Goal: Task Accomplishment & Management: Manage account settings

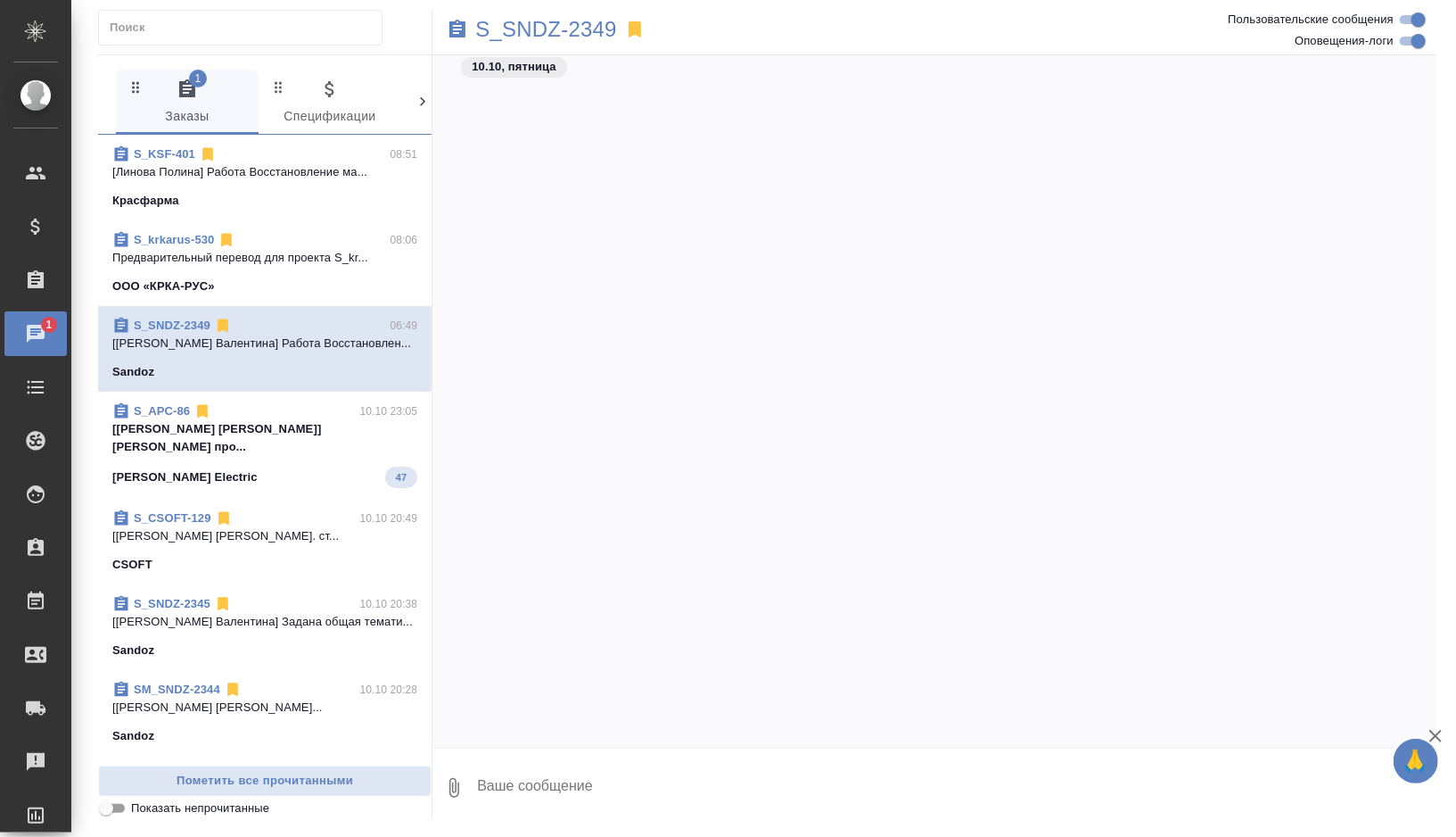
scroll to position [16905, 0]
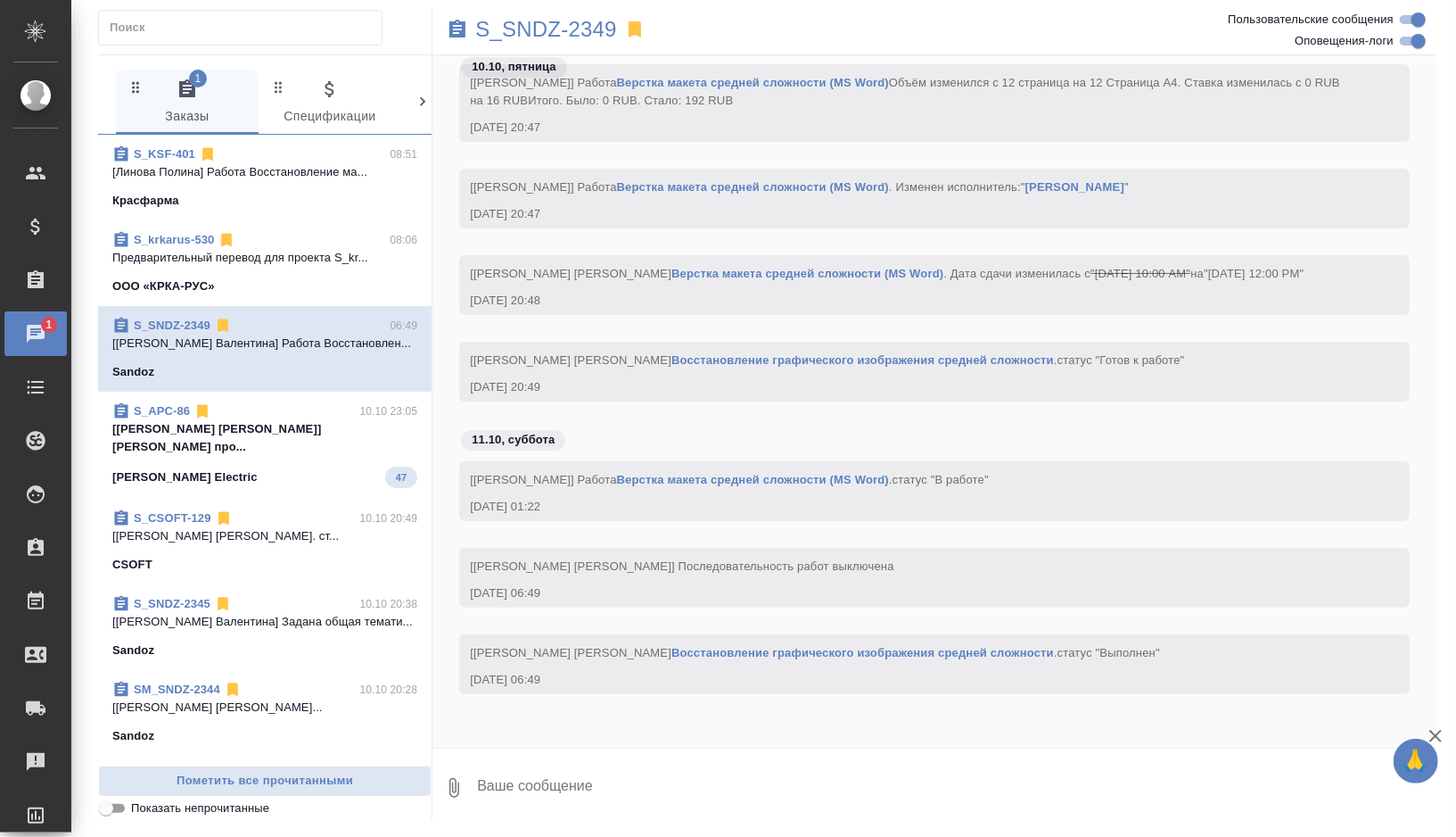
click at [316, 156] on div "S_KSF-401 08:51" at bounding box center [264, 154] width 305 height 18
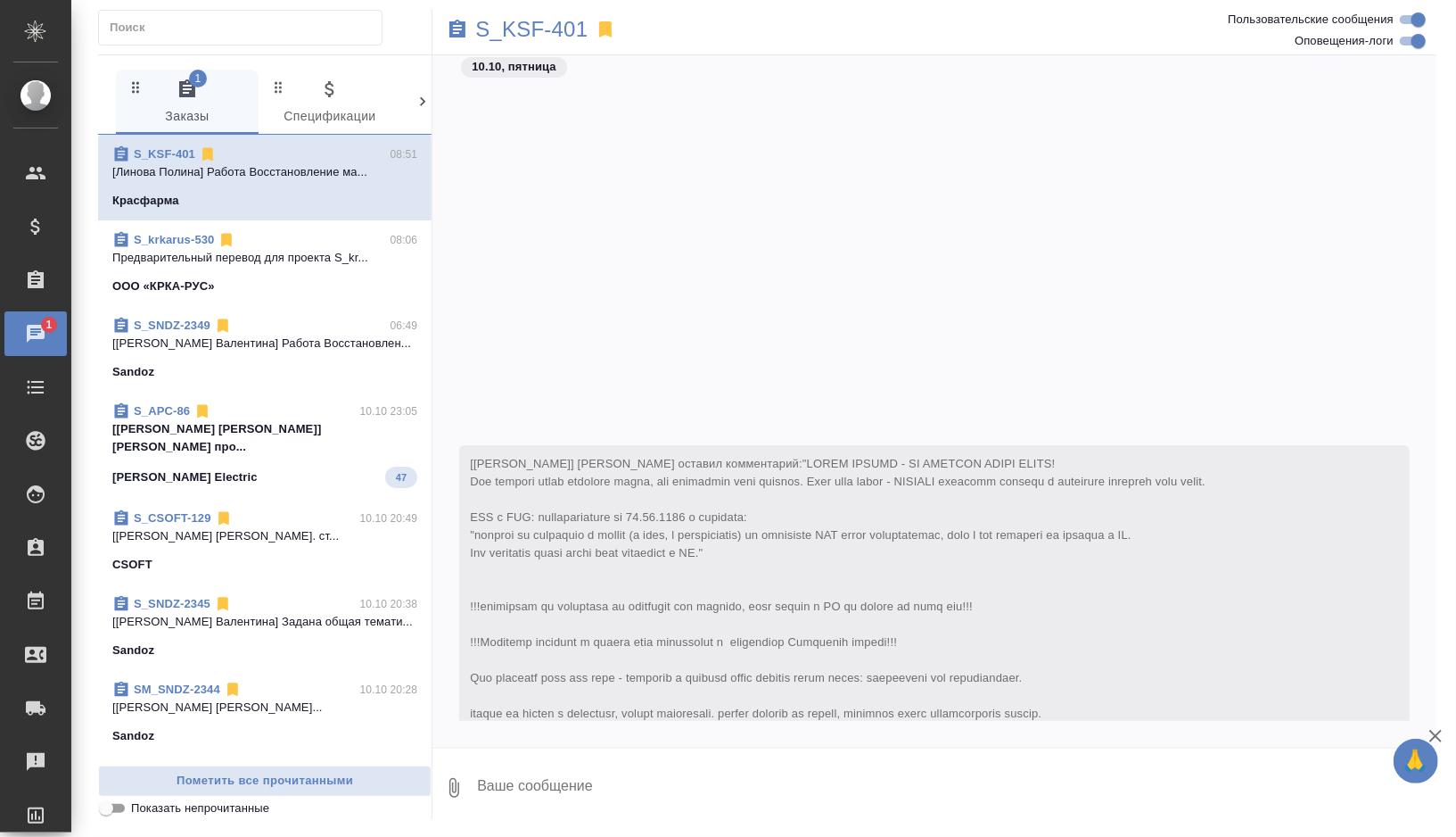
scroll to position [22222, 0]
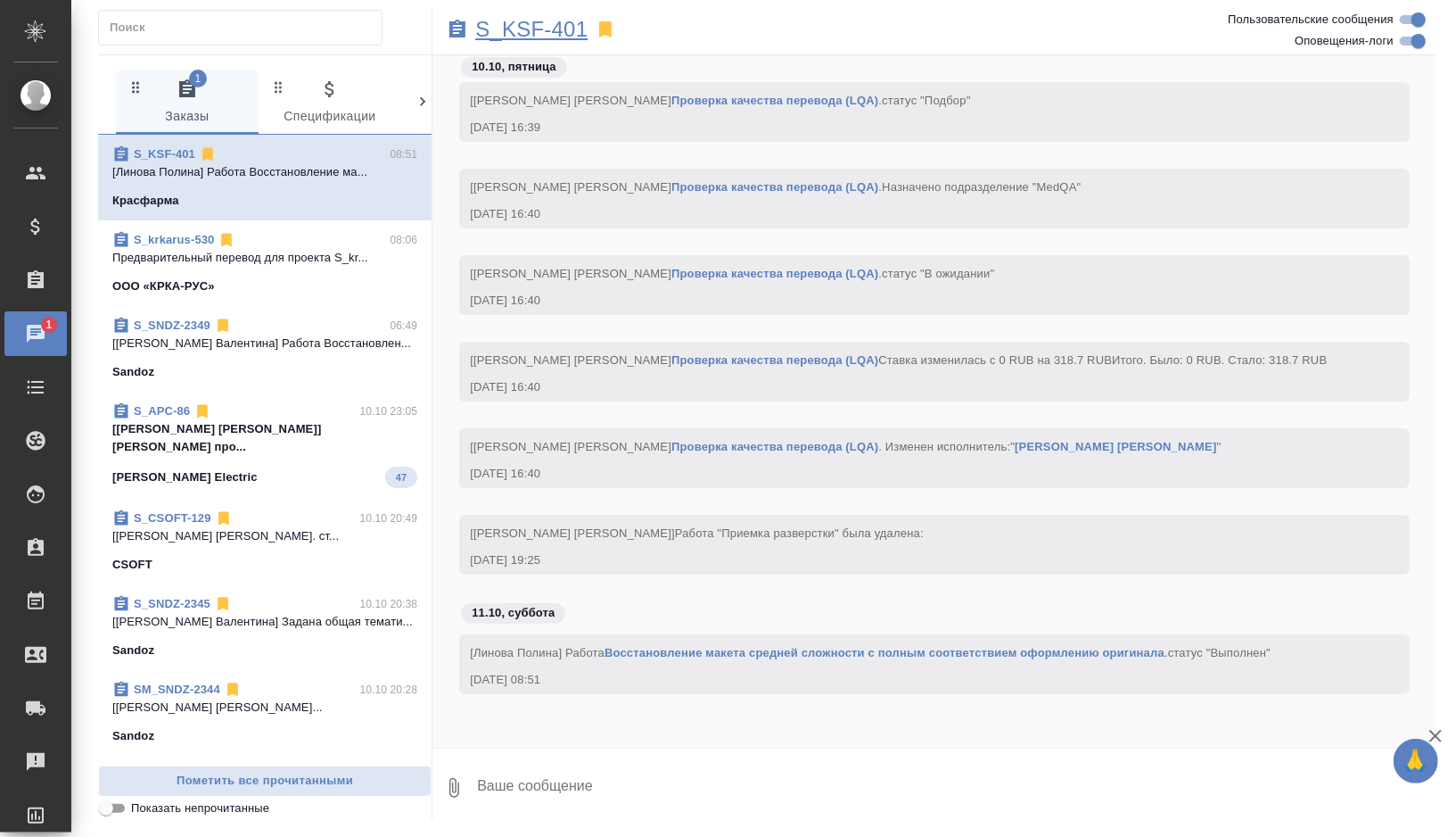
click at [549, 29] on p "S_KSF-401" at bounding box center [531, 29] width 112 height 18
click at [303, 264] on p "Предварительный перевод для проекта S_kr..." at bounding box center [264, 257] width 305 height 18
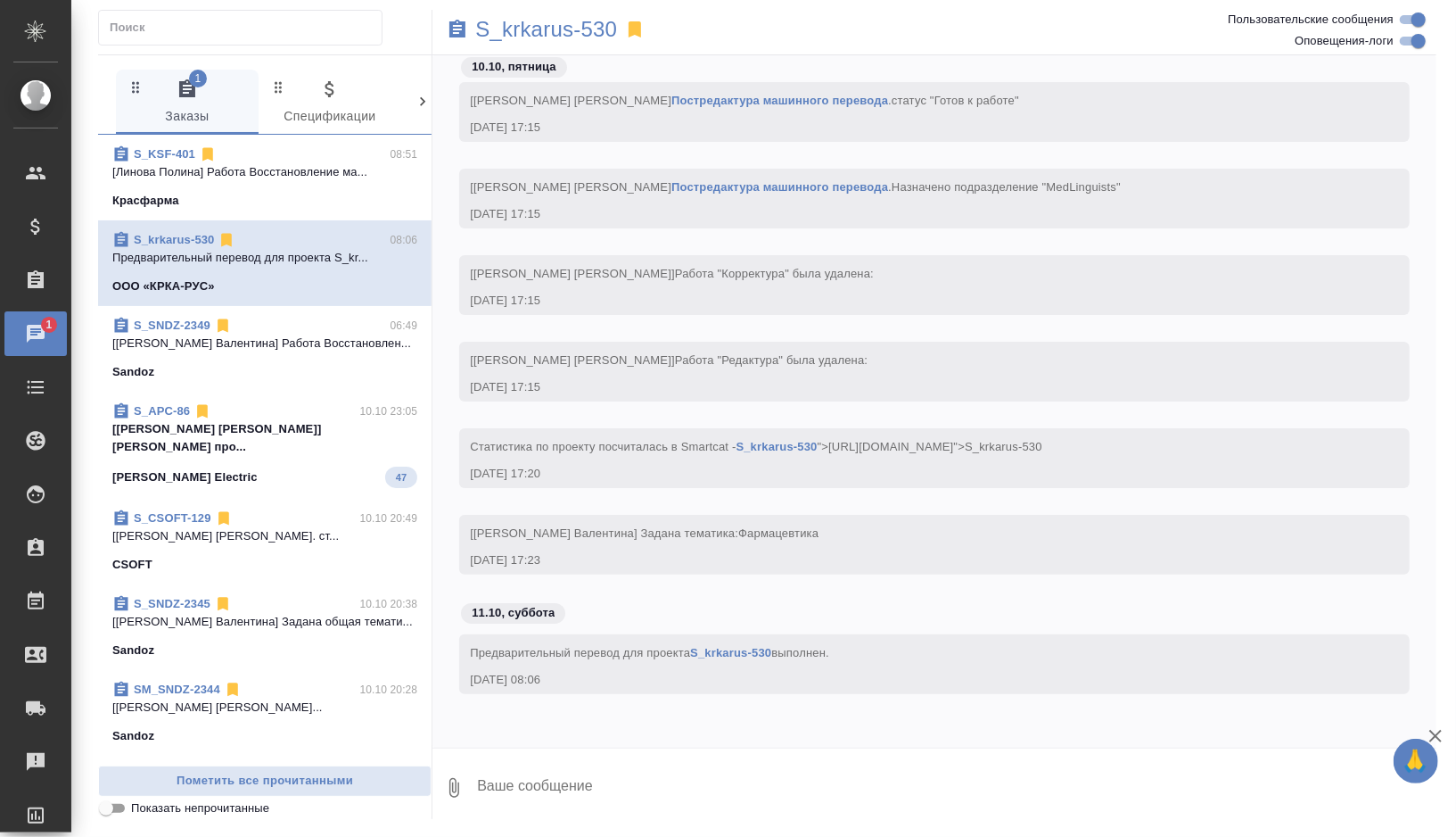
scroll to position [26018, 0]
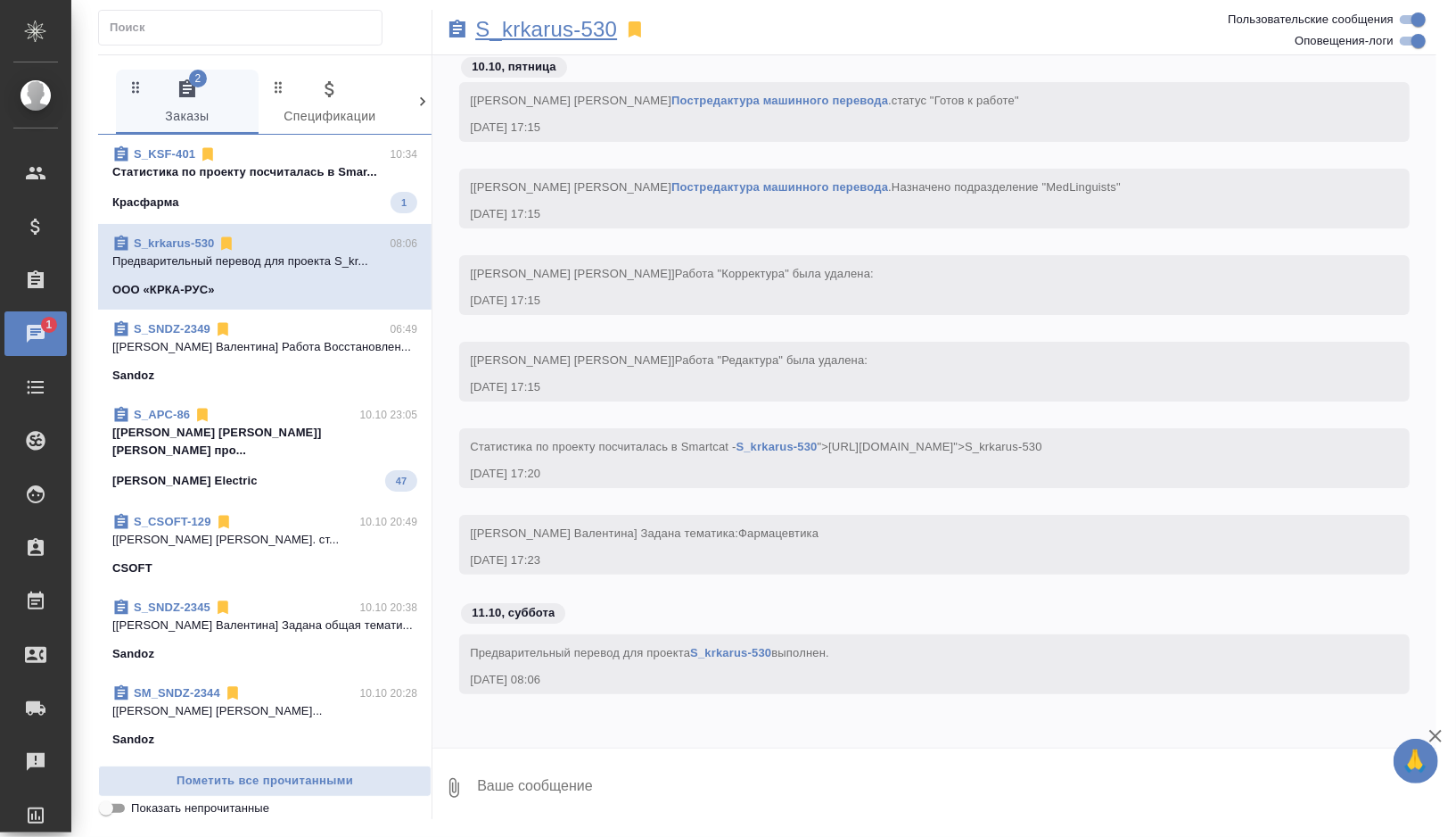
click at [587, 33] on p "S_krkarus-530" at bounding box center [545, 29] width 142 height 18
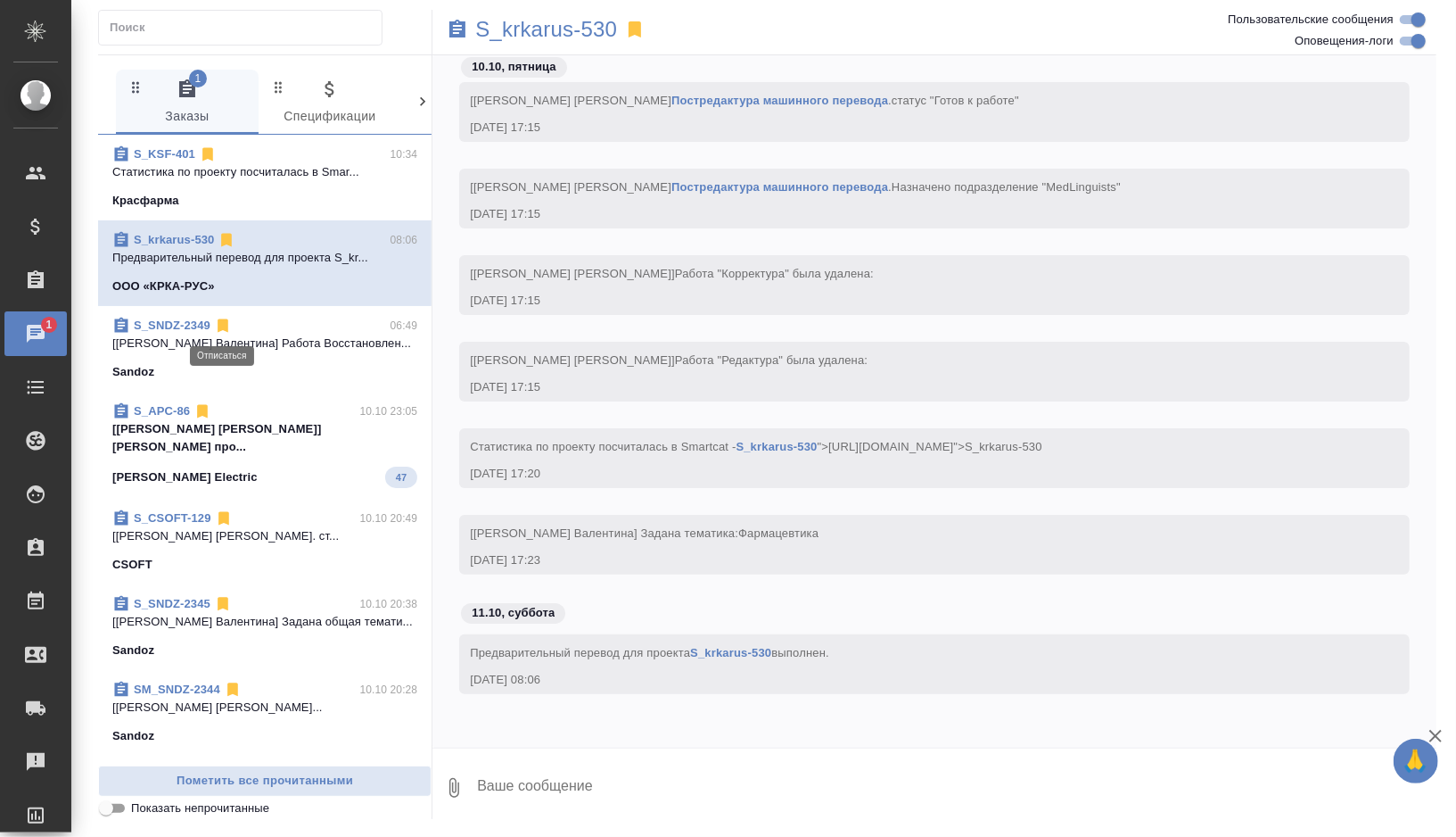
click at [231, 323] on icon at bounding box center [222, 325] width 18 height 18
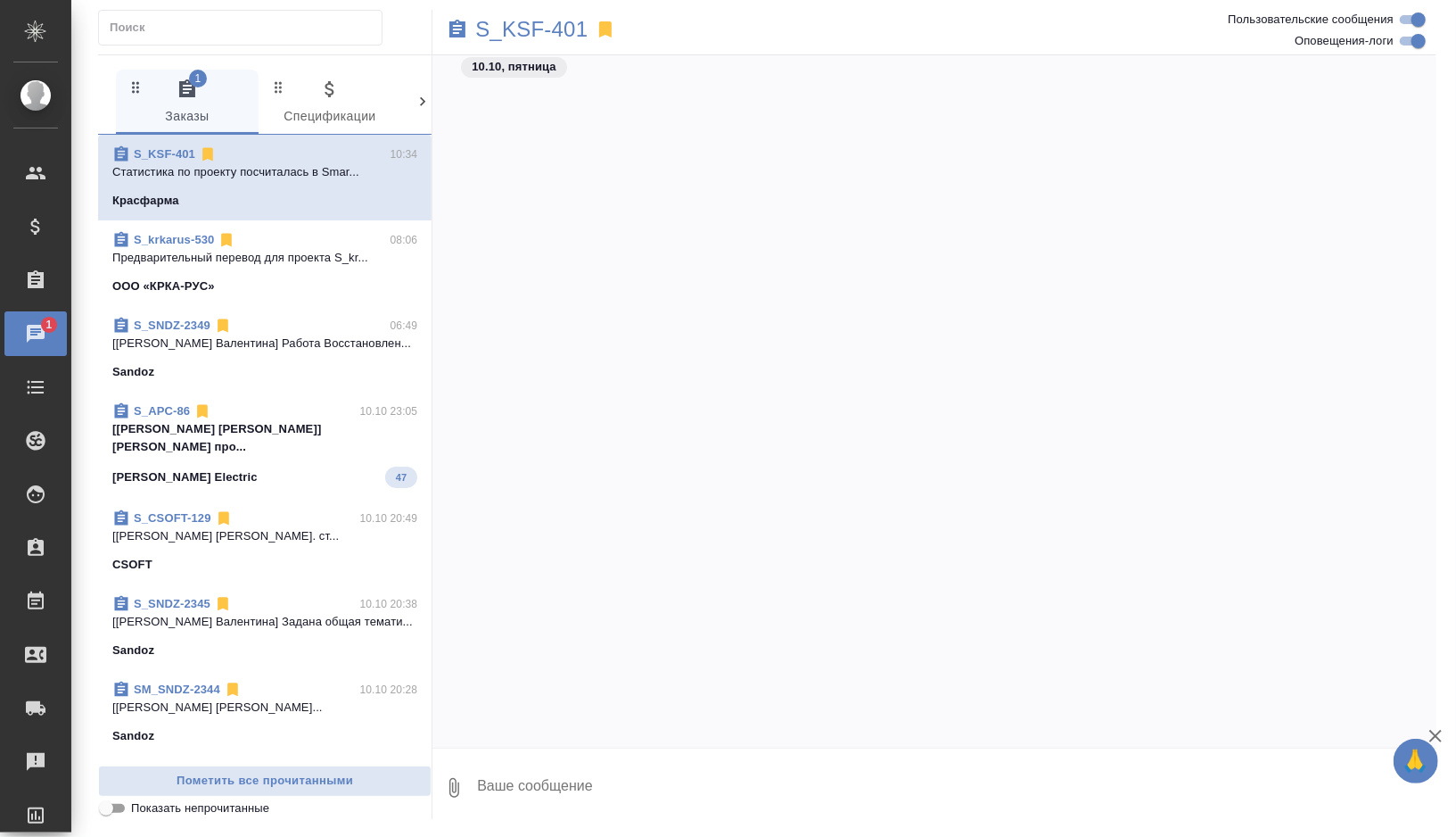
scroll to position [22825, 0]
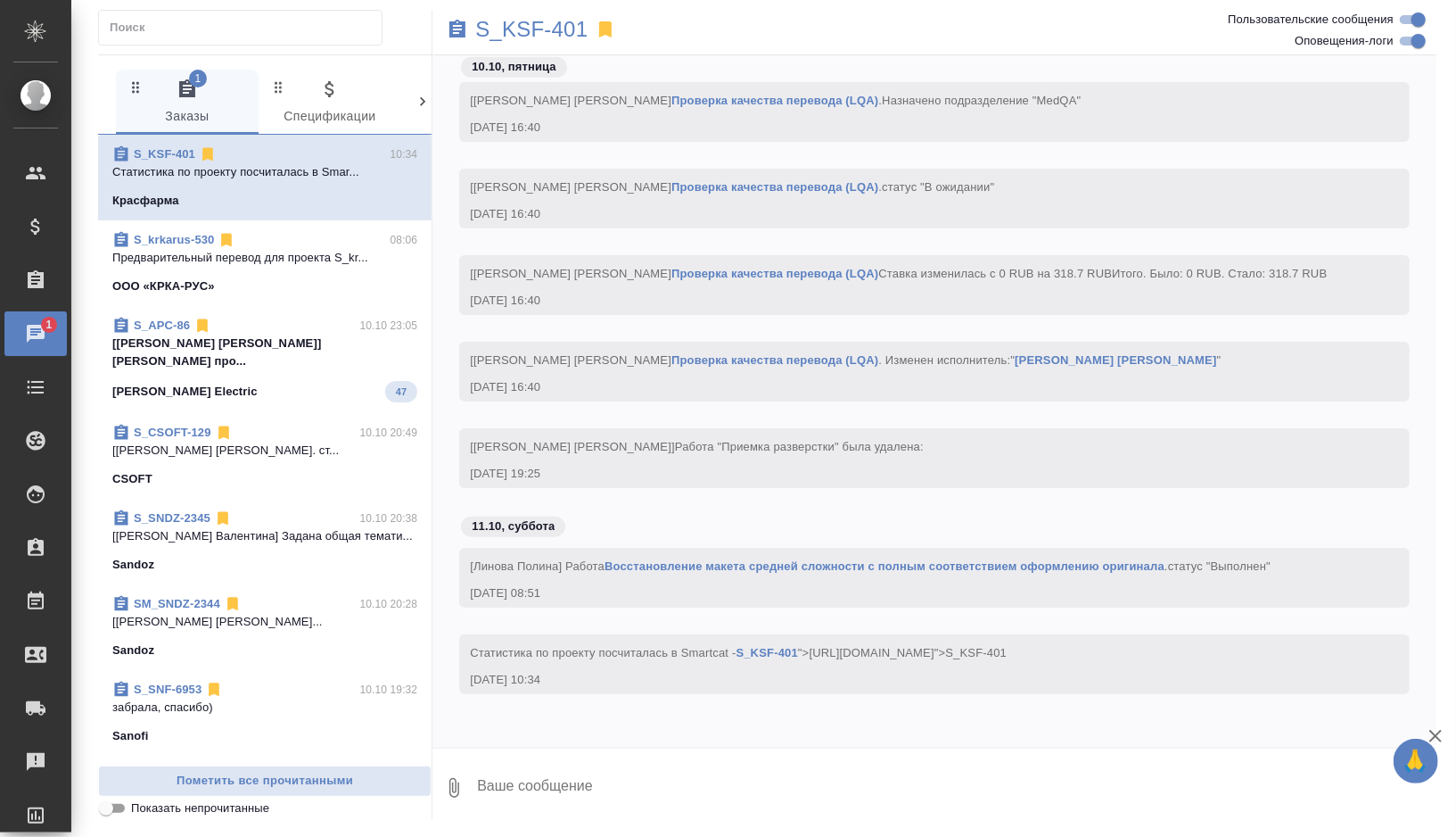
click at [326, 352] on span "S_APC-86 10.10 23:05 [Малофеева Екатерина] Работа Верстка про... Schneider Elec…" at bounding box center [264, 359] width 305 height 86
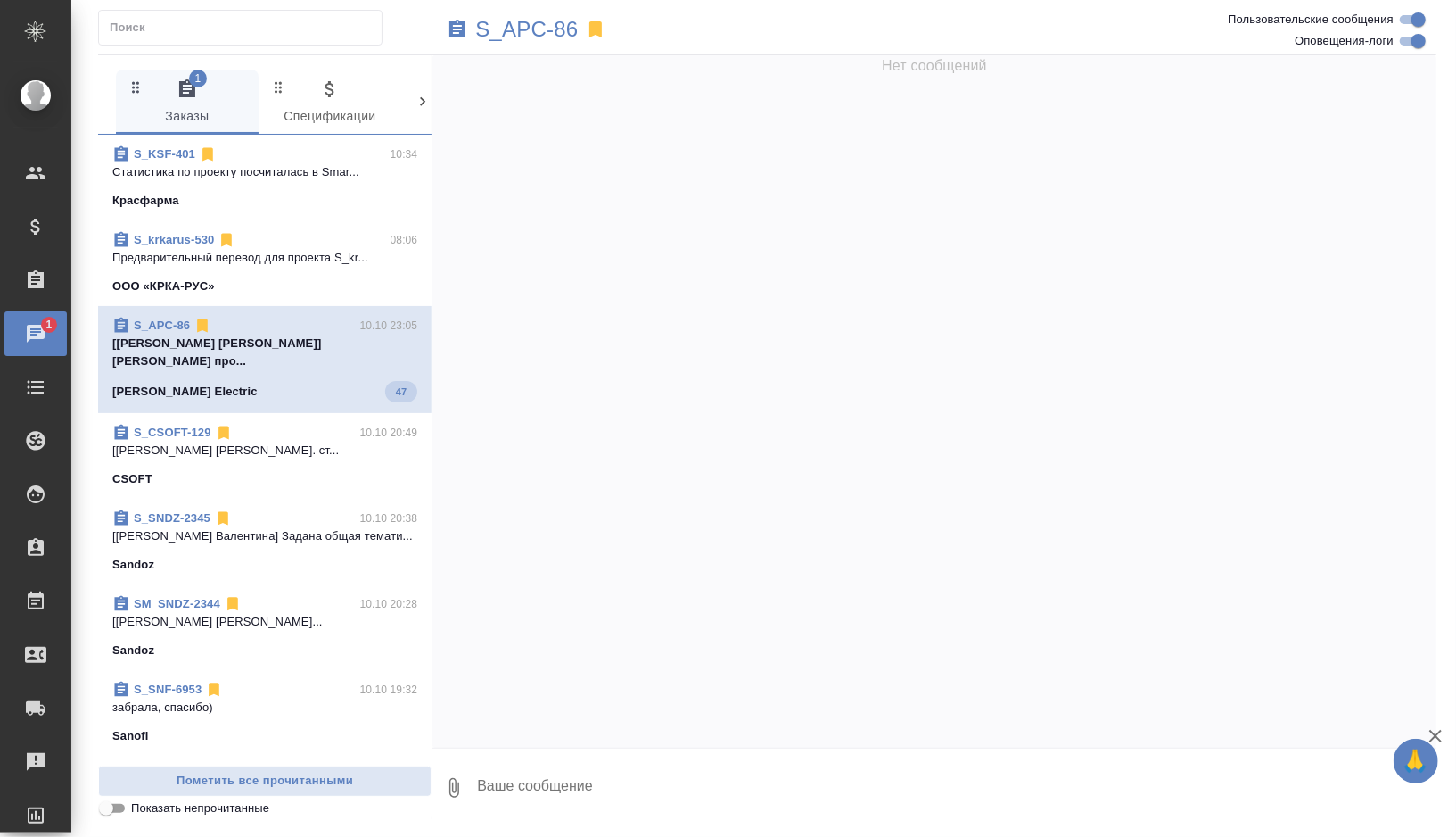
scroll to position [0, 0]
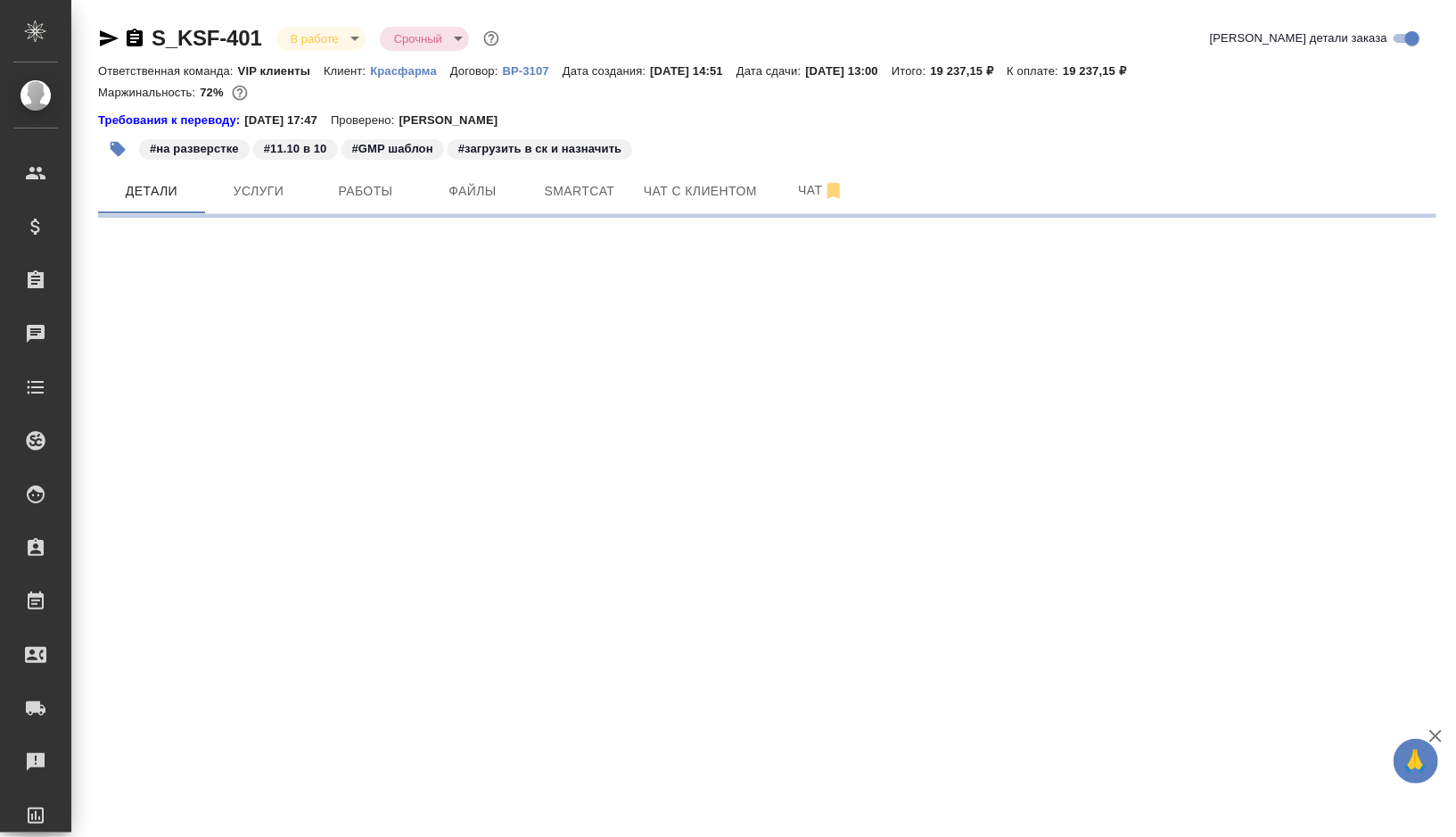
select select "RU"
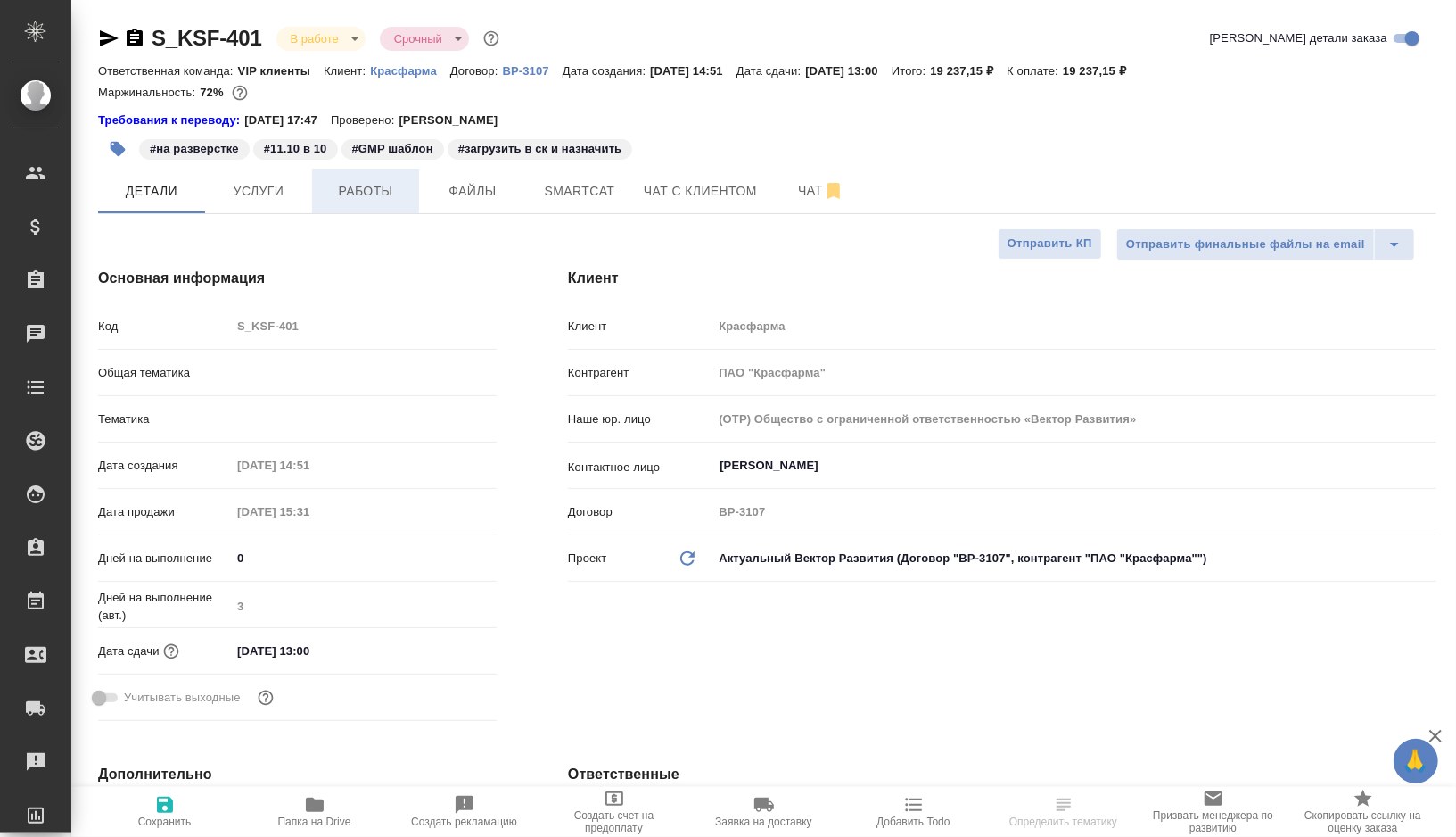
type input "Горшкова Валентина"
type input "Каирова Бэлла"
type textarea "x"
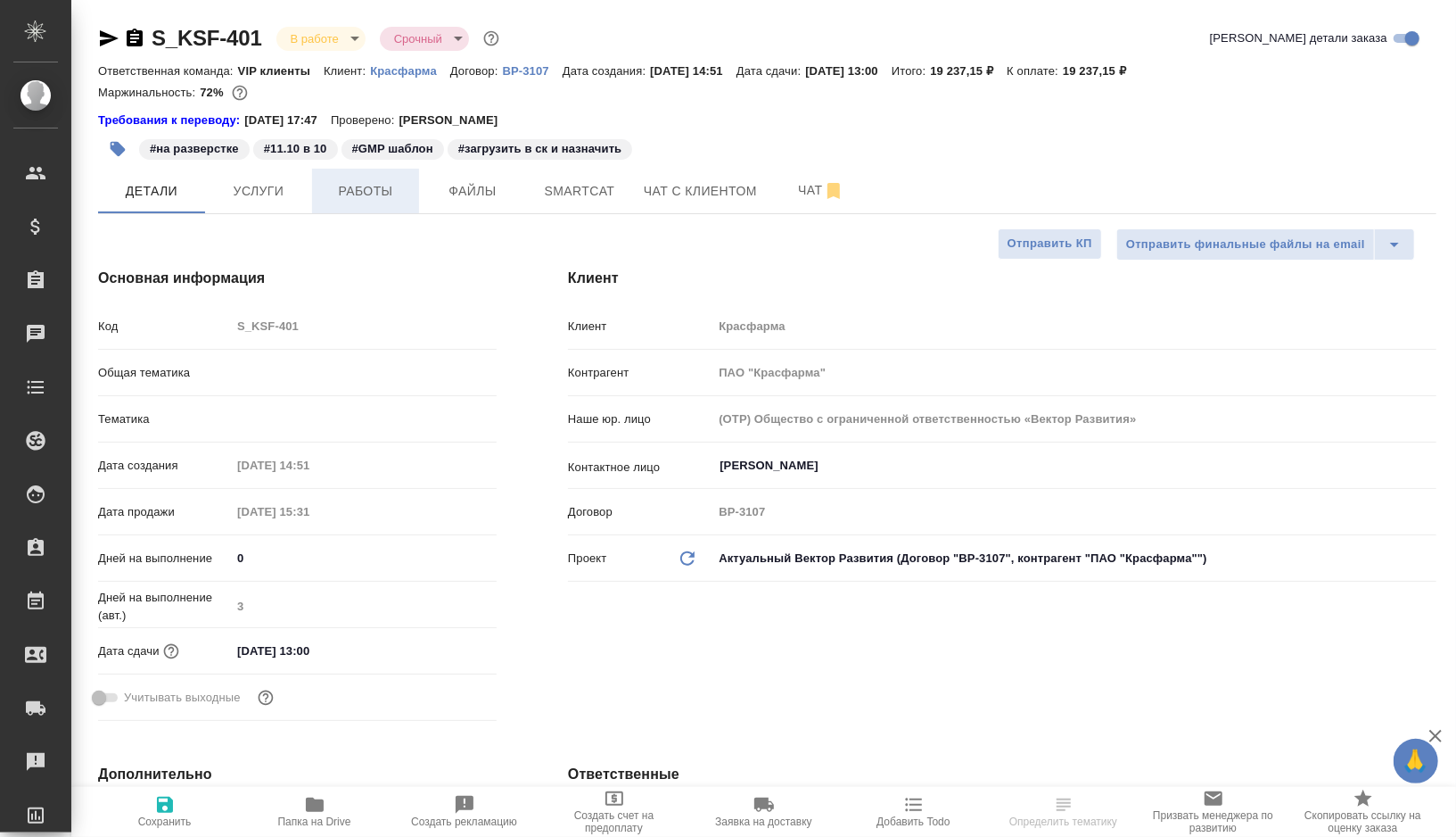
type input "VIP клиенты"
click at [379, 201] on button "Работы" at bounding box center [366, 190] width 107 height 45
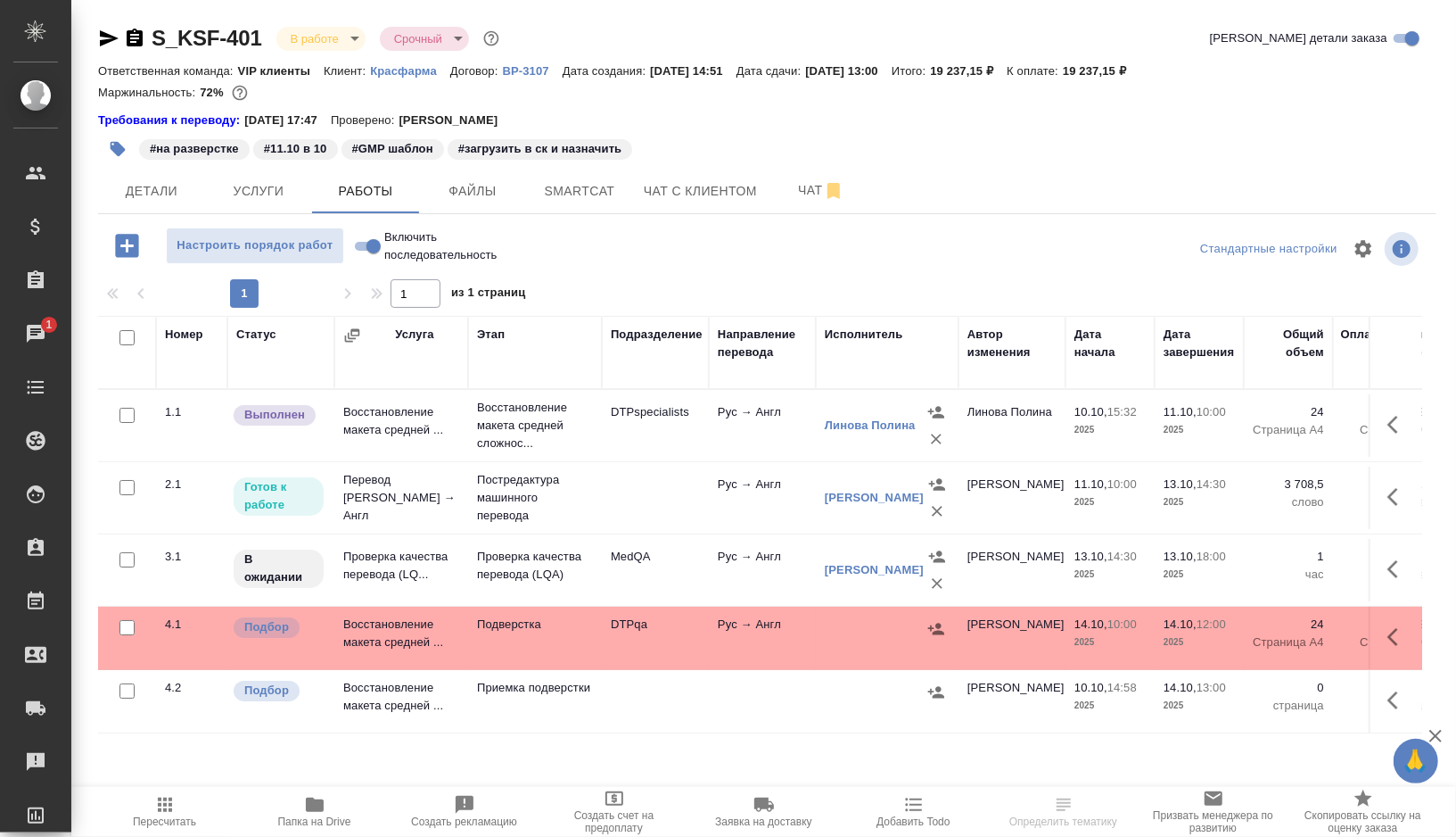
click at [717, 443] on td "Рус → Англ" at bounding box center [762, 426] width 107 height 63
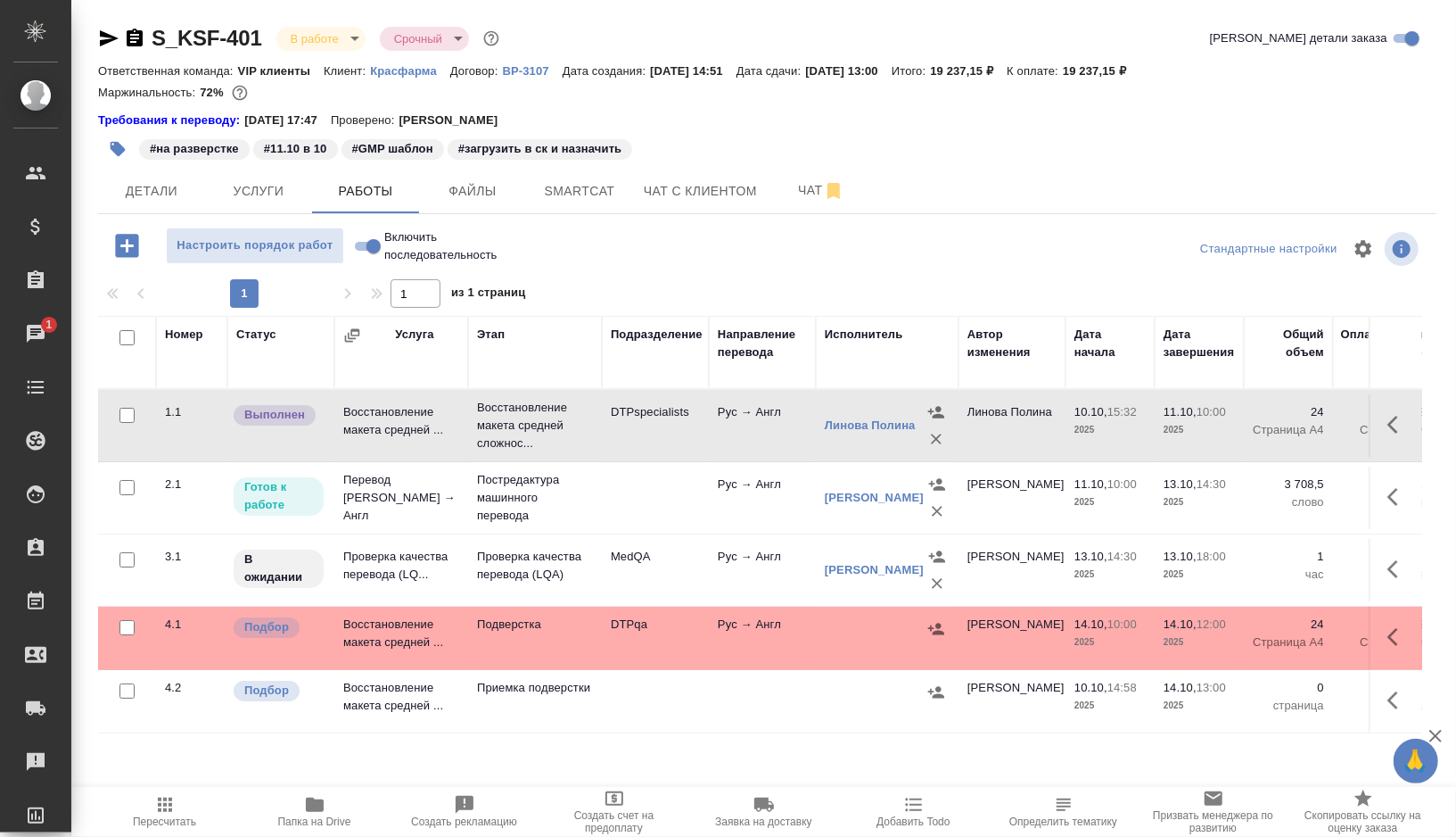
click at [117, 148] on icon "button" at bounding box center [118, 149] width 15 height 15
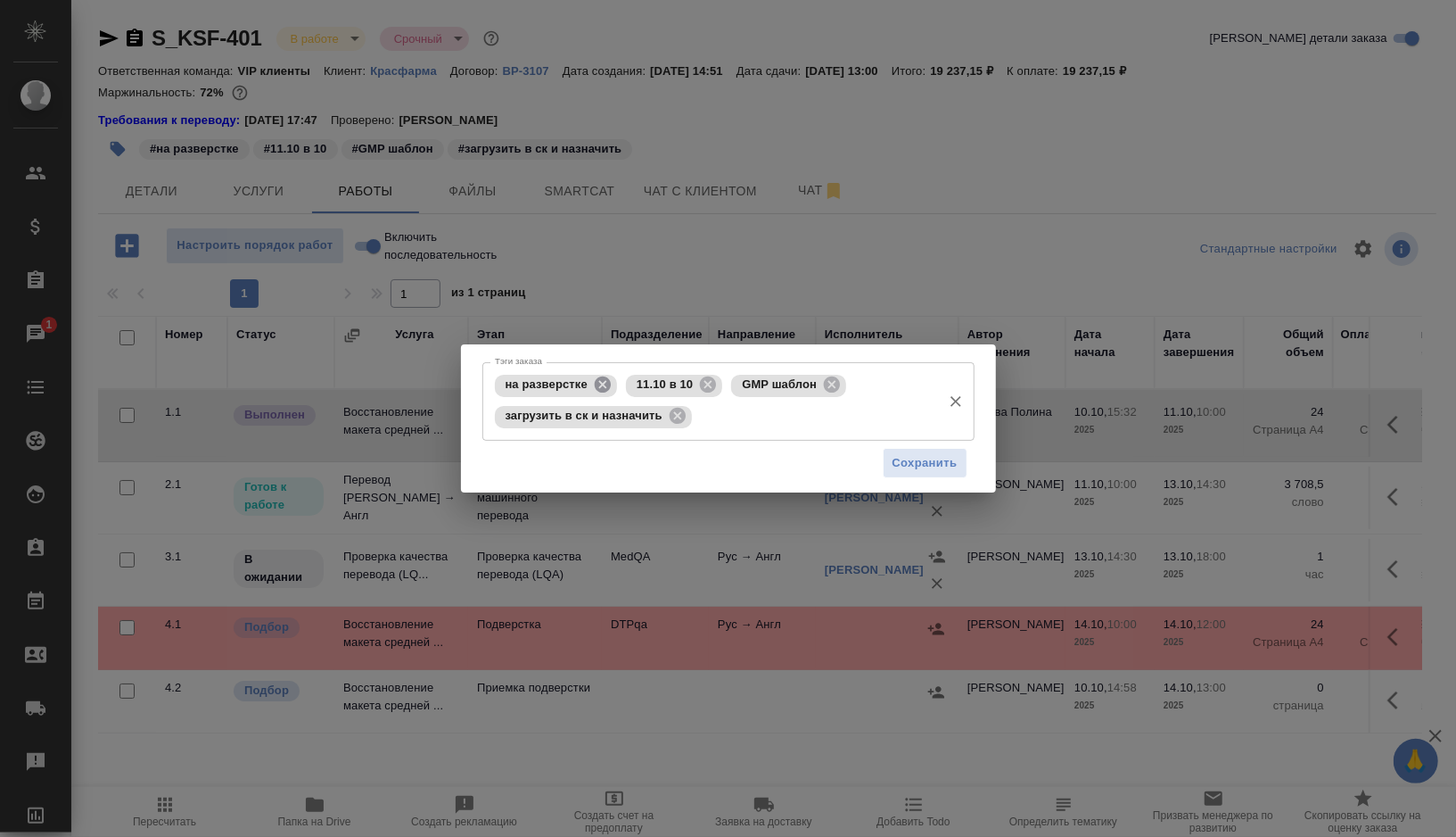
click at [601, 385] on icon at bounding box center [602, 384] width 16 height 16
click at [575, 384] on icon at bounding box center [577, 384] width 20 height 20
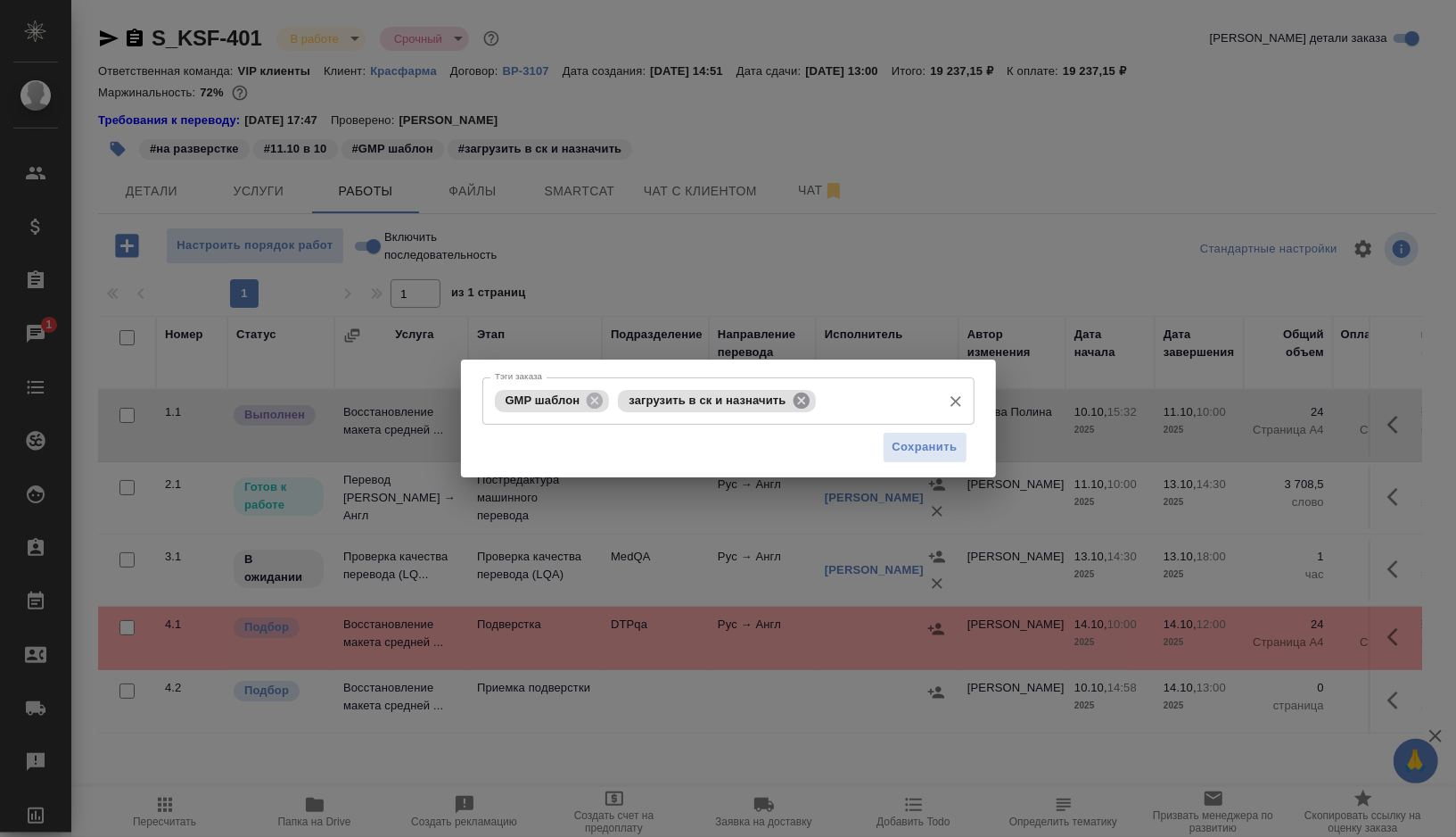
click at [804, 404] on icon at bounding box center [801, 399] width 16 height 16
click at [821, 404] on input "Тэги заказа" at bounding box center [877, 401] width 112 height 30
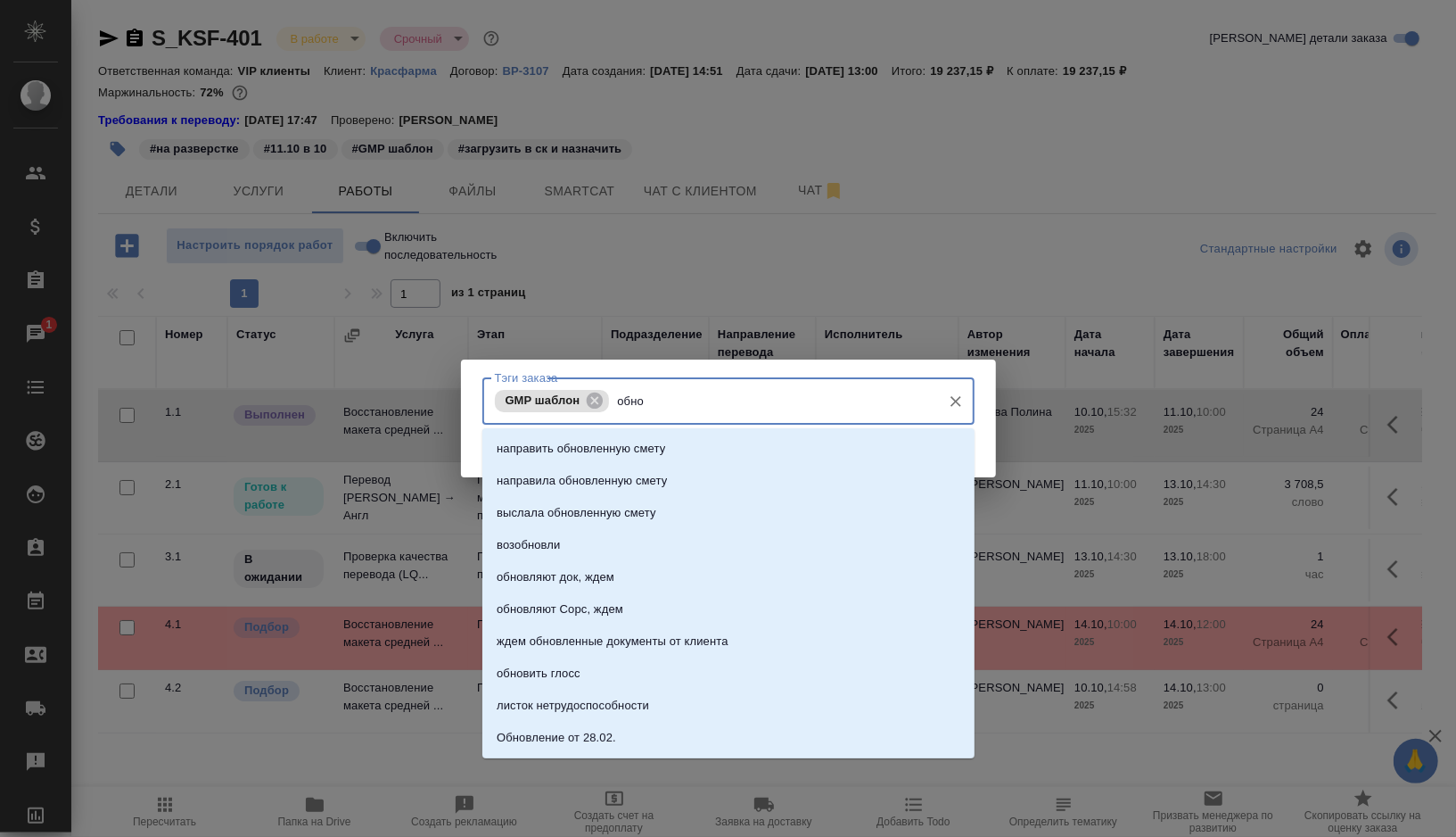
type input "обнов"
click at [591, 677] on li "обновить глосс" at bounding box center [728, 674] width 492 height 32
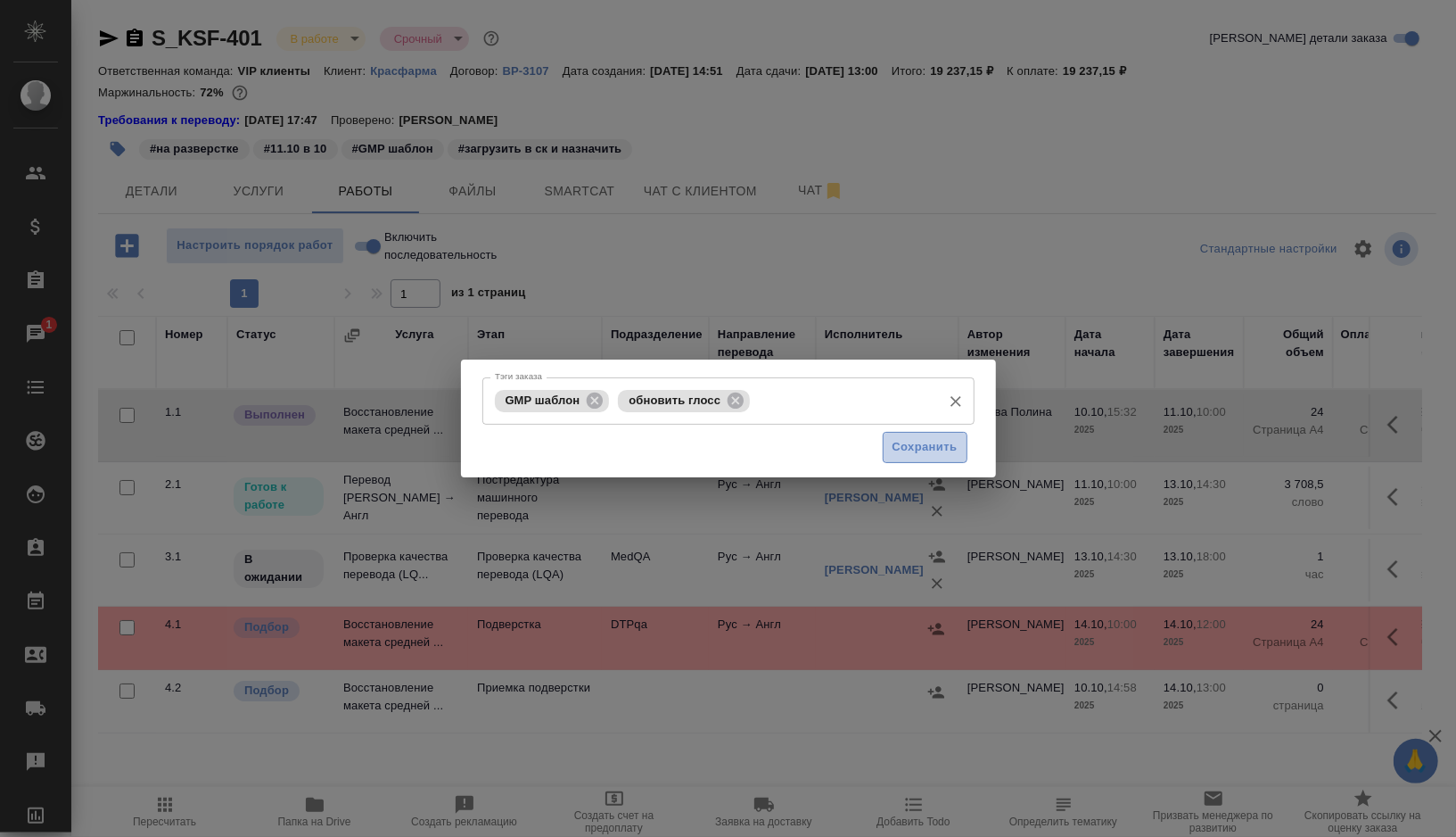
click at [896, 452] on span "Сохранить" at bounding box center [925, 447] width 66 height 21
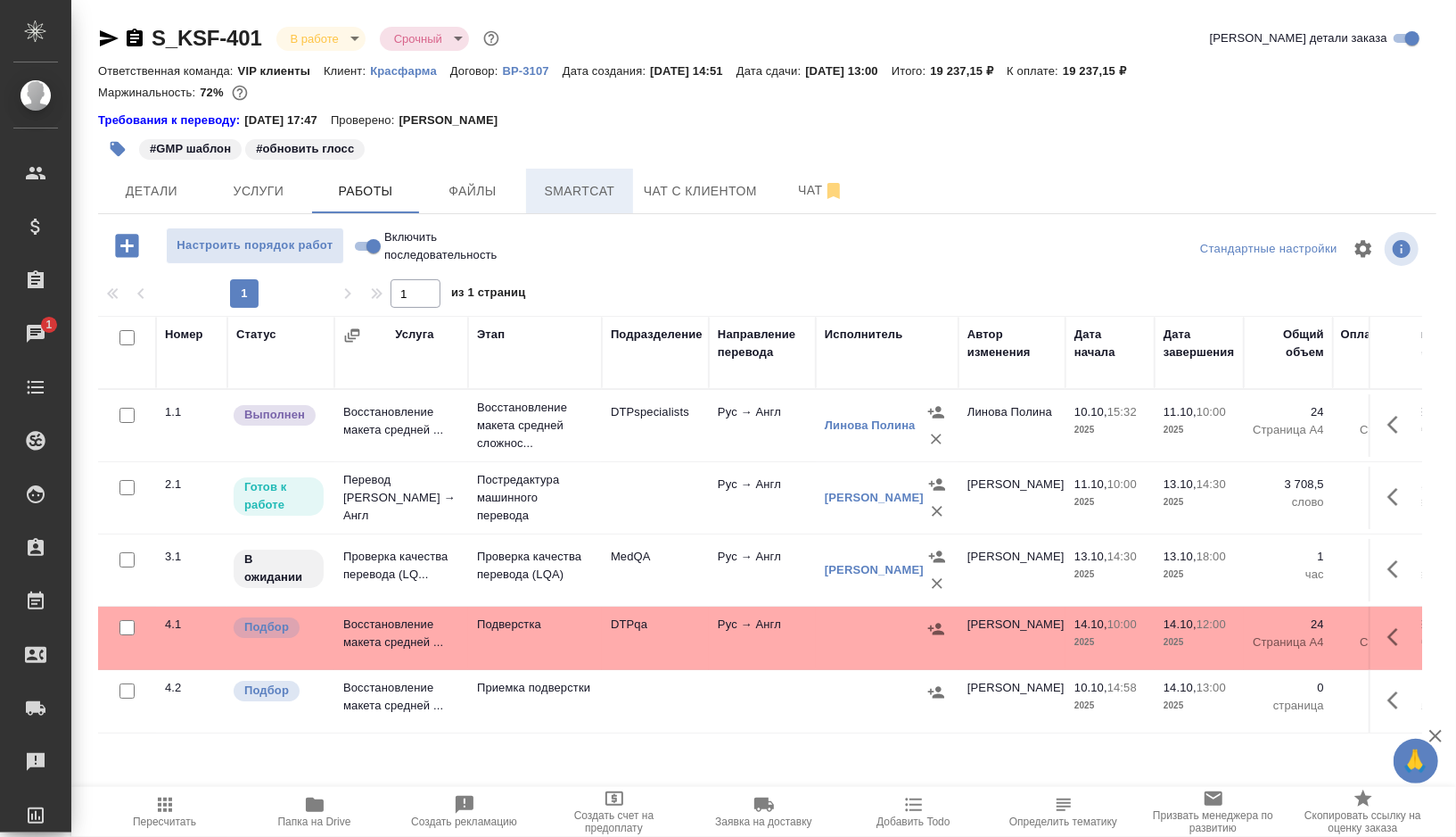
click at [570, 194] on span "Smartcat" at bounding box center [579, 191] width 85 height 22
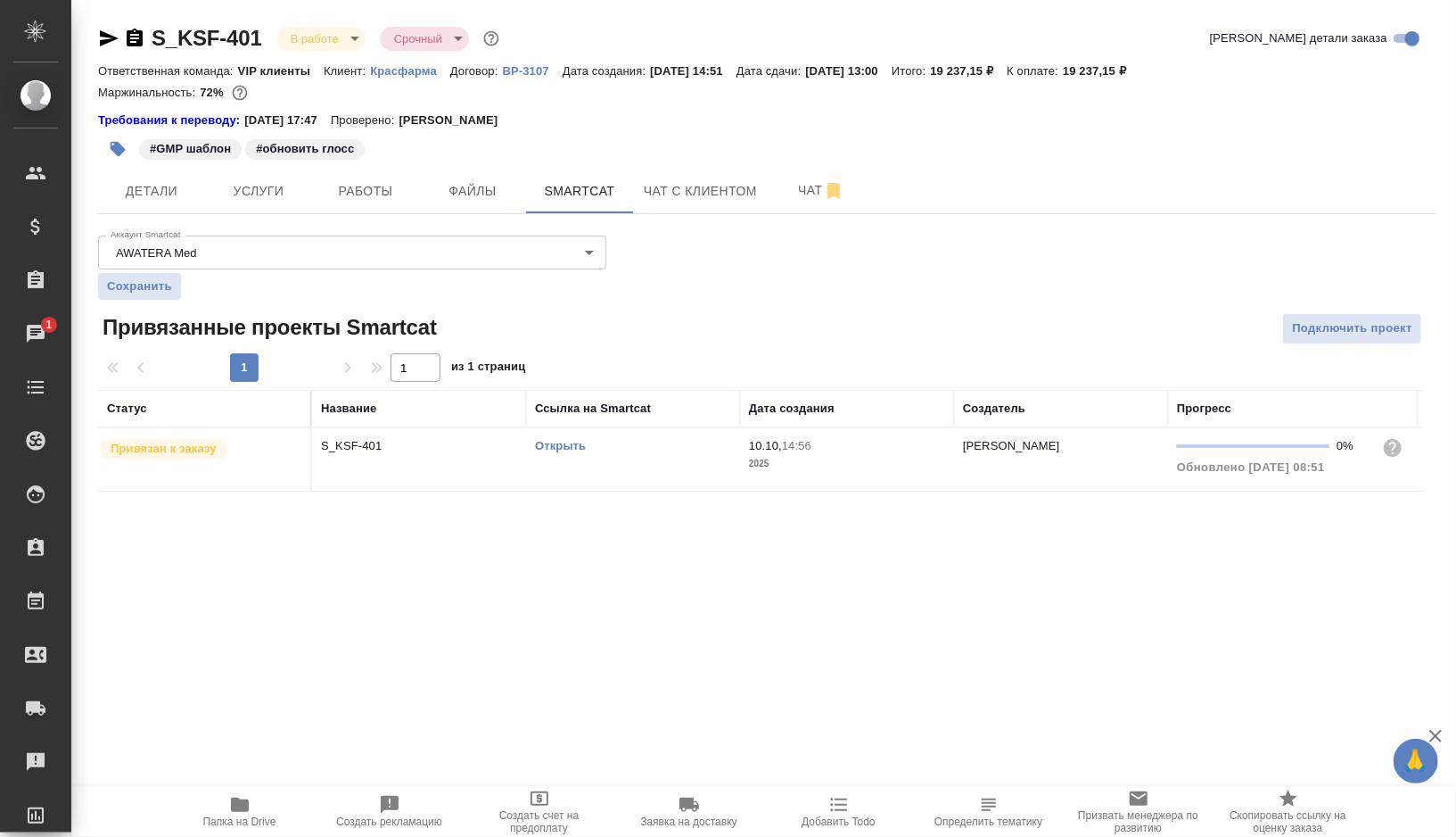
click at [559, 445] on link "Открыть" at bounding box center [560, 446] width 51 height 13
click at [660, 465] on td "Открыть" at bounding box center [633, 460] width 214 height 63
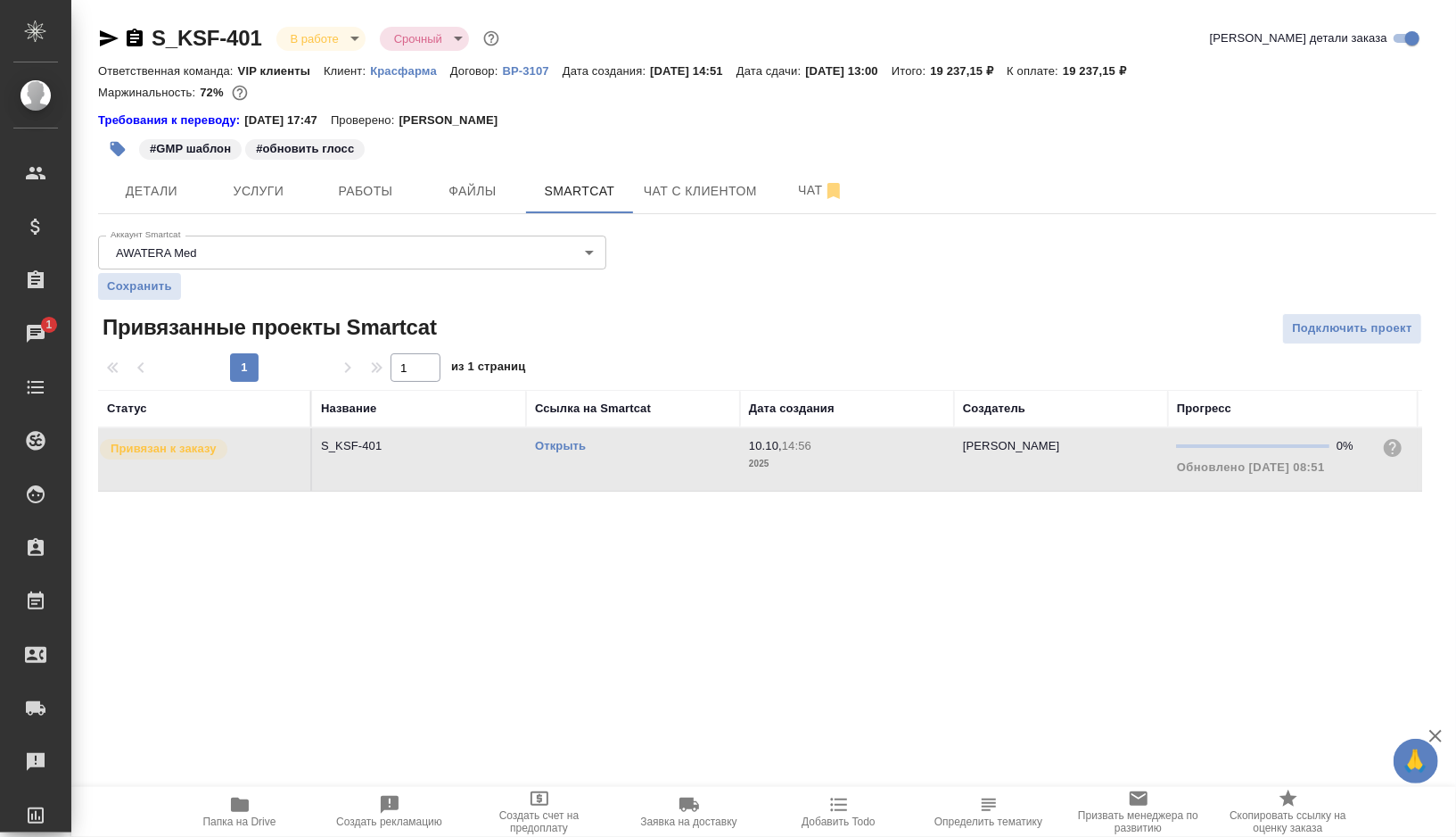
click at [660, 465] on td "Открыть" at bounding box center [633, 460] width 214 height 63
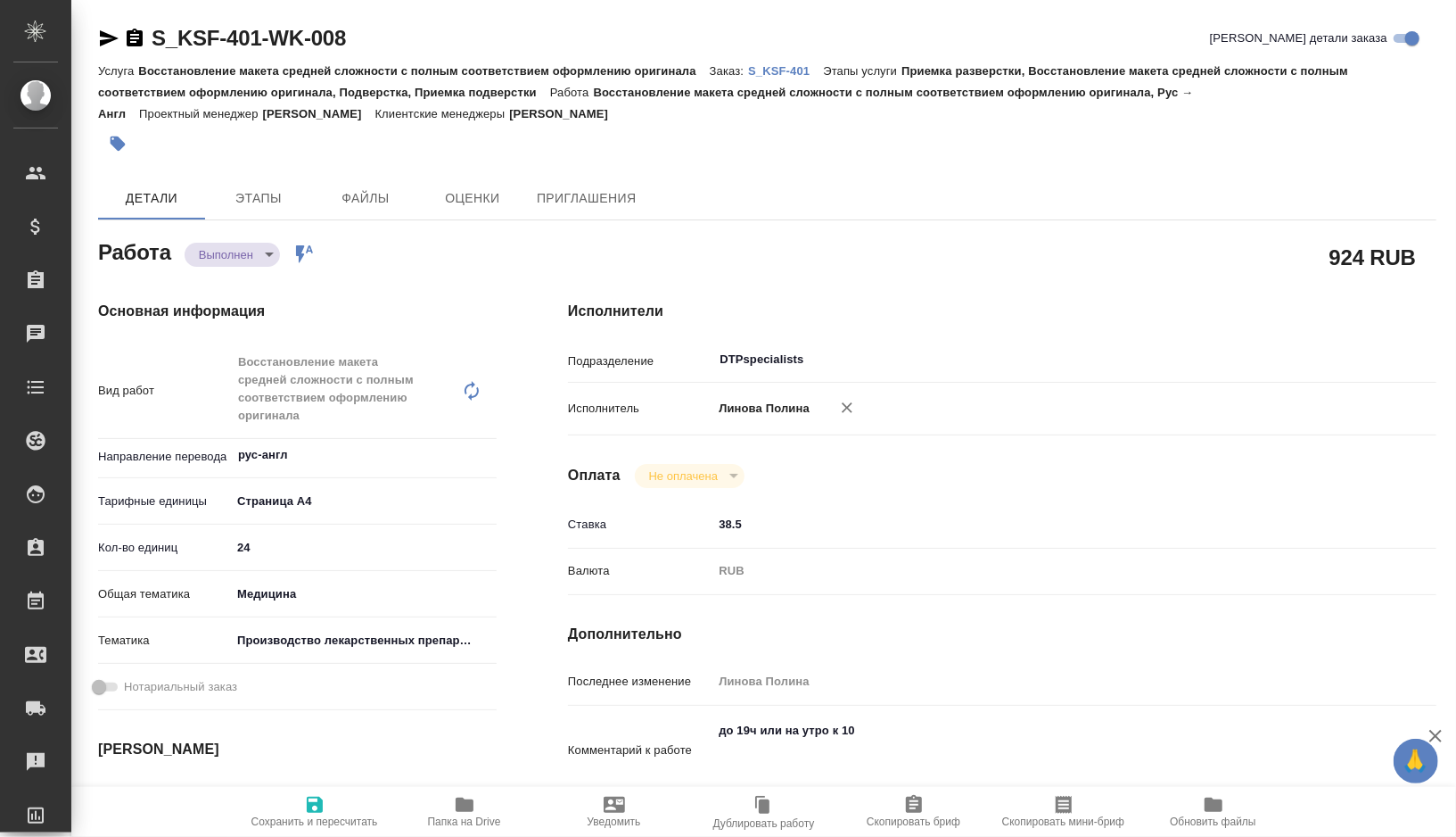
type textarea "x"
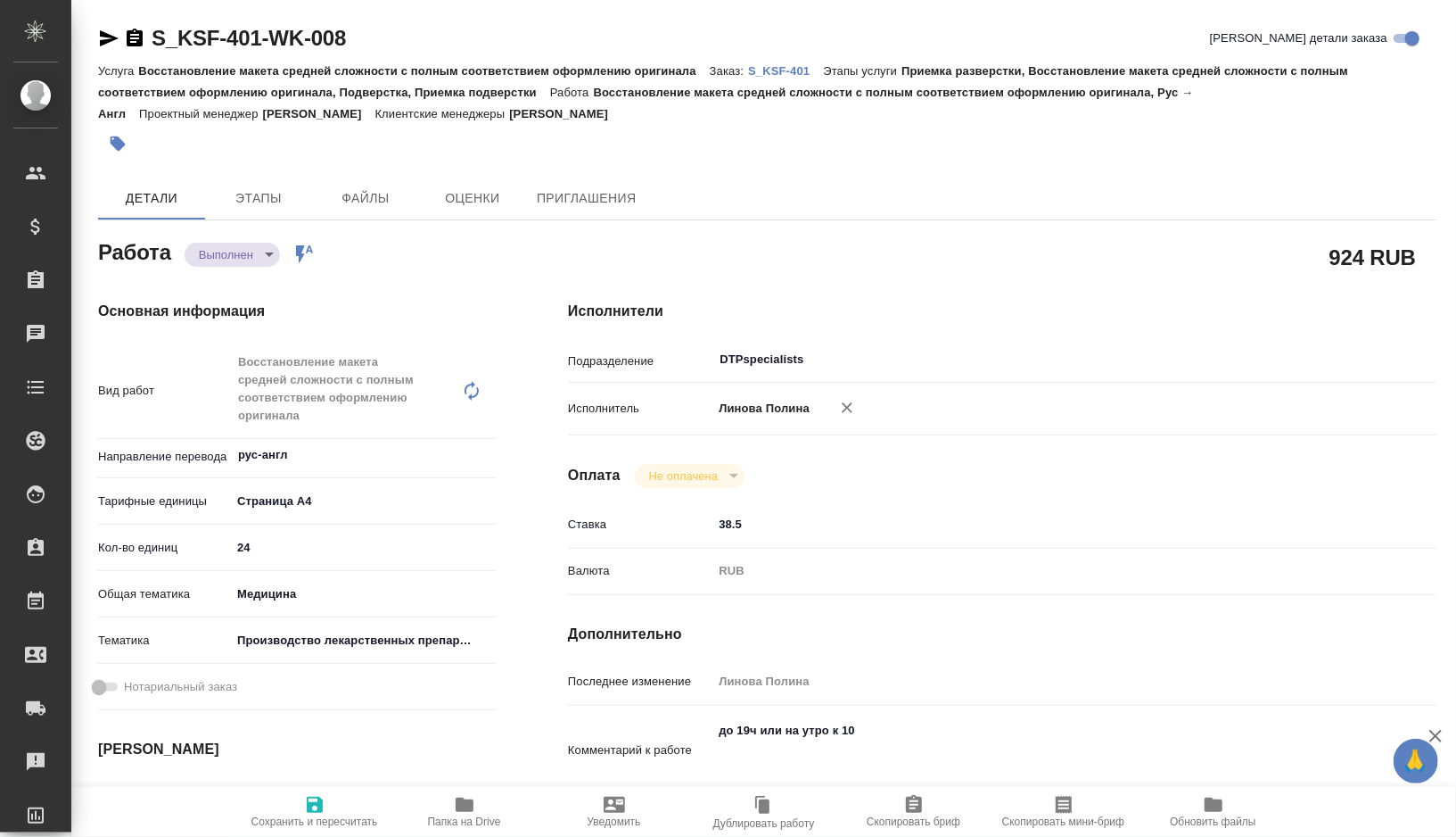
type textarea "x"
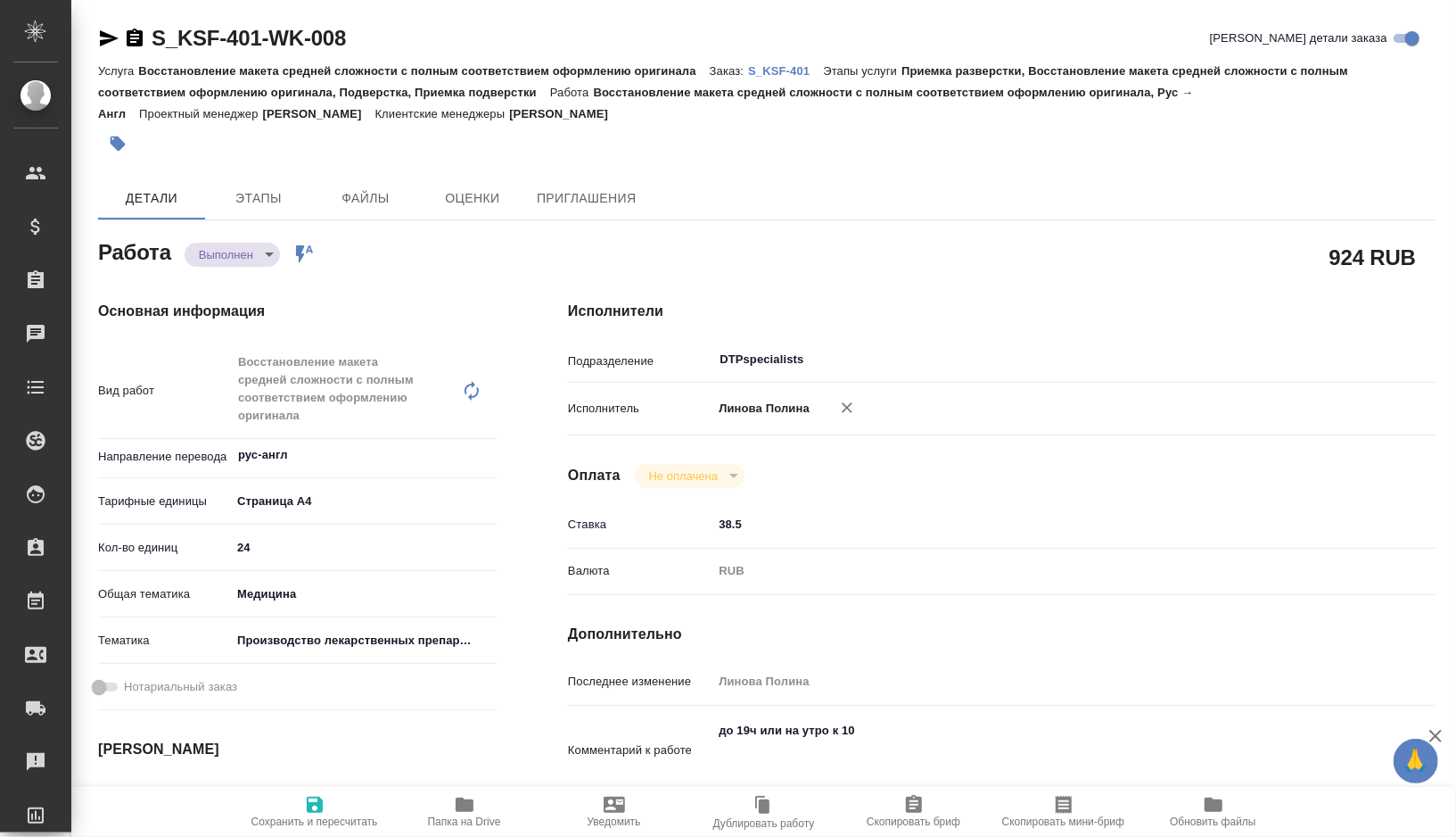
type textarea "x"
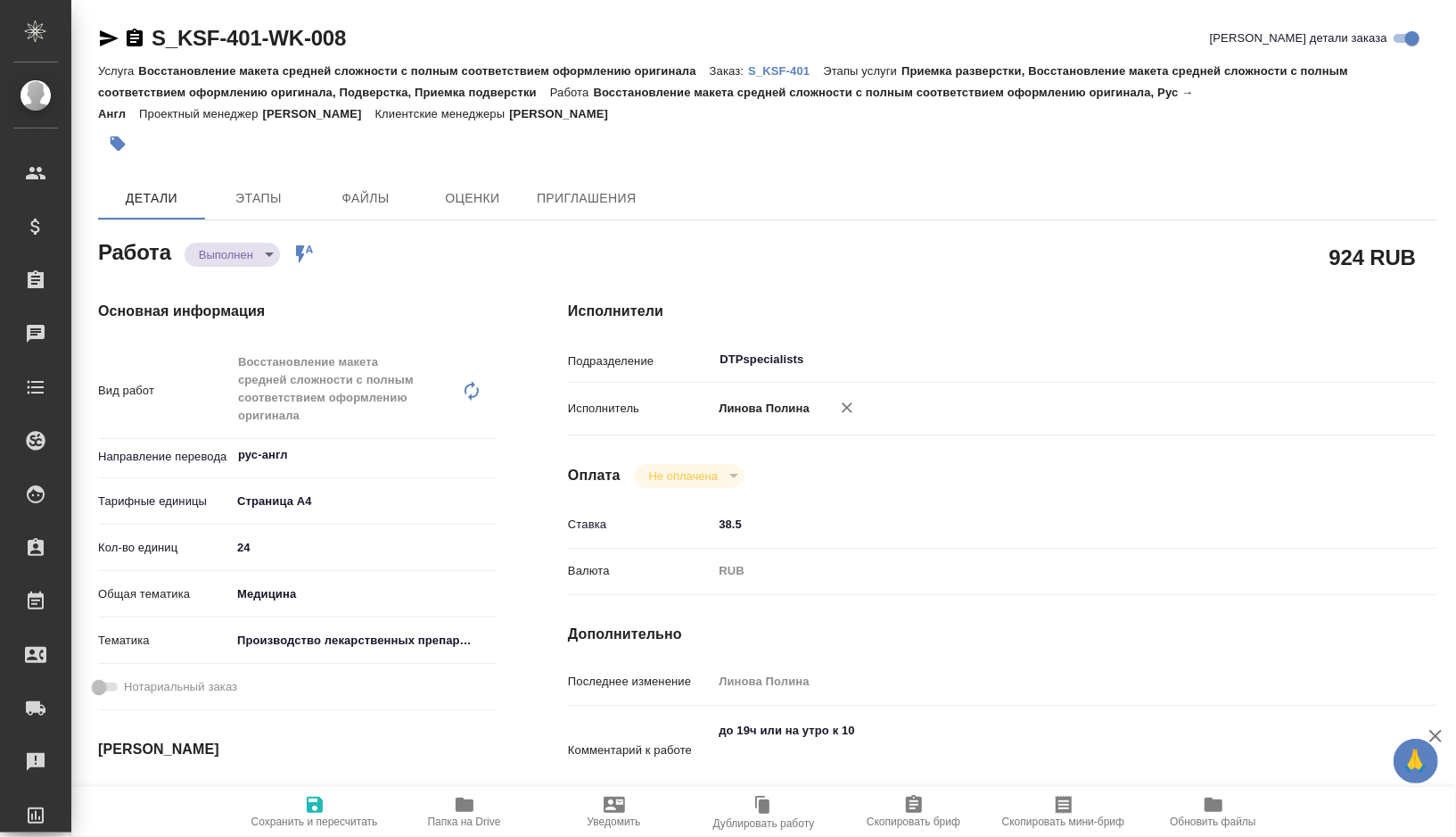
type textarea "x"
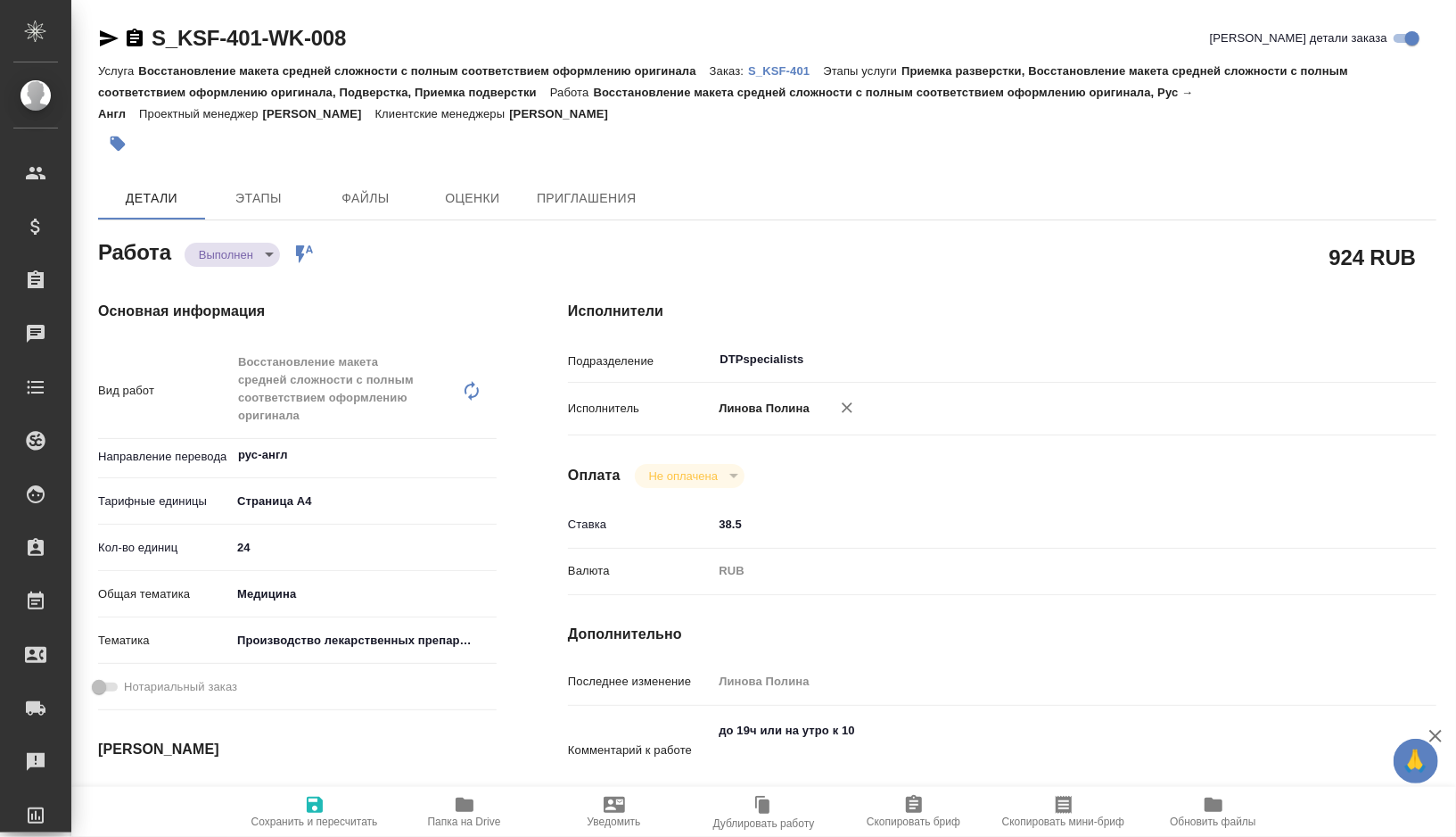
click at [458, 810] on icon "button" at bounding box center [464, 804] width 18 height 14
type textarea "x"
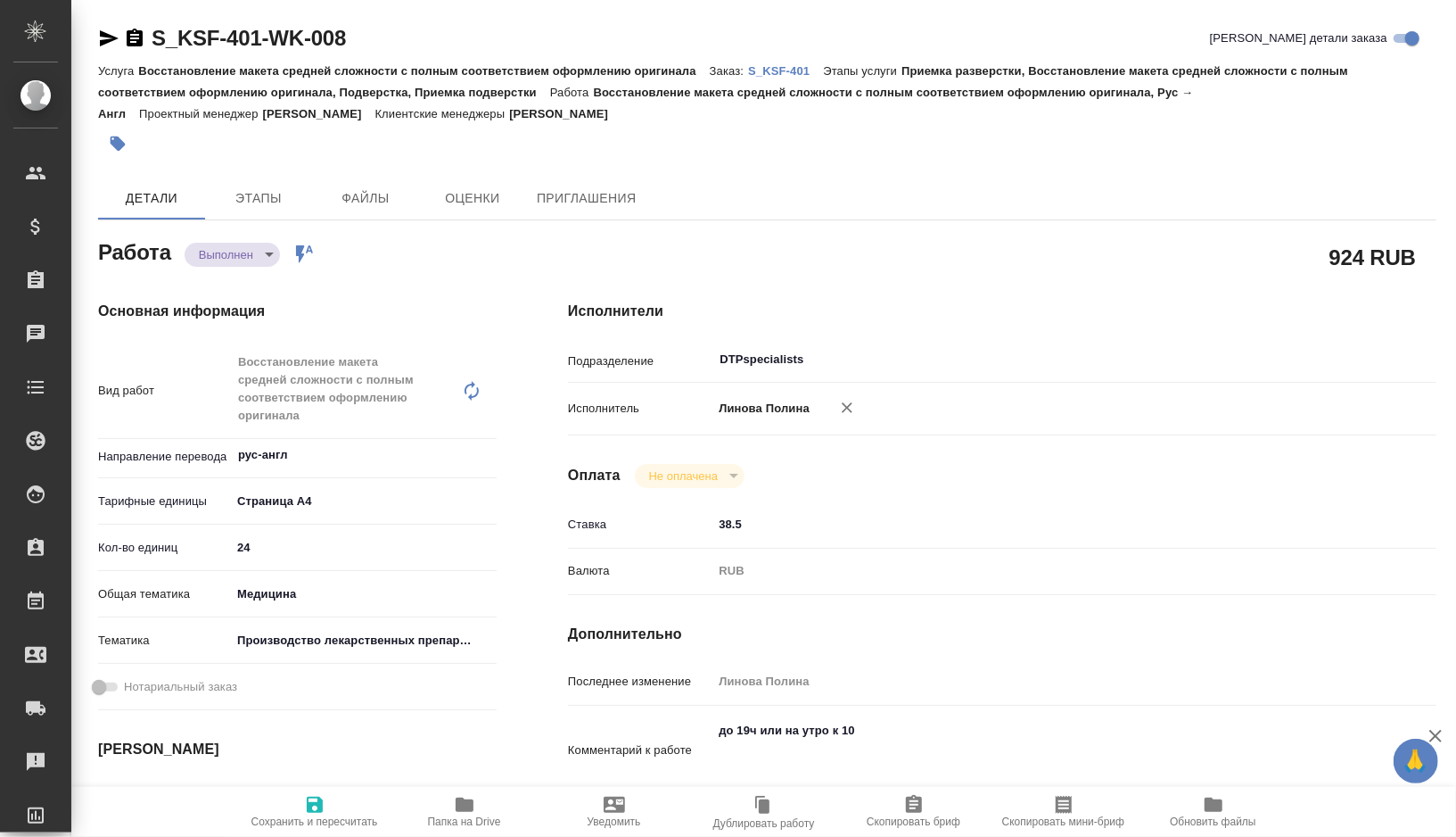
type textarea "x"
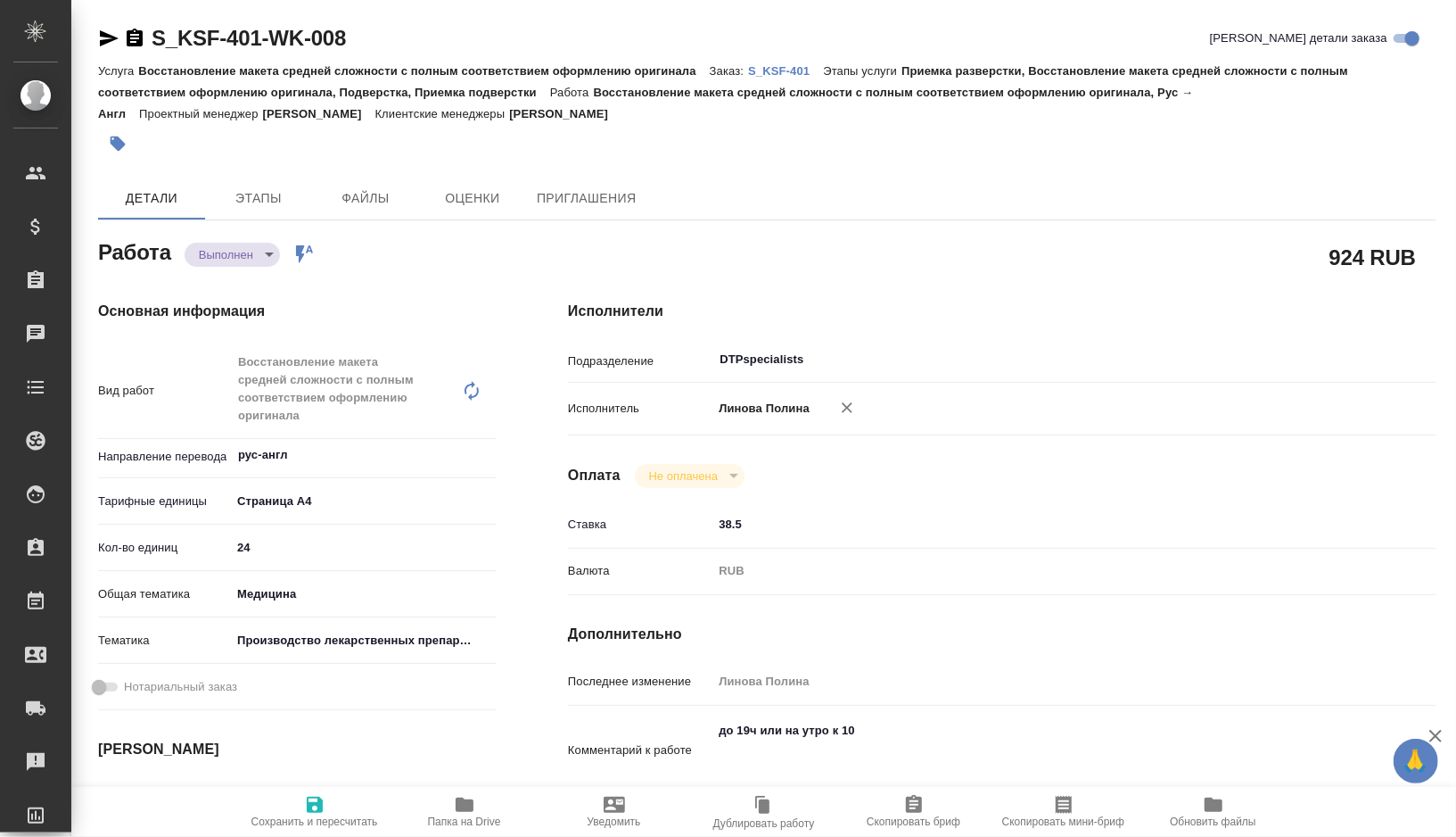
type textarea "x"
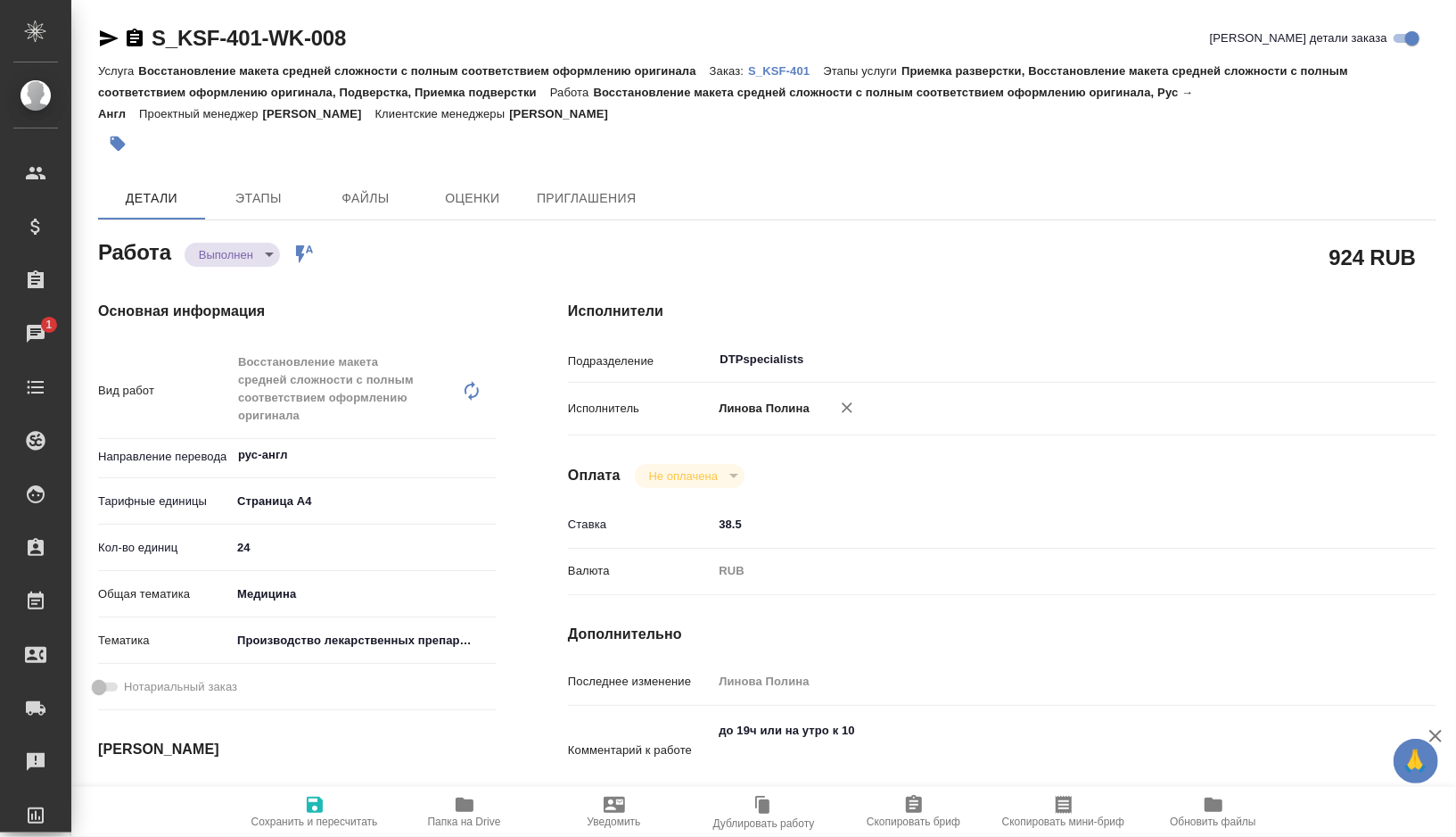
type textarea "x"
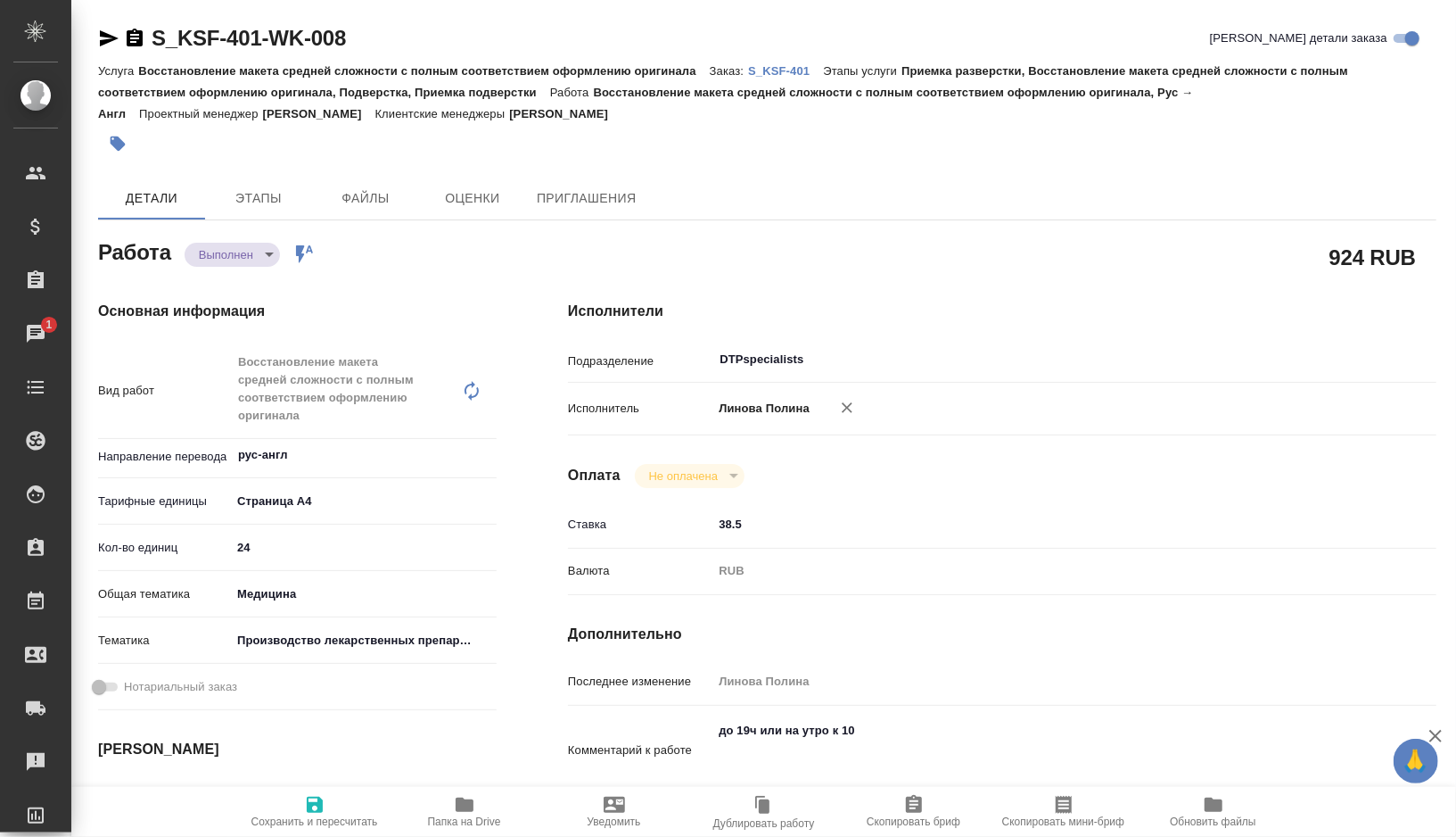
type textarea "x"
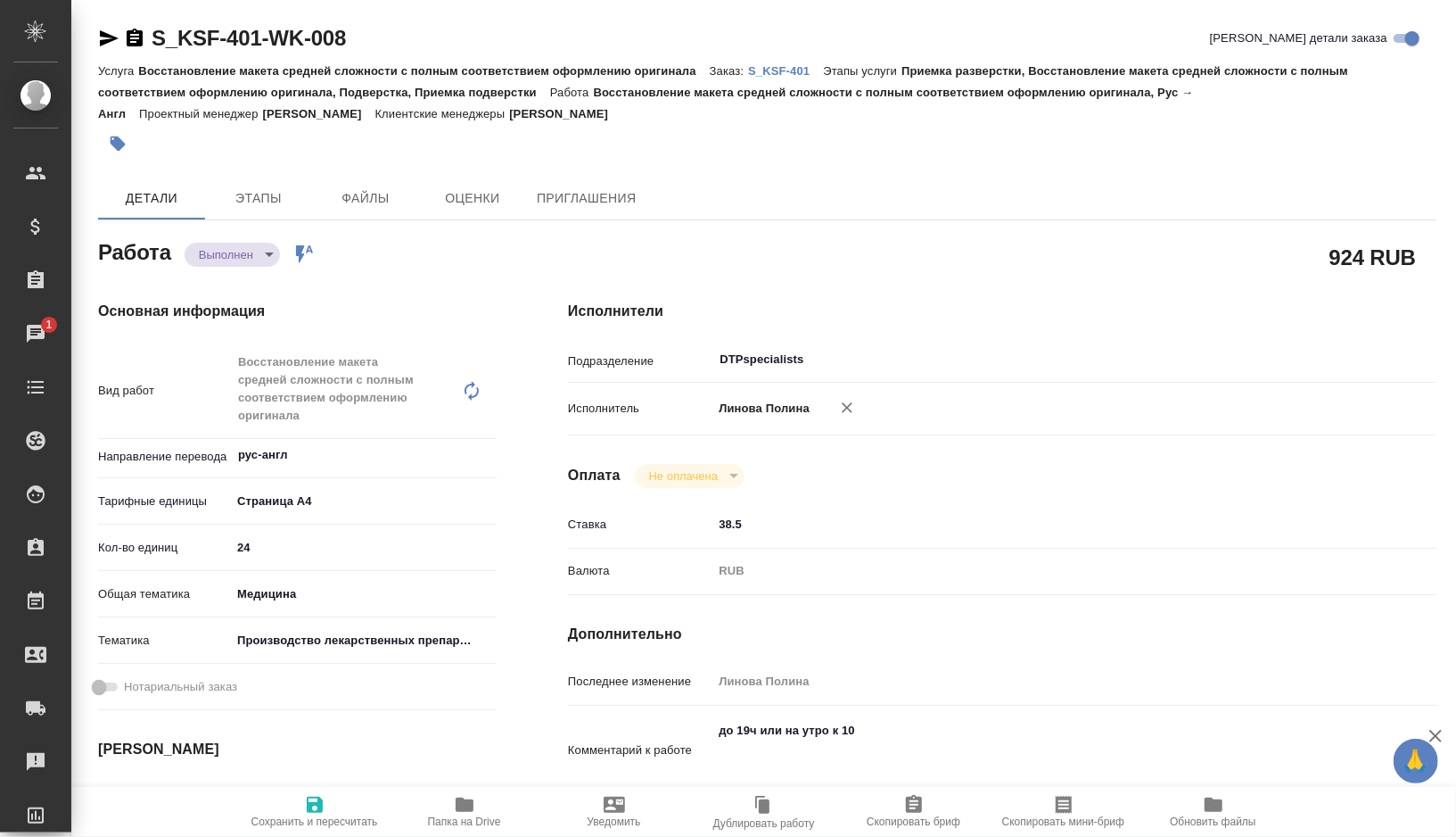
type textarea "x"
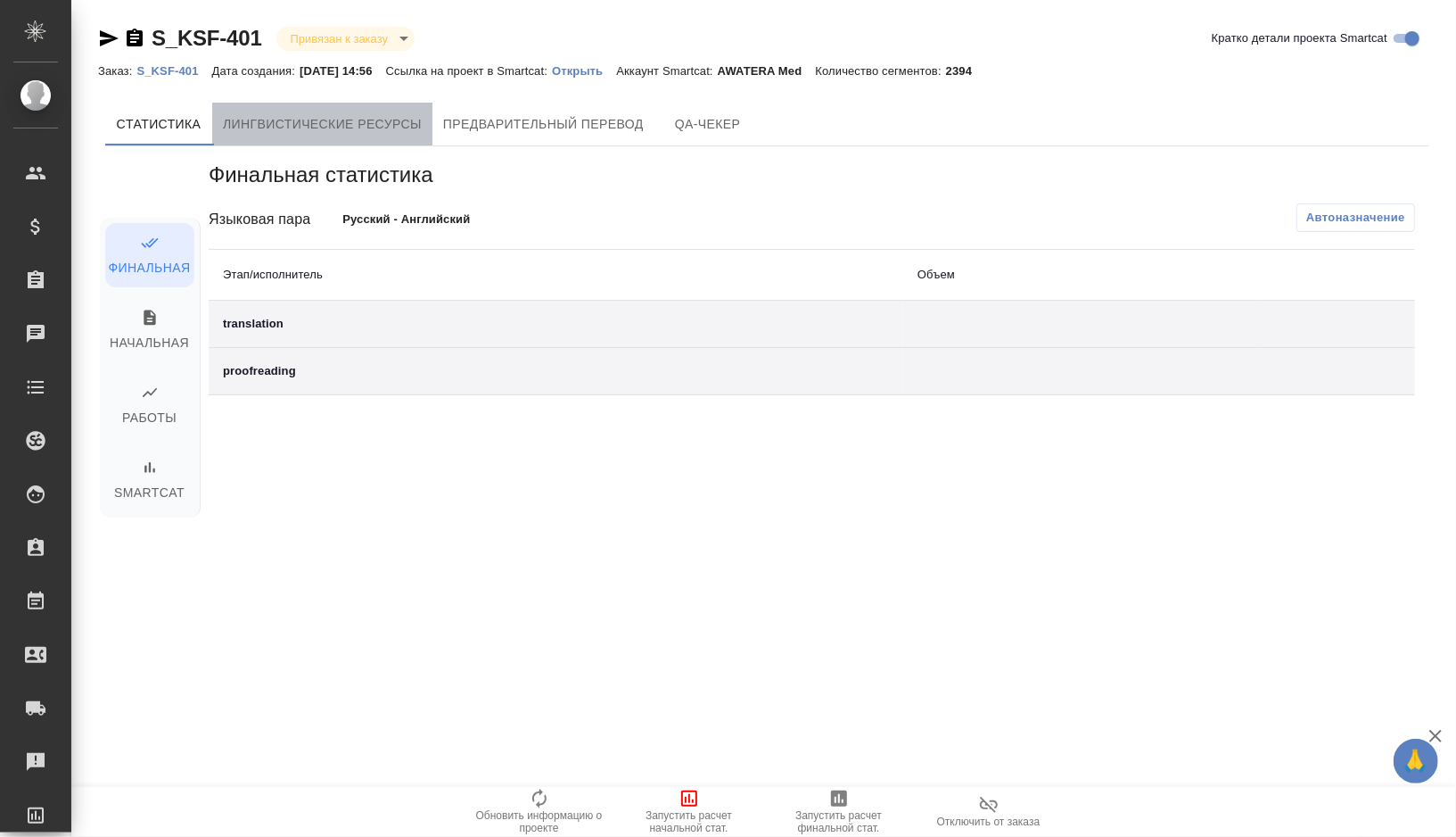
click at [407, 137] on button "Лингвистические ресурсы" at bounding box center [322, 124] width 220 height 43
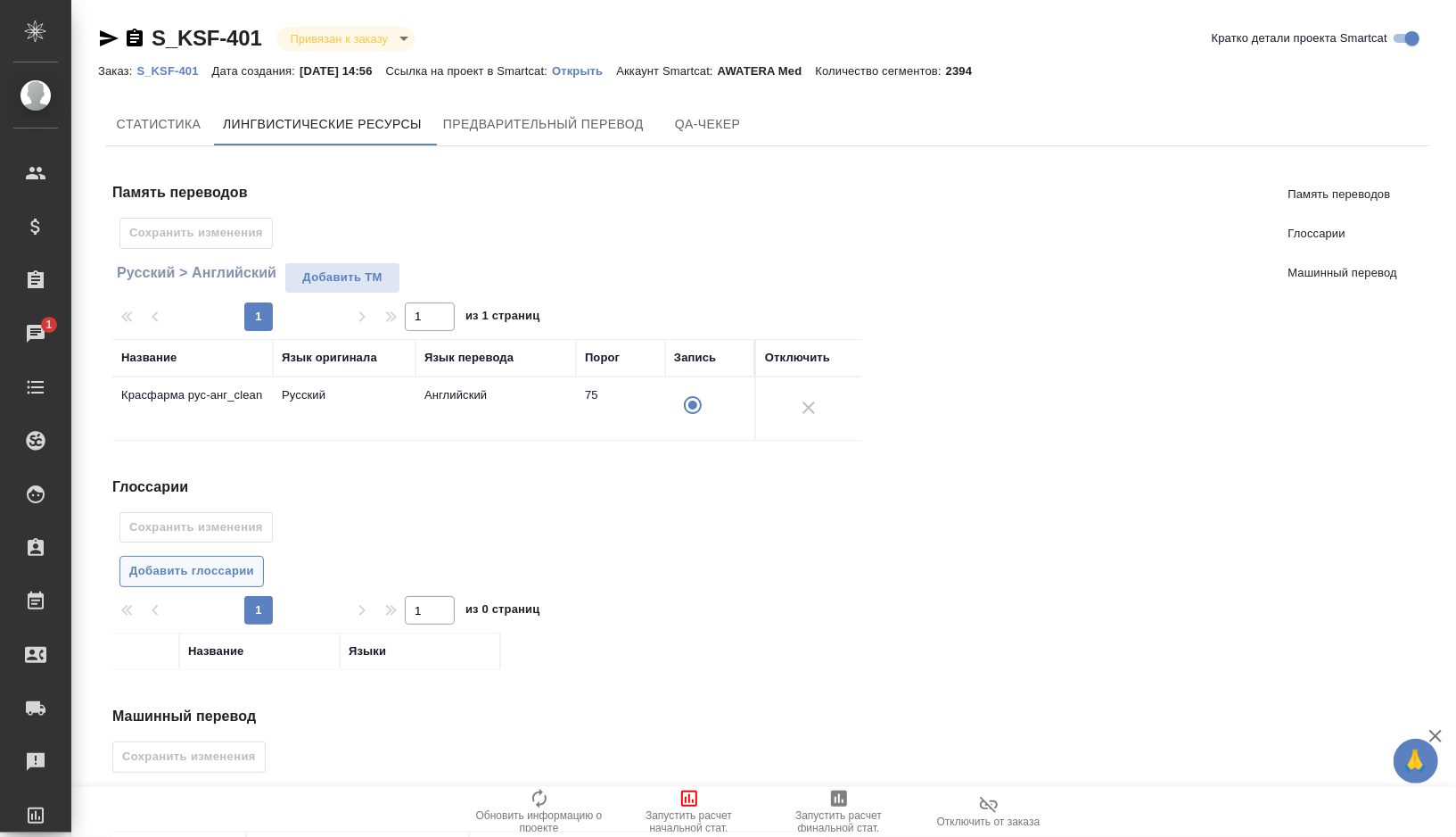
click at [204, 568] on span "Добавить глоссарии" at bounding box center [191, 571] width 124 height 21
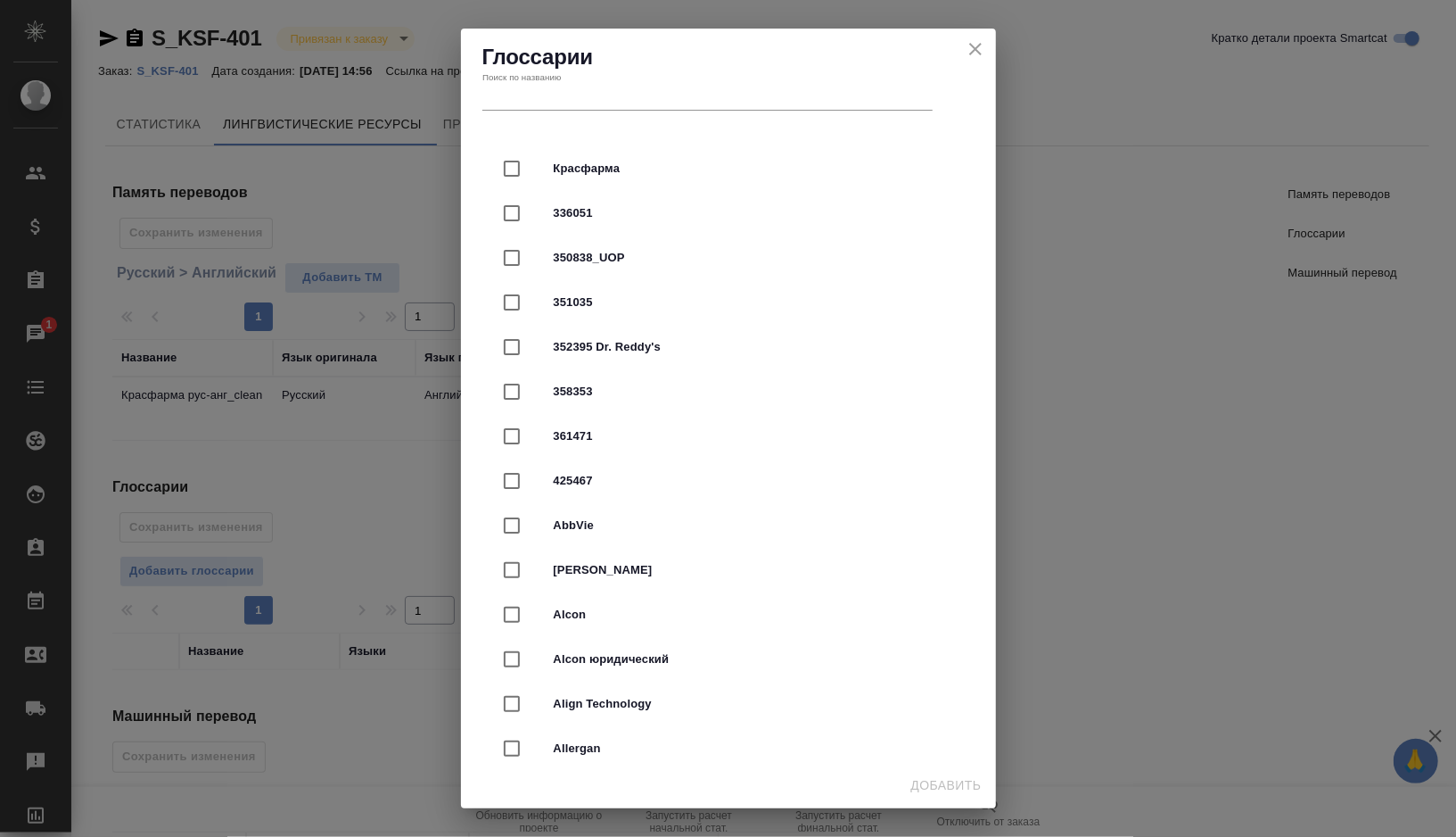
click at [633, 162] on span "Красфарма" at bounding box center [753, 168] width 400 height 18
checkbox input "true"
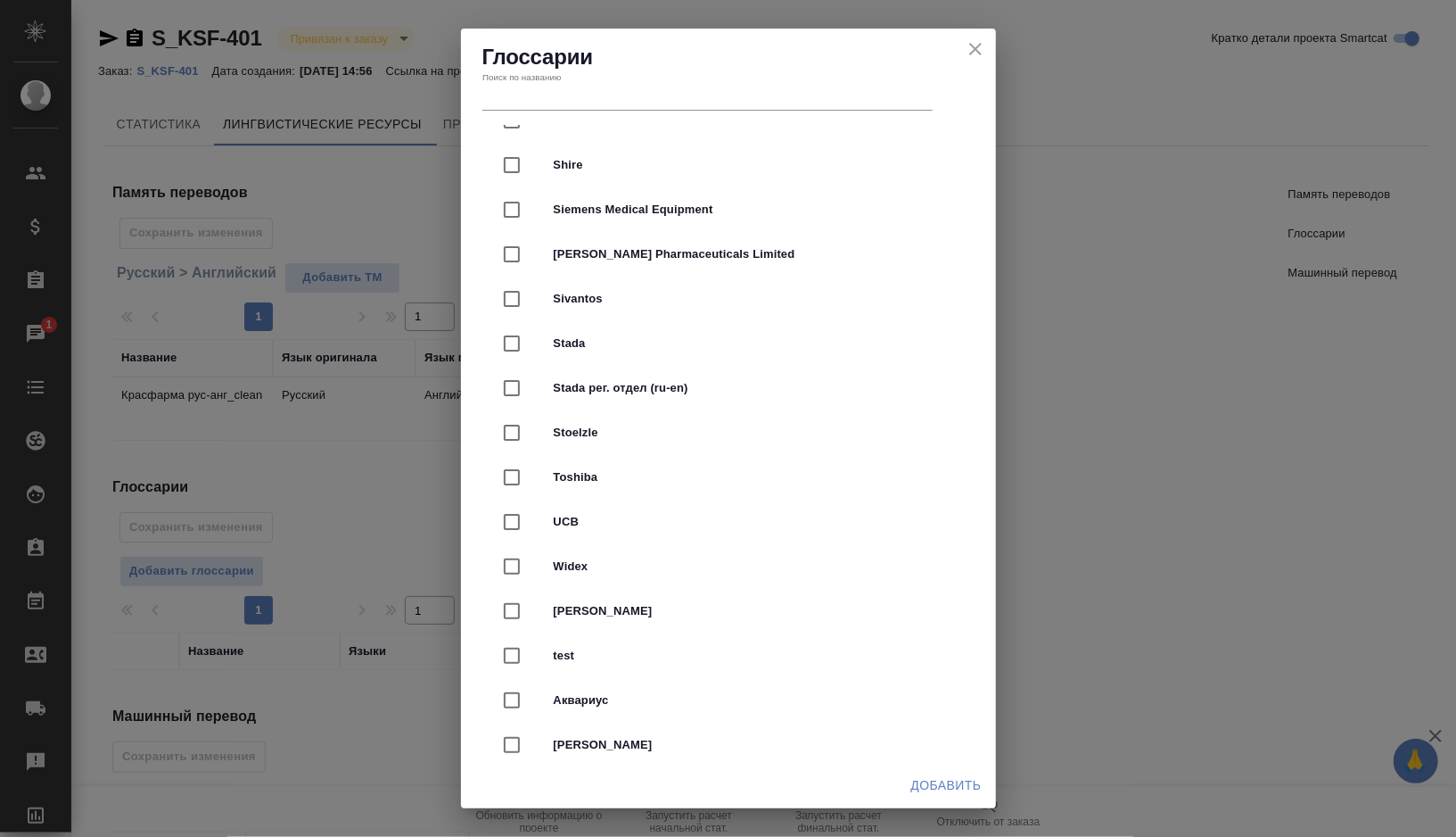
scroll to position [4457, 0]
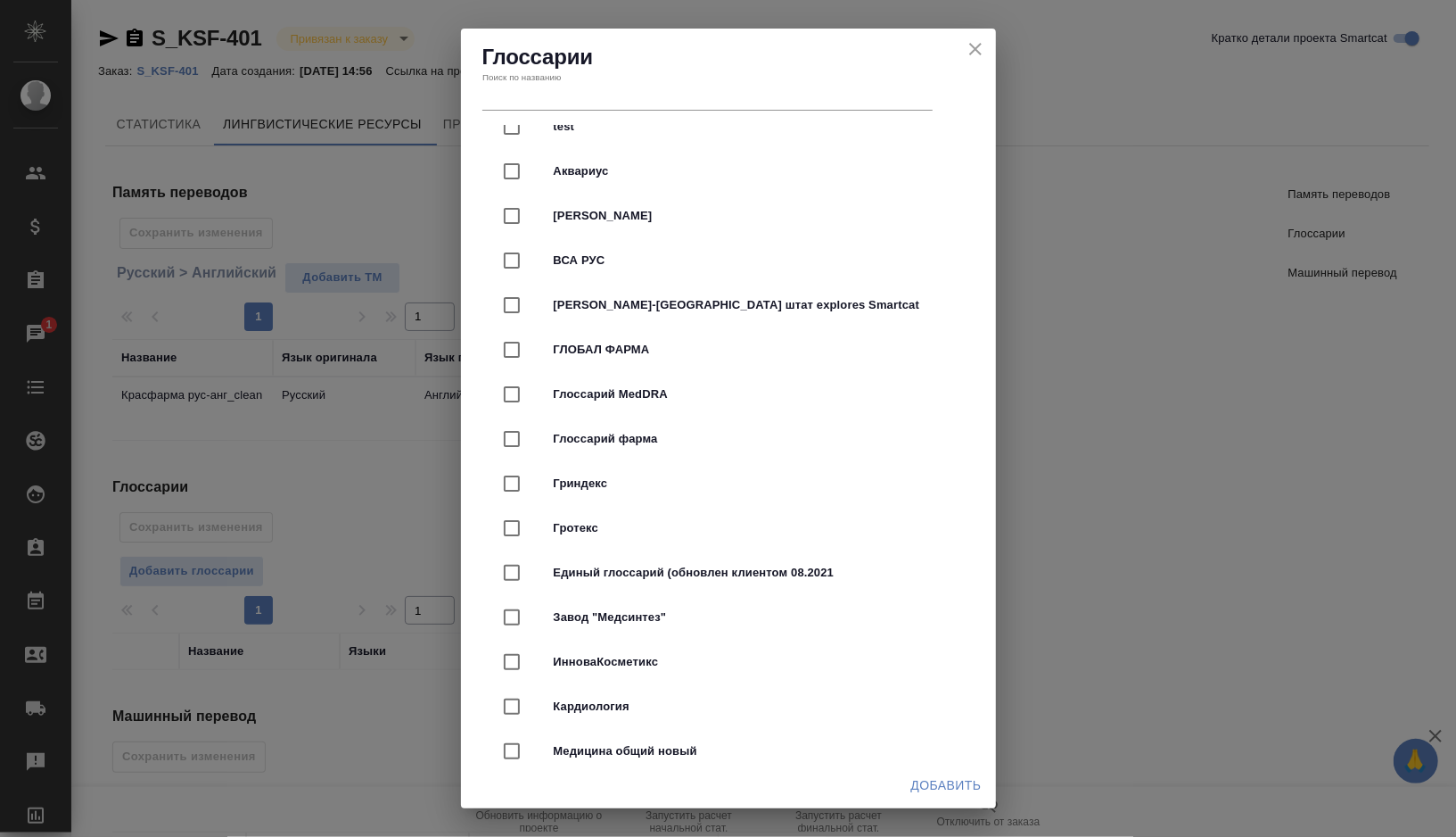
click at [644, 434] on span "Глоссарий фарма" at bounding box center [753, 438] width 400 height 18
checkbox input "true"
click at [946, 781] on span "Добавить" at bounding box center [946, 785] width 70 height 22
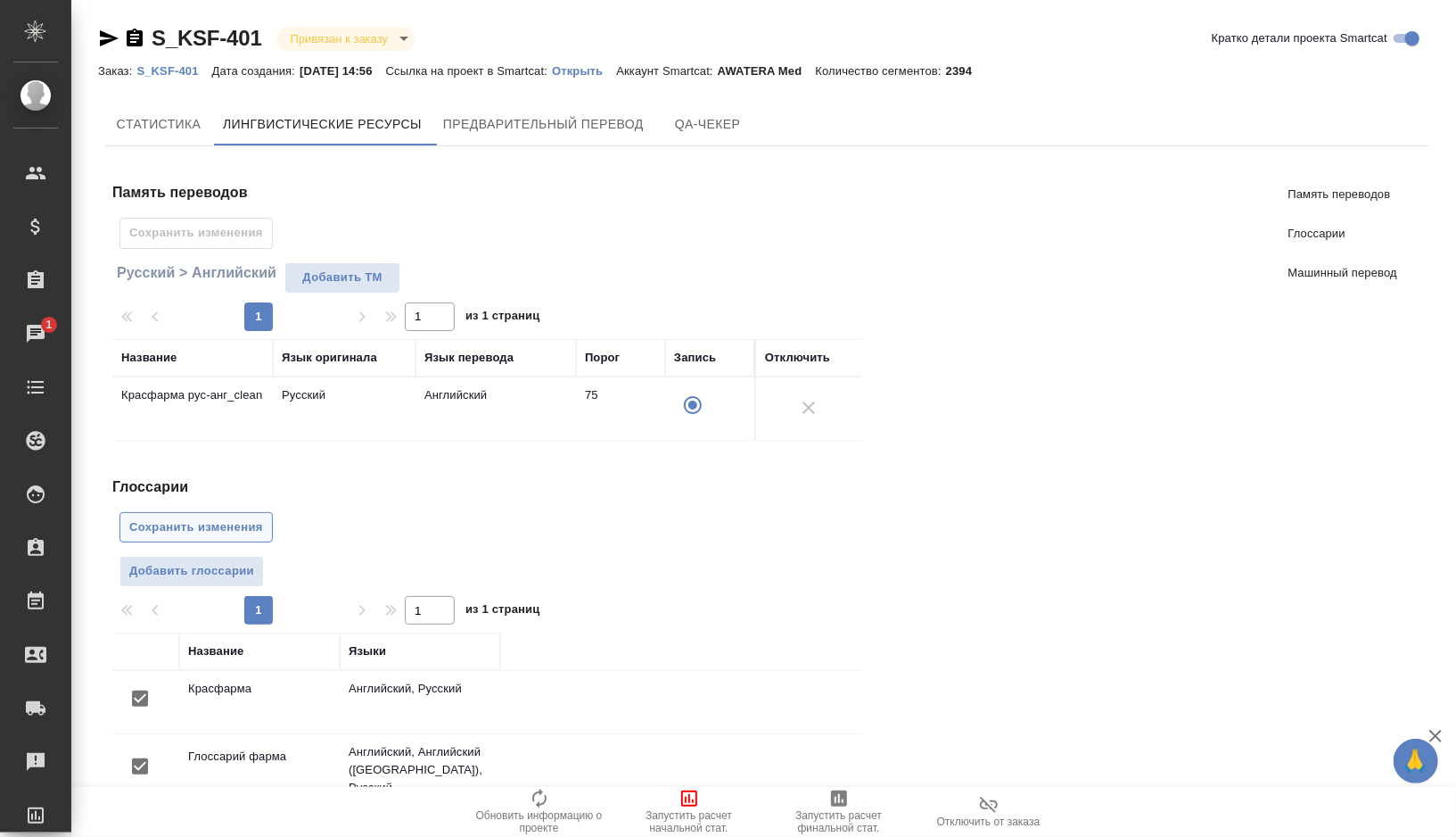
click at [177, 522] on span "Сохранить изменения" at bounding box center [196, 527] width 134 height 21
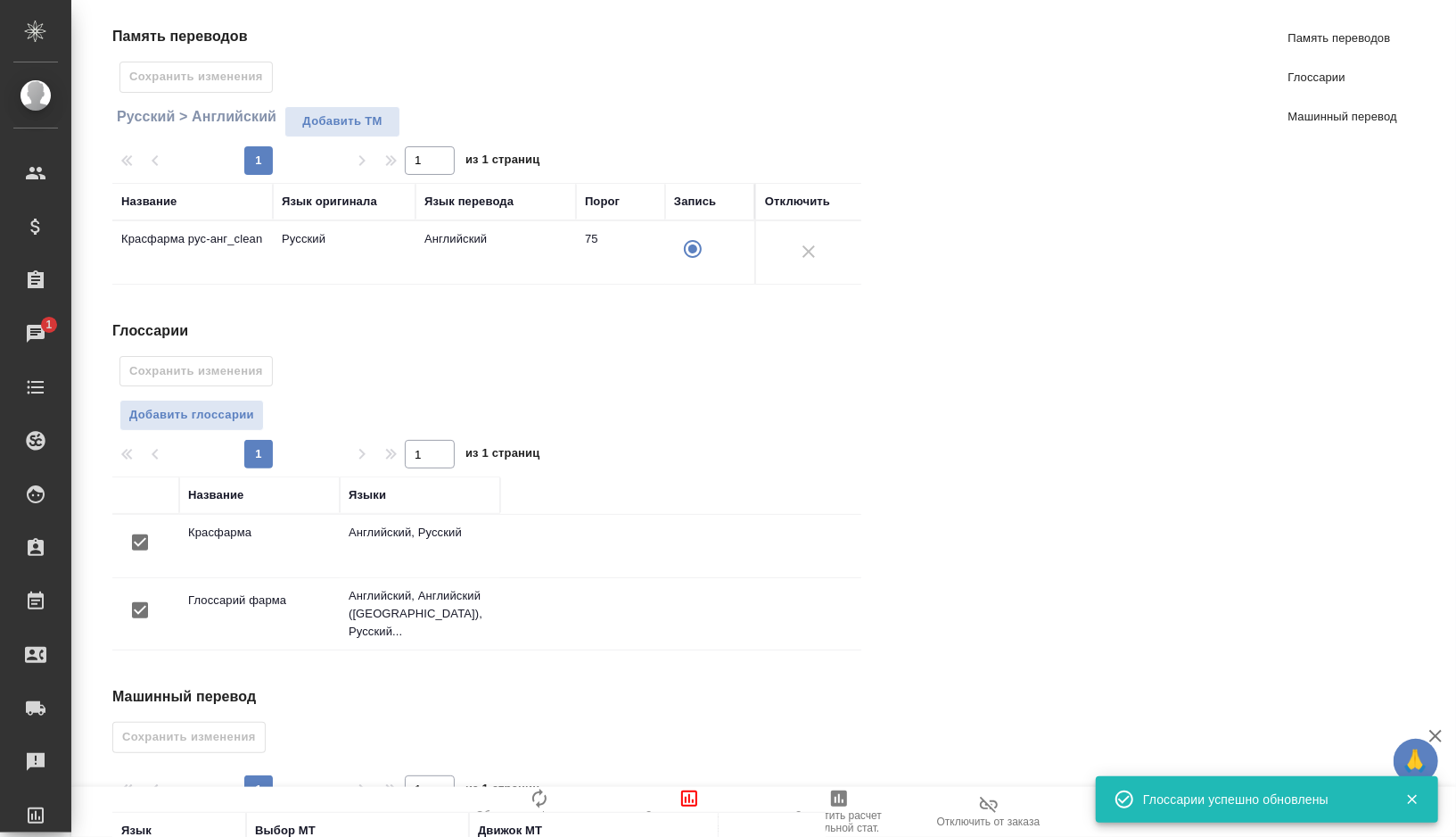
scroll to position [288, 0]
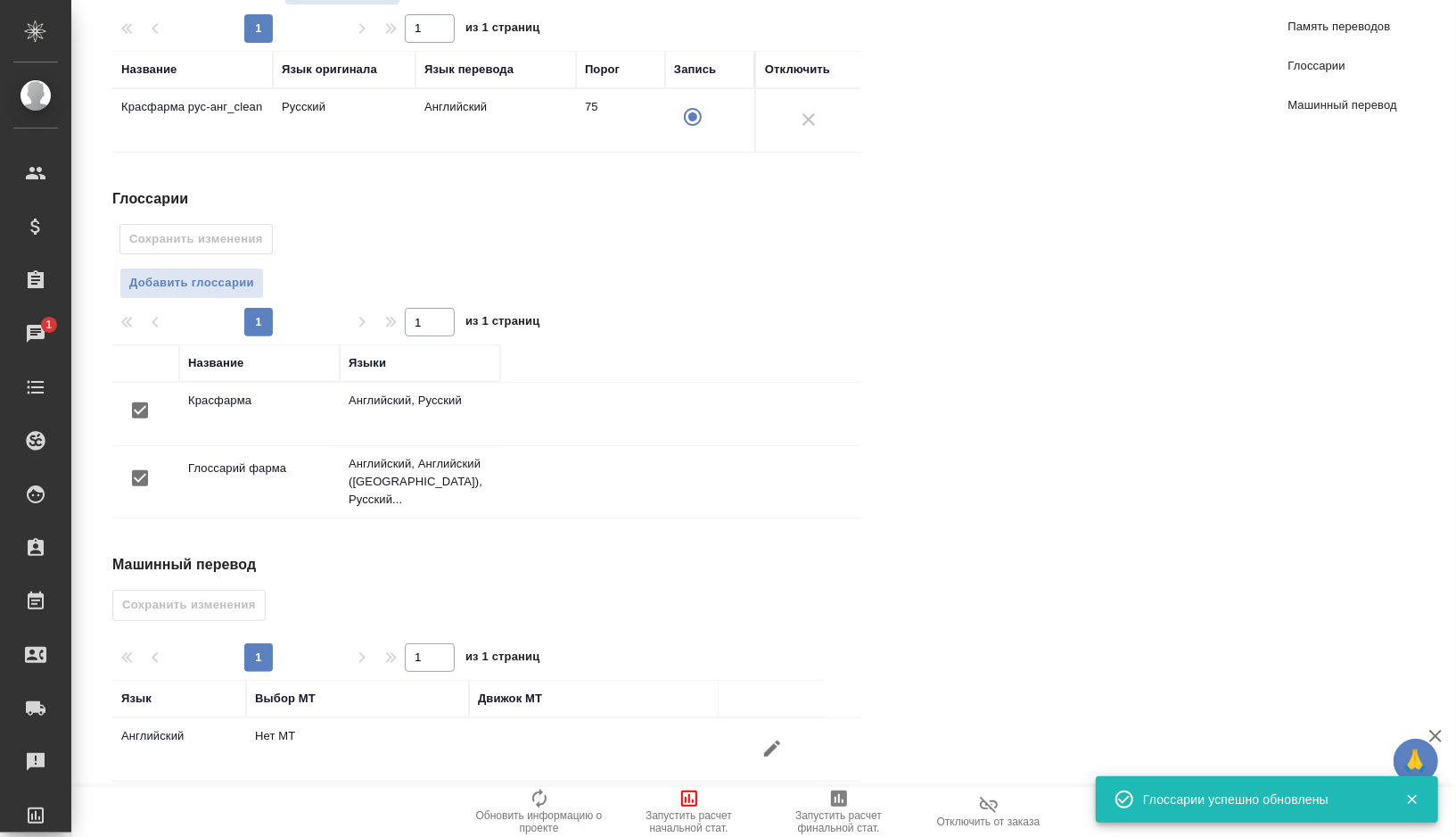
click at [778, 737] on icon "button" at bounding box center [772, 748] width 22 height 22
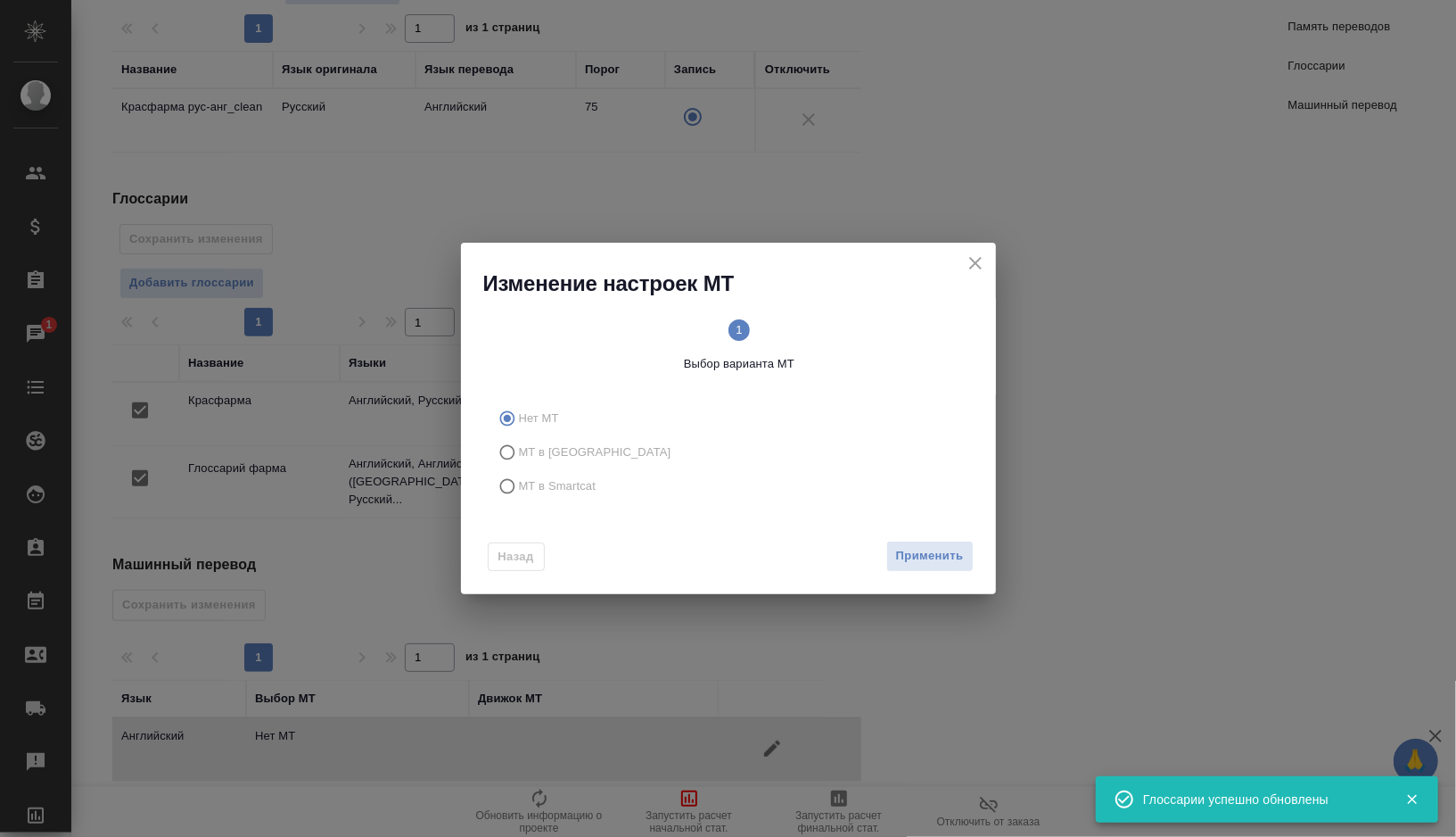
click at [520, 485] on span "МТ в Smartcat" at bounding box center [558, 485] width 78 height 18
click at [519, 485] on input "МТ в Smartcat" at bounding box center [504, 486] width 28 height 34
radio input "true"
click at [844, 337] on span "2 Выбор движка Smartcat" at bounding box center [857, 346] width 221 height 53
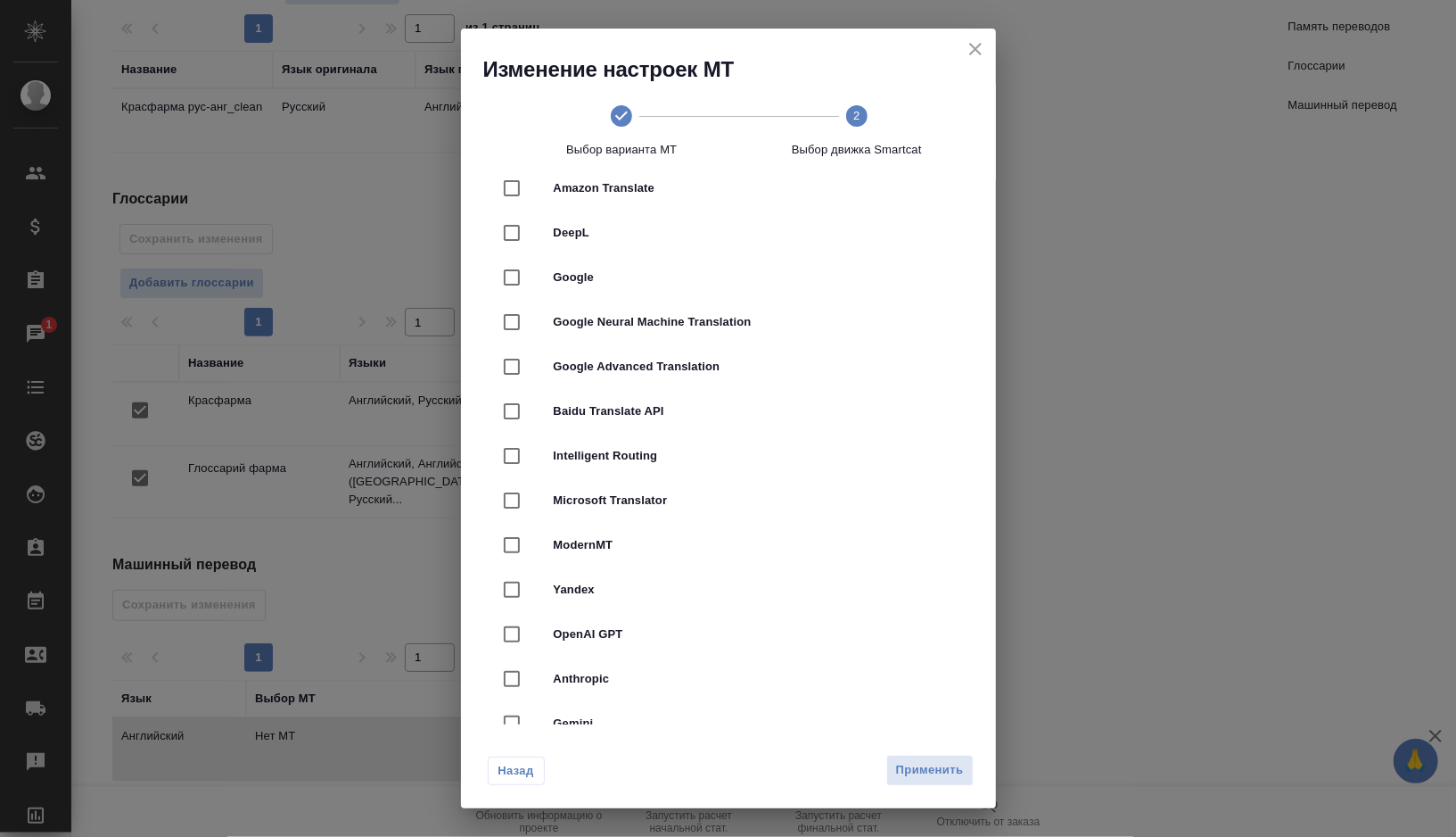
scroll to position [0, 0]
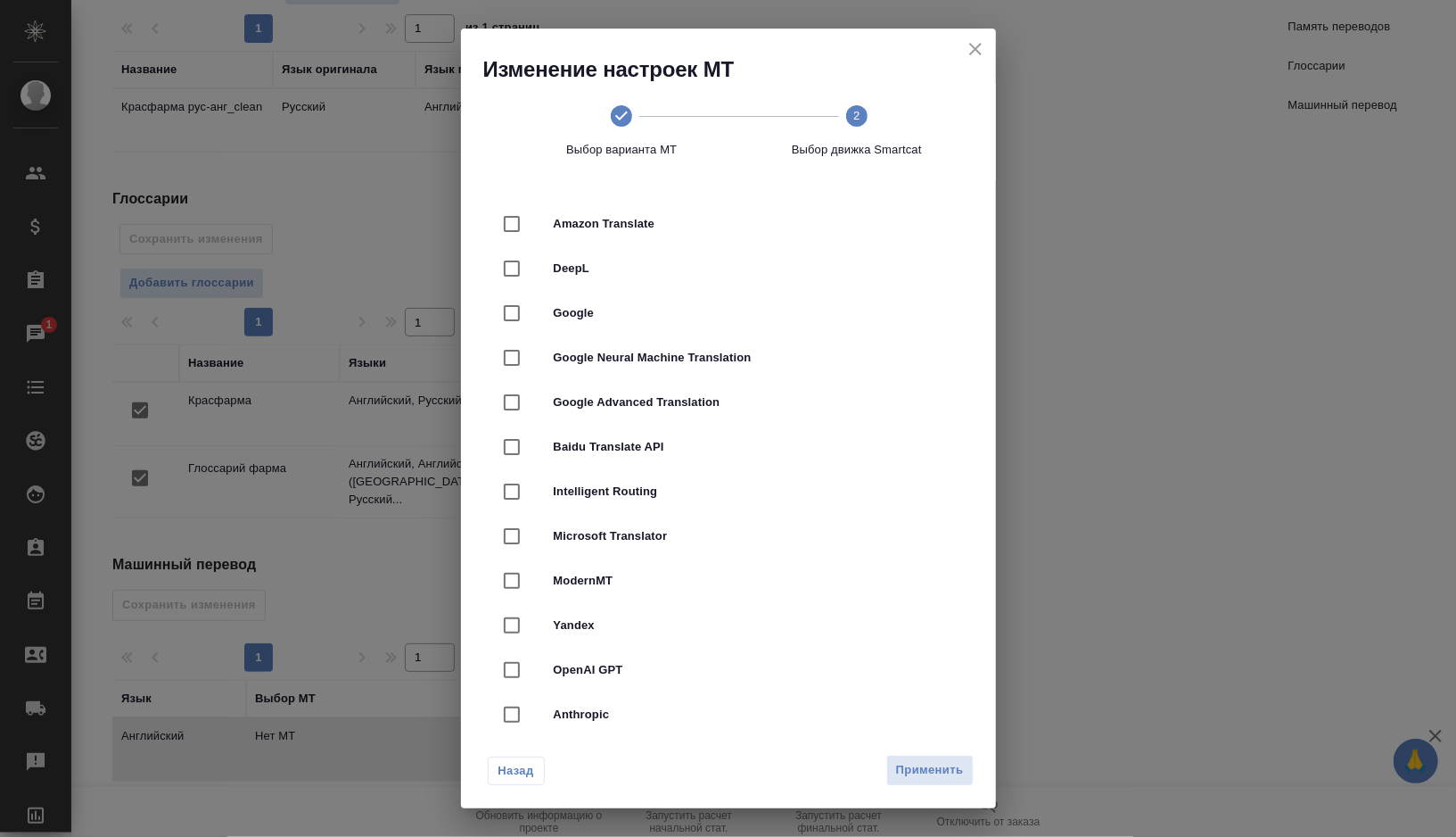
click at [633, 365] on span "Google Neural Machine Translation" at bounding box center [753, 357] width 400 height 18
checkbox input "true"
click at [912, 774] on span "Применить" at bounding box center [929, 770] width 67 height 21
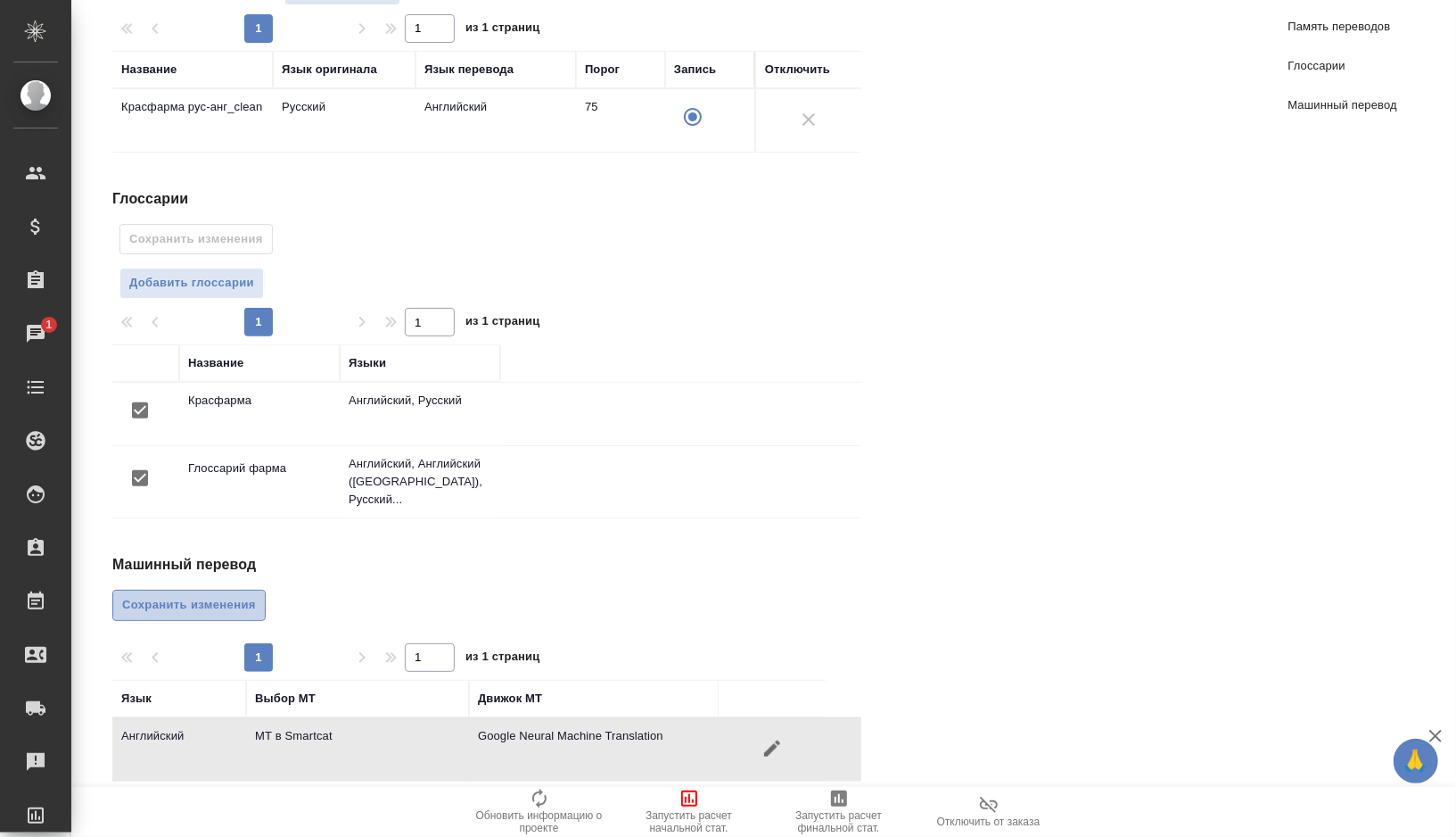
click at [211, 595] on span "Сохранить изменения" at bounding box center [189, 605] width 134 height 21
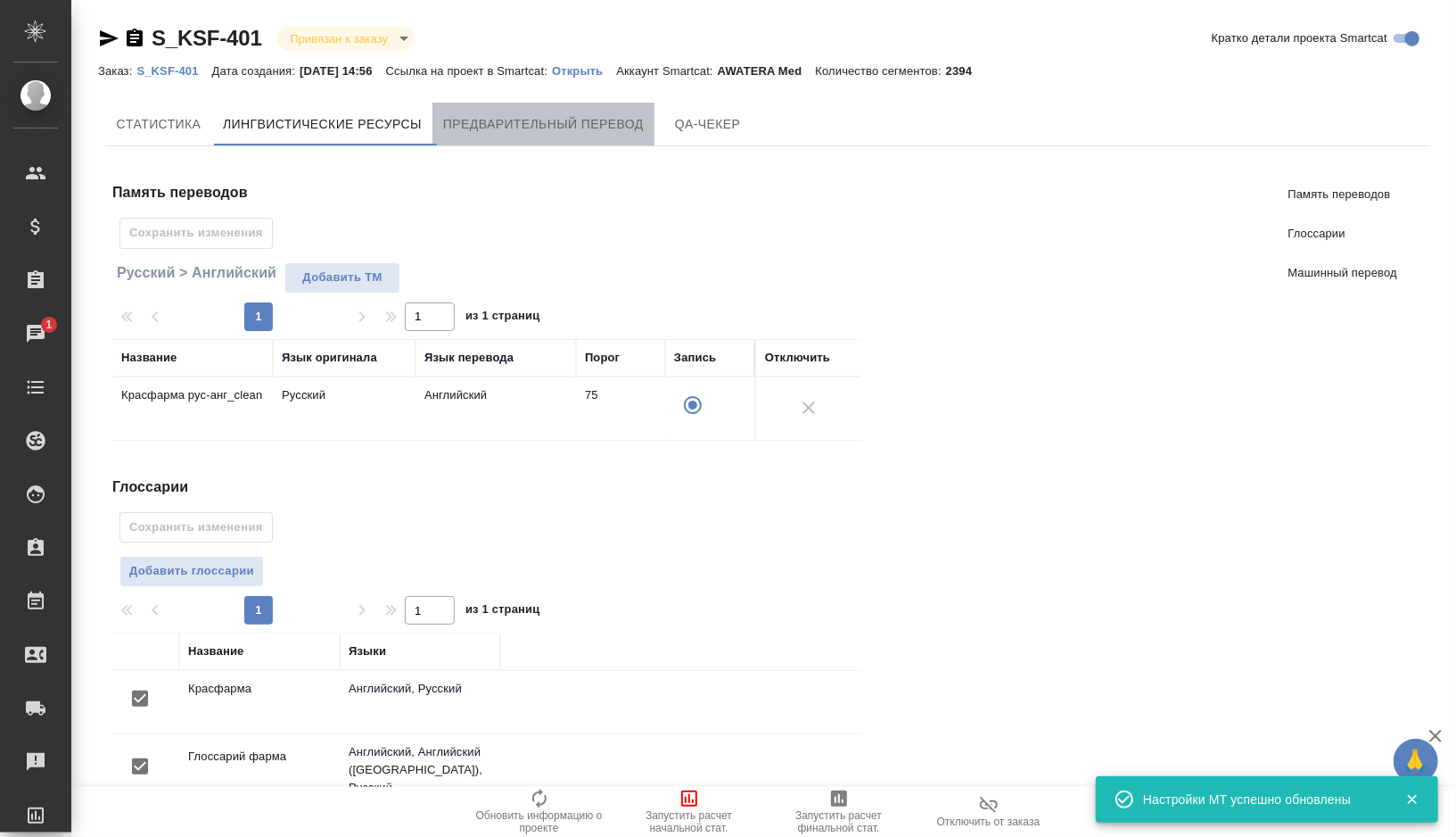
click at [617, 113] on span "Предварительный перевод" at bounding box center [543, 124] width 200 height 22
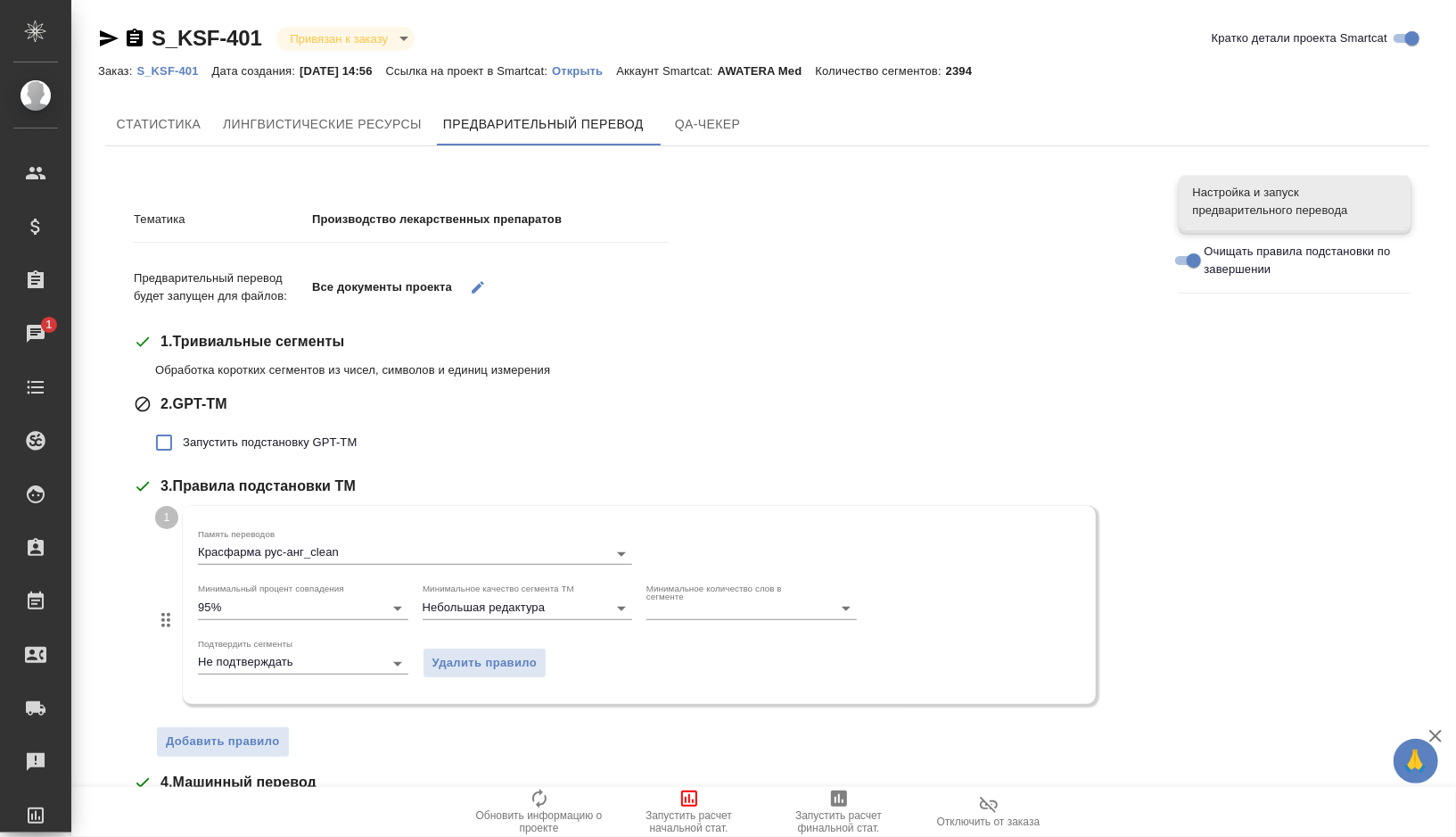
click at [261, 444] on span "Запустить подстановку GPT-TM" at bounding box center [269, 442] width 174 height 18
click at [182, 444] on input "Запустить подстановку GPT-TM" at bounding box center [163, 442] width 37 height 37
checkbox input "true"
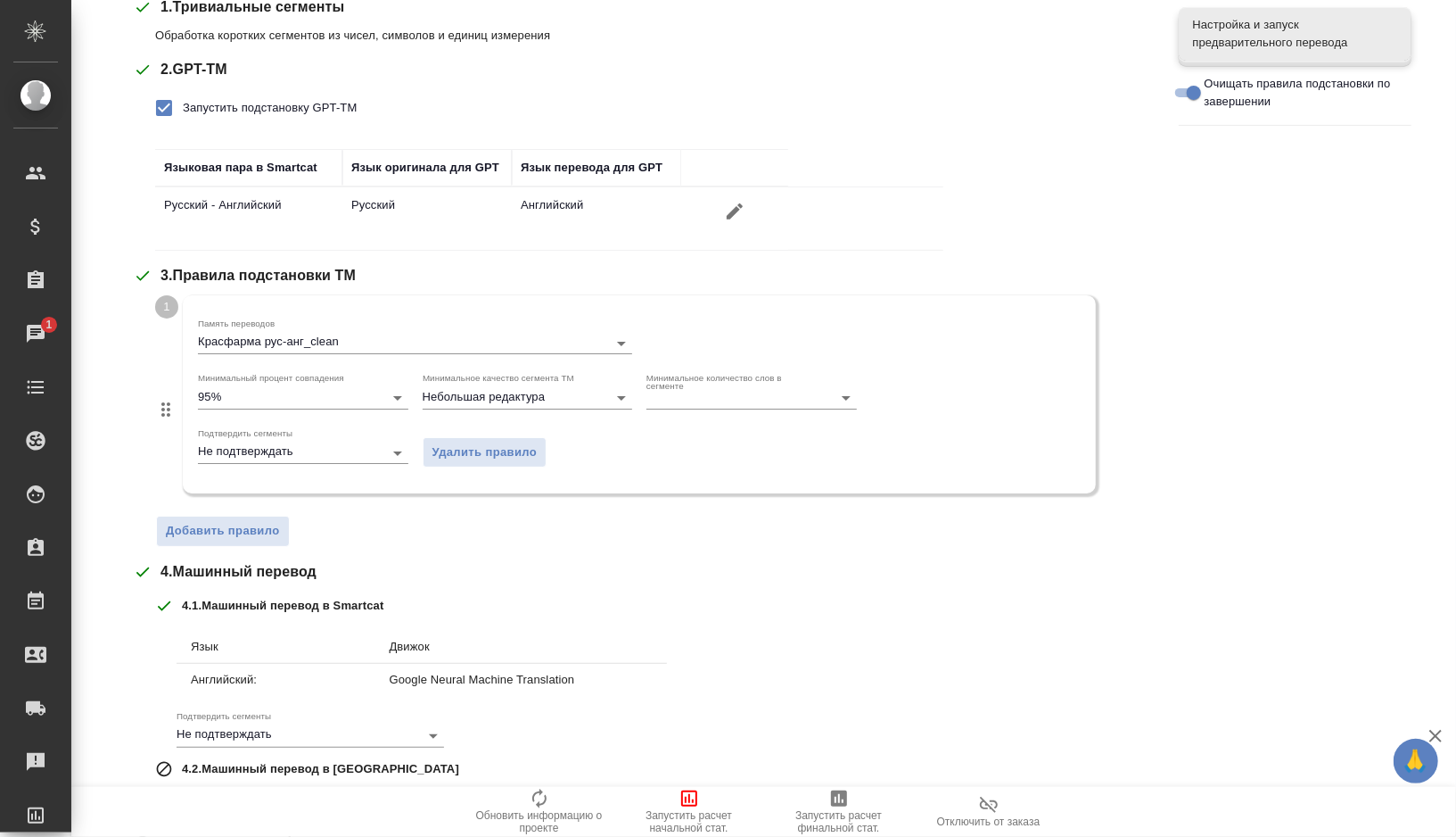
scroll to position [500, 0]
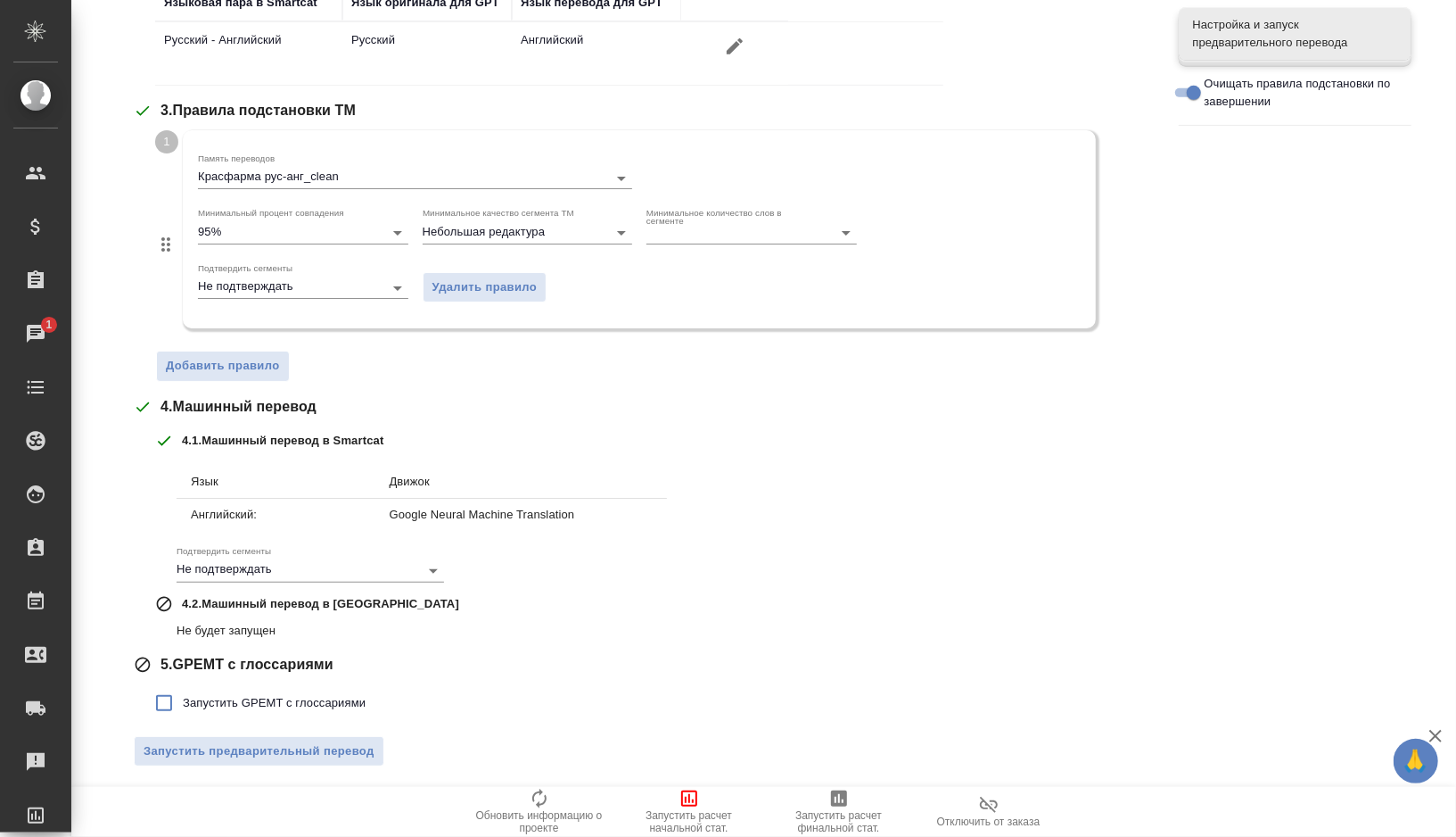
click at [245, 694] on span "Запустить GPEMT с глоссариями" at bounding box center [274, 702] width 182 height 18
click at [182, 694] on input "Запустить GPEMT с глоссариями" at bounding box center [163, 702] width 37 height 37
checkbox input "true"
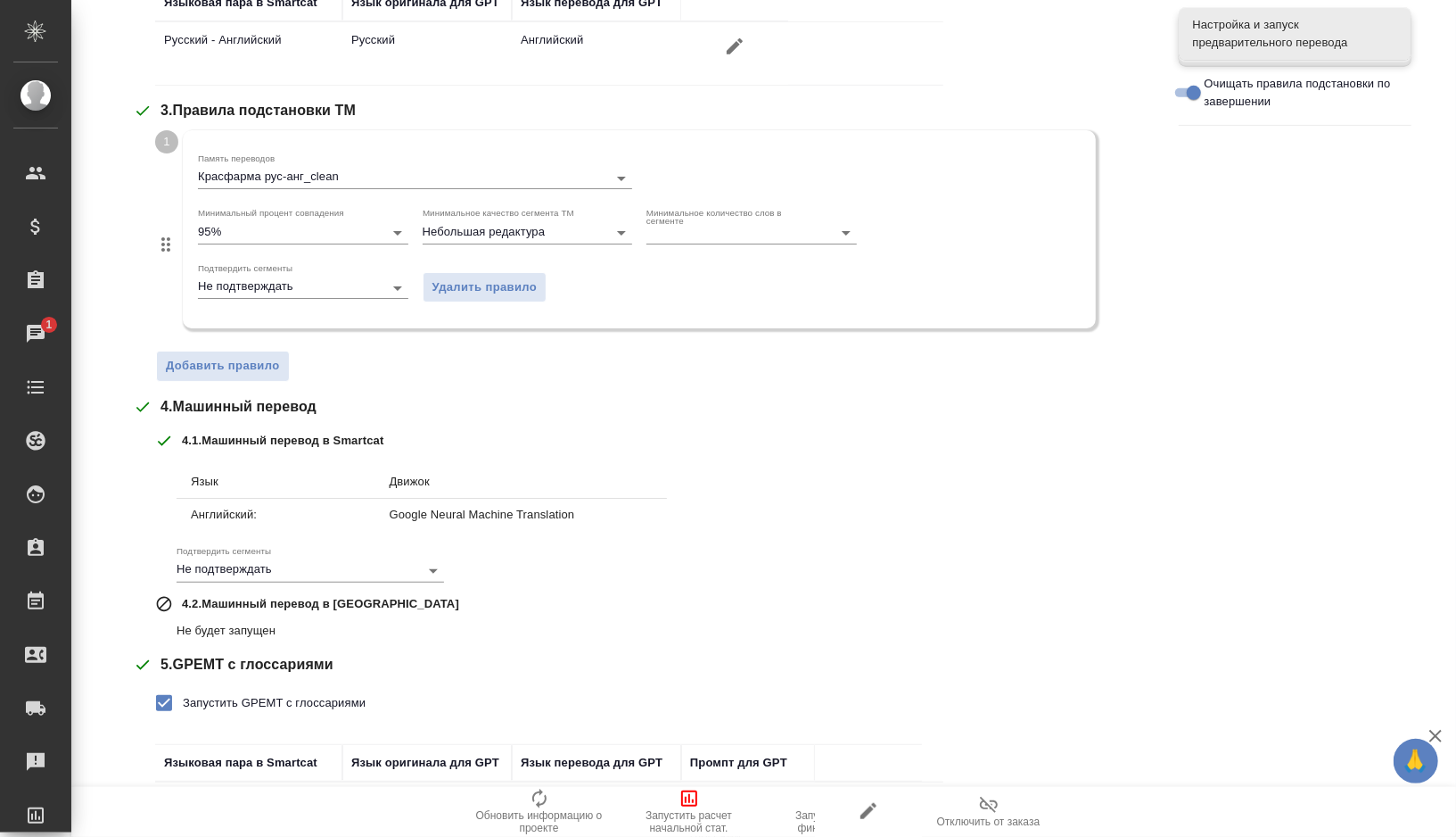
scroll to position [631, 0]
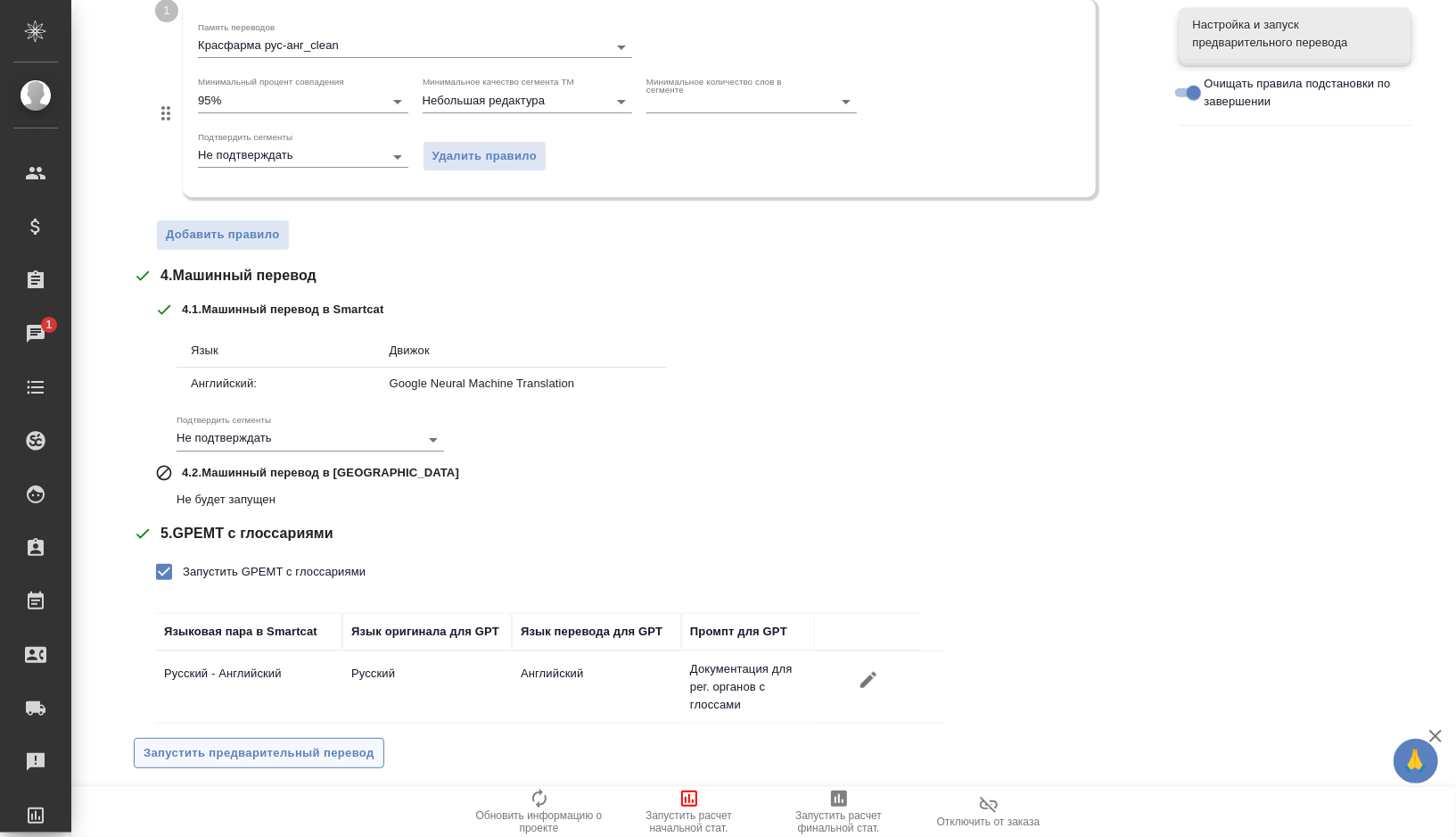
click at [242, 747] on span "Запустить предварительный перевод" at bounding box center [258, 753] width 231 height 21
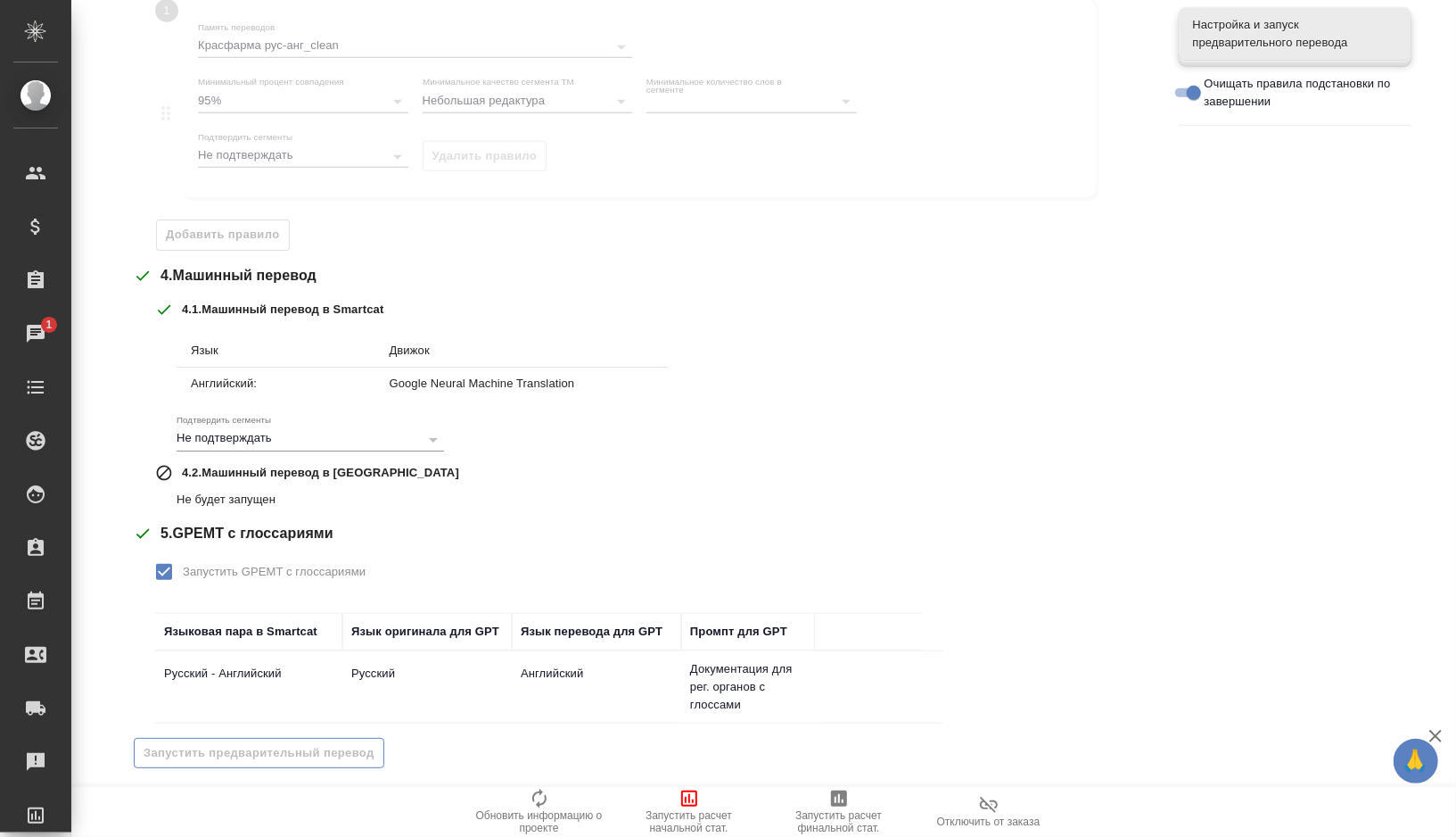
scroll to position [0, 0]
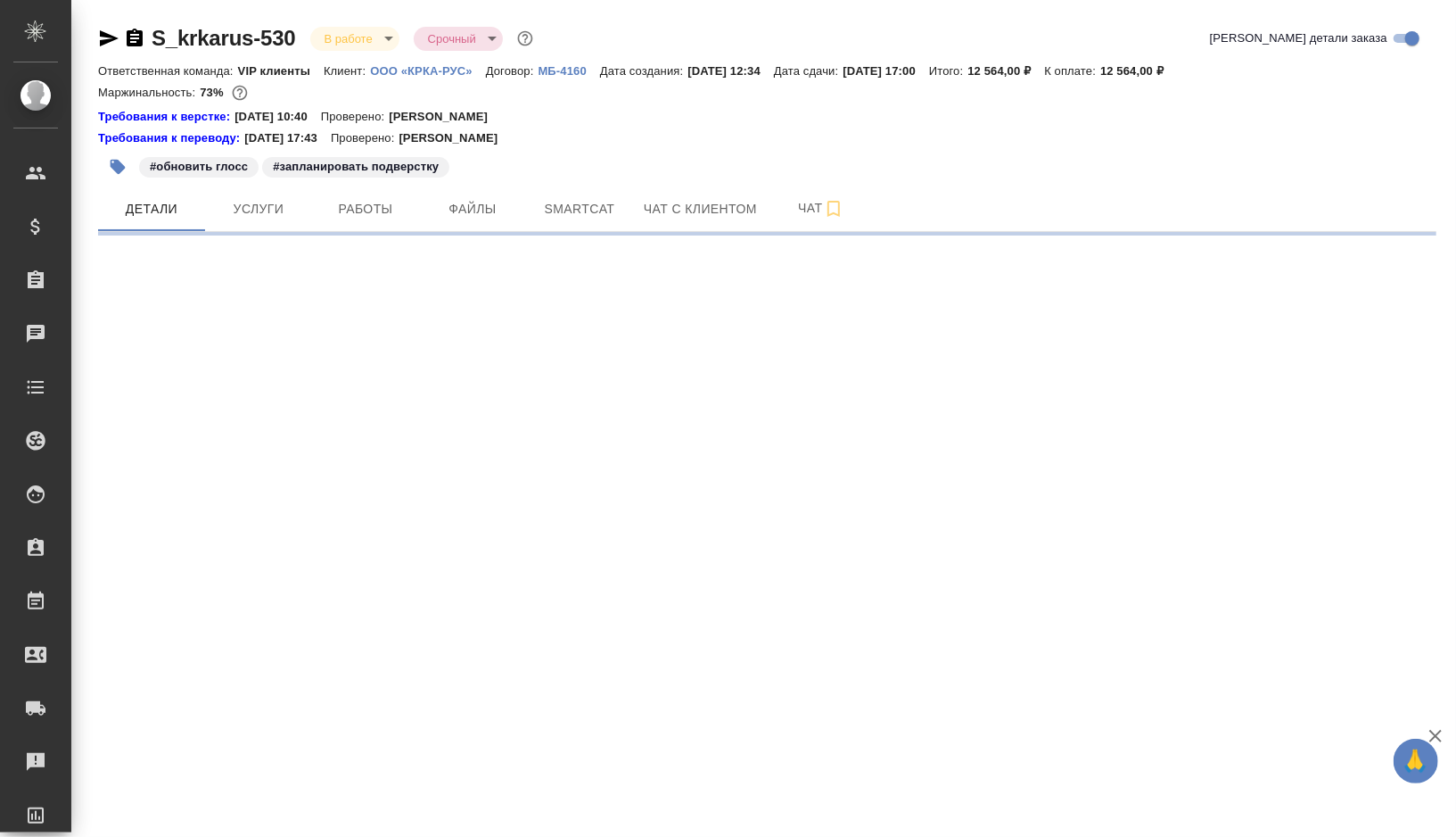
select select "RU"
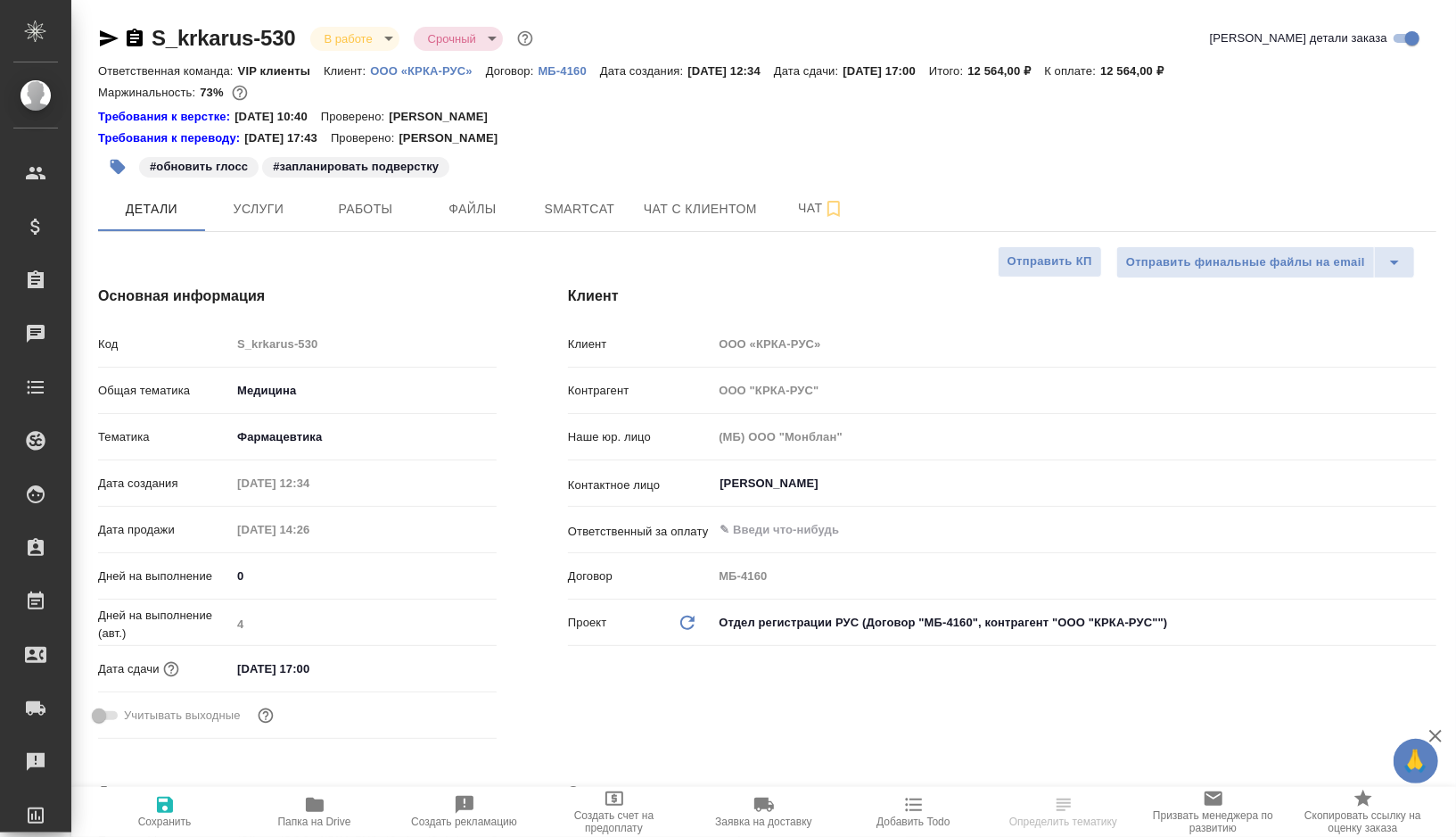
type textarea "x"
click at [591, 209] on span "Smartcat" at bounding box center [579, 208] width 85 height 22
type textarea "x"
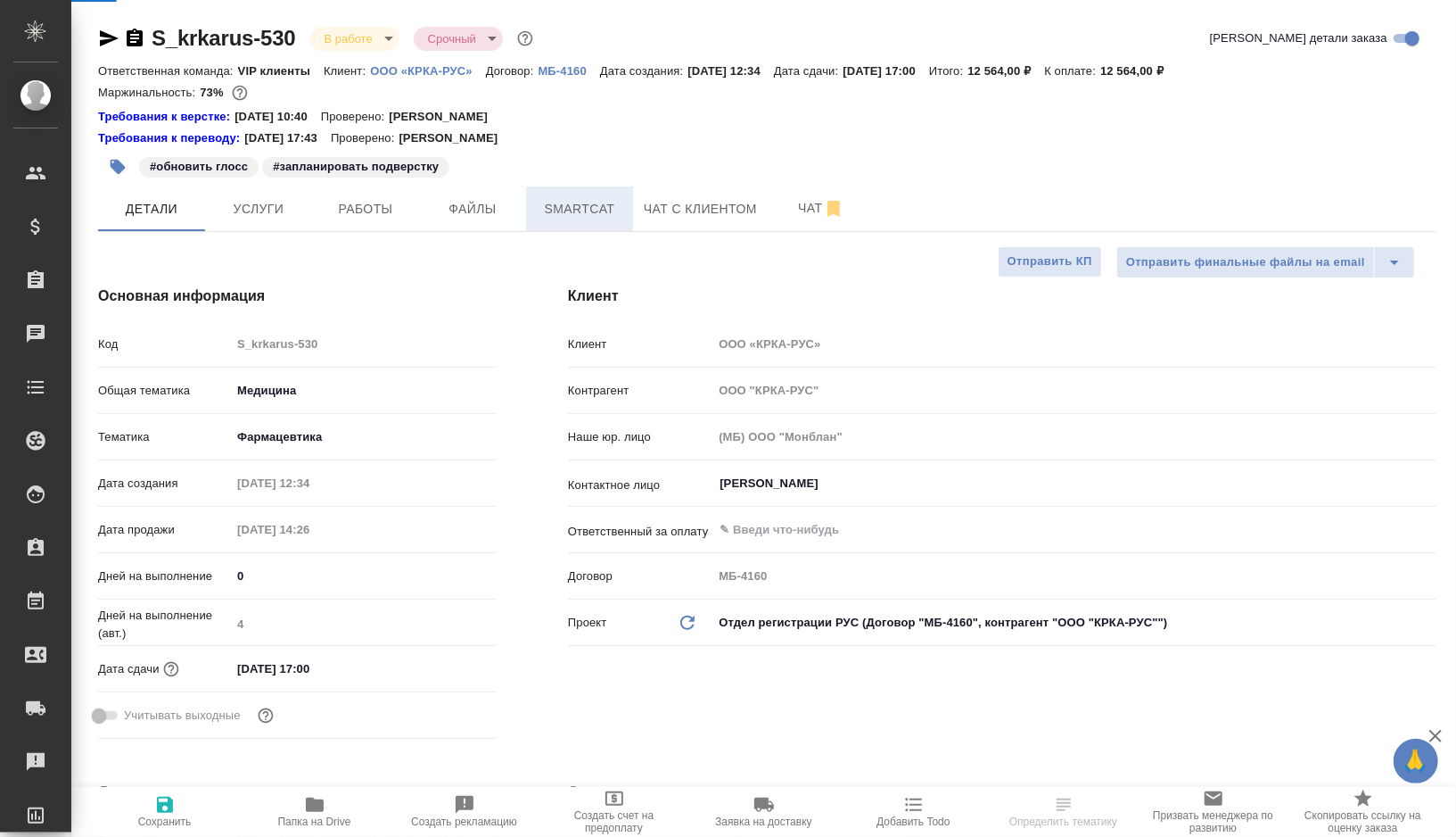
type textarea "x"
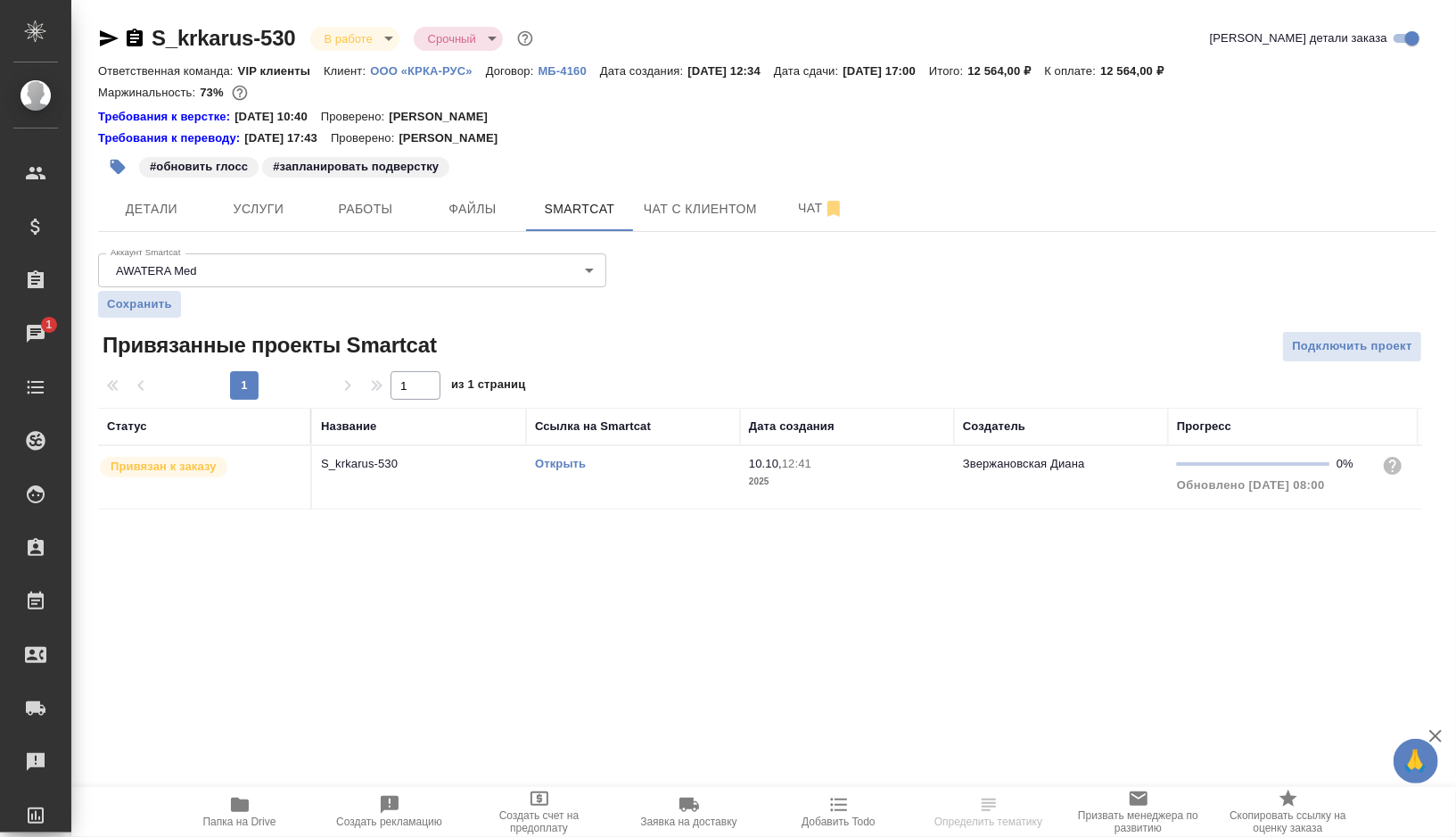
click at [558, 463] on link "Открыть" at bounding box center [560, 464] width 51 height 13
click at [119, 166] on icon "button" at bounding box center [118, 167] width 15 height 15
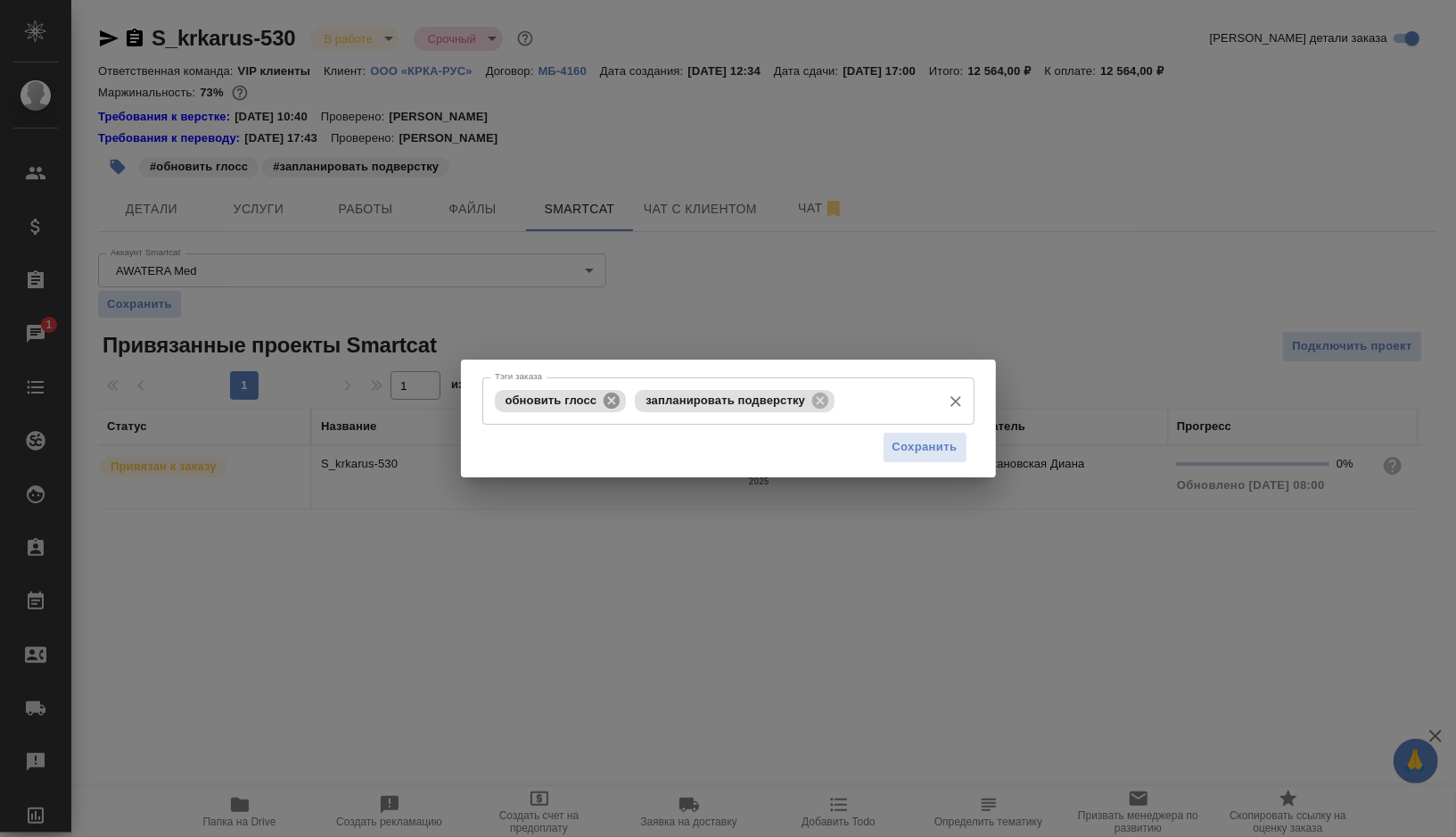
click at [609, 397] on icon at bounding box center [612, 400] width 20 height 20
click at [896, 454] on span "Сохранить" at bounding box center [925, 447] width 66 height 21
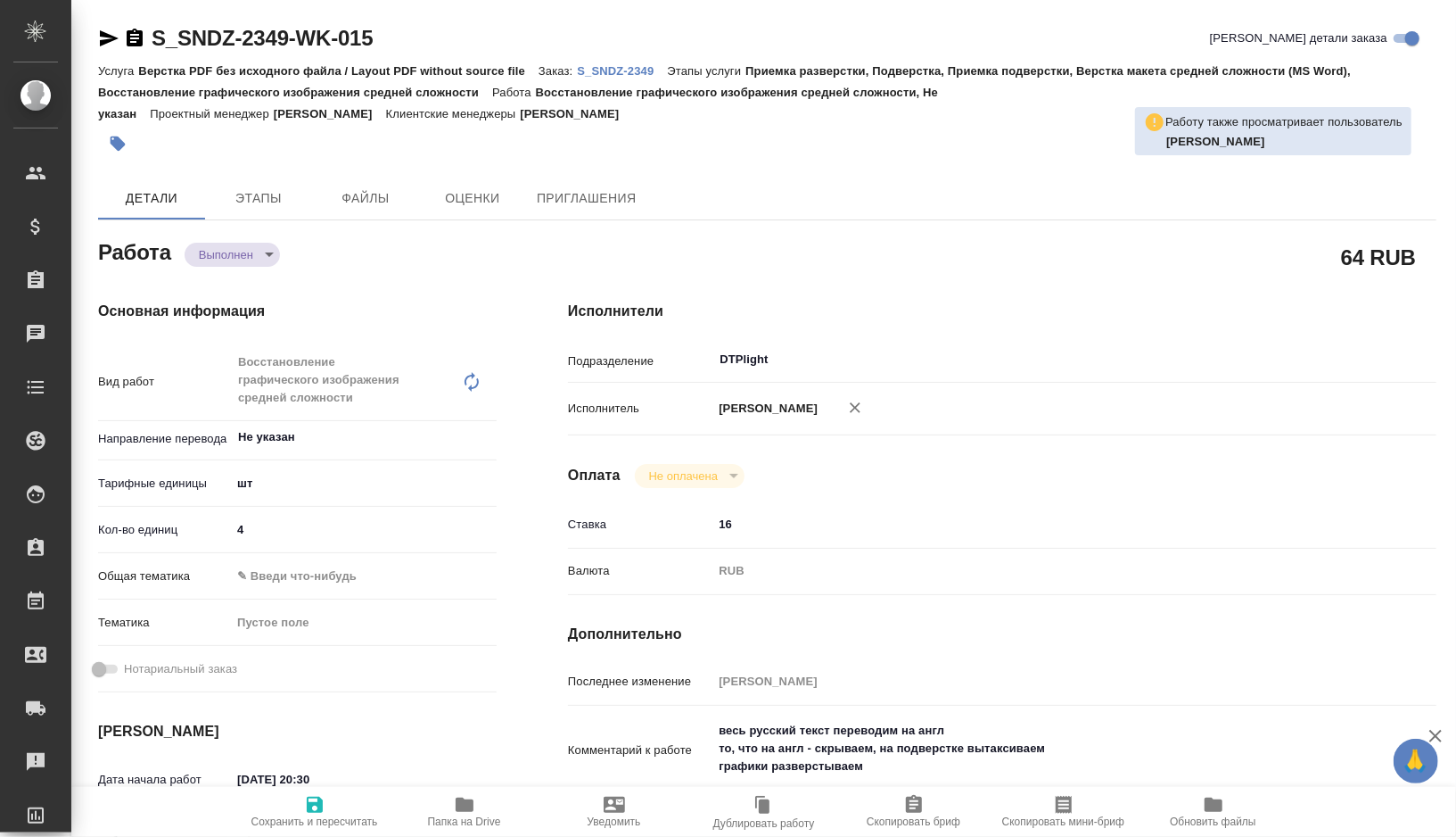
type textarea "x"
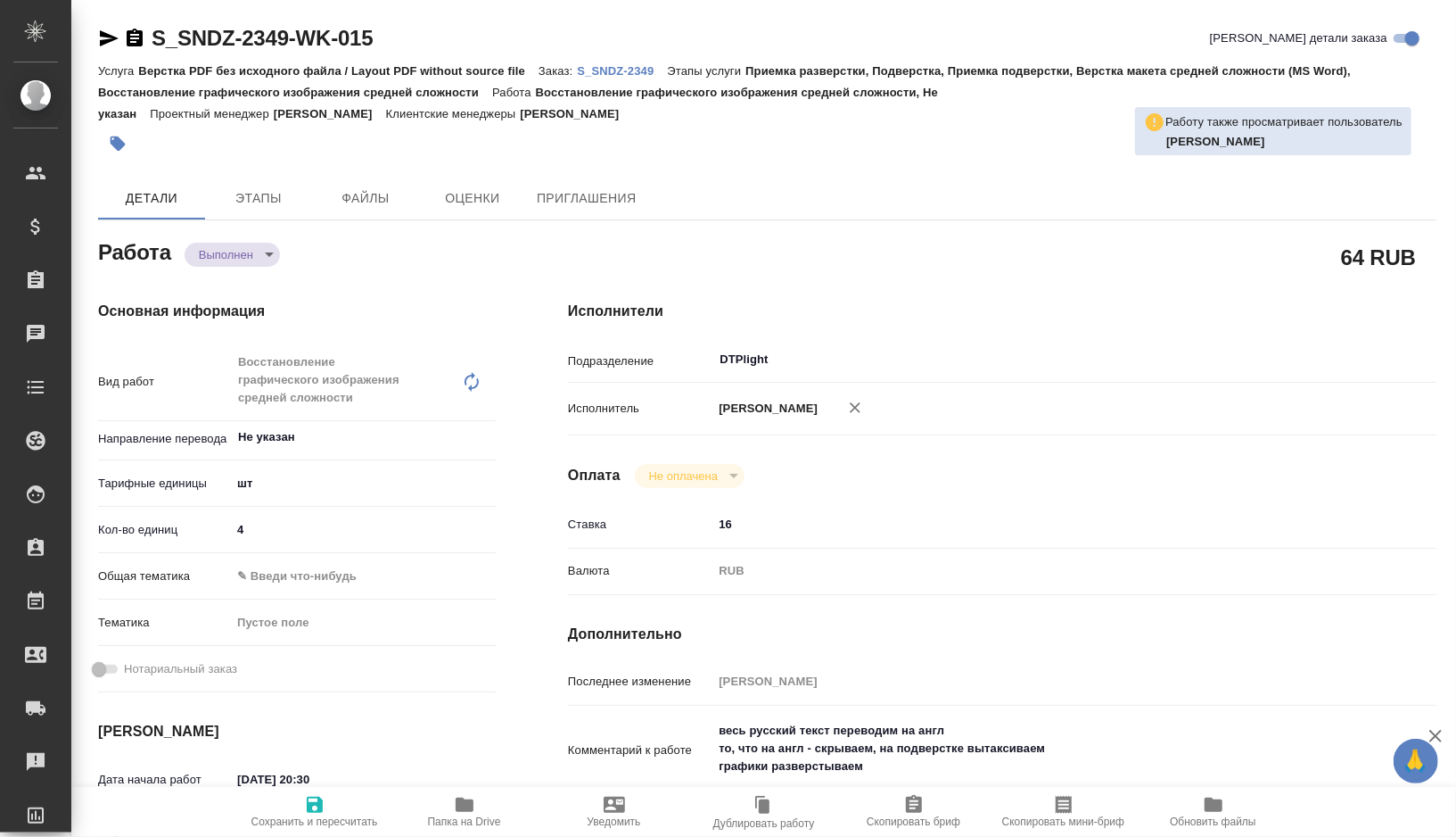
type textarea "x"
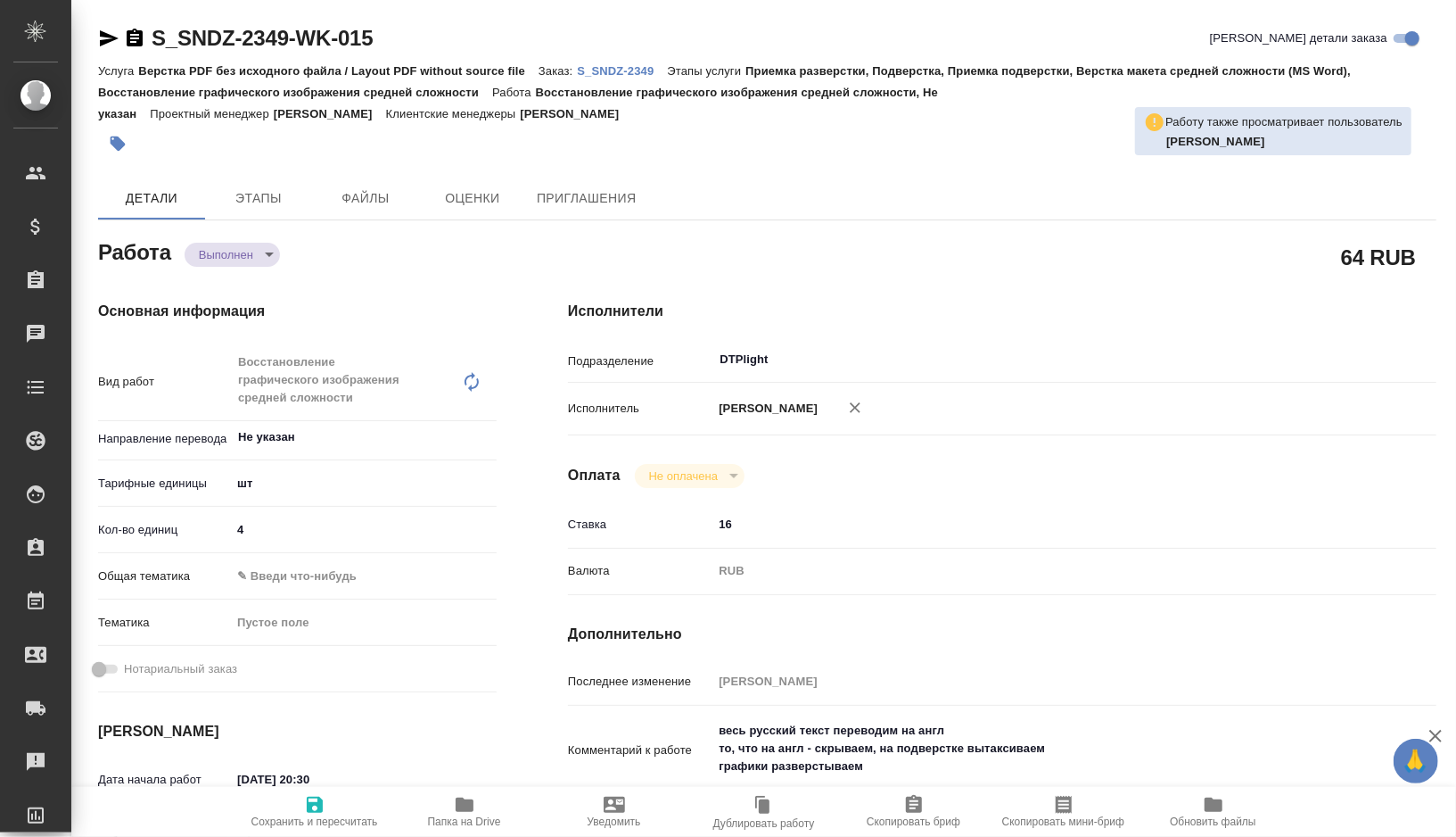
type textarea "x"
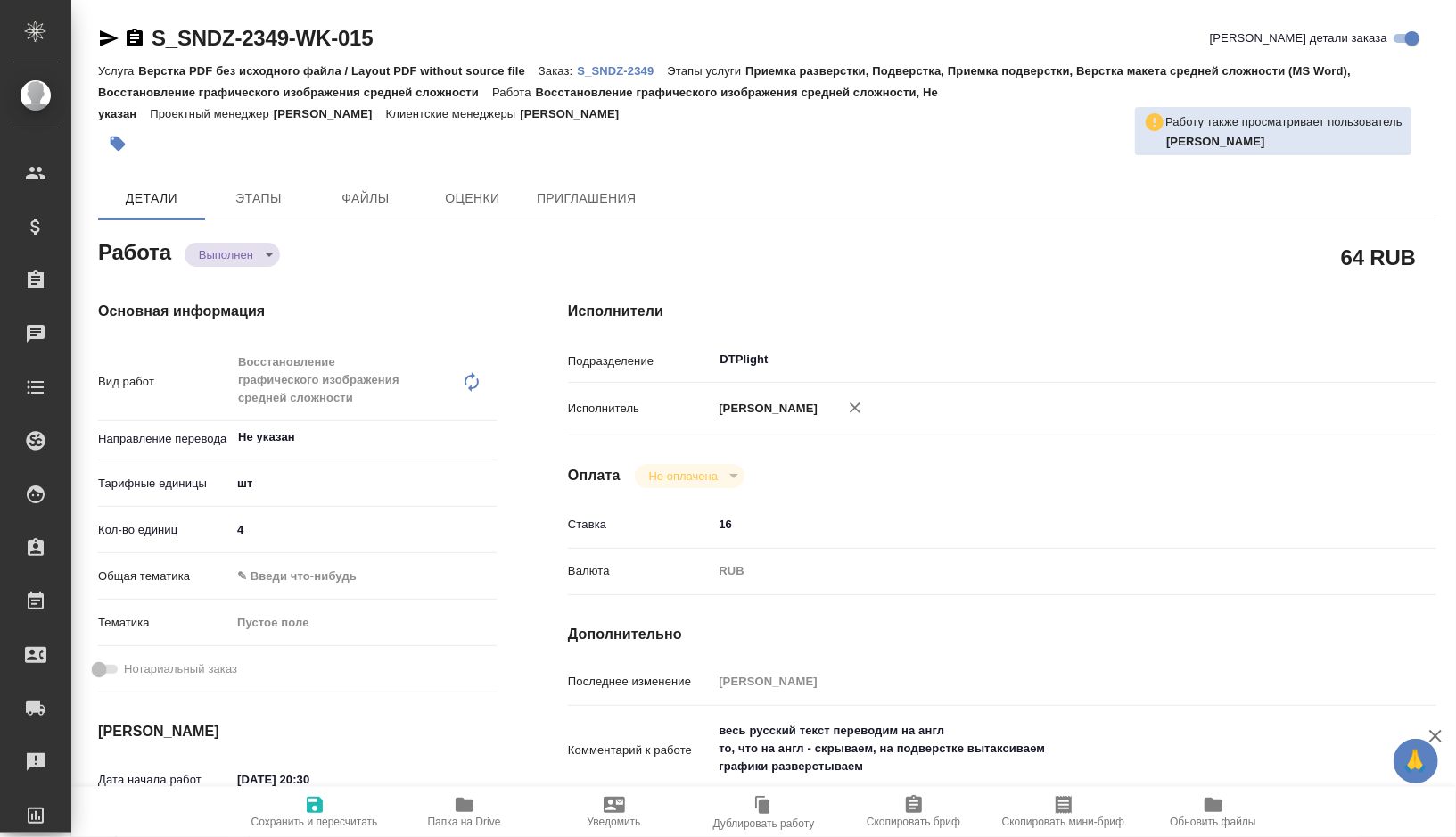
type textarea "x"
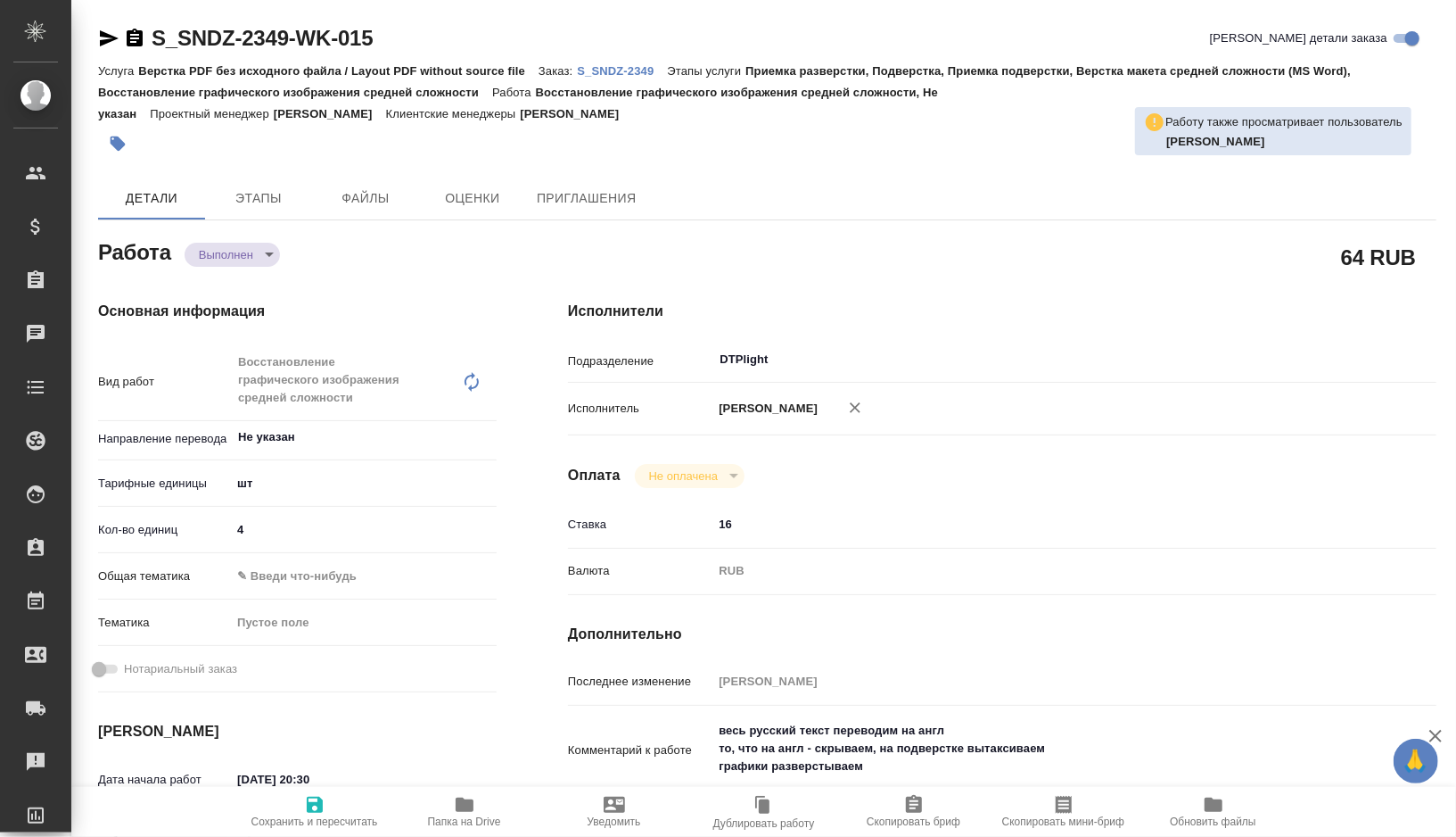
click at [638, 75] on p "S_SNDZ-2349" at bounding box center [621, 71] width 90 height 13
type textarea "x"
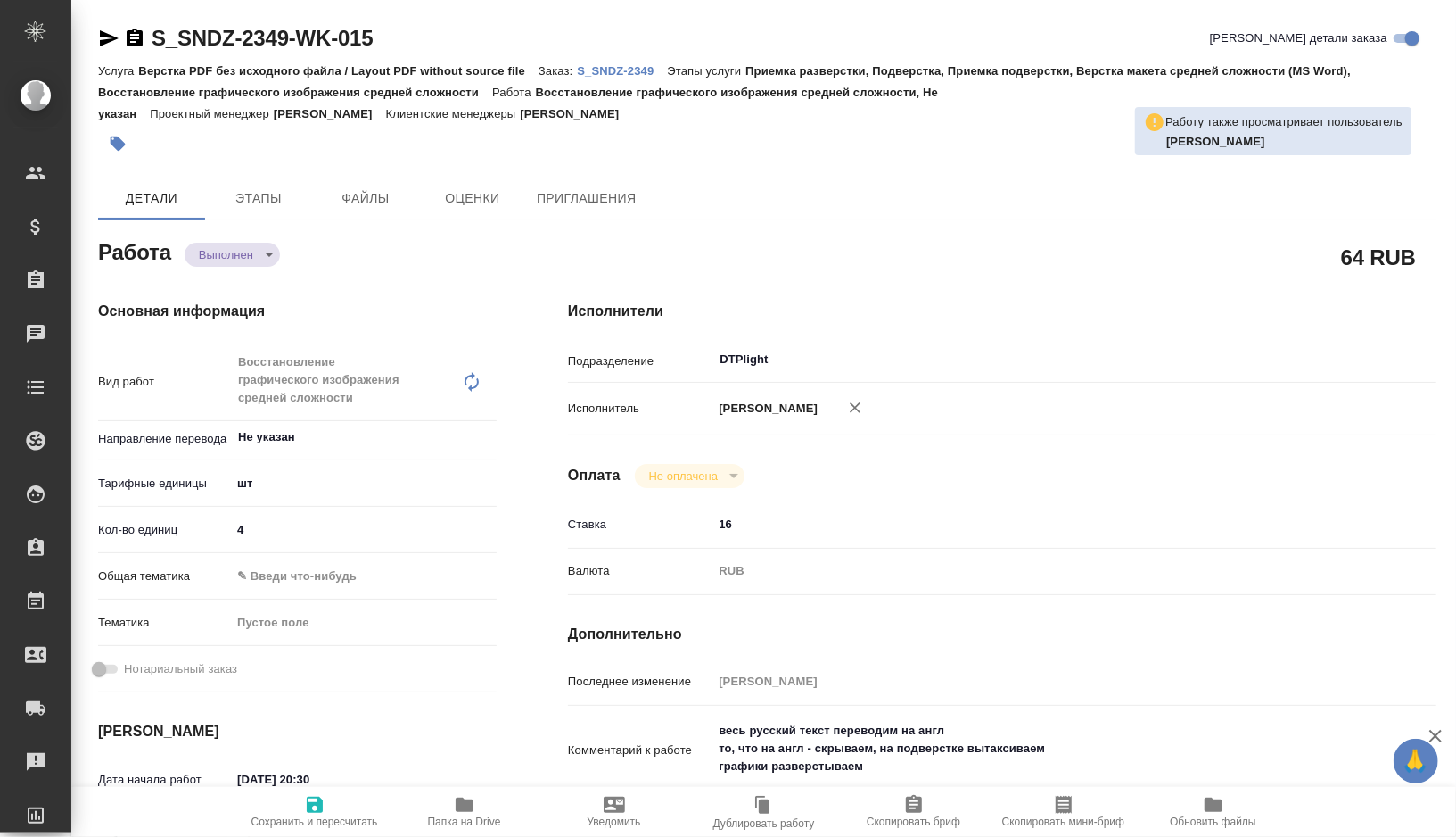
type textarea "x"
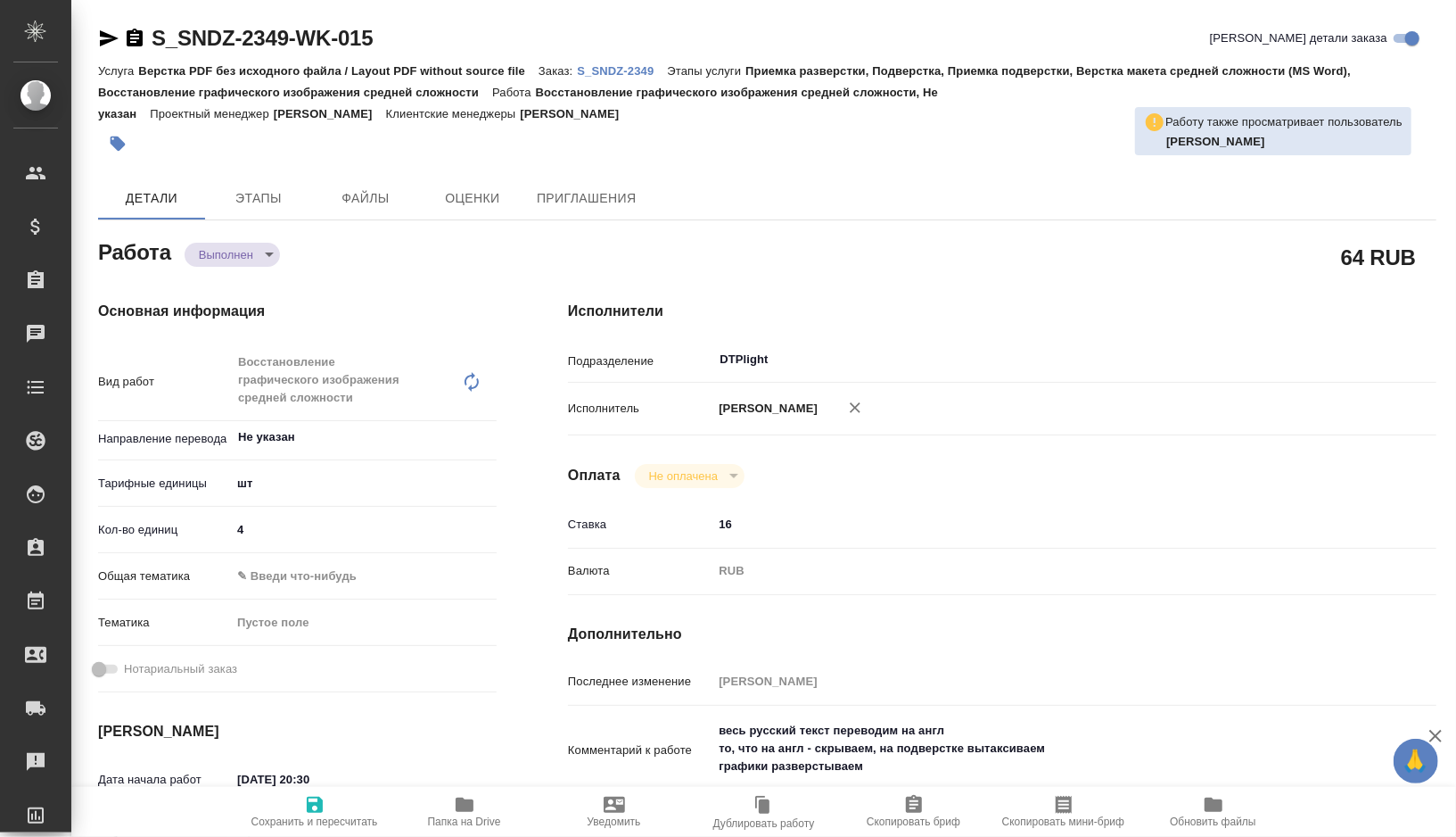
type textarea "x"
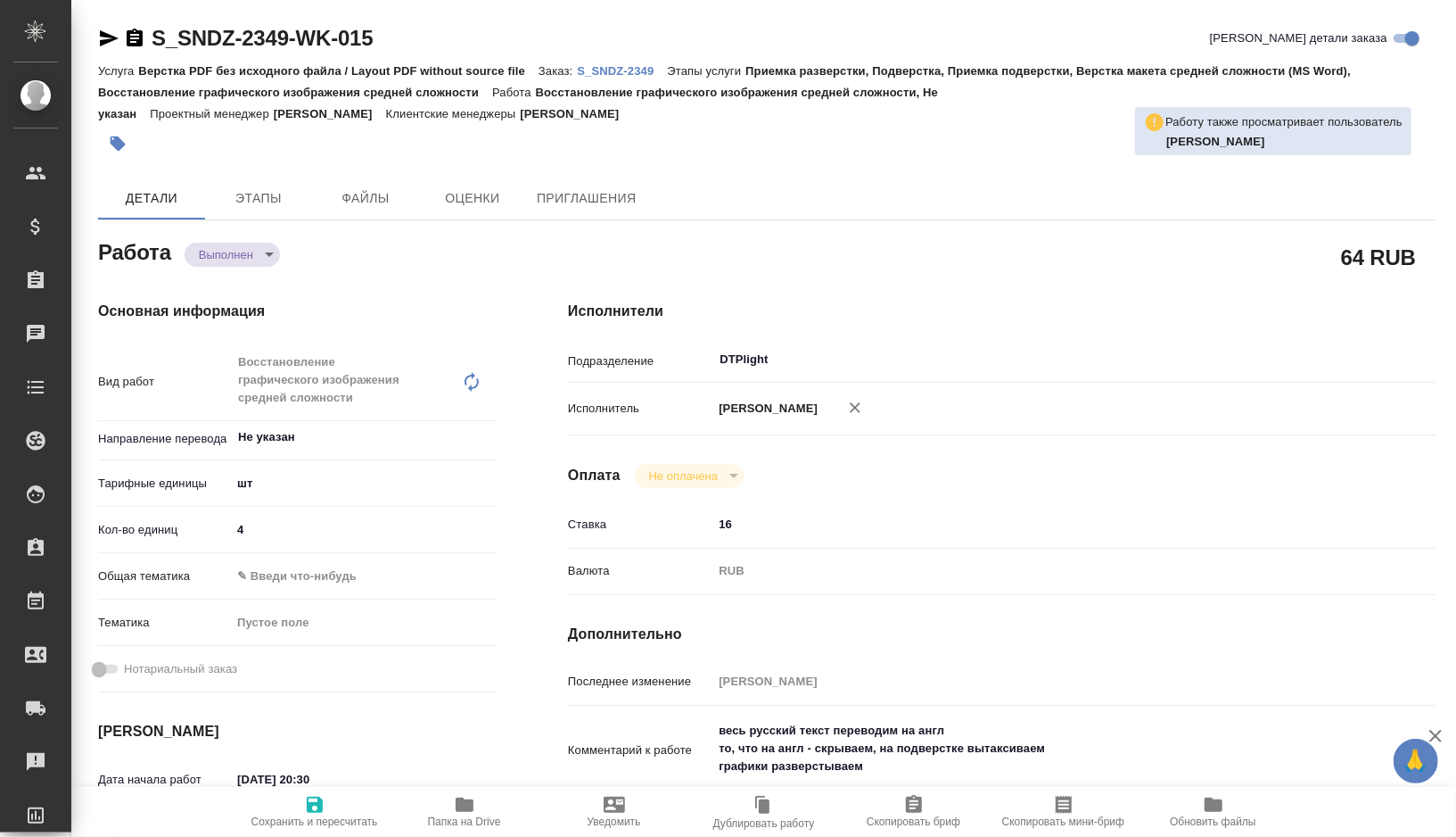
type textarea "x"
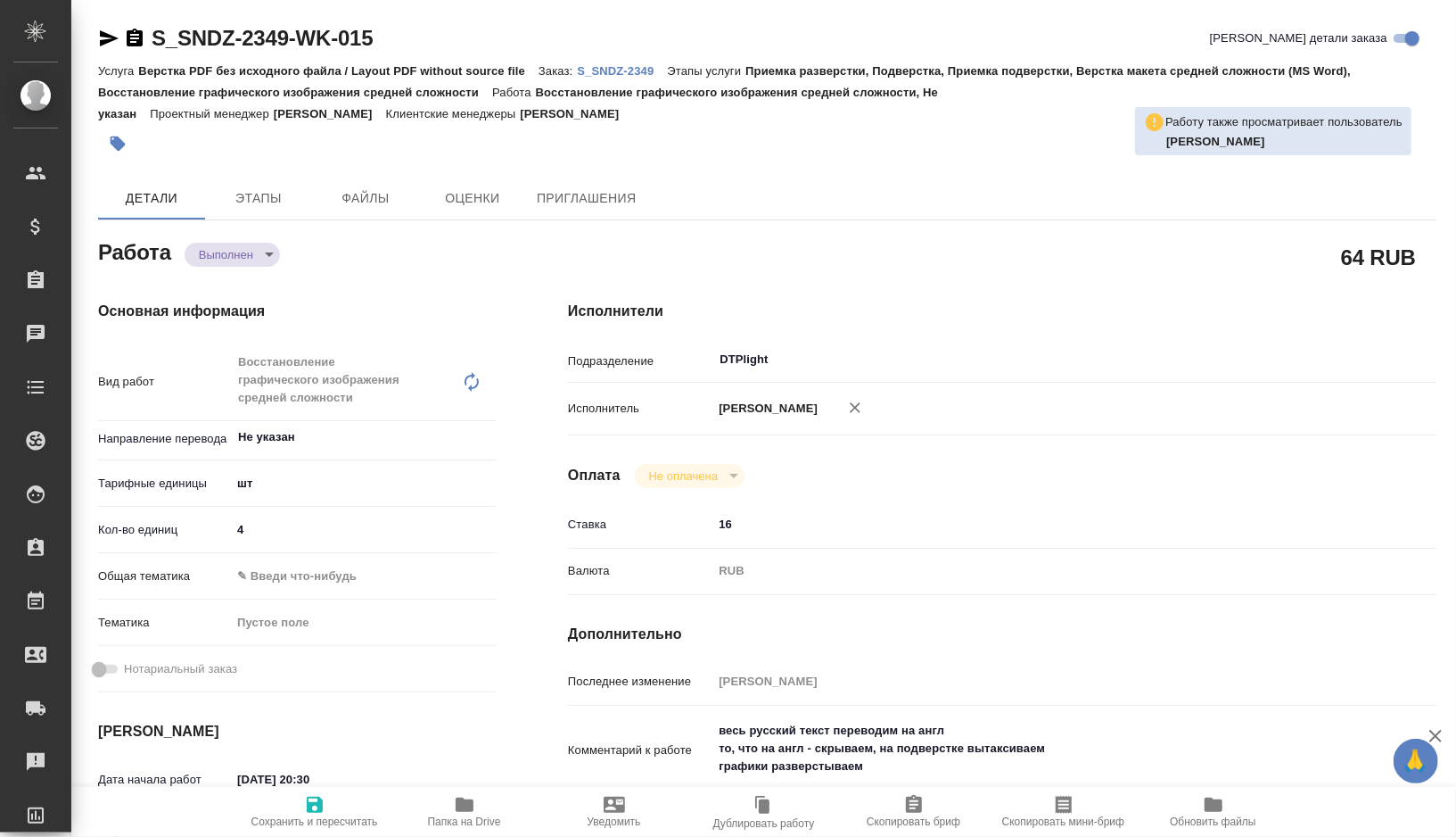
type textarea "x"
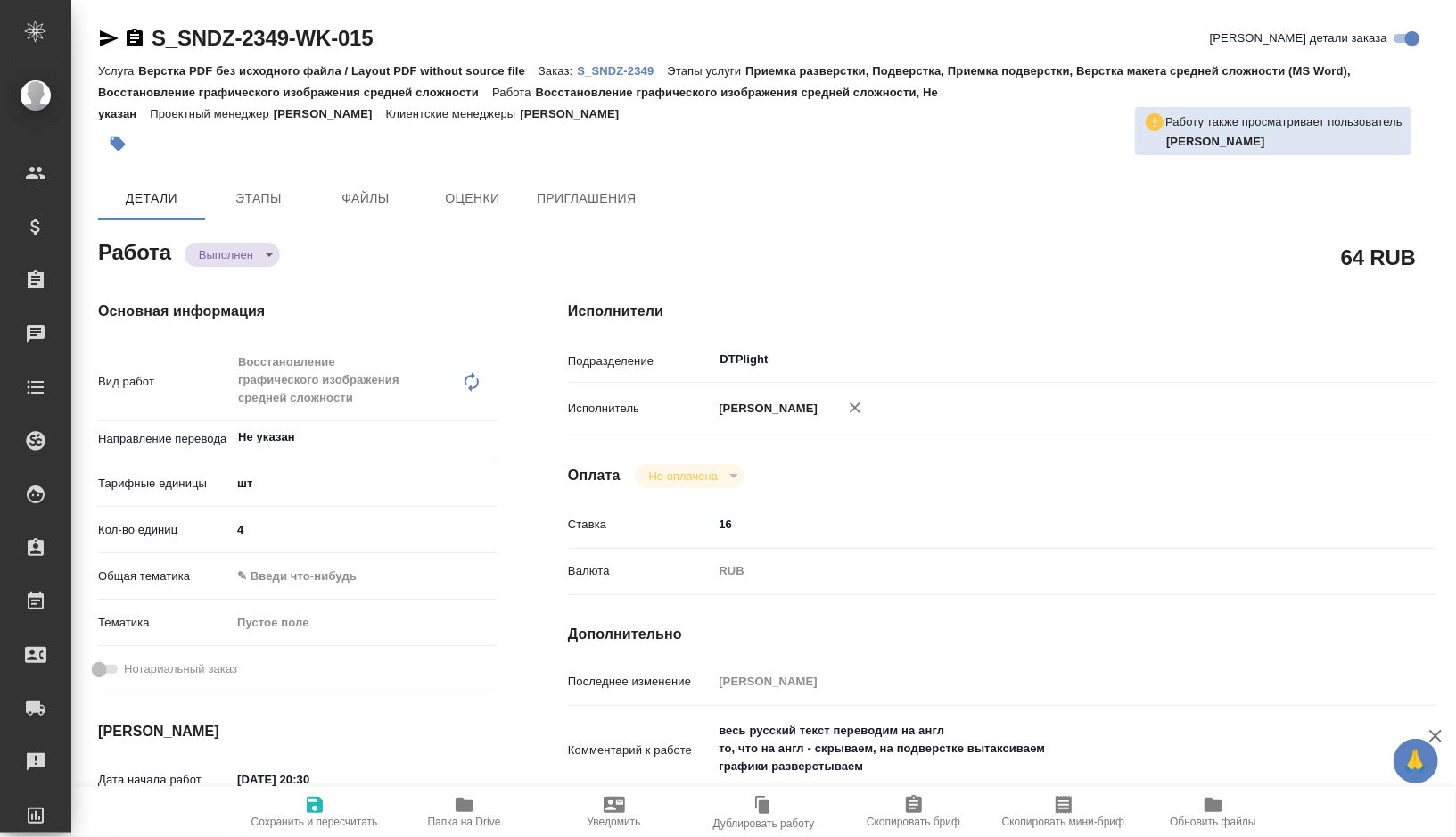
type textarea "x"
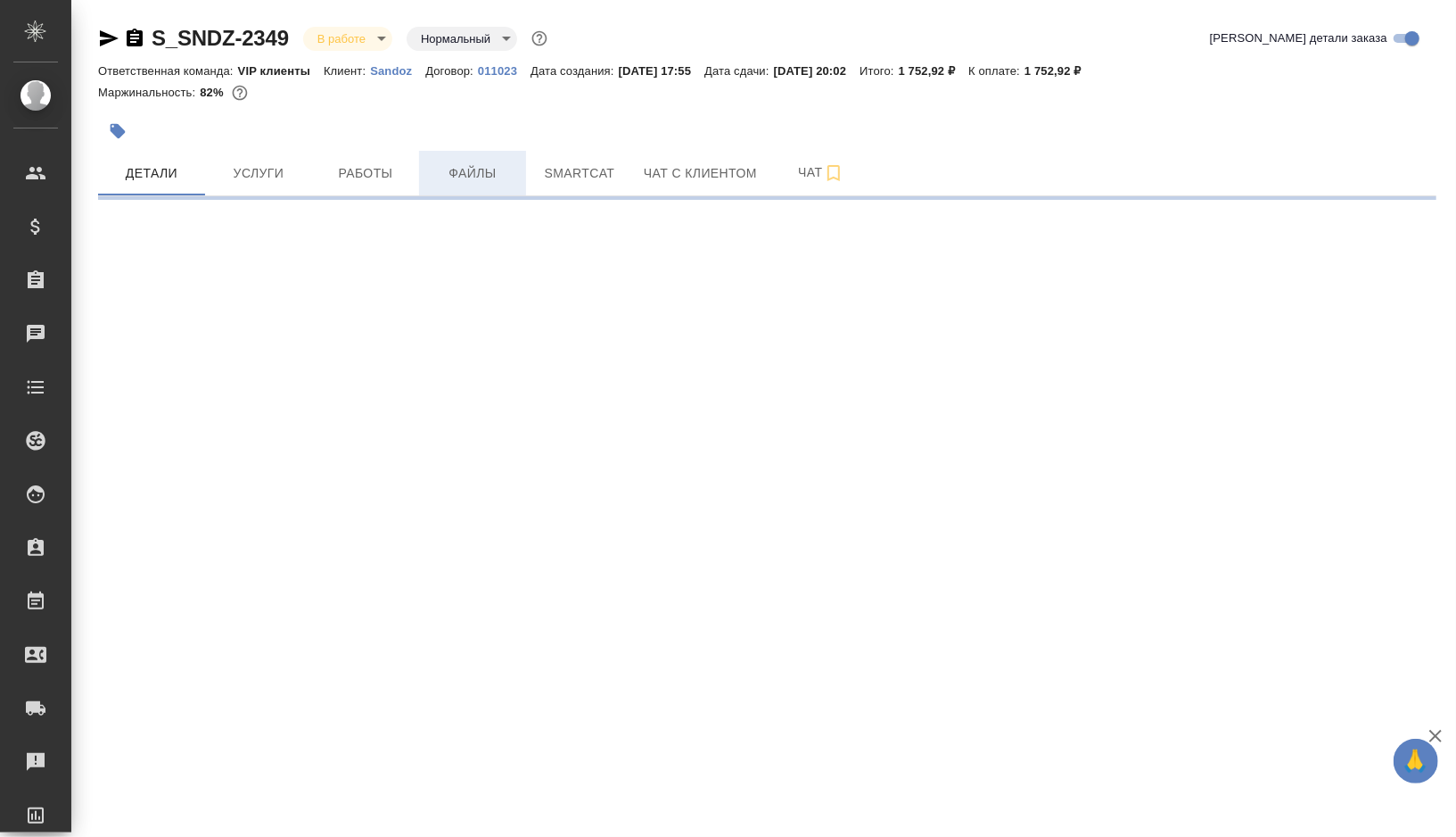
select select "RU"
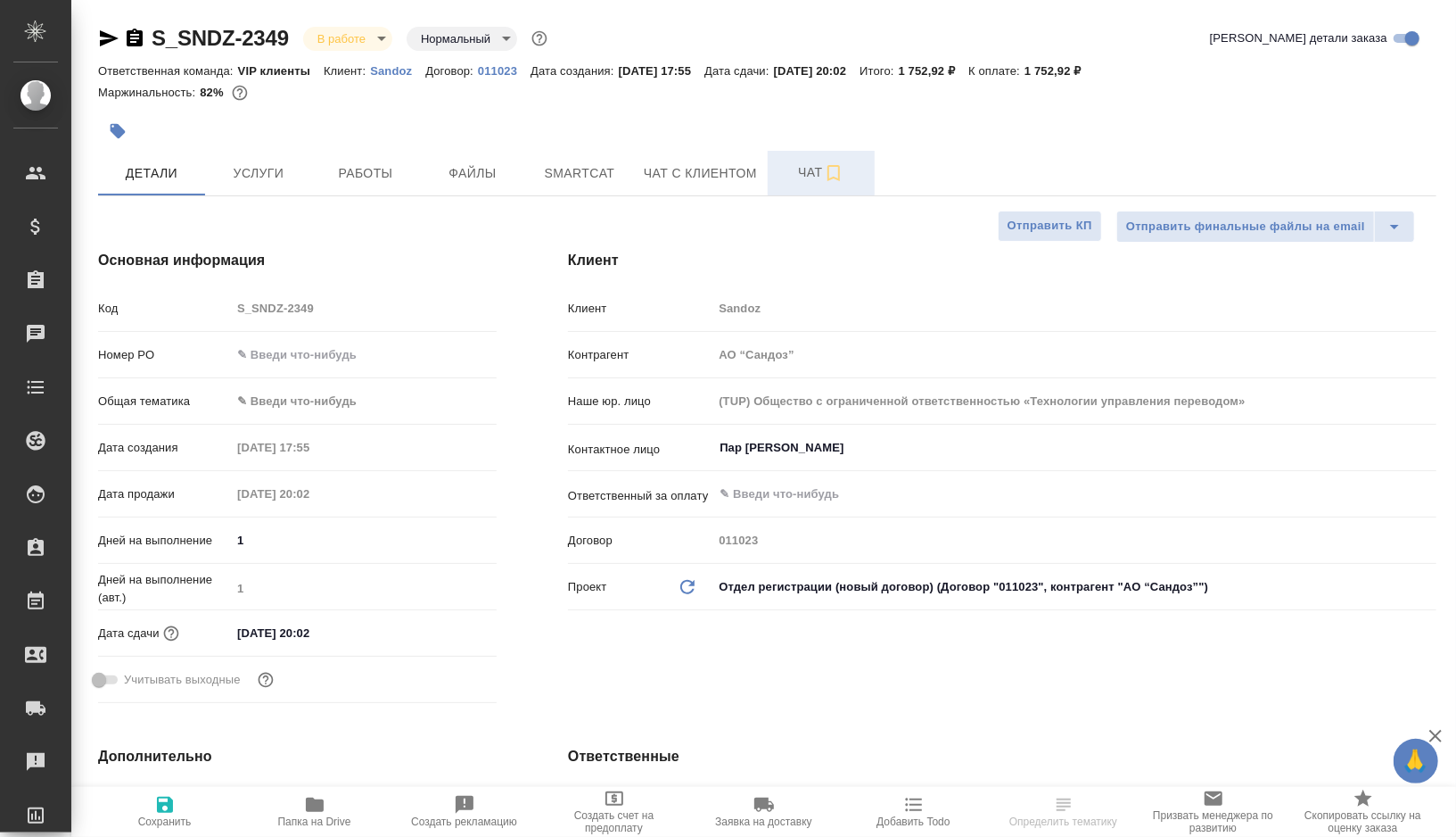
type textarea "x"
click at [838, 172] on icon "button" at bounding box center [833, 173] width 22 height 22
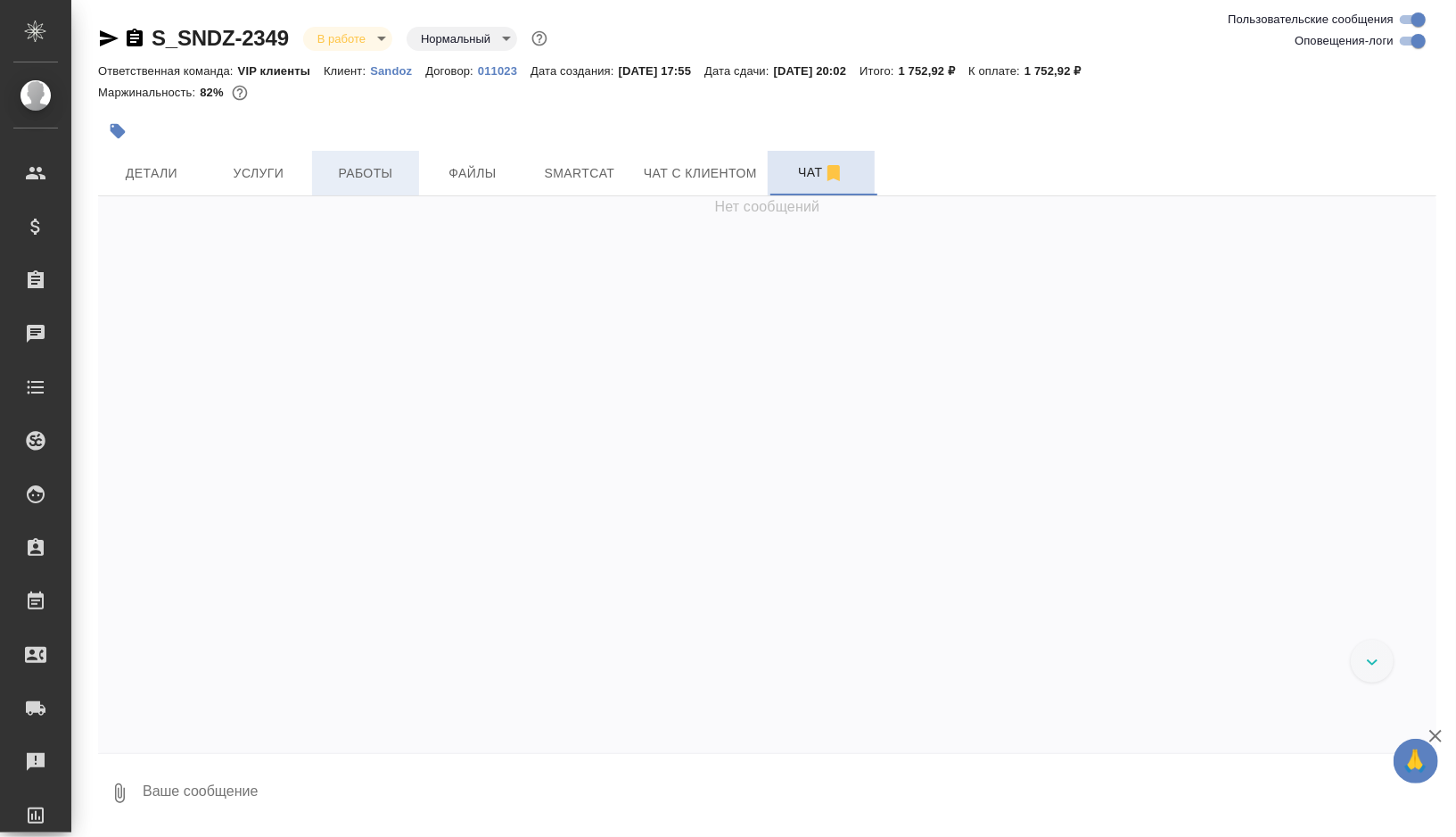
scroll to position [16343, 0]
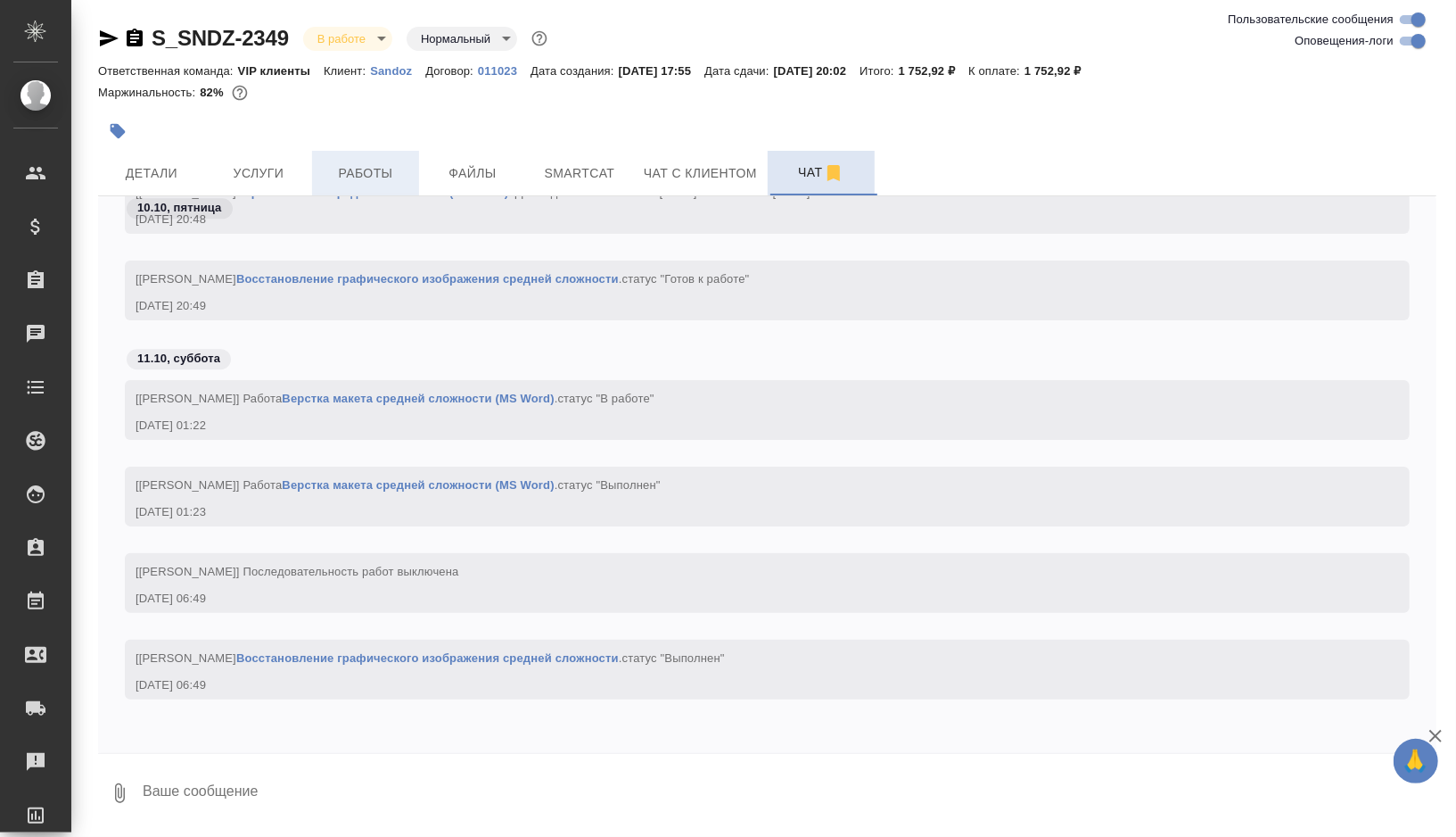
click at [361, 181] on span "Работы" at bounding box center [366, 173] width 85 height 22
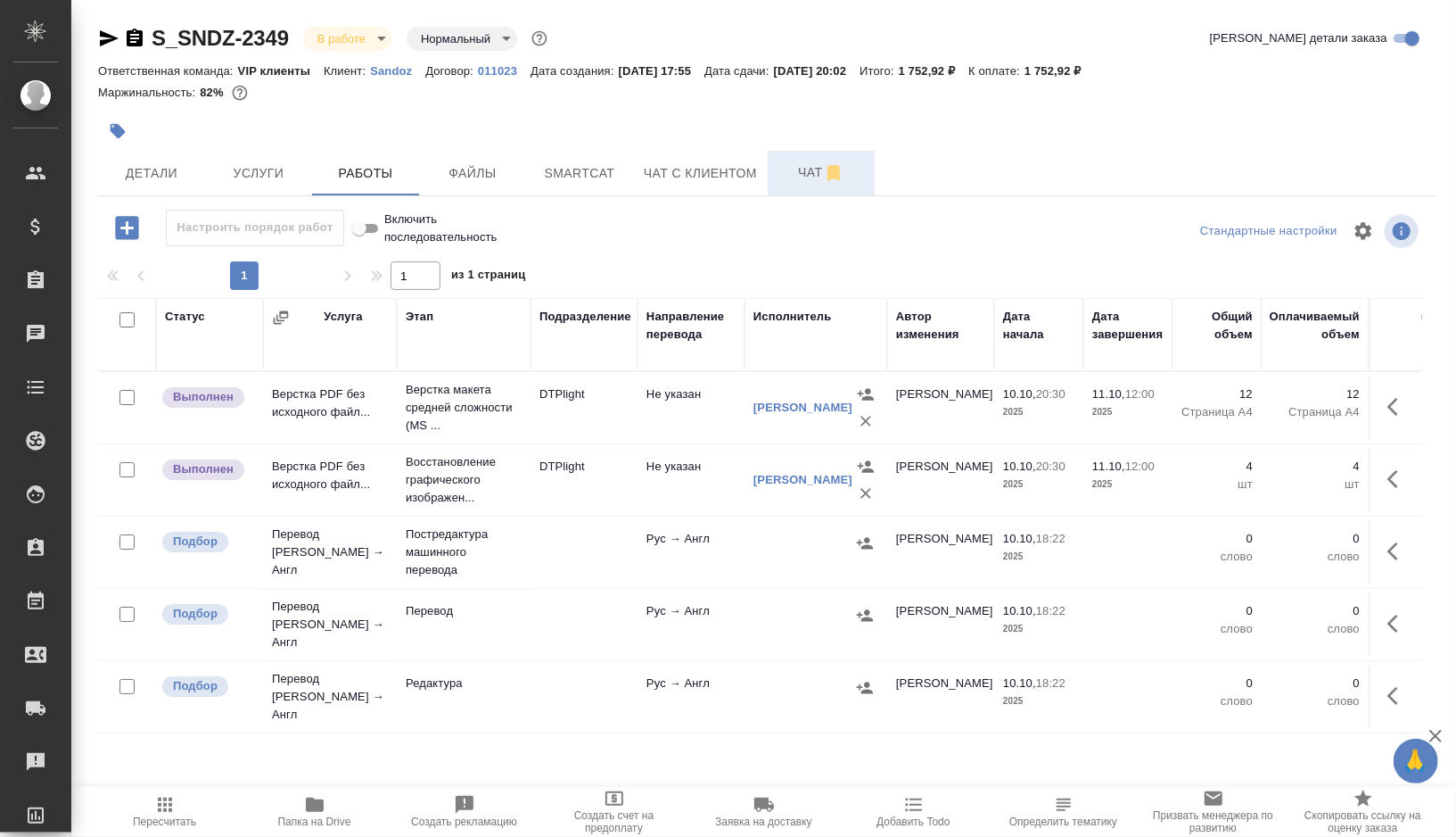
click at [610, 495] on td "DTPlight" at bounding box center [584, 480] width 107 height 63
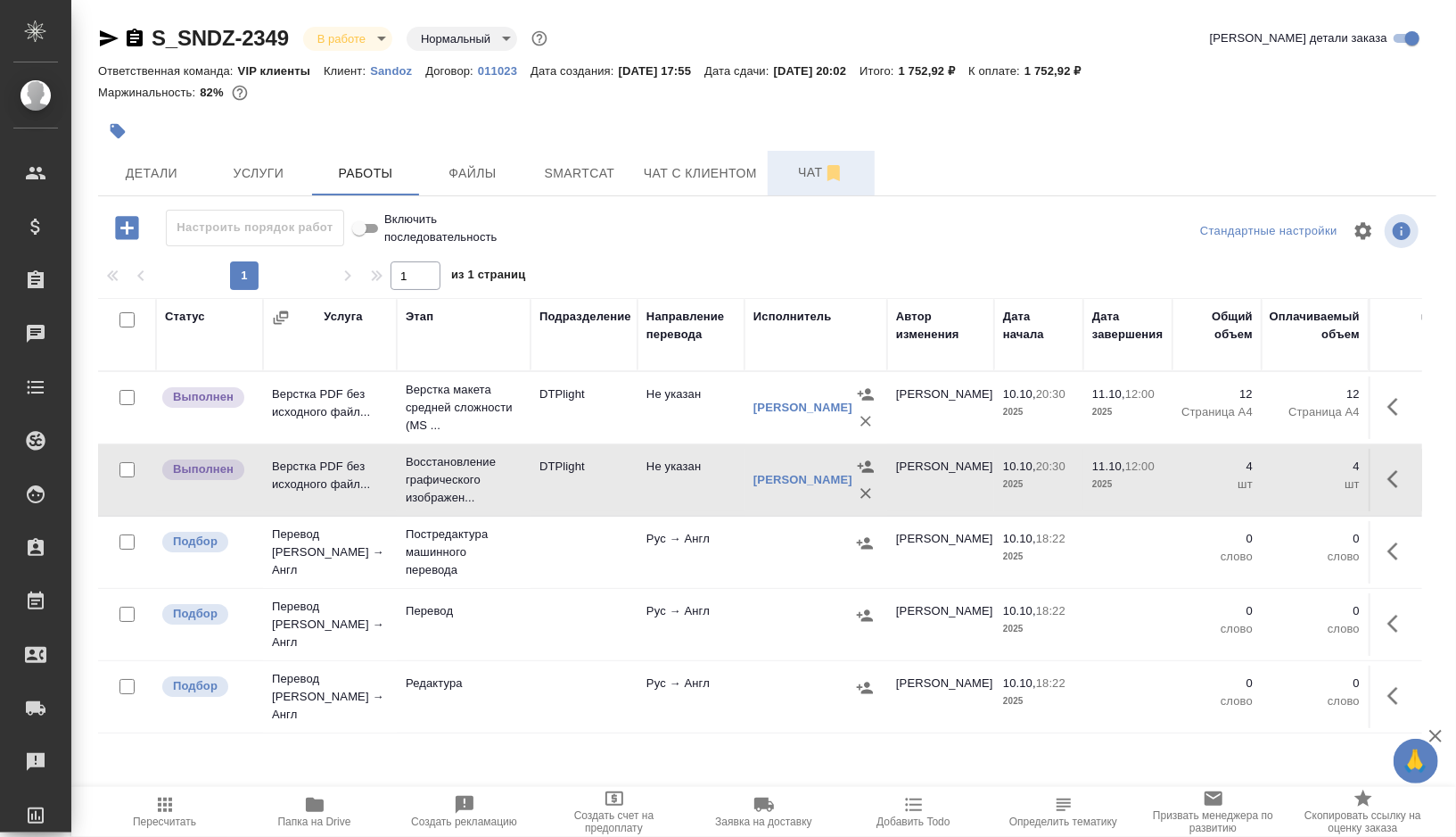
click at [610, 495] on td "DTPlight" at bounding box center [584, 480] width 107 height 63
click at [608, 402] on td "DTPlight" at bounding box center [584, 408] width 107 height 63
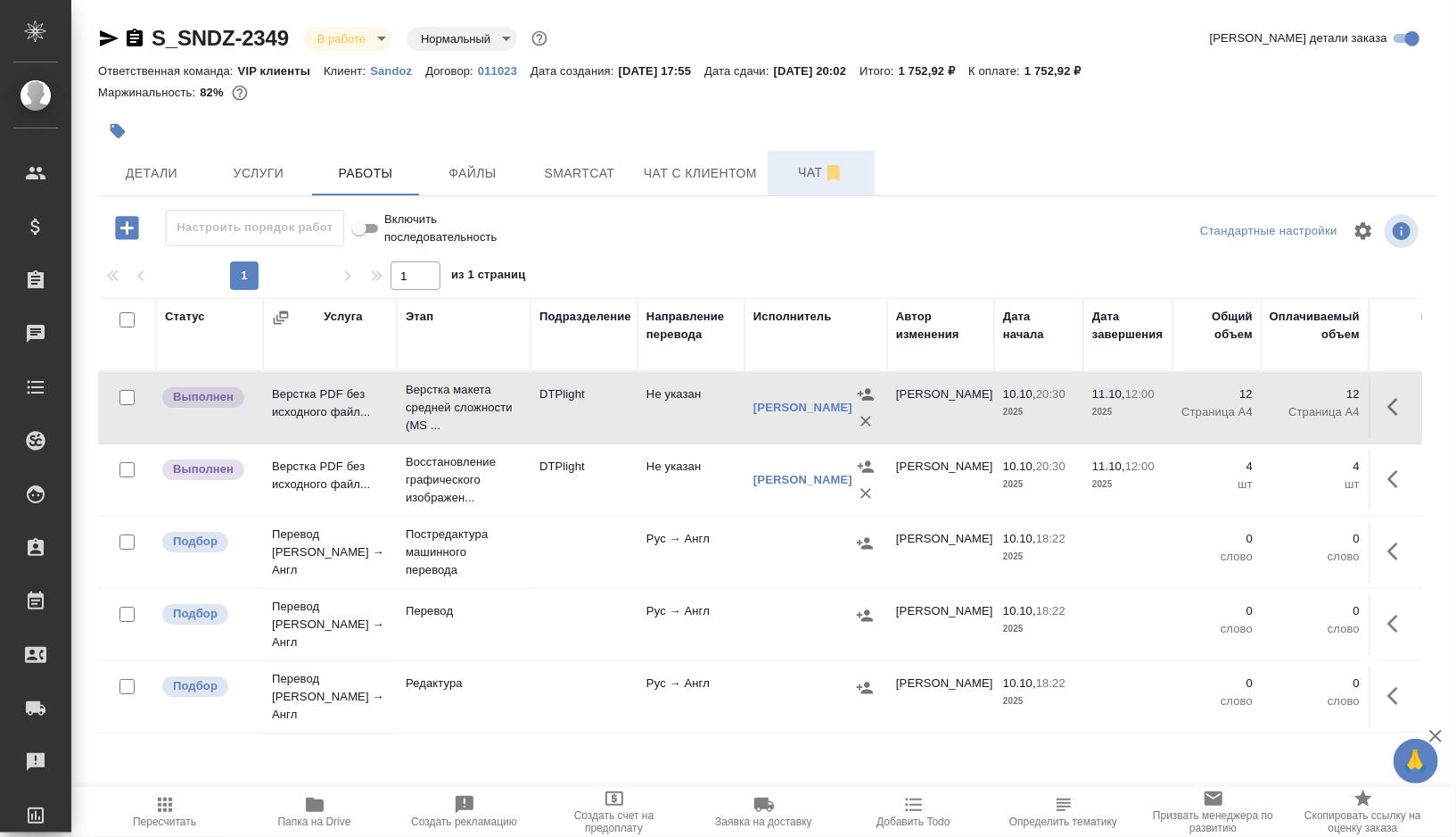
click at [608, 402] on td "DTPlight" at bounding box center [584, 408] width 107 height 63
click at [111, 116] on button "button" at bounding box center [117, 130] width 39 height 39
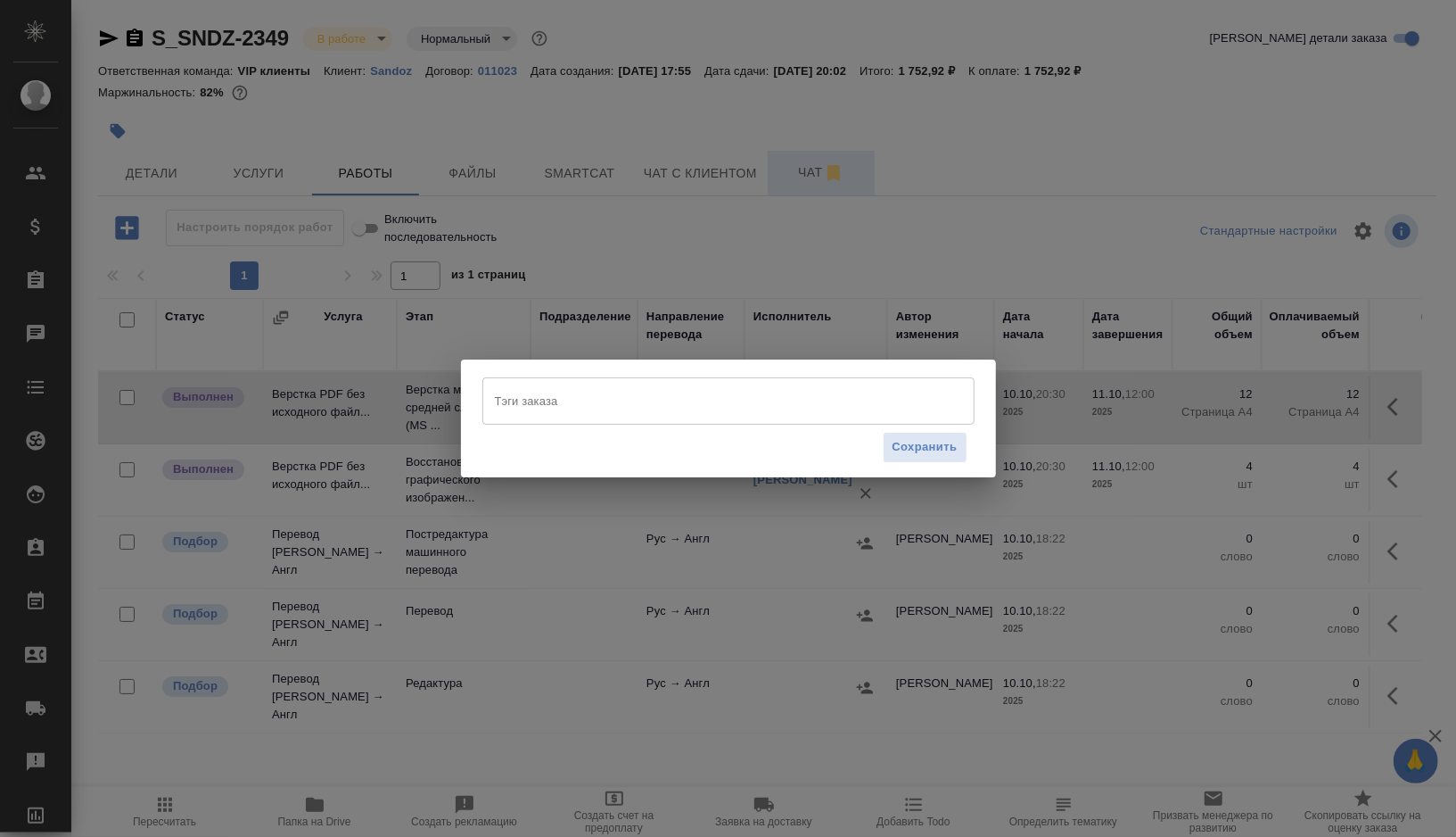
click at [538, 411] on input "Тэги заказа" at bounding box center [711, 401] width 443 height 30
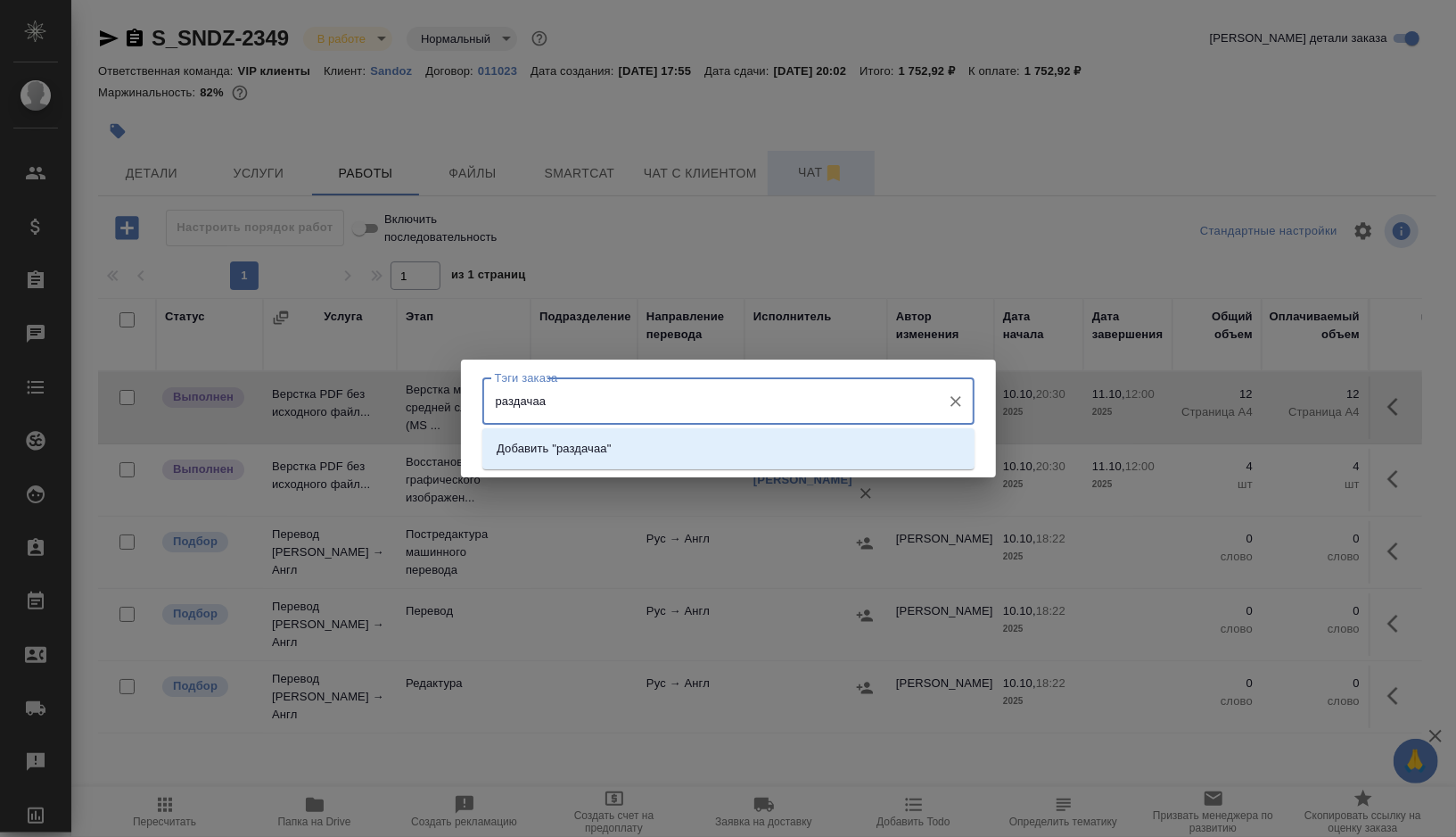
type input "раздача"
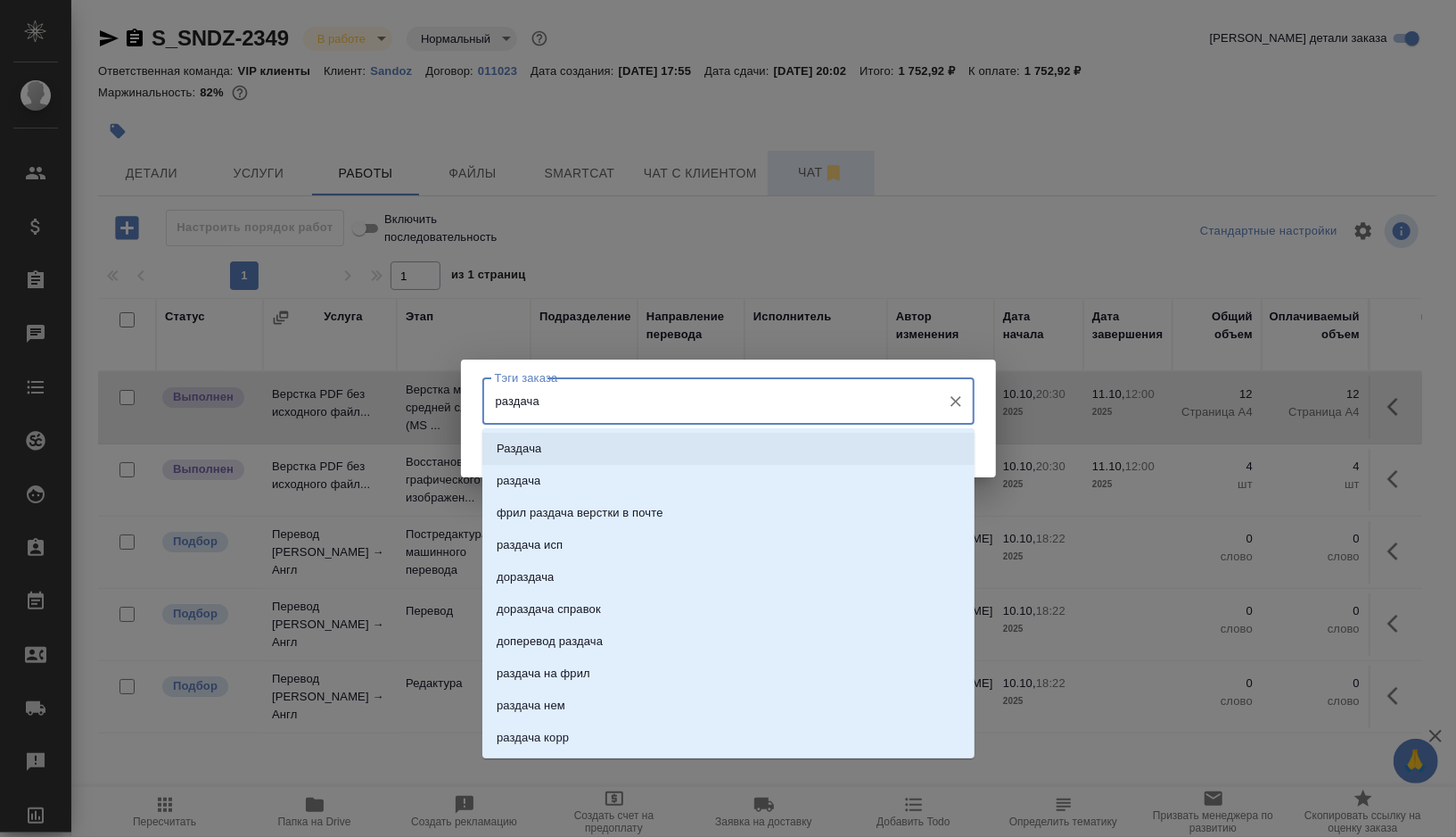
click at [527, 460] on li "Раздача" at bounding box center [728, 448] width 492 height 32
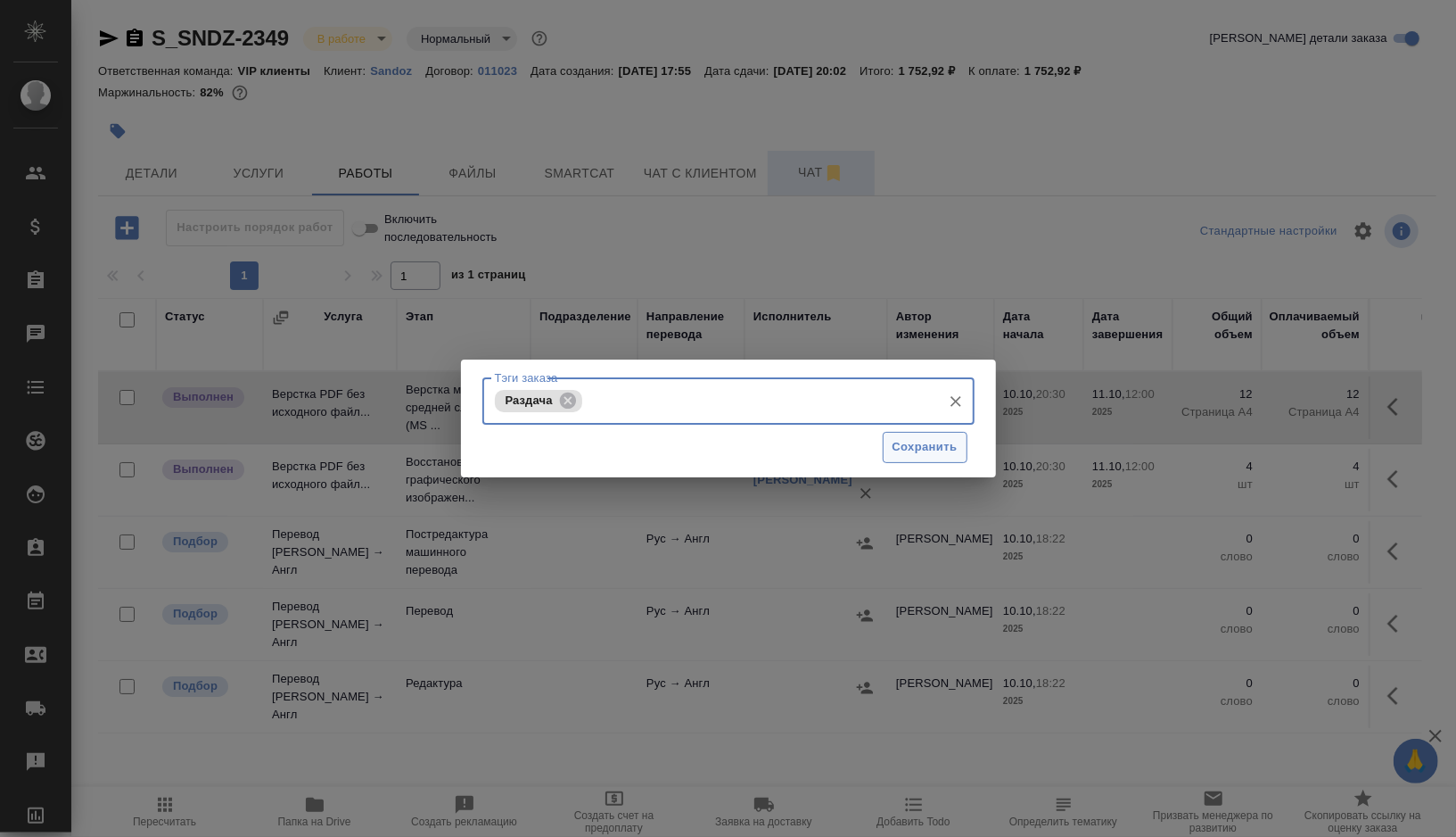
click at [914, 458] on button "Сохранить" at bounding box center [924, 447] width 85 height 31
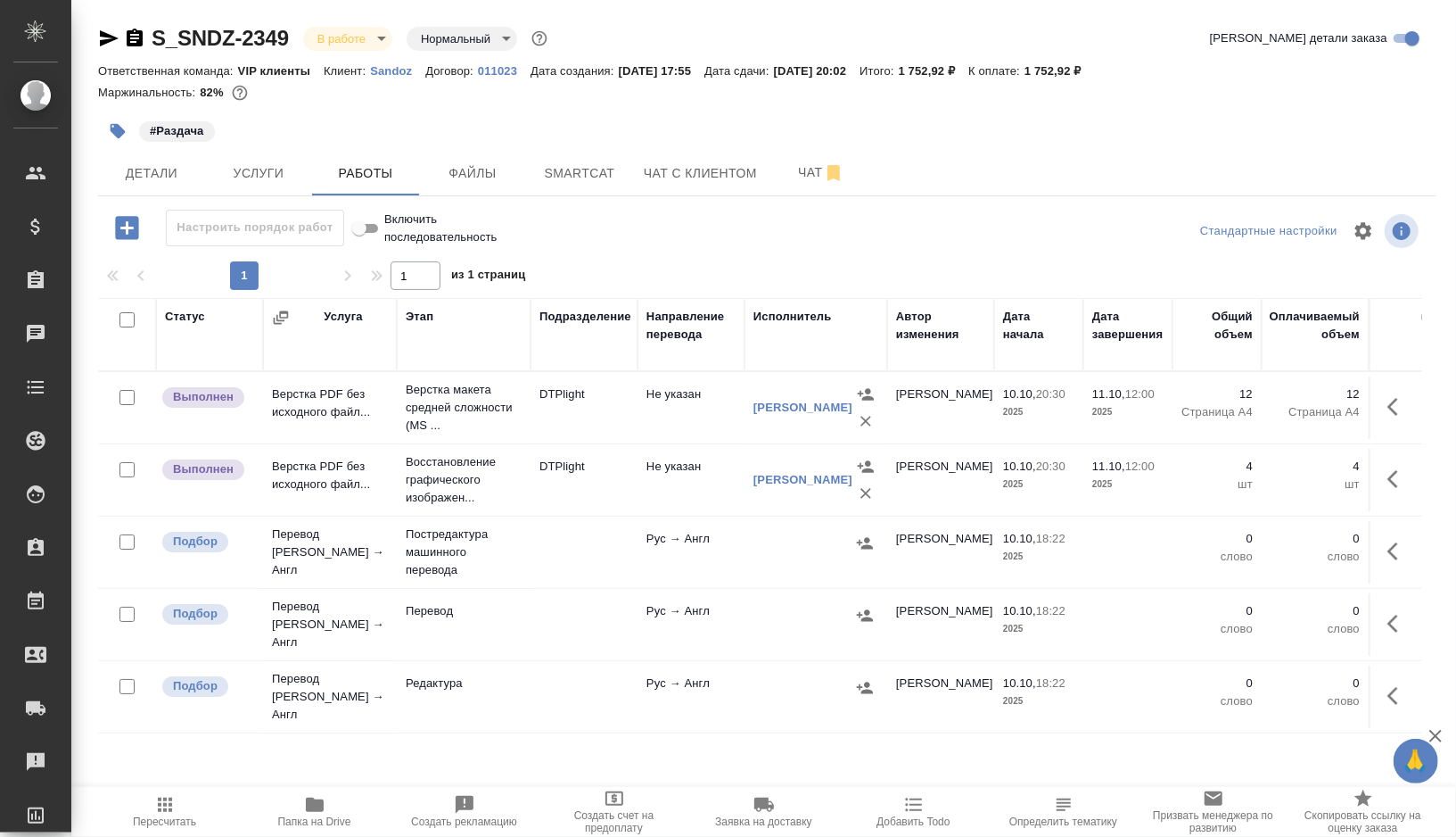
click at [120, 128] on icon "button" at bounding box center [118, 131] width 15 height 15
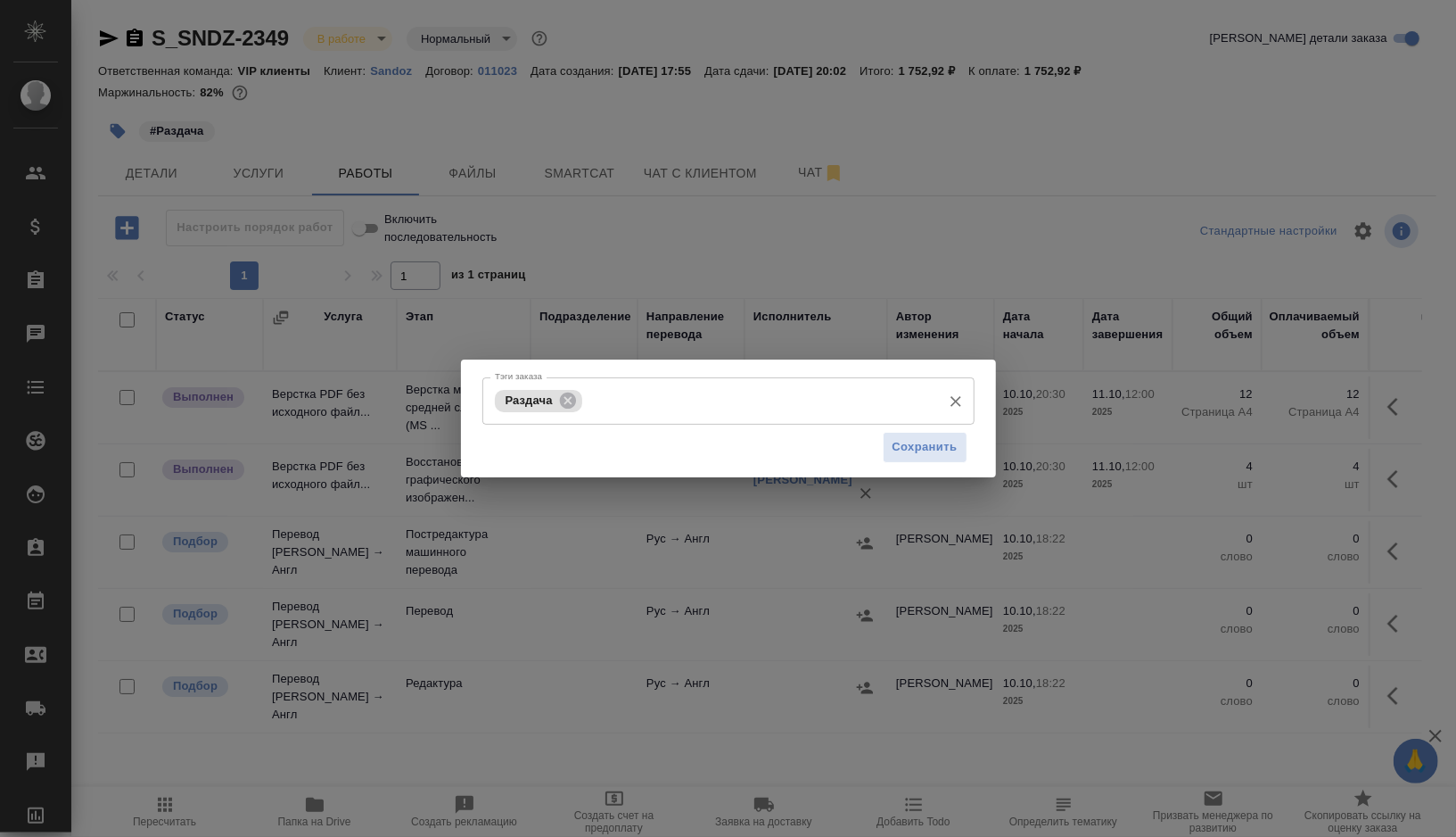
click at [617, 394] on input "Тэги заказа" at bounding box center [760, 401] width 346 height 30
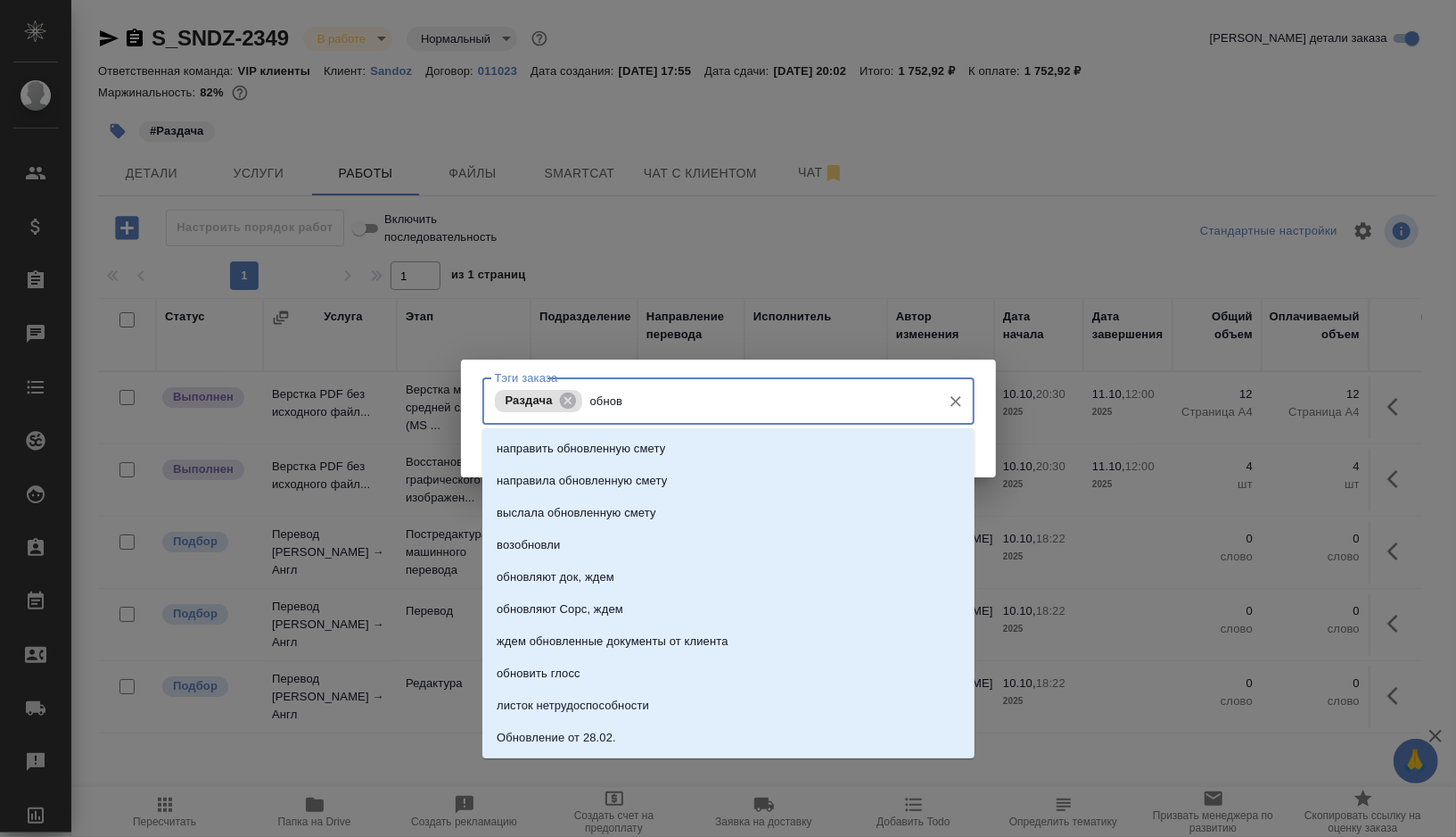
type input "обнови"
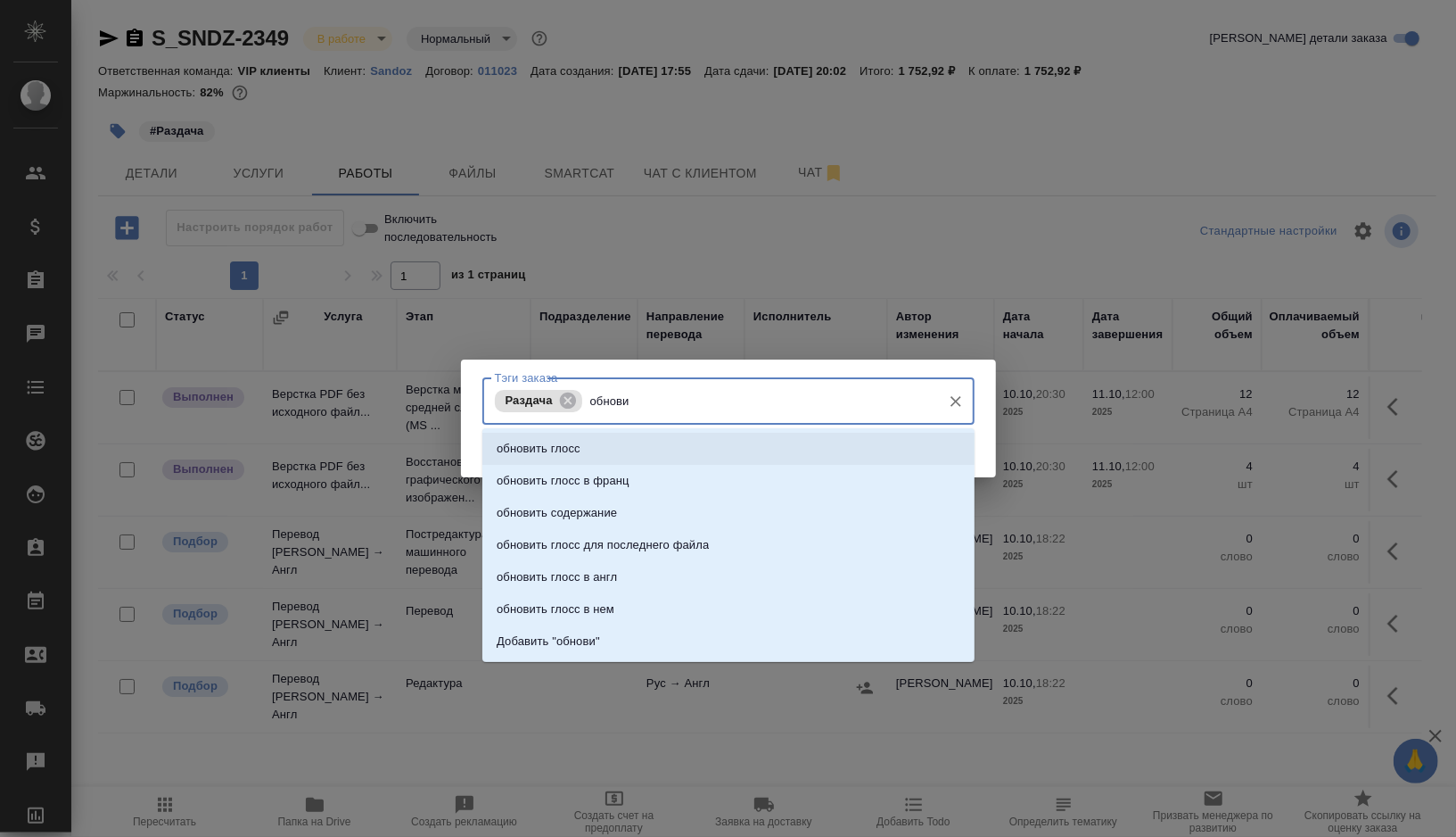
click at [582, 436] on li "обновить глосс" at bounding box center [728, 448] width 492 height 32
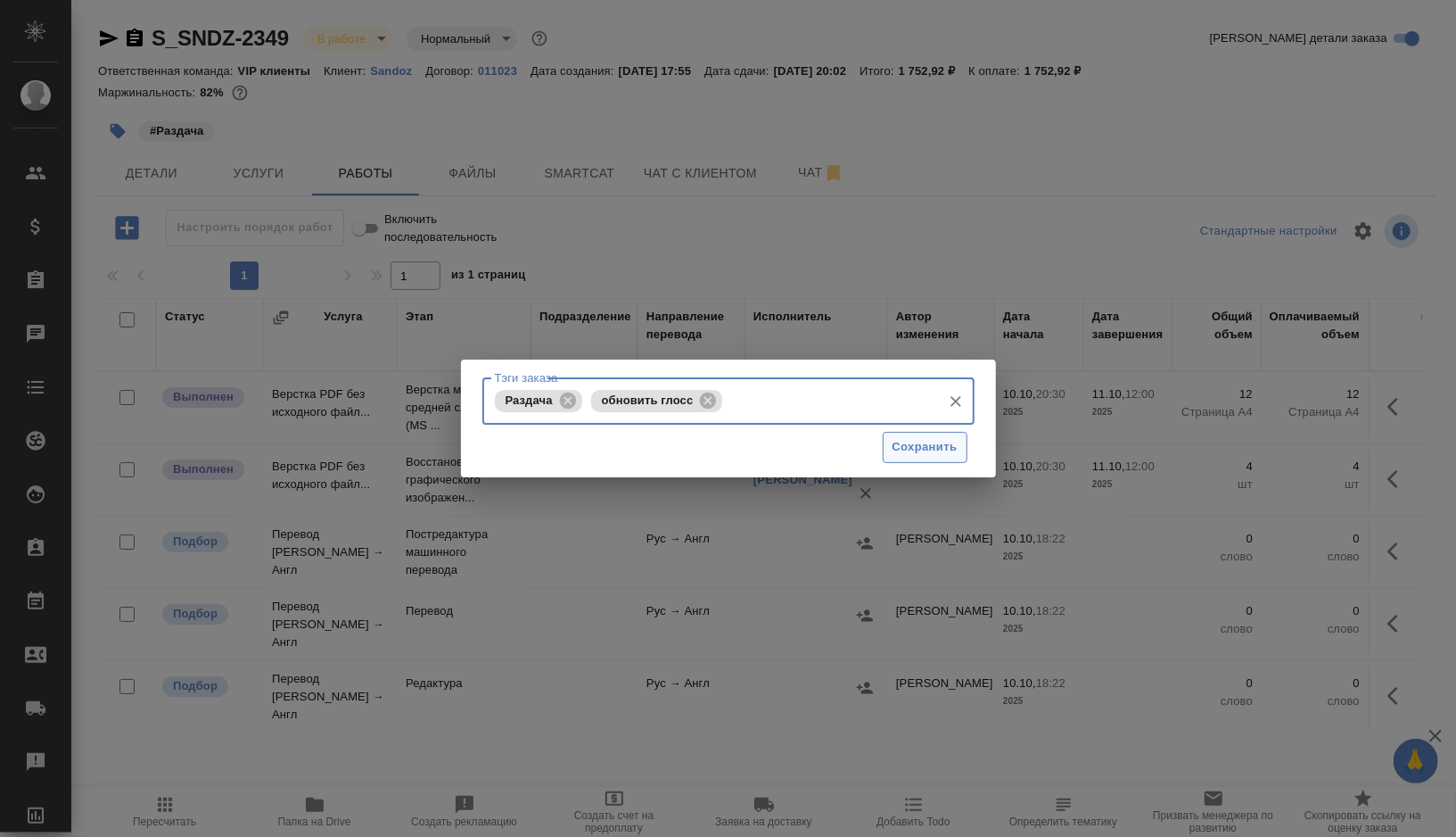
click at [909, 461] on button "Сохранить" at bounding box center [924, 447] width 85 height 31
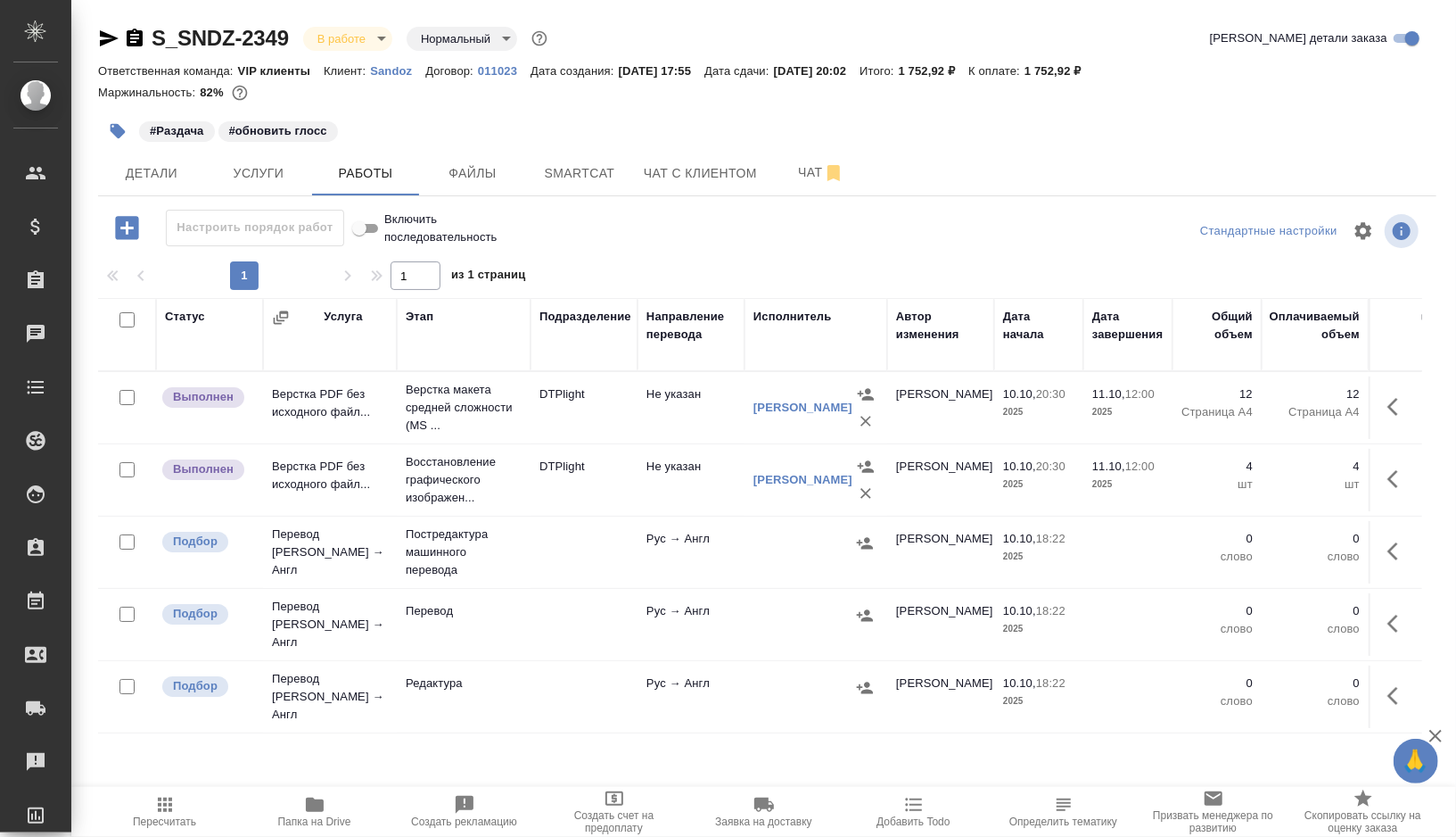
click at [1392, 401] on icon "button" at bounding box center [1392, 407] width 10 height 18
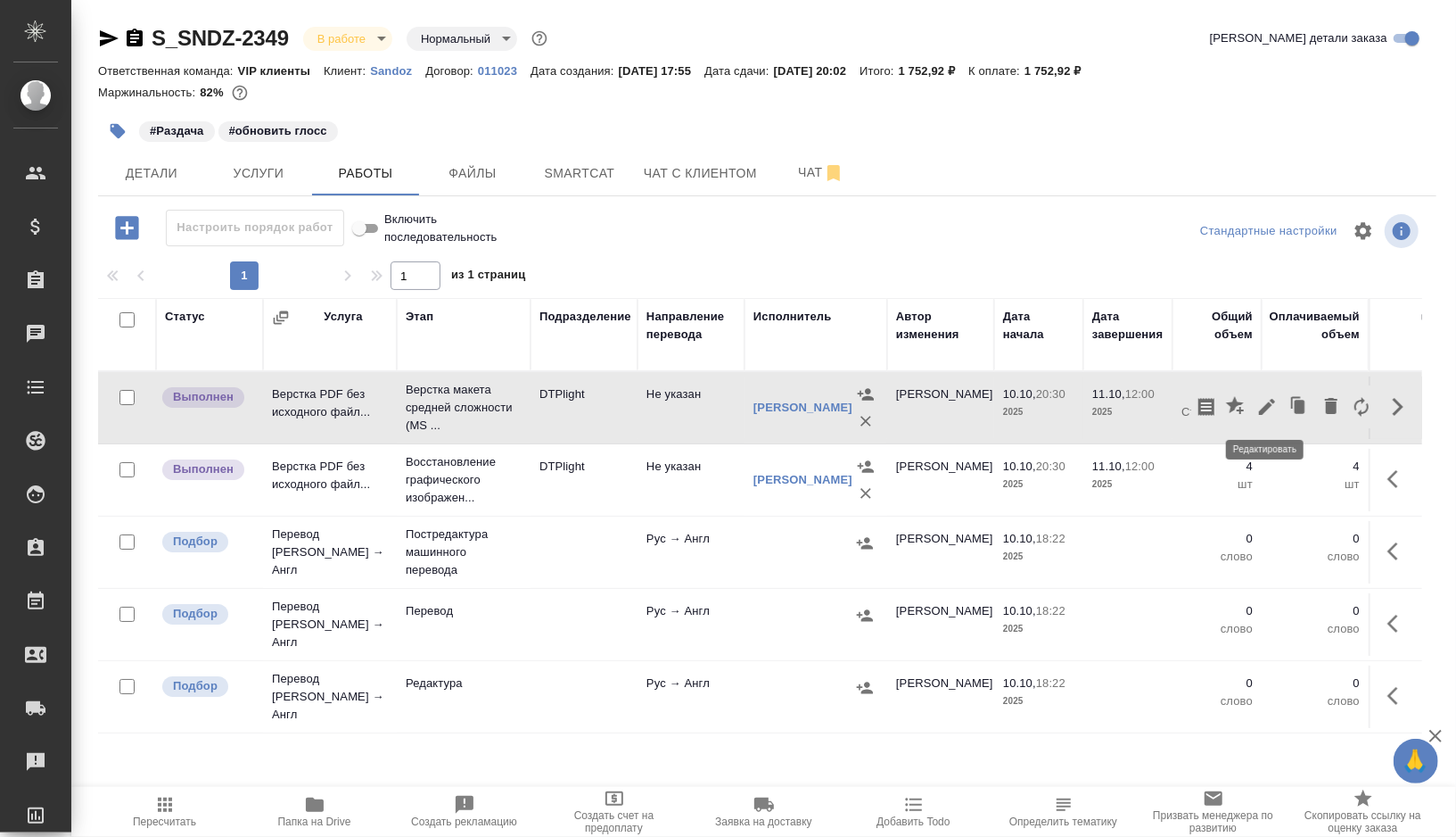
click at [1270, 402] on icon "button" at bounding box center [1267, 407] width 16 height 16
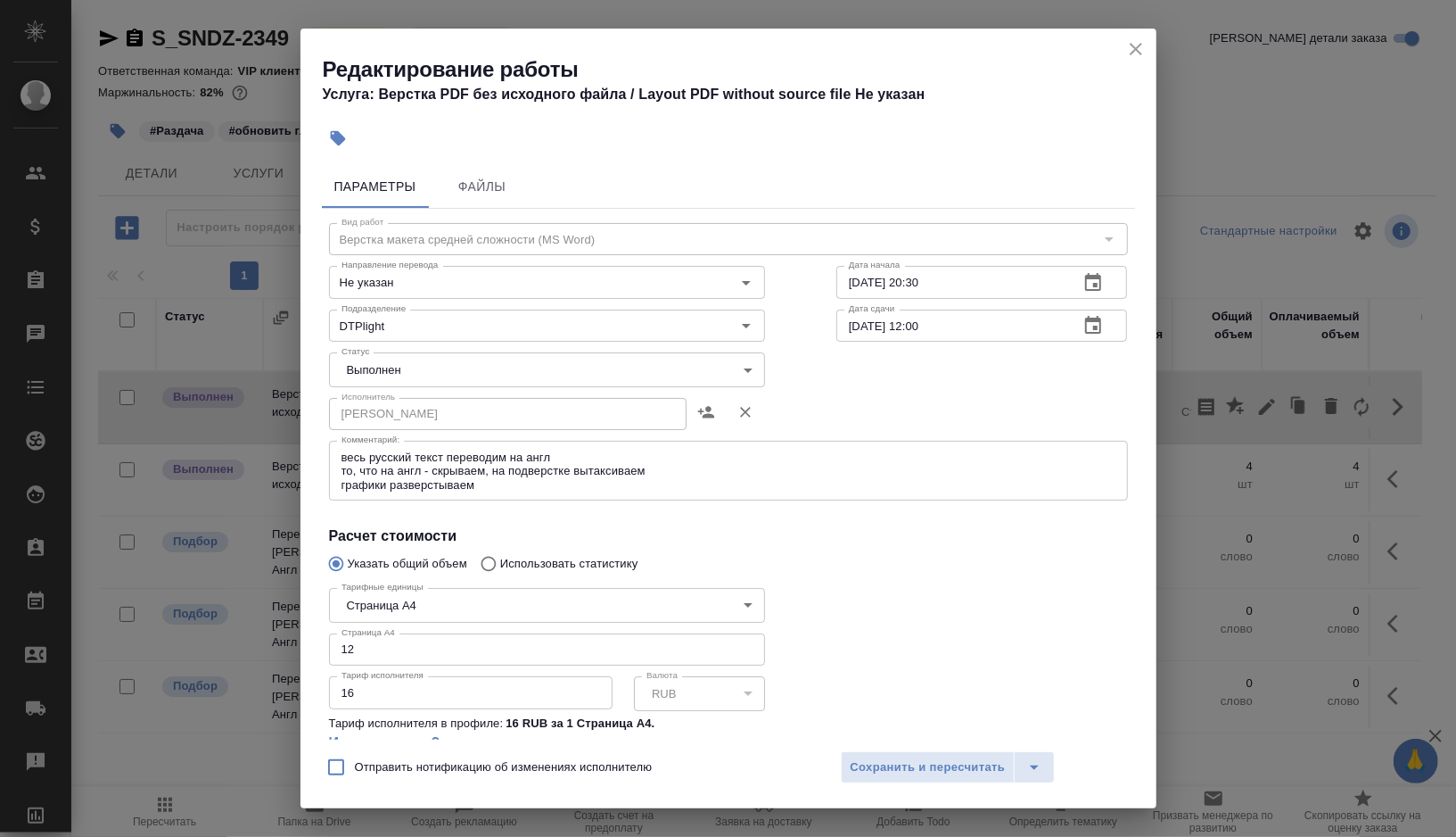
click at [528, 372] on body "🙏 .cls-1 fill:#fff; AWATERA Gorshkova Valentina Клиенты Спецификации Заказы 0 Ч…" at bounding box center [728, 418] width 1456 height 837
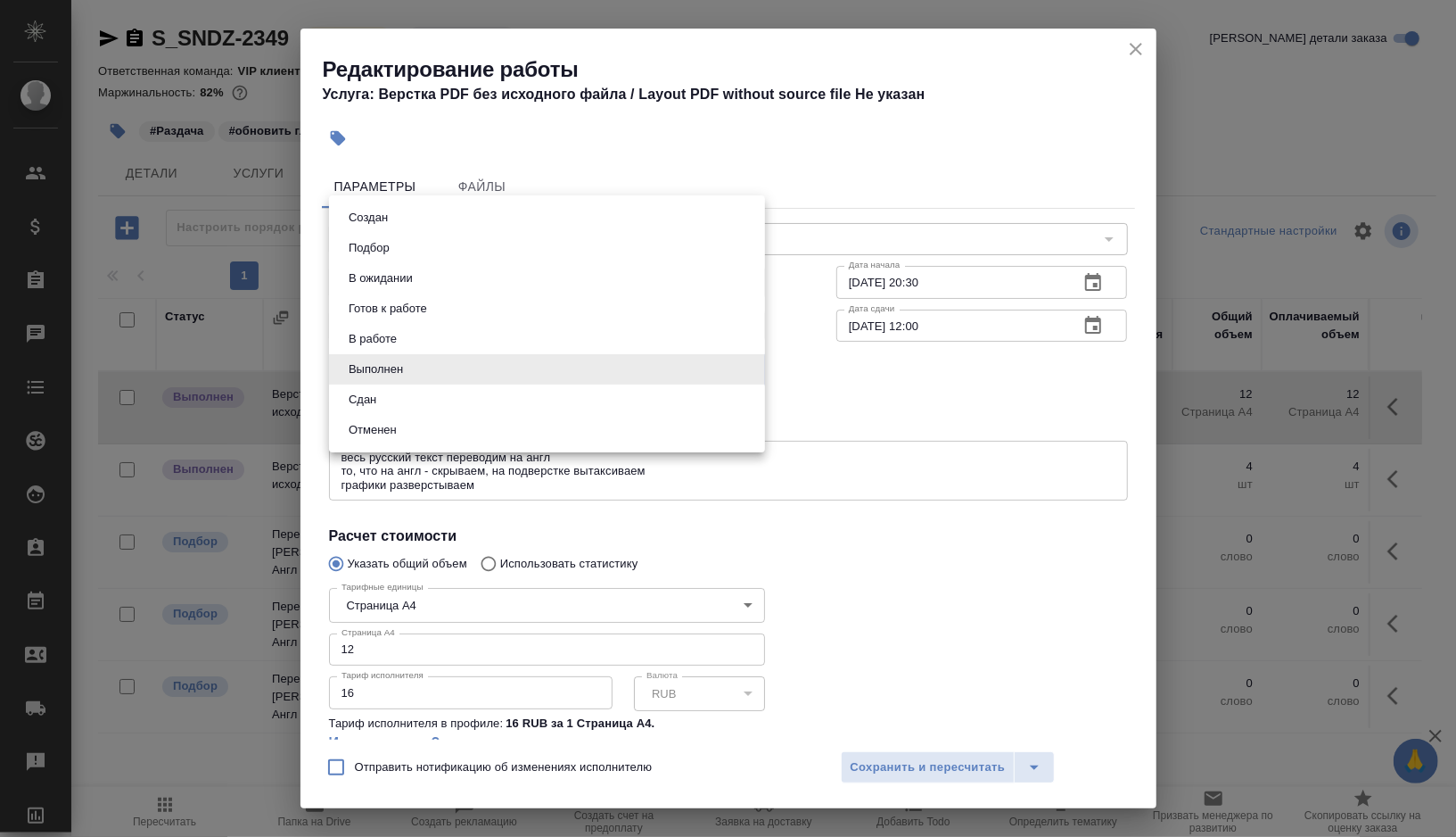
click at [435, 393] on li "Сдан" at bounding box center [546, 400] width 436 height 30
type input "closed"
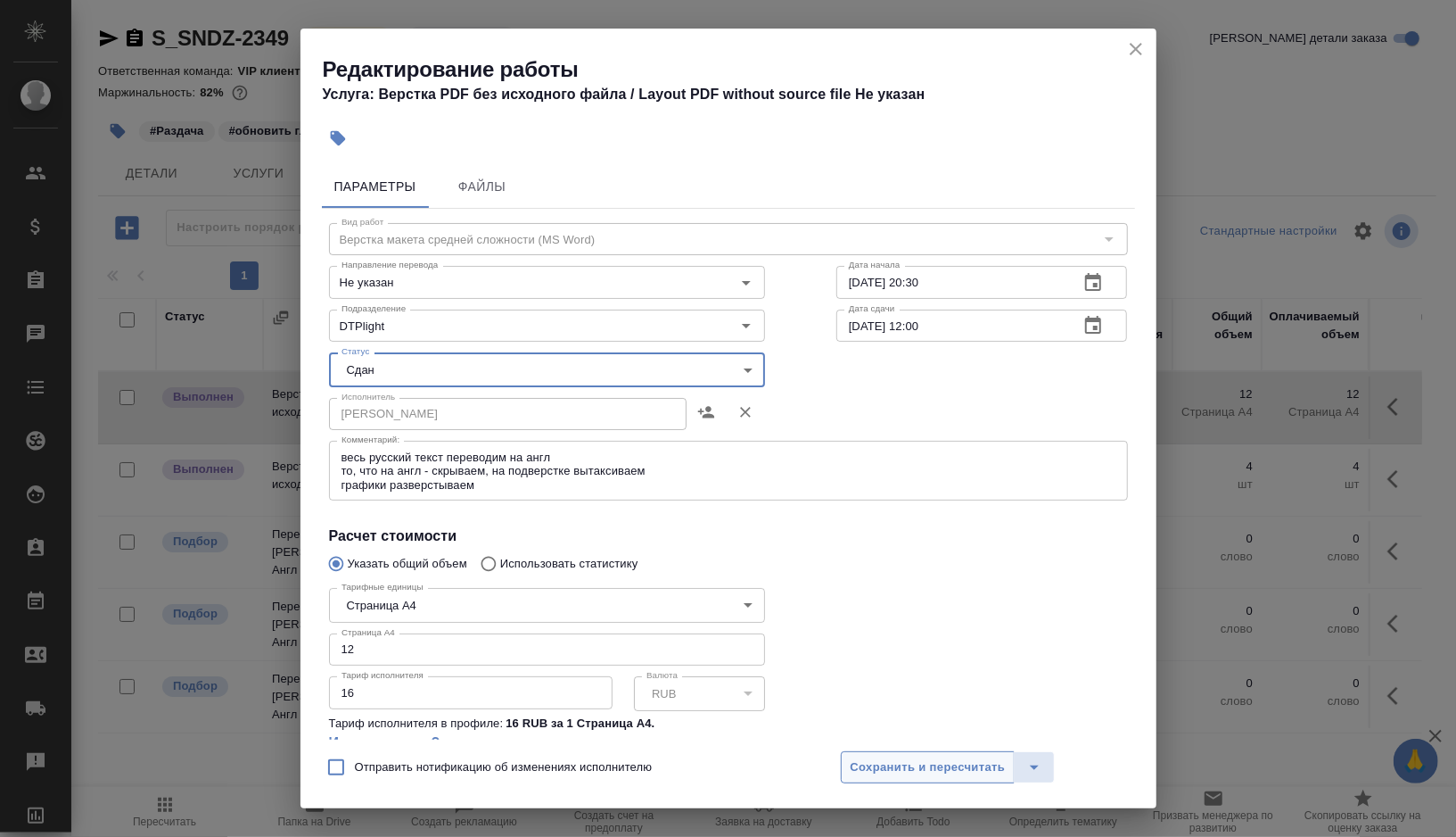
click at [922, 755] on button "Сохранить и пересчитать" at bounding box center [928, 767] width 175 height 32
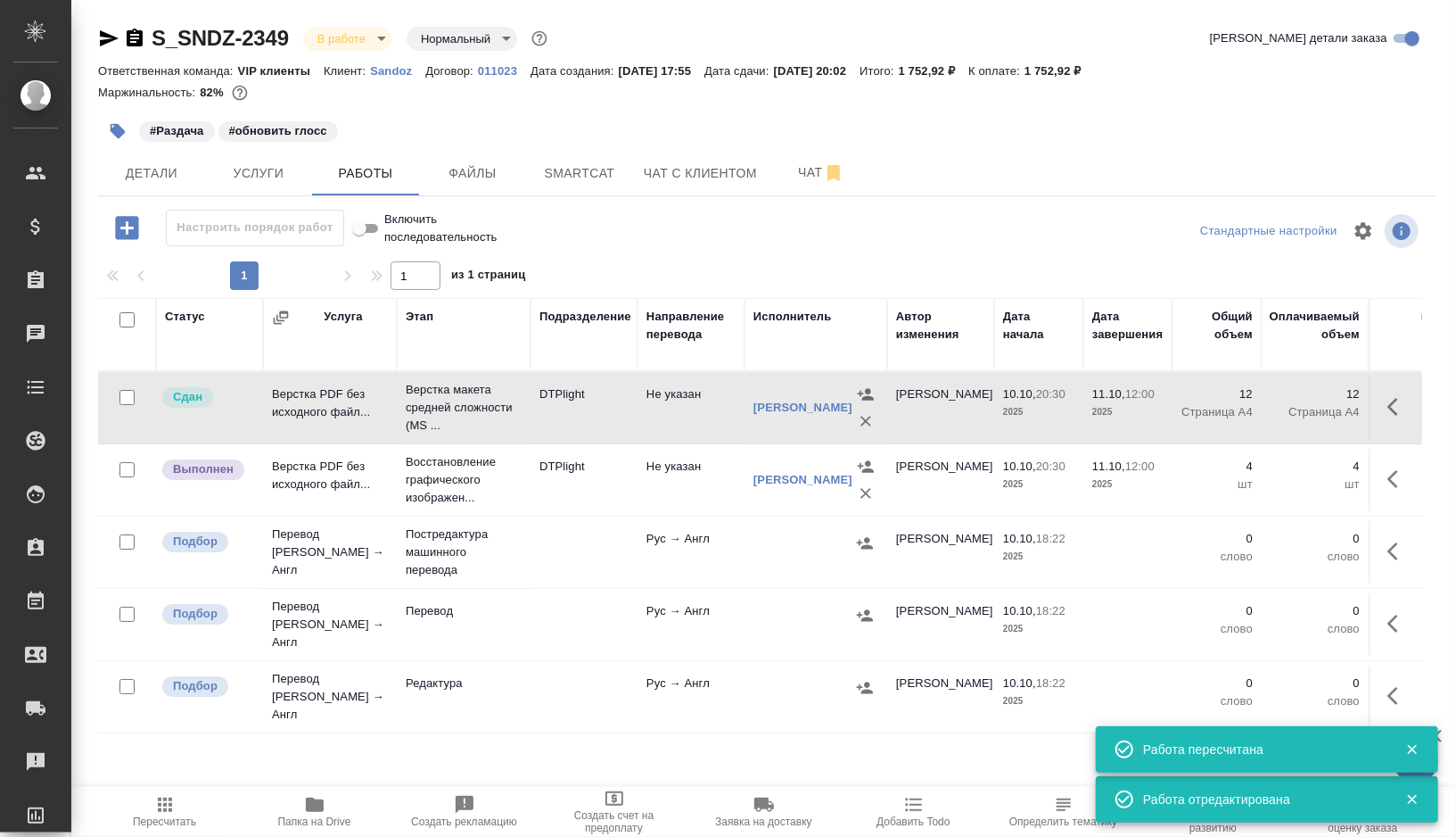
click at [1389, 485] on icon "button" at bounding box center [1398, 479] width 22 height 22
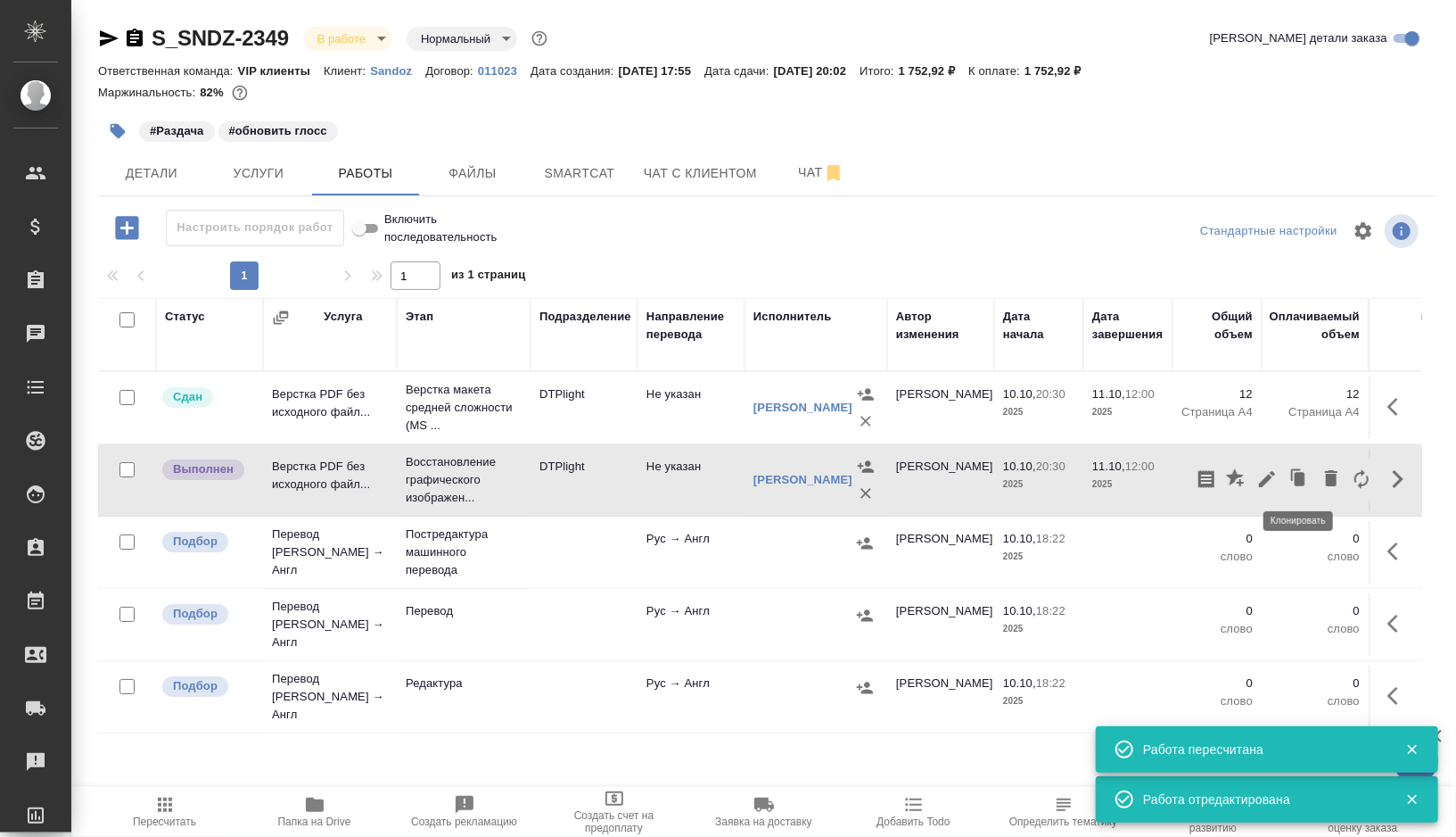
click at [1274, 476] on icon "button" at bounding box center [1267, 479] width 22 height 22
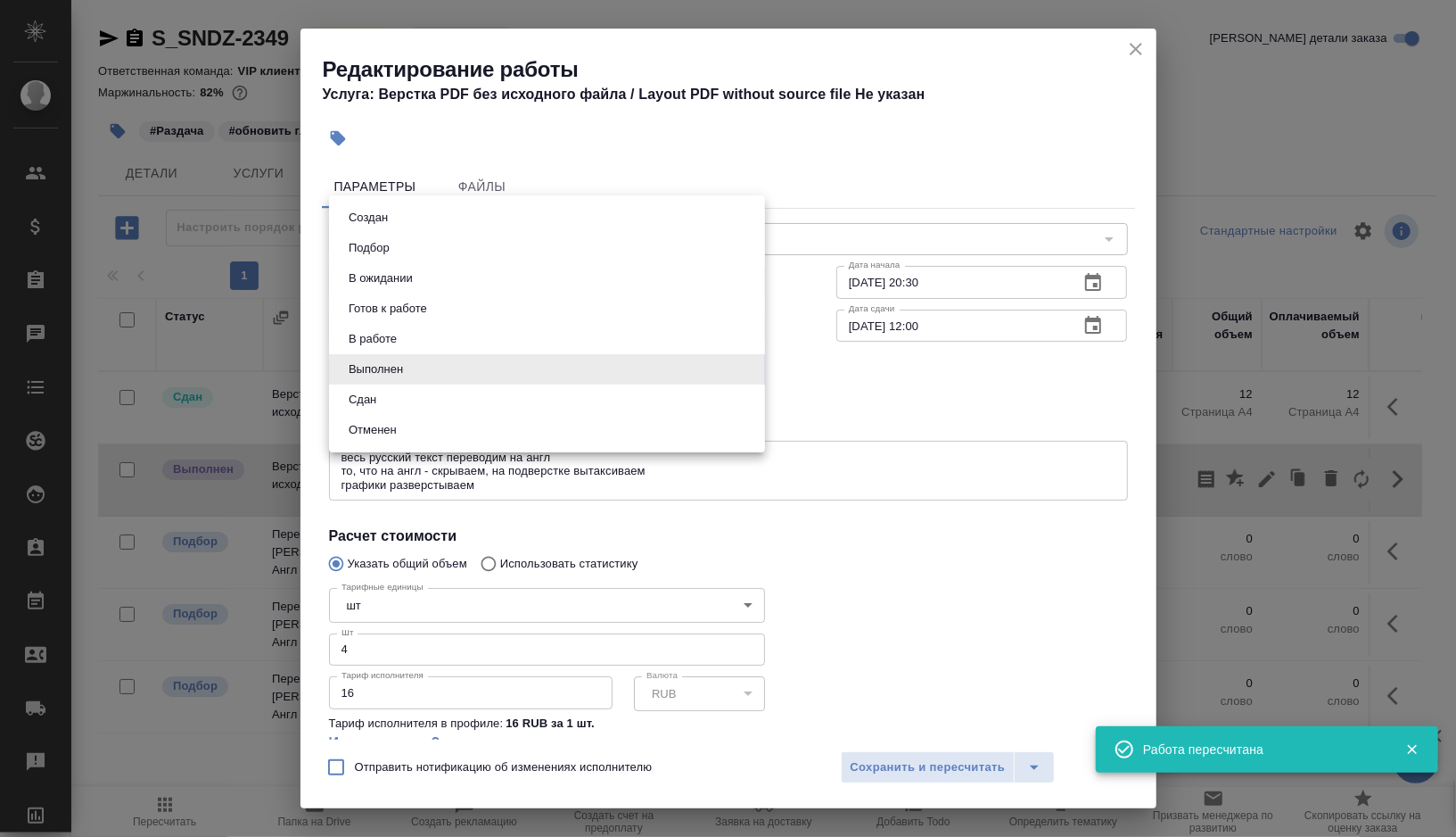
click at [456, 365] on body "🙏 .cls-1 fill:#fff; AWATERA Gorshkova Valentina Клиенты Спецификации Заказы 0 Ч…" at bounding box center [728, 418] width 1456 height 837
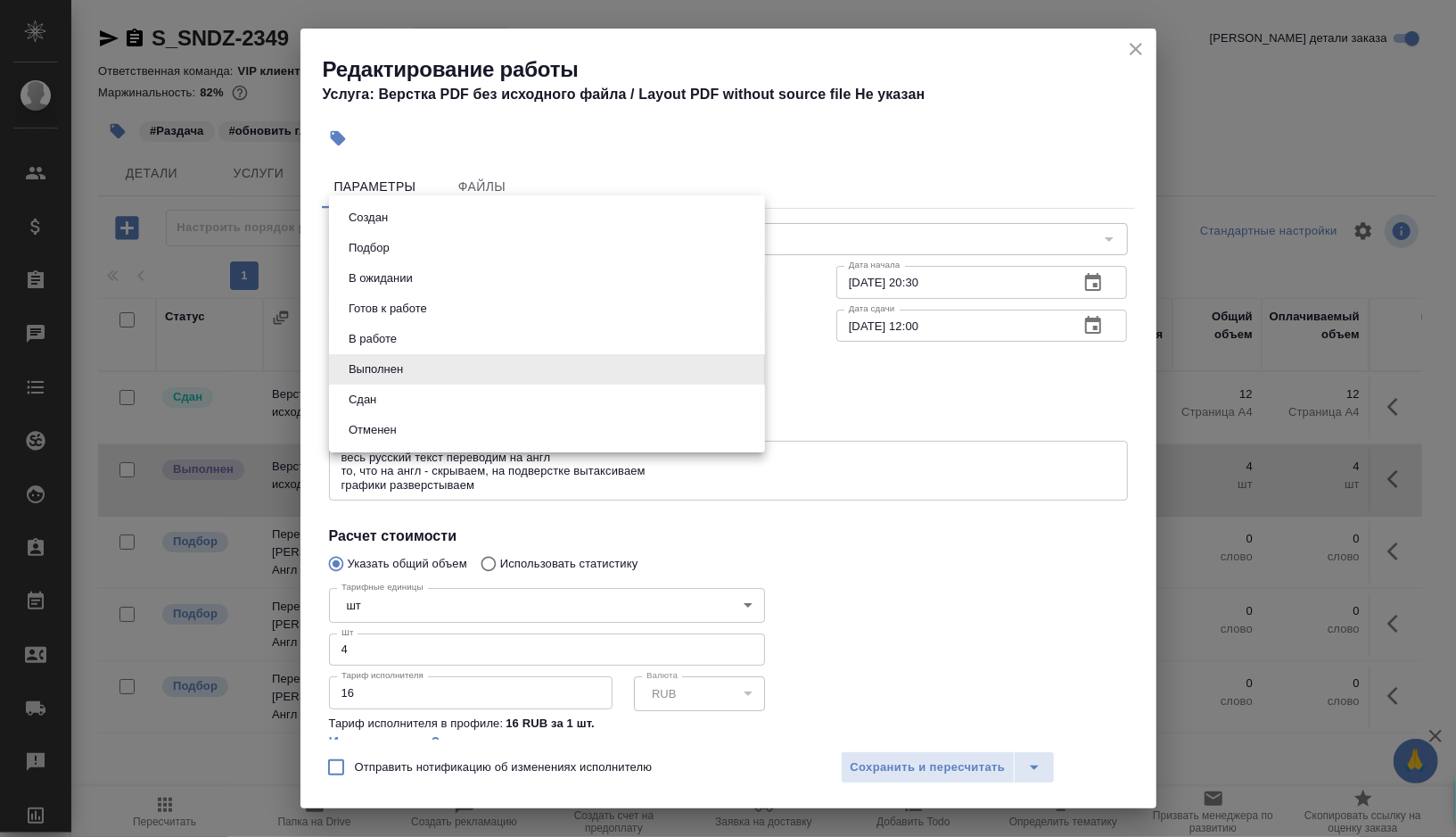
click at [408, 396] on li "Сдан" at bounding box center [546, 400] width 436 height 30
type input "closed"
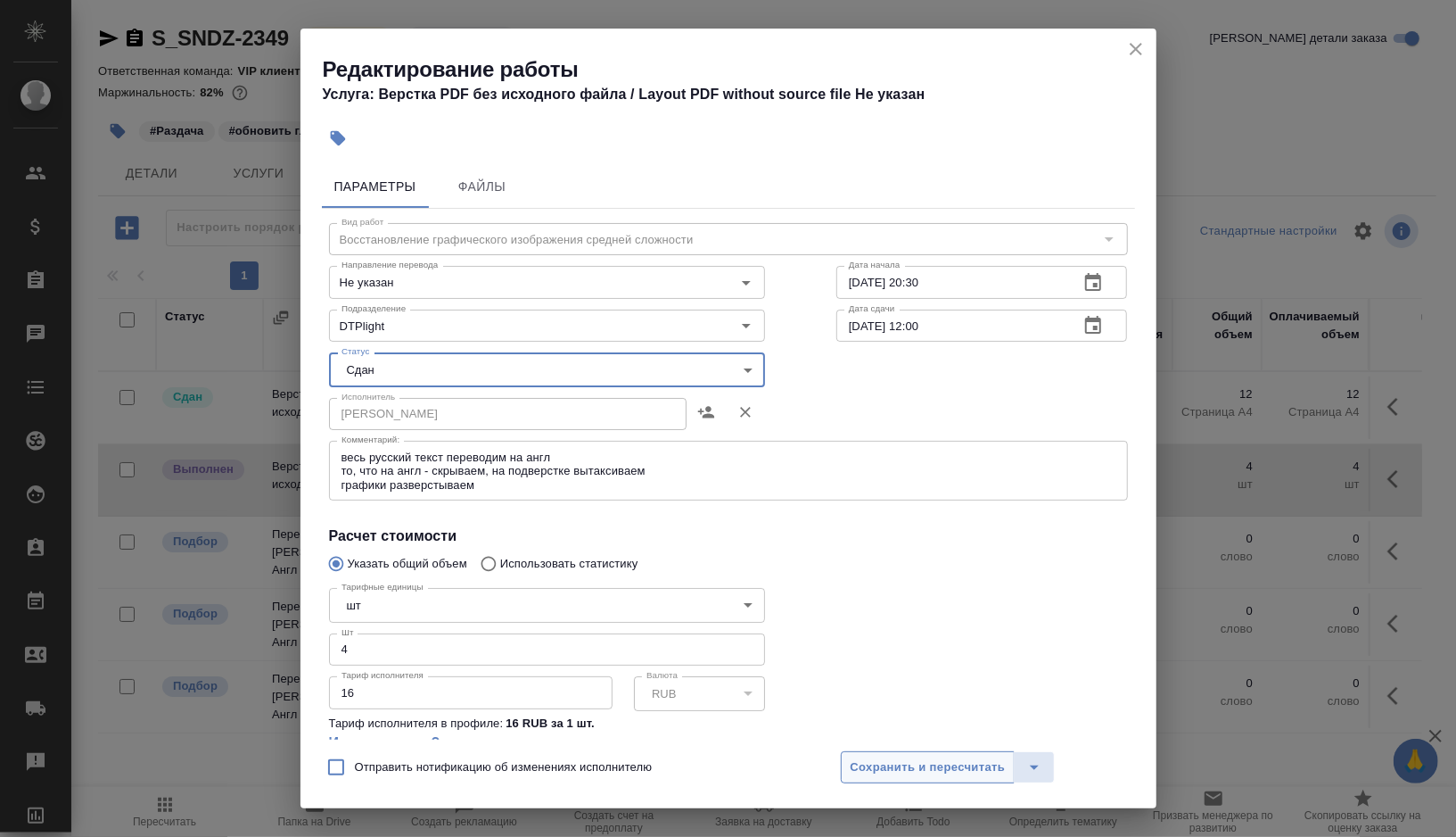
click at [898, 766] on span "Сохранить и пересчитать" at bounding box center [928, 768] width 155 height 21
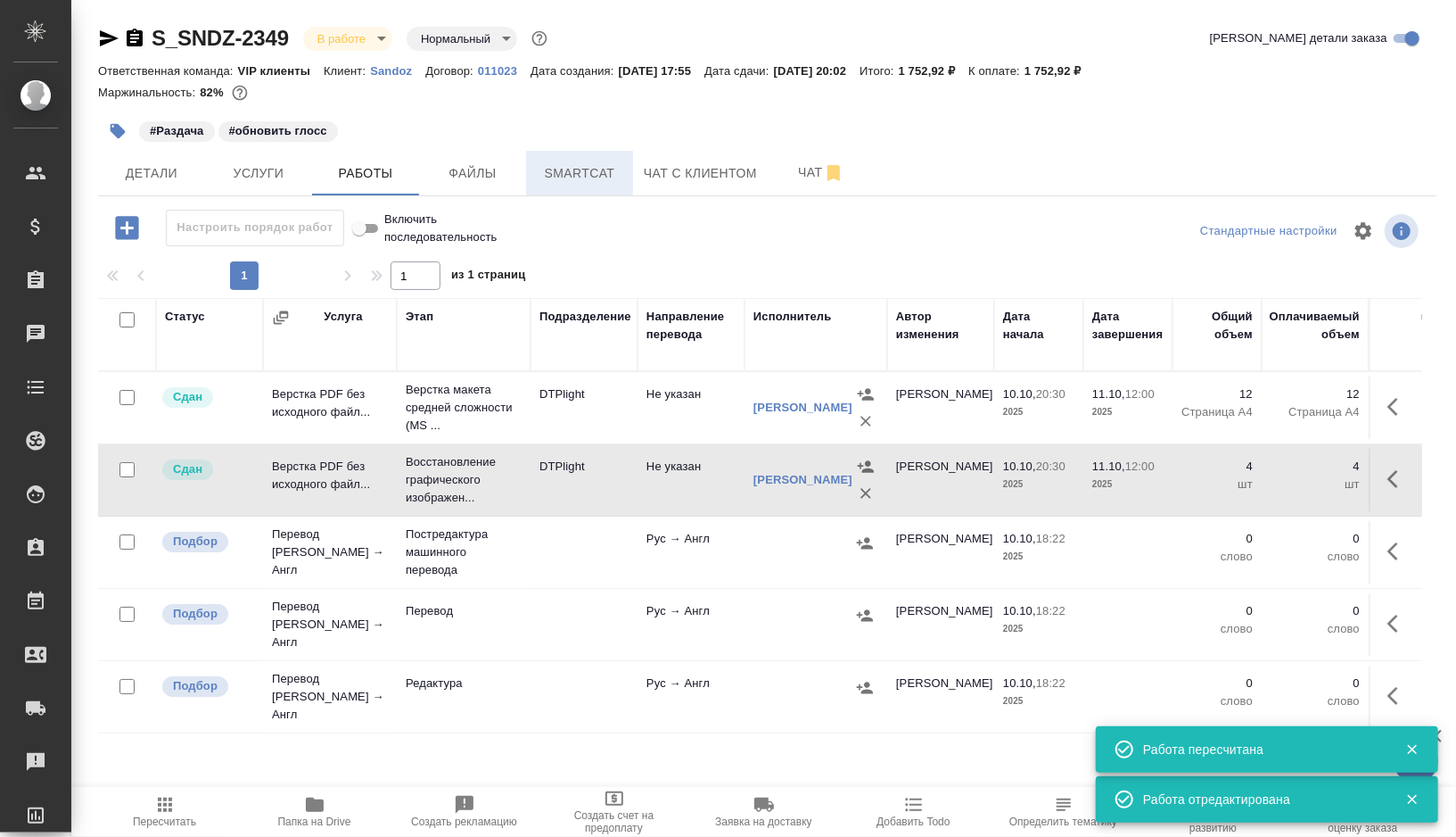
click at [592, 160] on button "Smartcat" at bounding box center [579, 173] width 107 height 45
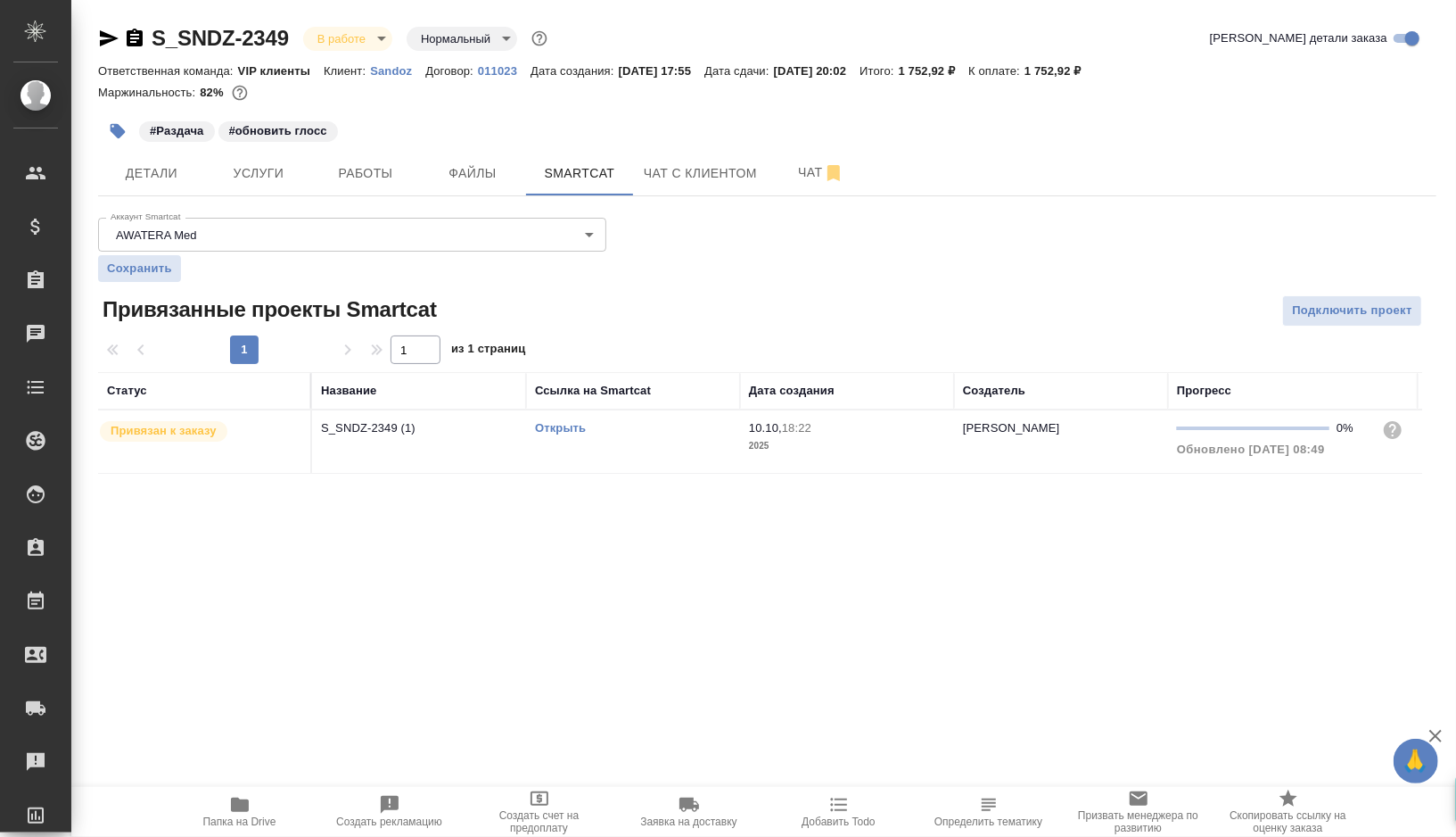
click at [566, 427] on link "Открыть" at bounding box center [560, 428] width 51 height 13
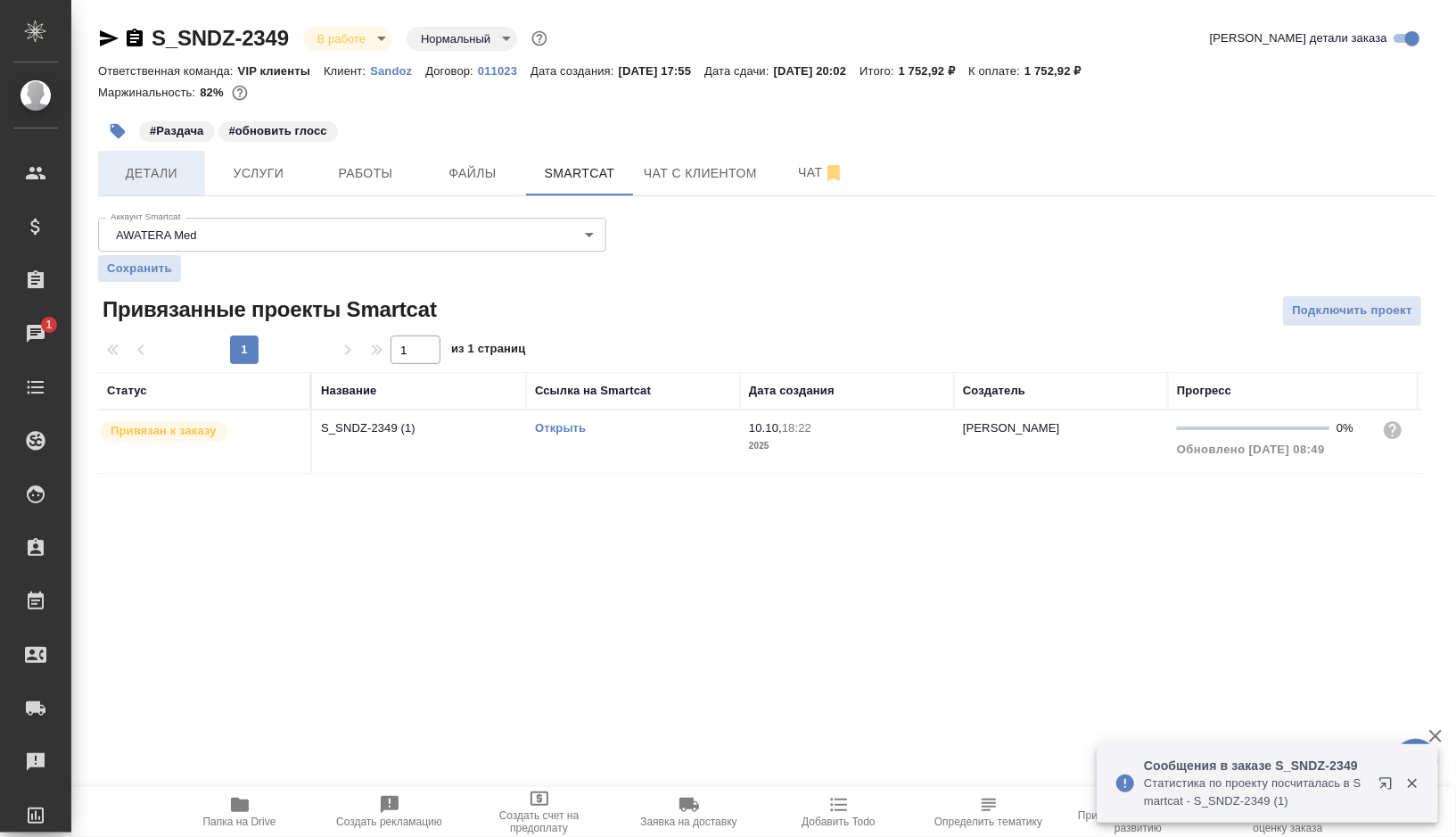
click at [139, 175] on span "Детали" at bounding box center [152, 173] width 85 height 22
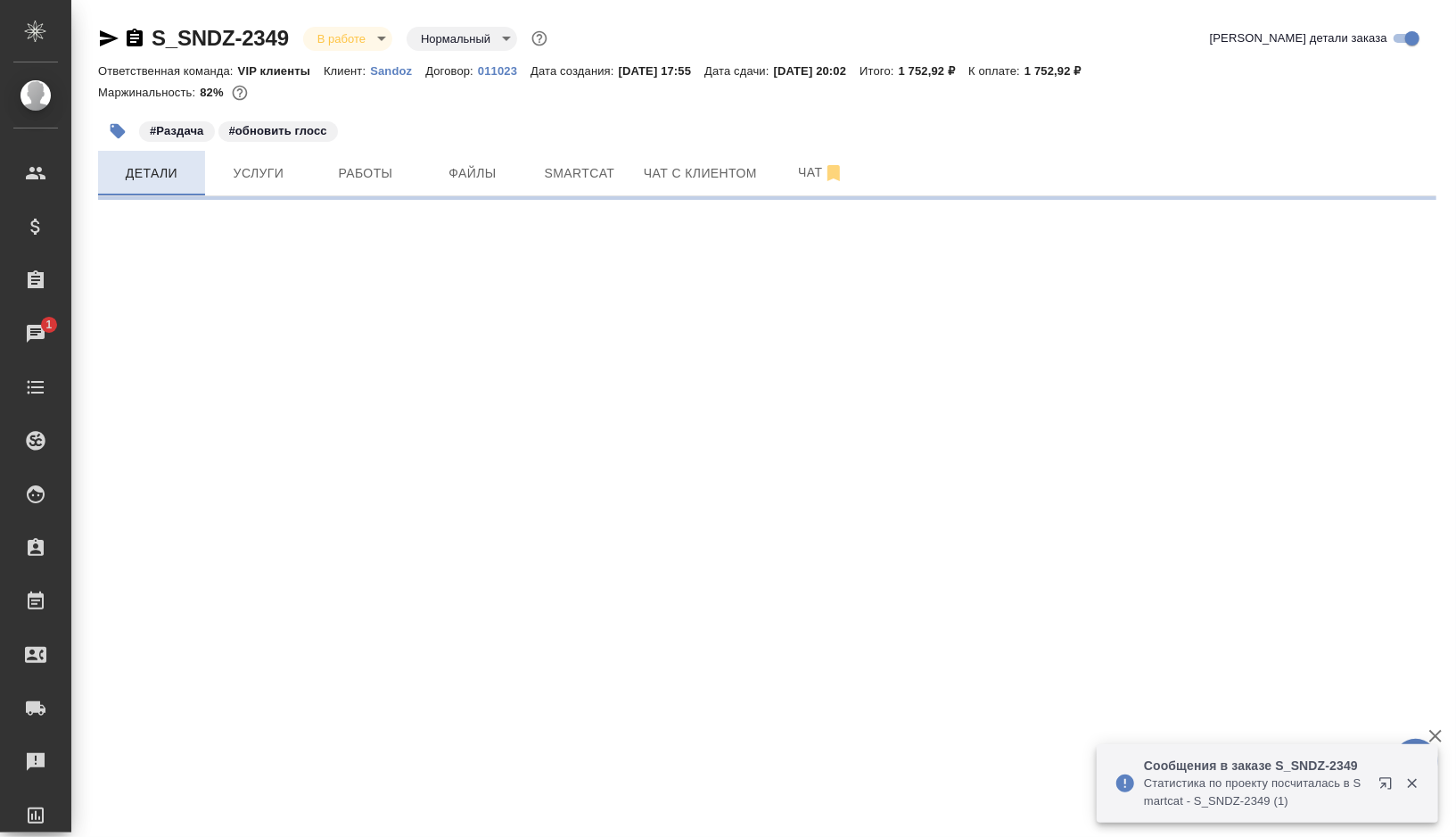
select select "RU"
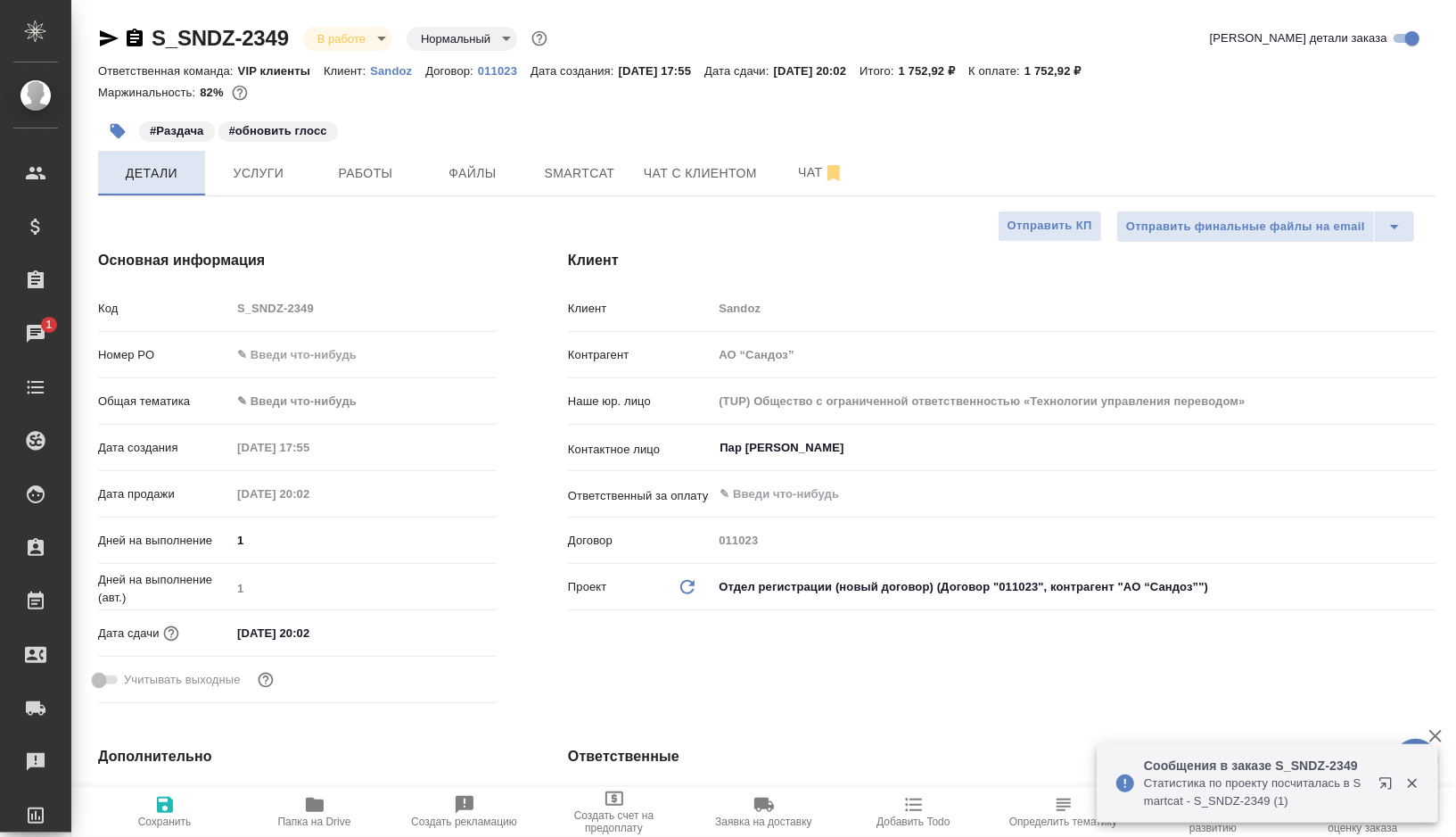
type textarea "x"
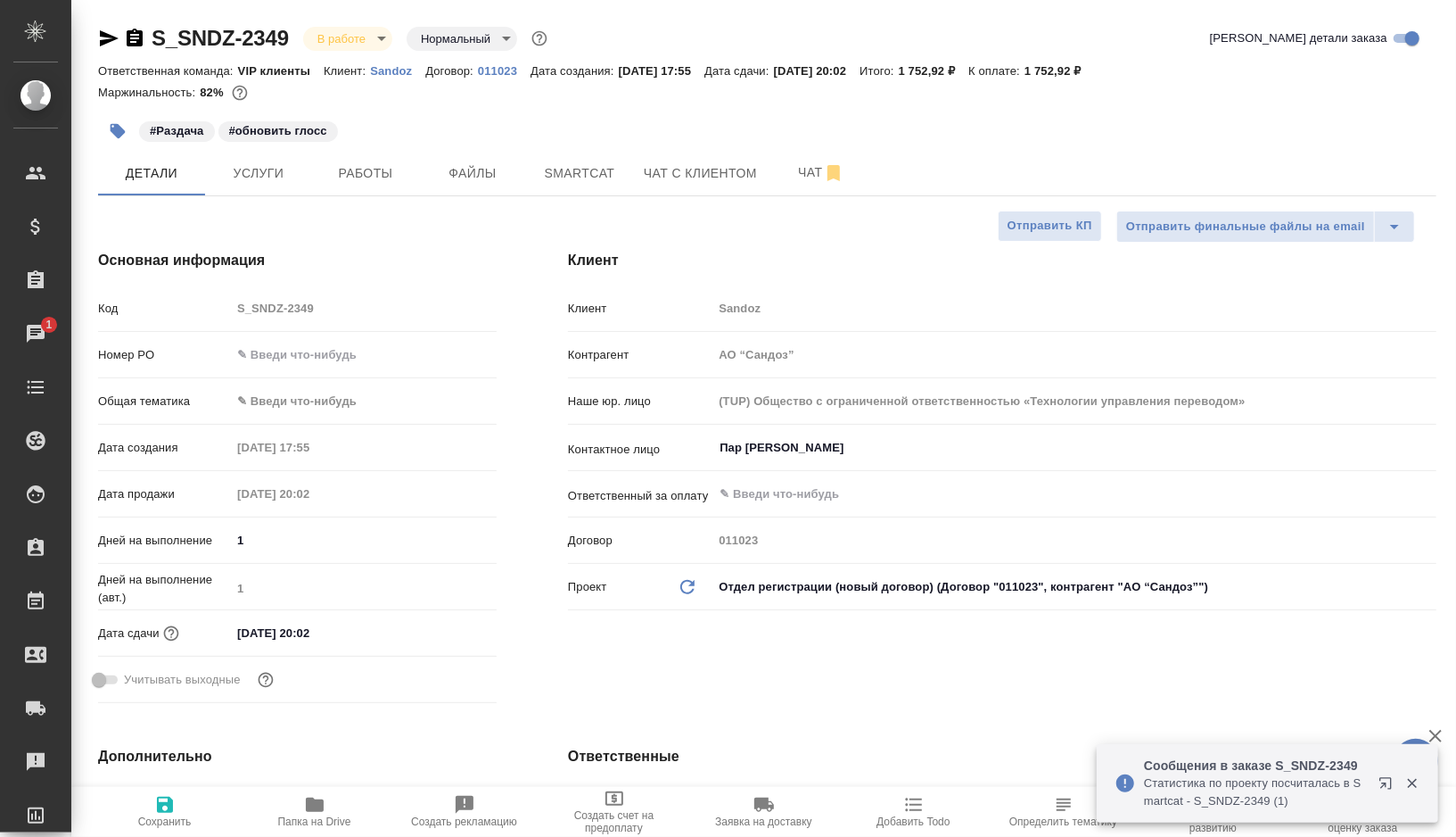
type textarea "x"
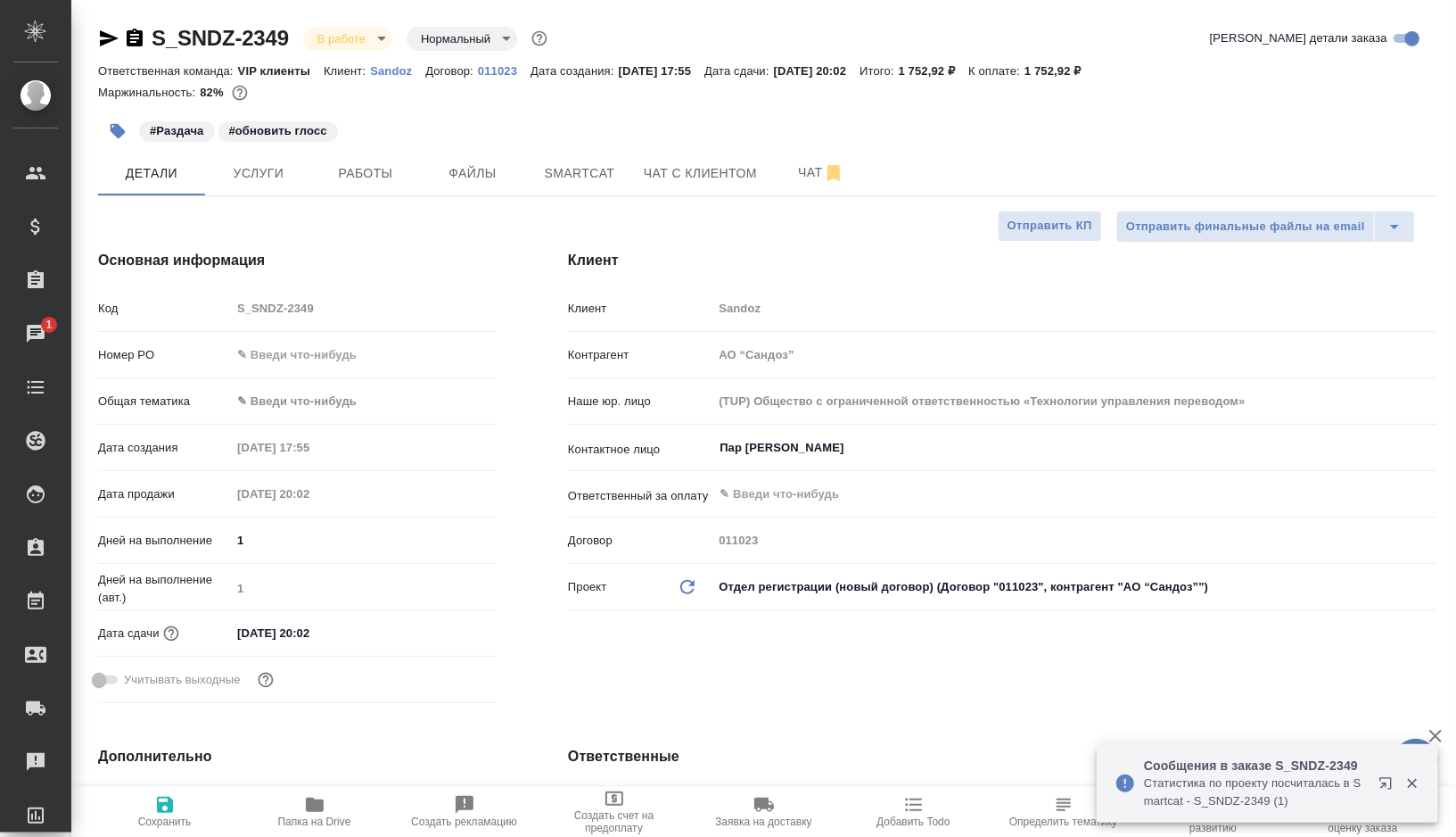
type textarea "x"
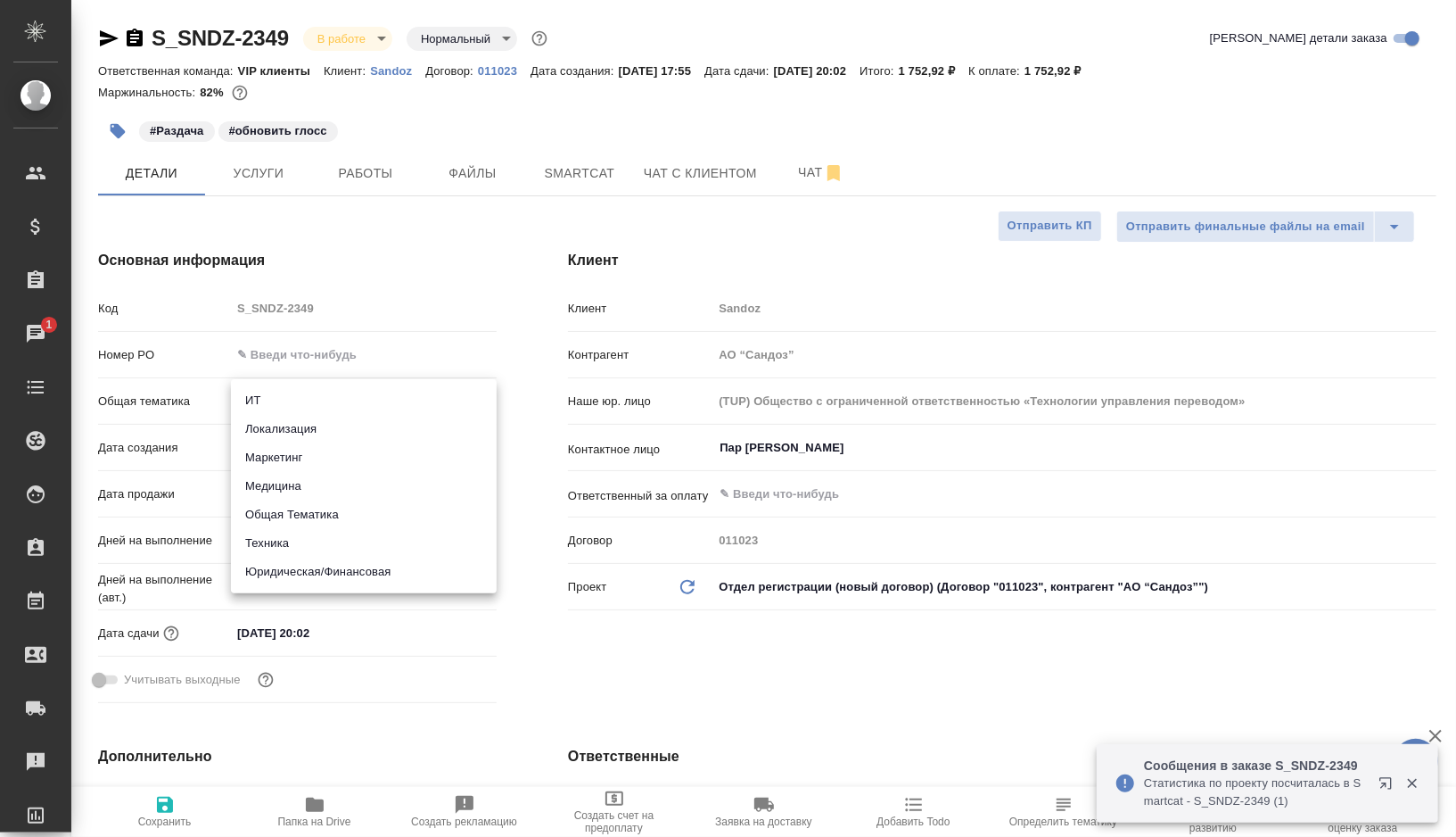
click at [314, 410] on body "🙏 .cls-1 fill:#fff; AWATERA Gorshkova Valentina Клиенты Спецификации Заказы 1 Ч…" at bounding box center [728, 418] width 1456 height 837
click at [282, 489] on li "Медицина" at bounding box center [364, 486] width 266 height 29
type input "med"
type textarea "x"
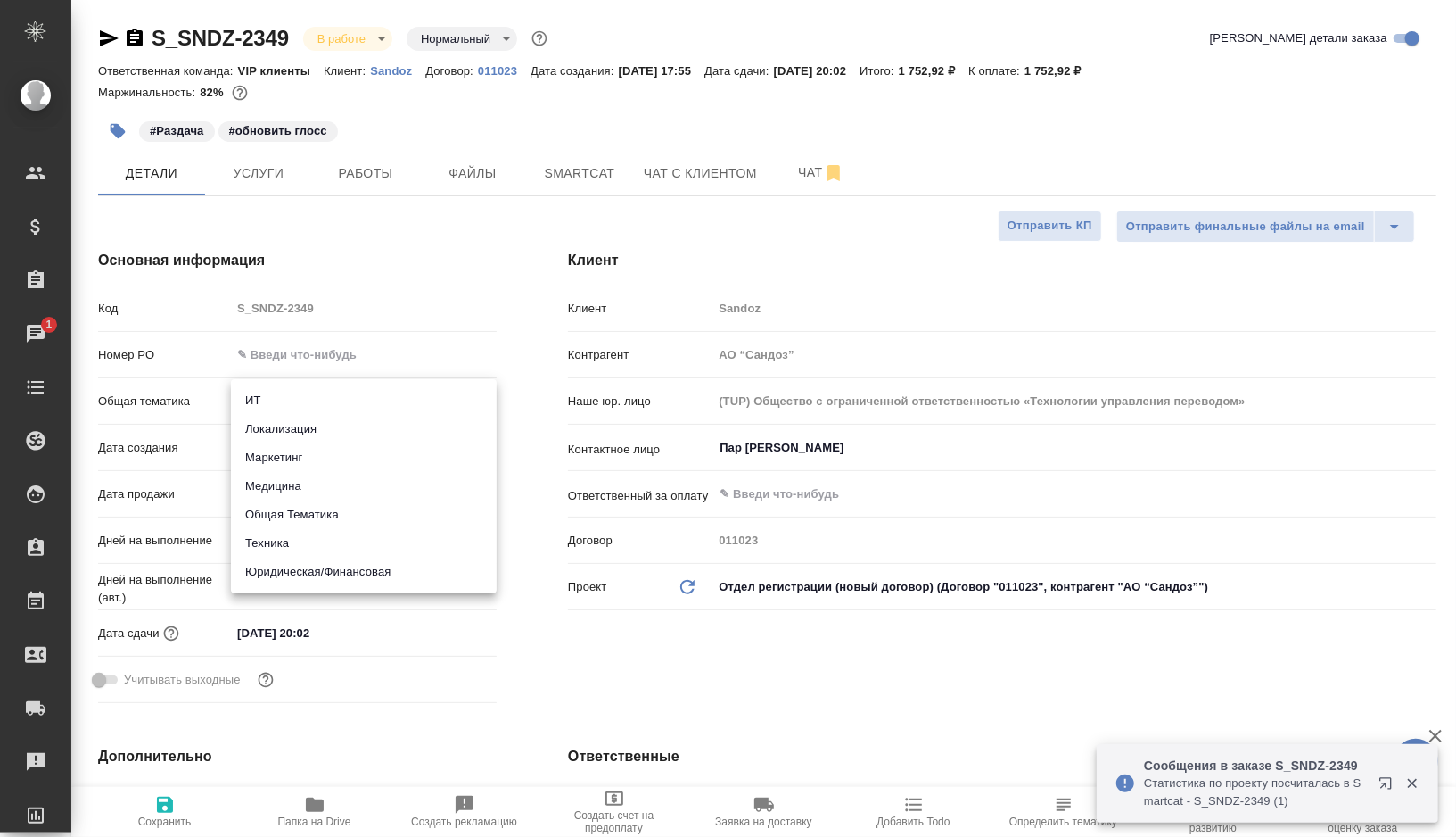
type textarea "x"
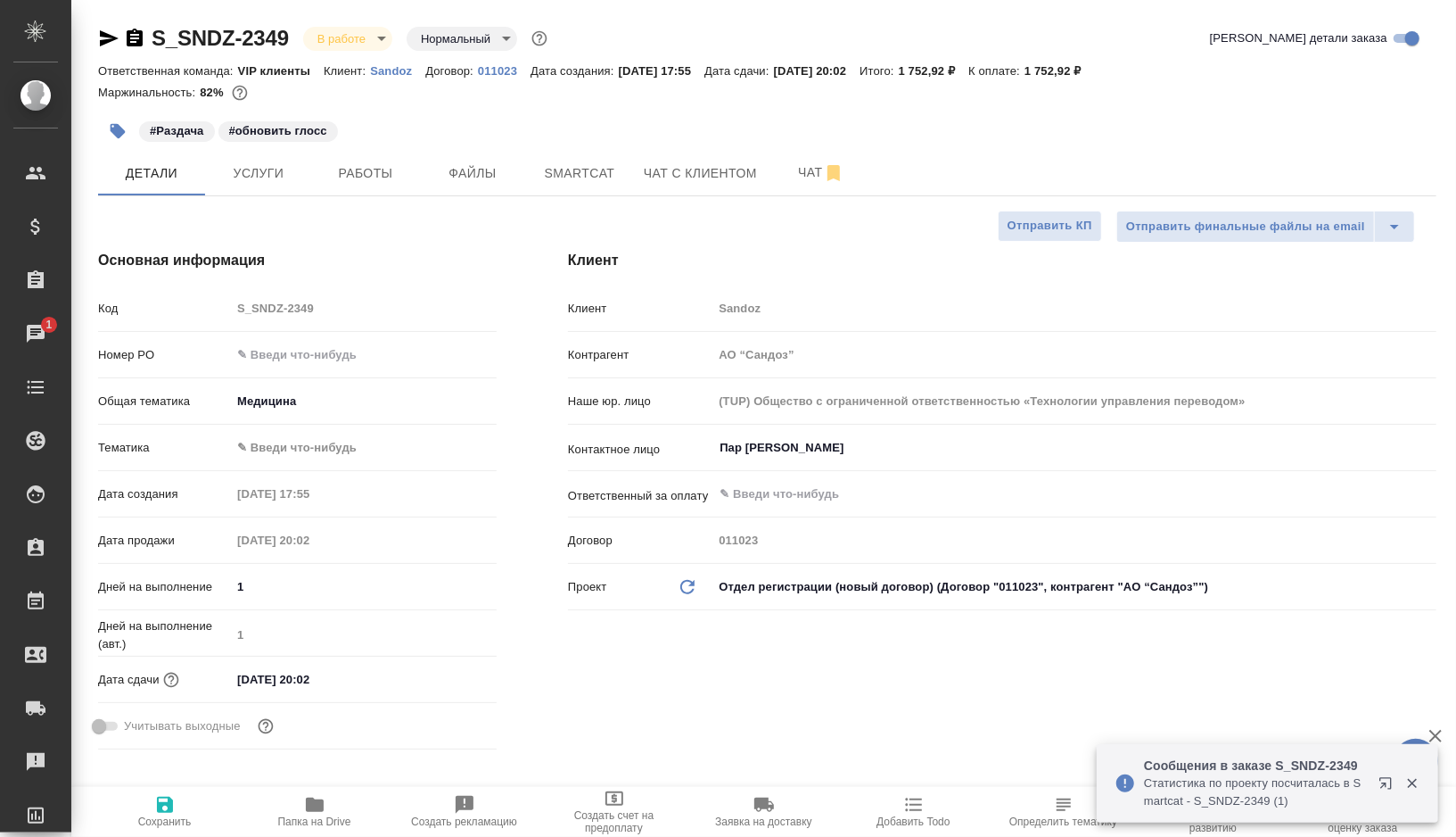
click at [294, 450] on body "🙏 .cls-1 fill:#fff; AWATERA Gorshkova Valentina Клиенты Спецификации Заказы 1 Ч…" at bounding box center [728, 418] width 1456 height 837
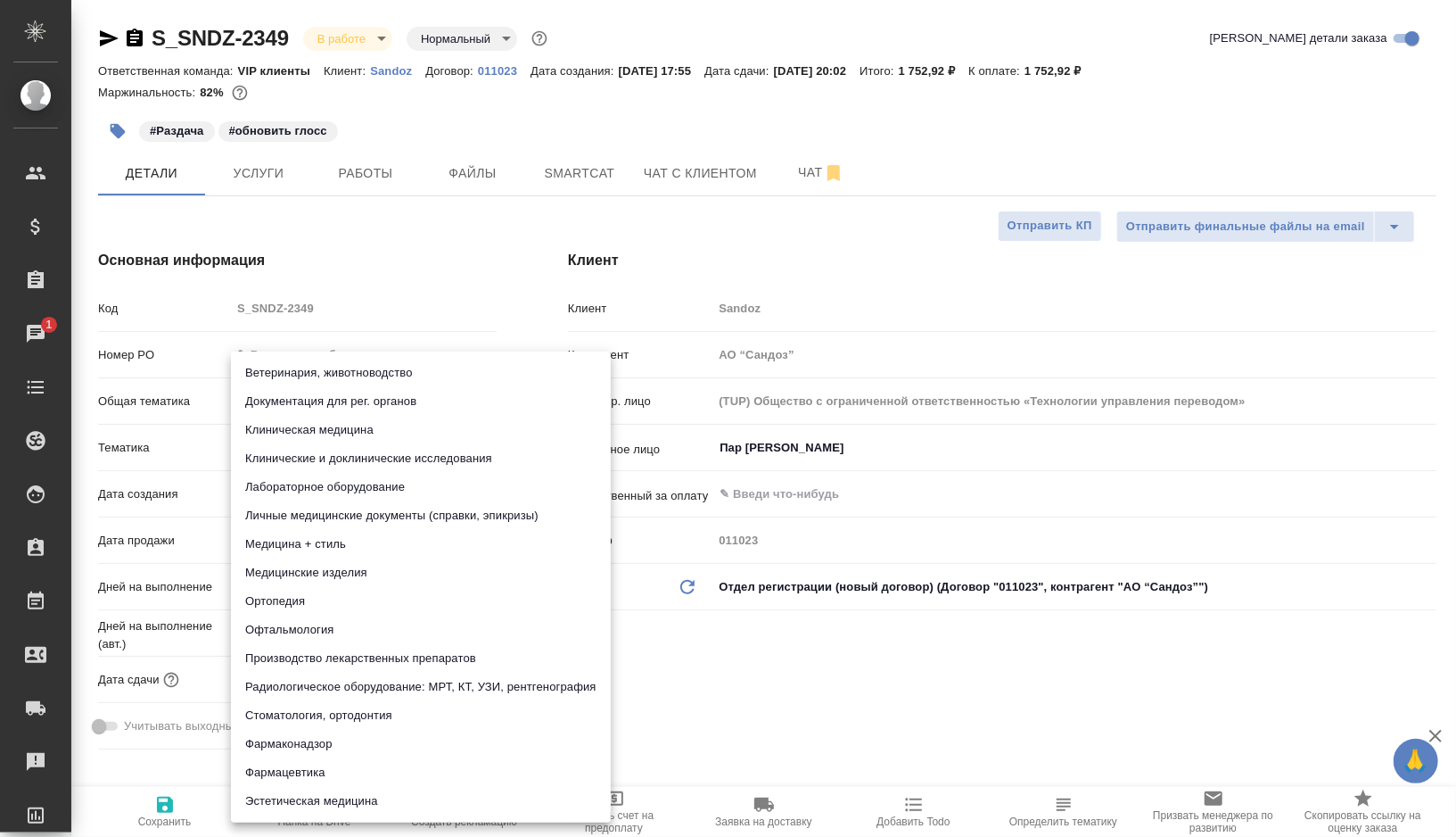
click at [323, 774] on li "Фармацевтика" at bounding box center [421, 772] width 380 height 29
type textarea "x"
type input "6149832f2b7be24903fd7a82"
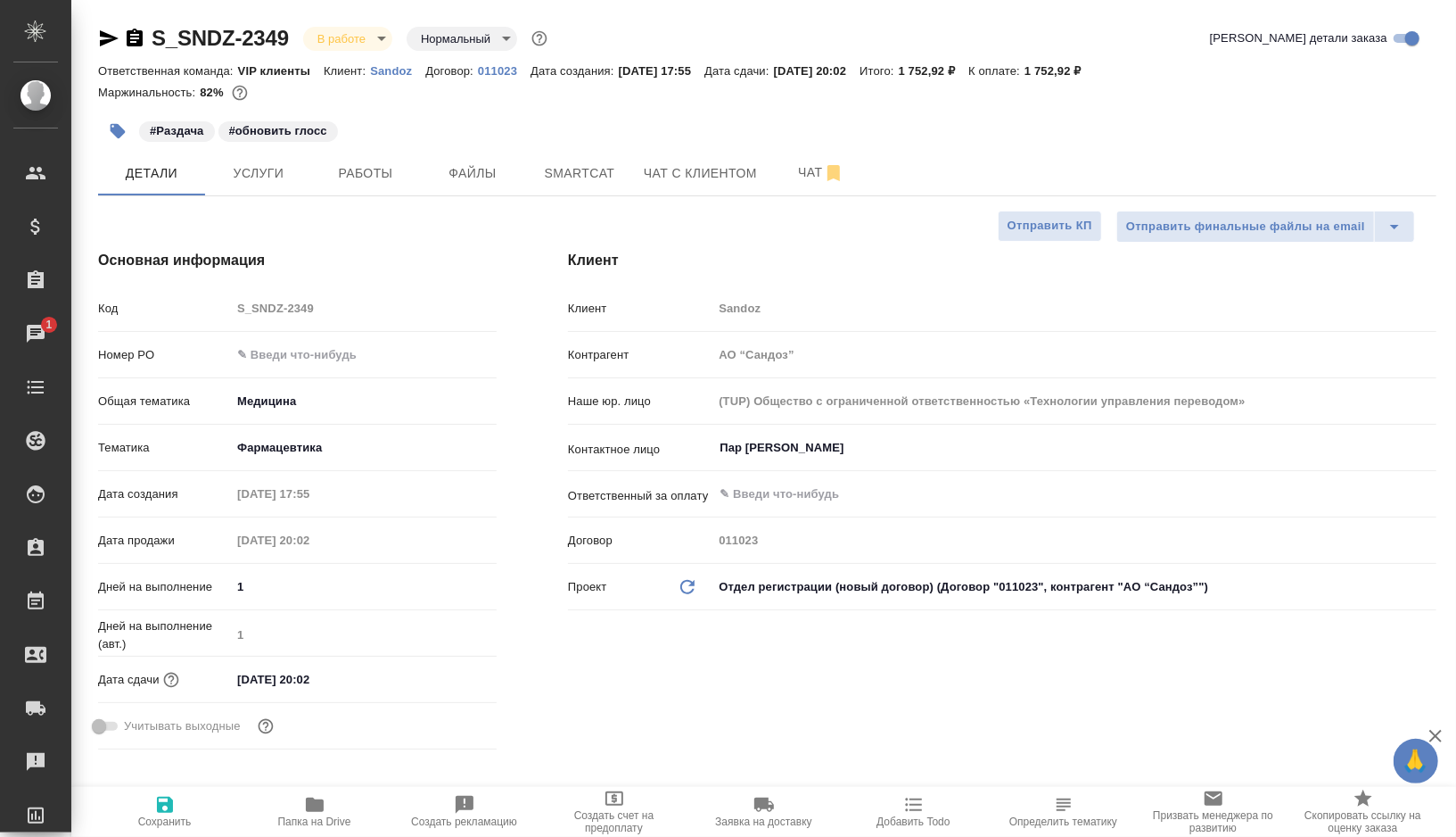
click at [148, 806] on span "Сохранить" at bounding box center [164, 811] width 128 height 34
type textarea "x"
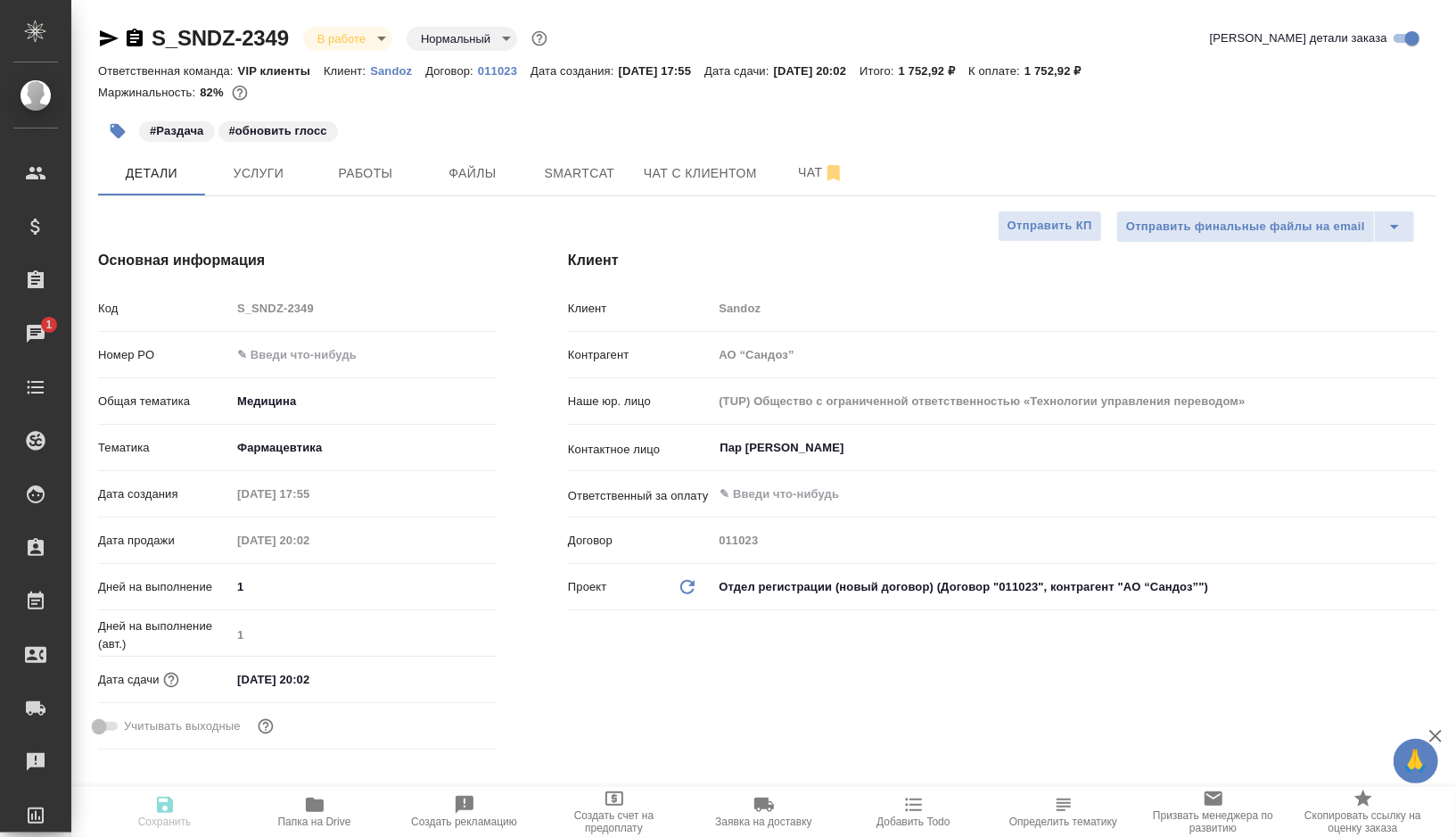
type textarea "x"
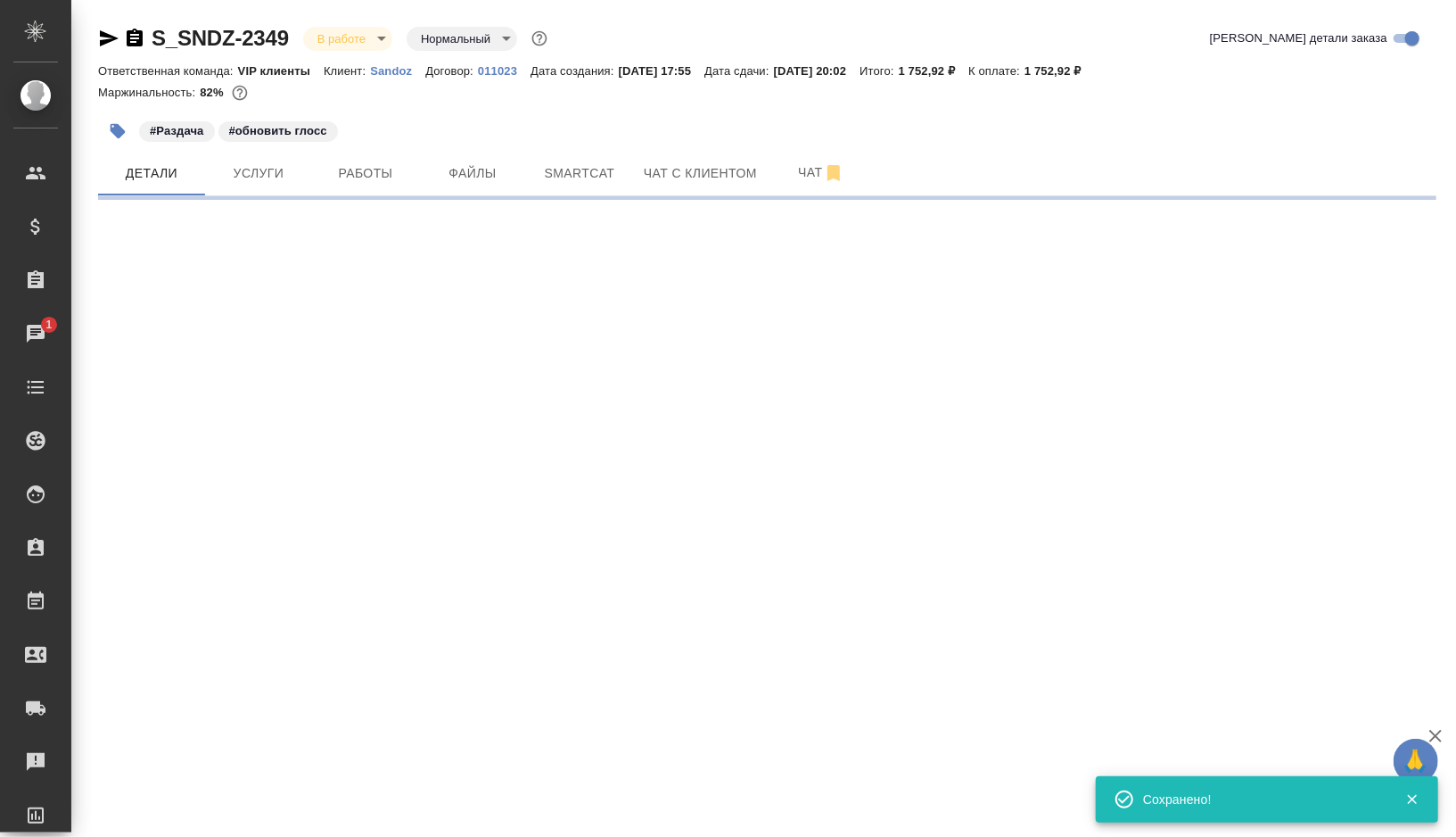
select select "RU"
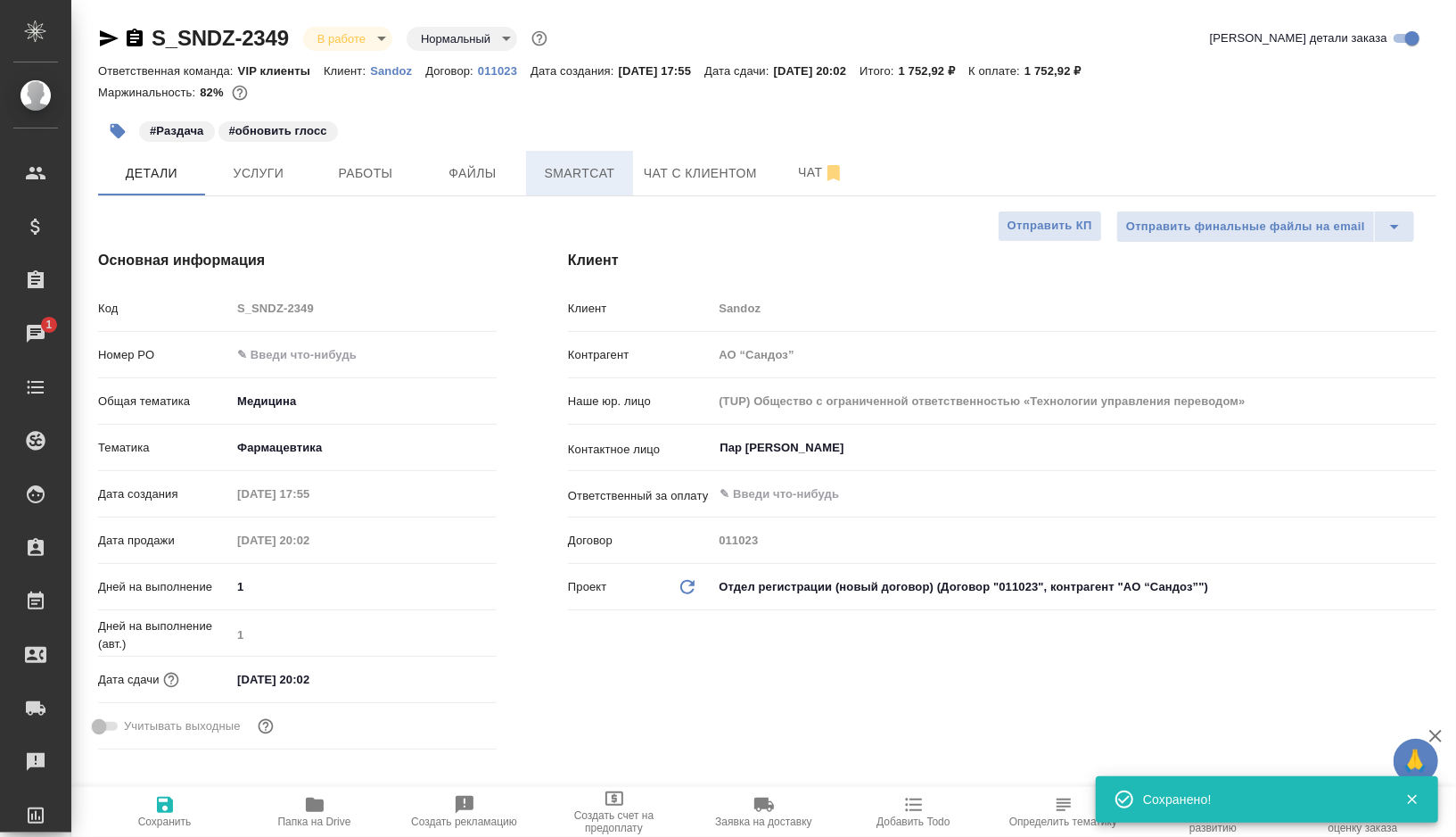
type textarea "x"
click at [563, 178] on span "Smartcat" at bounding box center [579, 173] width 85 height 22
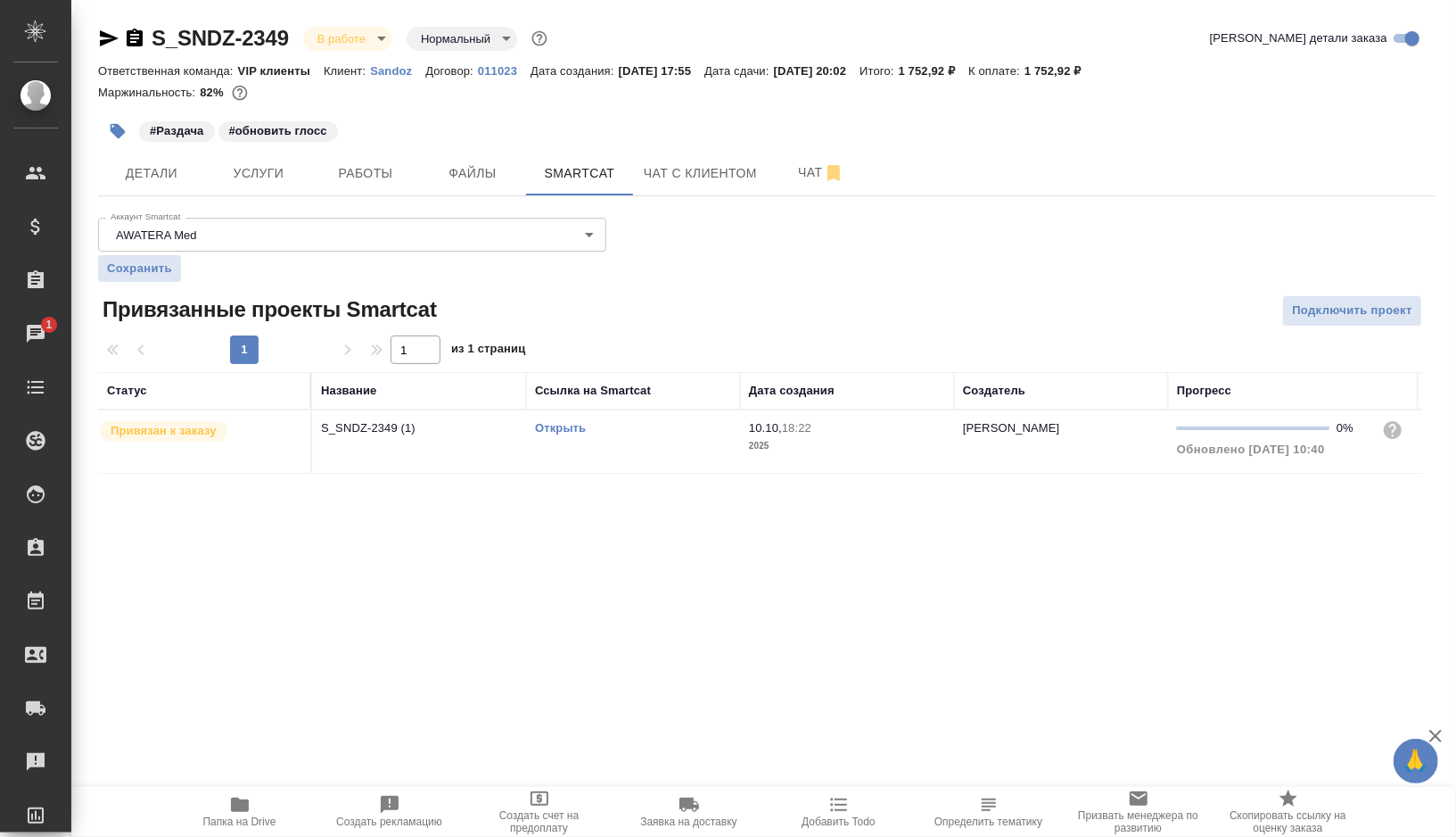
click at [468, 441] on td "S_SNDZ-2349 (1)" at bounding box center [419, 442] width 214 height 63
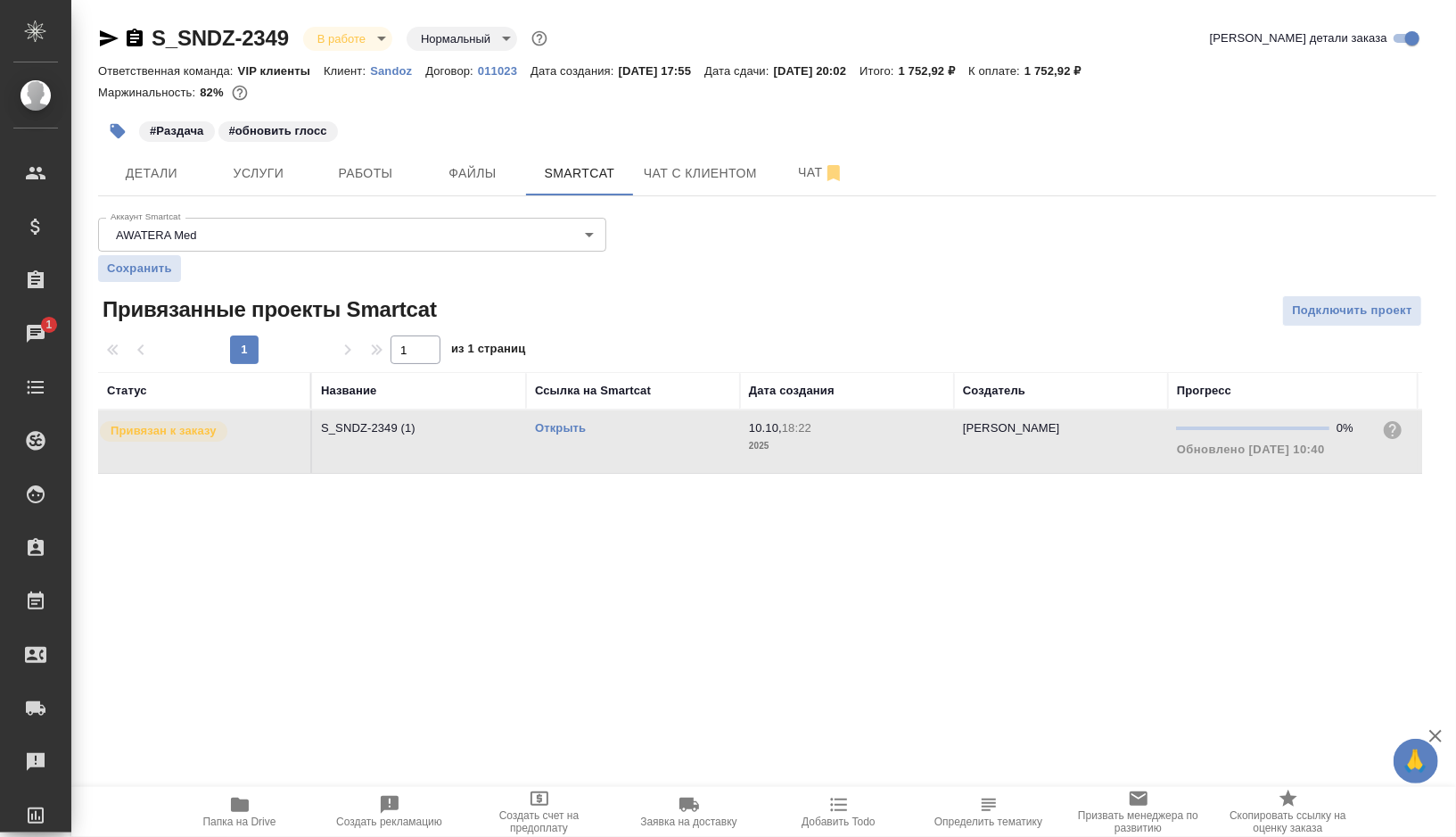
click at [468, 441] on td "S_SNDZ-2349 (1)" at bounding box center [419, 442] width 214 height 63
click at [369, 169] on span "Работы" at bounding box center [366, 173] width 85 height 22
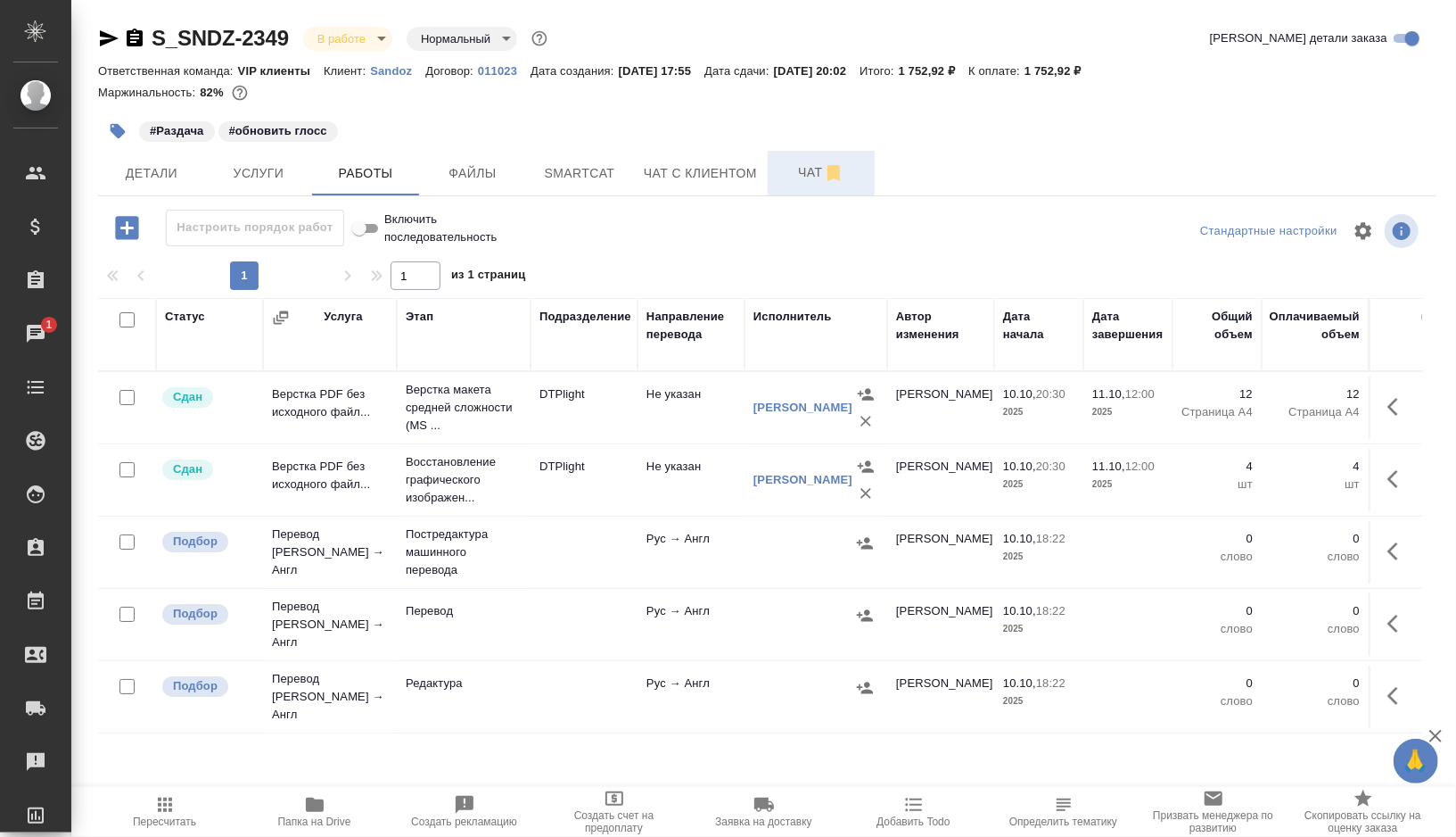
click at [799, 184] on button "Чат" at bounding box center [821, 173] width 107 height 45
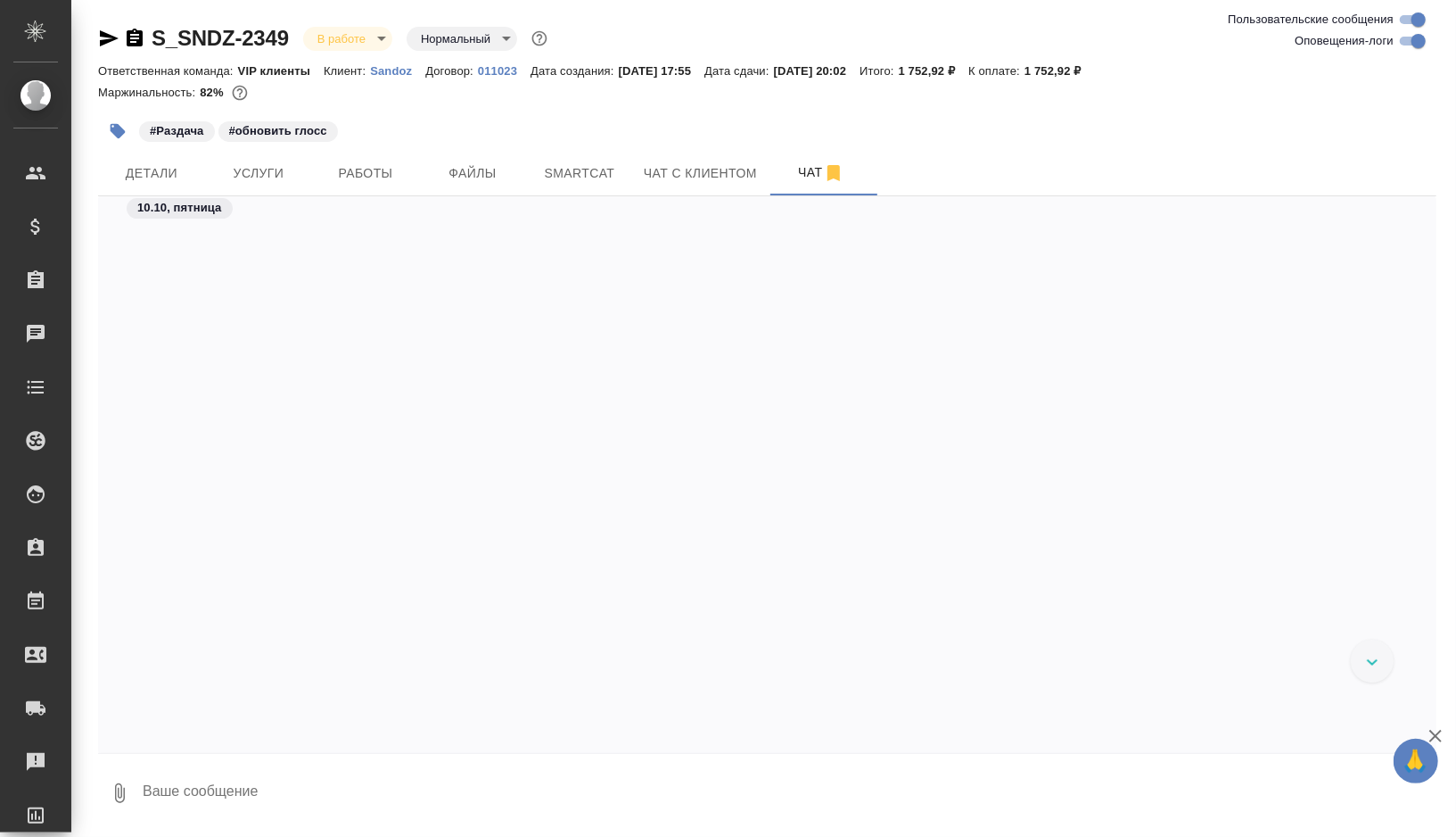
scroll to position [7907, 0]
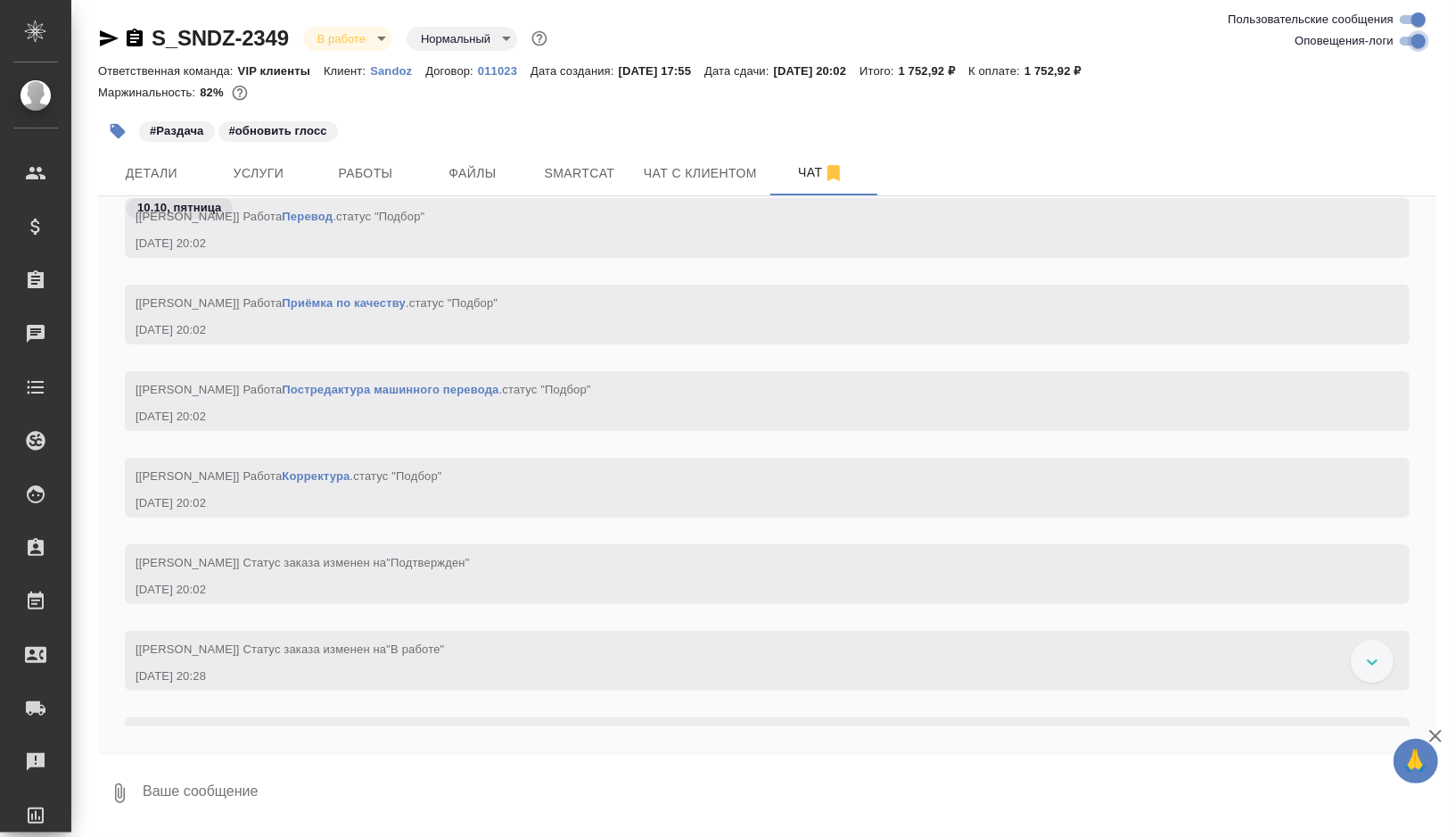
click at [1418, 41] on input "Оповещения-логи" at bounding box center [1419, 41] width 65 height 22
checkbox input "false"
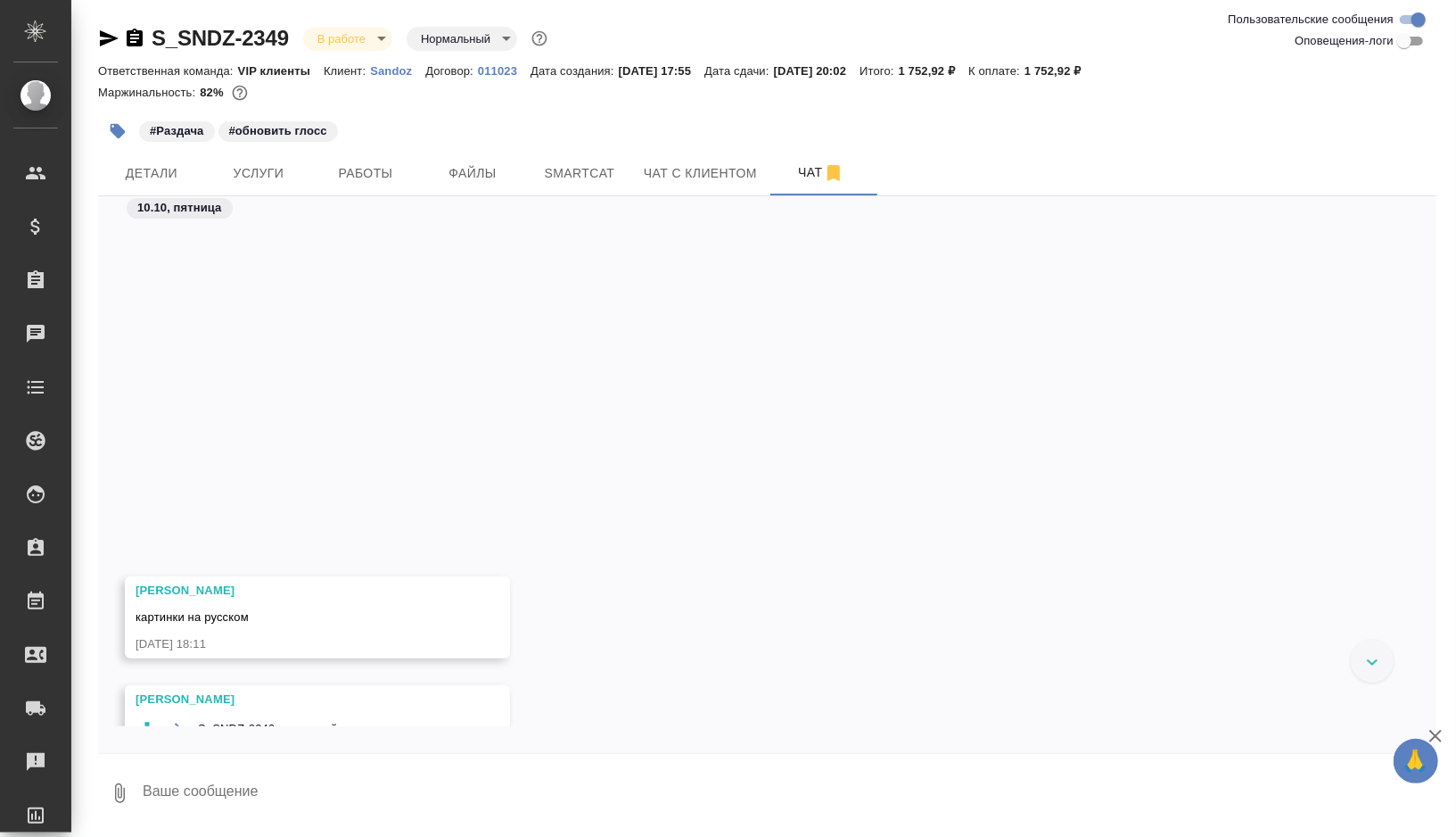
scroll to position [0, 0]
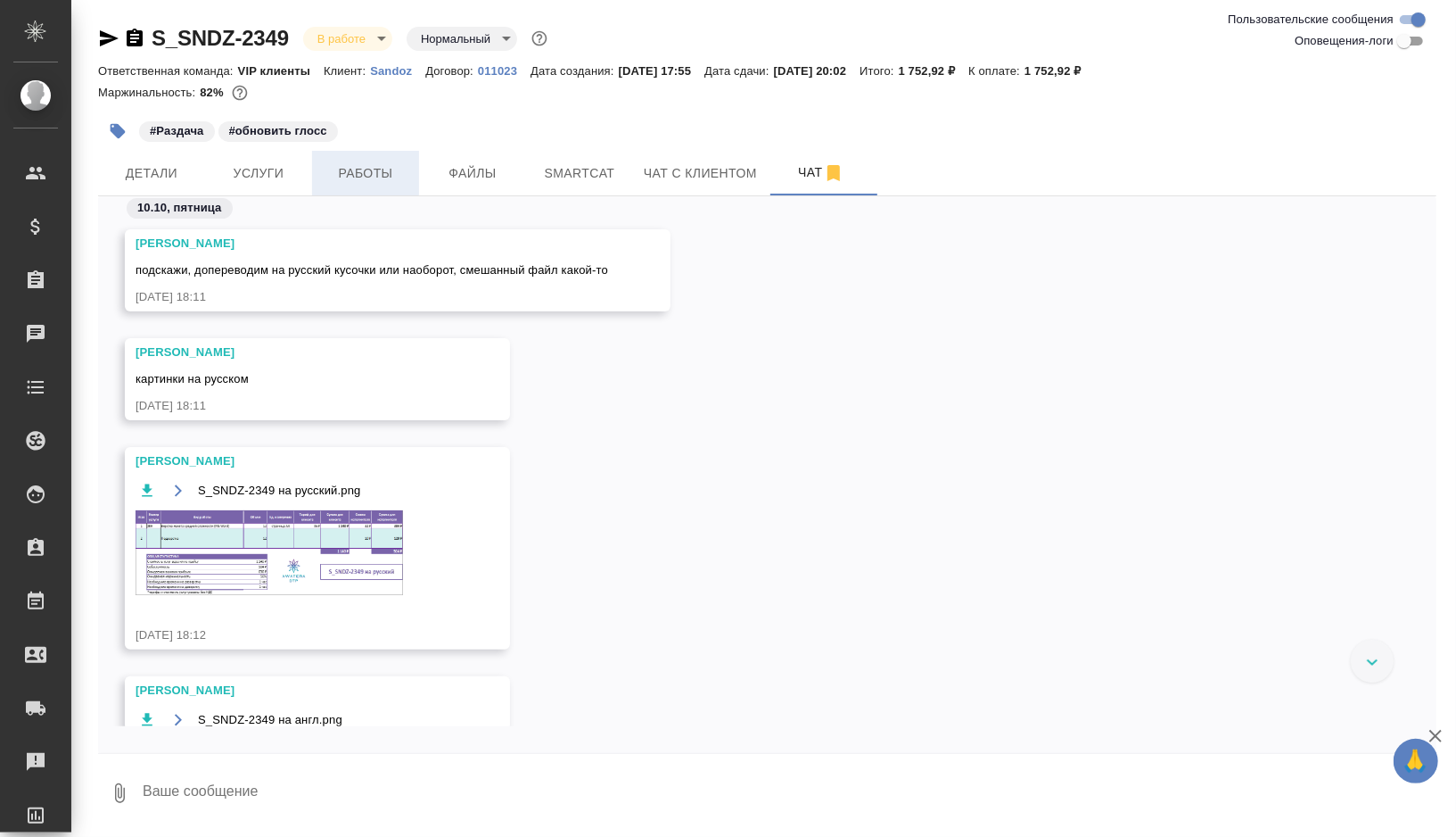
click at [348, 179] on span "Работы" at bounding box center [366, 173] width 85 height 22
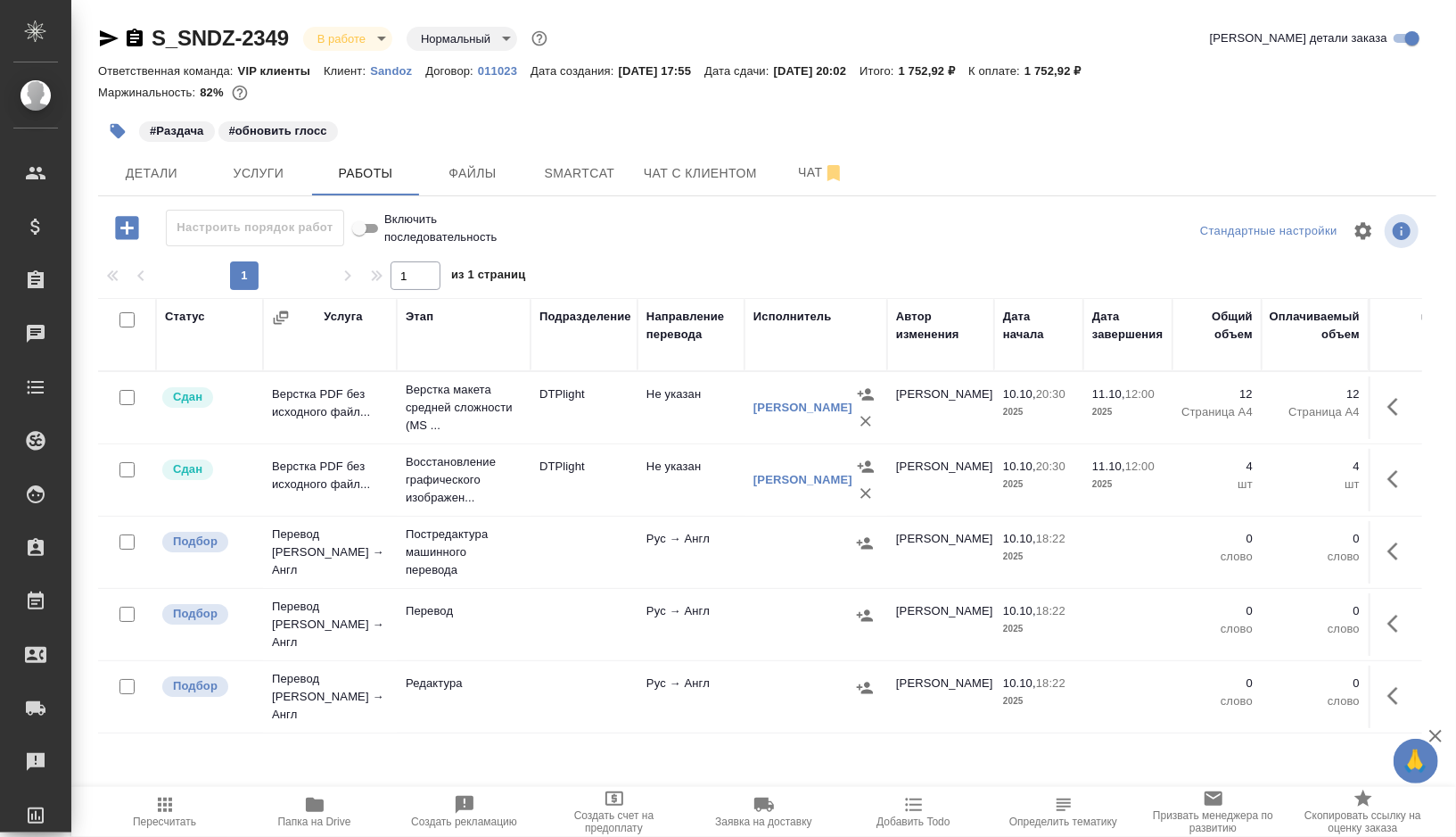
click at [560, 560] on td at bounding box center [584, 552] width 107 height 63
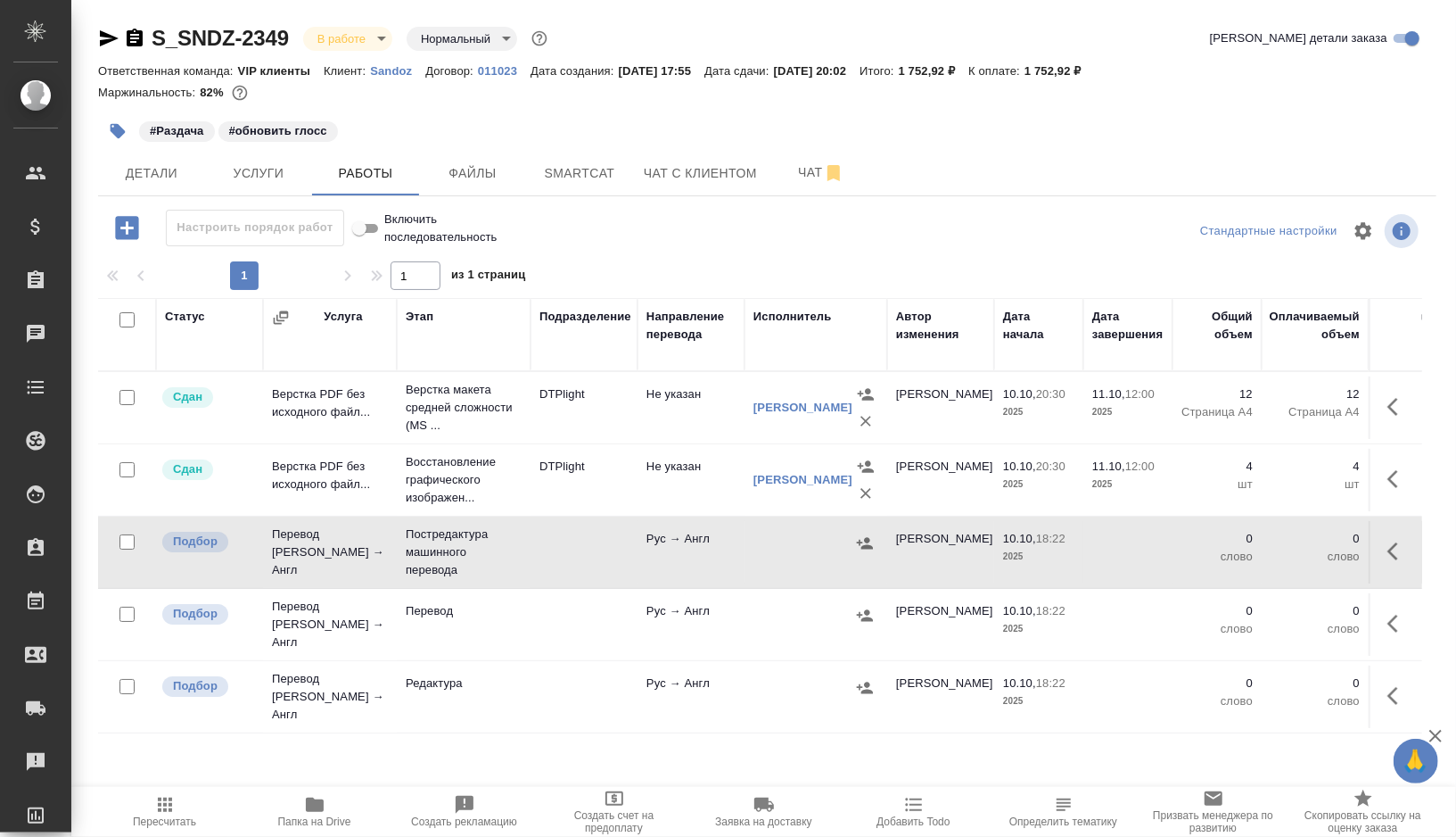
click at [616, 484] on td "DTPlight" at bounding box center [584, 480] width 107 height 63
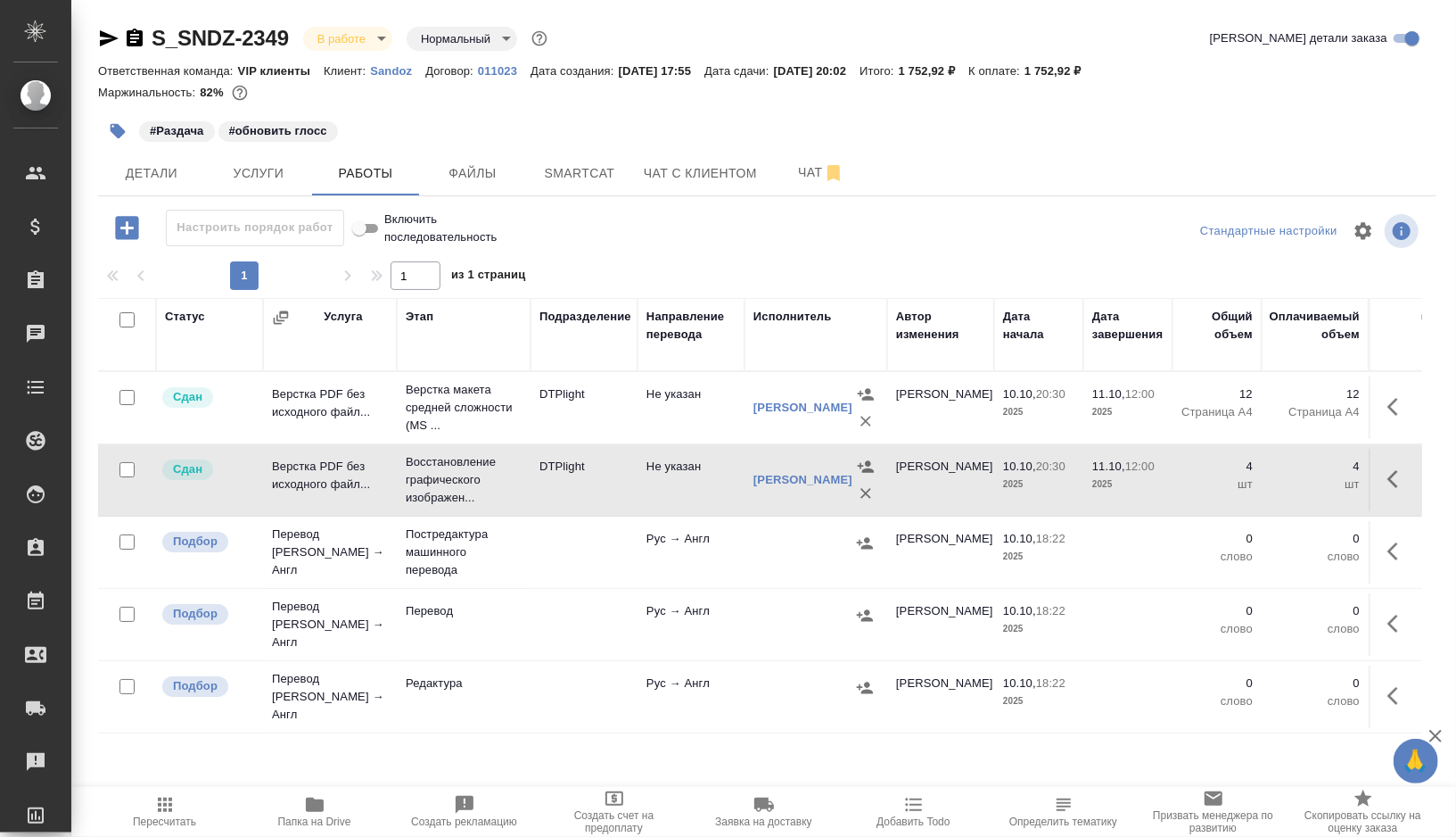
click at [616, 484] on td "DTPlight" at bounding box center [584, 480] width 107 height 63
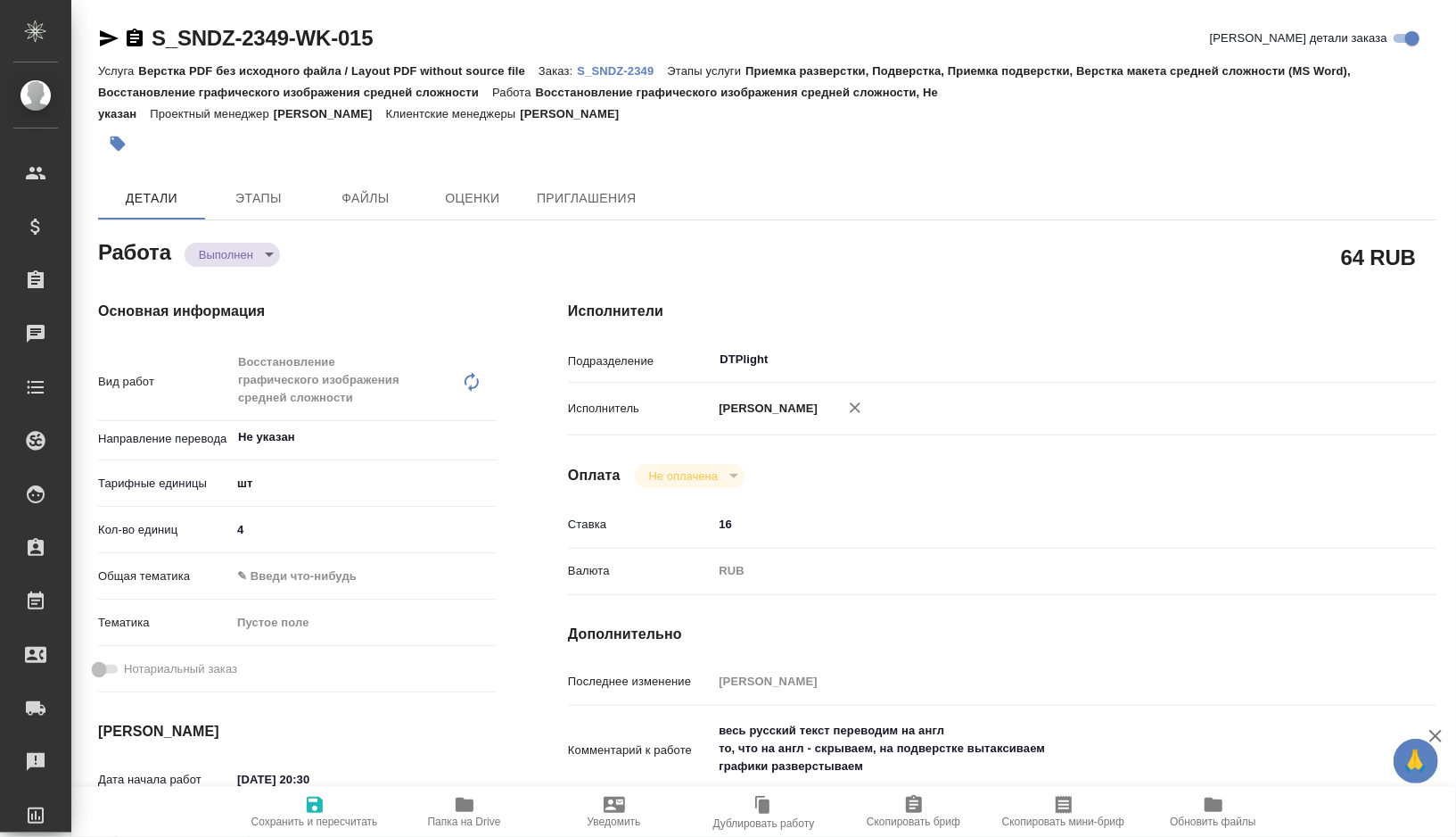
type textarea "x"
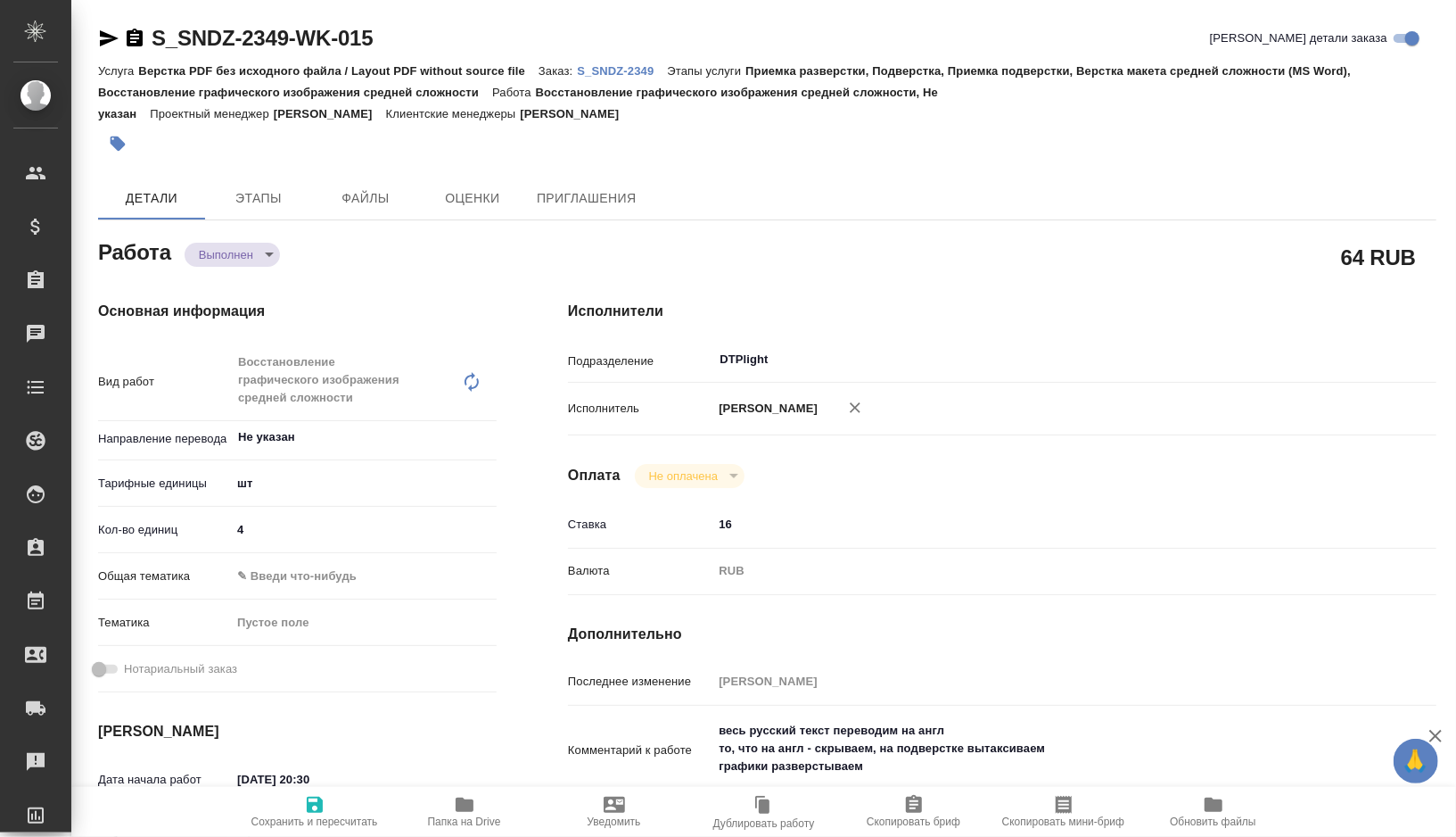
type textarea "x"
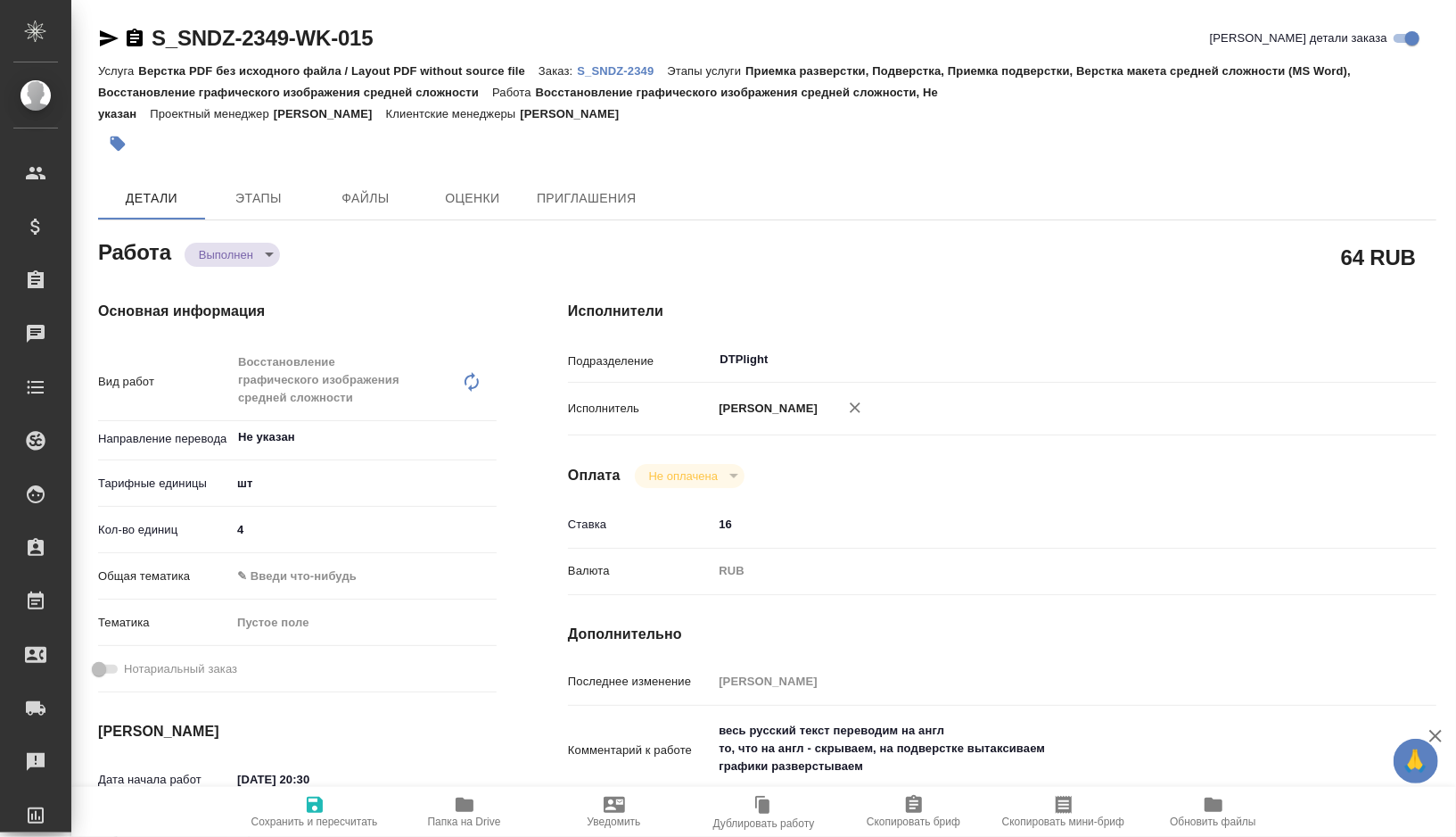
type textarea "x"
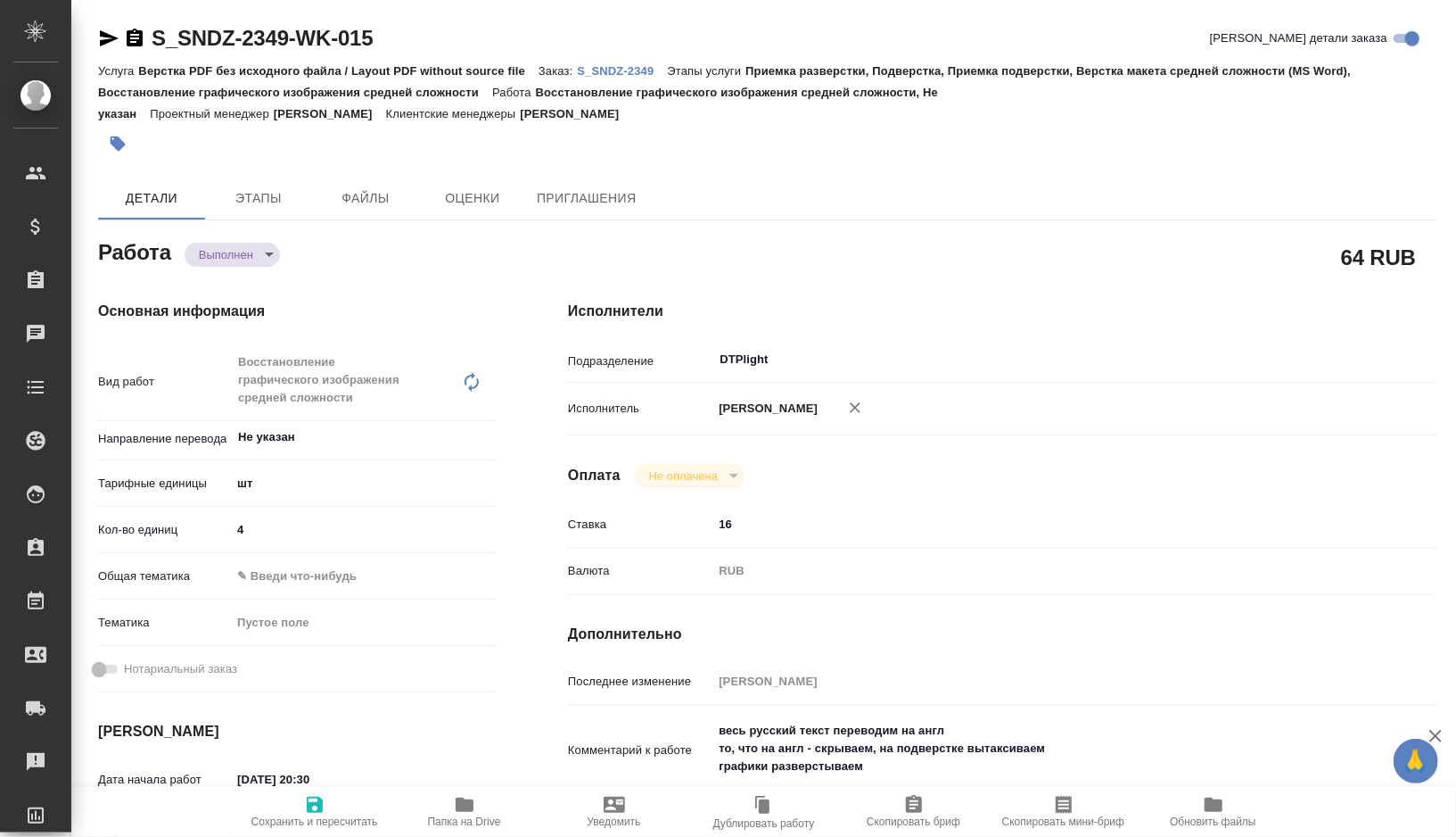
type textarea "x"
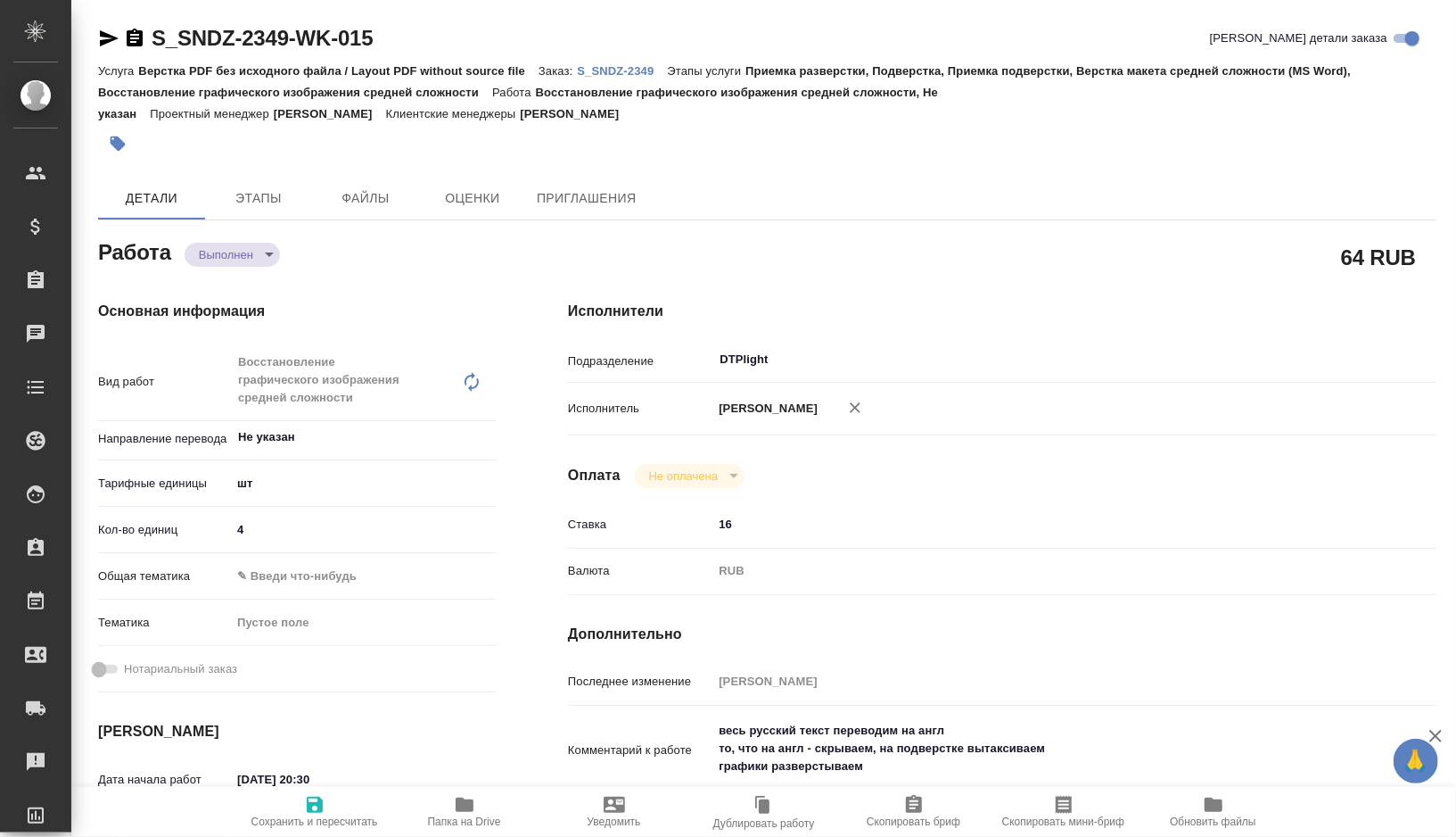
type textarea "x"
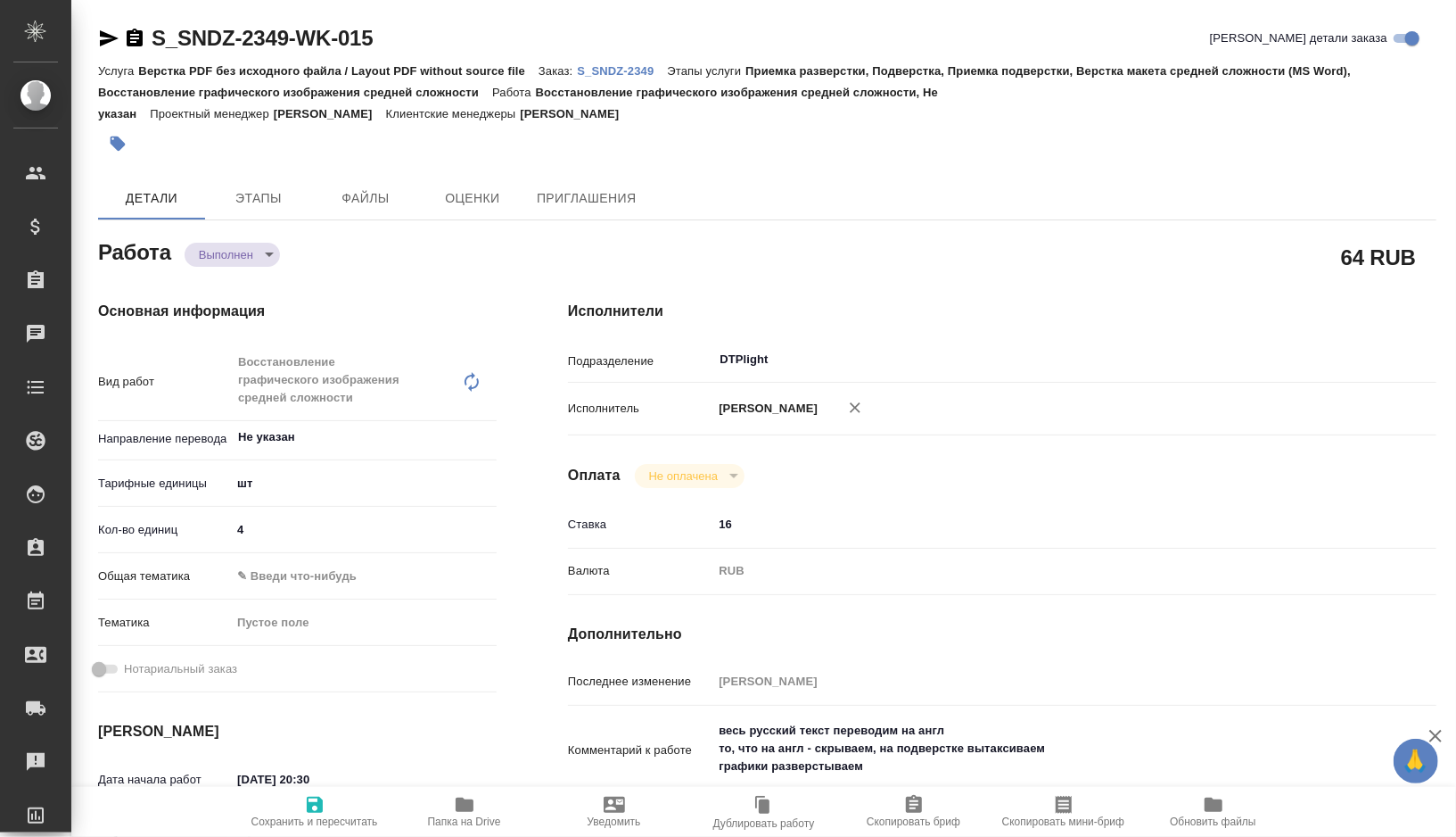
click at [432, 806] on span "Папка на Drive" at bounding box center [464, 811] width 128 height 34
type textarea "x"
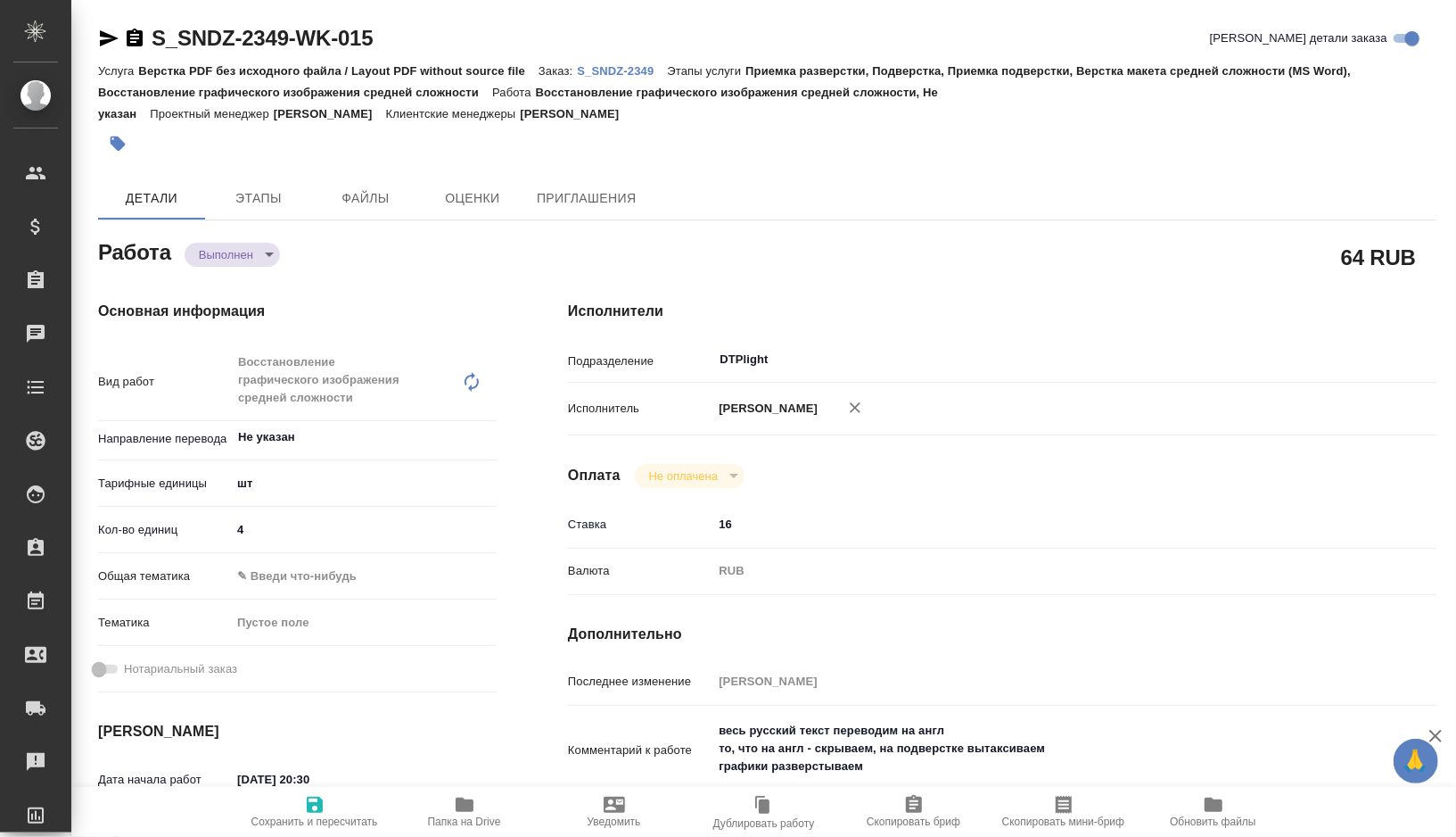
type textarea "x"
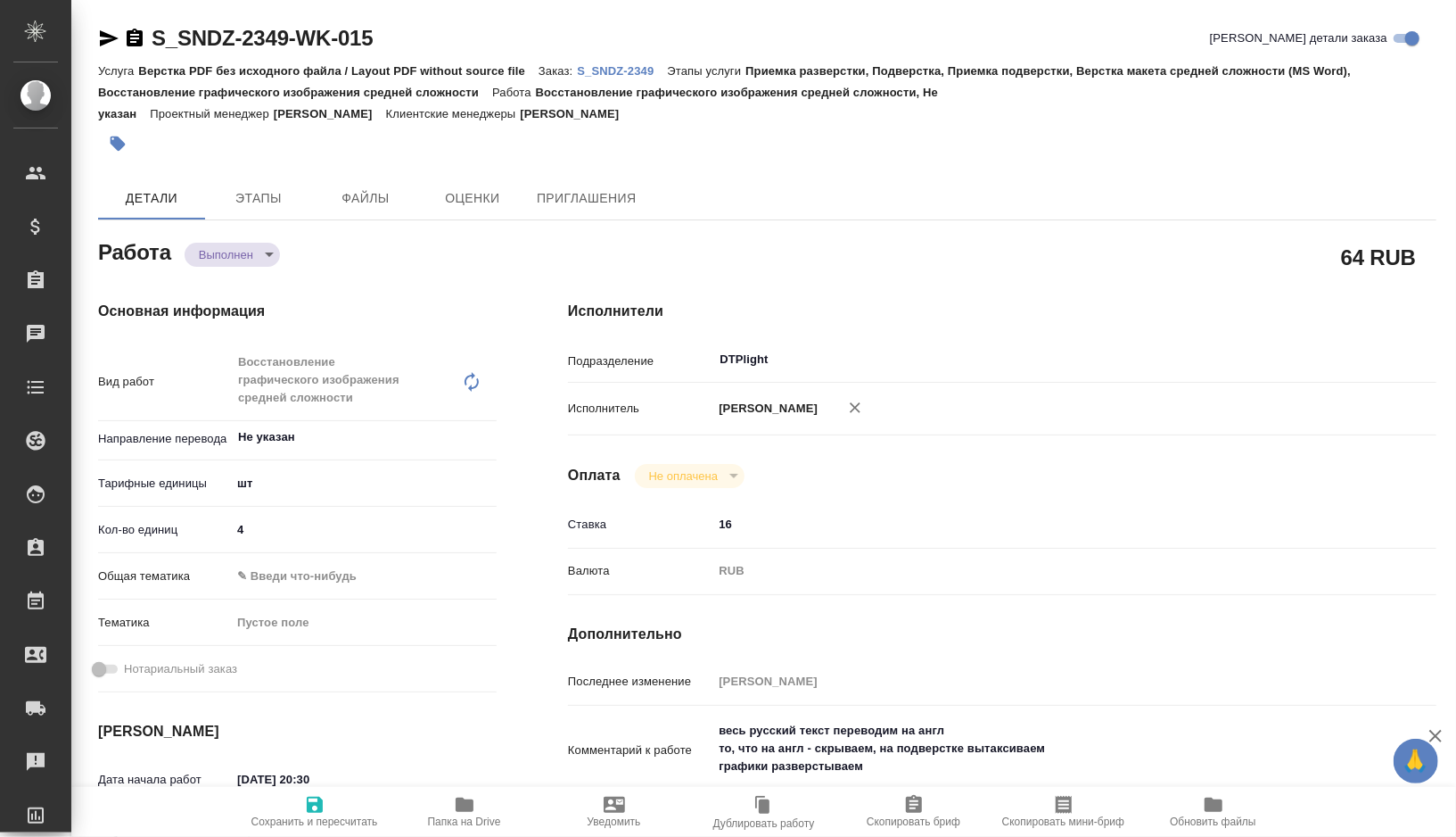
type textarea "x"
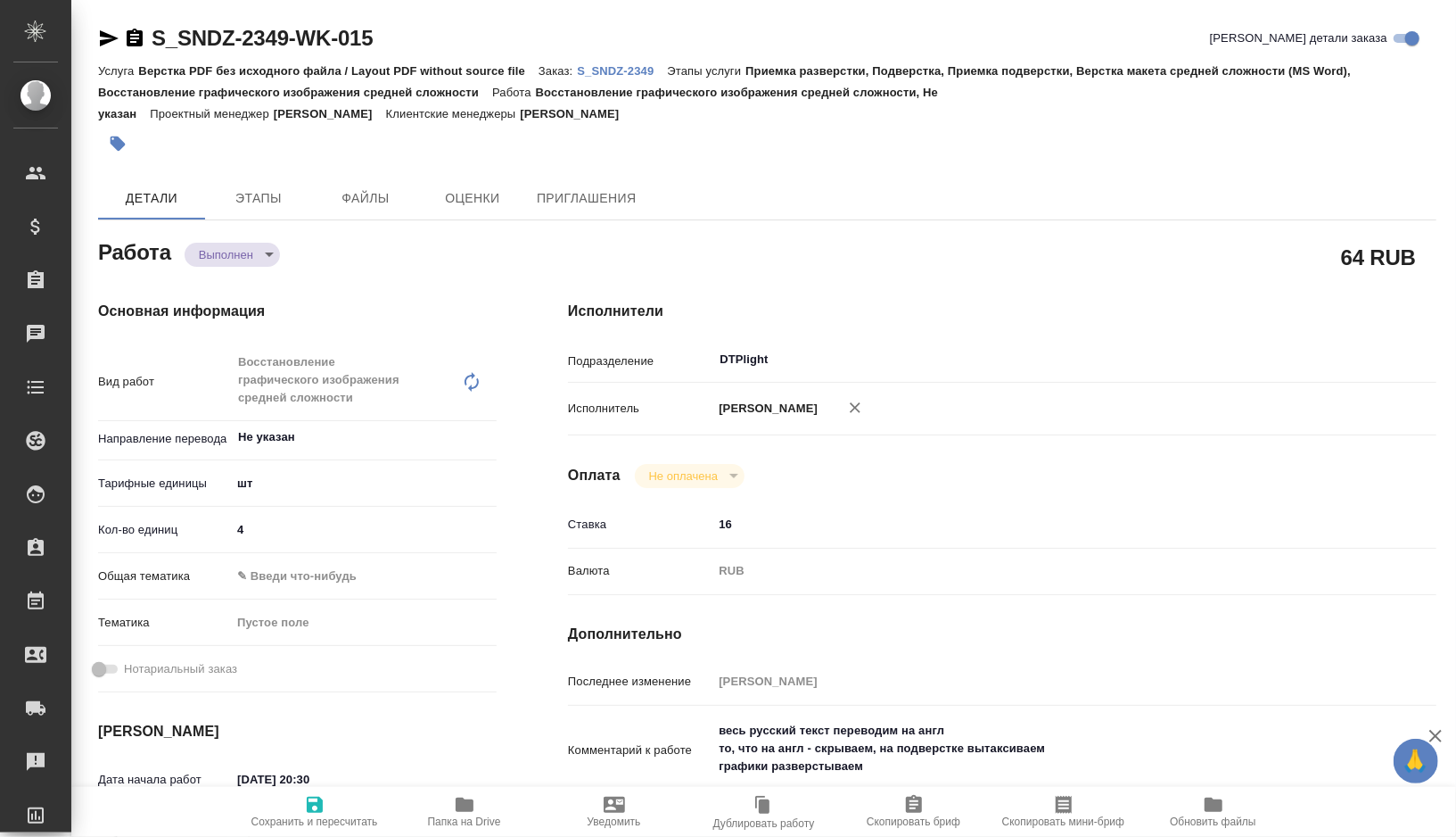
type textarea "x"
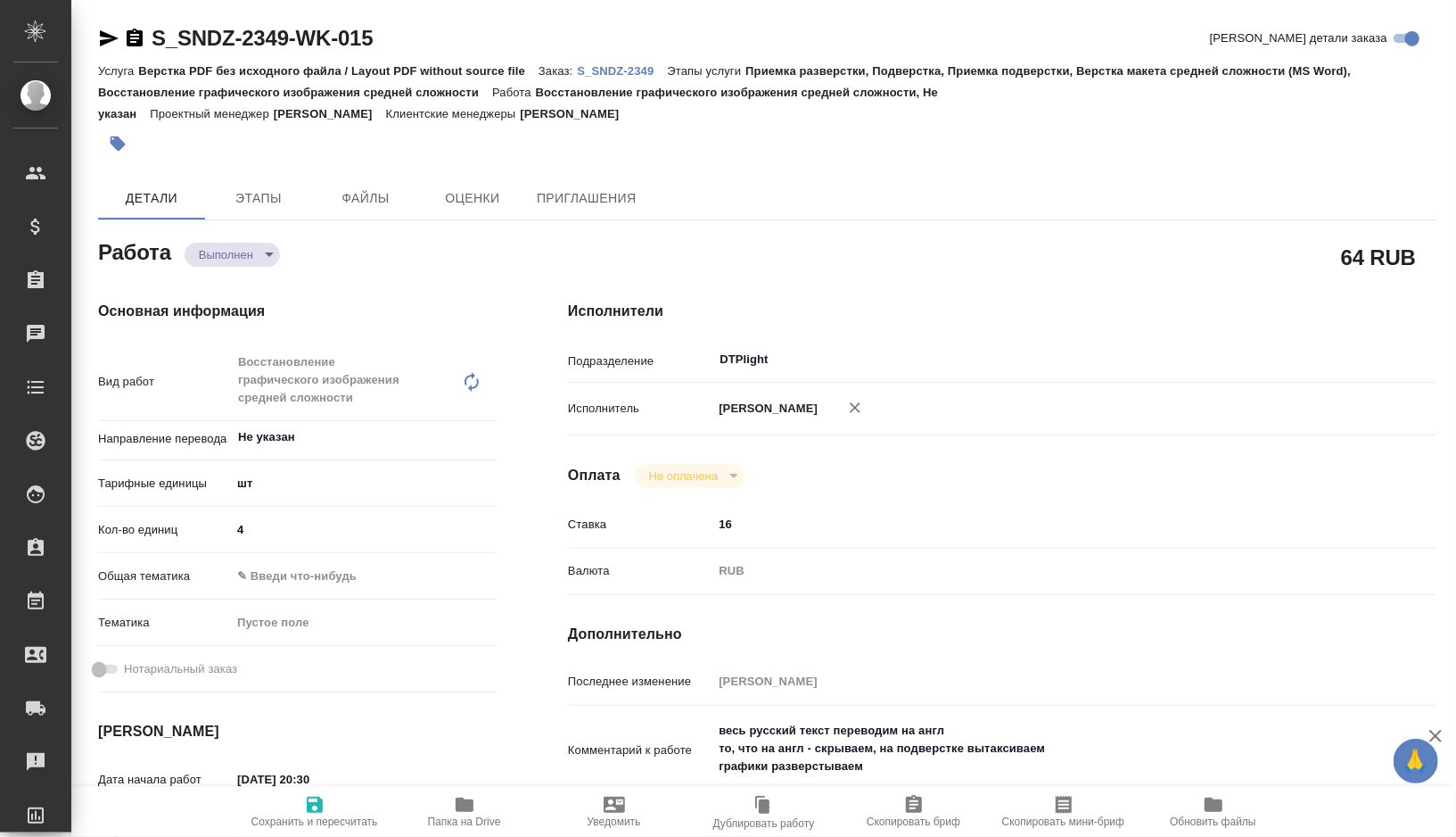
type textarea "x"
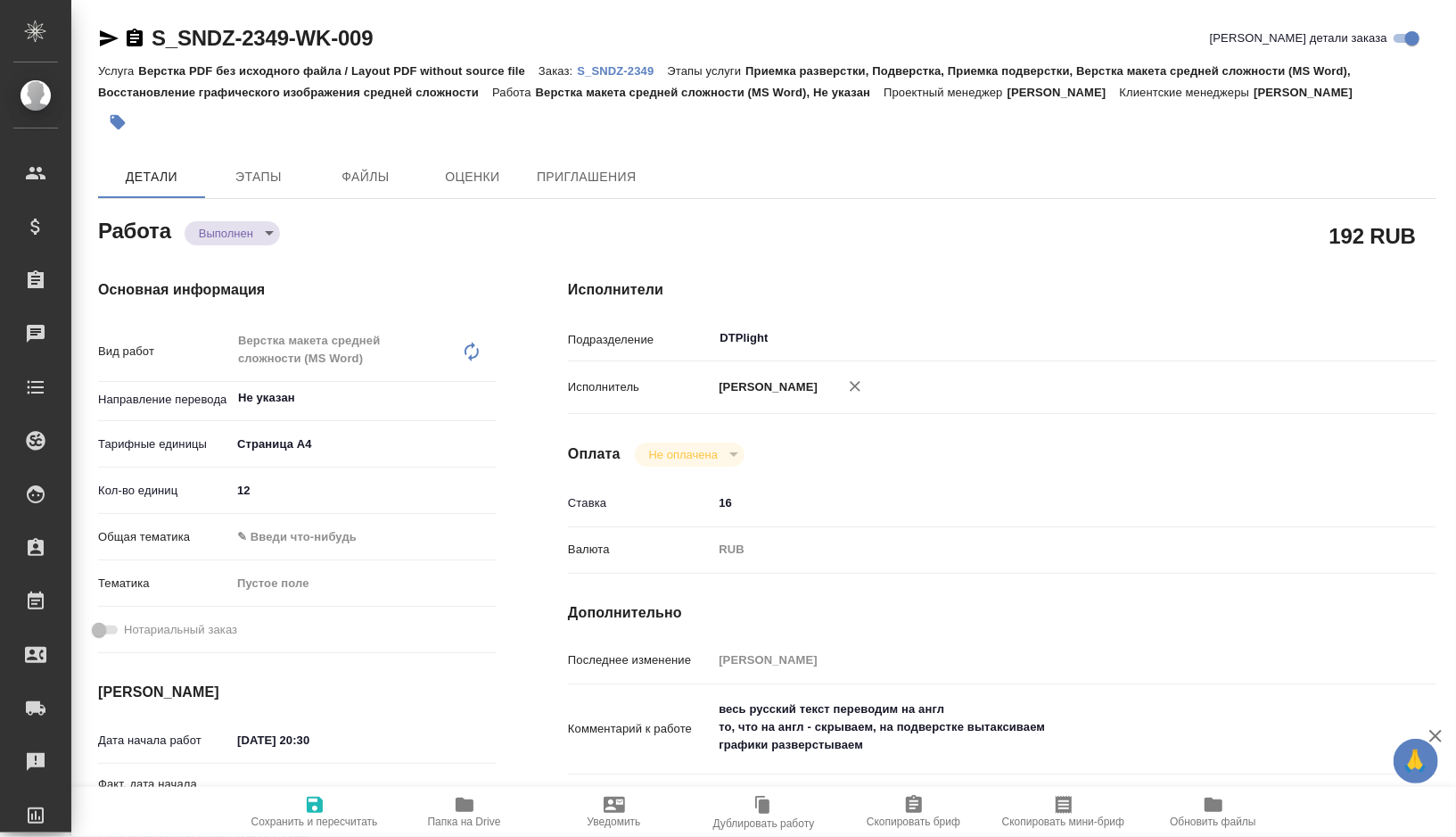
type textarea "x"
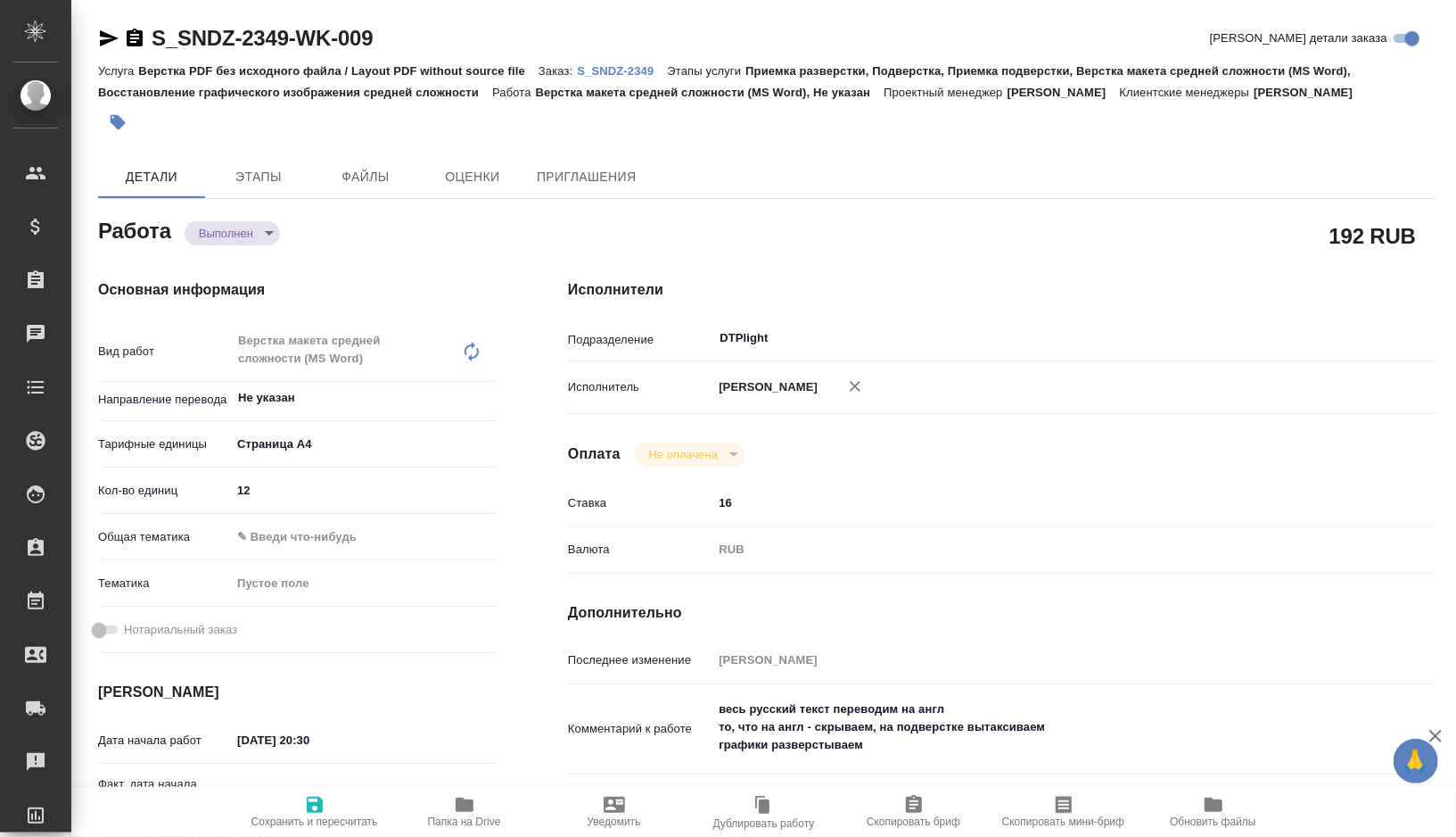
type textarea "x"
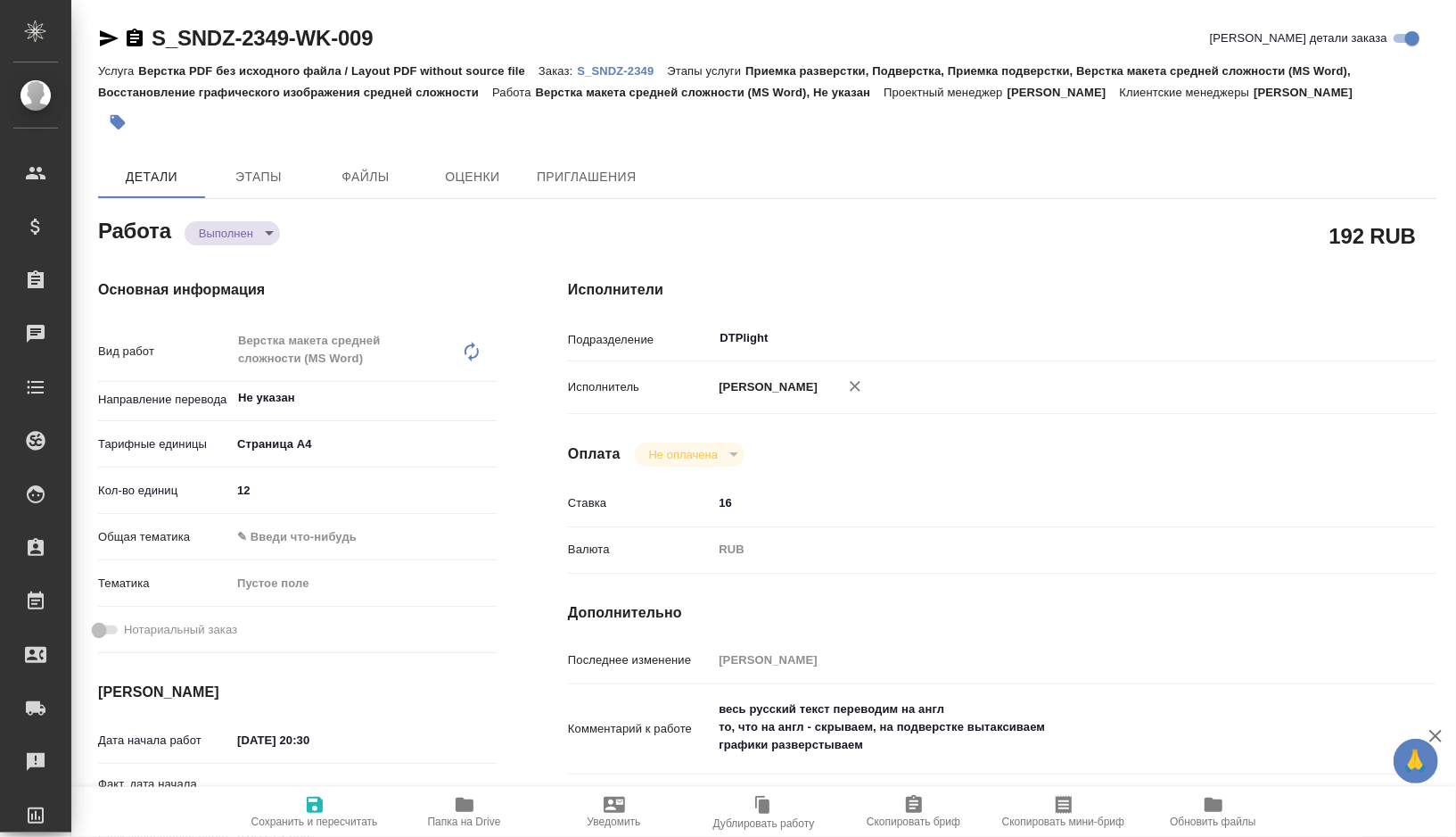
type textarea "x"
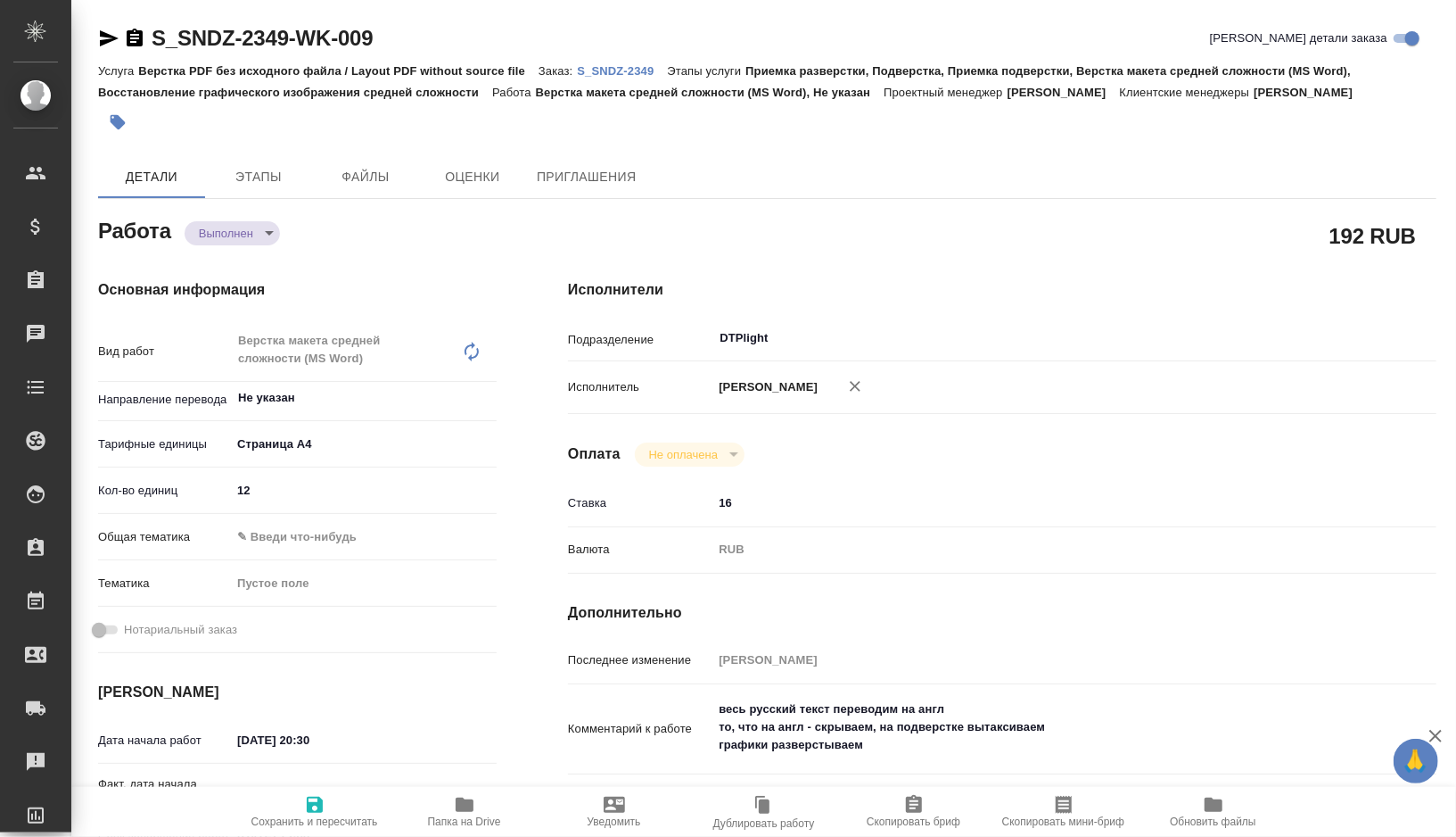
click at [459, 819] on span "Папка на Drive" at bounding box center [464, 821] width 73 height 12
type textarea "x"
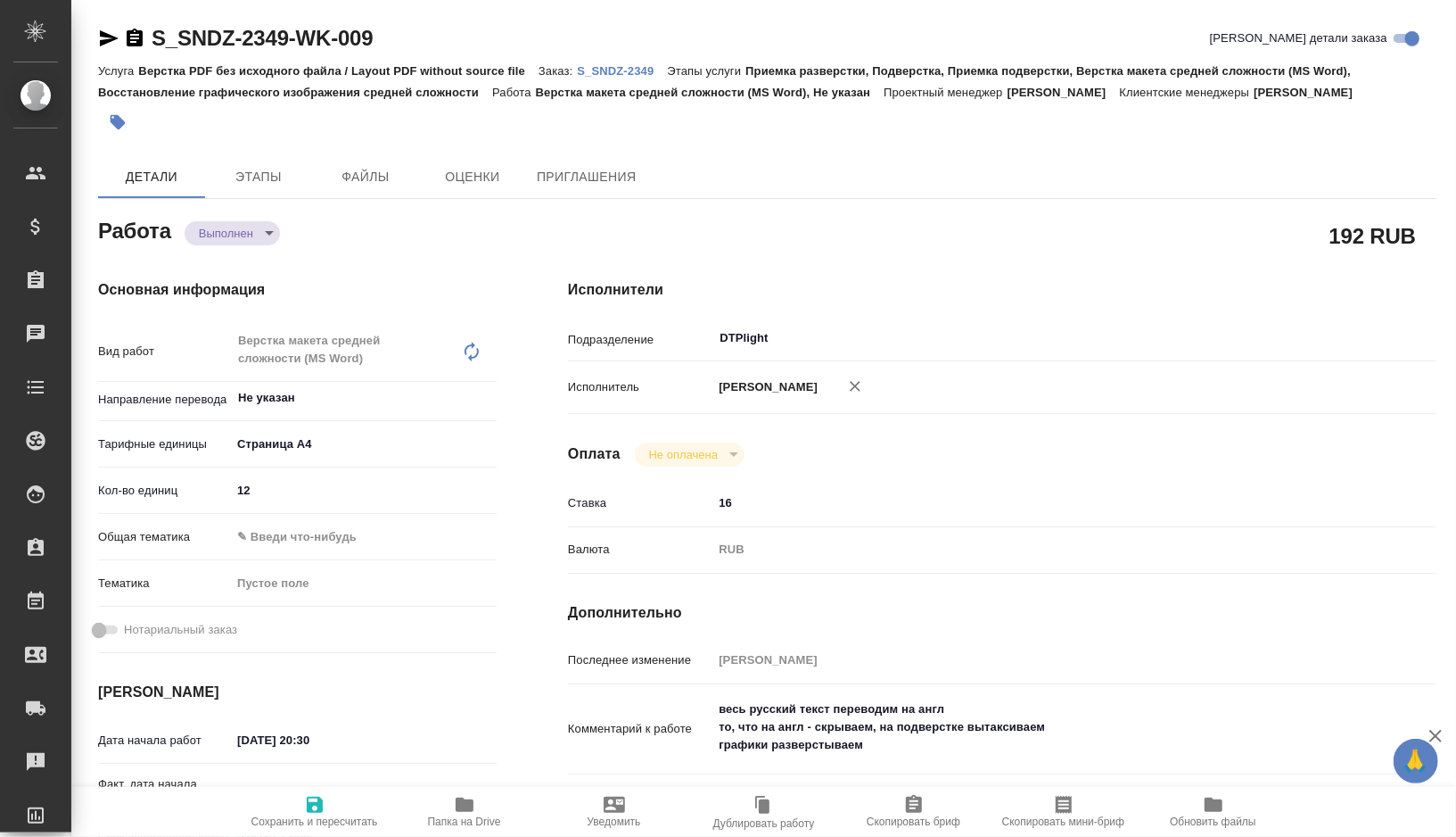
type textarea "x"
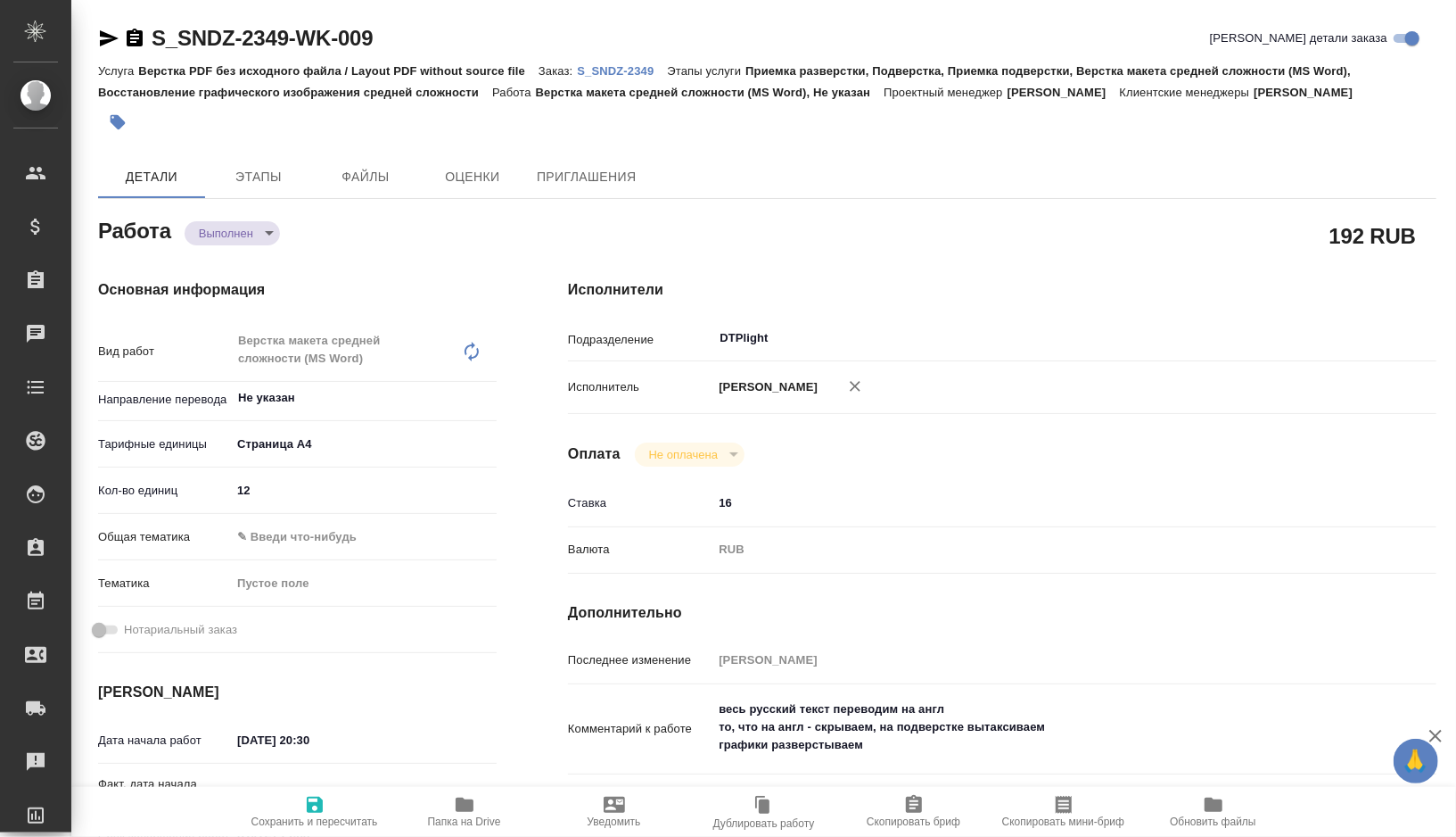
type textarea "x"
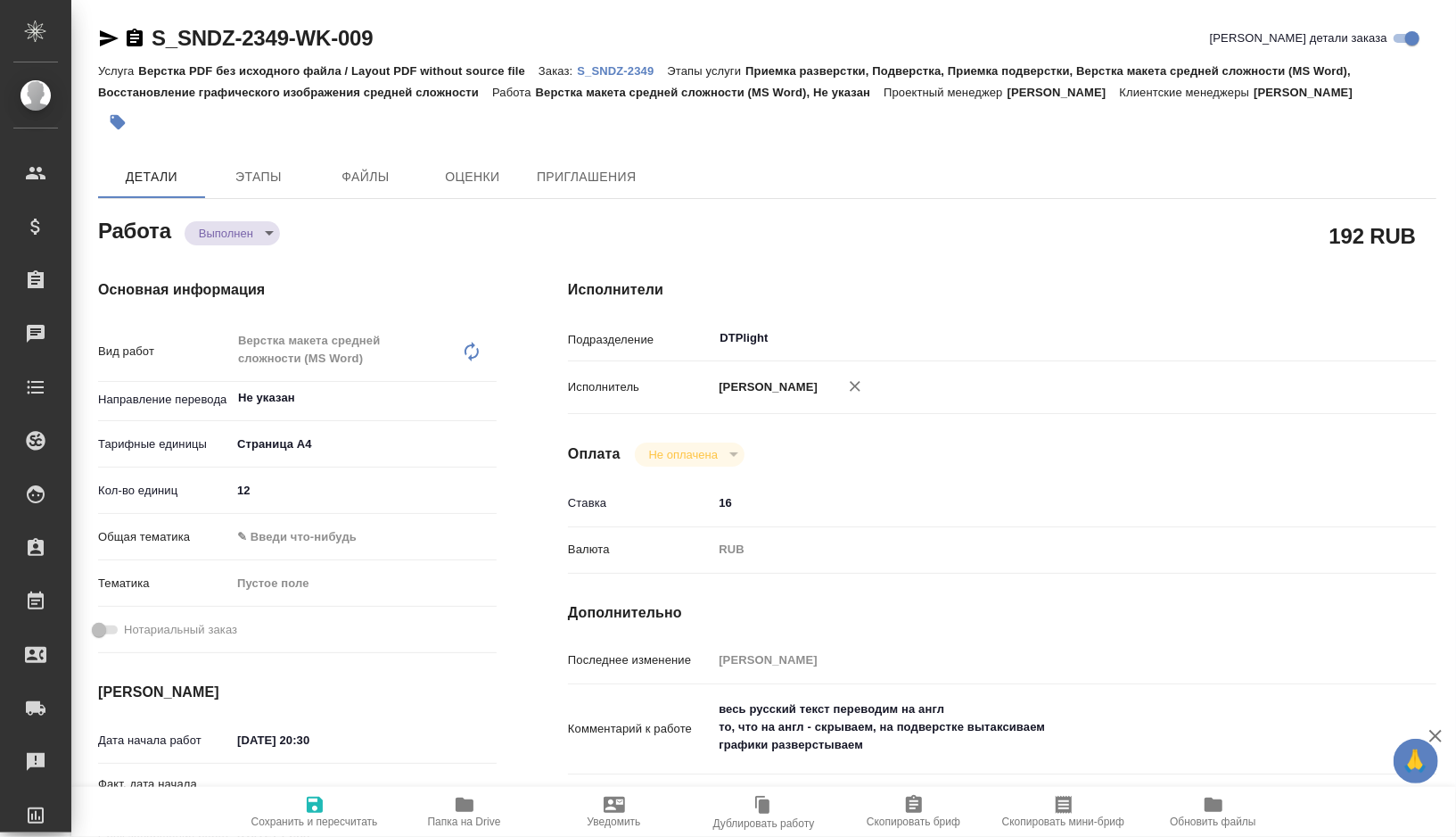
type textarea "x"
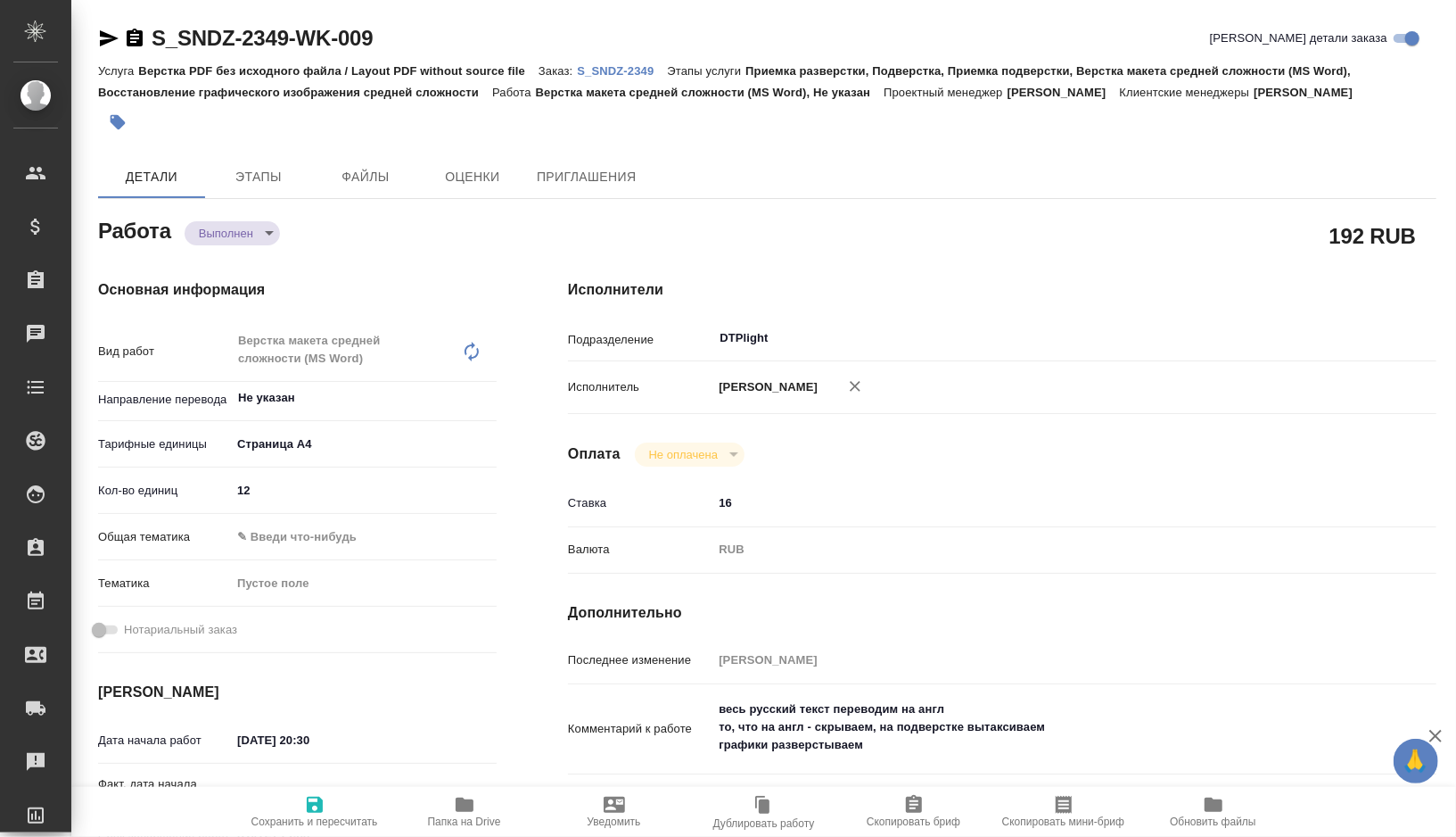
type textarea "x"
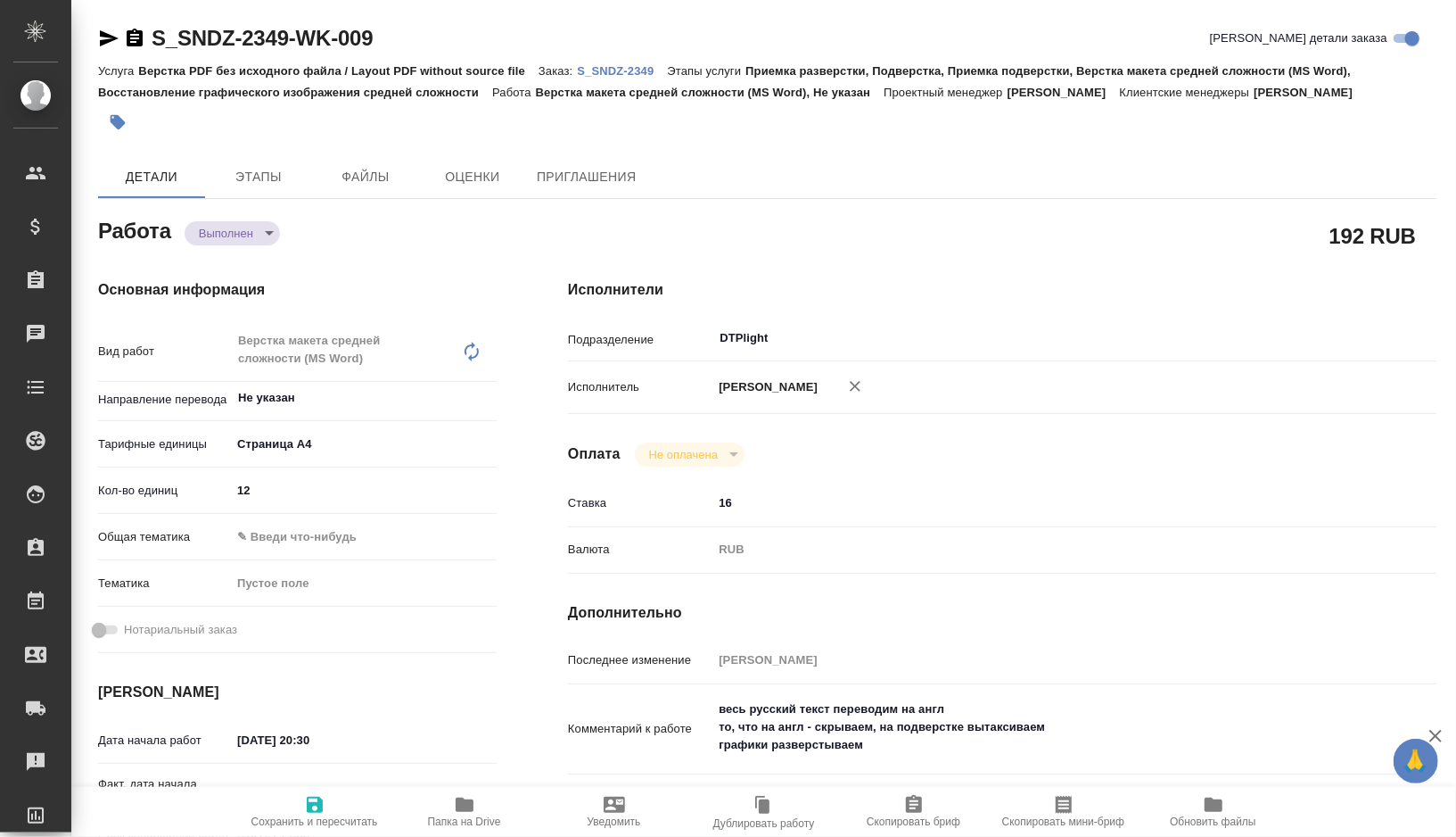
type textarea "x"
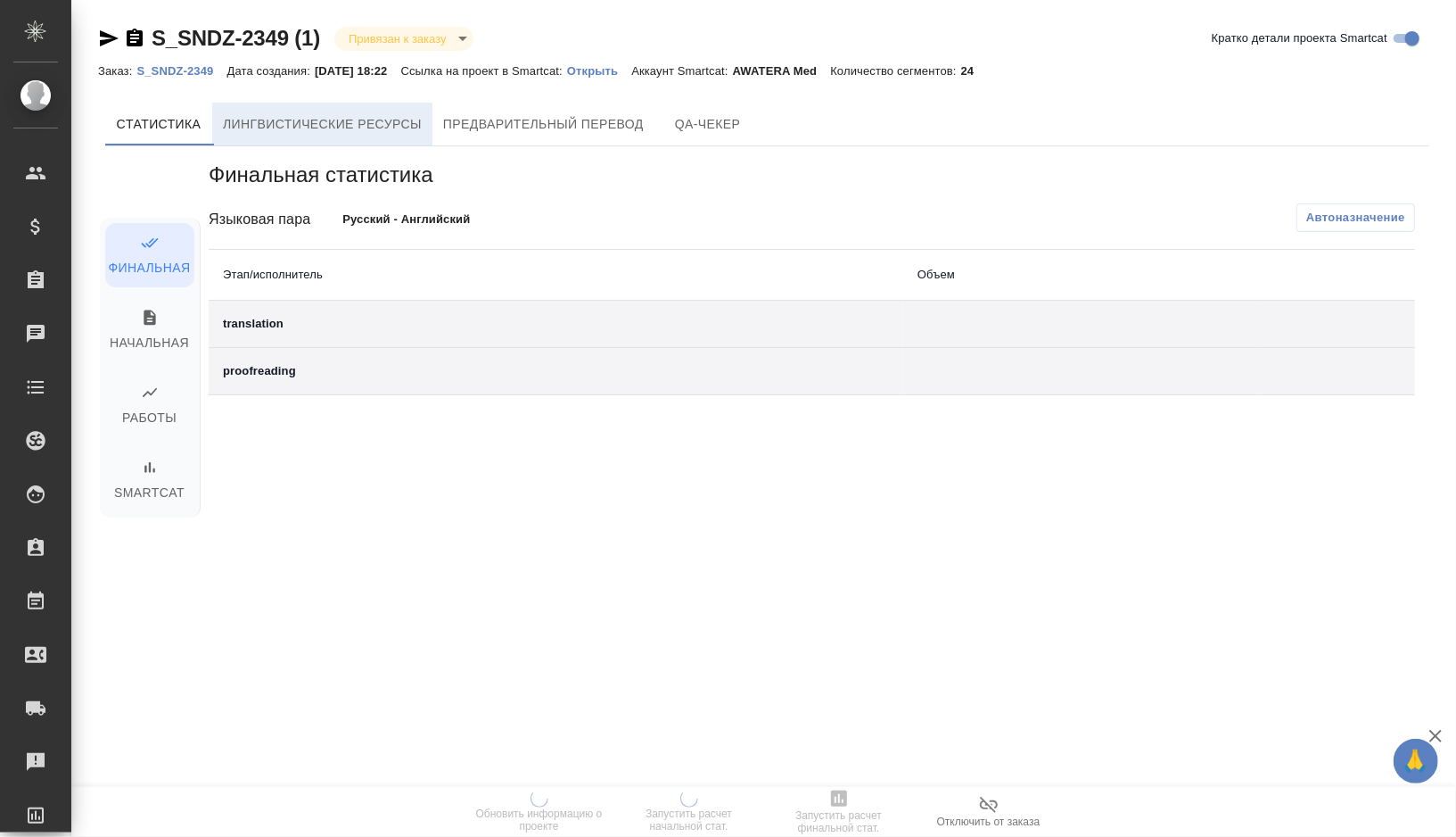
click at [390, 119] on span "Лингвистические ресурсы" at bounding box center [322, 124] width 199 height 22
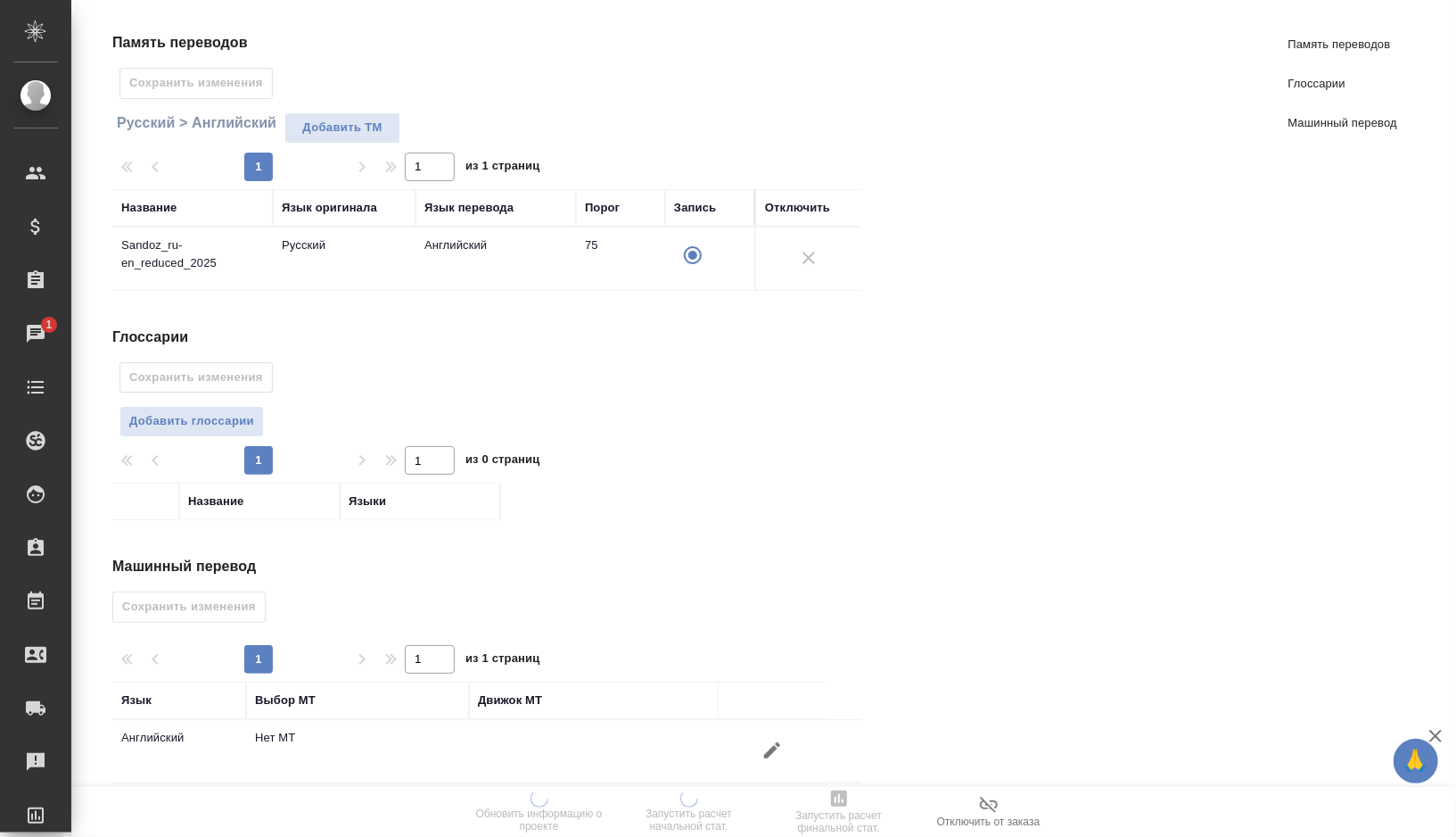
scroll to position [162, 0]
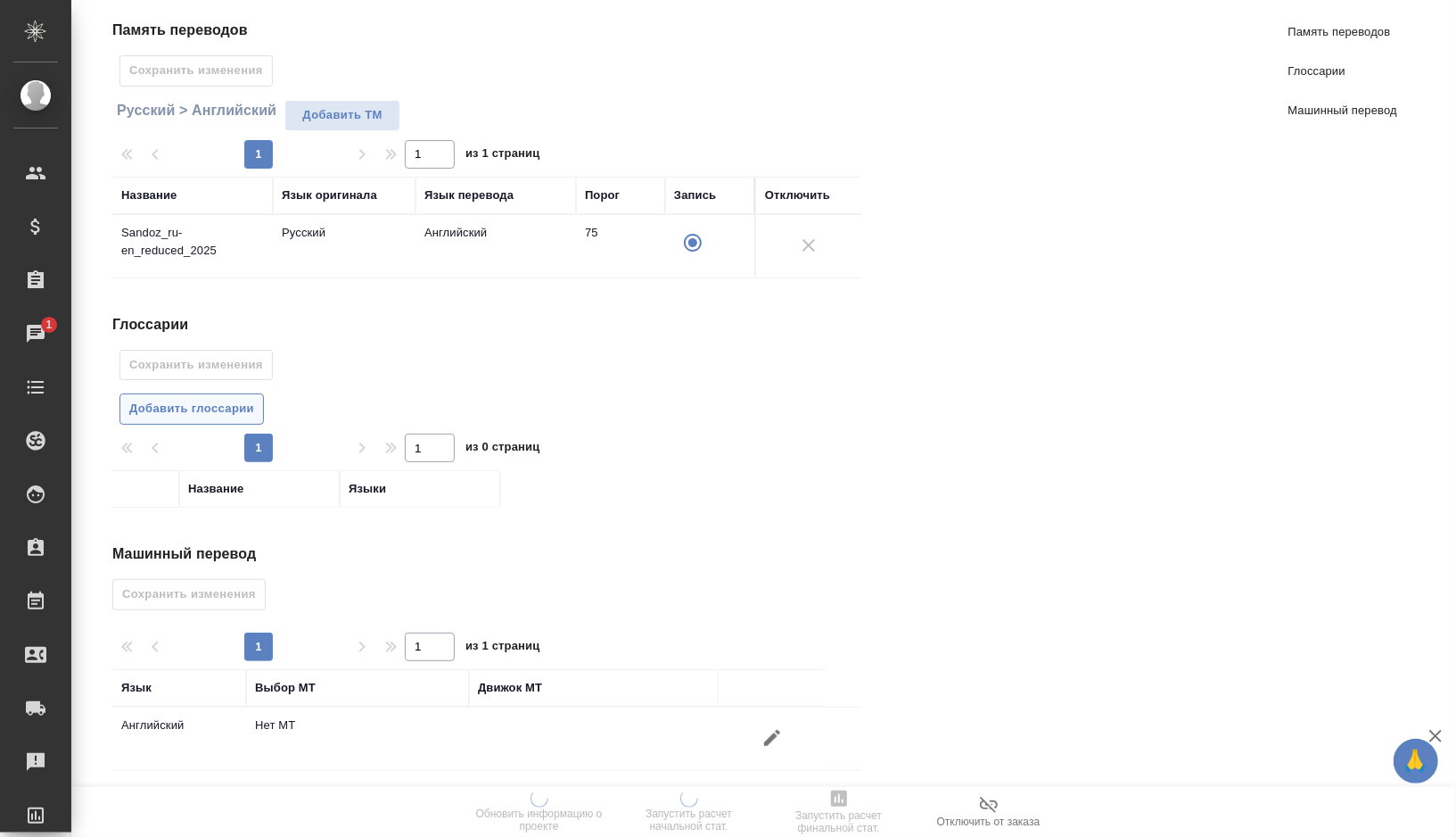
click at [194, 401] on span "Добавить глоссарии" at bounding box center [191, 409] width 124 height 21
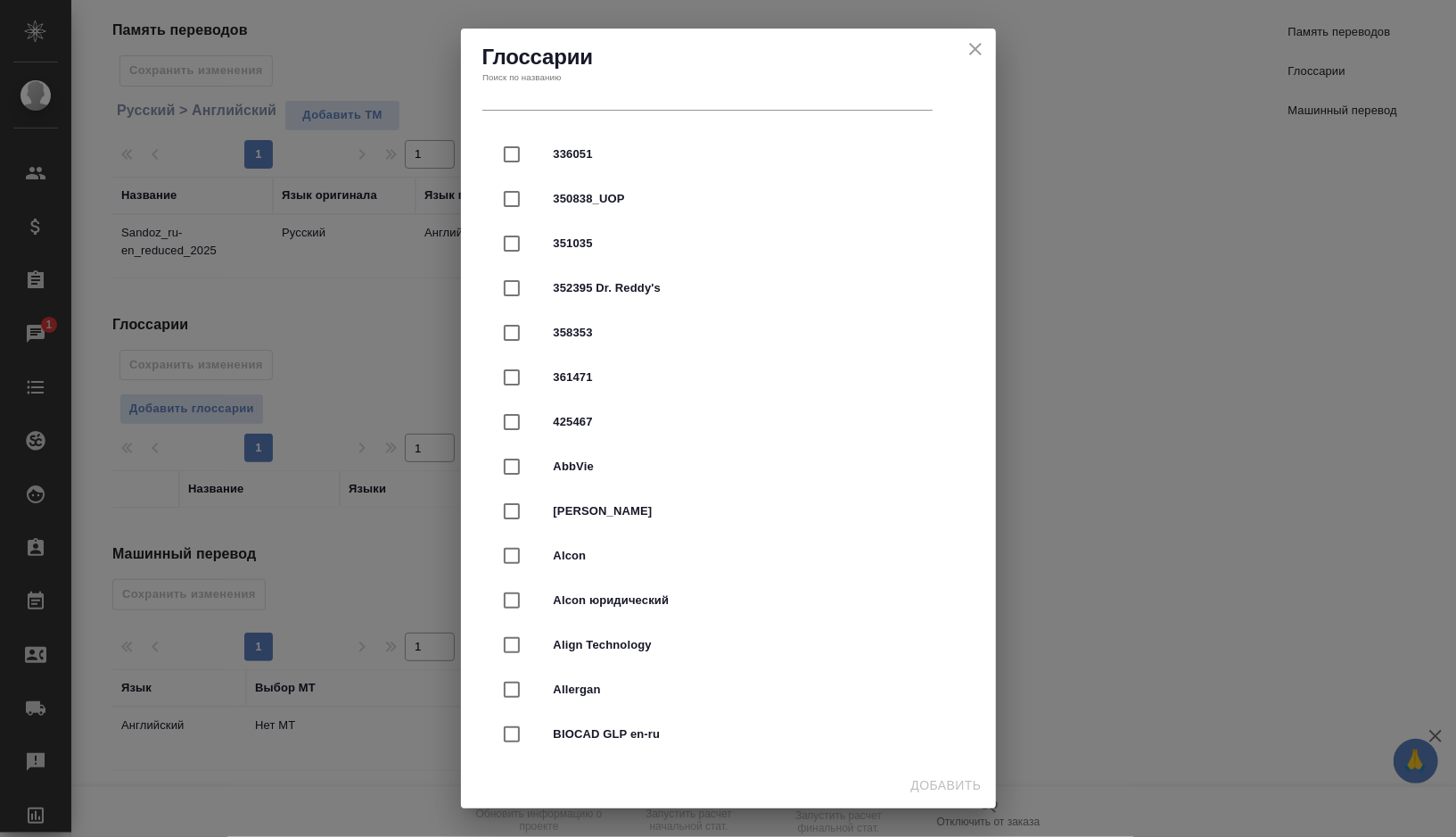
scroll to position [0, 0]
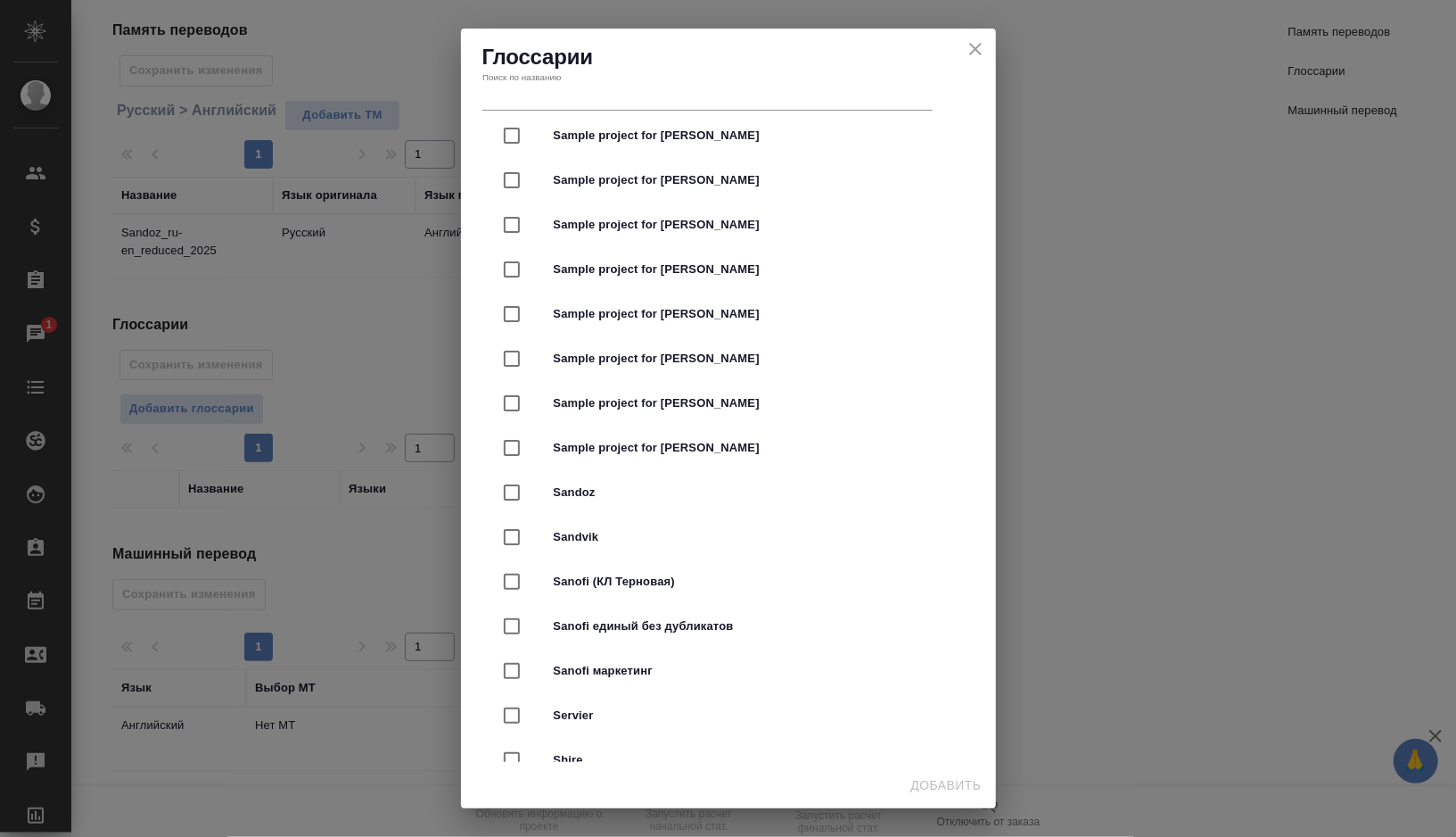
click at [582, 484] on span "Sandoz" at bounding box center [753, 492] width 400 height 18
checkbox input "true"
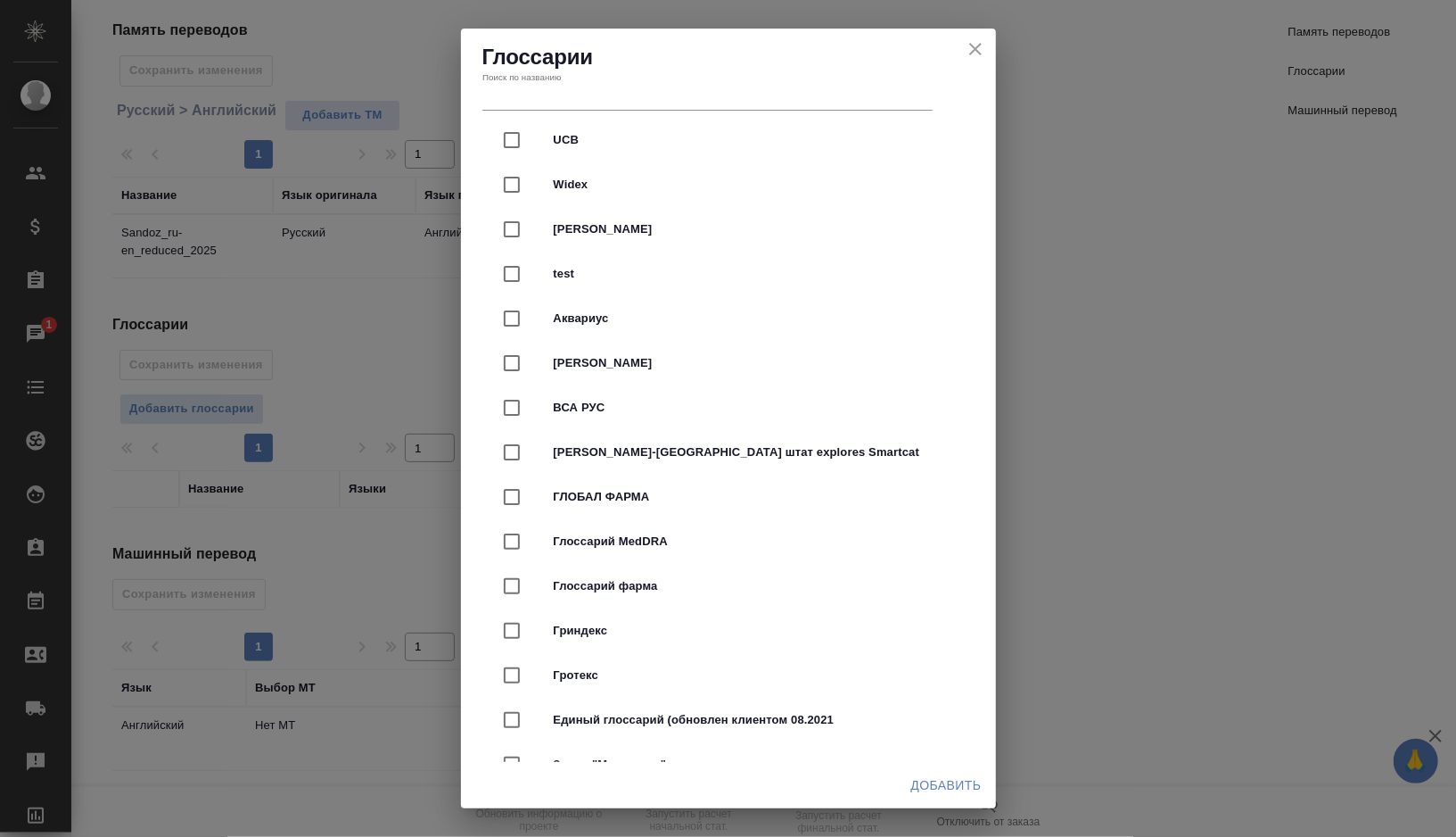
scroll to position [4349, 0]
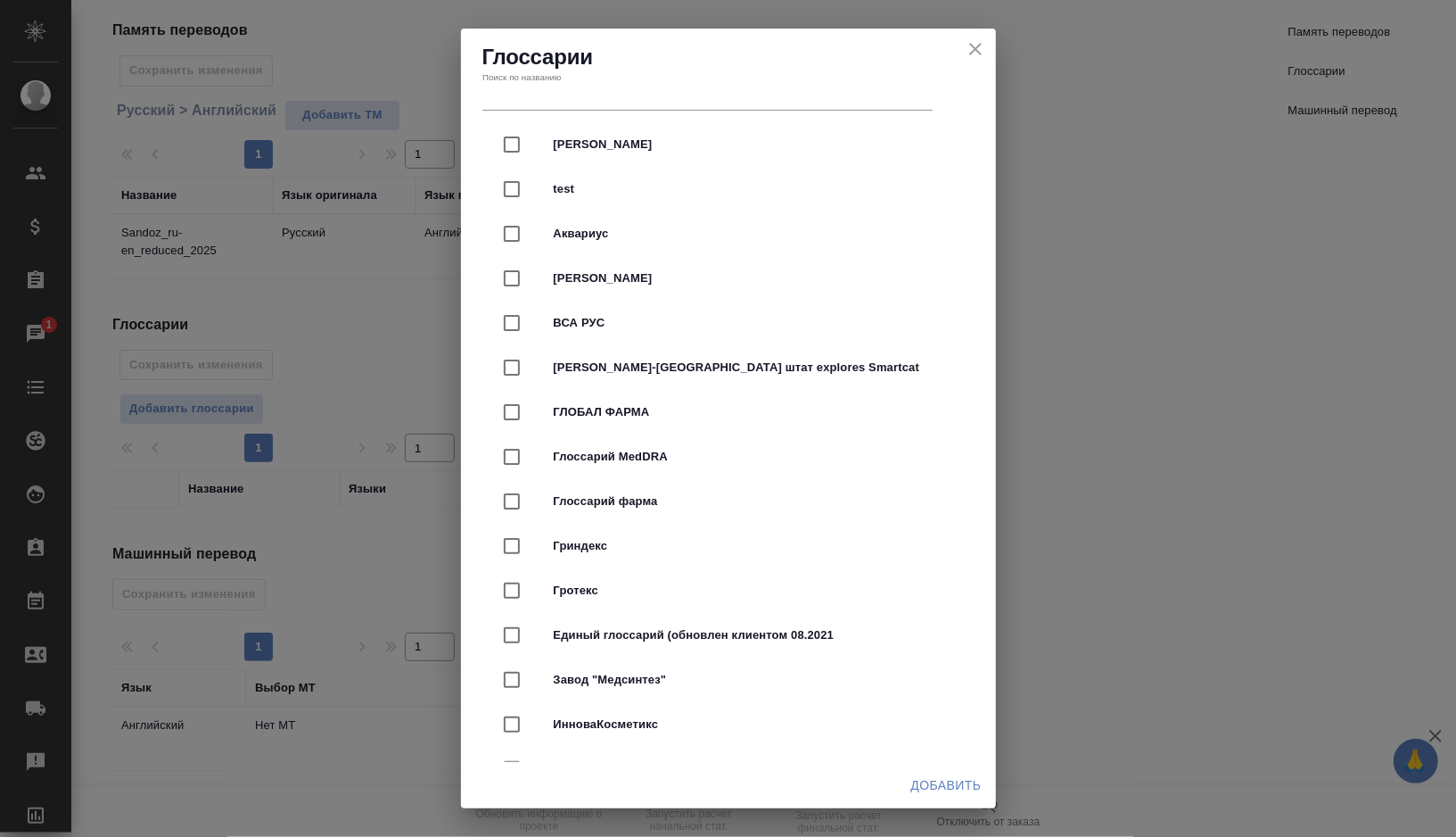
click at [591, 492] on span "Глоссарий фарма" at bounding box center [753, 501] width 400 height 18
checkbox input "true"
click at [929, 774] on span "Добавить" at bounding box center [946, 785] width 70 height 22
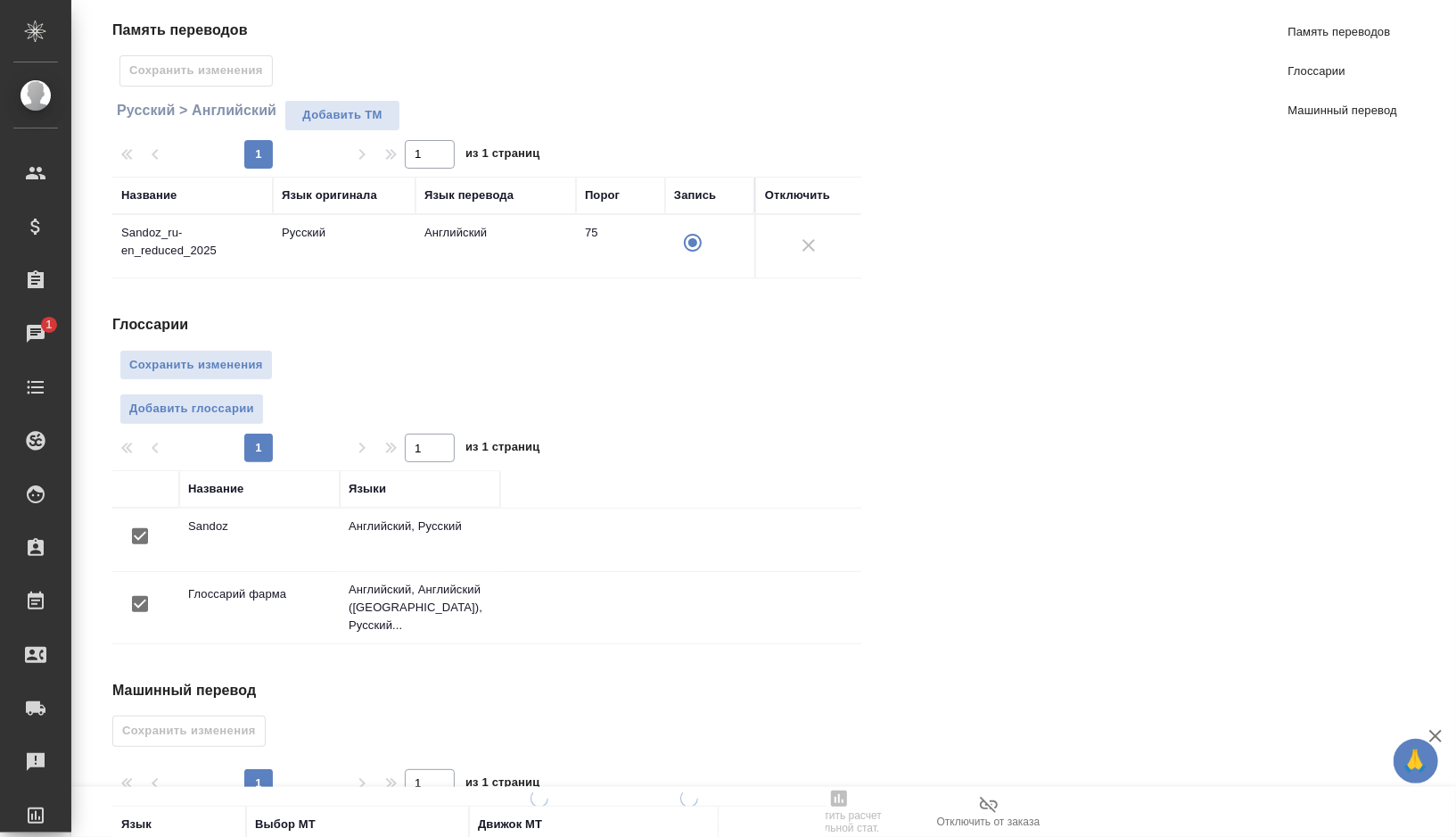
scroll to position [0, 0]
click at [239, 366] on span "Сохранить изменения" at bounding box center [196, 366] width 134 height 21
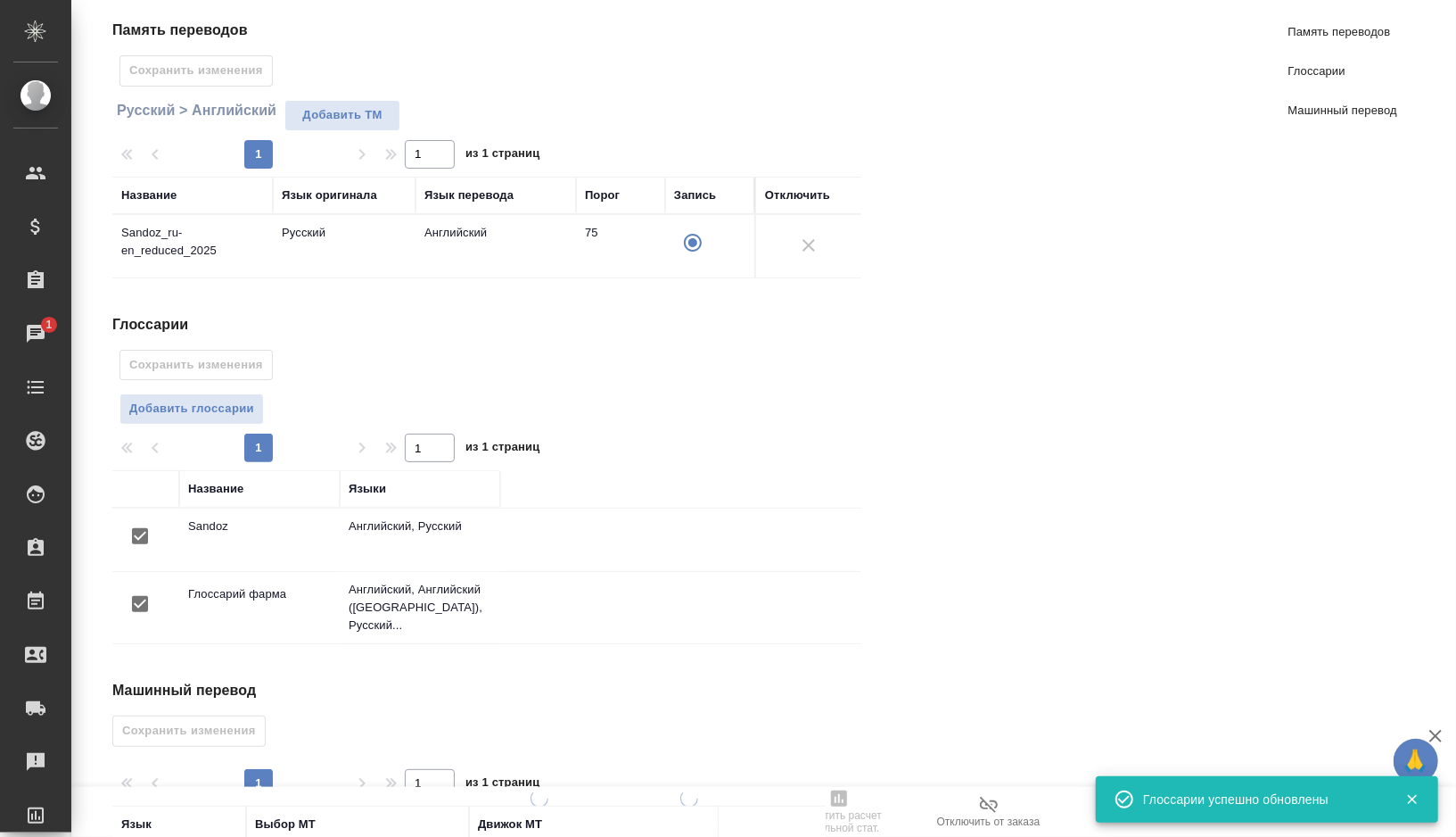
scroll to position [288, 0]
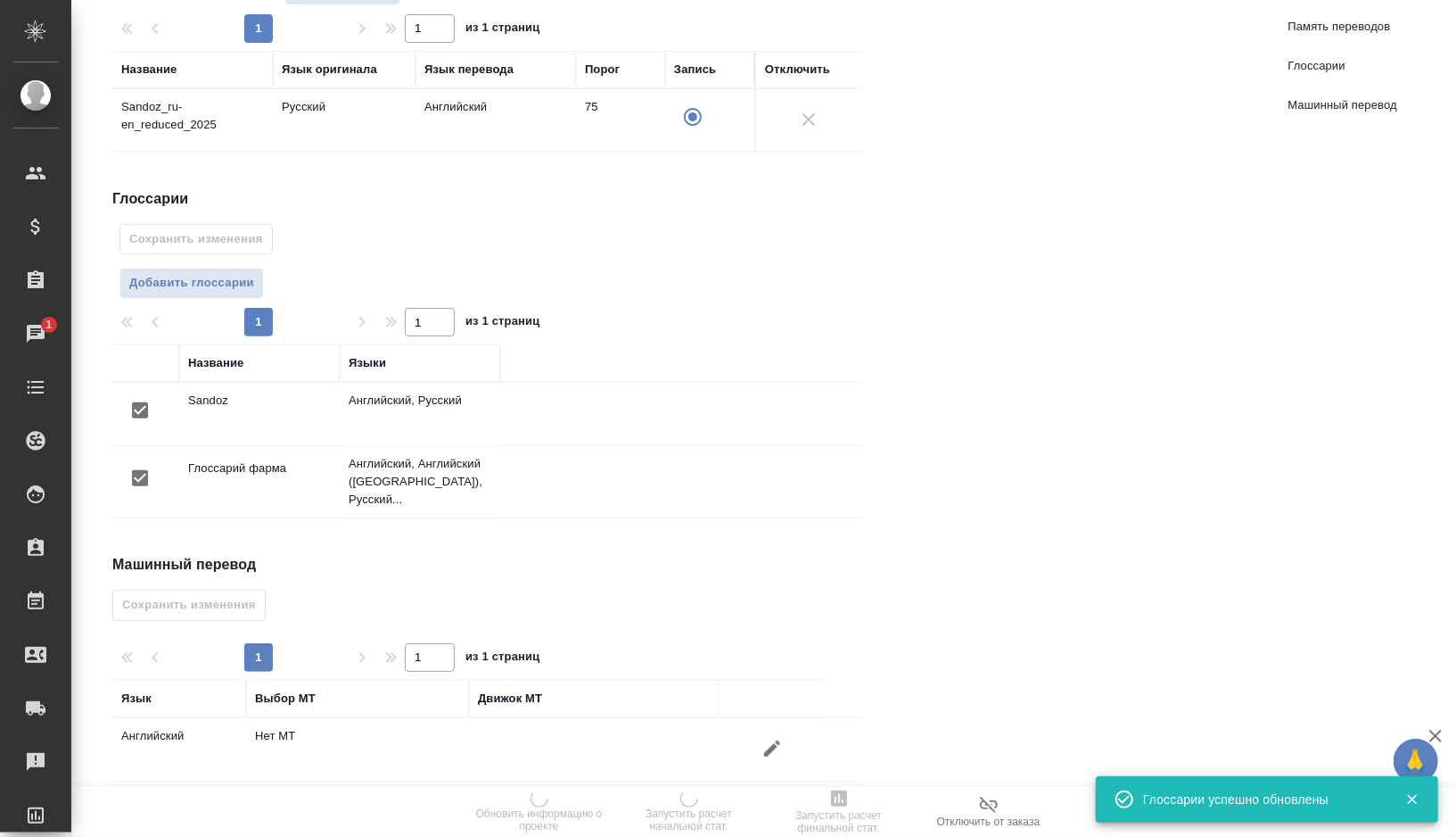
click at [760, 727] on button "button" at bounding box center [771, 748] width 43 height 43
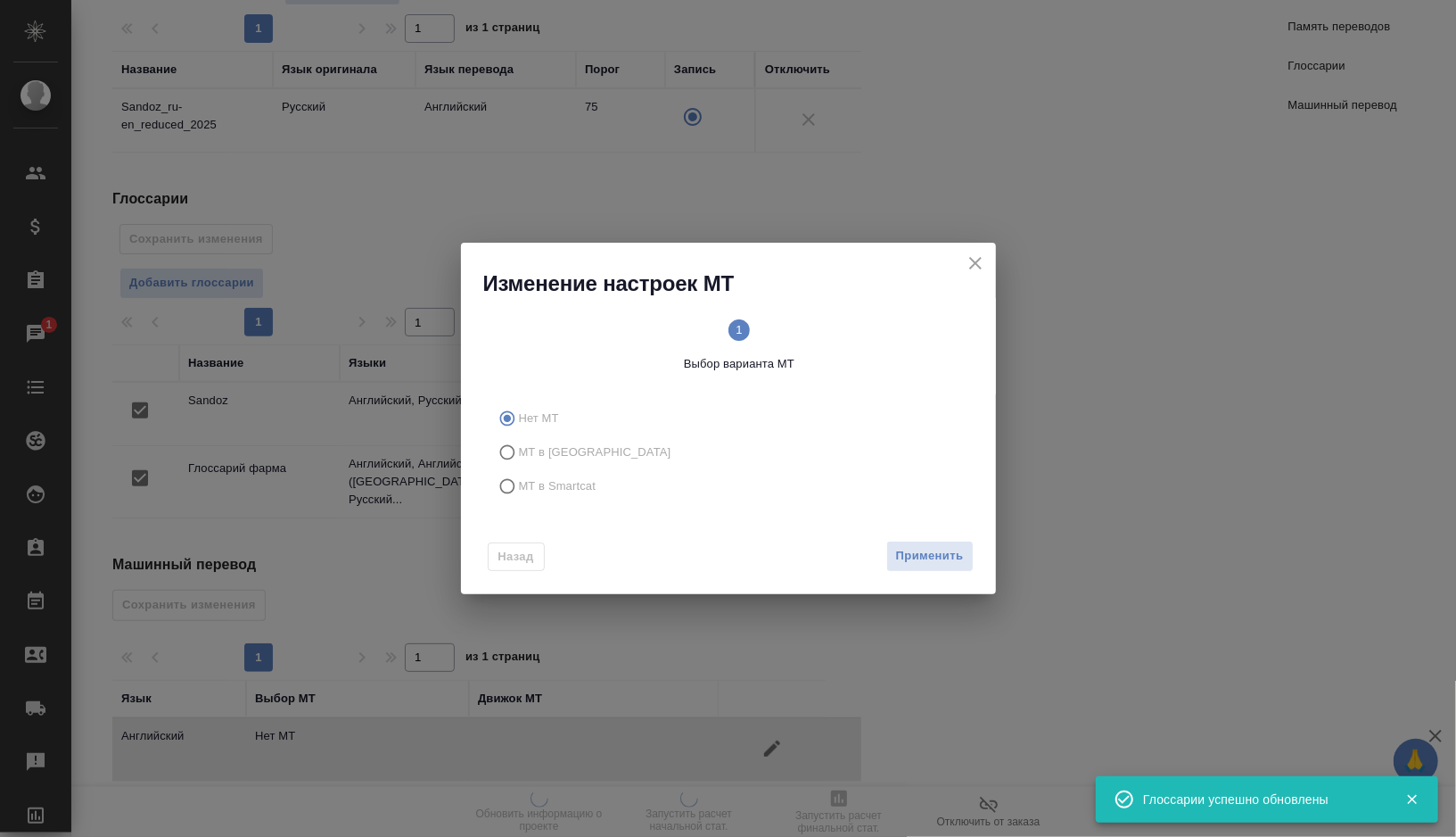
click at [537, 482] on span "МТ в Smartcat" at bounding box center [558, 485] width 78 height 18
click at [519, 482] on input "МТ в Smartcat" at bounding box center [504, 486] width 28 height 34
radio input "true"
click at [852, 332] on circle at bounding box center [857, 330] width 22 height 22
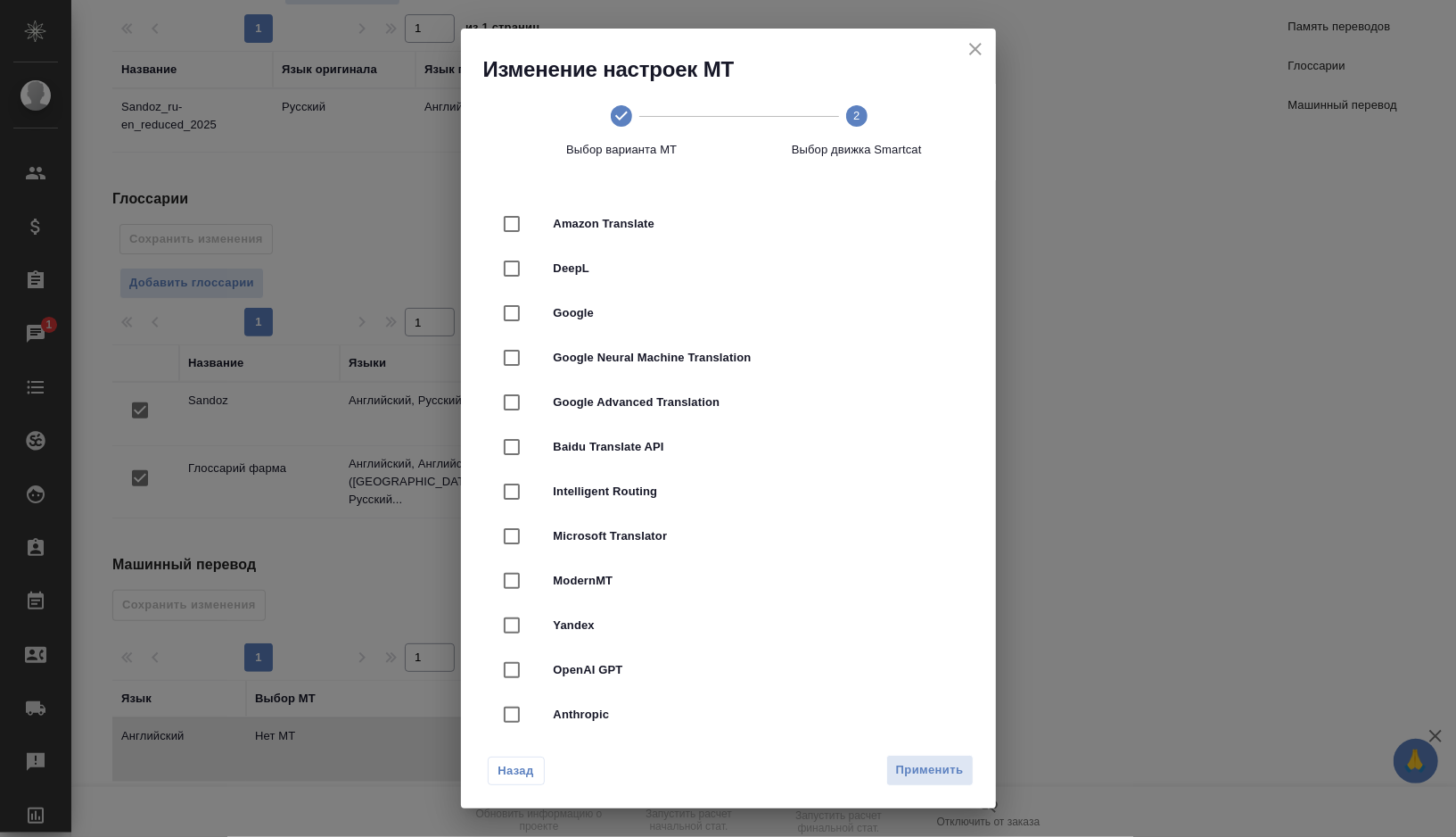
scroll to position [11, 0]
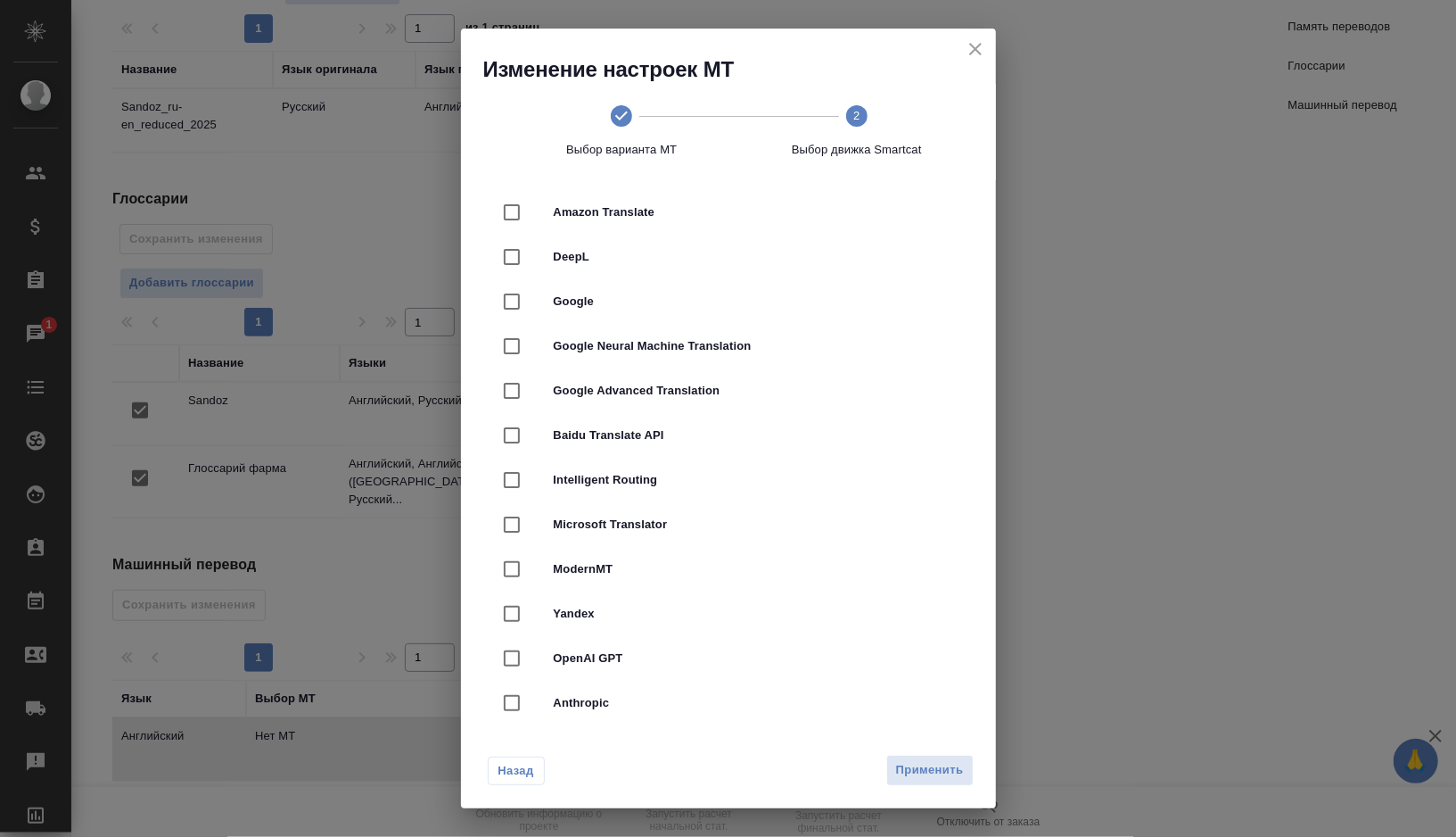
click at [655, 350] on span "Google Neural Machine Translation" at bounding box center [753, 346] width 400 height 18
checkbox input "true"
click at [932, 769] on span "Применить" at bounding box center [929, 770] width 67 height 21
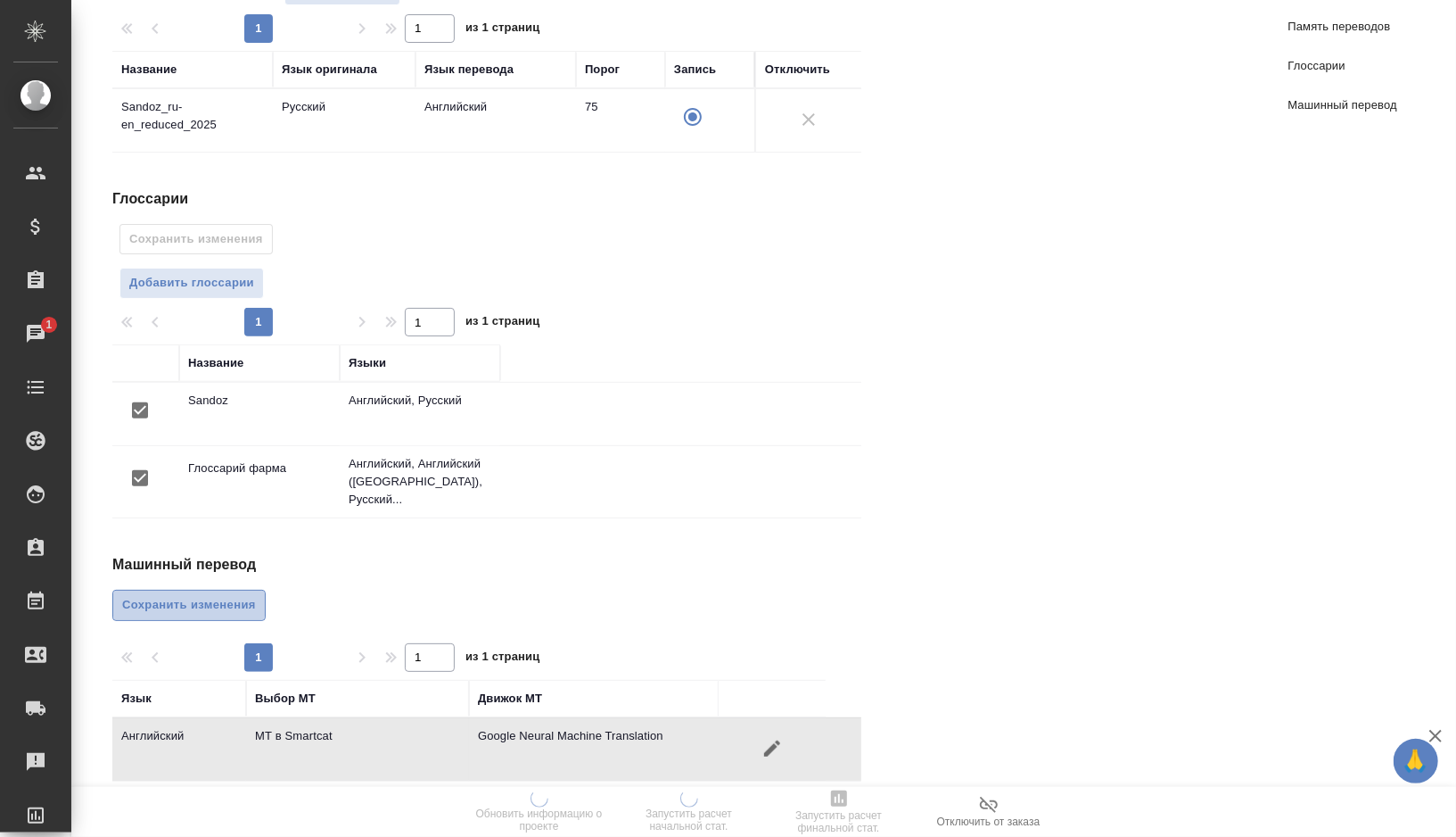
click at [167, 595] on span "Сохранить изменения" at bounding box center [189, 605] width 134 height 21
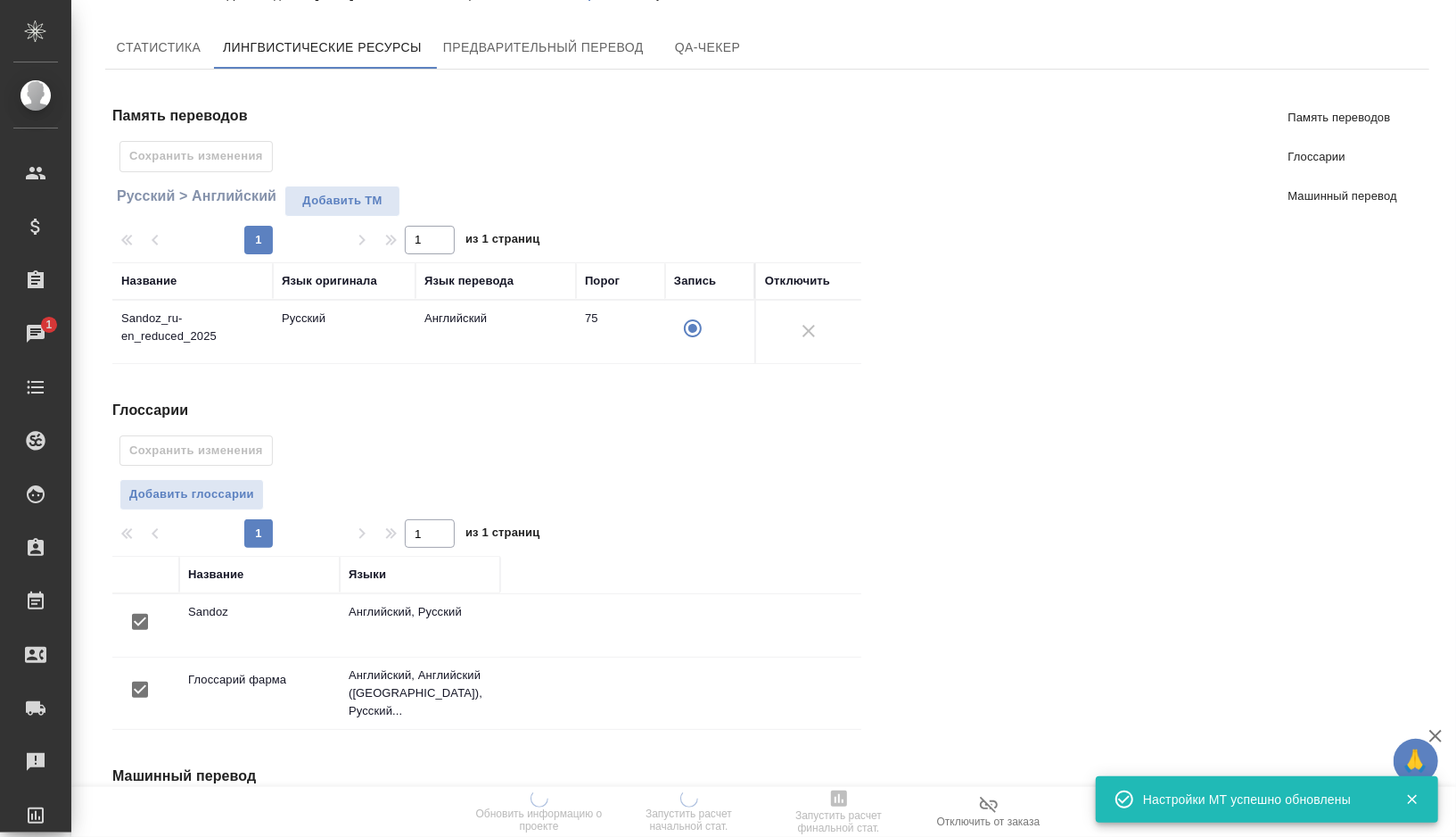
scroll to position [0, 0]
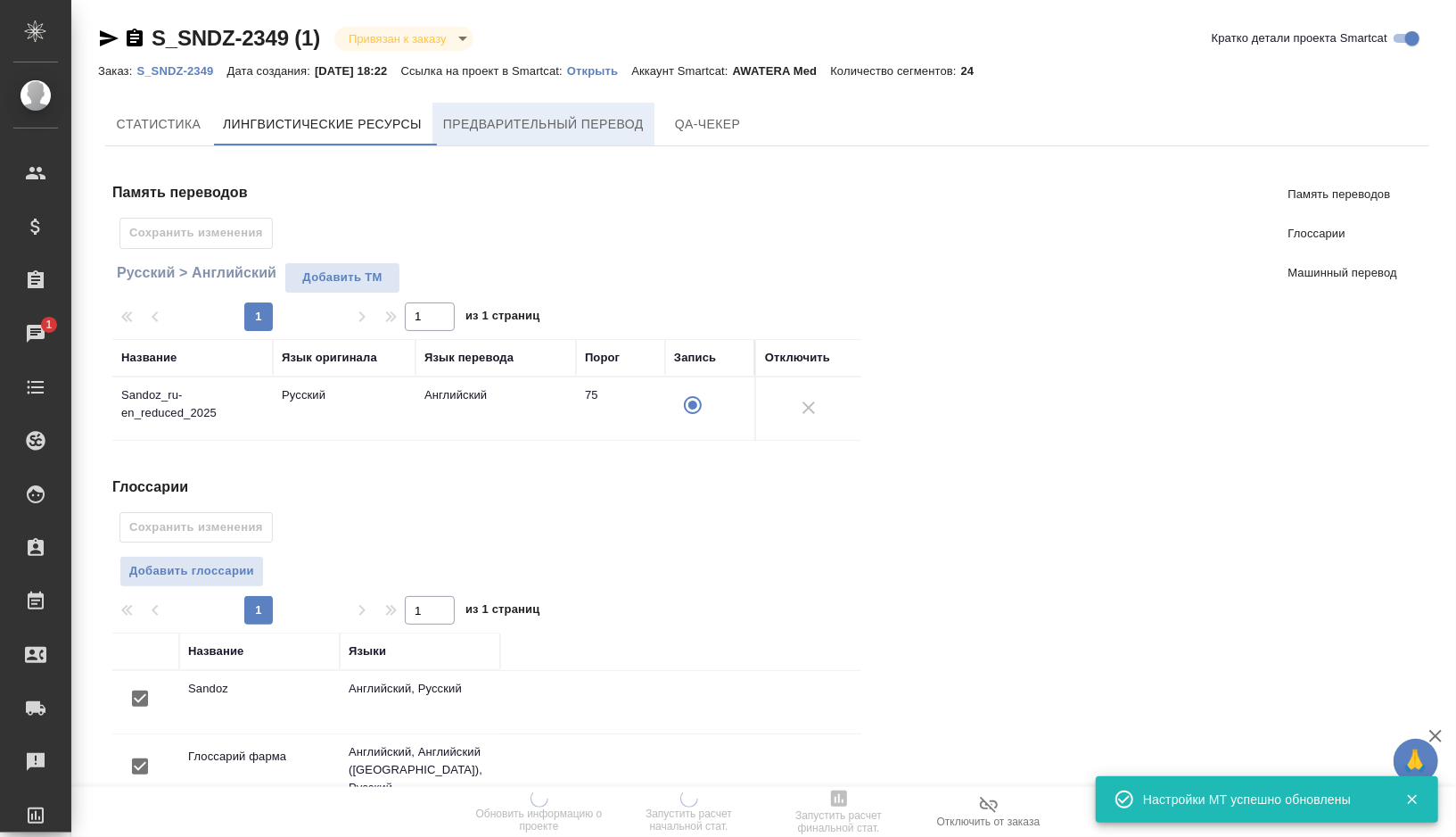
click at [574, 127] on span "Предварительный перевод" at bounding box center [543, 124] width 200 height 22
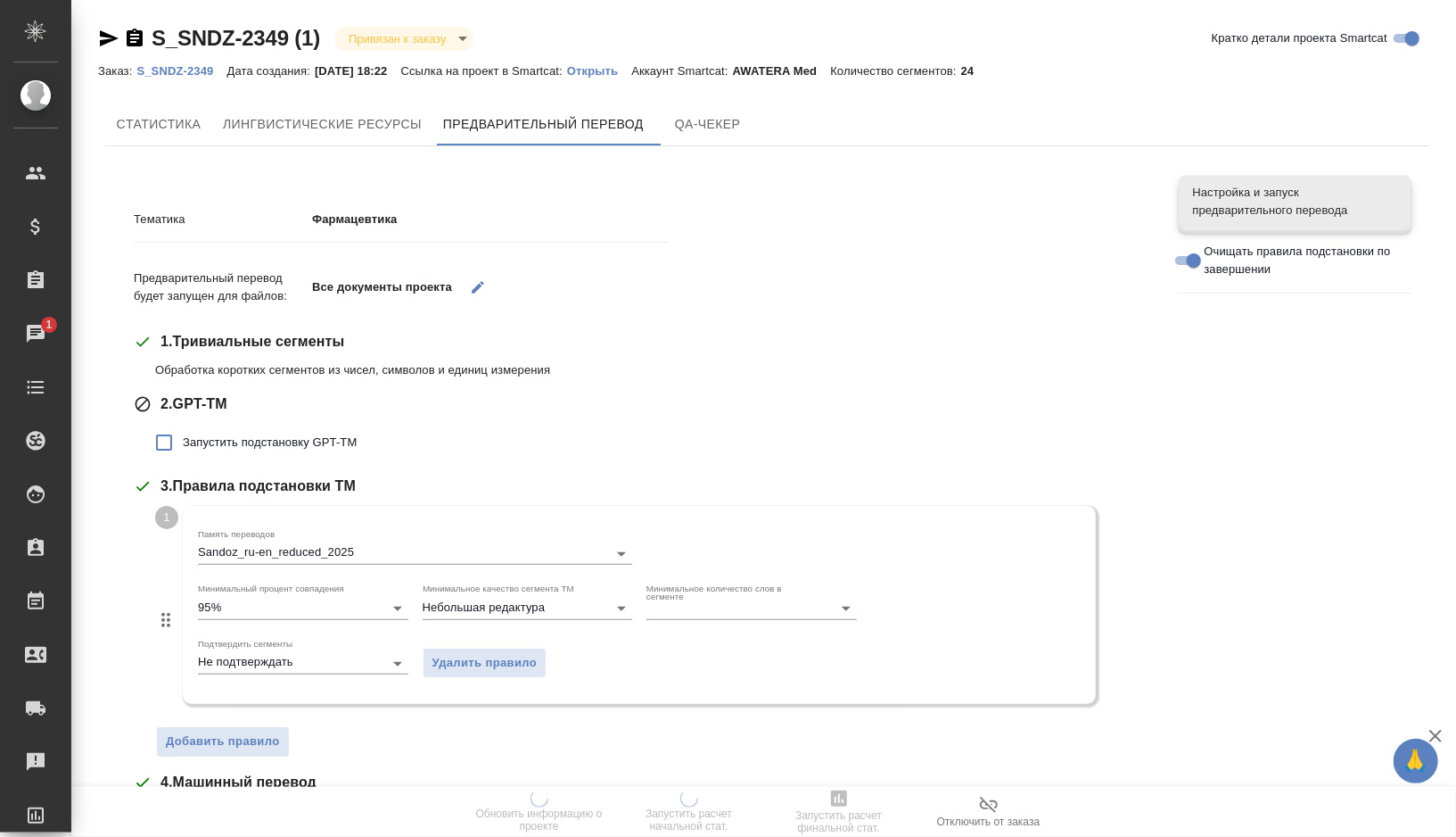
click at [224, 439] on span "Запустить подстановку GPT-TM" at bounding box center [269, 442] width 174 height 18
click at [182, 439] on input "Запустить подстановку GPT-TM" at bounding box center [163, 442] width 37 height 37
checkbox input "true"
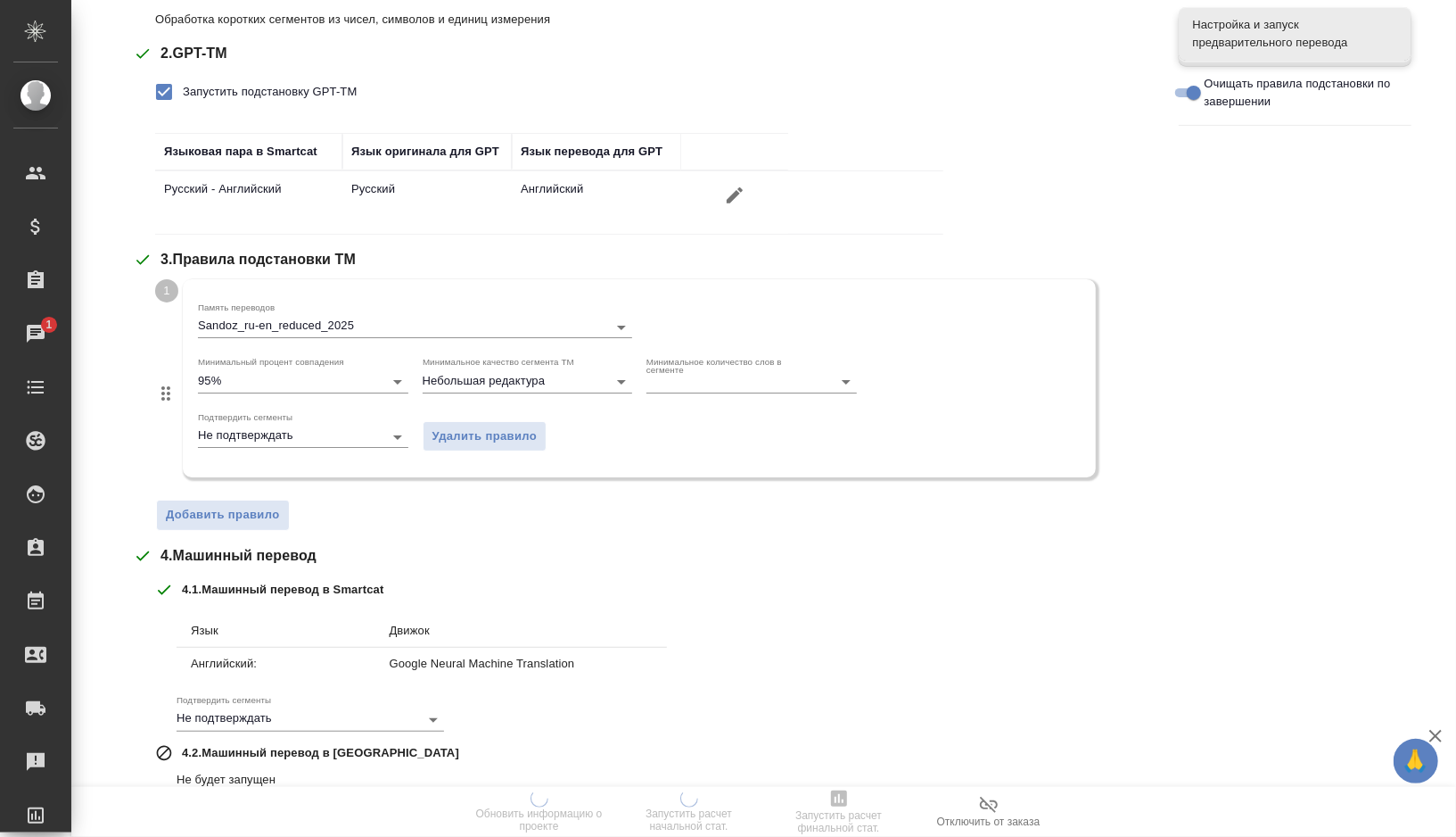
scroll to position [500, 0]
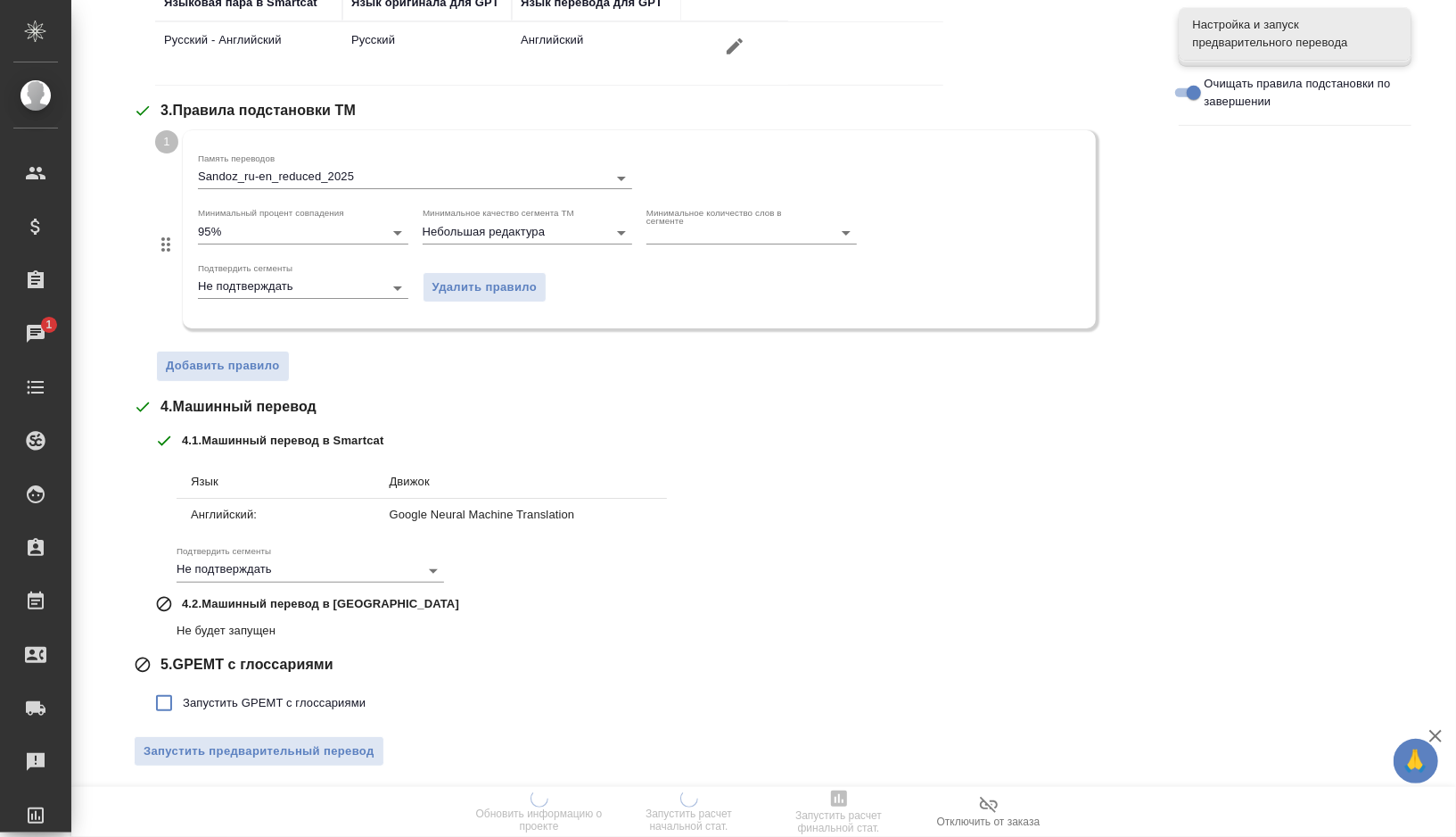
click at [213, 694] on span "Запустить GPEMT с глоссариями" at bounding box center [274, 702] width 182 height 18
click at [182, 694] on input "Запустить GPEMT с глоссариями" at bounding box center [163, 702] width 37 height 37
checkbox input "true"
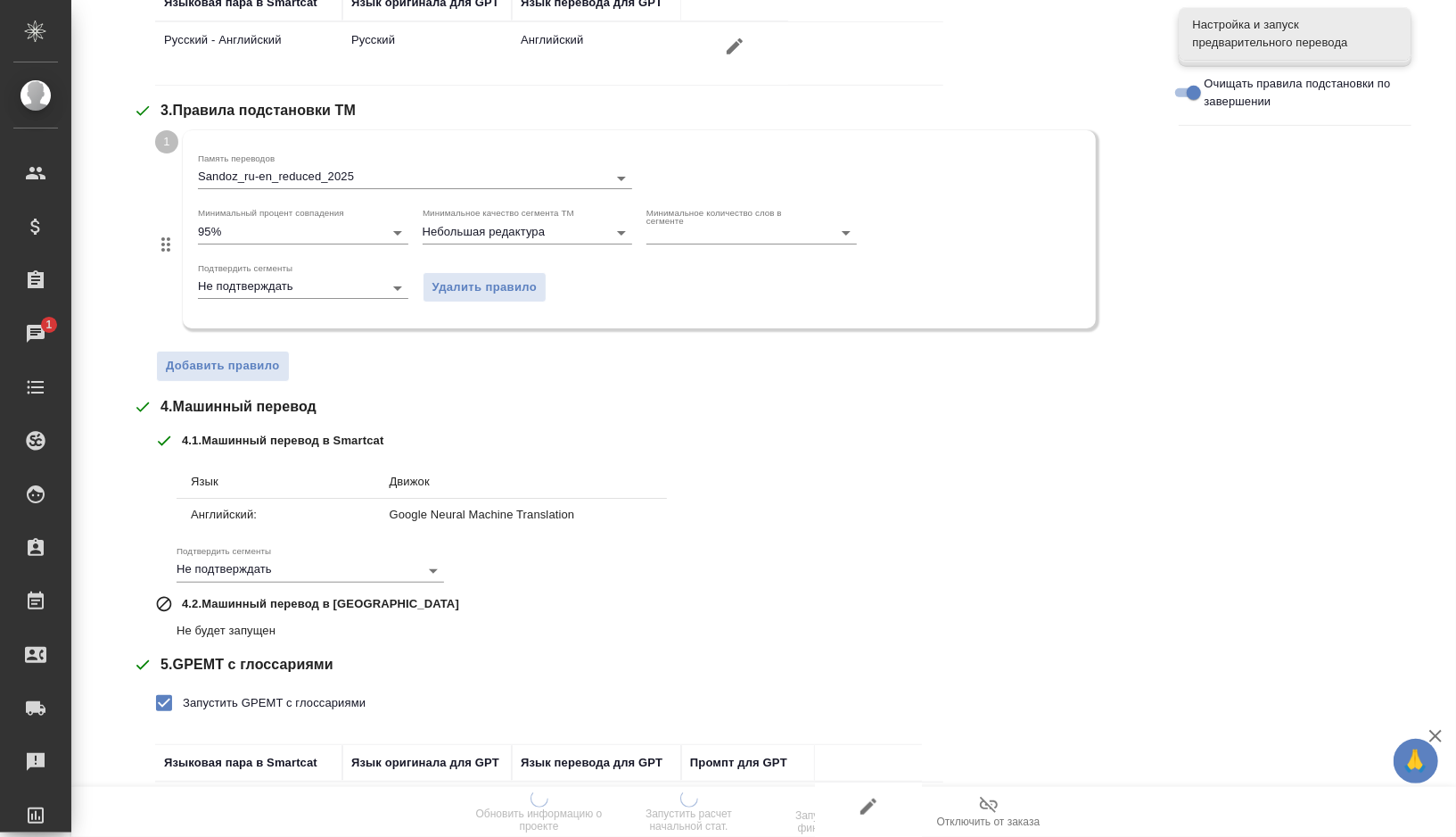
scroll to position [621, 0]
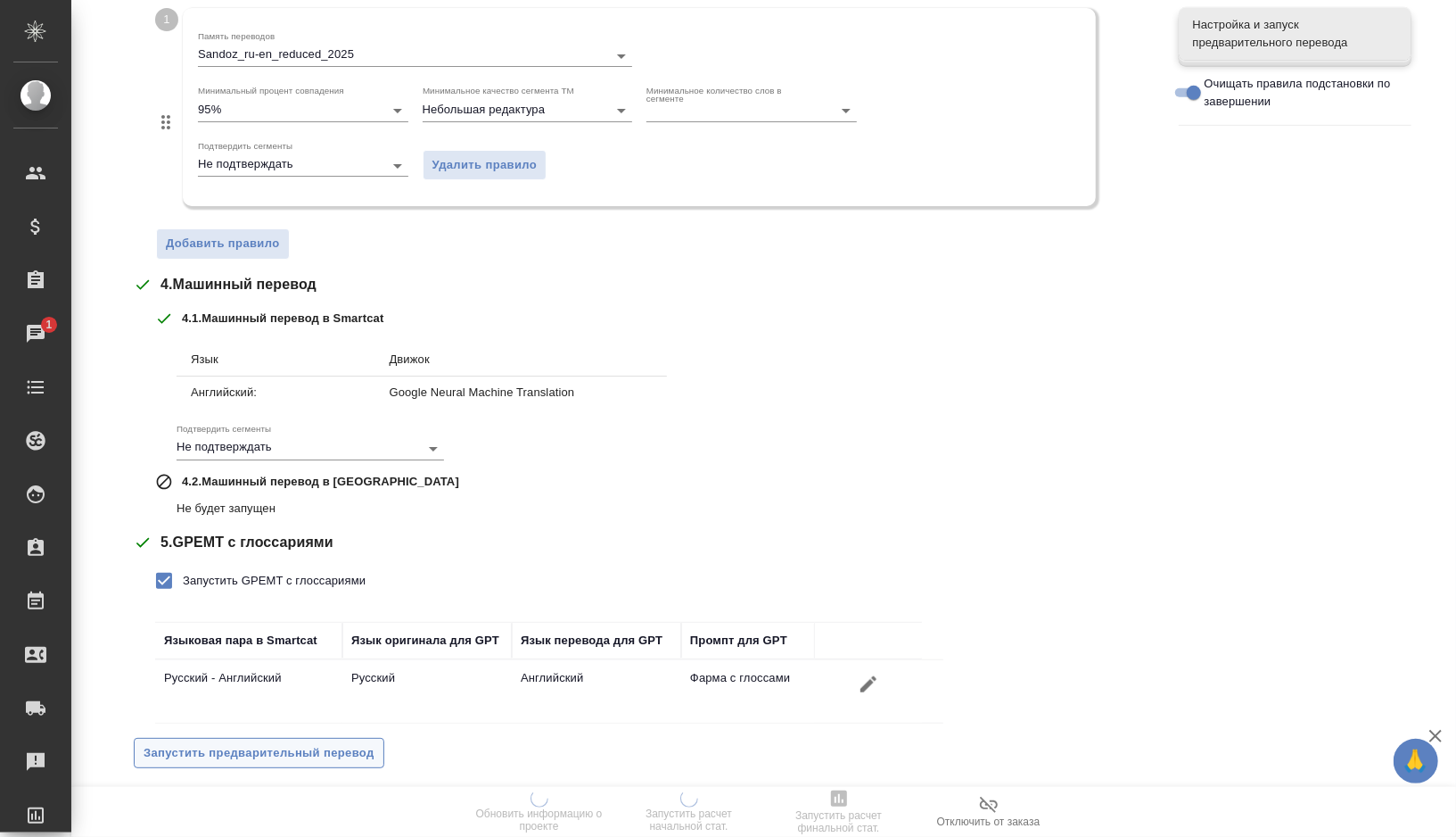
click at [220, 762] on button "Запустить предварительный перевод" at bounding box center [259, 752] width 251 height 31
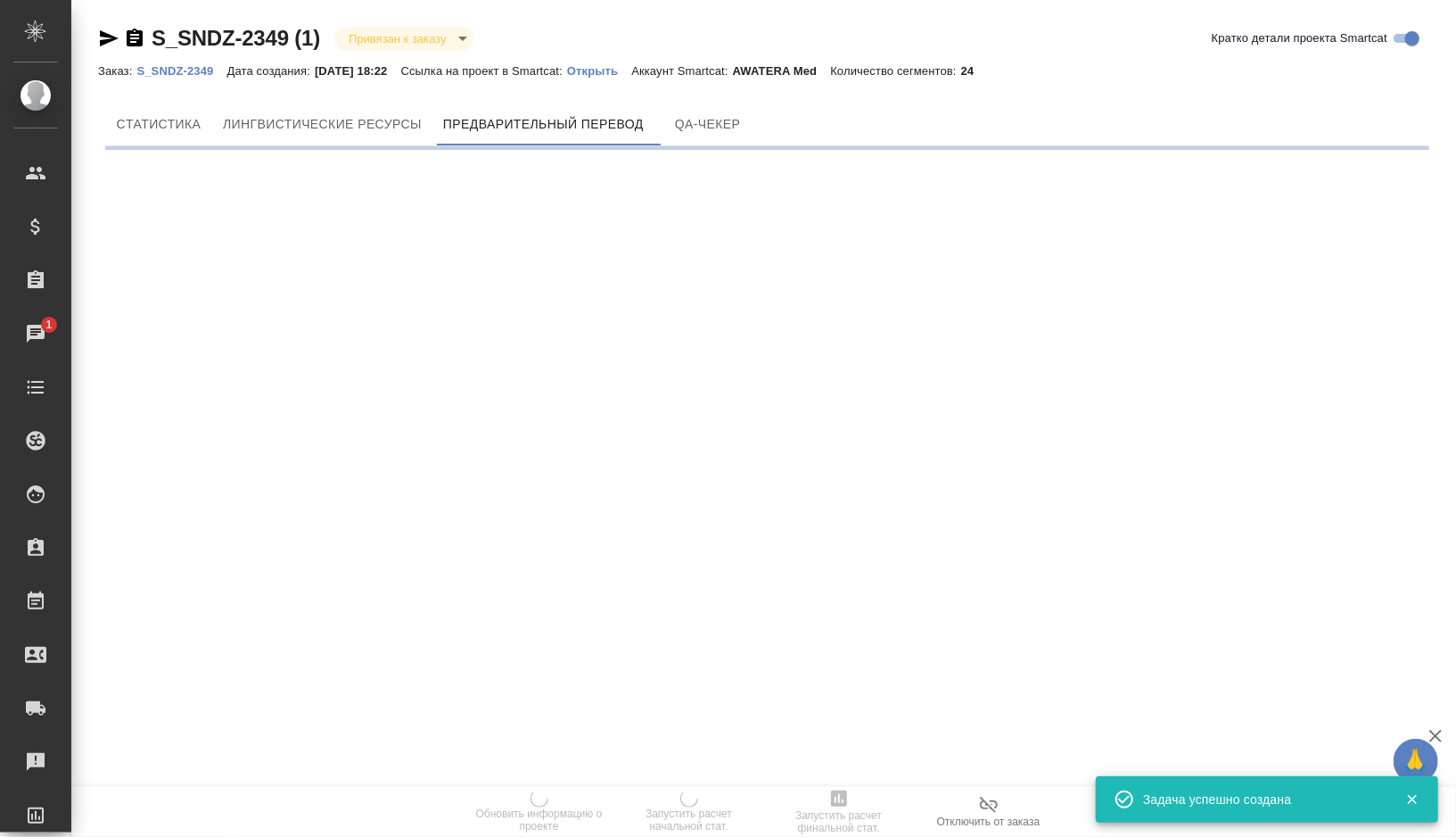
scroll to position [0, 0]
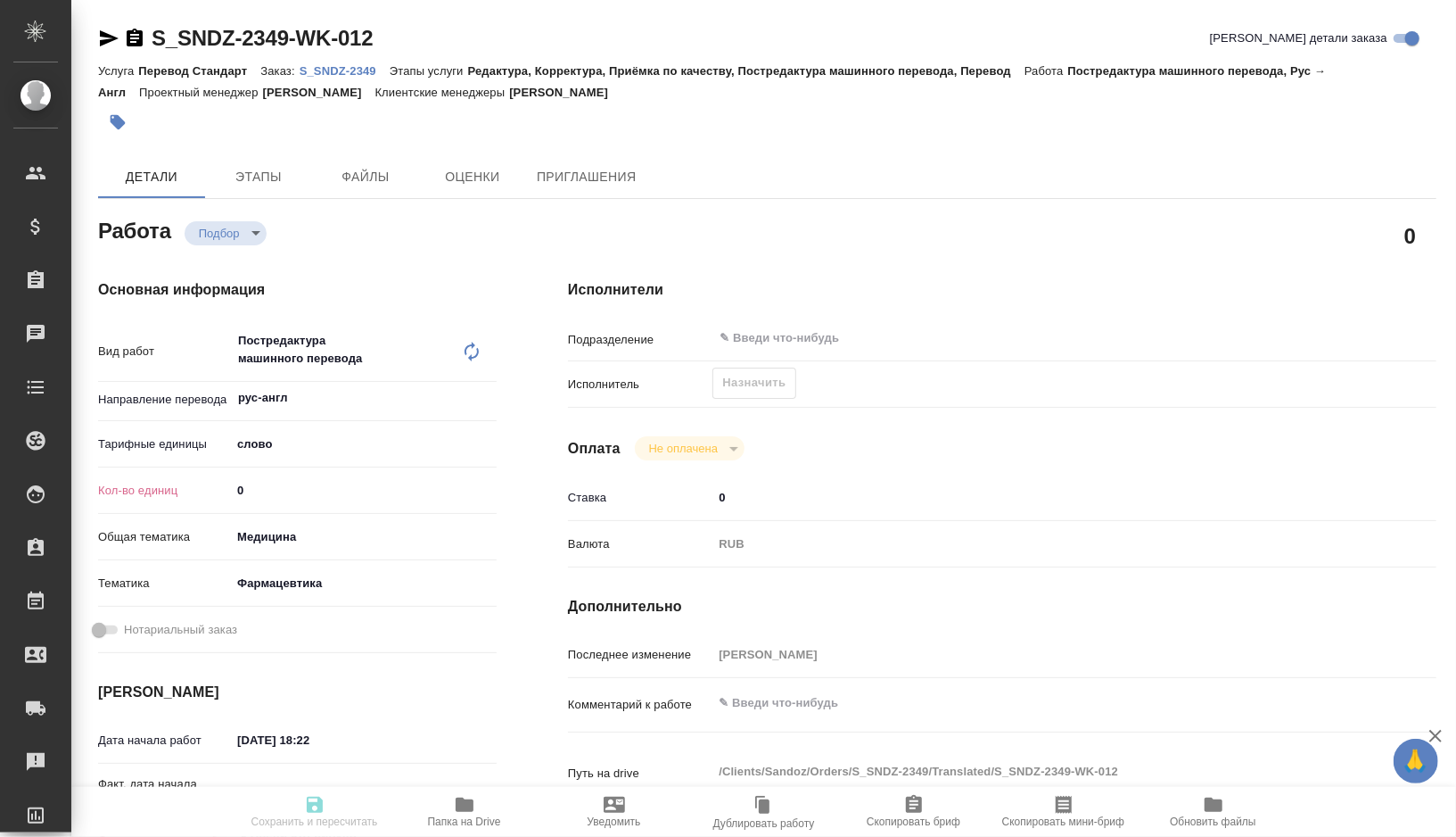
type textarea "x"
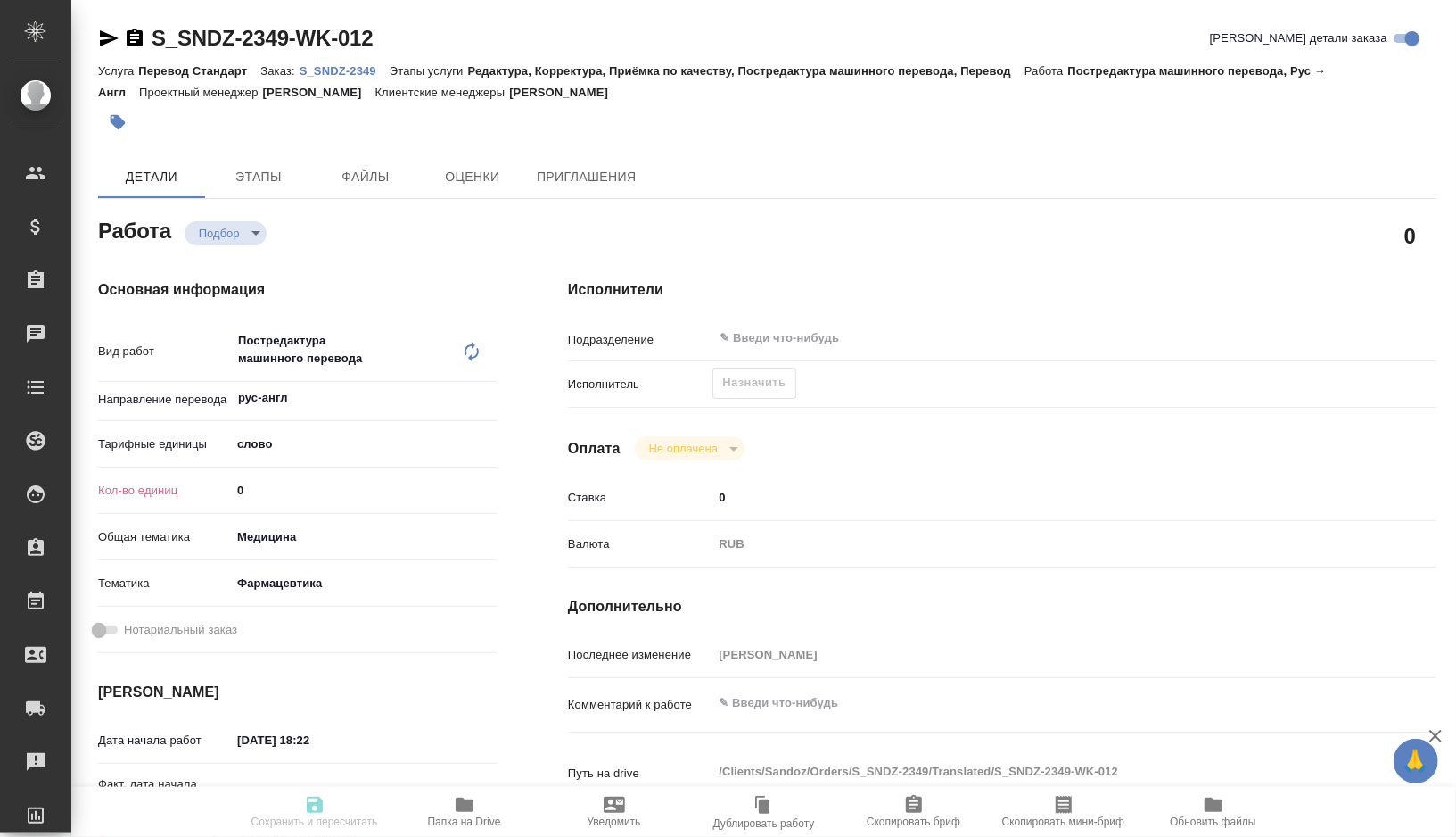
type textarea "x"
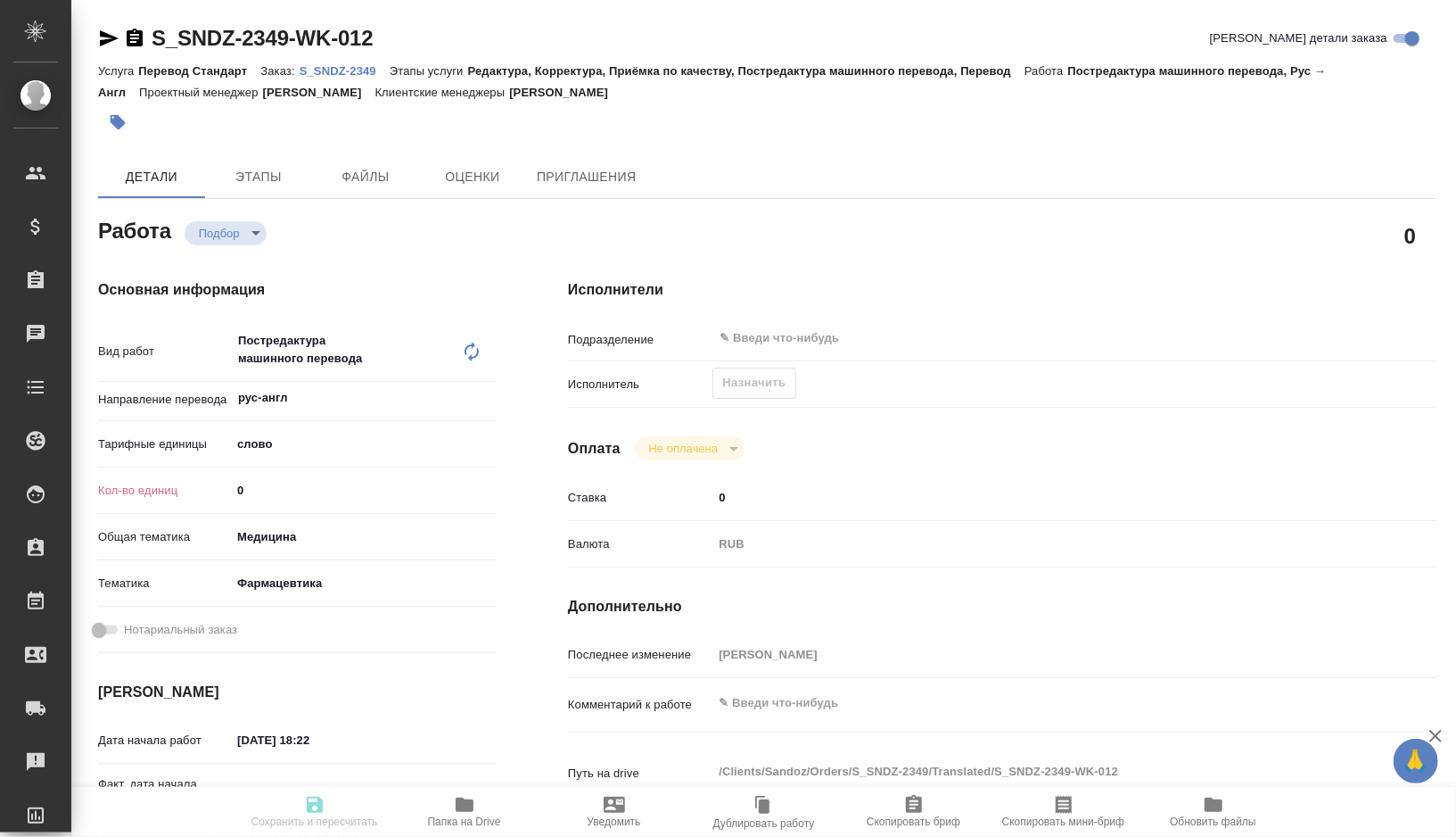
type textarea "x"
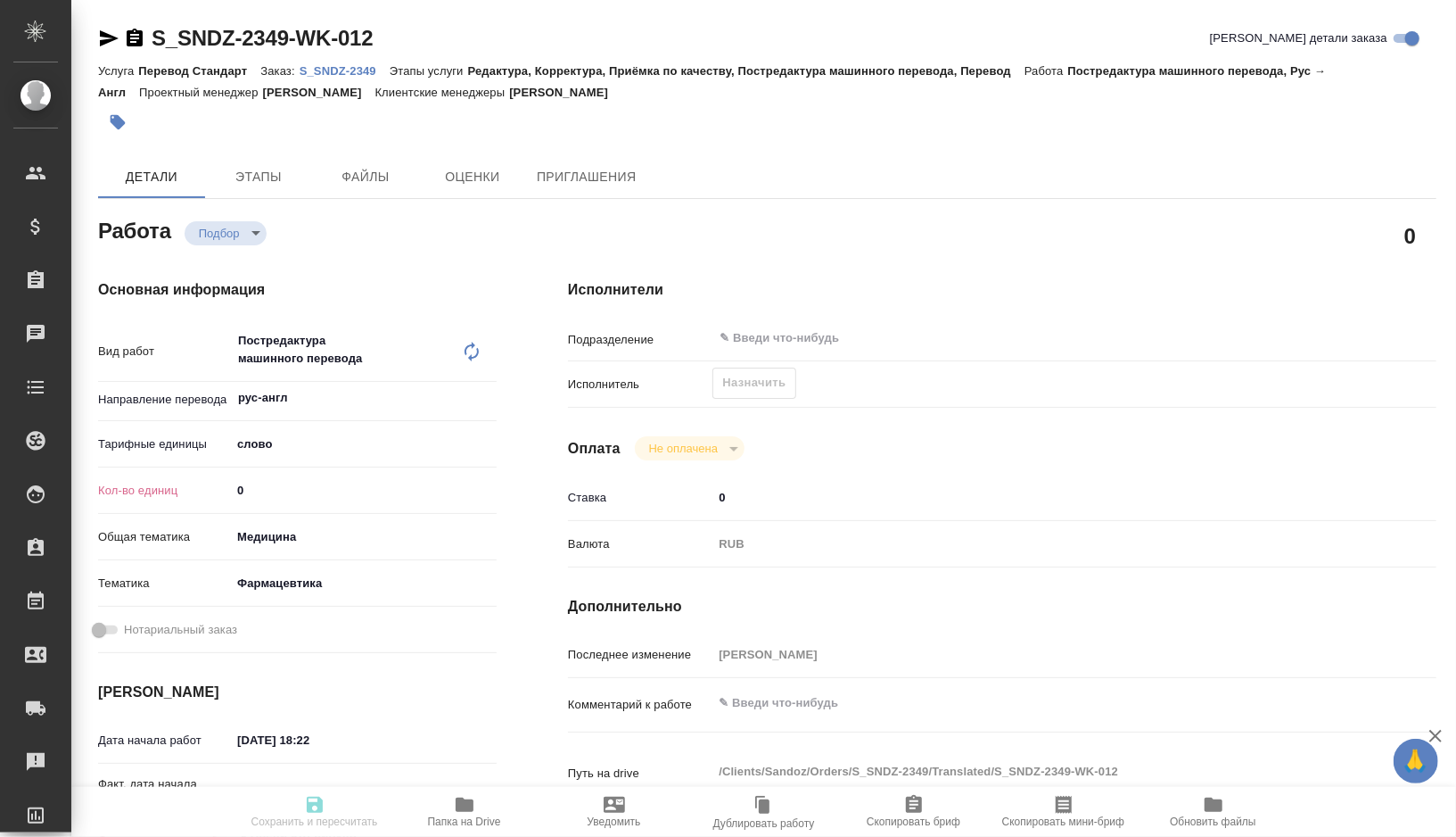
type textarea "x"
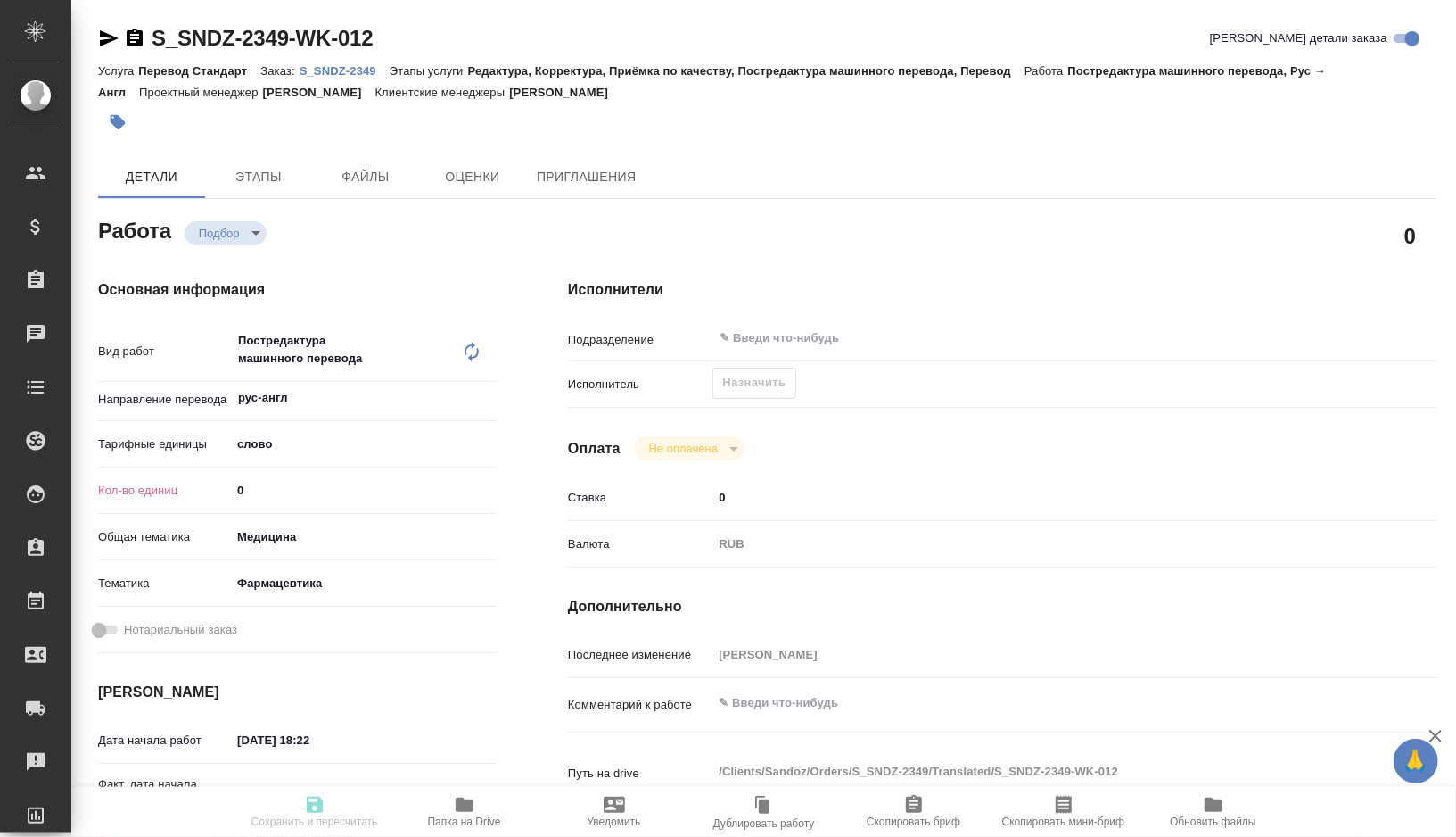
type textarea "x"
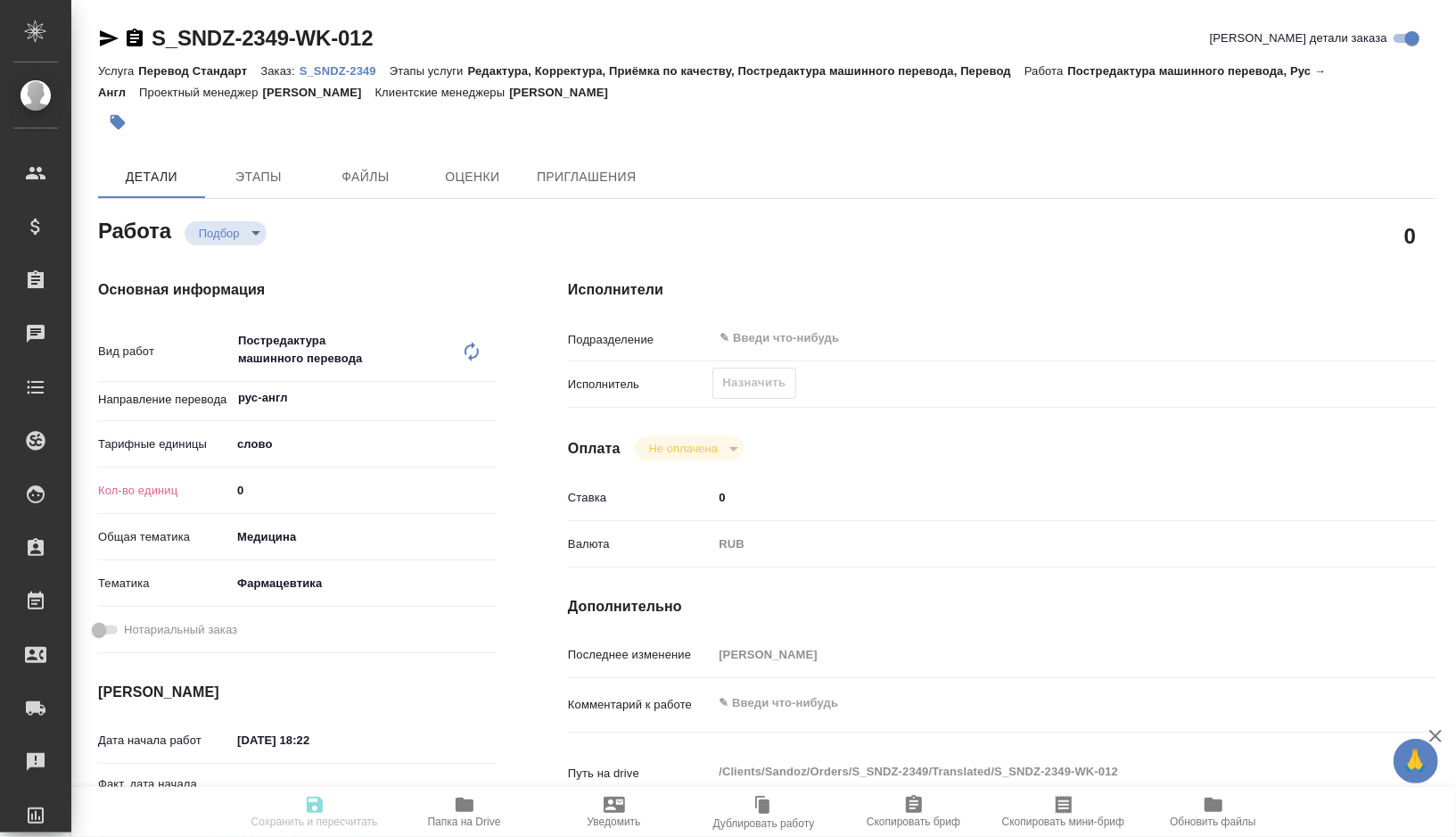
type textarea "x"
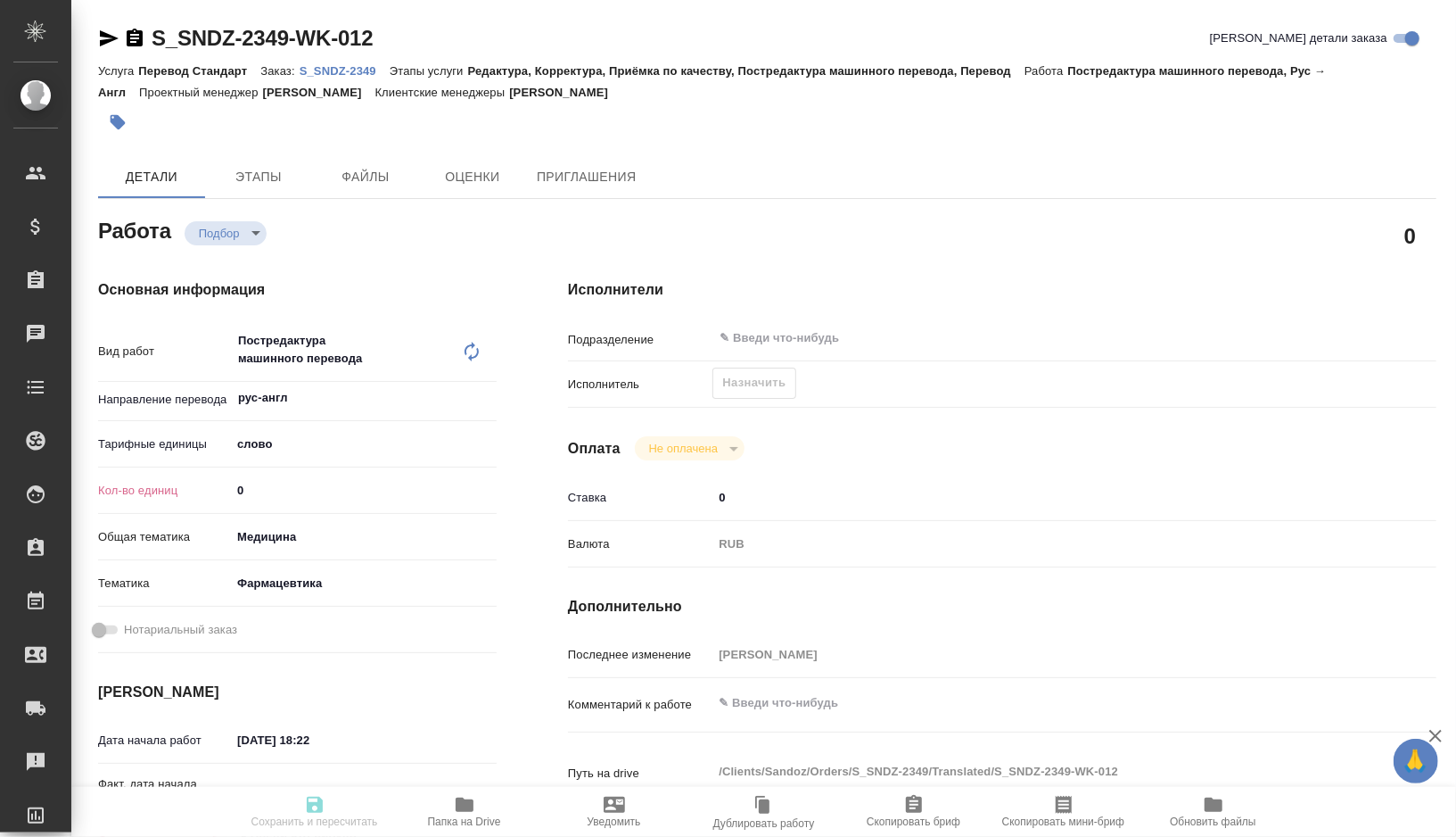
type textarea "x"
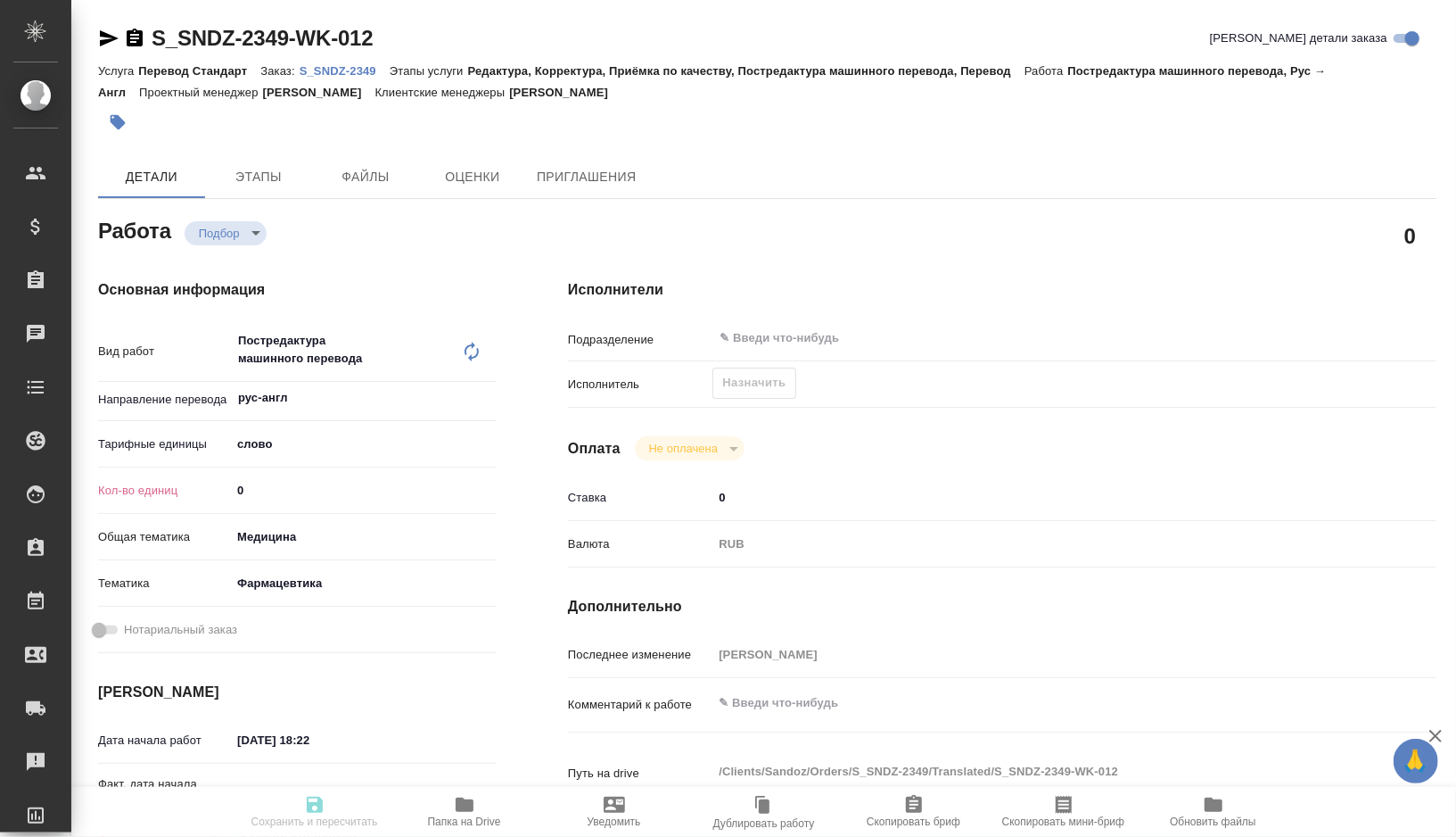
type textarea "x"
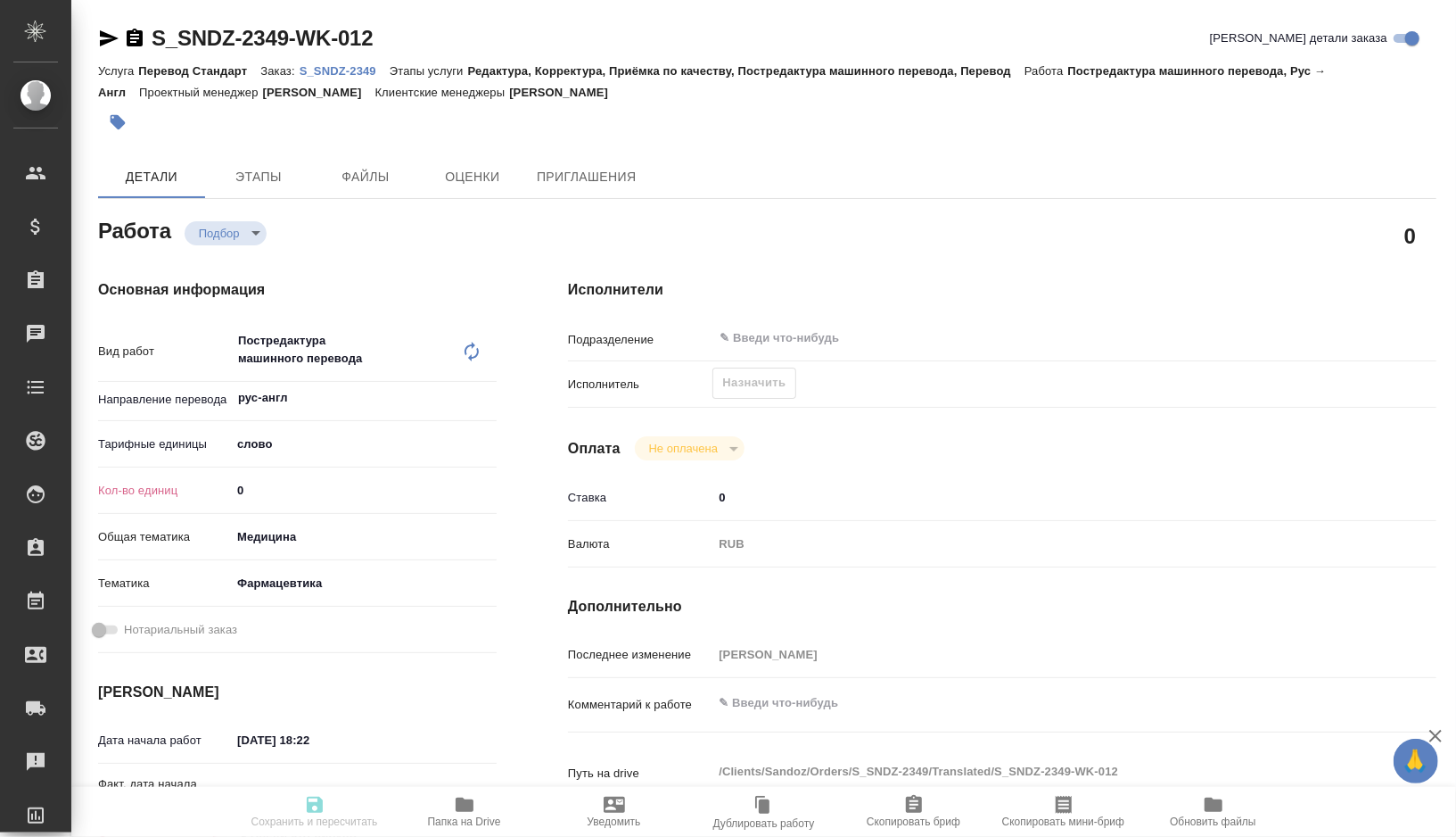
click at [255, 485] on input "0" at bounding box center [364, 489] width 266 height 26
type textarea "x"
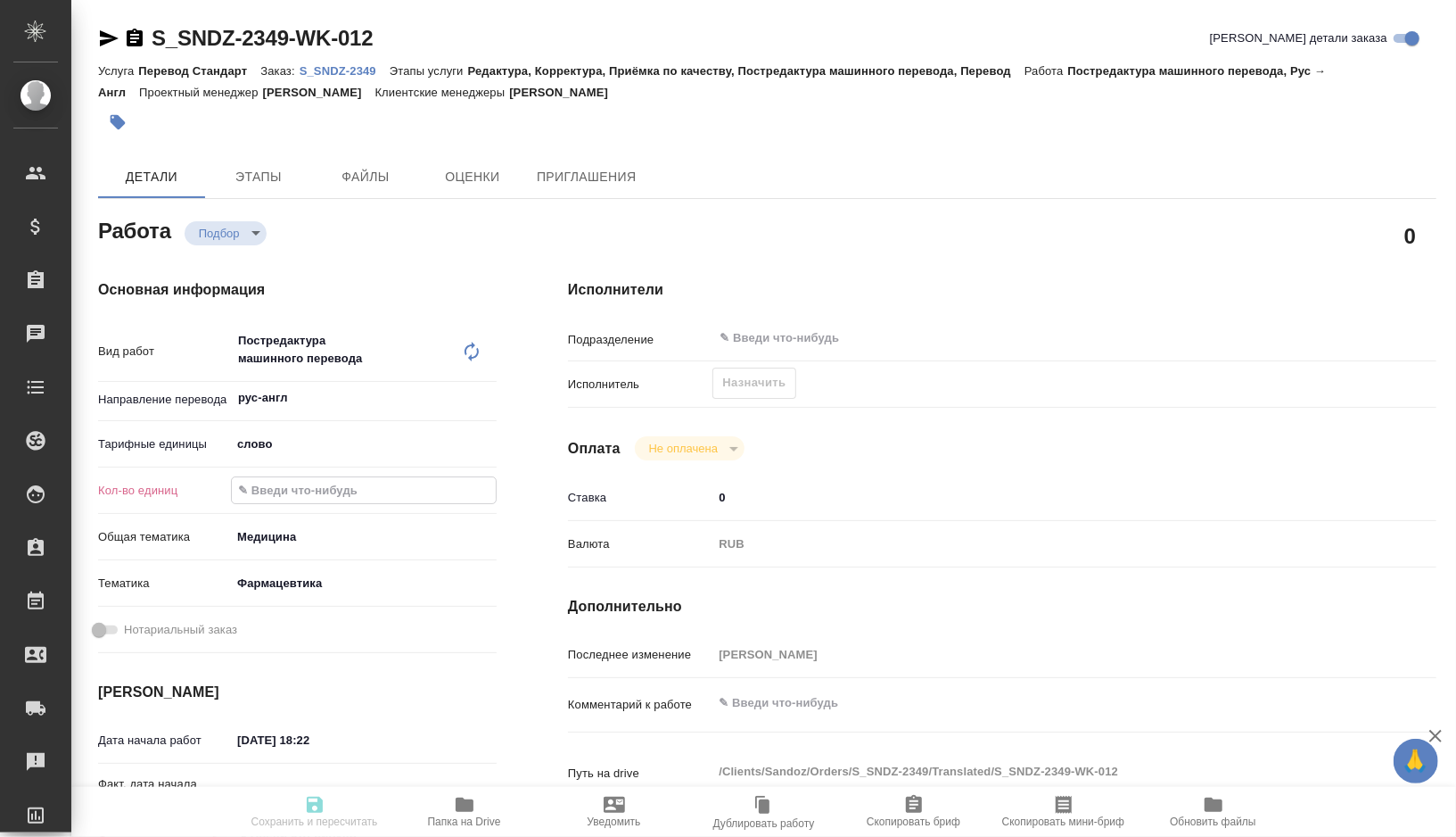
type textarea "x"
paste input "202.5"
type textarea "x"
type input "202.5"
type textarea "x"
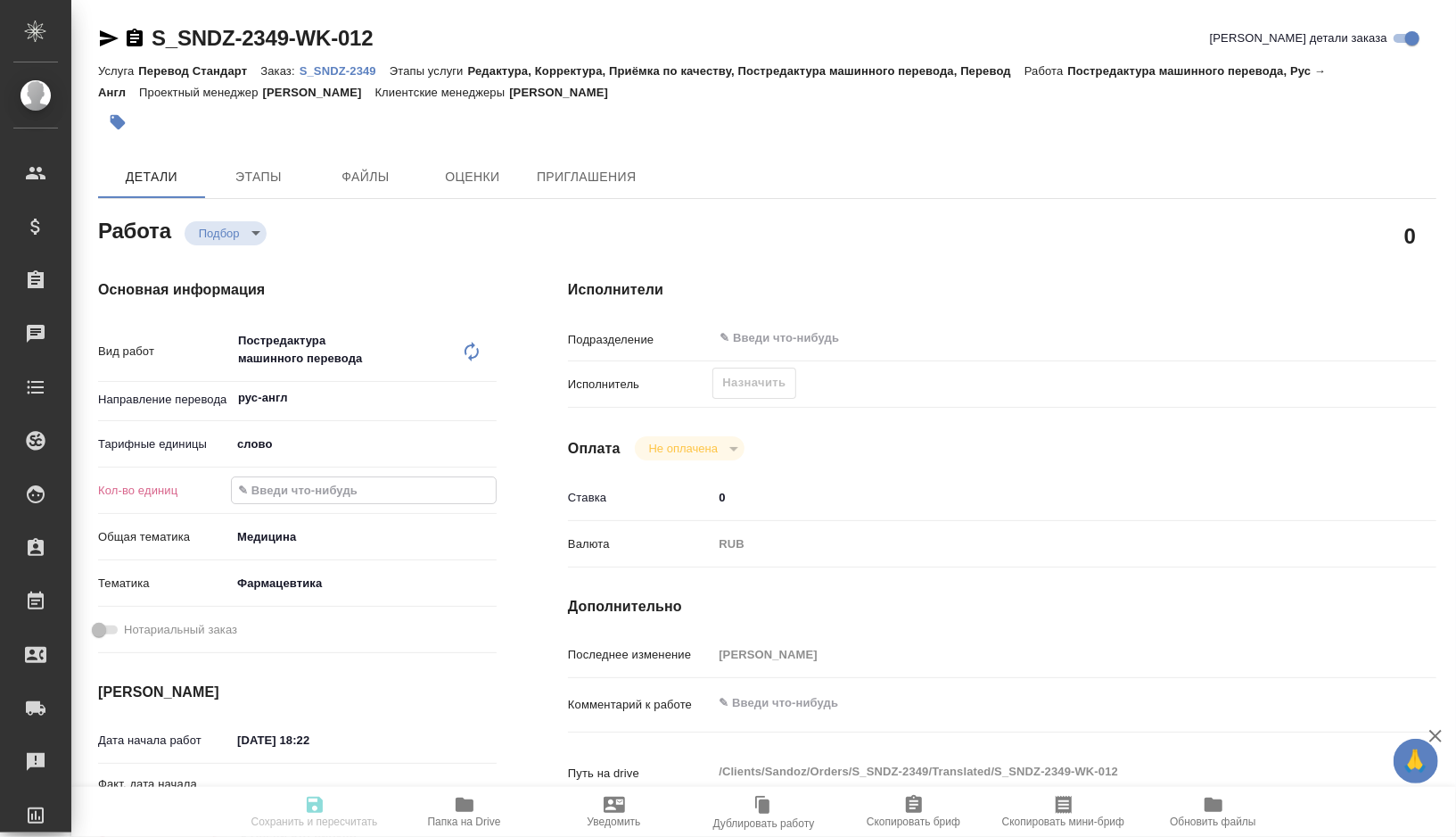
type textarea "x"
type input "202.5"
type textarea "x"
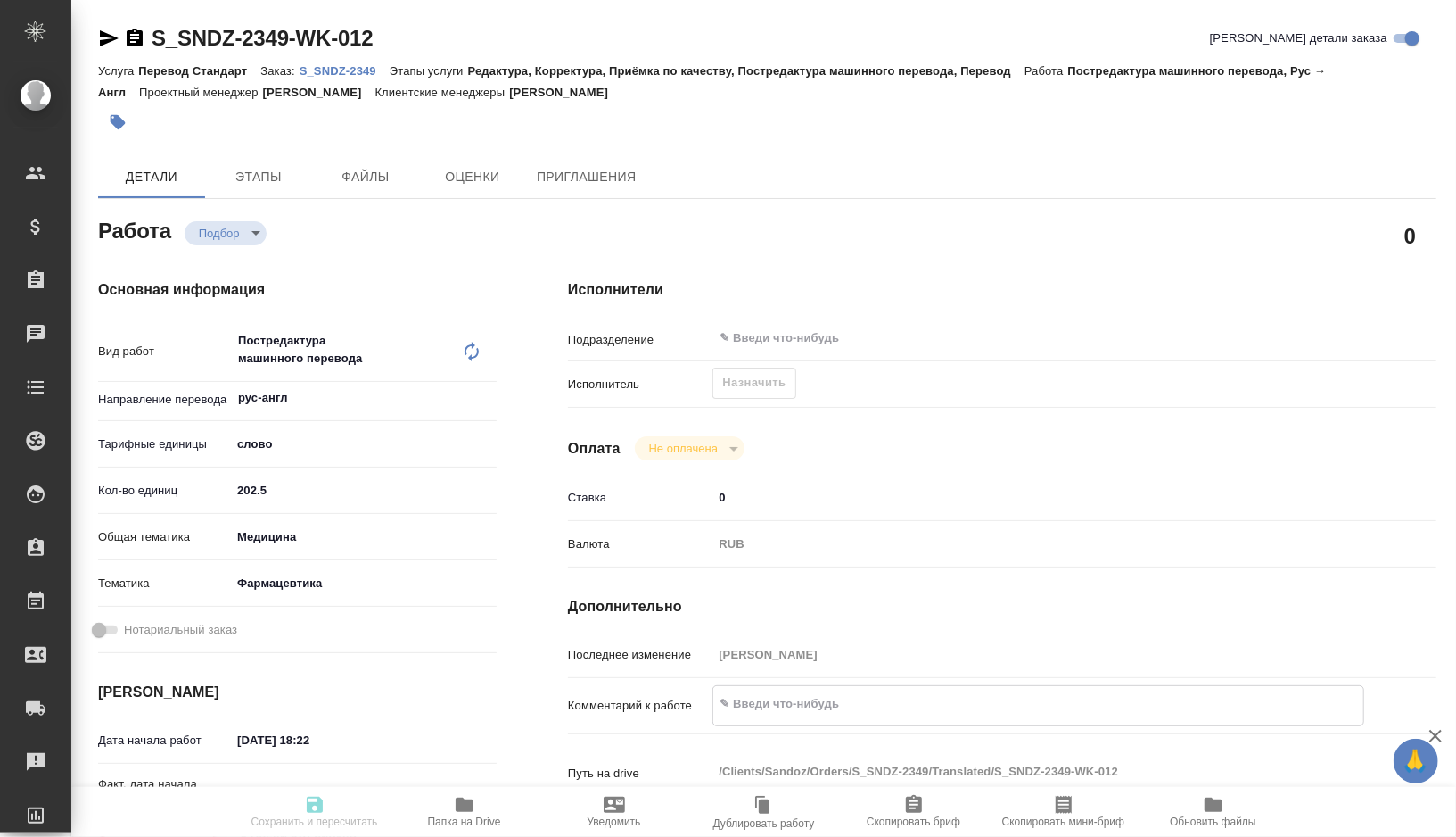
click at [759, 702] on textarea at bounding box center [1038, 704] width 650 height 30
type textarea "x"
type textarea "т"
type textarea "x"
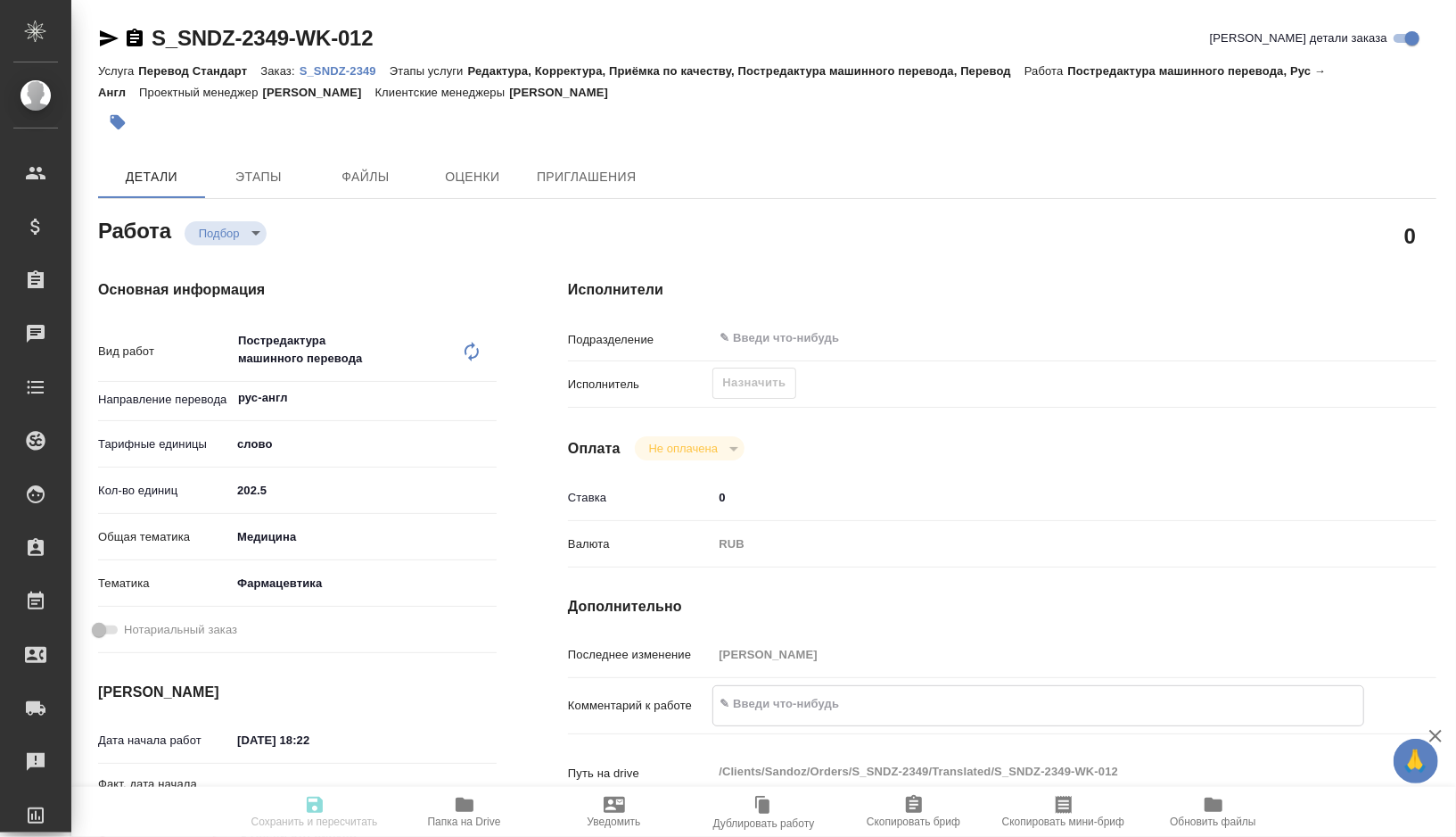
type textarea "x"
type textarea "то"
type textarea "x"
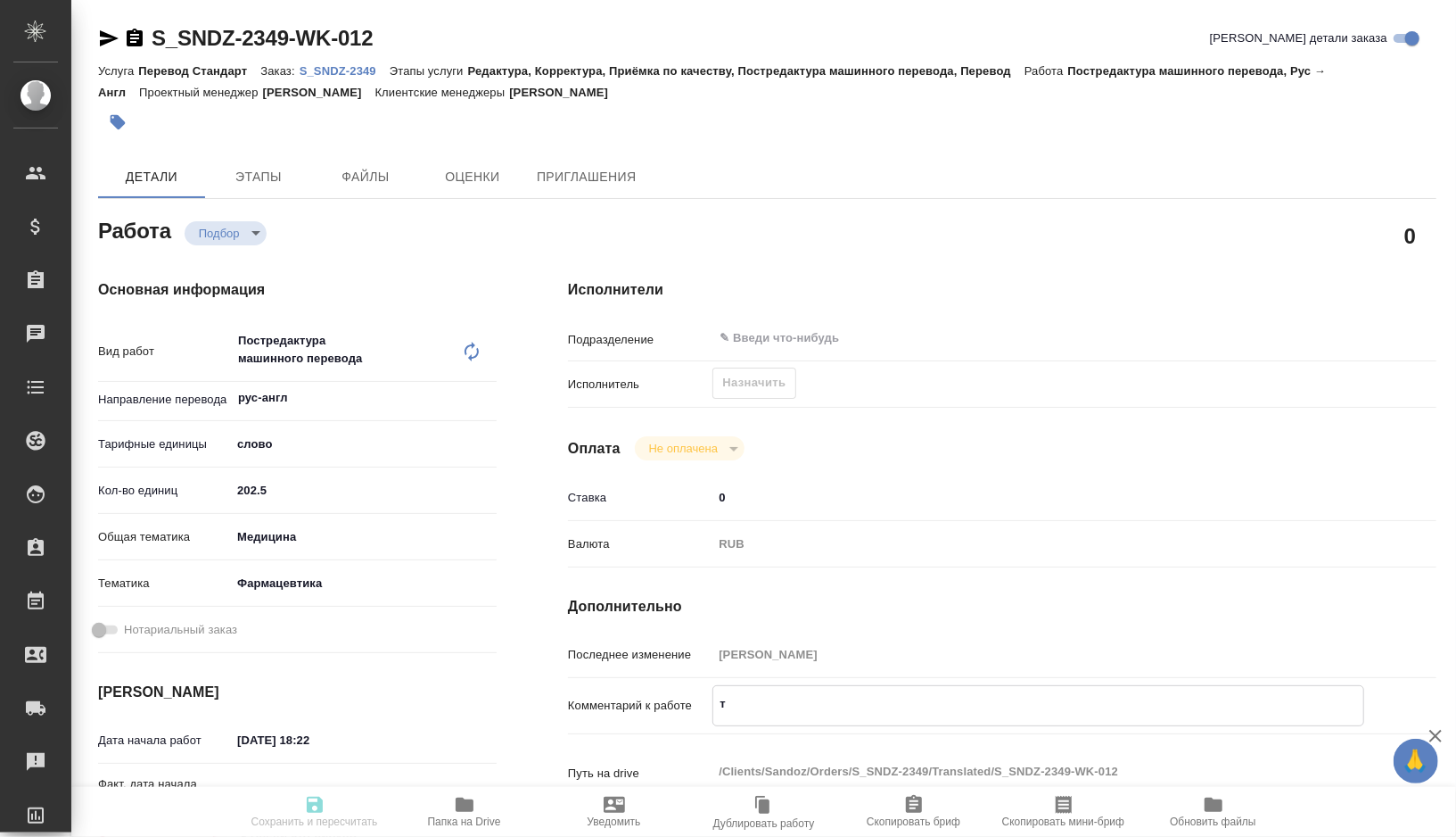
type textarea "x"
type textarea "тот"
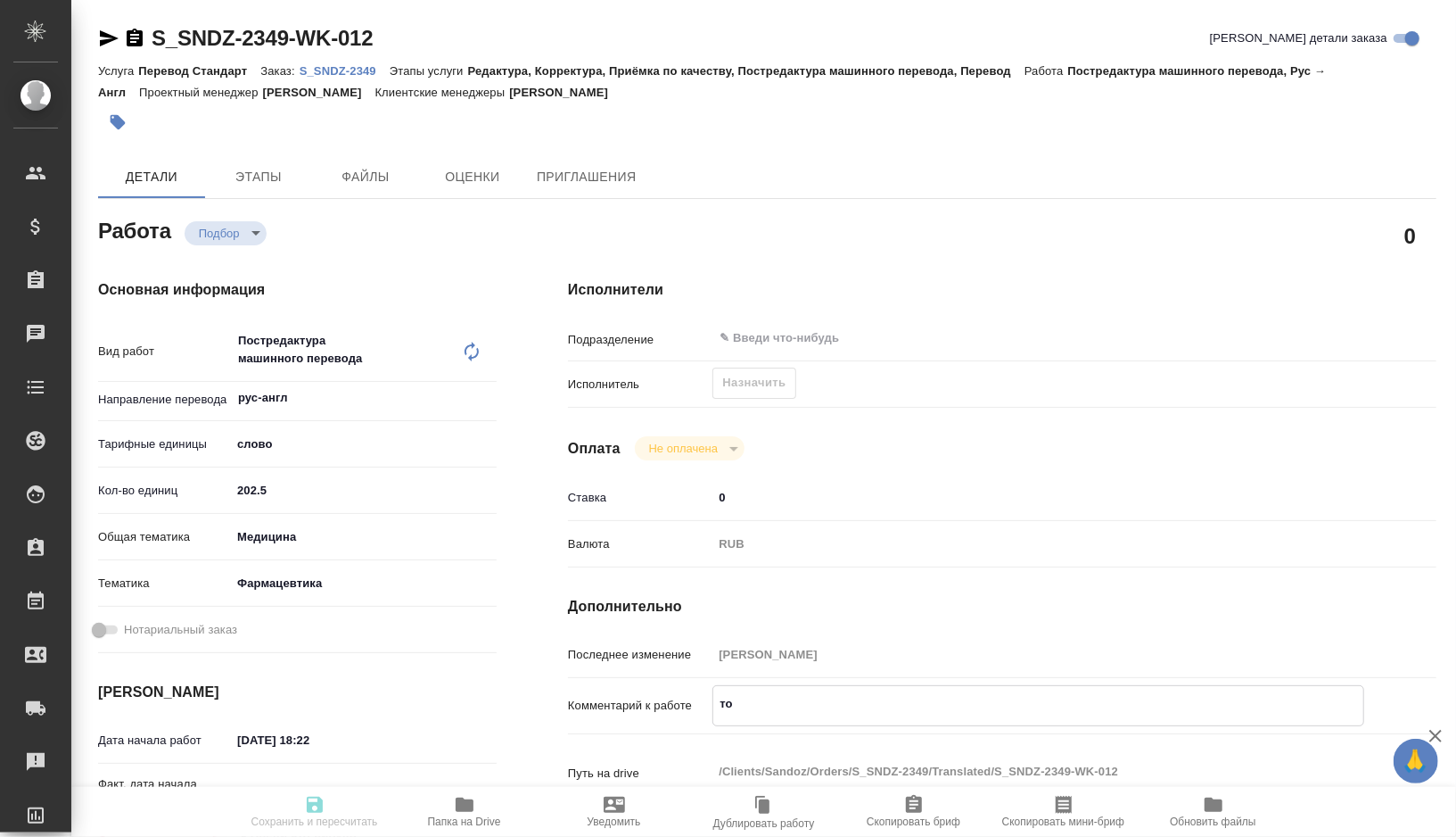
type textarea "x"
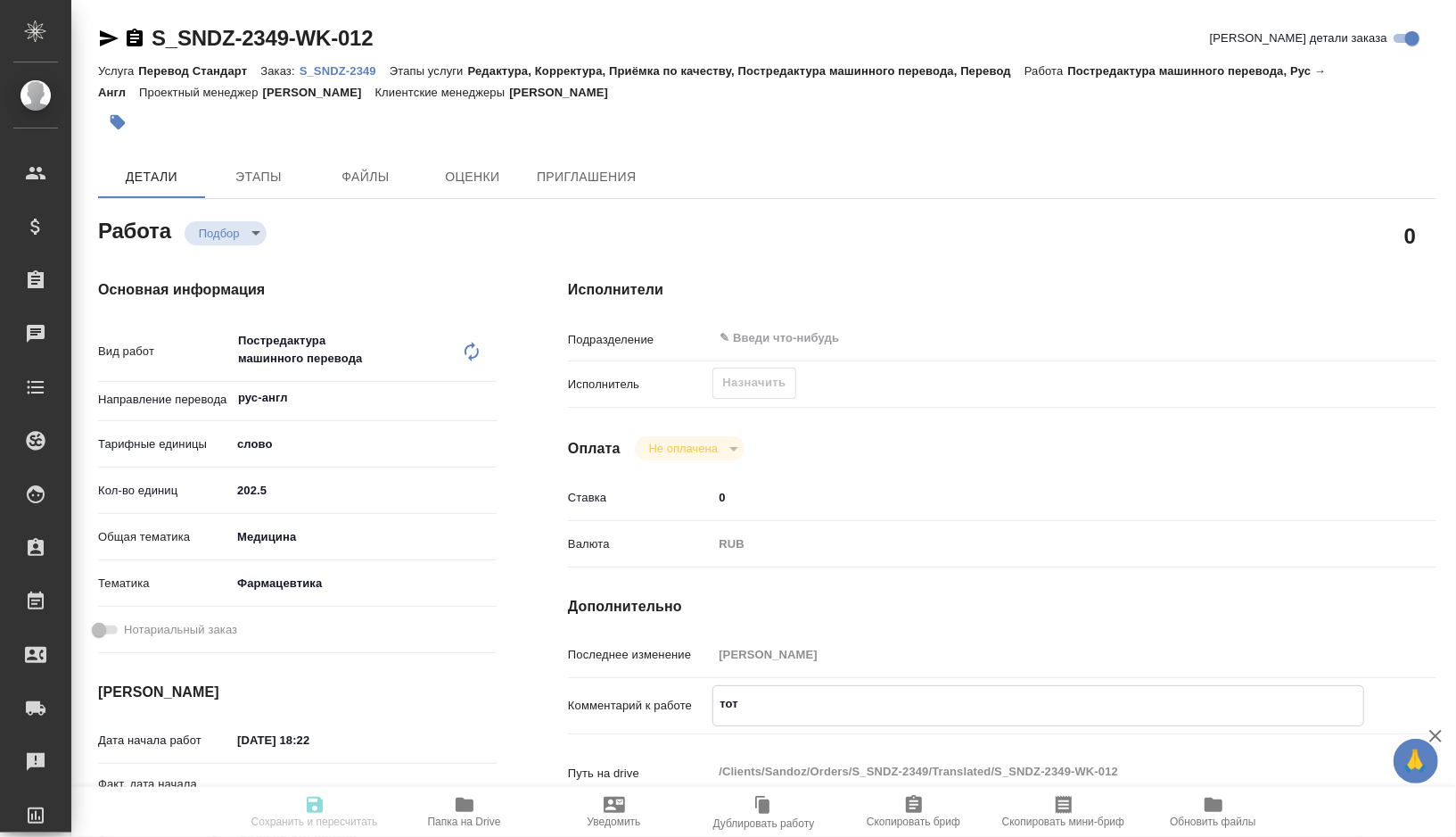
type textarea "тота"
type textarea "x"
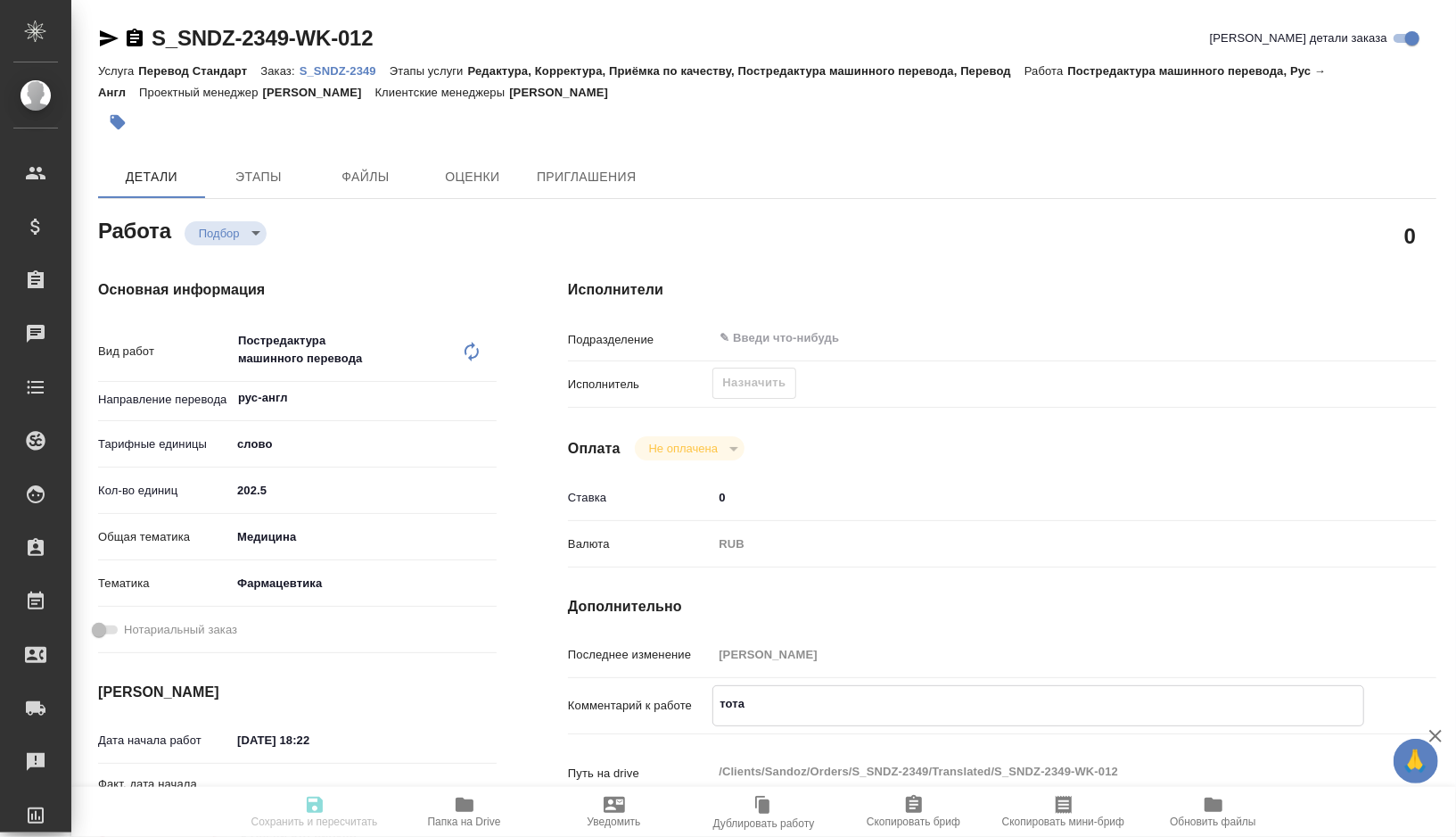
type textarea "x"
type textarea "тотал"
type textarea "x"
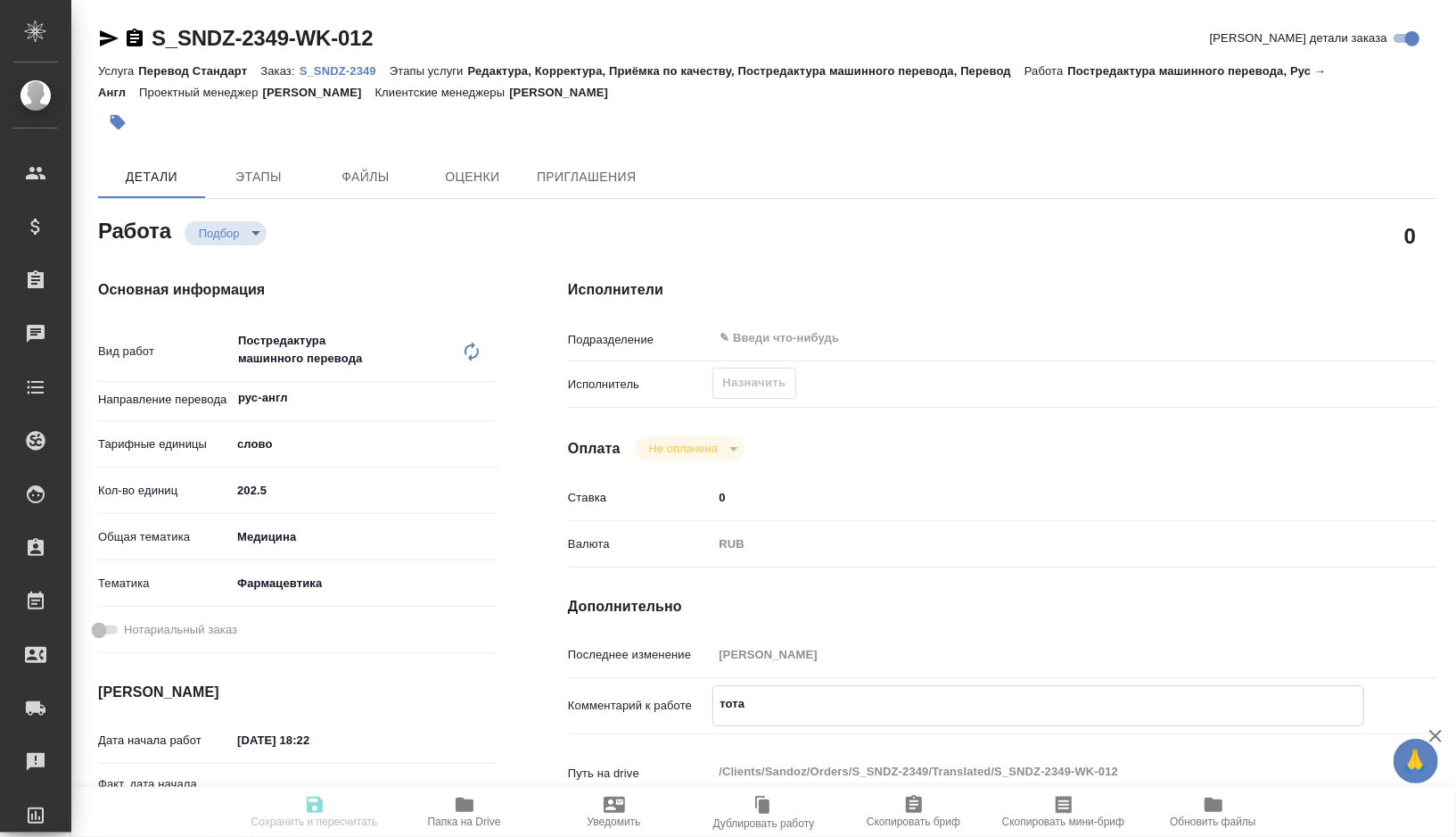
type textarea "x"
type textarea "тотал"
type textarea "x"
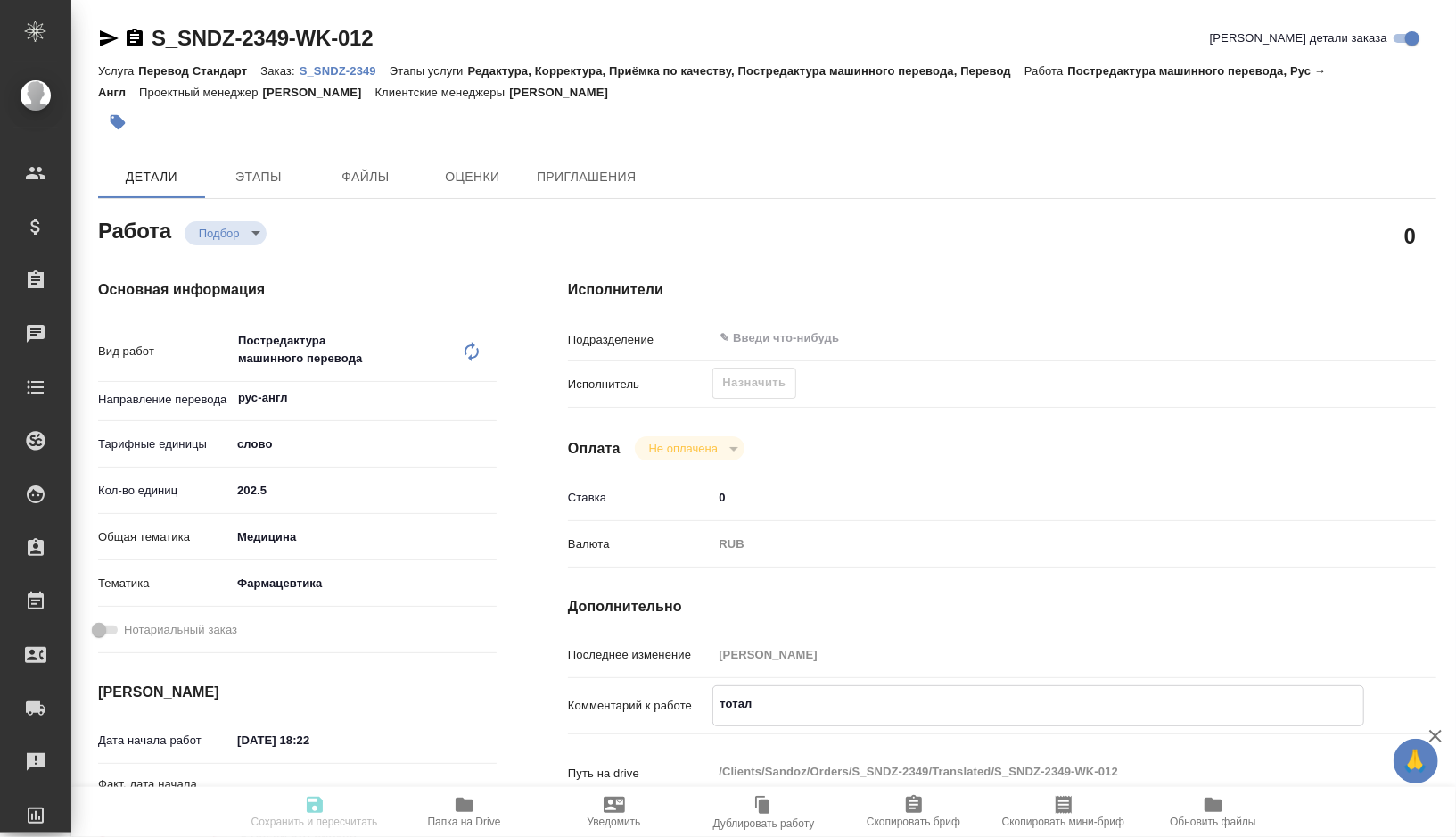
type textarea "x"
type textarea "тотал"
type textarea "x"
paste textarea "378"
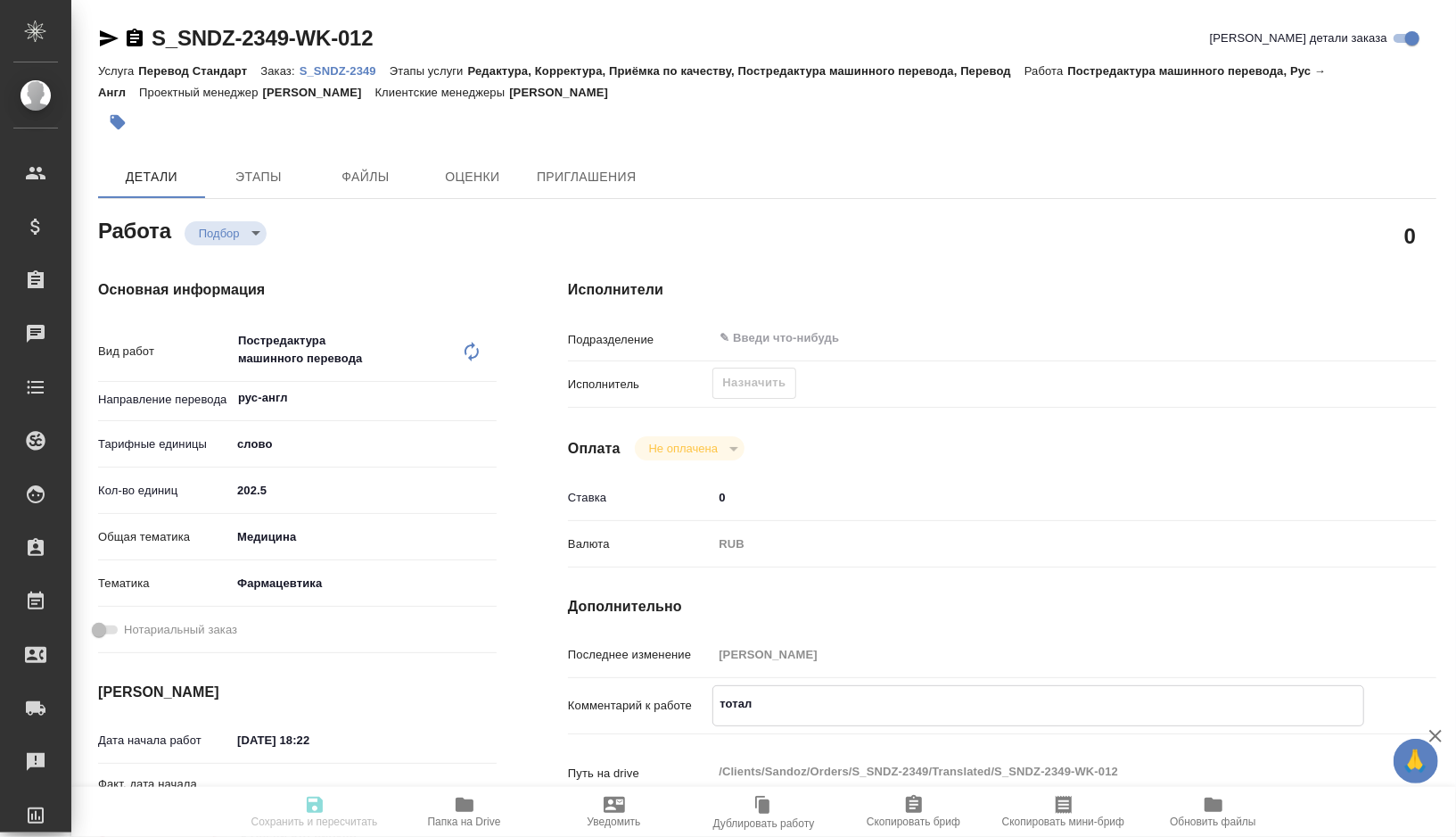
type textarea "x"
type textarea "тотал 378"
type textarea "x"
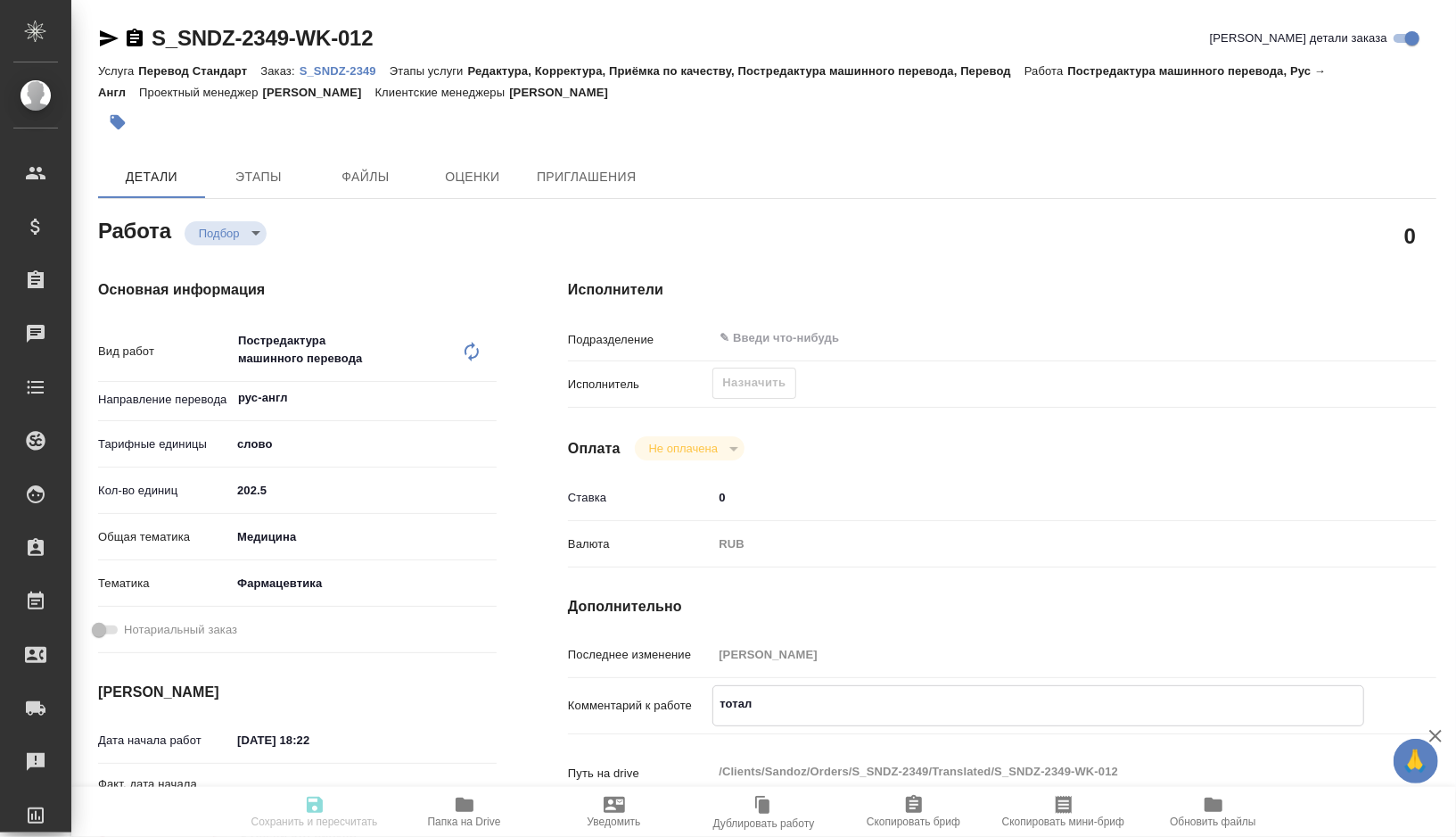
type textarea "x"
type textarea "тотал 378"
type textarea "x"
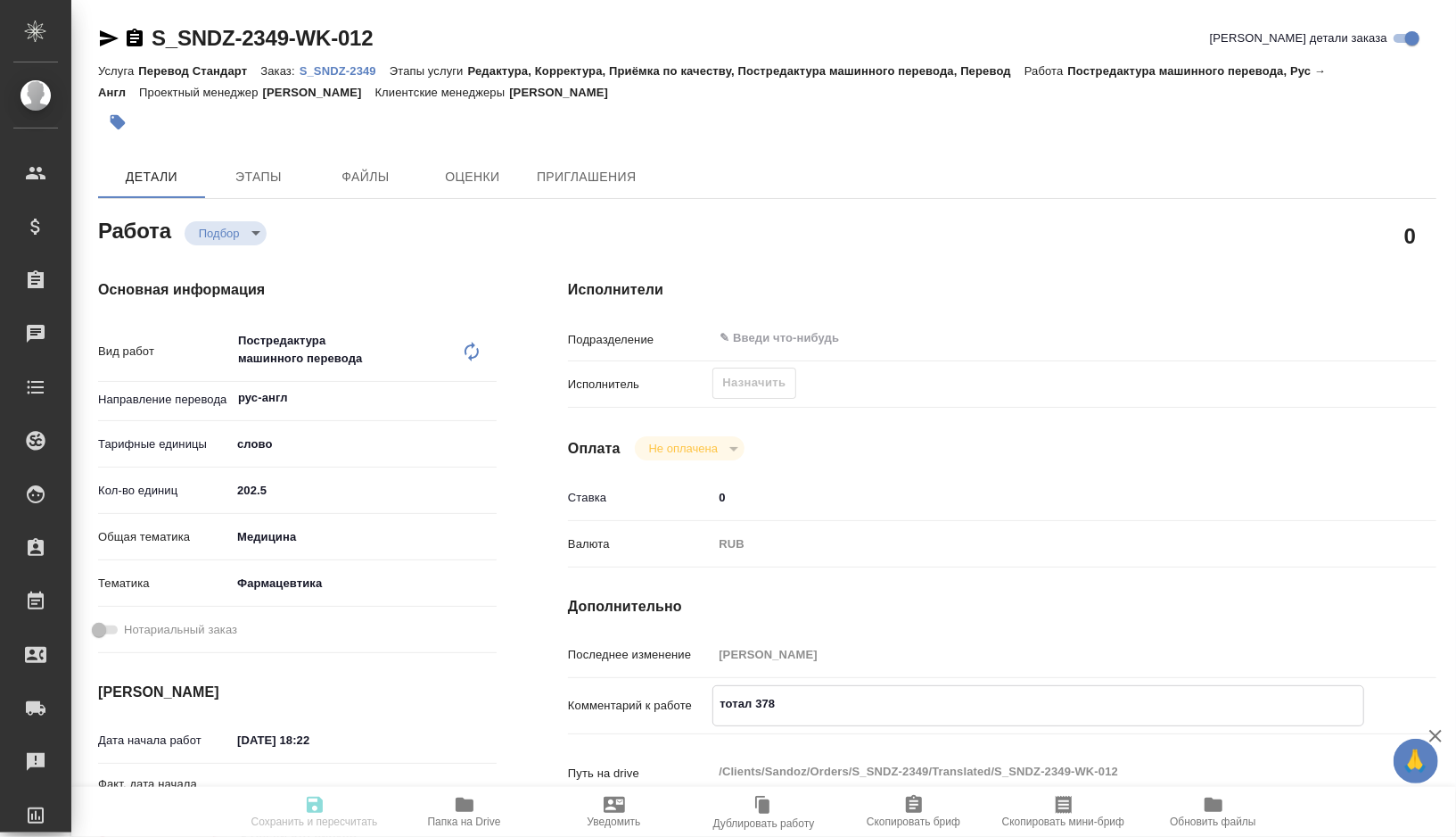
type textarea "x"
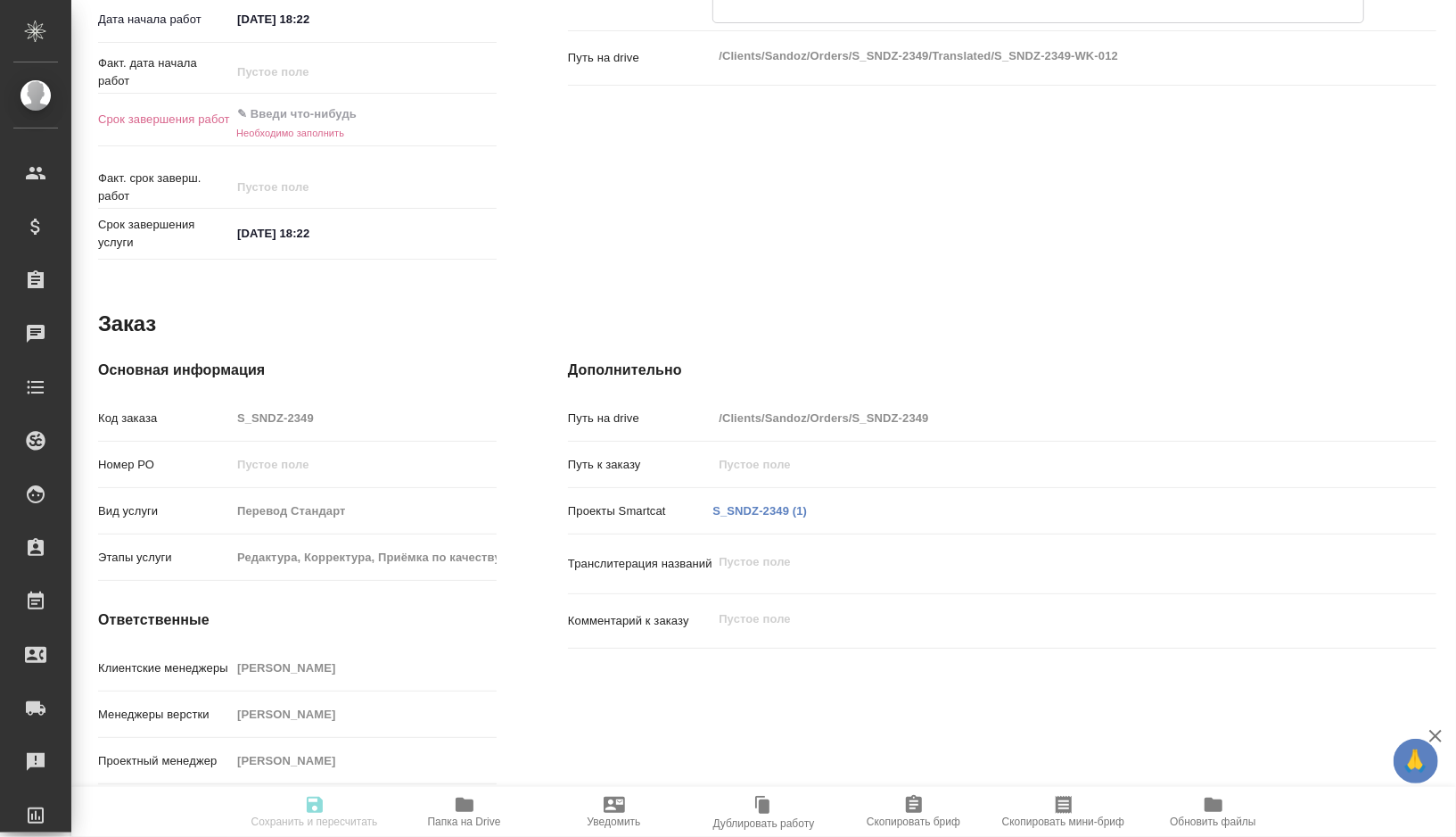
scroll to position [520, 0]
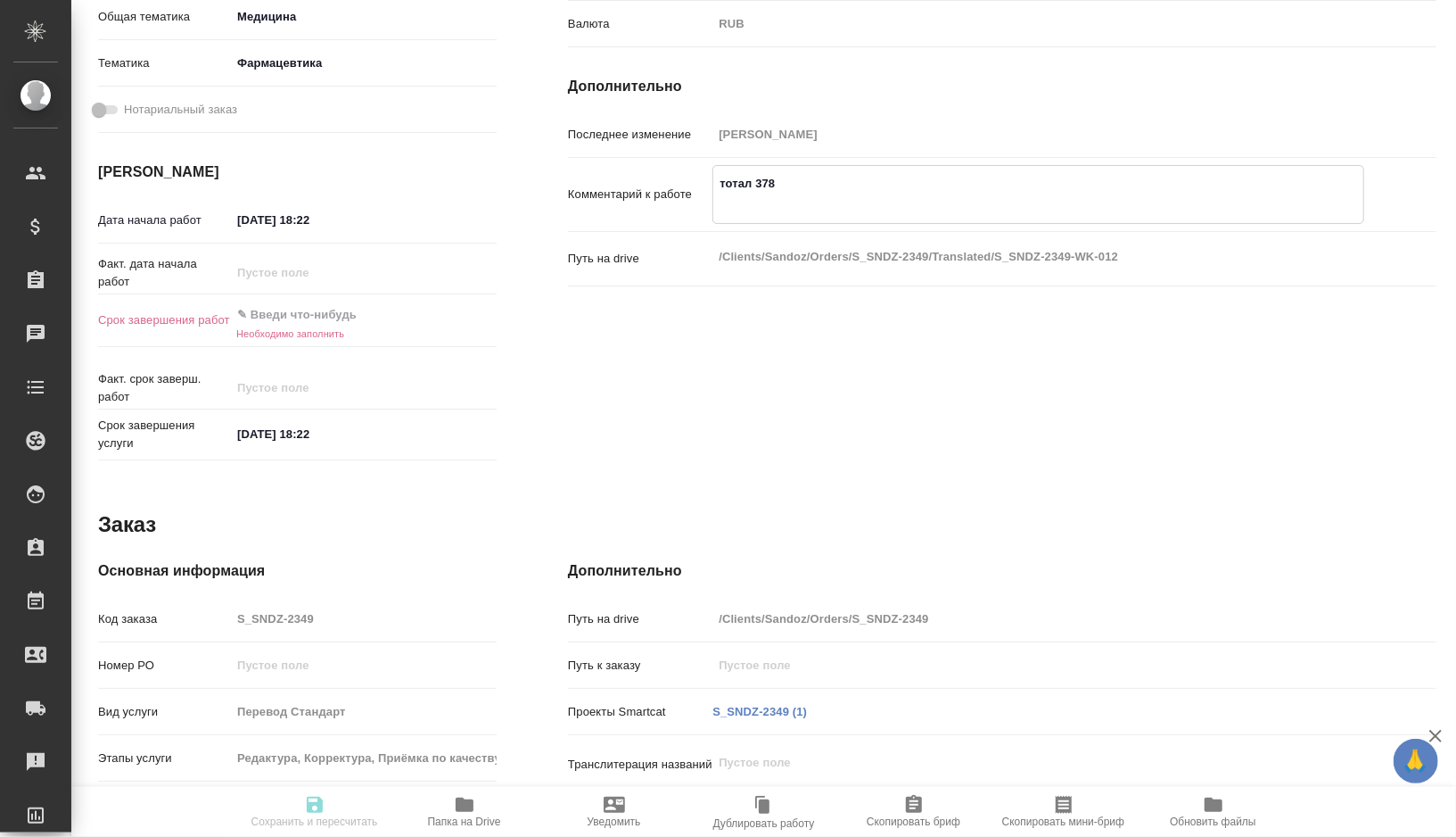
type textarea "тотал 378"
type textarea "x"
paste textarea "весь русский текст переводим на англ то, что на англ - скрываем, на подверстке …"
type textarea "x"
type textarea "тотал 378 весь русский текст переводим на англ то, что на англ - скрываем, на п…"
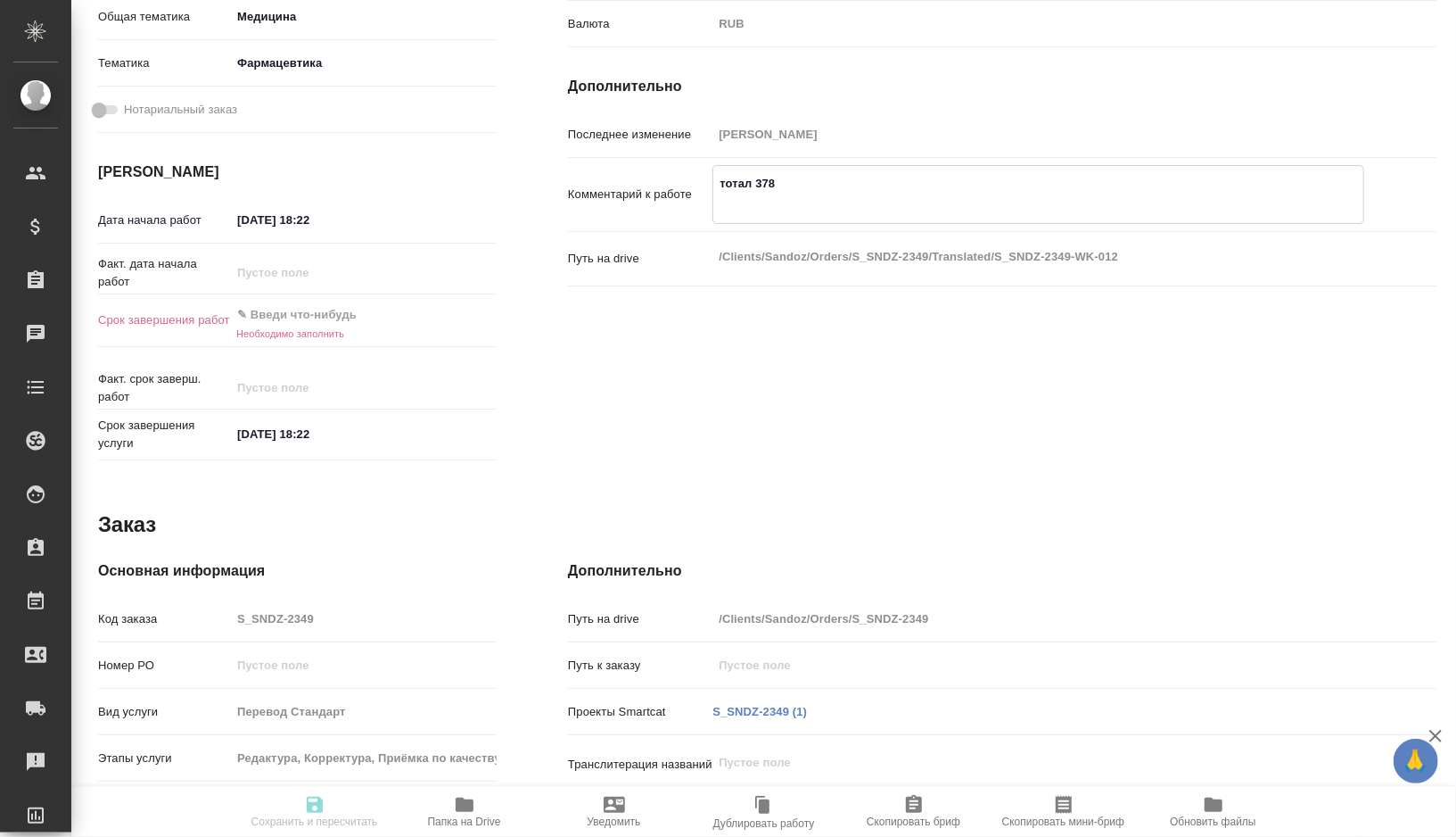
type textarea "x"
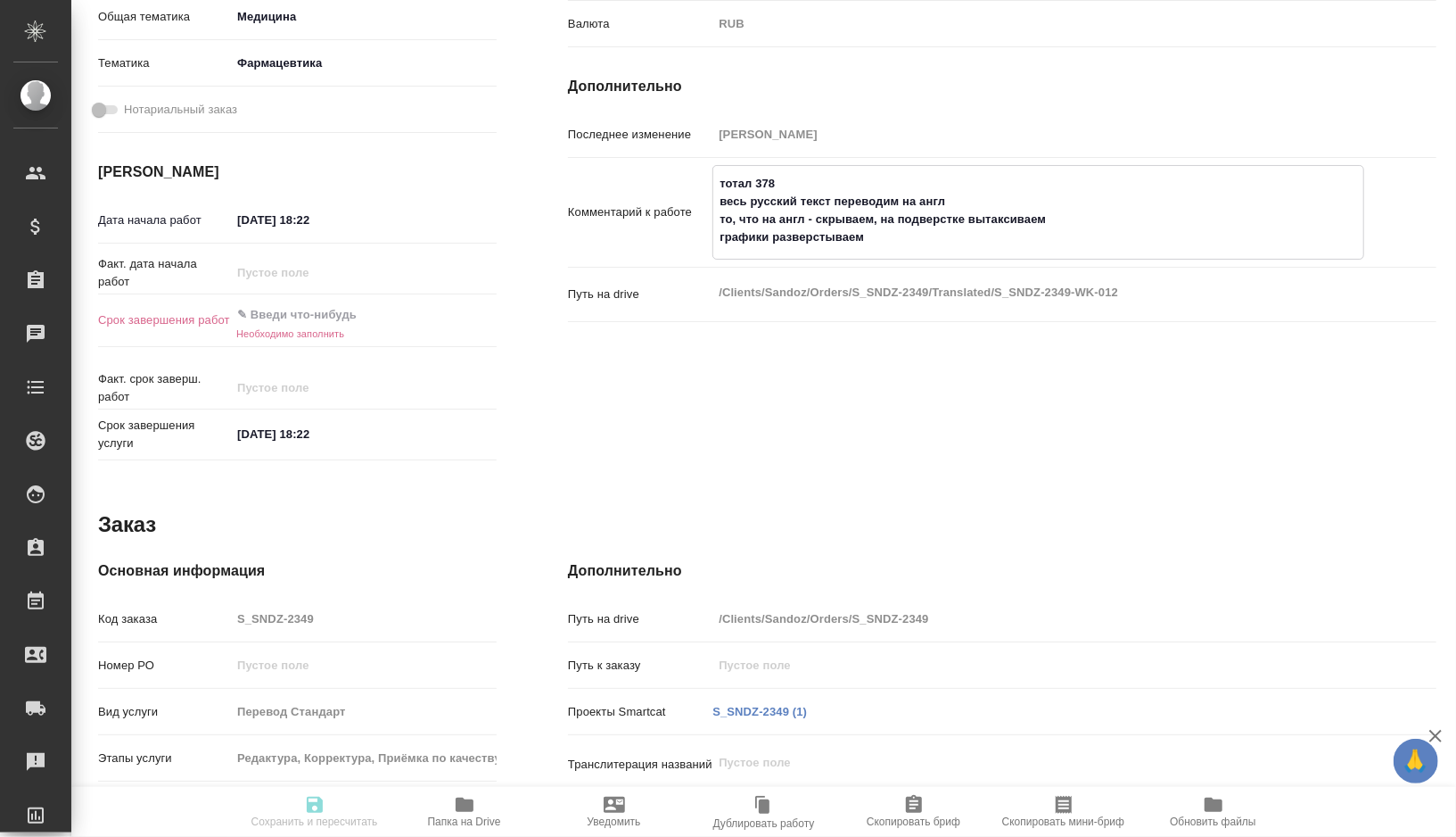
drag, startPoint x: 810, startPoint y: 216, endPoint x: 1052, endPoint y: 212, distance: 242.0
click at [1052, 212] on textarea "тотал 378 весь русский текст переводим на англ то, что на англ - скрываем, на п…" at bounding box center [1038, 210] width 650 height 84
click at [893, 219] on textarea "тотал 378 весь русский текст переводим на англ то, что на англ - скрываем, на п…" at bounding box center [1038, 210] width 650 height 84
click at [852, 219] on textarea "тотал 378 весь русский текст переводим на англ то, что на англ - скрываем, на п…" at bounding box center [1038, 210] width 650 height 84
drag, startPoint x: 852, startPoint y: 219, endPoint x: 1030, endPoint y: 220, distance: 178.0
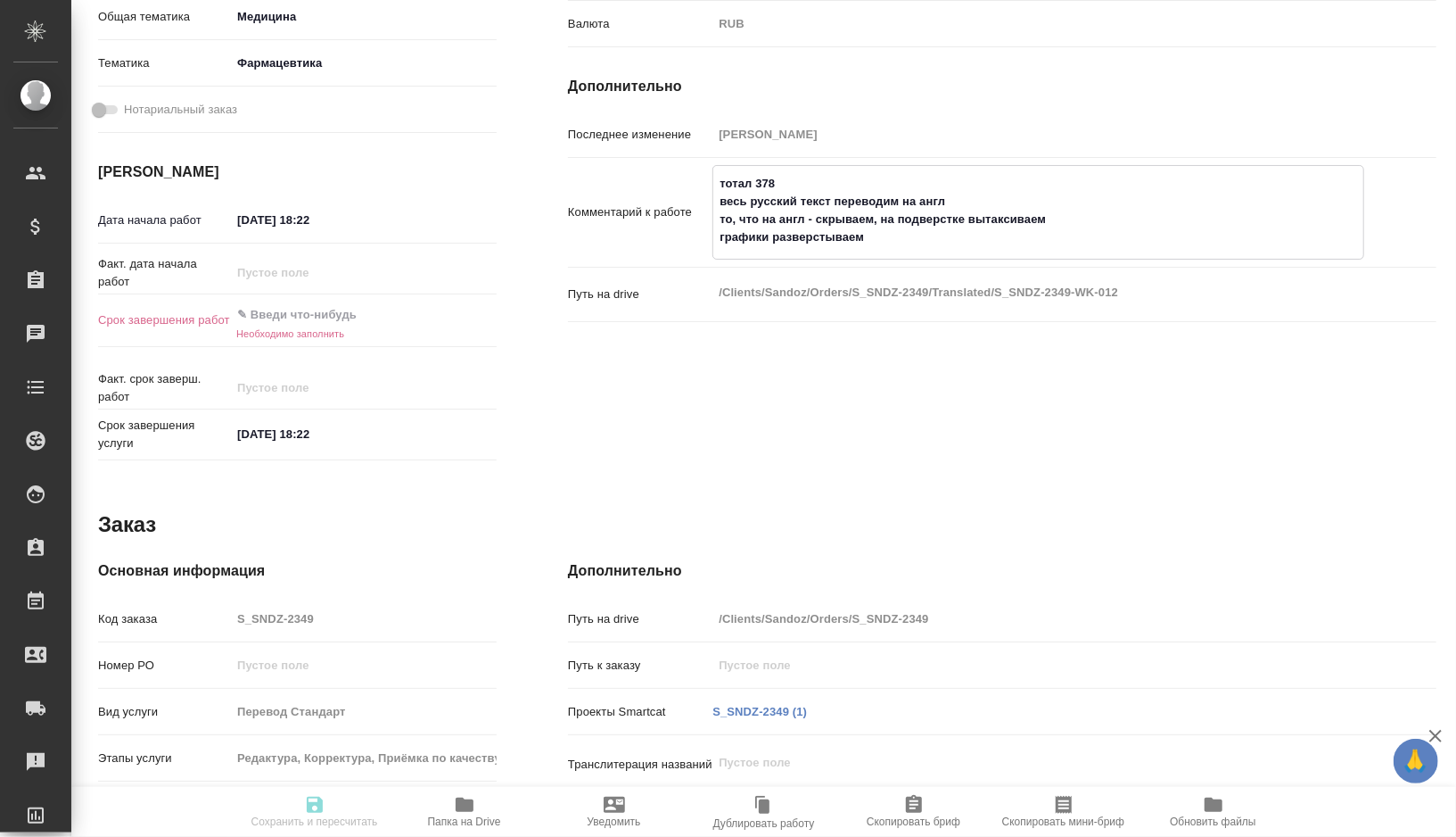
click at [1030, 220] on textarea "тотал 378 весь русский текст переводим на англ то, что на англ - скрываем, на п…" at bounding box center [1038, 210] width 650 height 84
type textarea "x"
type textarea "тотал 378 весь русский текст переводим на англ то, что на англ - о графики разв…"
type textarea "x"
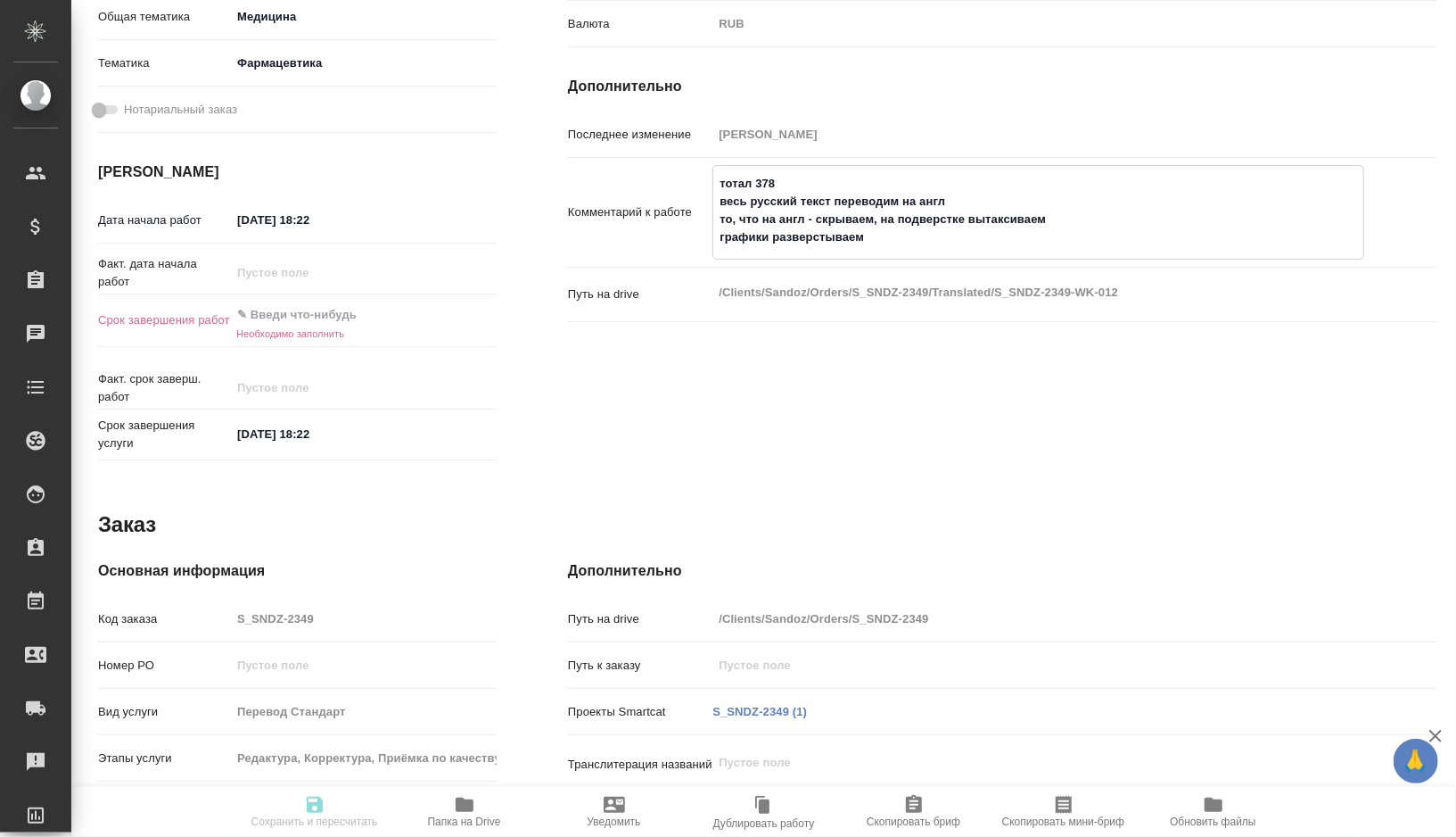
type textarea "x"
type textarea "тотал 378 весь русский текст переводим на англ то, что на англ - ос графики раз…"
type textarea "x"
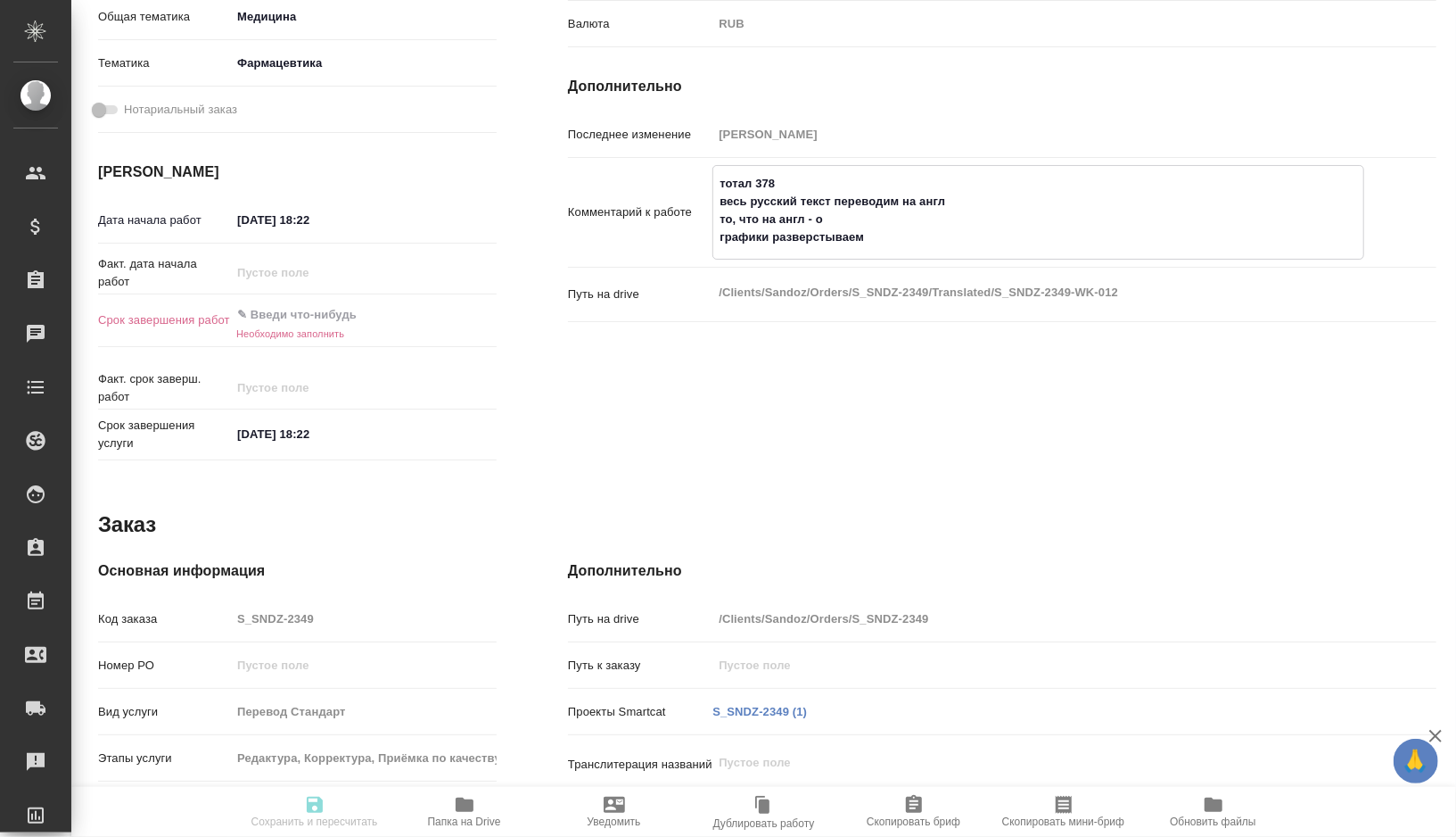
type textarea "x"
type textarea "тотал 378 весь русский текст переводим на англ то, что на англ - ост графики ра…"
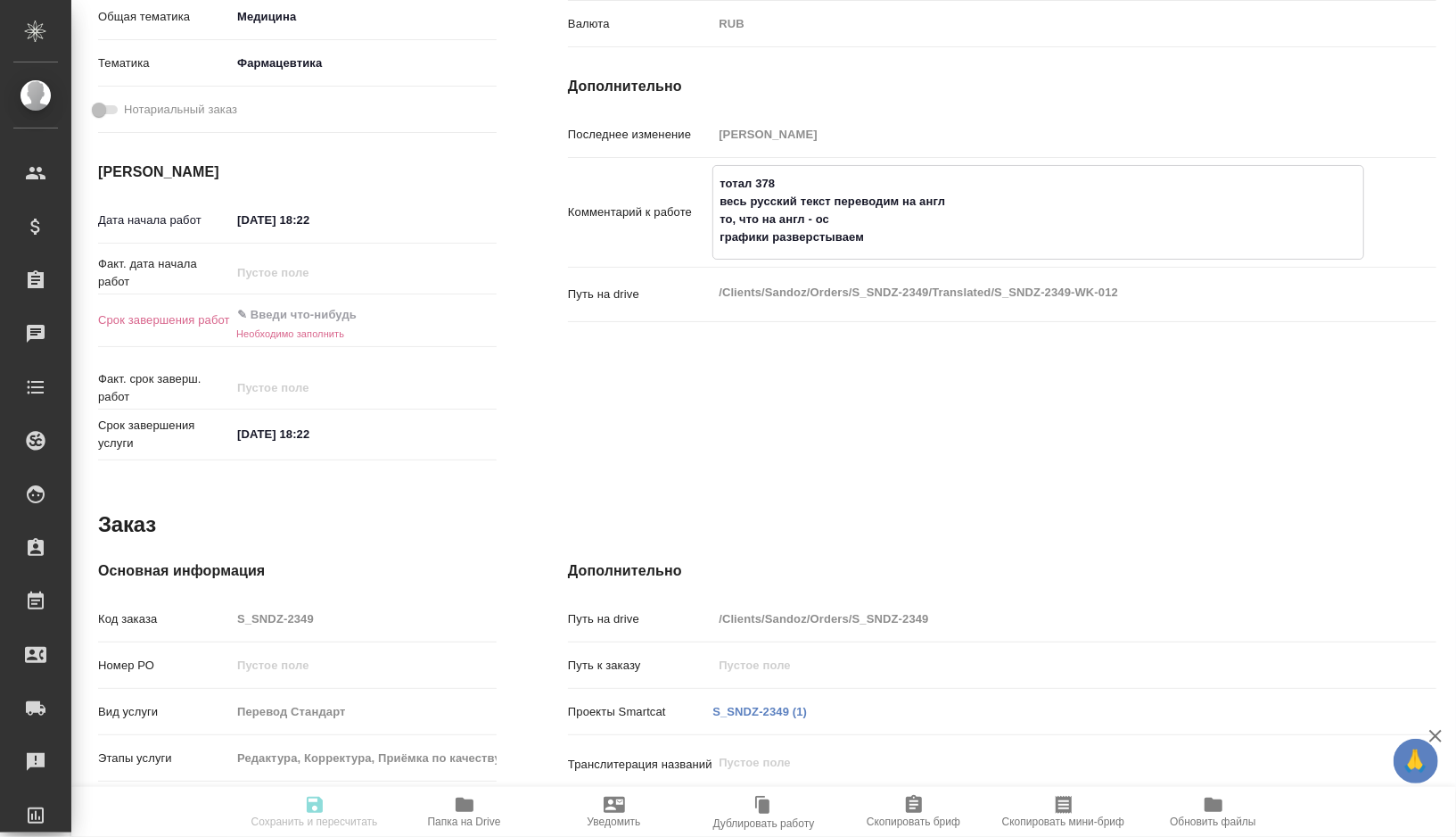
type textarea "x"
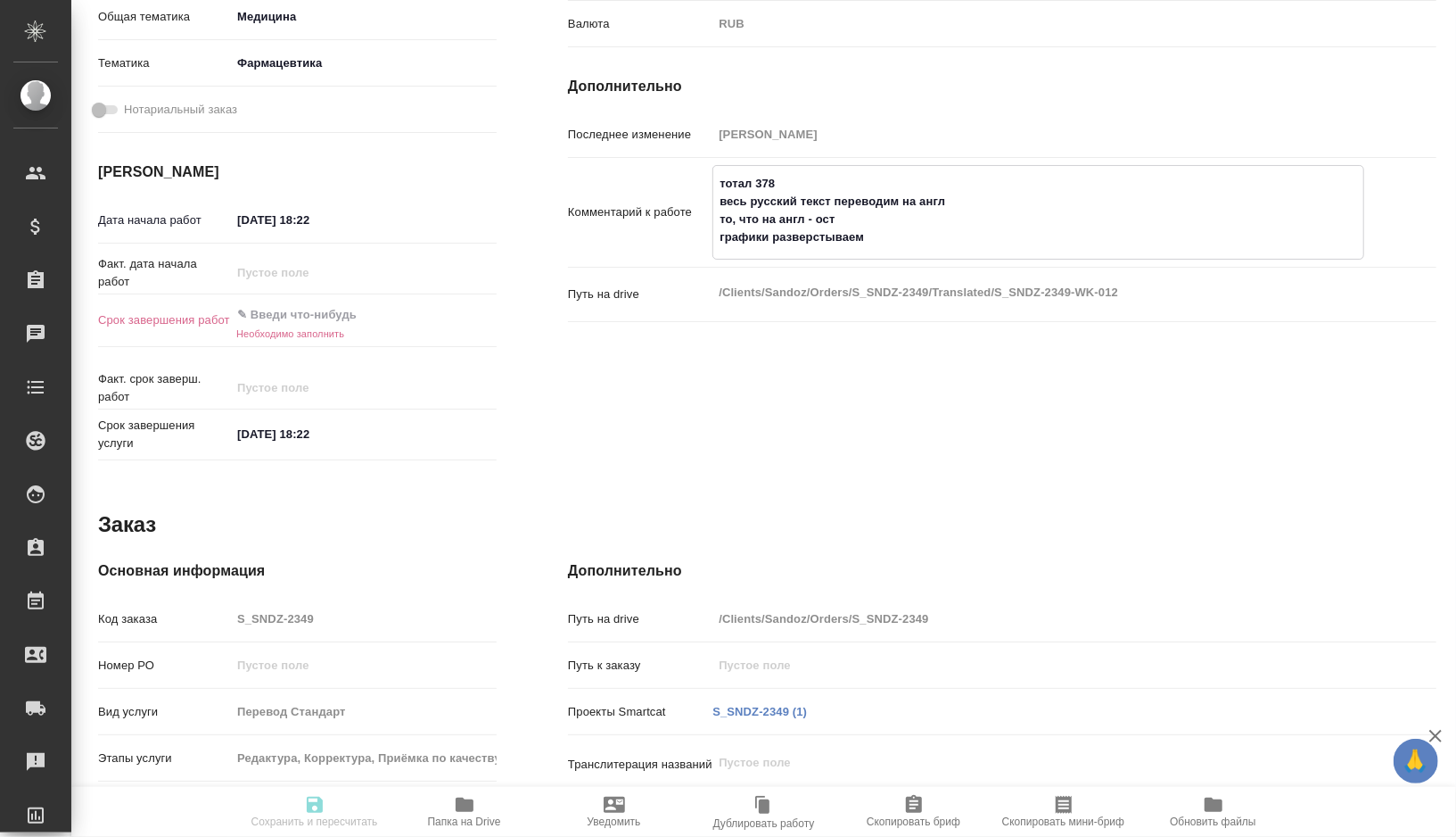
type textarea "тотал 378 весь русский текст переводим на англ то, что на англ - оста графики р…"
type textarea "x"
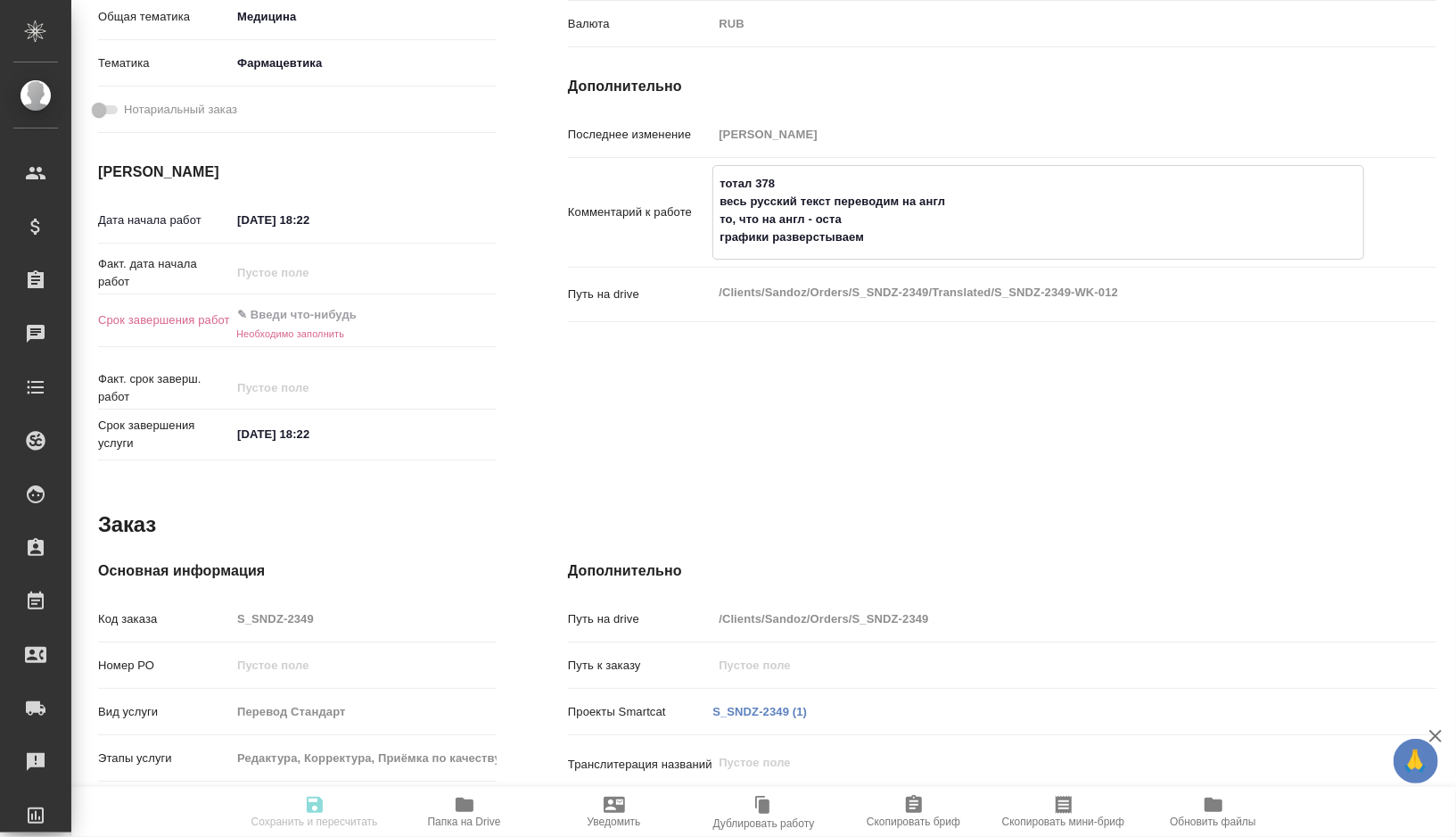
type textarea "x"
type textarea "тотал 378 весь русский текст переводим на англ то, что на англ - остав графики …"
type textarea "x"
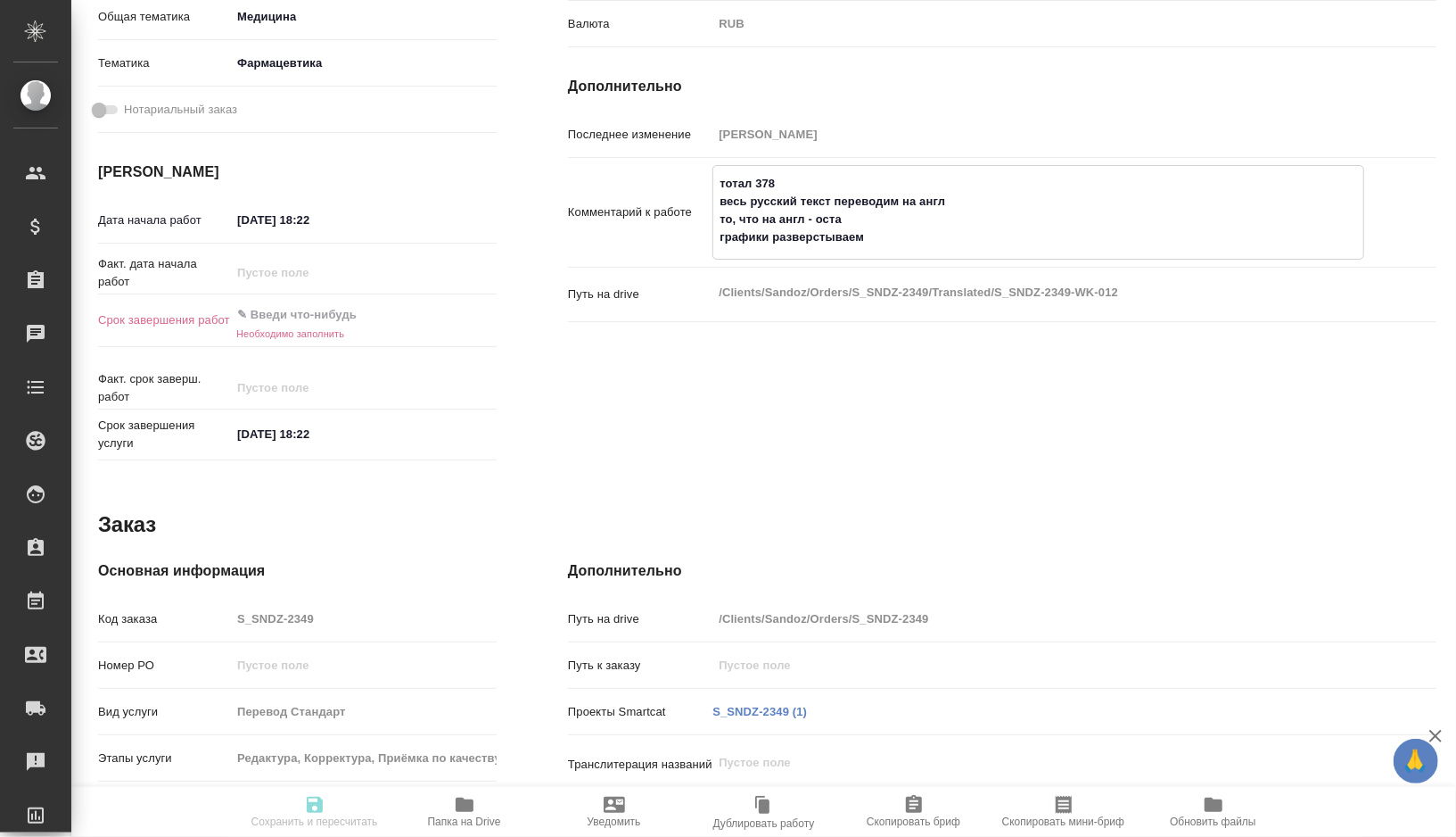
type textarea "x"
type textarea "тотал 378 весь русский текст переводим на англ то, что на англ - оставл графики…"
type textarea "x"
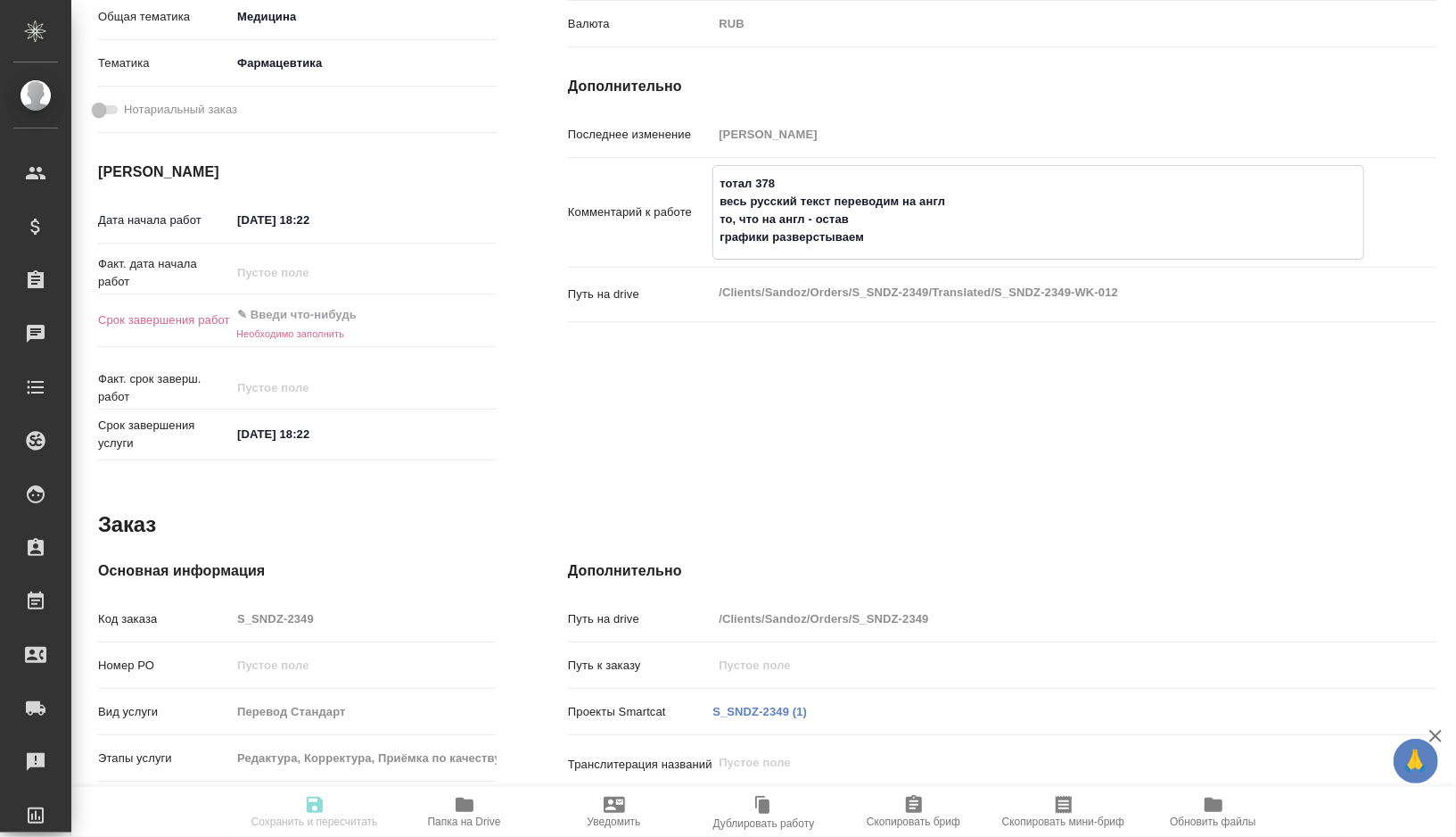
type textarea "x"
type textarea "тотал 378 весь русский текст переводим на англ то, что на англ - оставля график…"
type textarea "x"
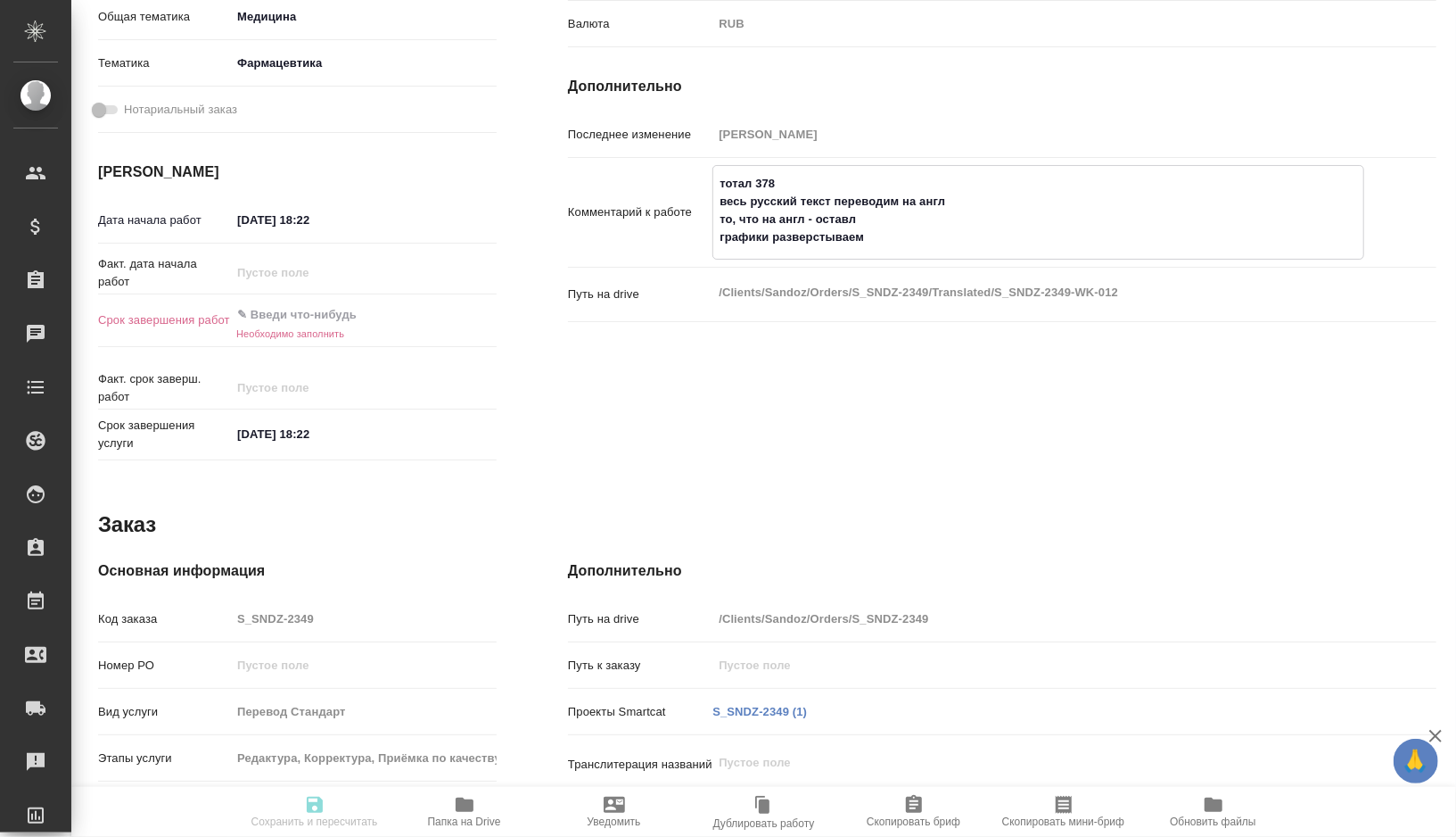
type textarea "x"
type textarea "тотал 378 весь русский текст переводим на англ то, что на англ - оставляе графи…"
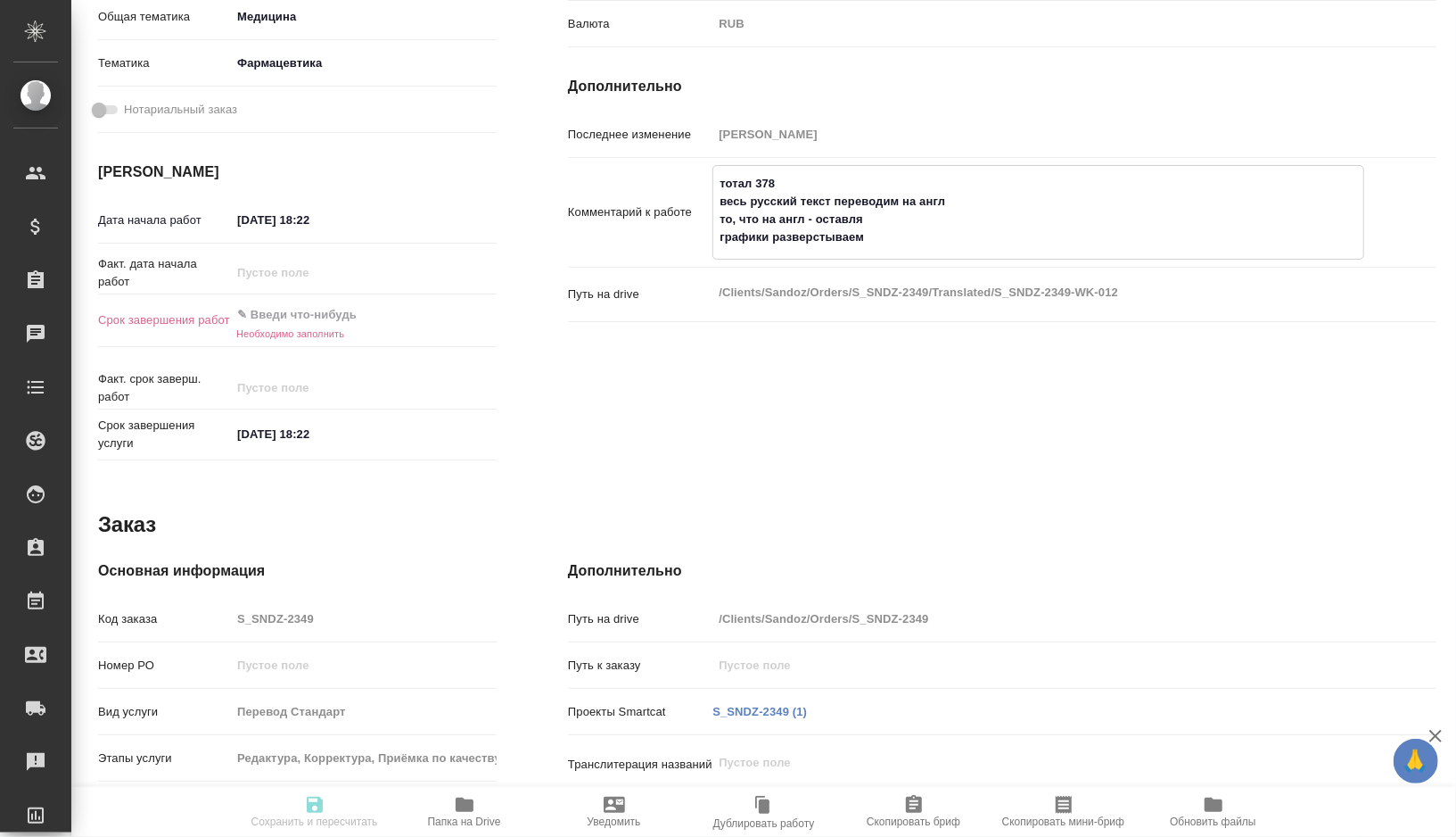
type textarea "x"
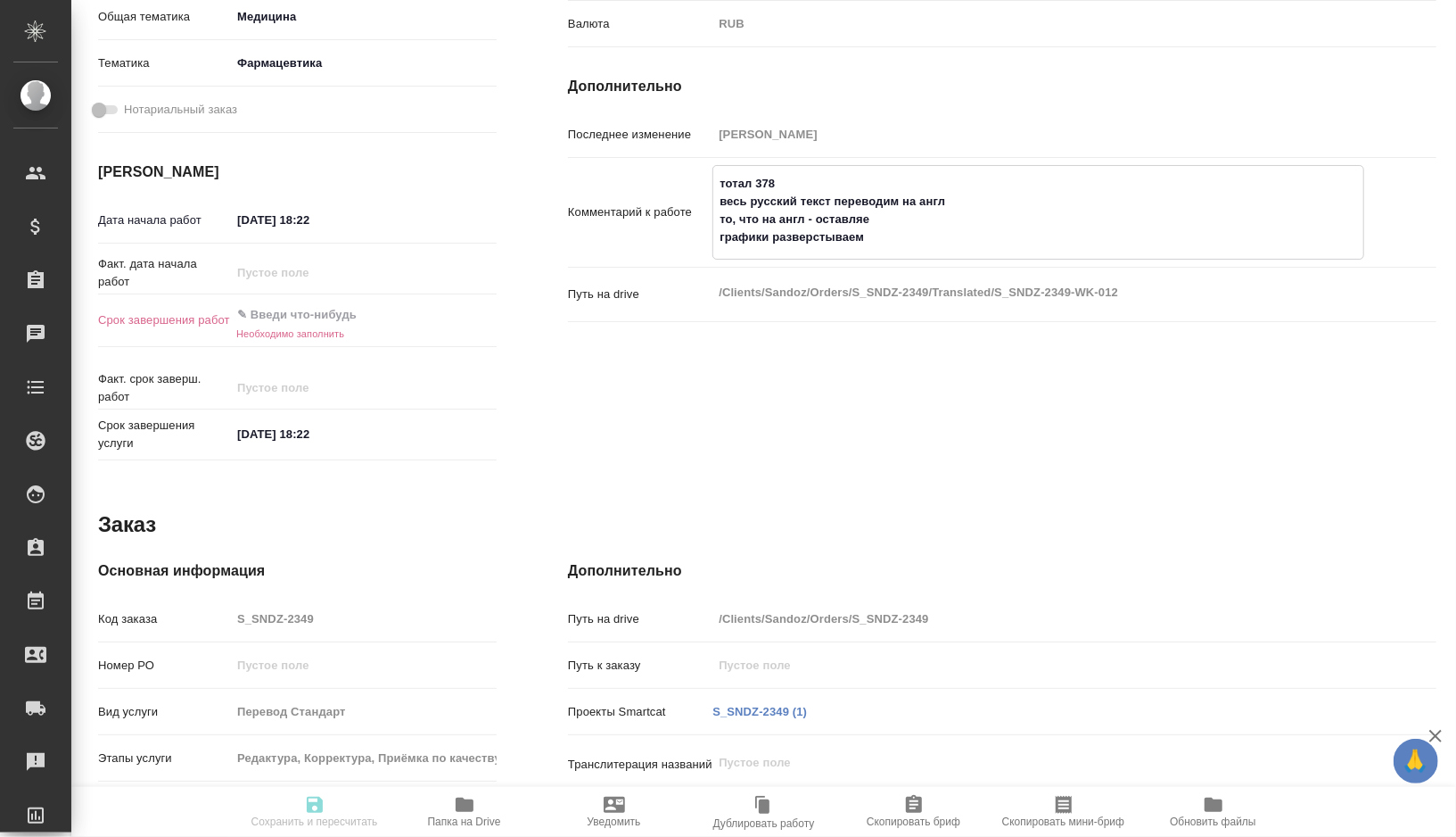
type textarea "тотал 378 весь русский текст переводим на англ то, что на англ - оставляем граф…"
type textarea "x"
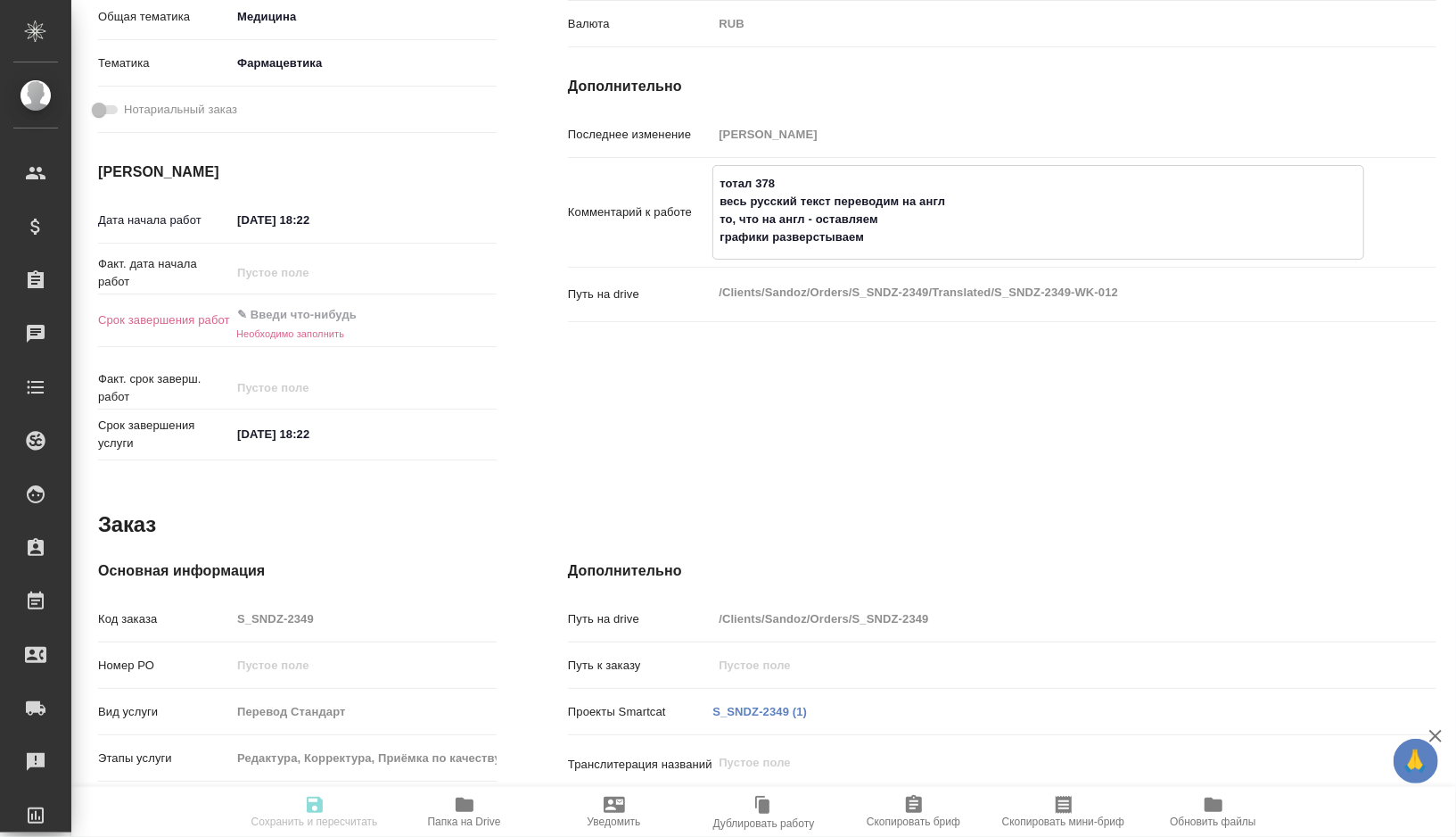
type textarea "x"
type textarea "тотал 378 весь русский текст переводим на англ то, что на англ - оставляем граф…"
type textarea "x"
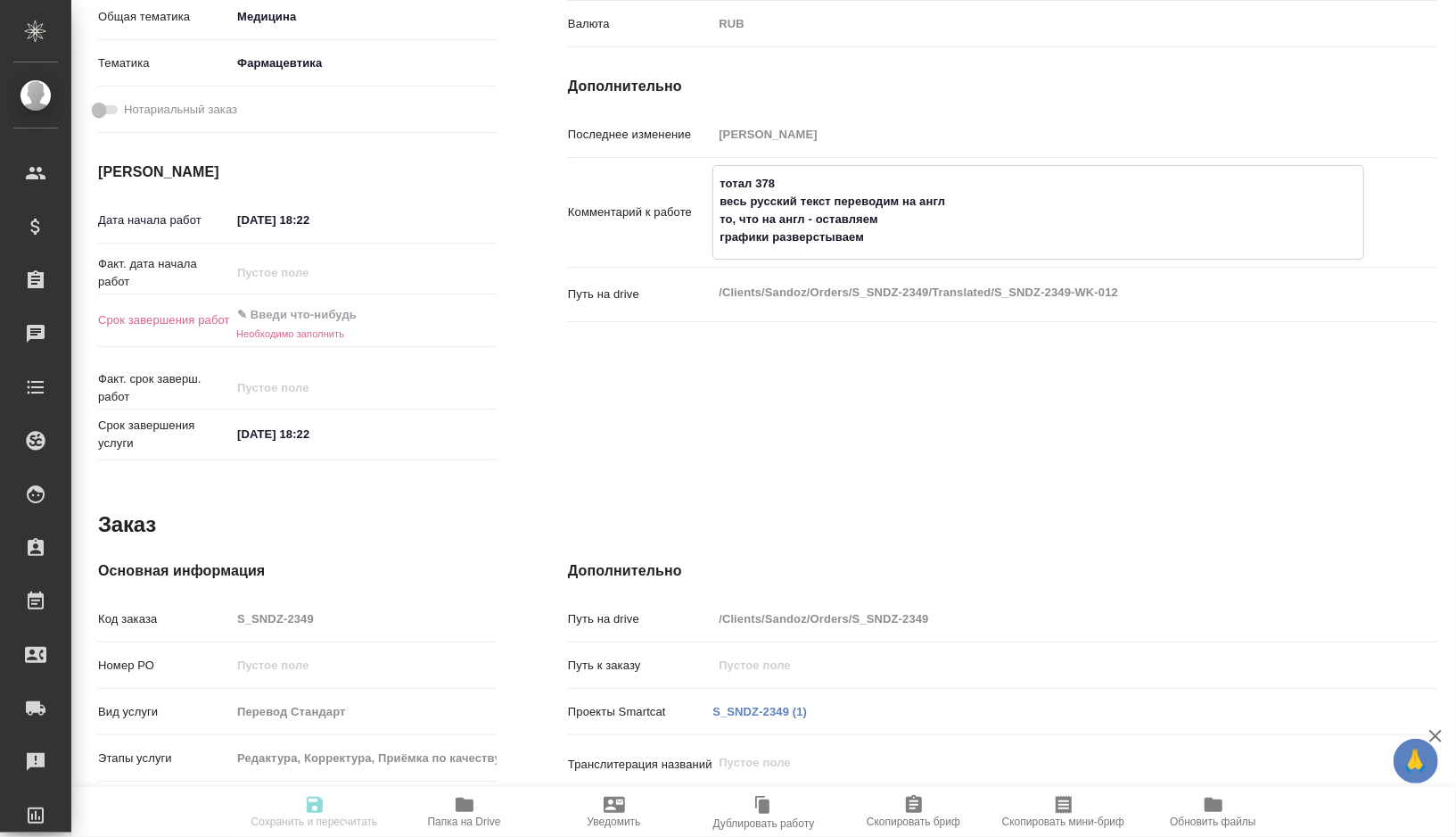
type textarea "x"
type textarea "тотал 378 весь русский текст переводим на англ то, что на англ - оставляем граф…"
type textarea "x"
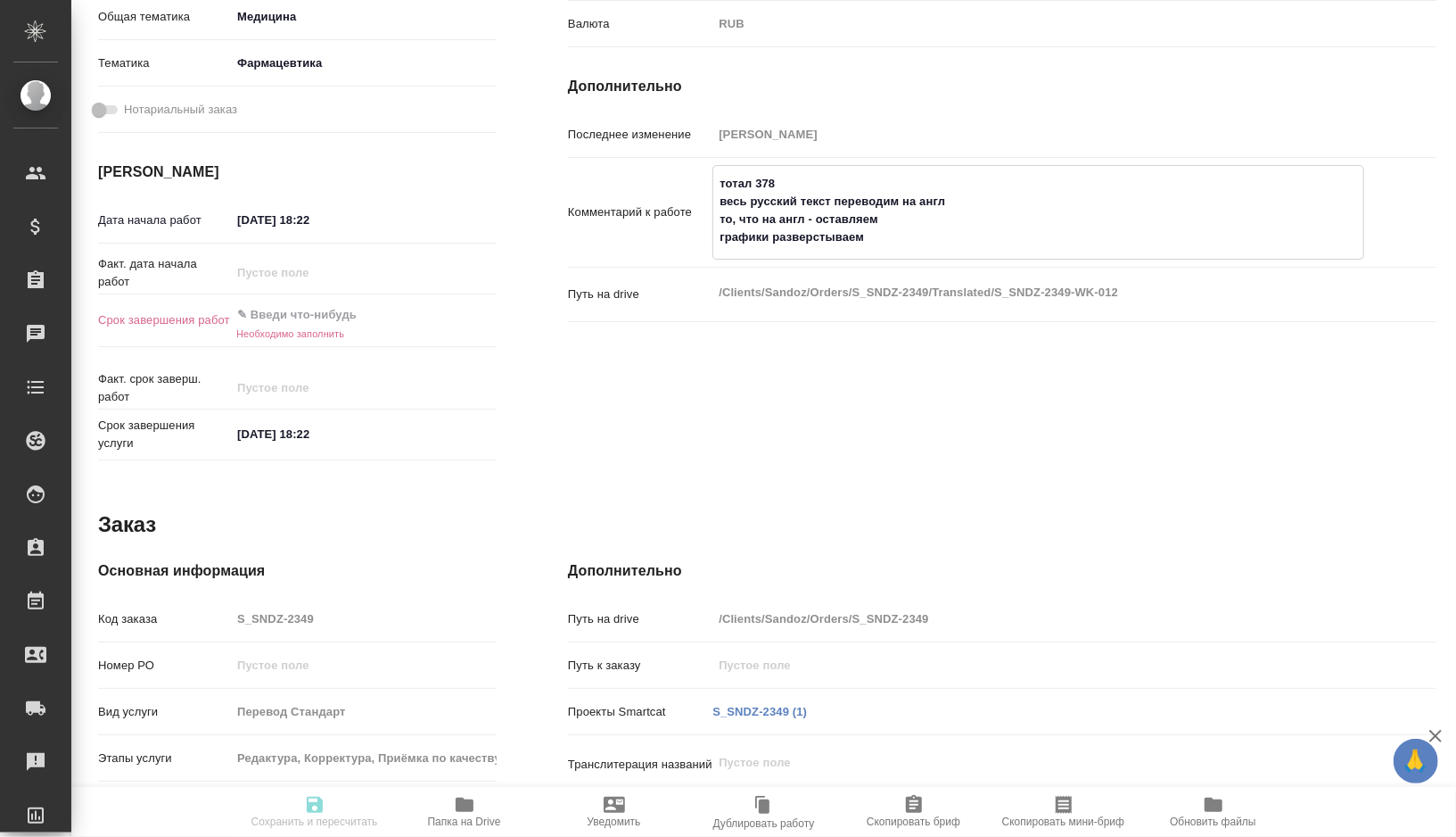
type textarea "x"
type textarea "тотал 378 весь русский текст переводим на англ то, что на англ - оставляем граф…"
type textarea "x"
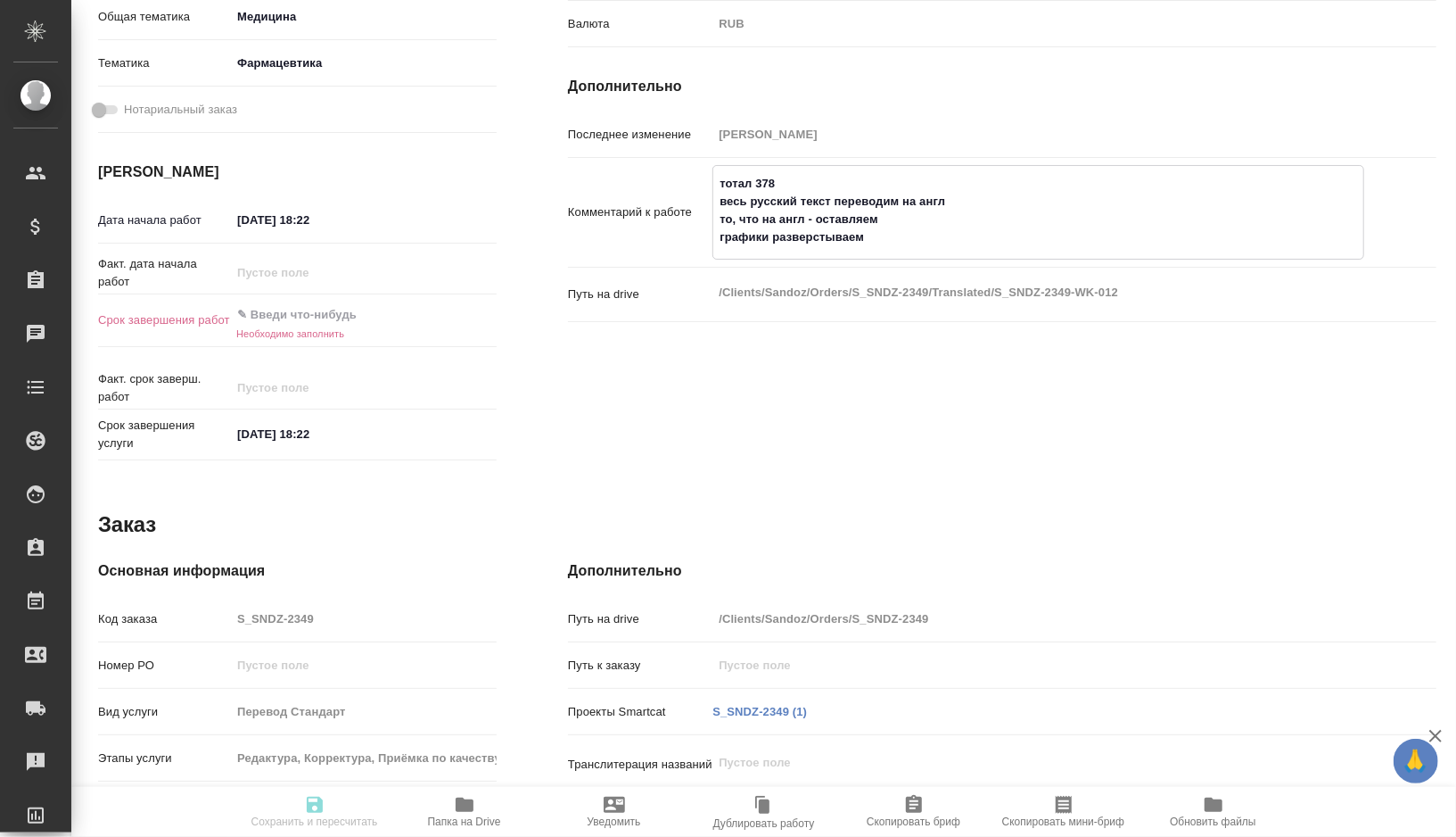
type textarea "x"
type textarea "тотал 378 весь русский текст переводим на англ то, что на англ - оставляем граф…"
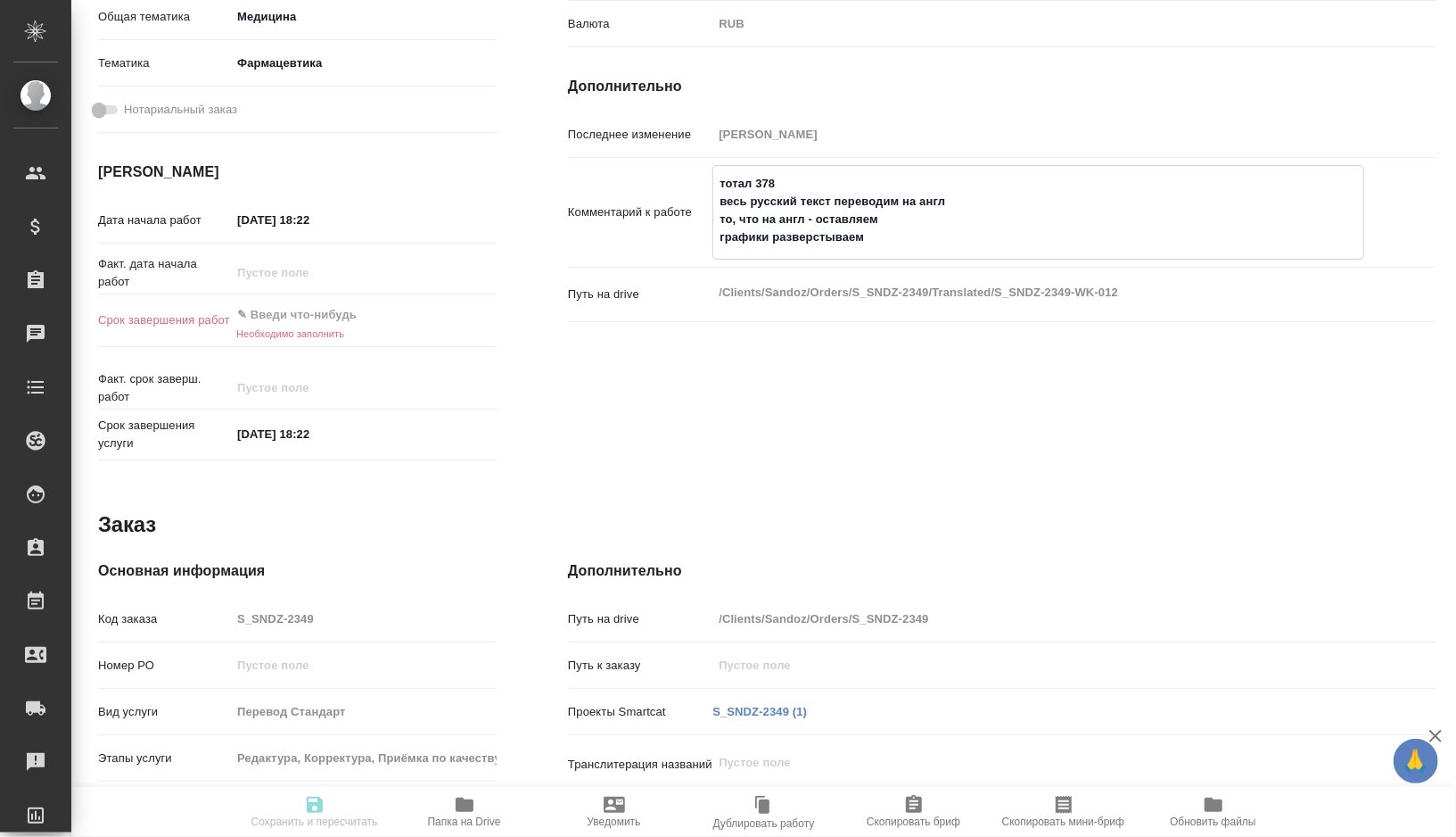
type textarea "x"
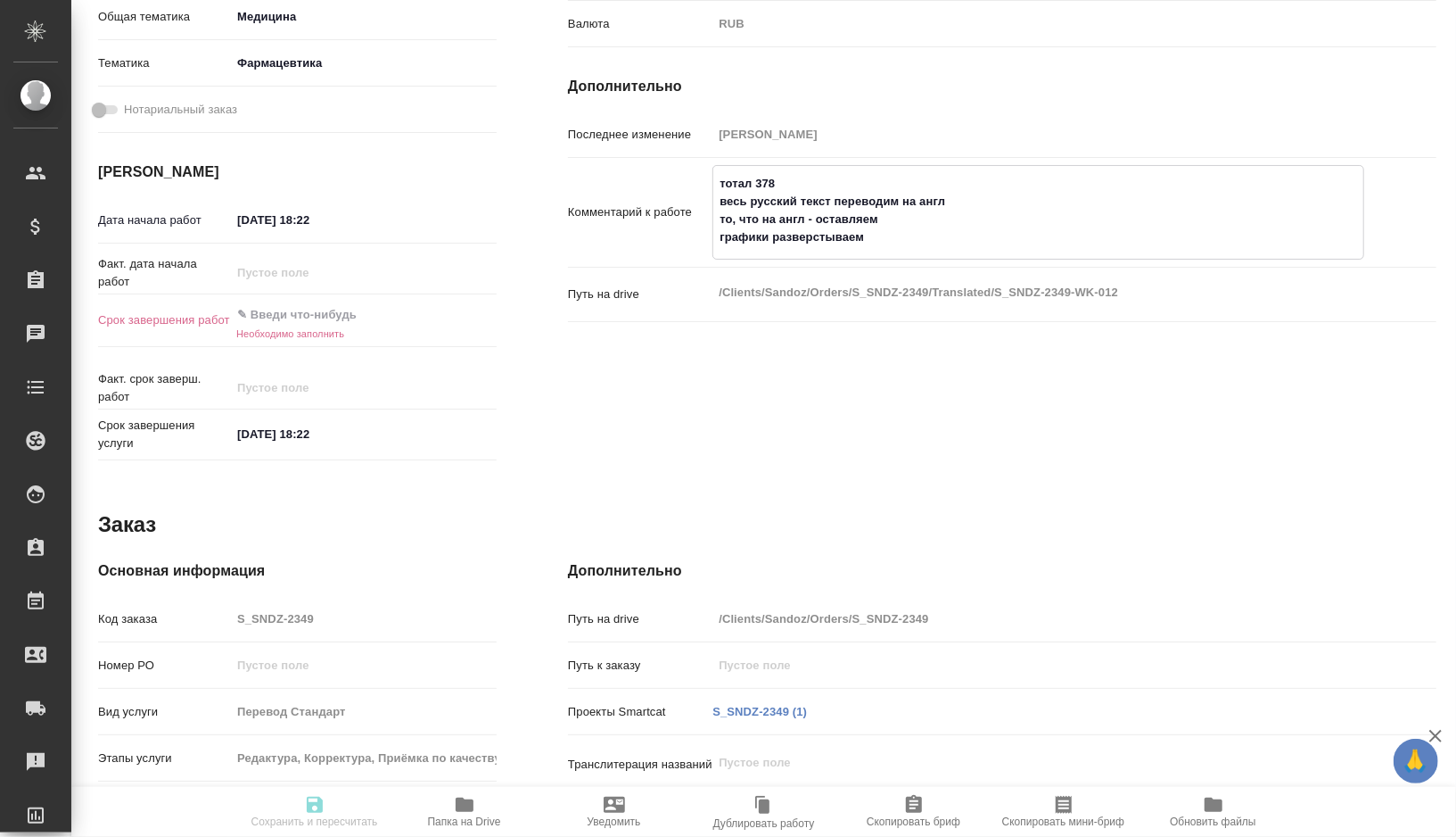
type textarea "тотал 378 весь русский текст переводим на англ то, что на англ - оставляем, гра…"
type textarea "x"
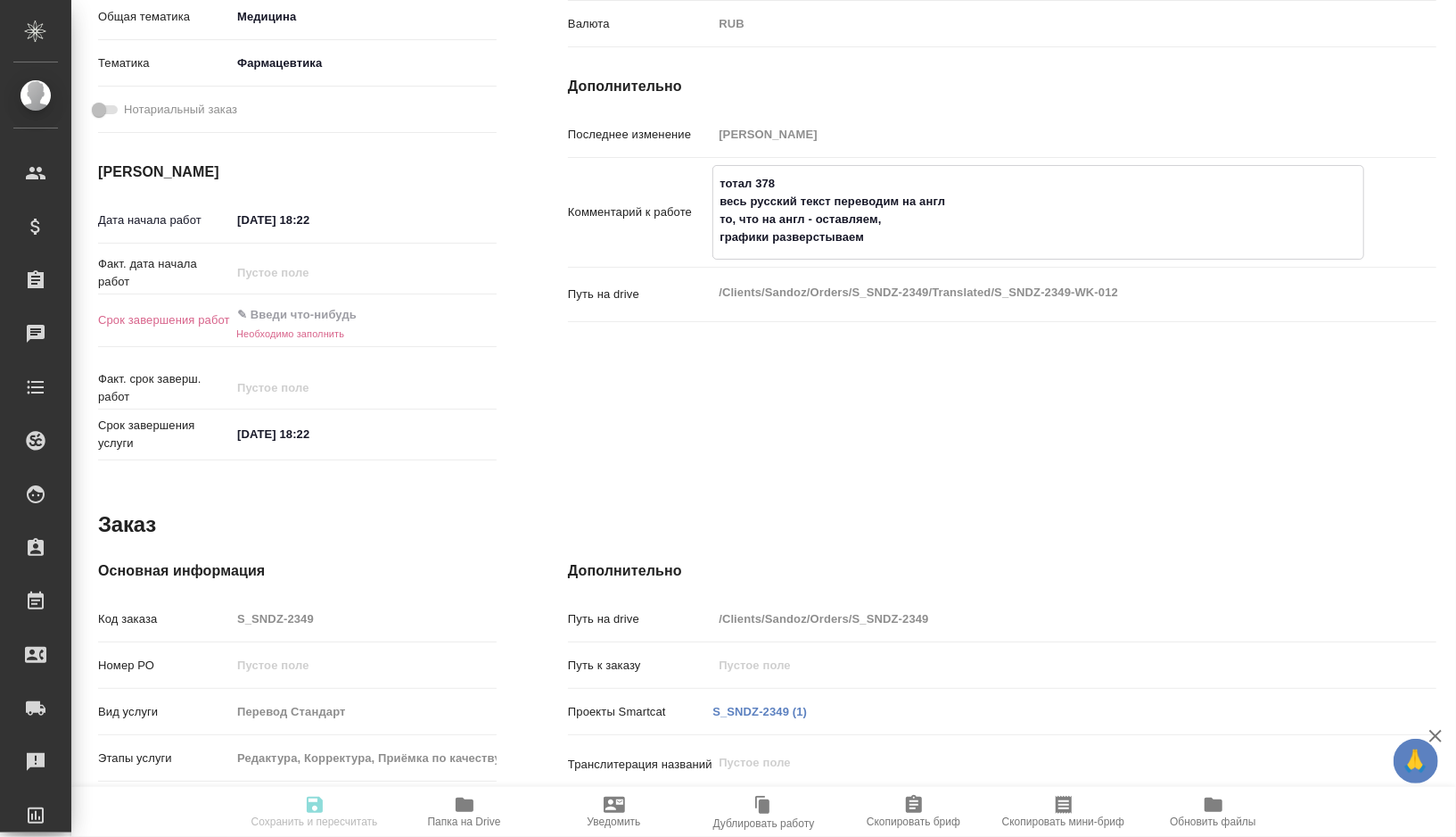
type textarea "x"
type textarea "тотал 378 весь русский текст переводим на англ то, что на англ - оставляем, гра…"
type textarea "x"
click at [747, 238] on textarea "тотал 378 весь русский текст переводим на англ то, что на англ - оставляем как …" at bounding box center [1038, 210] width 650 height 84
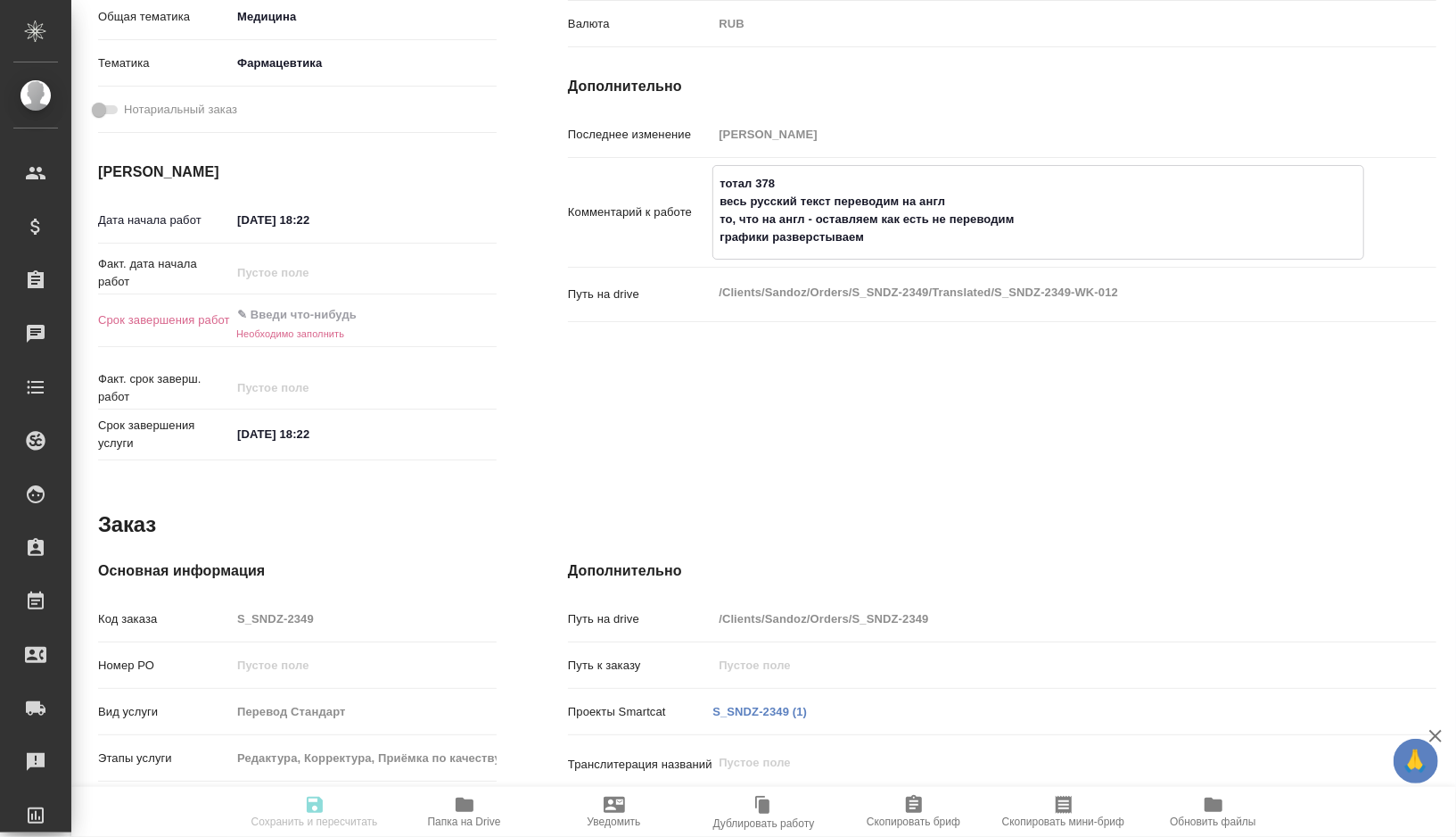
drag, startPoint x: 747, startPoint y: 238, endPoint x: 831, endPoint y: 238, distance: 84.0
click at [831, 238] on textarea "тотал 378 весь русский текст переводим на англ то, что на англ - оставляем как …" at bounding box center [1038, 210] width 650 height 84
click at [978, 206] on textarea "тотал 378 весь русский текст переводим на англ то, что на англ - оставляем как …" at bounding box center [1038, 210] width 650 height 84
click at [346, 214] on input "10.10.2025 18:22" at bounding box center [309, 219] width 156 height 26
click at [248, 216] on input "10.10.2025 11:00" at bounding box center [310, 219] width 156 height 26
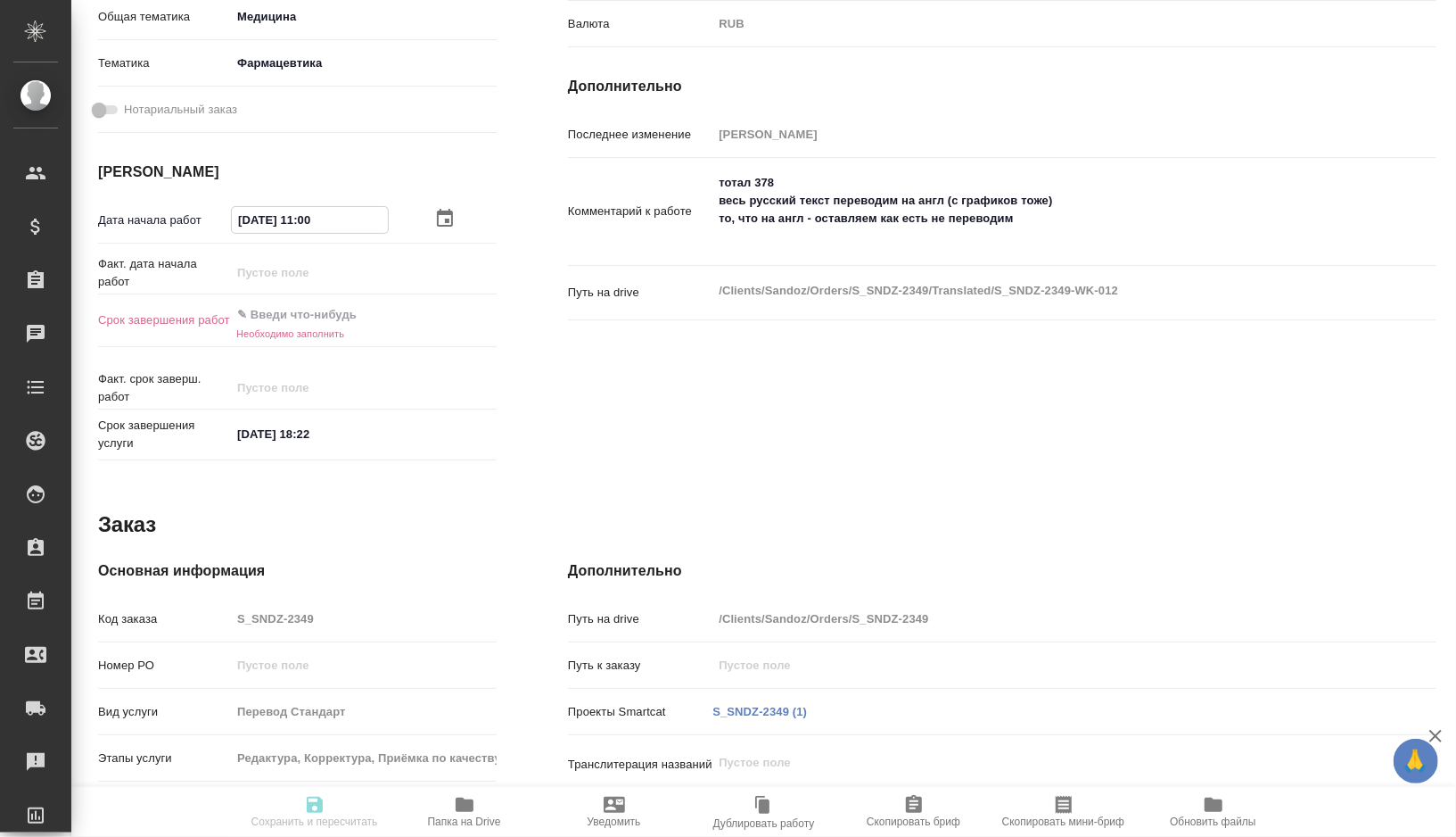
drag, startPoint x: 342, startPoint y: 215, endPoint x: 154, endPoint y: 215, distance: 188.0
click at [154, 215] on div "Дата начала работ 11.10.2025 11:00" at bounding box center [297, 219] width 399 height 31
click at [273, 304] on input "text" at bounding box center [309, 314] width 156 height 26
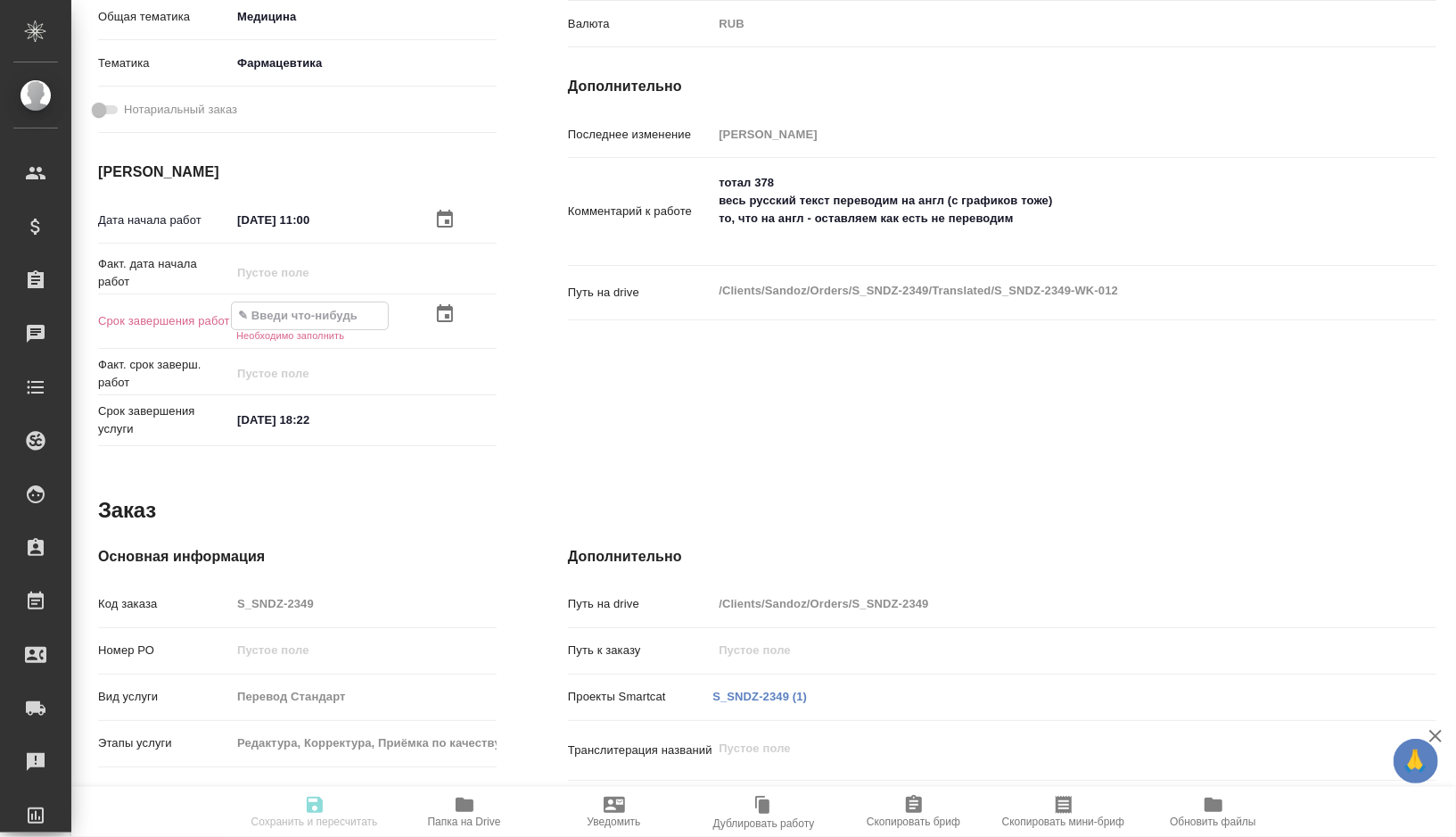
paste input "11.10.2025 11:00"
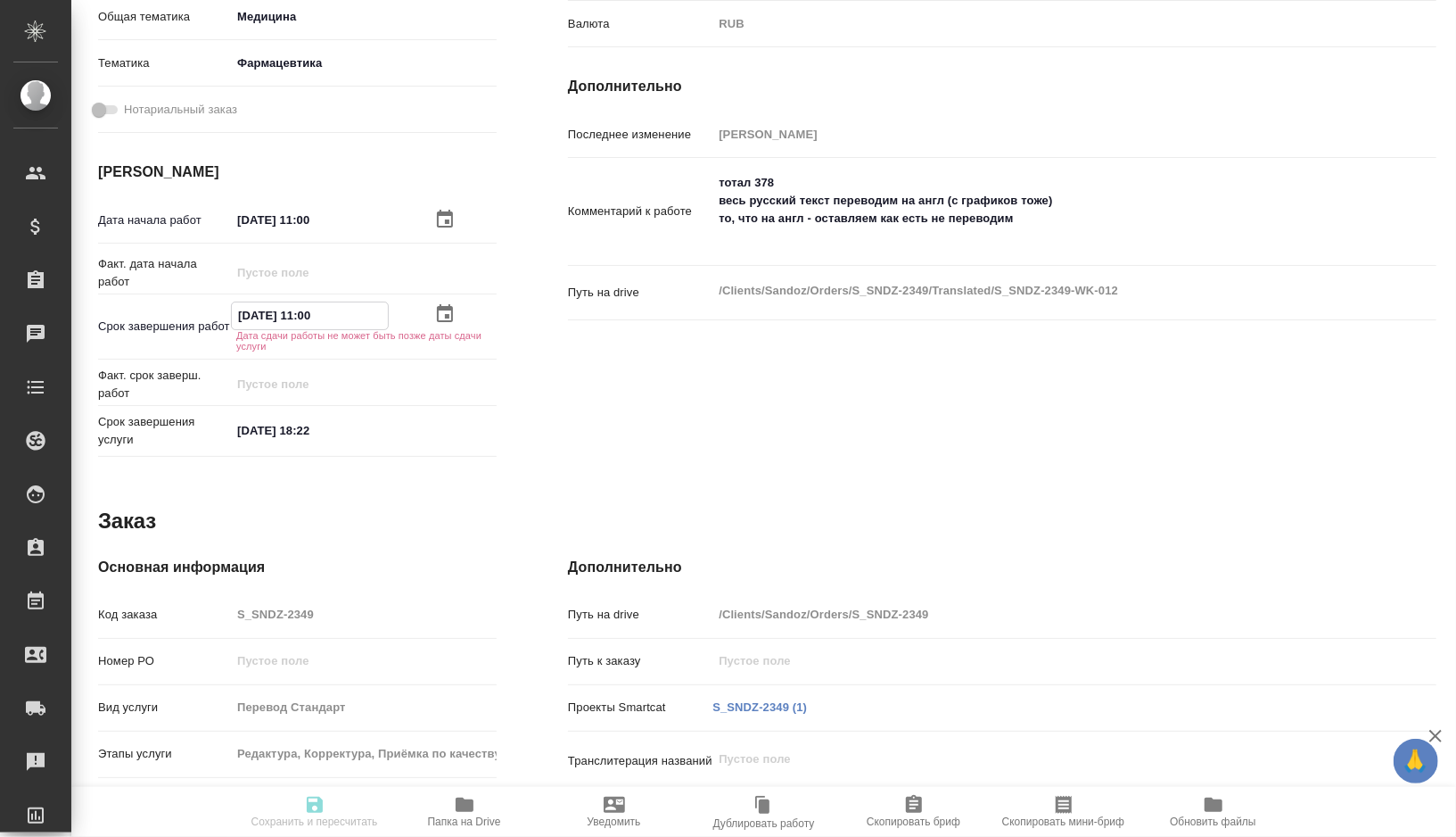
click at [248, 312] on input "11.10.2025 11:00" at bounding box center [310, 314] width 156 height 26
click at [309, 315] on input "12.10.2025 11:00" at bounding box center [310, 314] width 156 height 26
drag, startPoint x: 335, startPoint y: 323, endPoint x: 191, endPoint y: 323, distance: 144.0
click at [191, 323] on div "Срок завершения работ 12.10.2025 15:00 Дата сдачи работы не может быть позже да…" at bounding box center [297, 326] width 399 height 49
drag, startPoint x: 338, startPoint y: 429, endPoint x: 211, endPoint y: 429, distance: 127.0
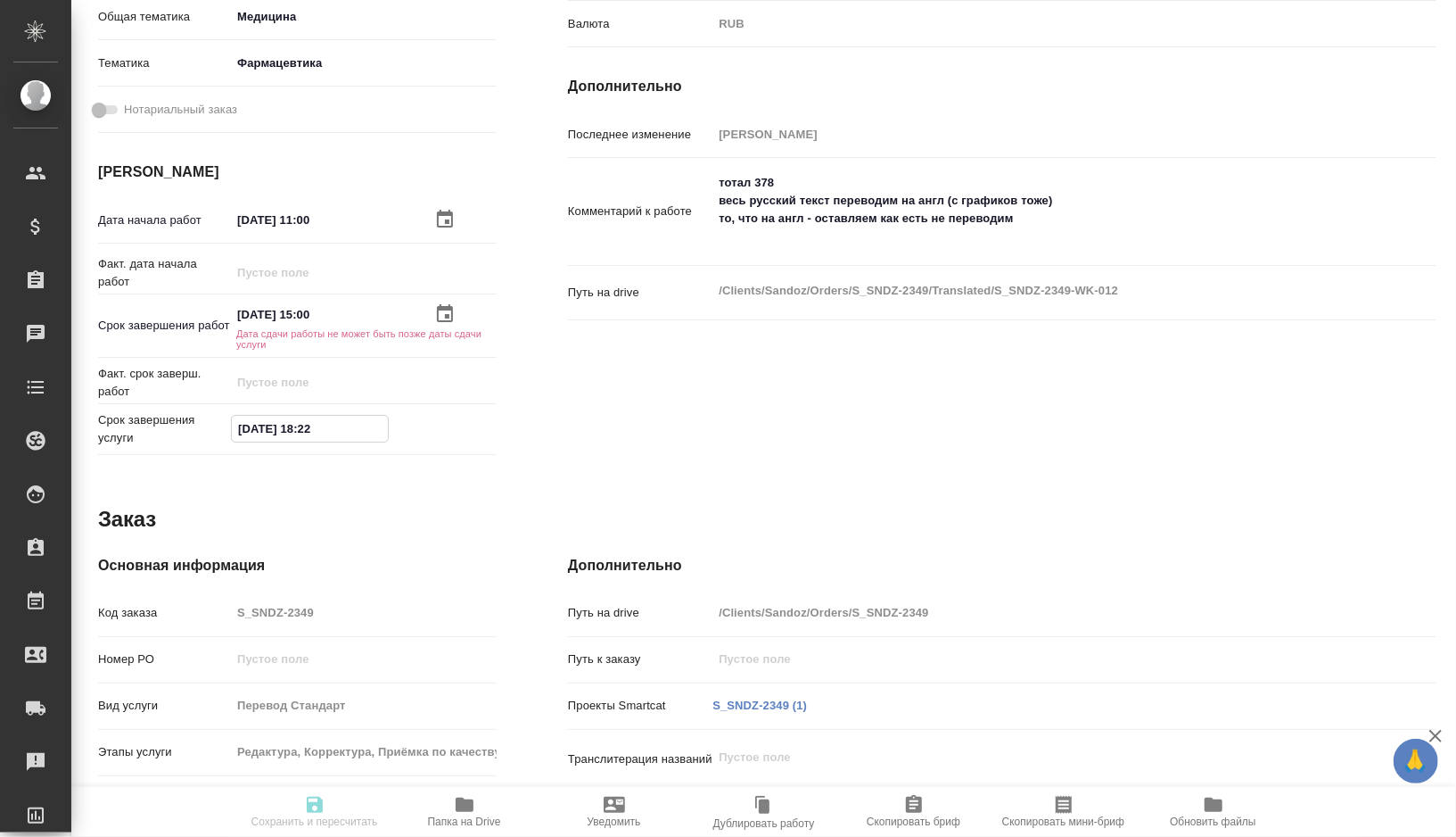
click at [211, 429] on div "Срок завершения услуги 10.10.2025 18:22" at bounding box center [297, 429] width 399 height 36
drag, startPoint x: 315, startPoint y: 313, endPoint x: 180, endPoint y: 313, distance: 135.0
click at [180, 313] on div "Срок завершения работ 12.10.2025 15:00 Дата сдачи работы не может быть позже да…" at bounding box center [297, 326] width 399 height 49
drag, startPoint x: 313, startPoint y: 431, endPoint x: 148, endPoint y: 431, distance: 165.0
click at [148, 431] on div "Срок завершения услуги 10.10.2025 18:22" at bounding box center [297, 429] width 399 height 36
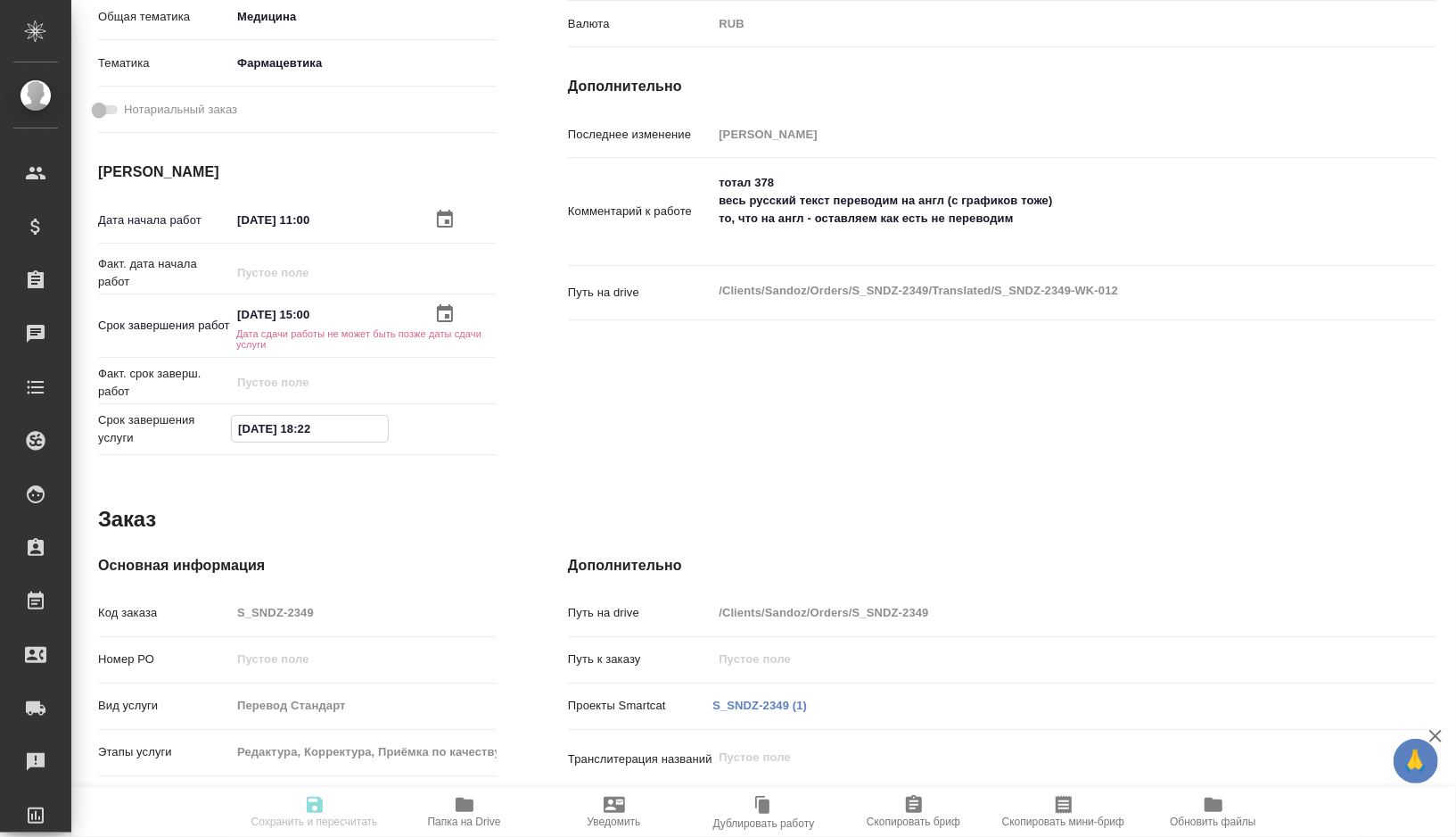
paste input "2.10.2025 15:00"
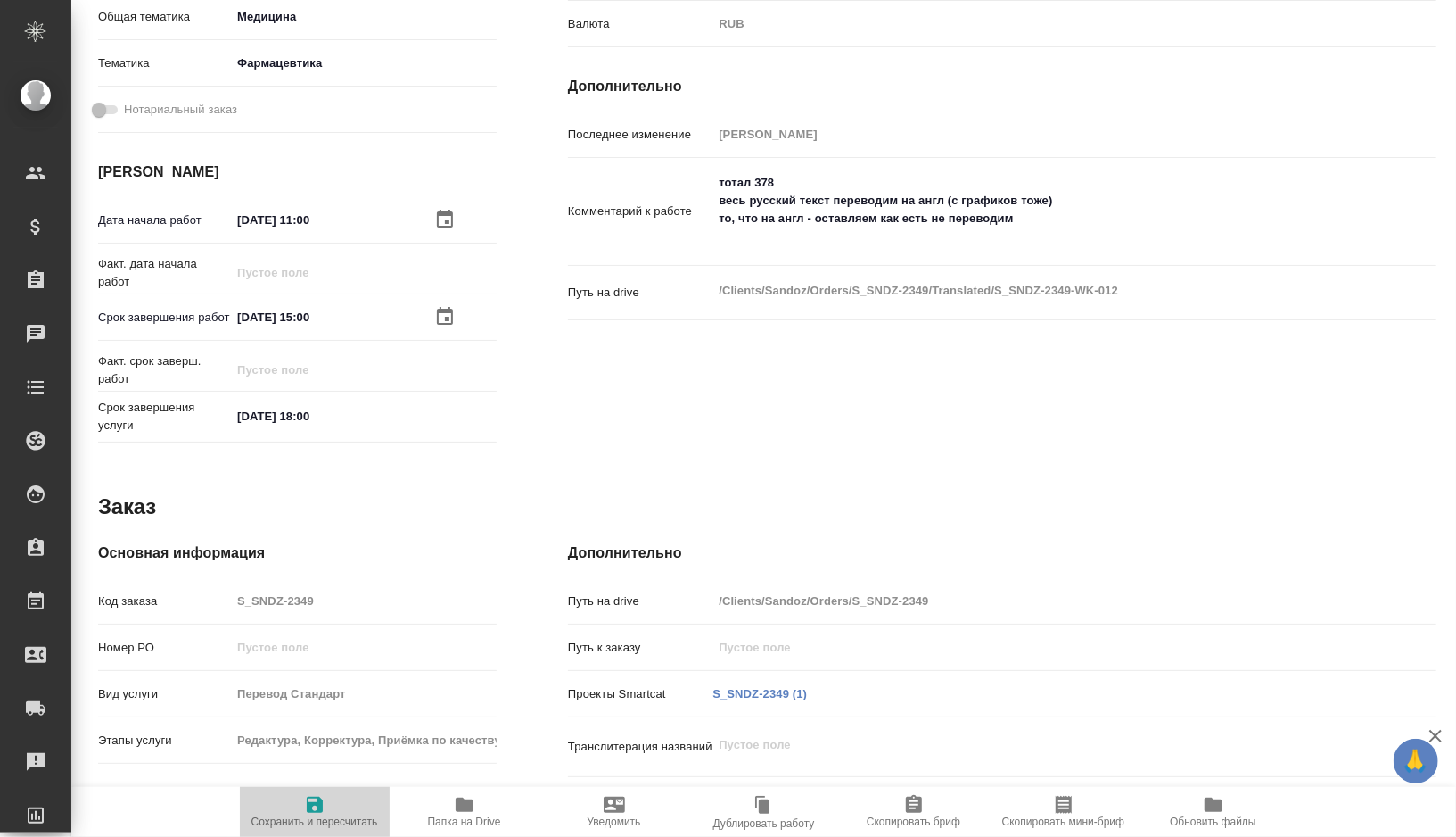
click at [314, 815] on span "Сохранить и пересчитать" at bounding box center [314, 821] width 126 height 12
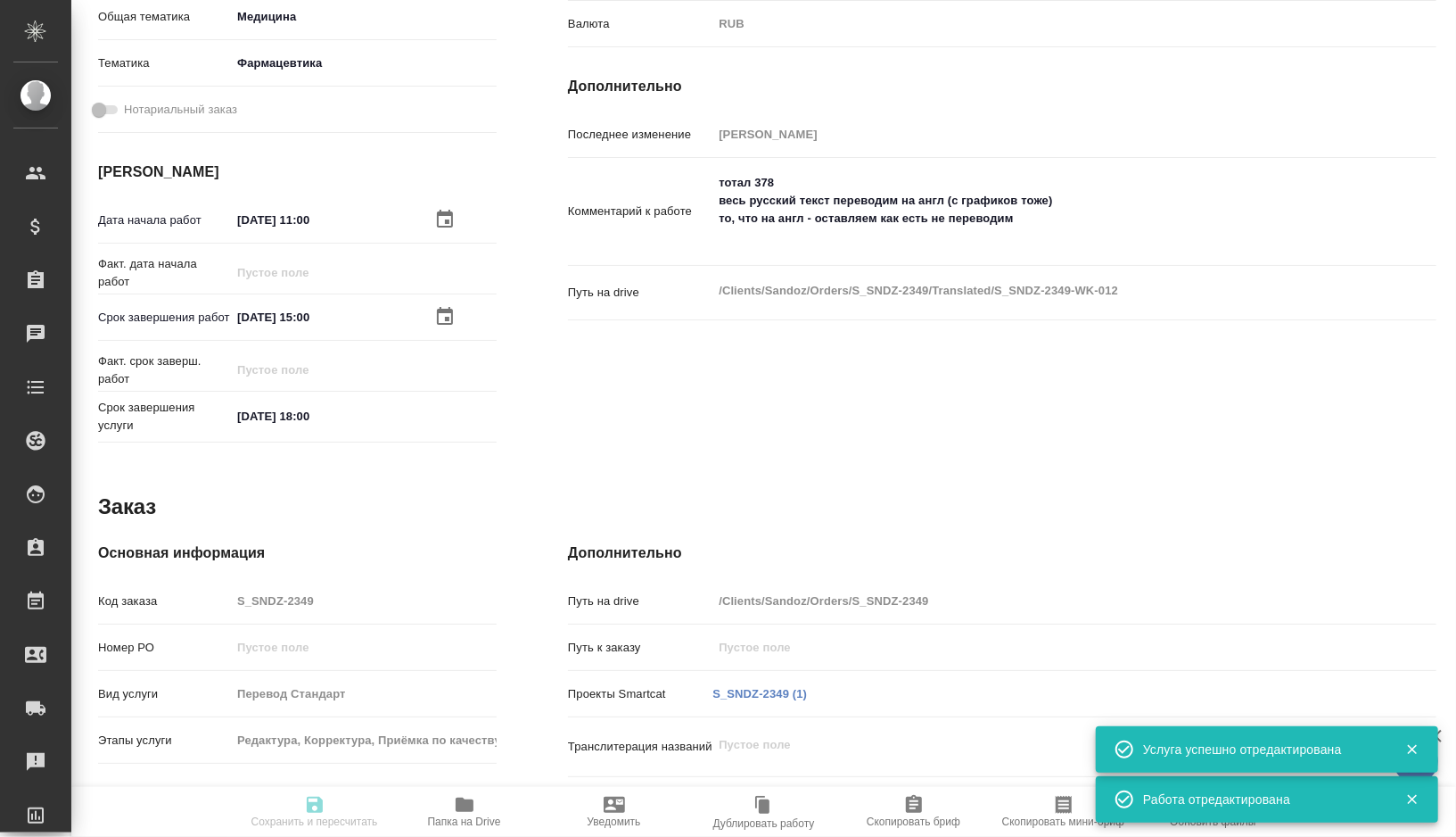
scroll to position [0, 0]
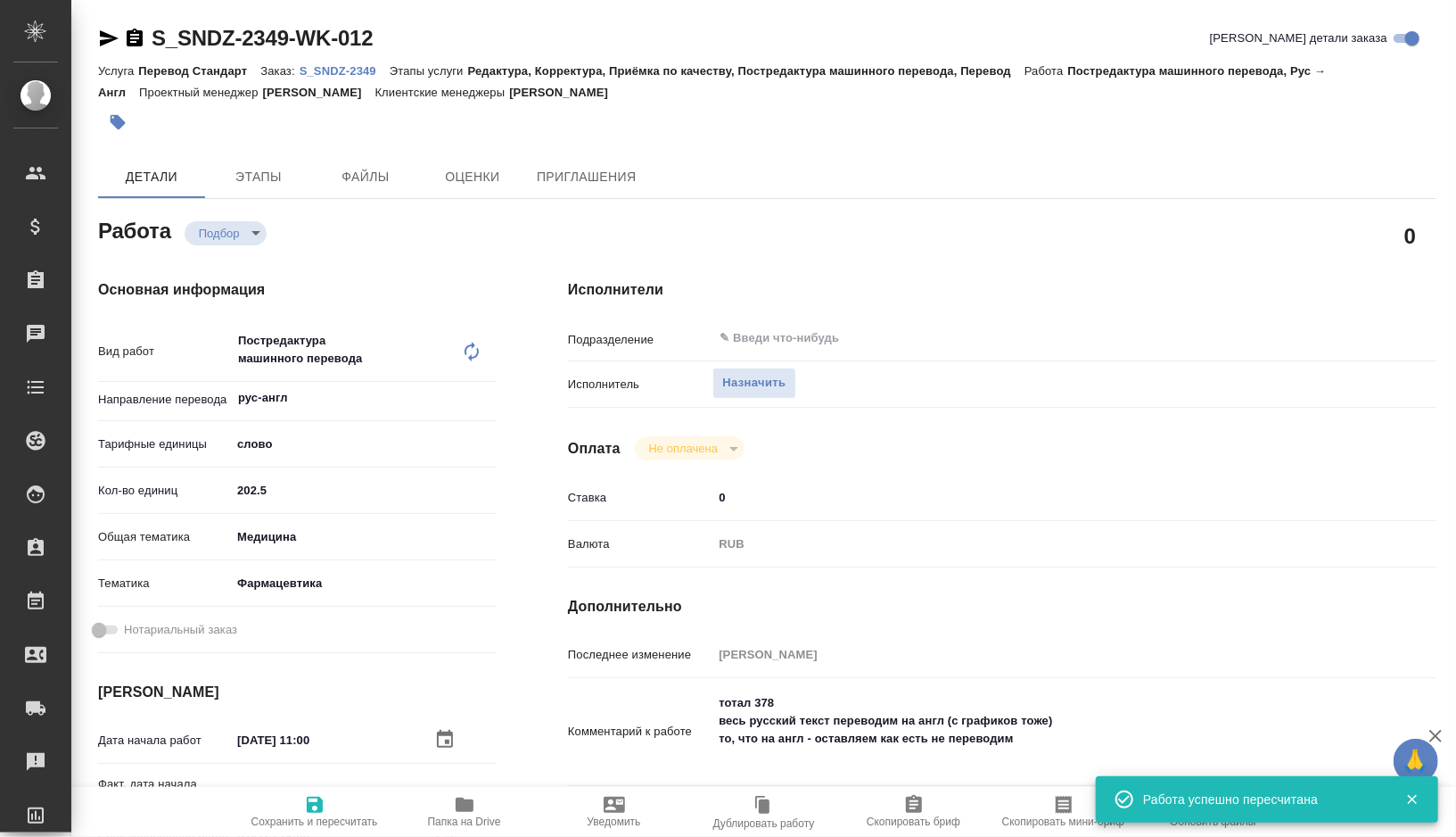
click at [932, 734] on textarea "тотал 378 весь русский текст переводим на англ (с графиков тоже) то, что на анг…" at bounding box center [1038, 730] width 652 height 84
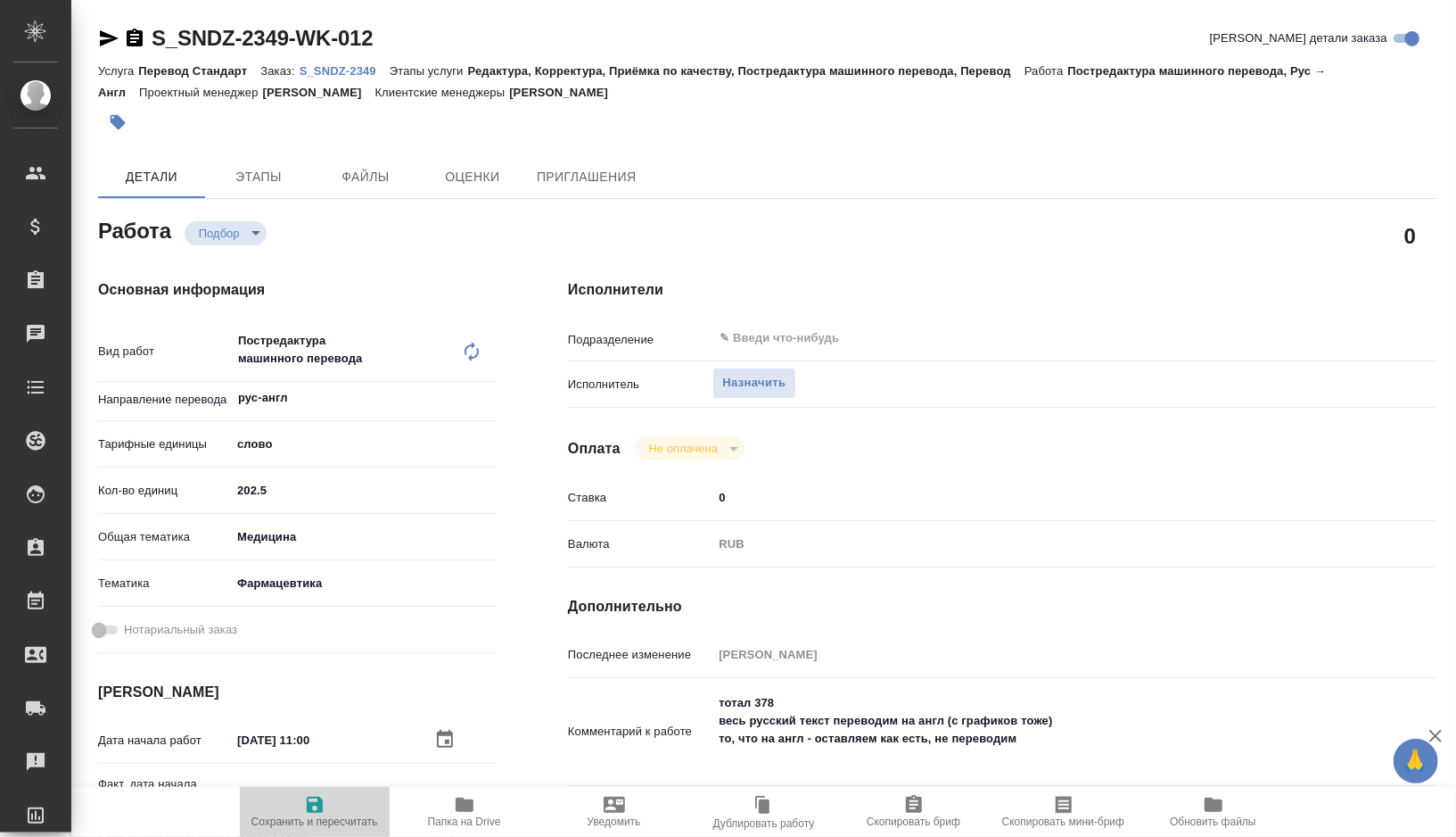
click at [301, 815] on span "Сохранить и пересчитать" at bounding box center [314, 821] width 126 height 12
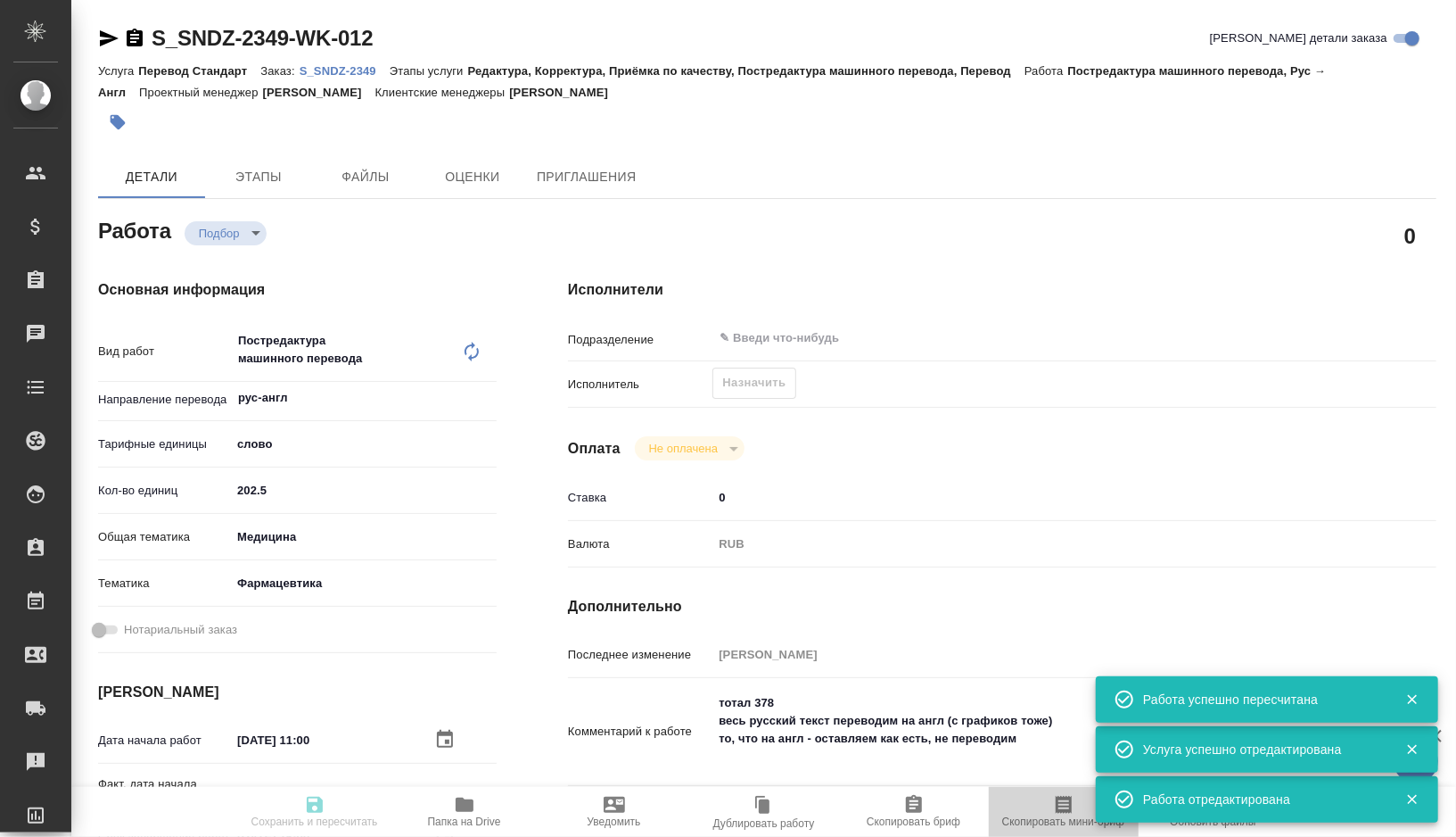
click at [1068, 808] on icon "button" at bounding box center [1064, 805] width 22 height 22
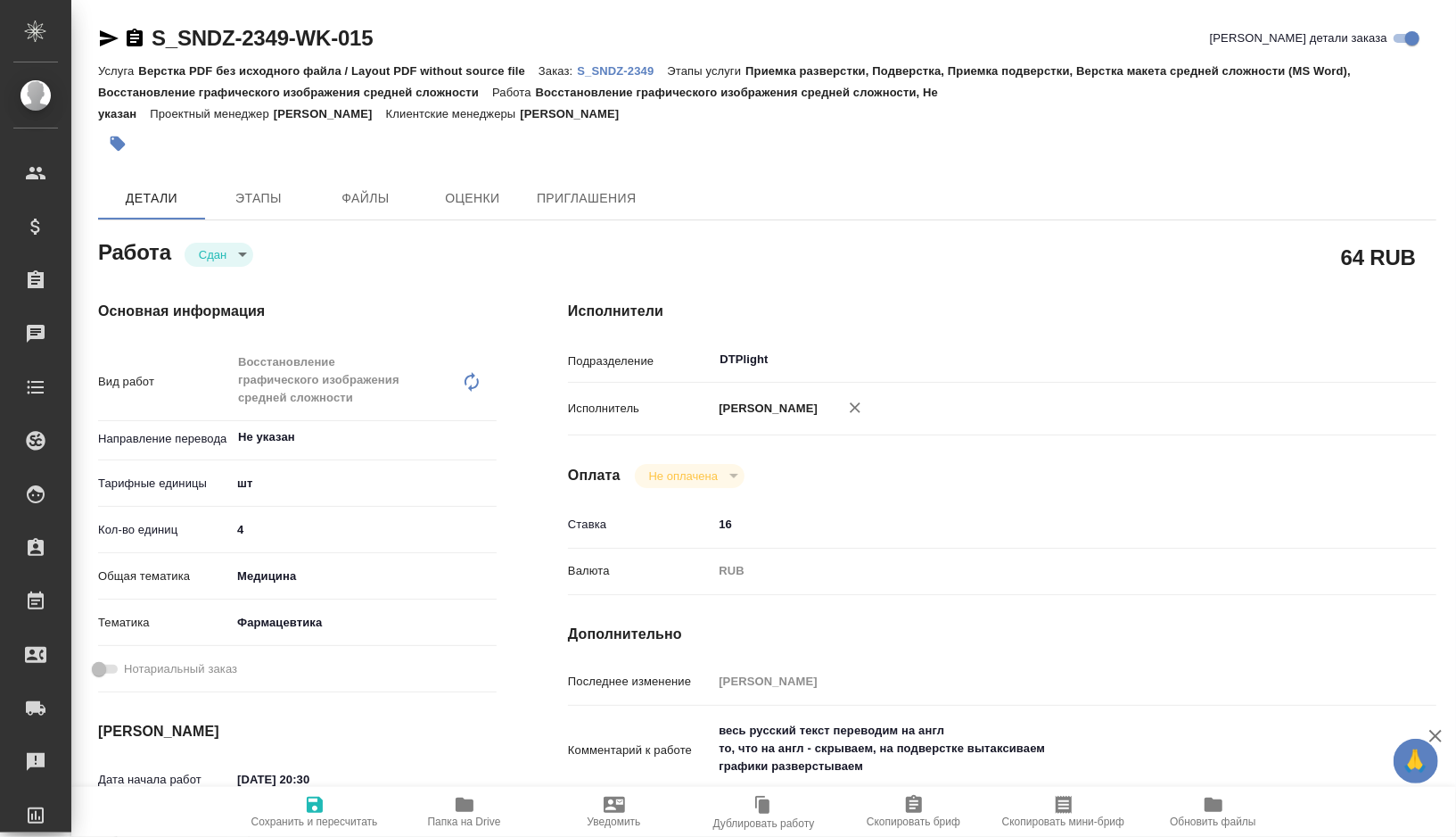
type textarea "x"
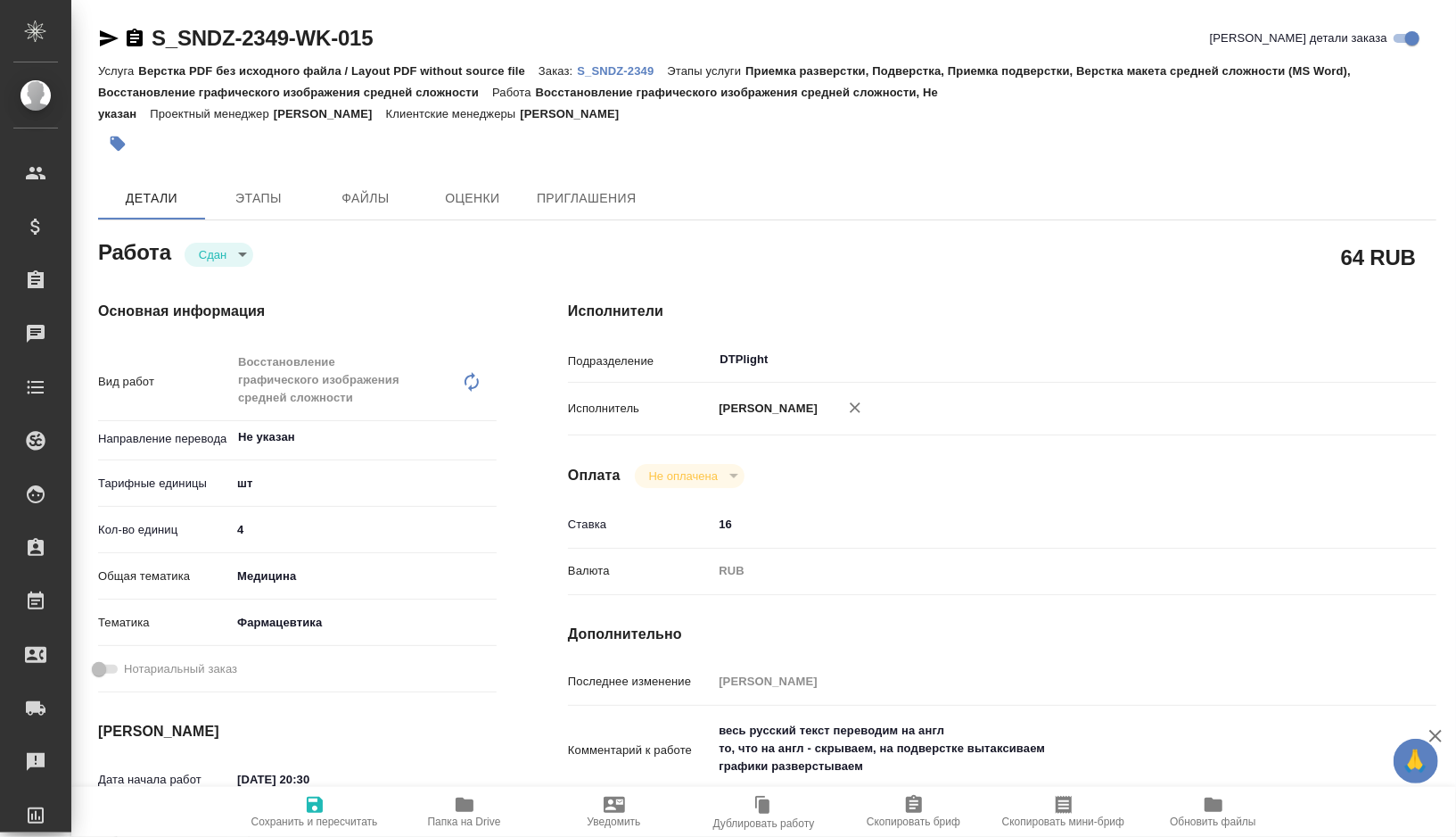
type textarea "x"
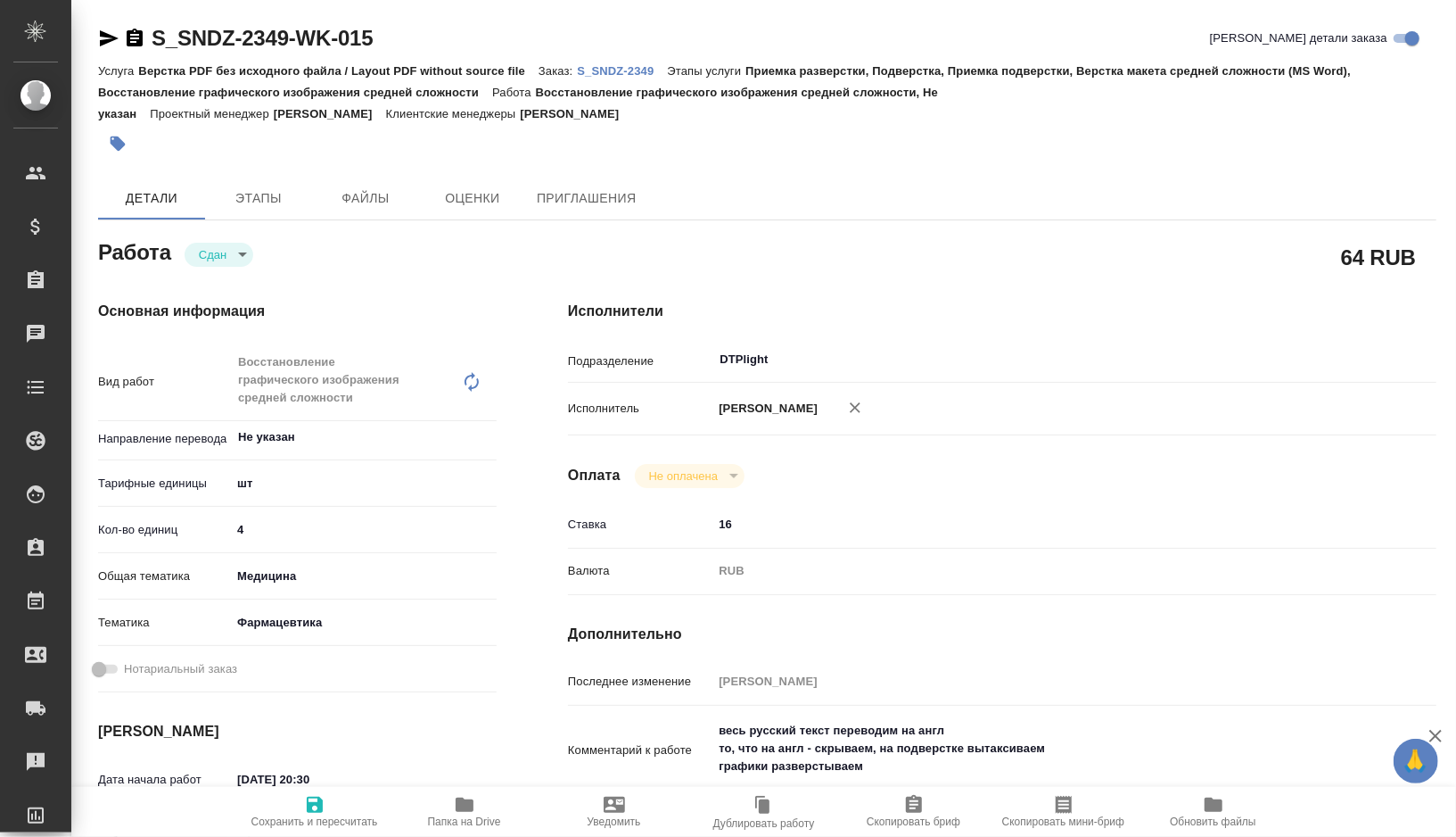
type textarea "x"
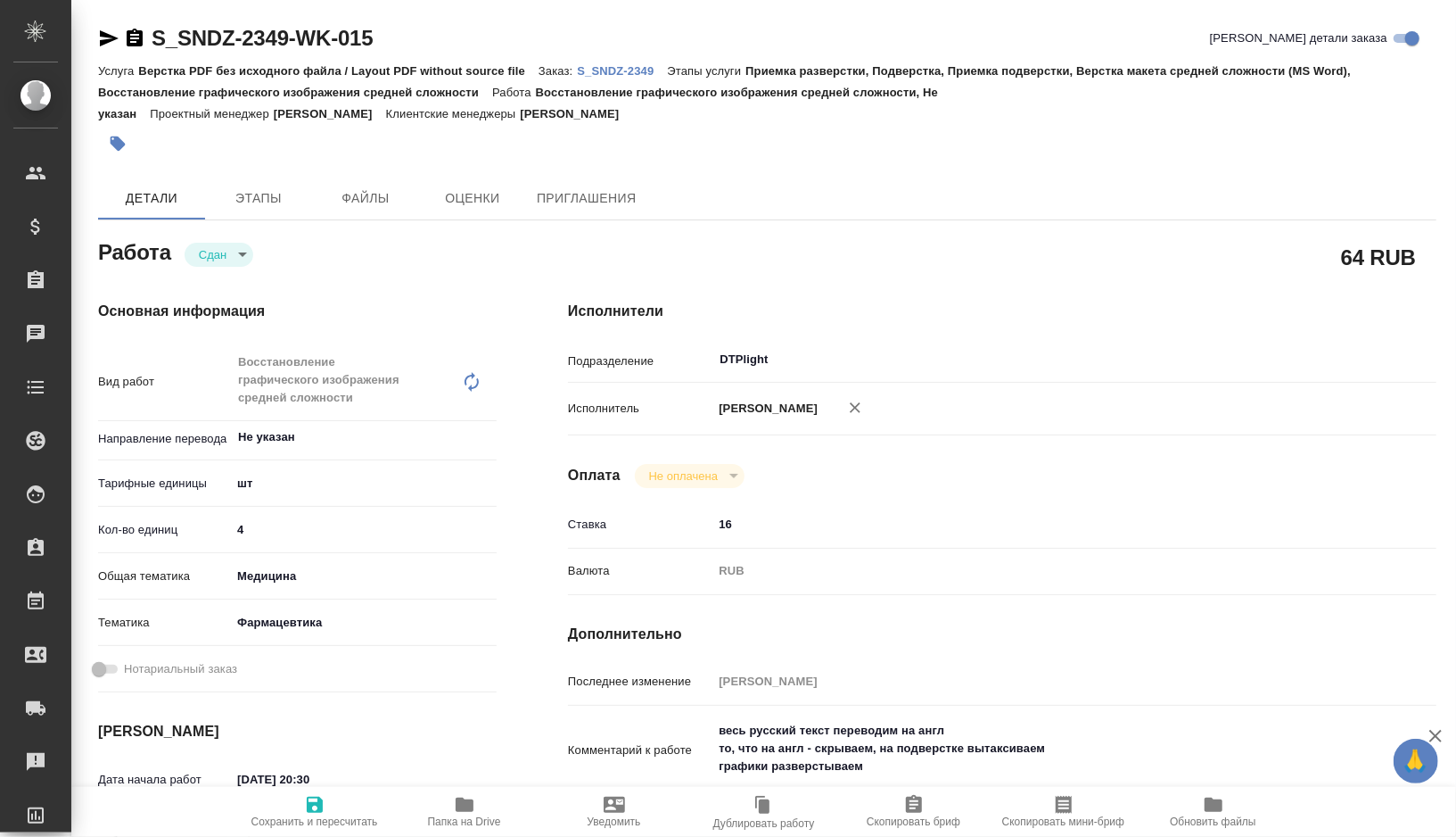
type textarea "x"
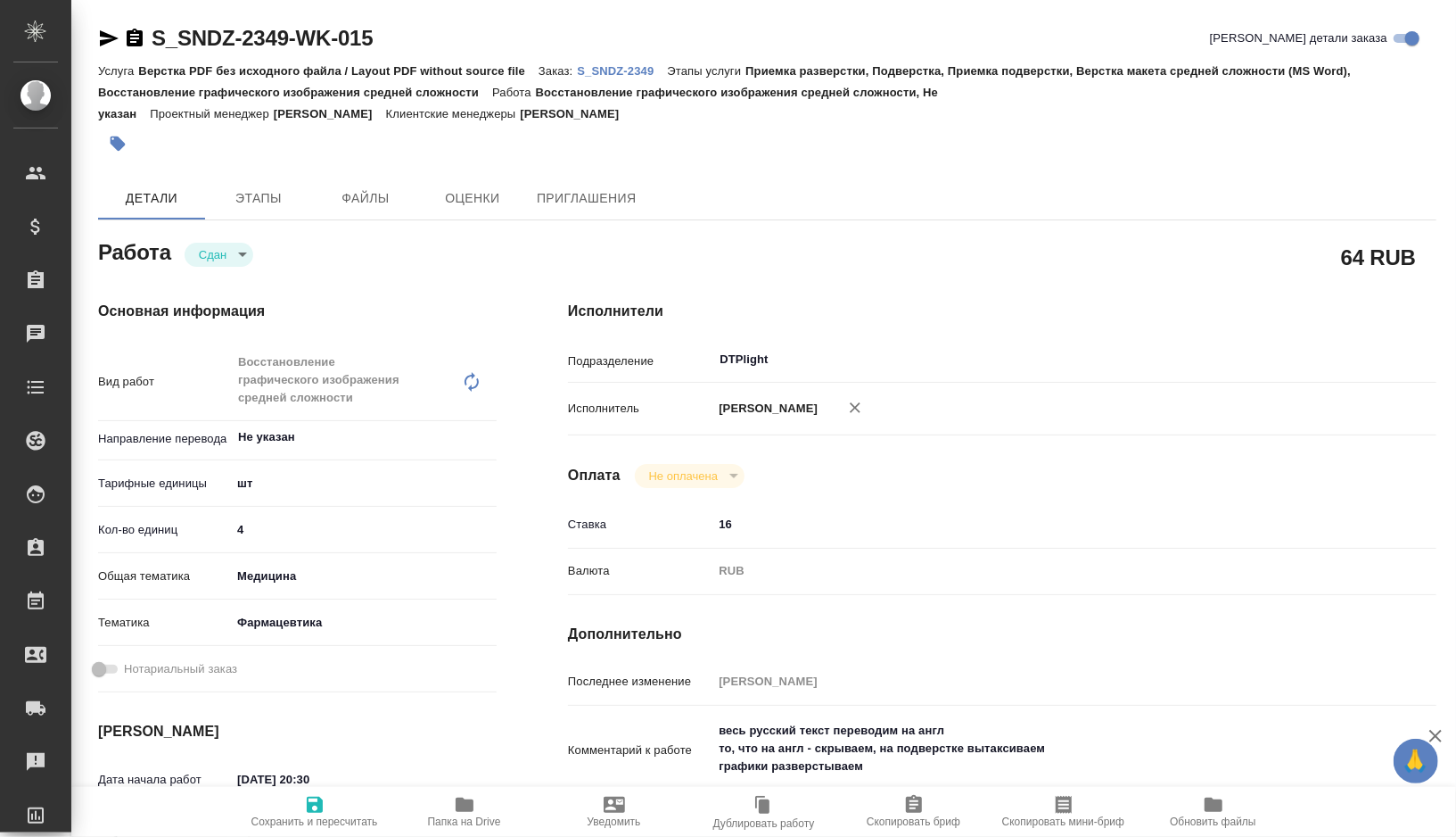
type textarea "x"
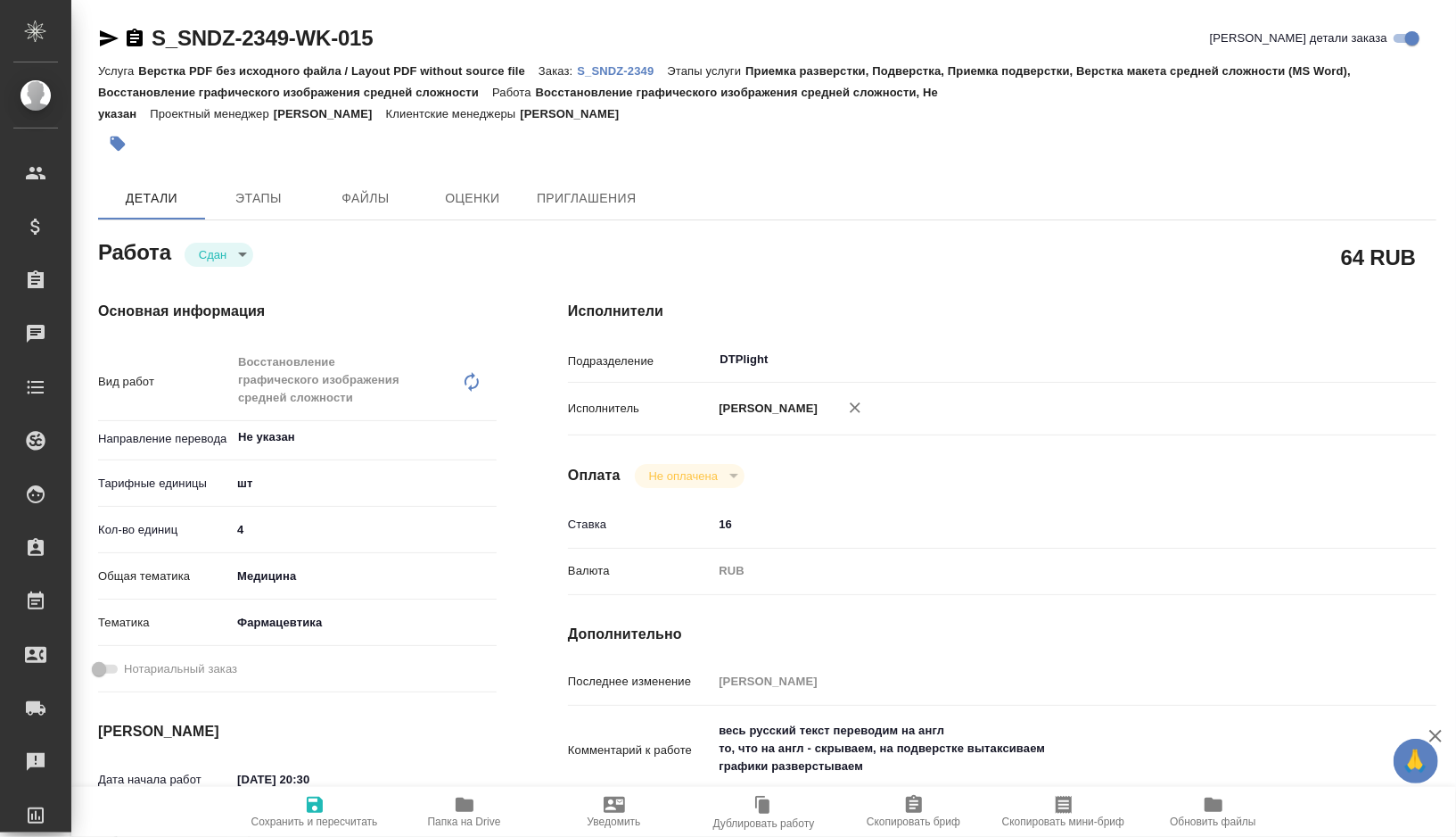
type textarea "x"
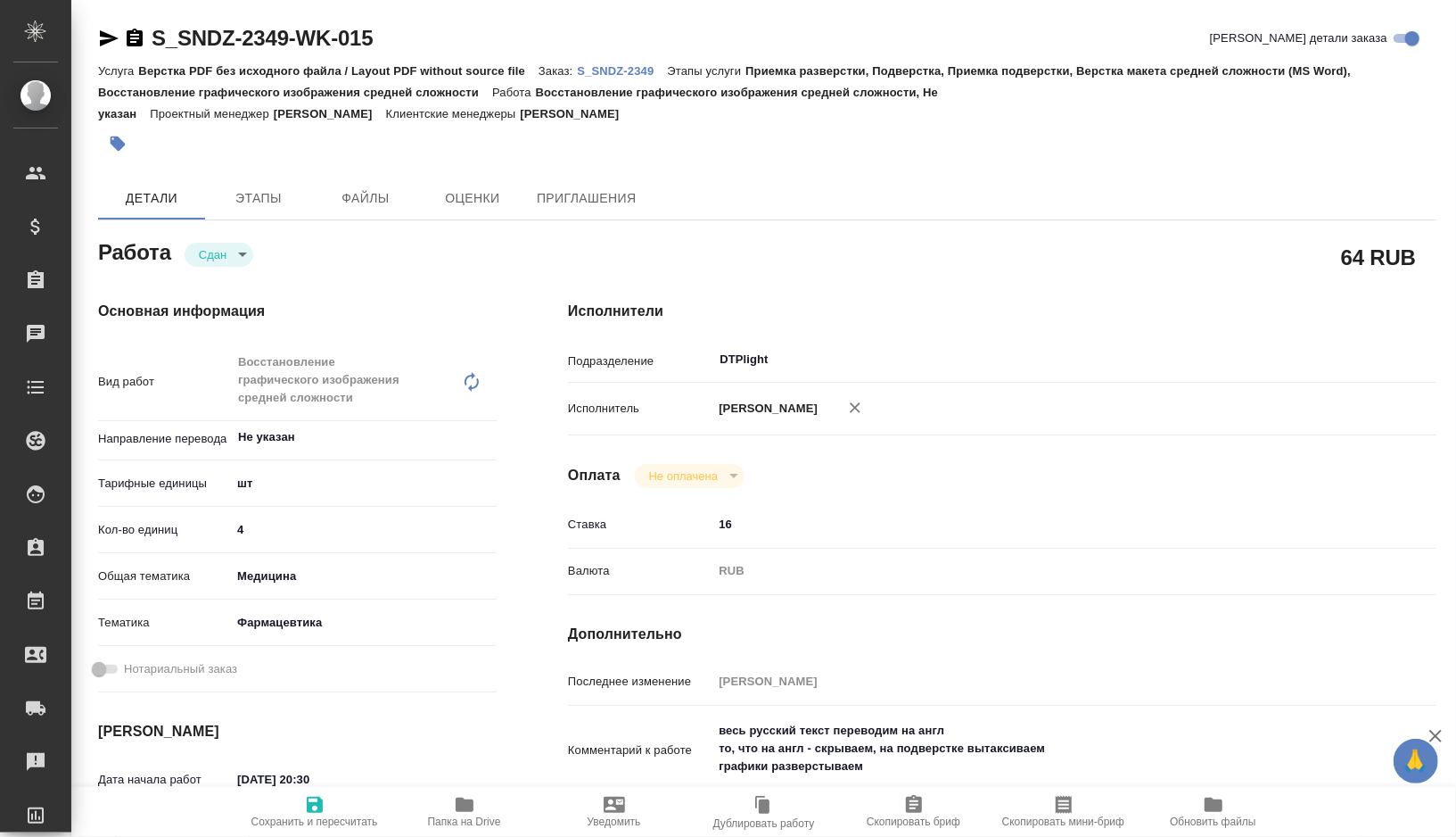
type textarea "x"
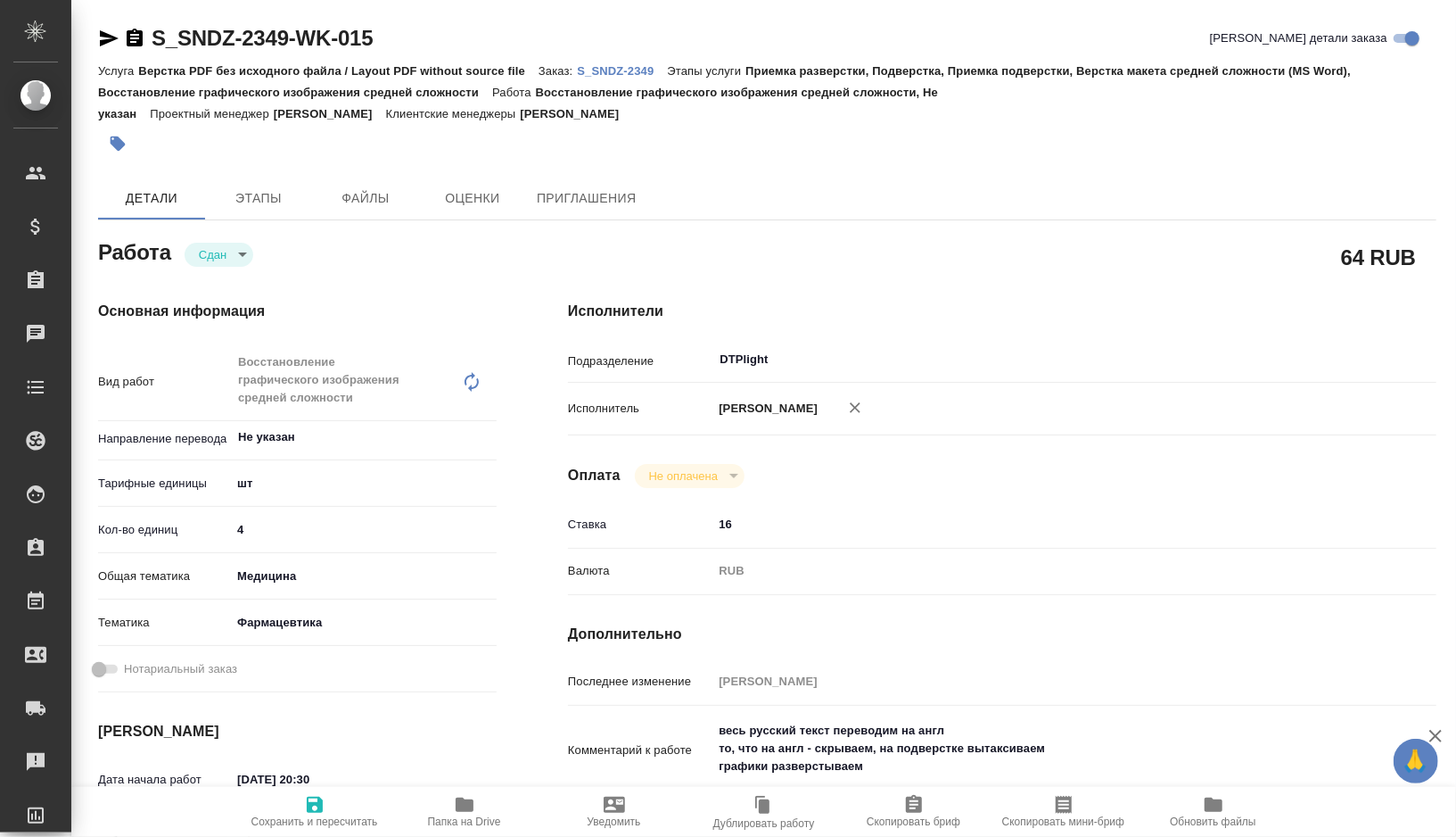
type textarea "x"
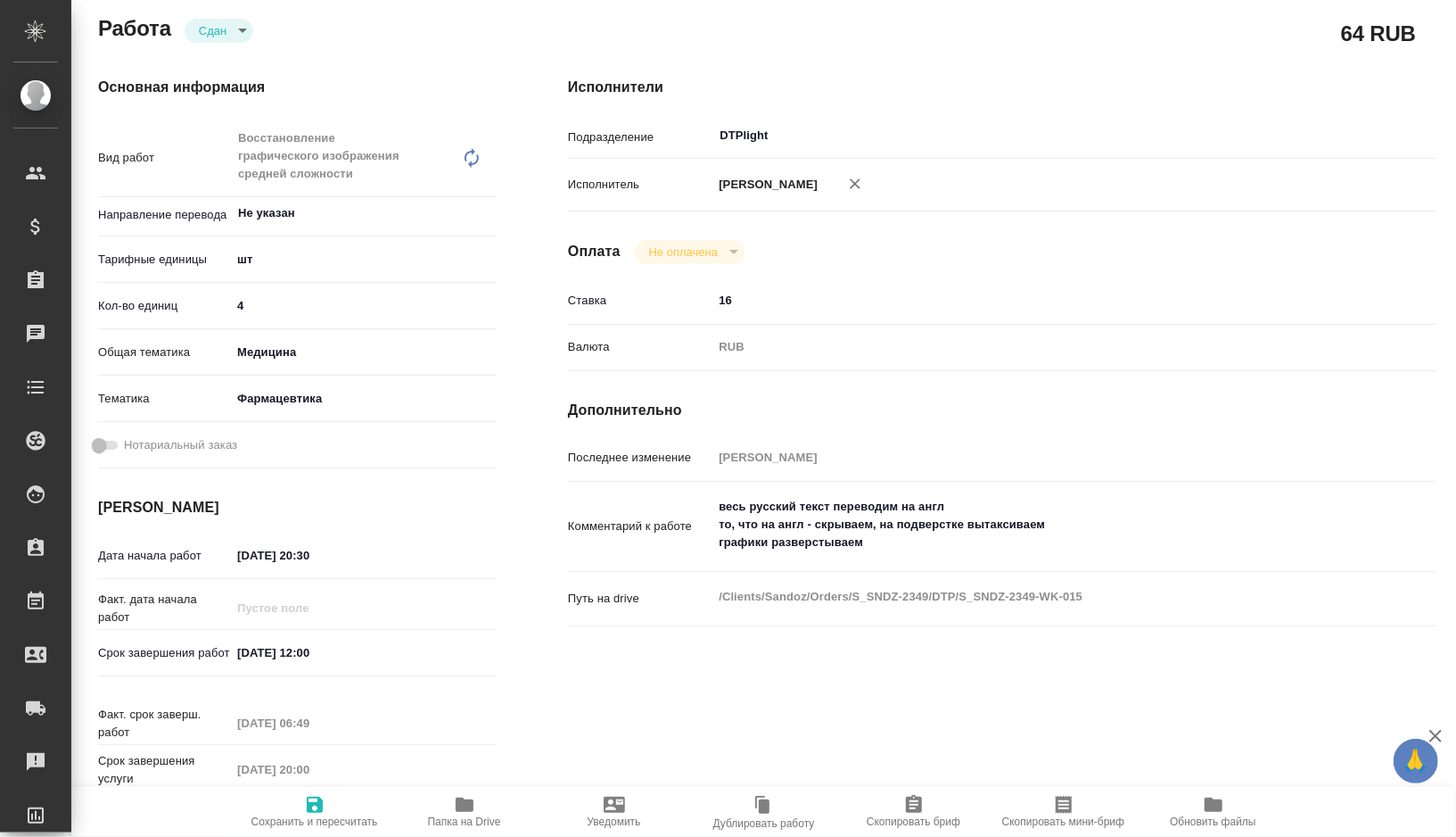
scroll to position [244, 0]
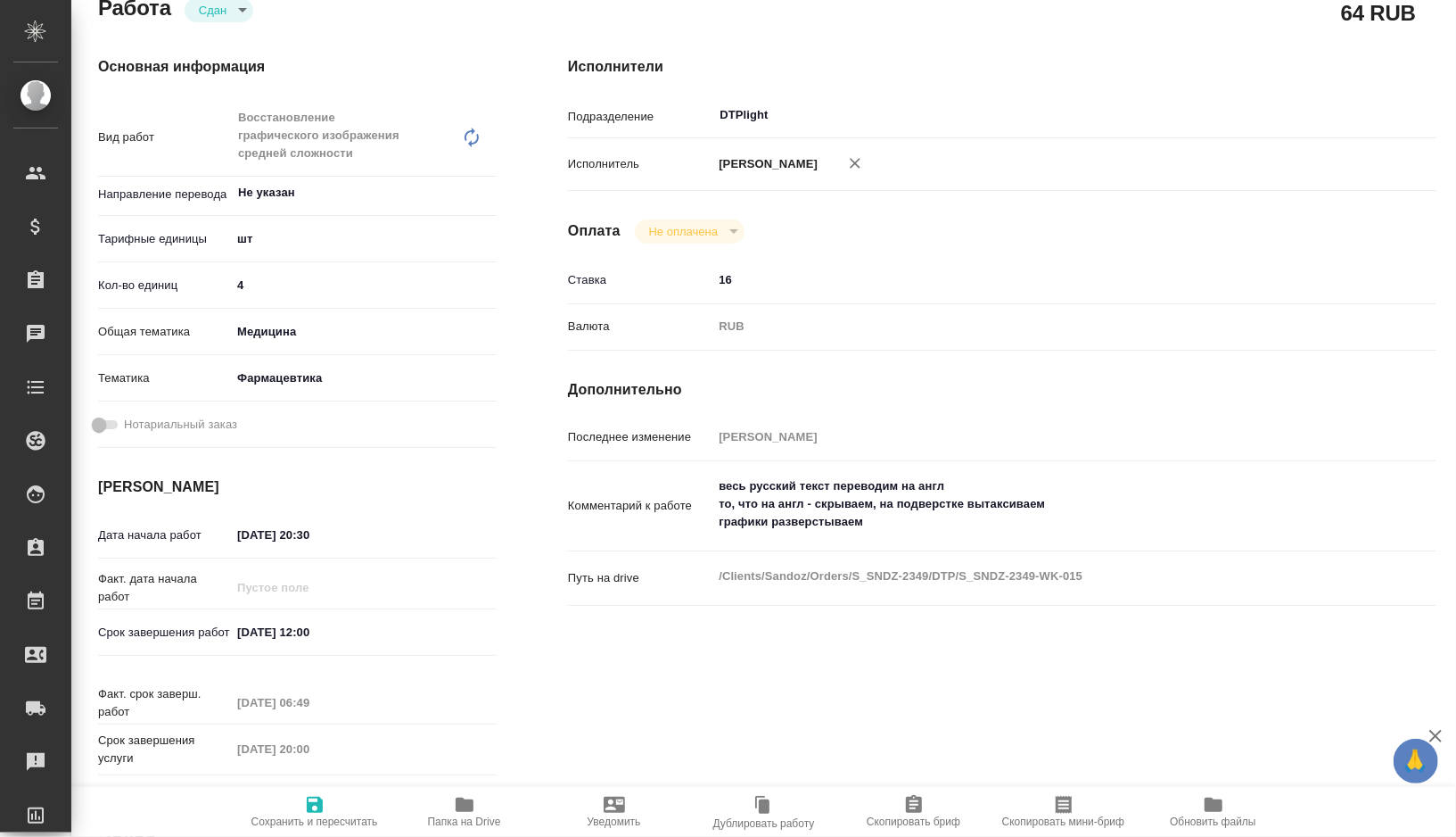
type textarea "x"
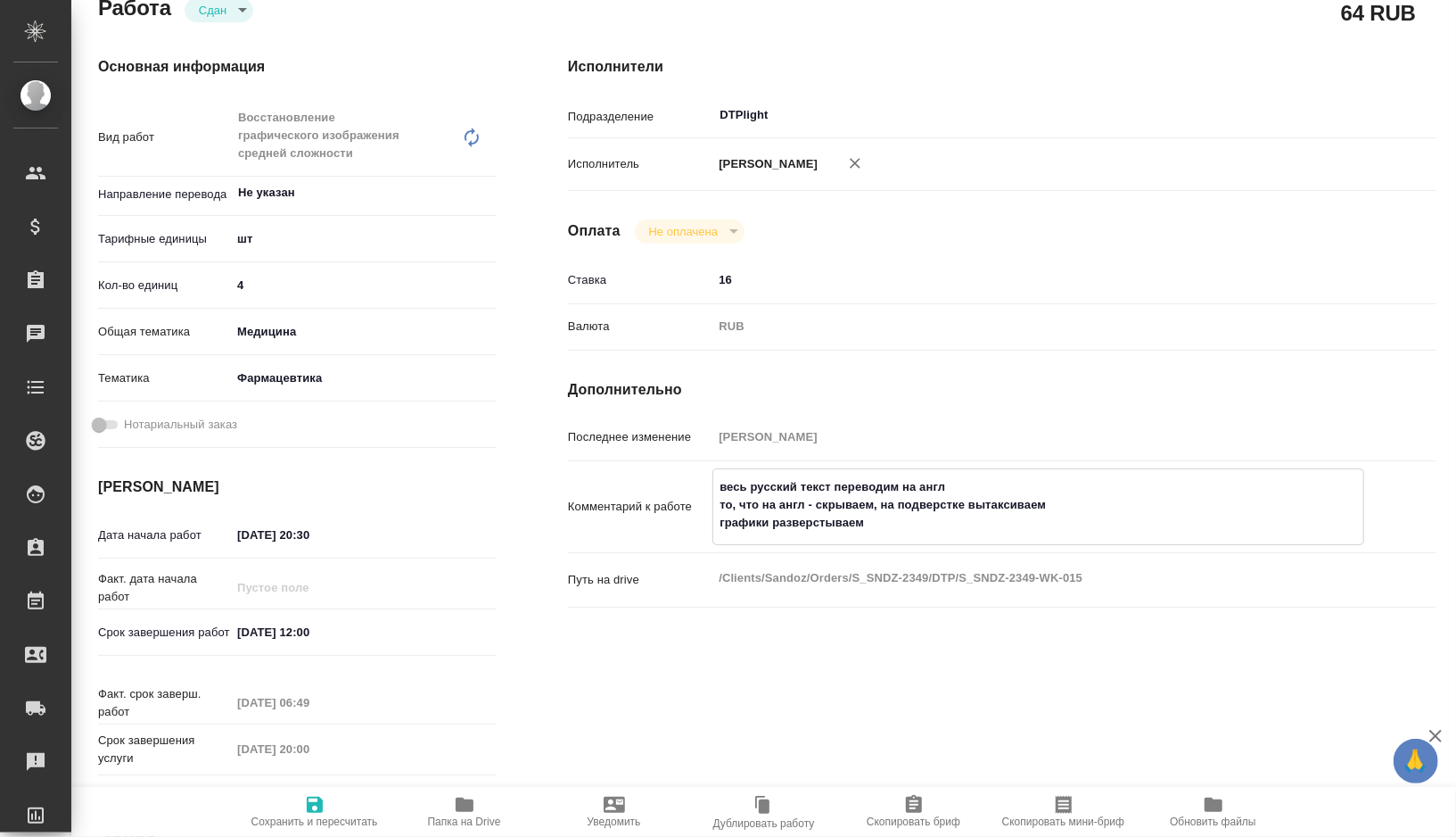
click at [730, 485] on textarea "весь русский текст переводим на англ то, что на англ - скрываем, на подверстке …" at bounding box center [1038, 504] width 650 height 66
drag, startPoint x: 730, startPoint y: 485, endPoint x: 933, endPoint y: 527, distance: 207.3
click at [933, 527] on textarea "весь русский текст переводим на англ то, что на англ - скрываем, на подверстке …" at bounding box center [1038, 504] width 650 height 66
type textarea "x"
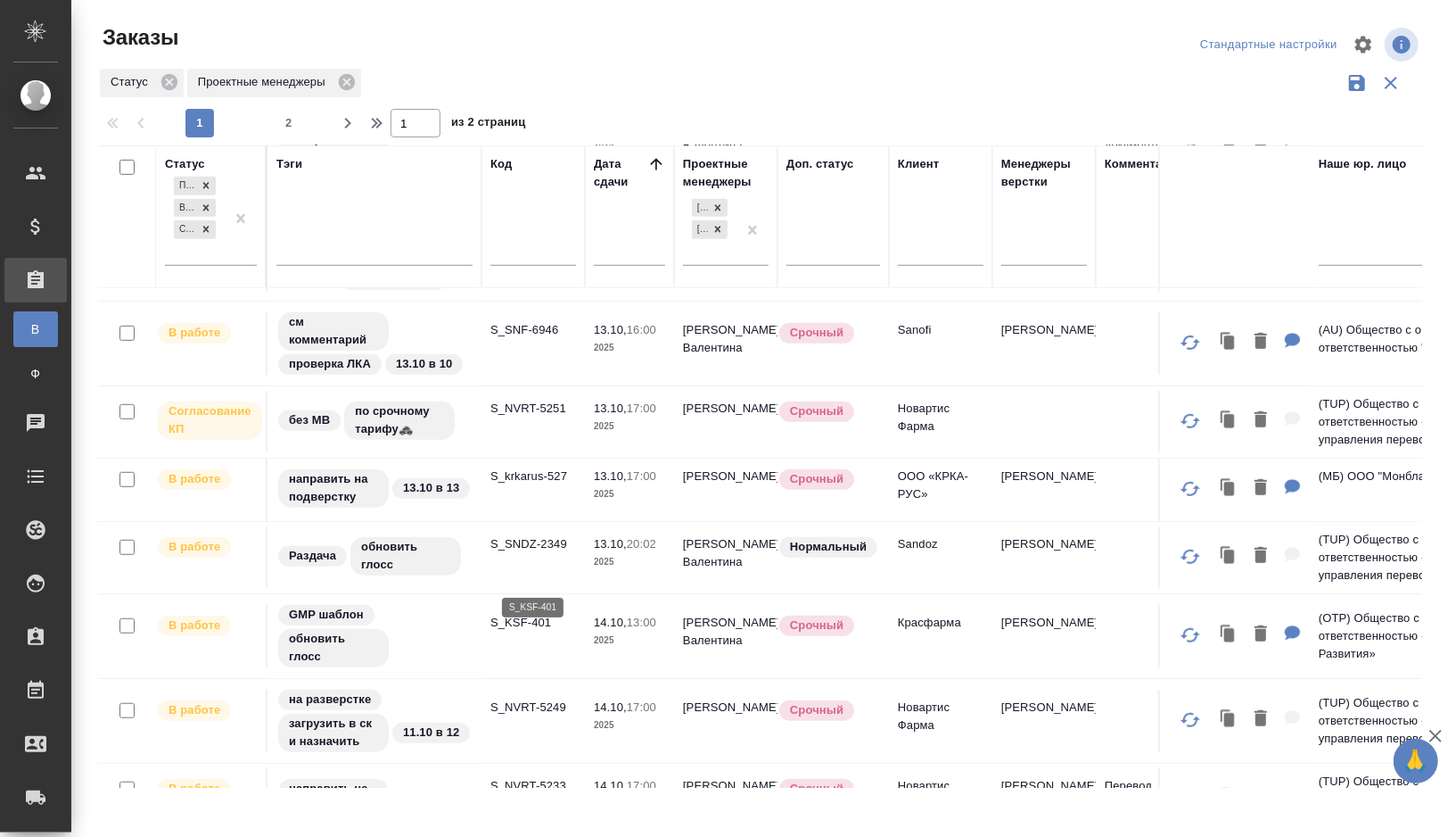
scroll to position [669, 0]
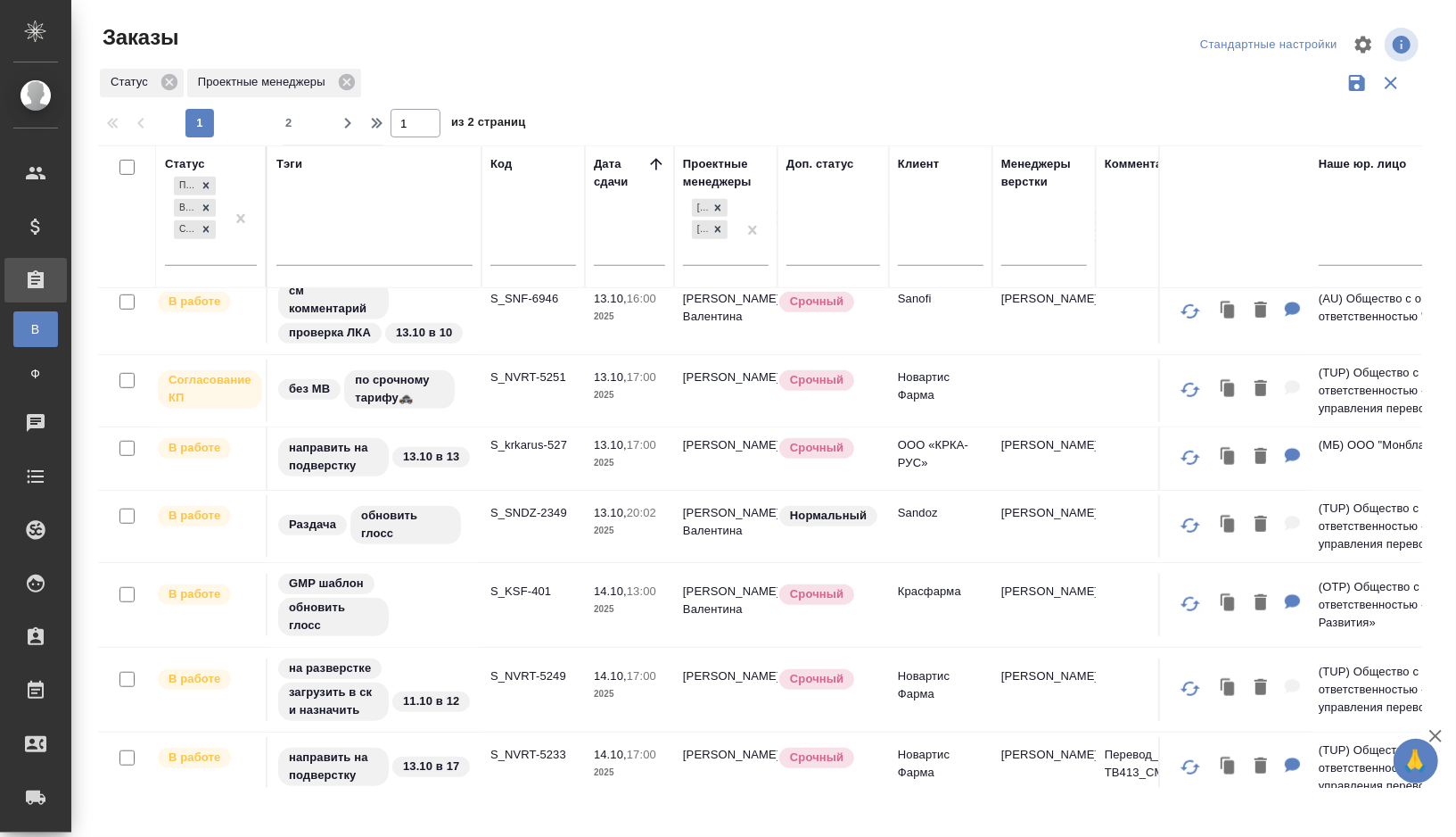
click at [500, 402] on td "S_NVRT-5251" at bounding box center [533, 390] width 104 height 63
click at [502, 383] on td "S_NVRT-5251" at bounding box center [533, 390] width 104 height 63
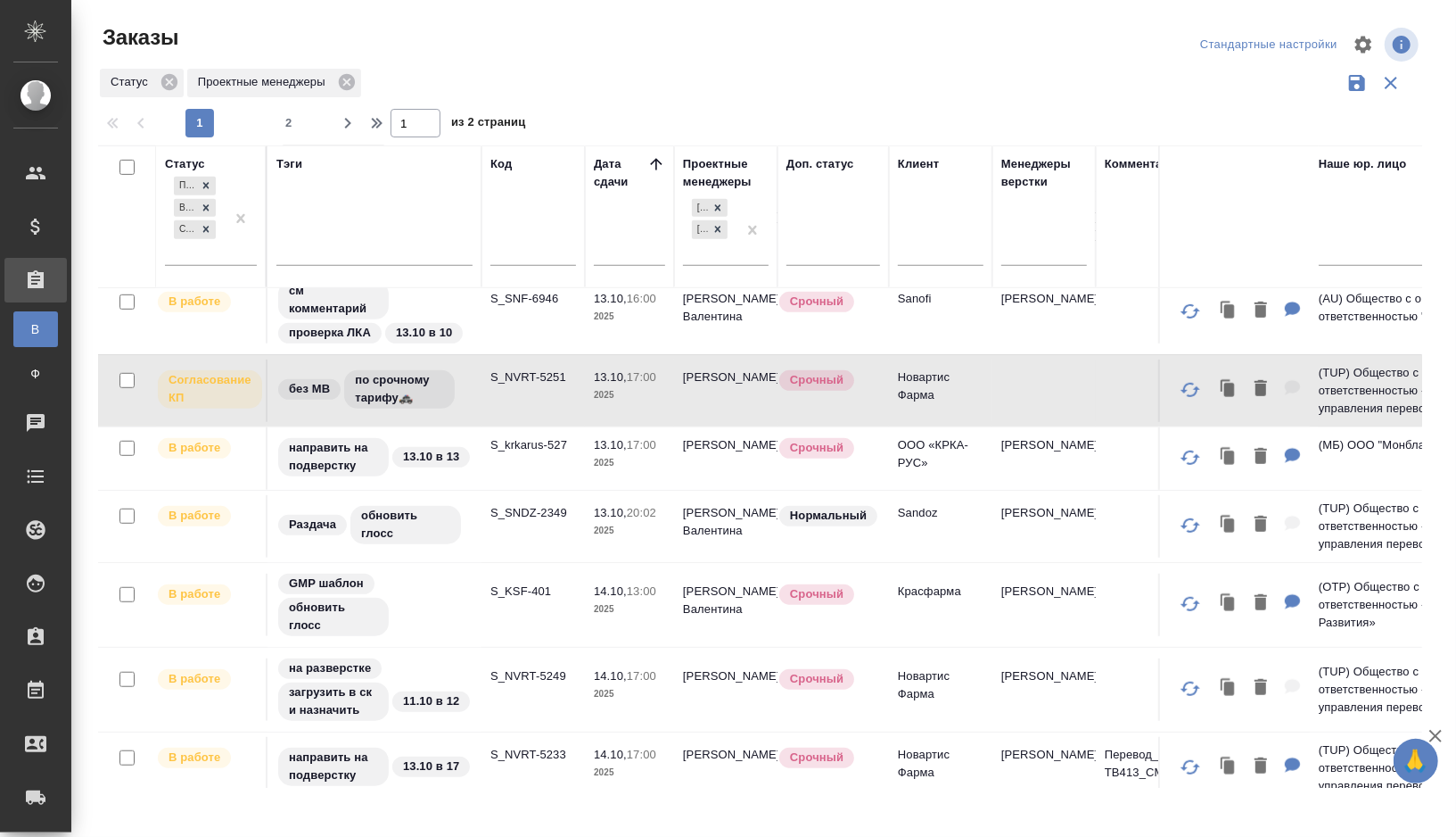
click at [502, 383] on td "S_NVRT-5251" at bounding box center [533, 390] width 104 height 63
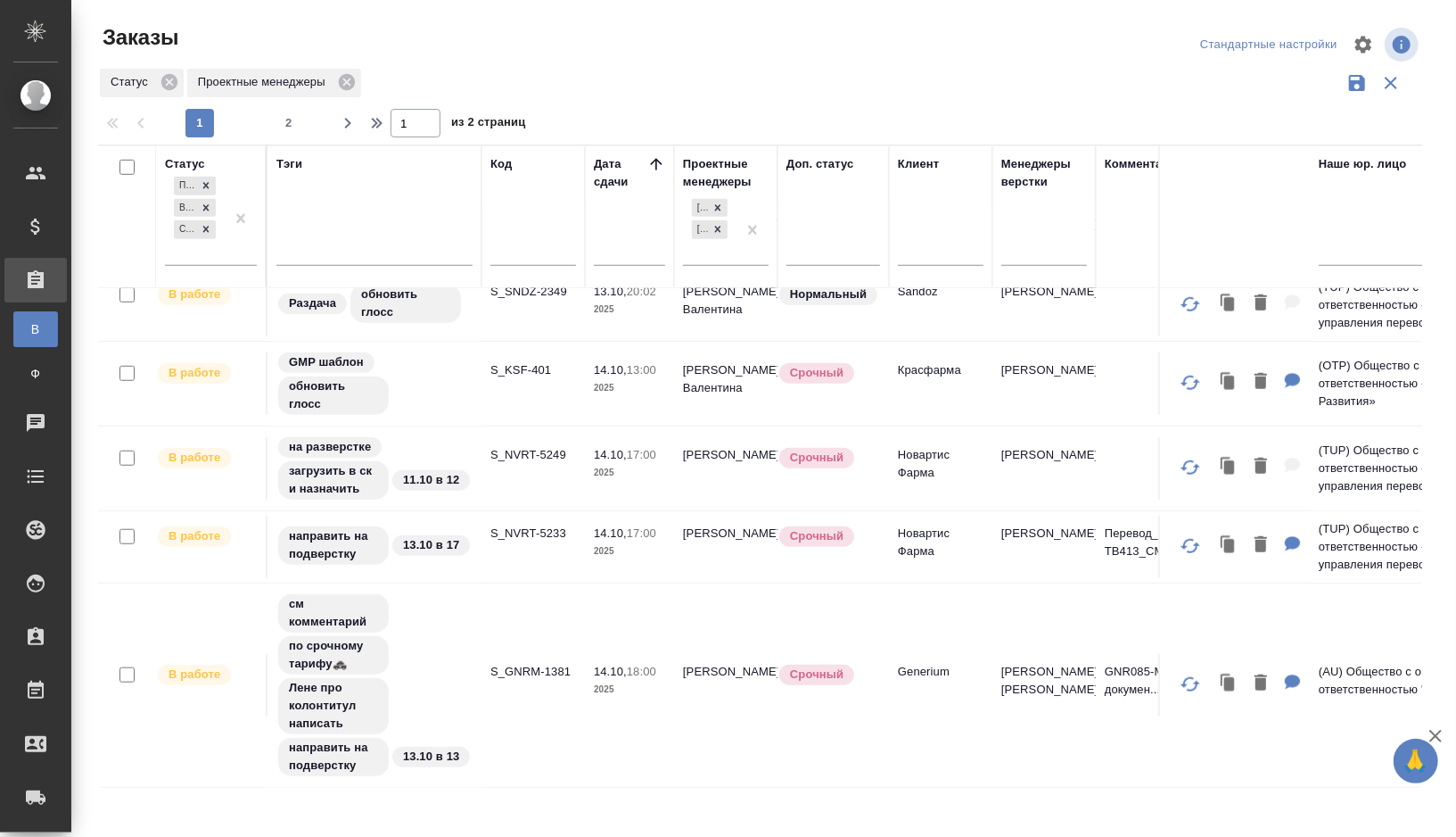
scroll to position [896, 0]
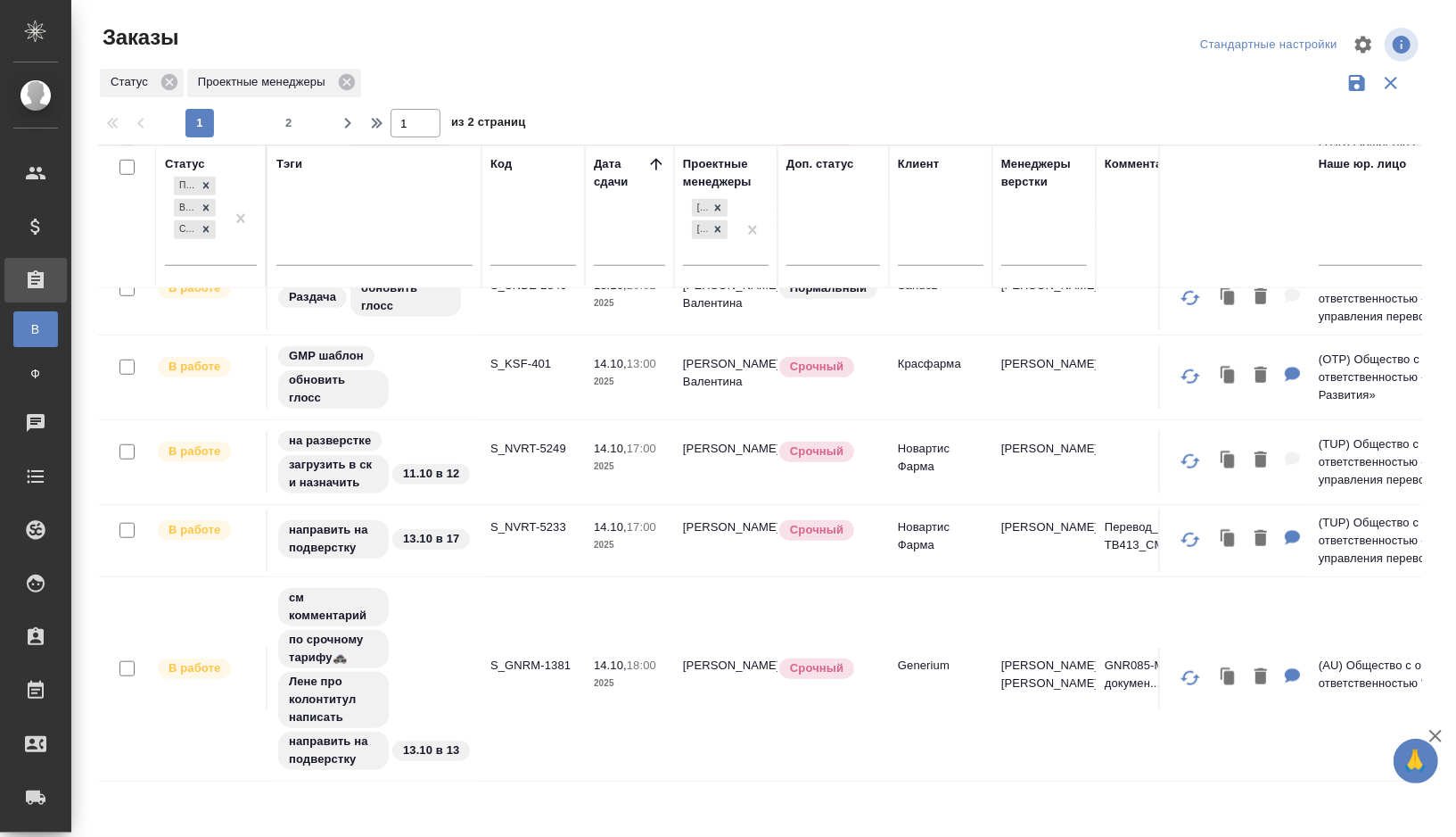
click at [530, 472] on td "S_NVRT-5249" at bounding box center [533, 462] width 104 height 63
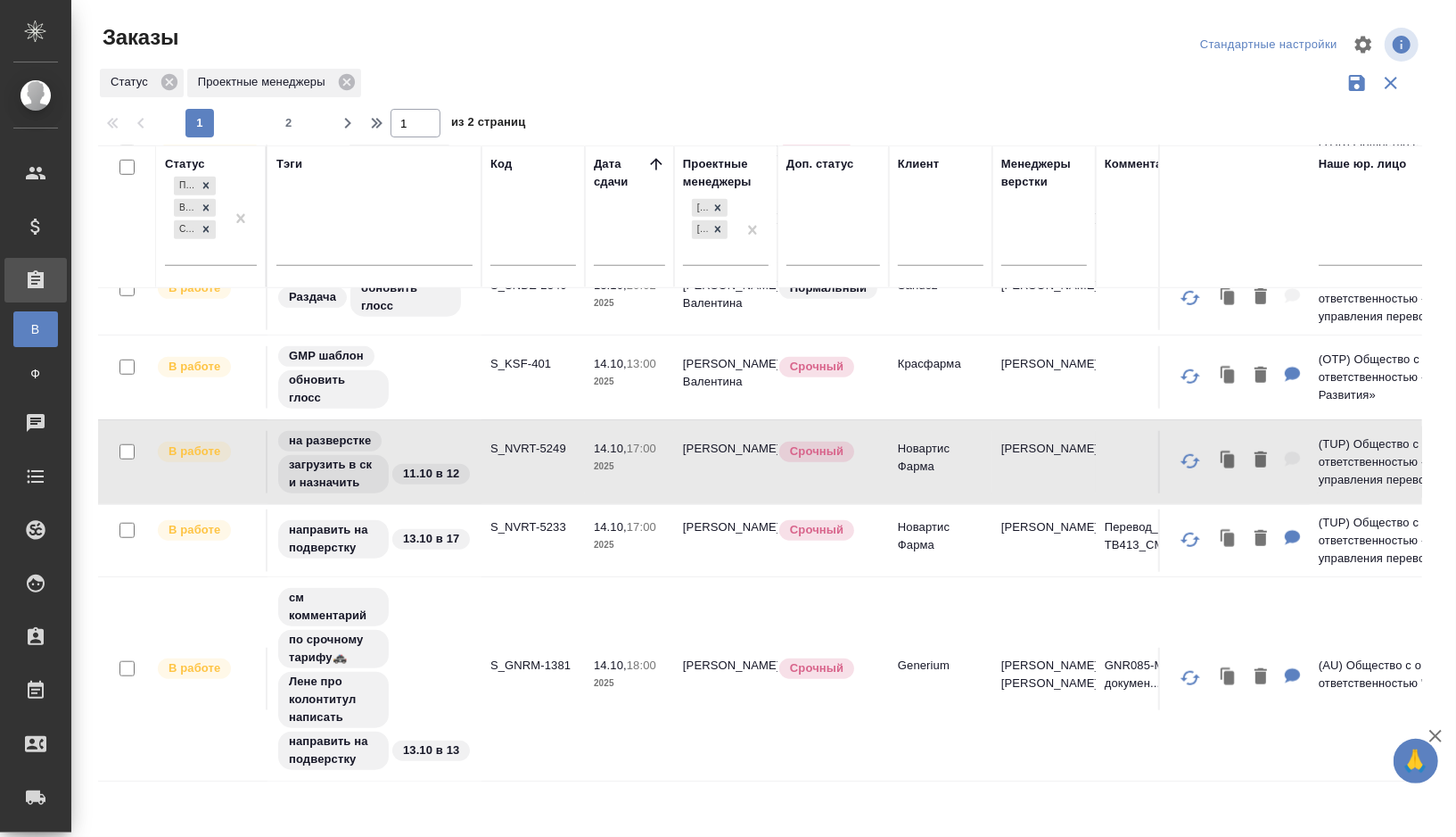
click at [530, 472] on td "S_NVRT-5249" at bounding box center [533, 462] width 104 height 63
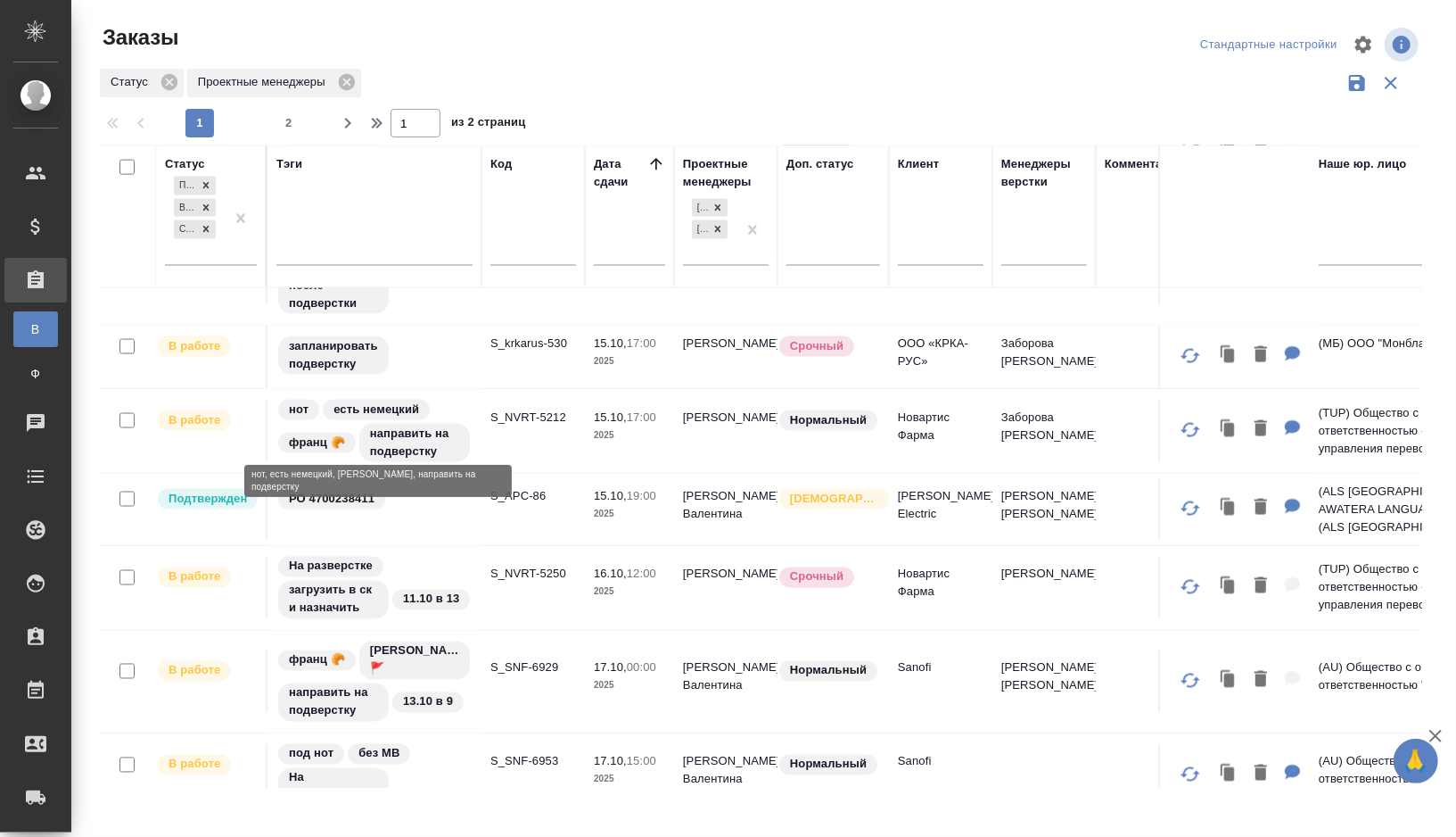
scroll to position [1817, 0]
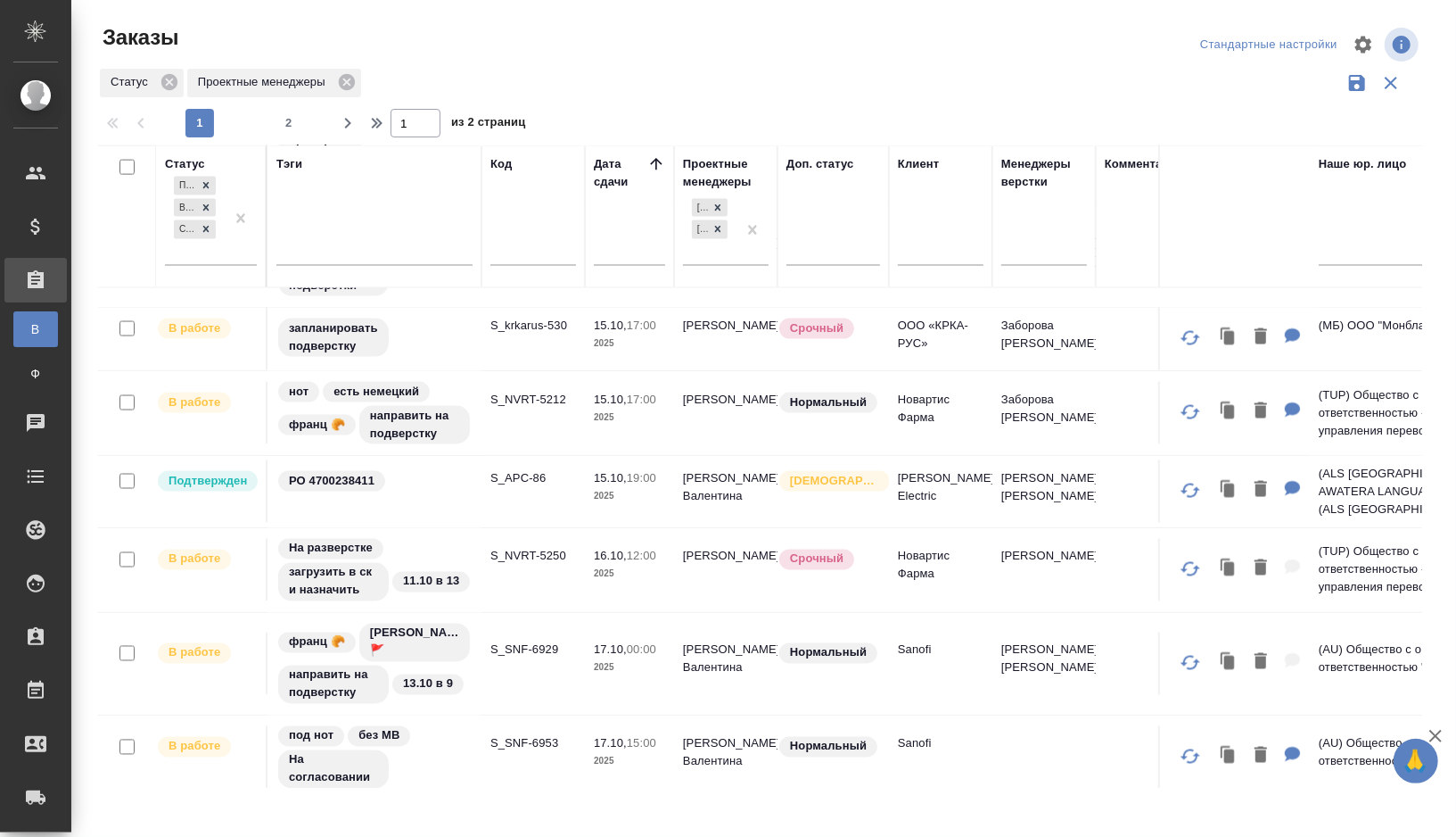
click at [517, 576] on td "S_NVRT-5250" at bounding box center [533, 570] width 104 height 63
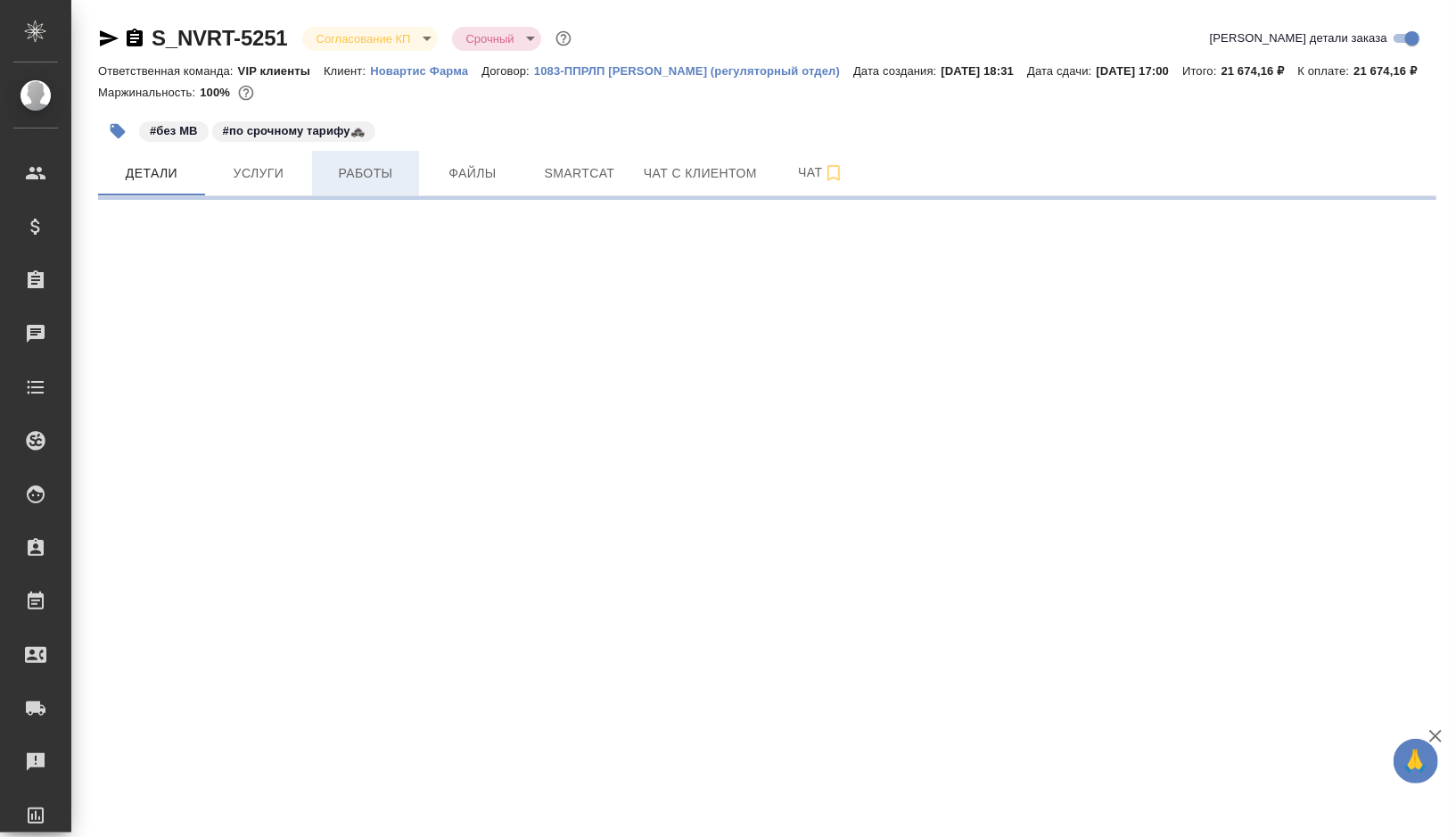
select select "RU"
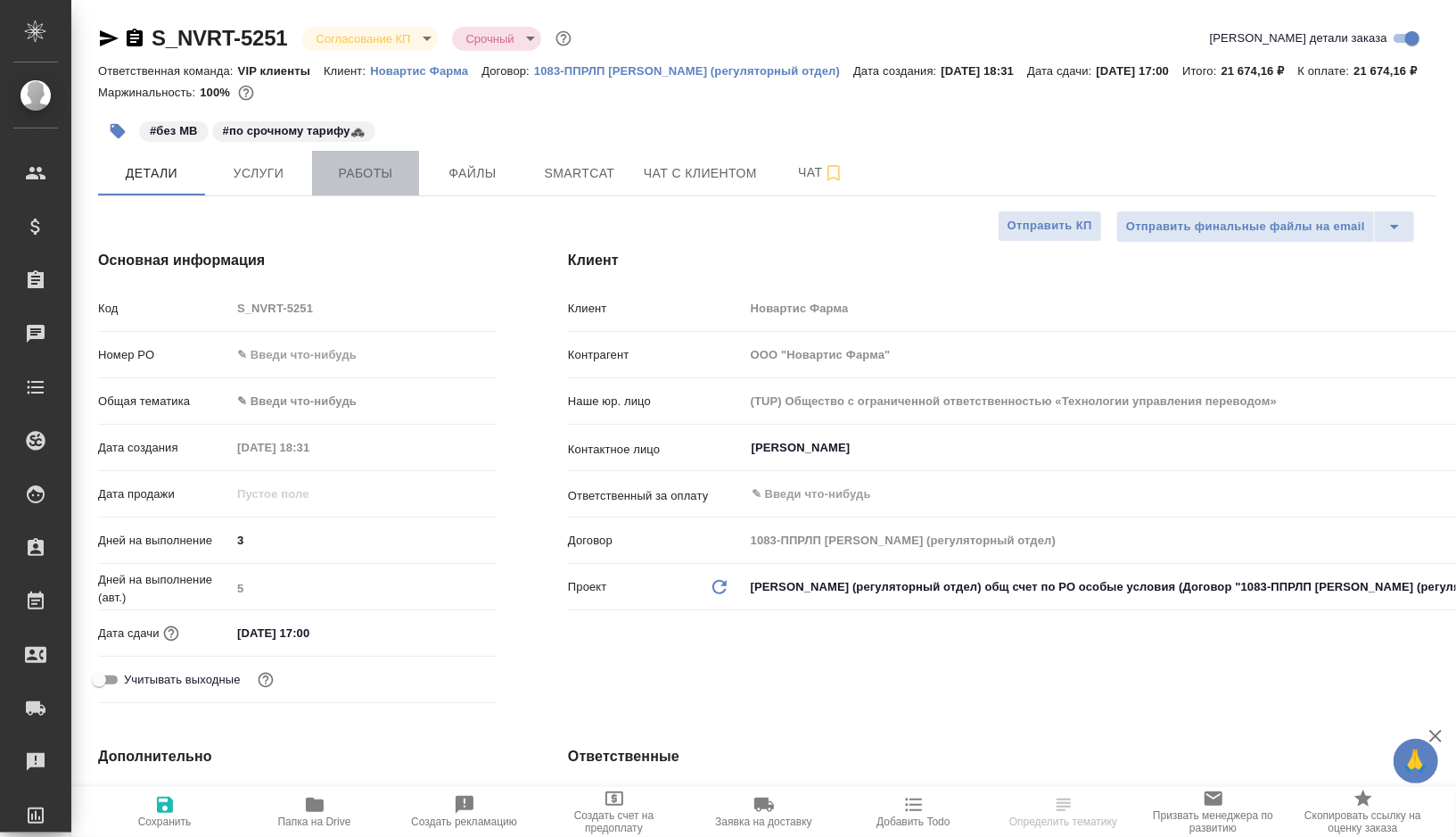
click at [387, 184] on span "Работы" at bounding box center [366, 173] width 85 height 22
type textarea "x"
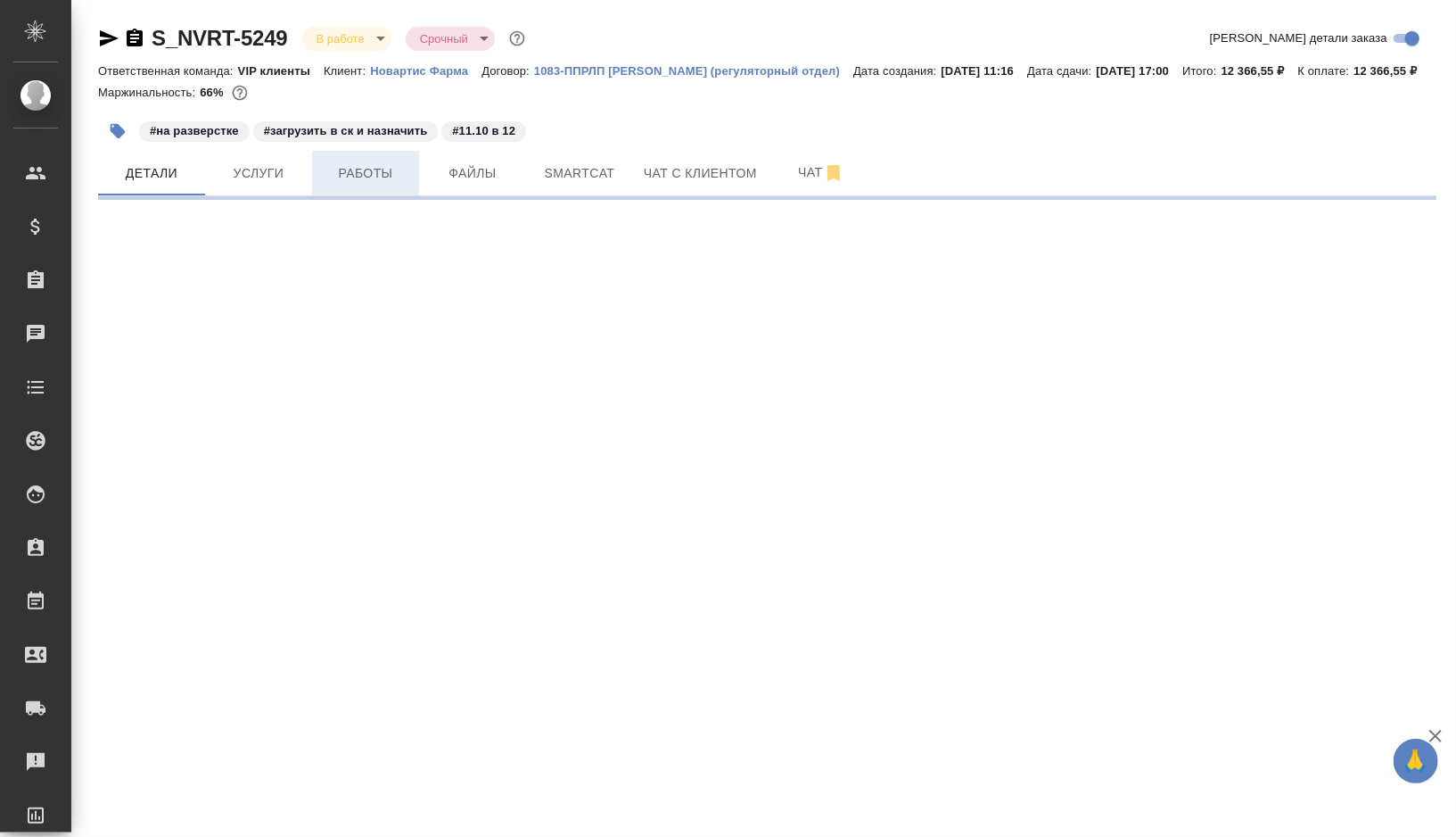
select select "RU"
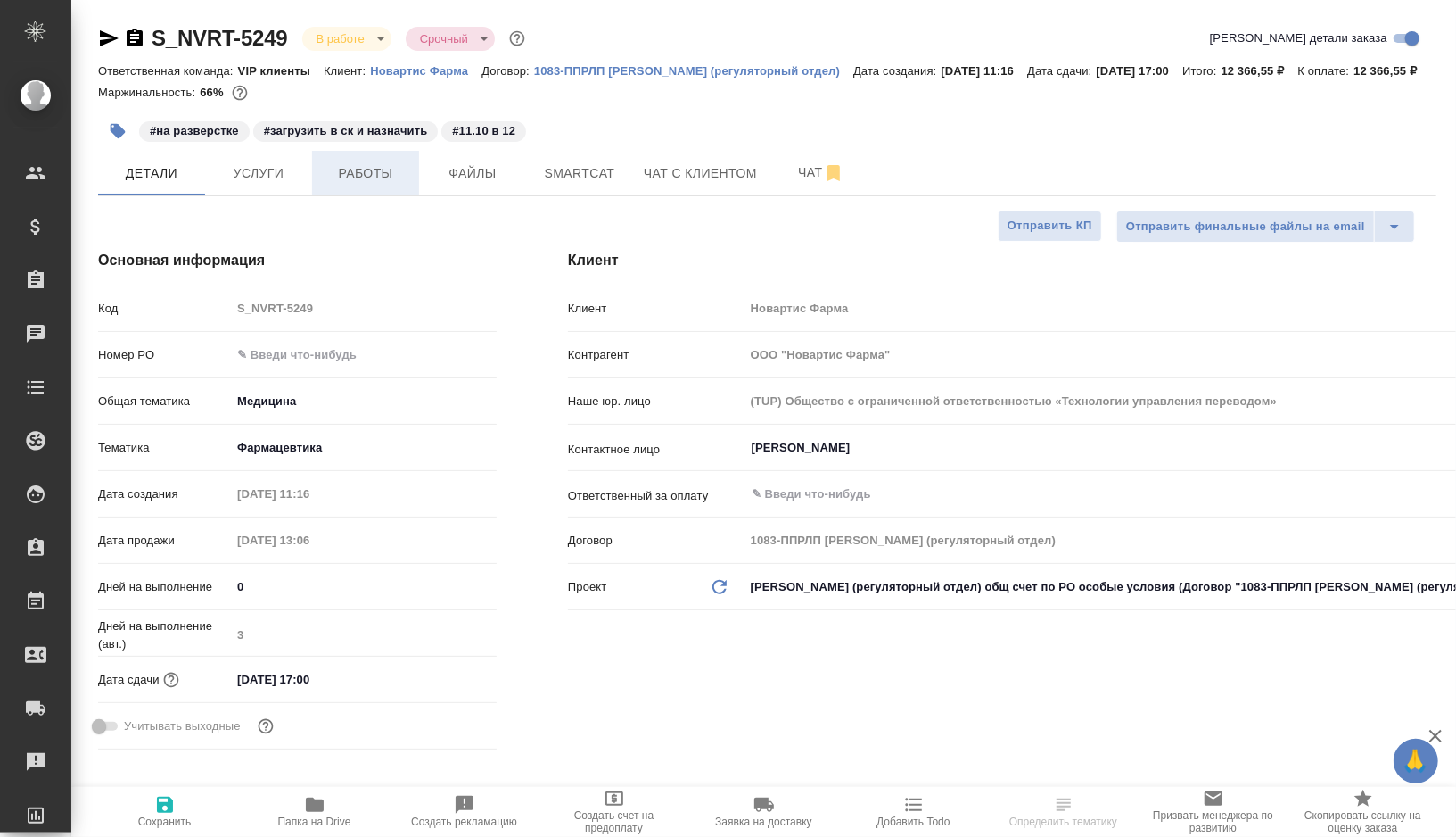
click at [396, 184] on span "Работы" at bounding box center [366, 173] width 85 height 22
type textarea "x"
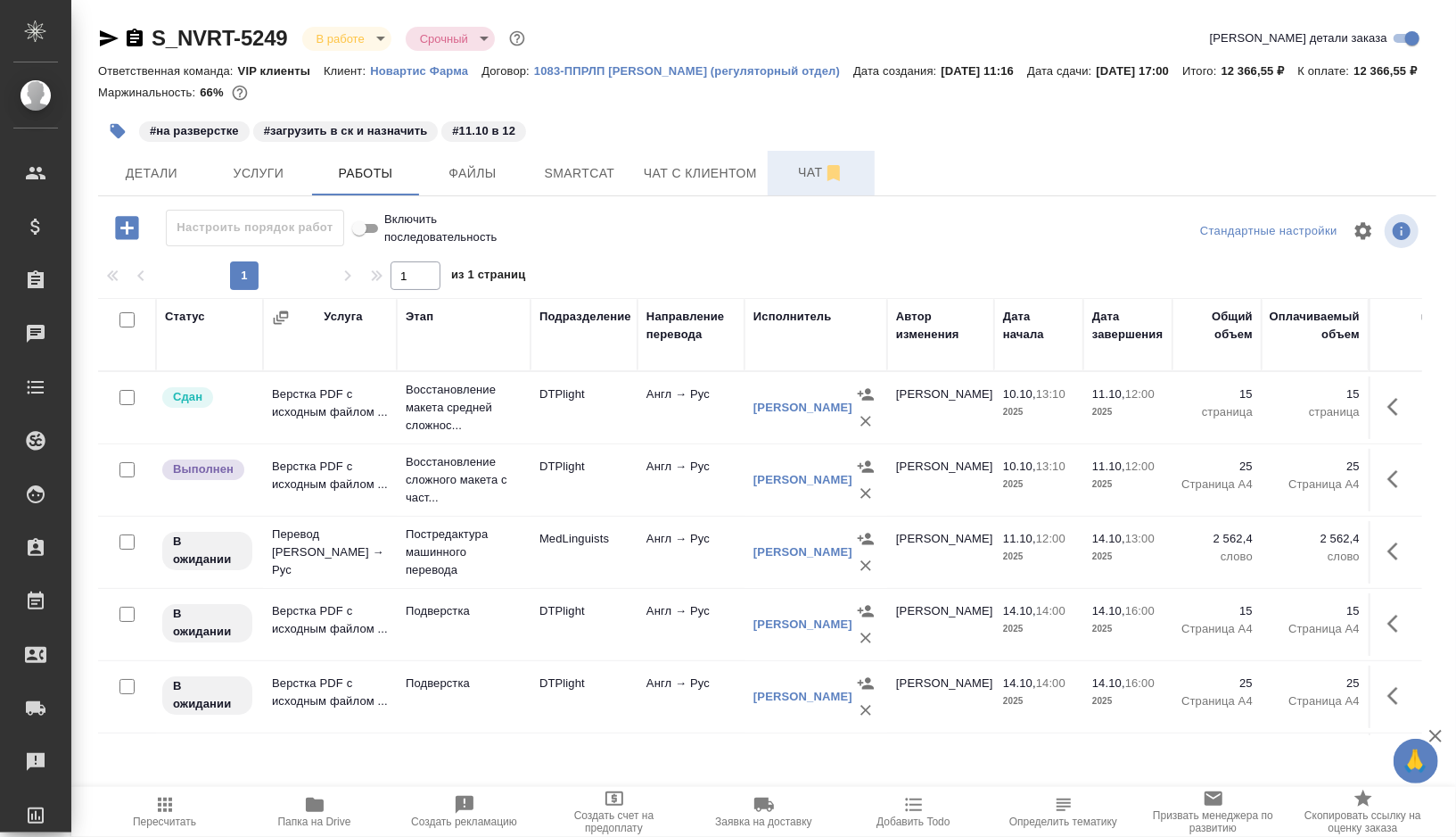
click at [802, 183] on span "Чат" at bounding box center [822, 172] width 85 height 22
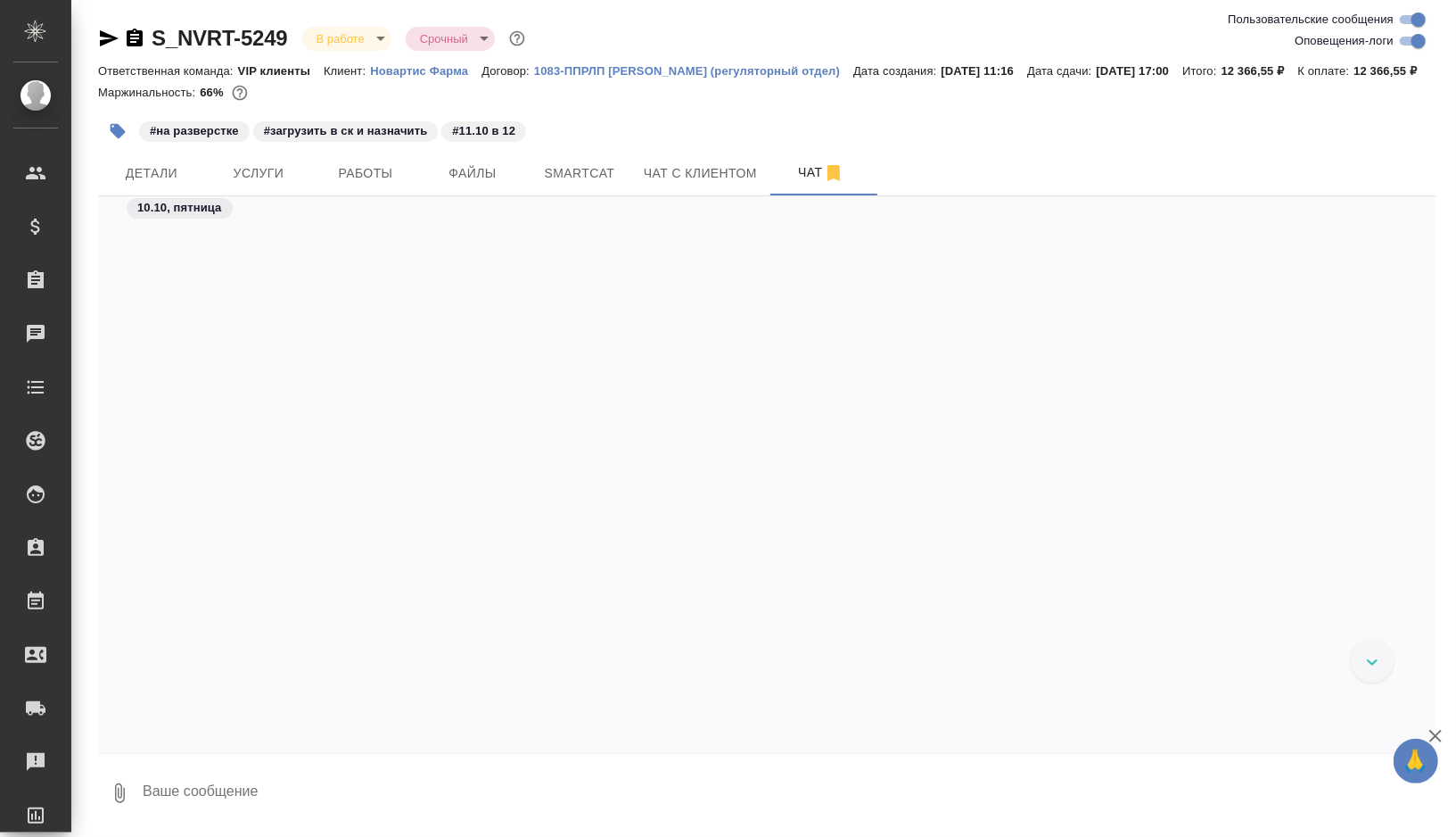
scroll to position [99936, 0]
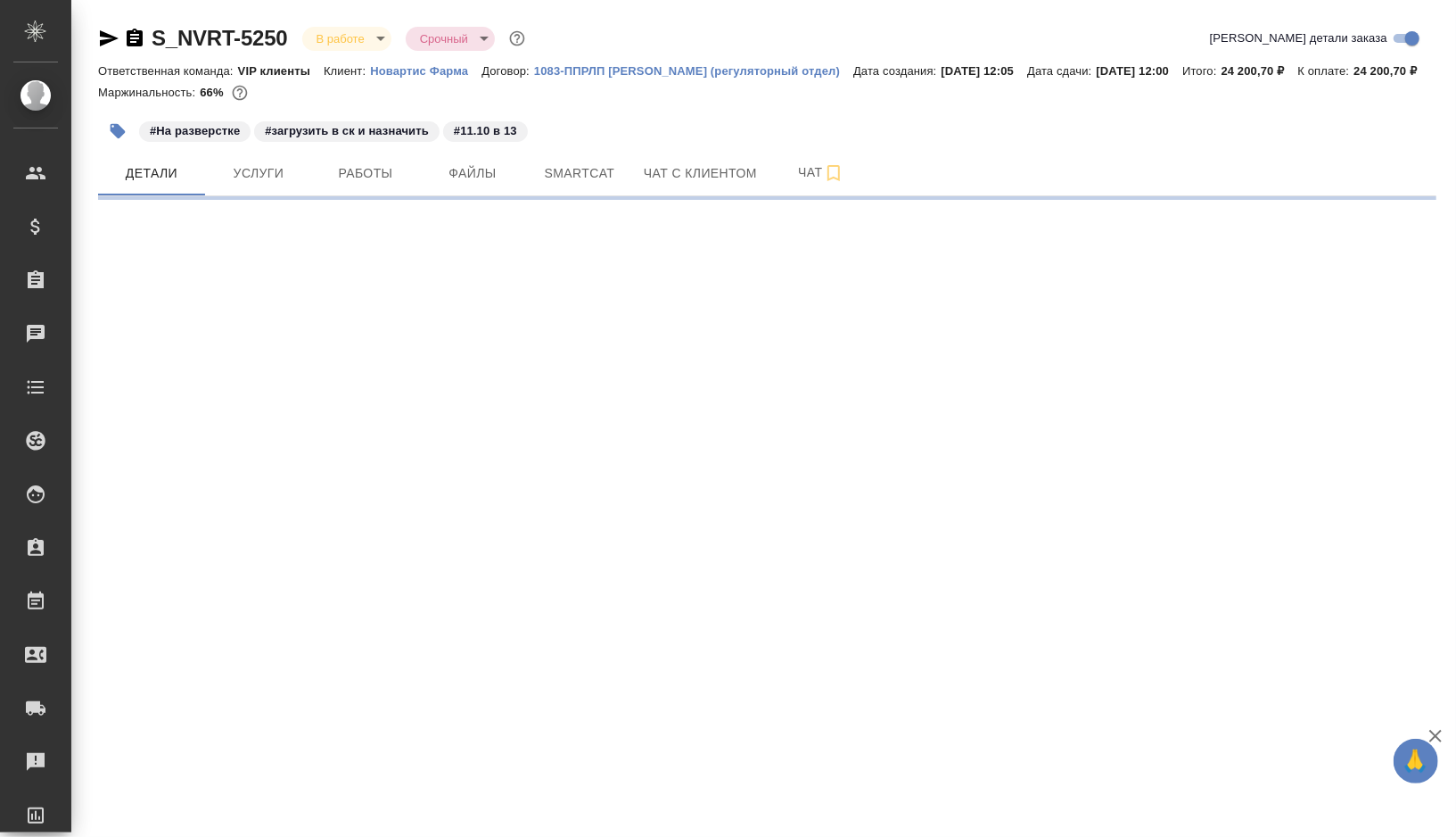
select select "RU"
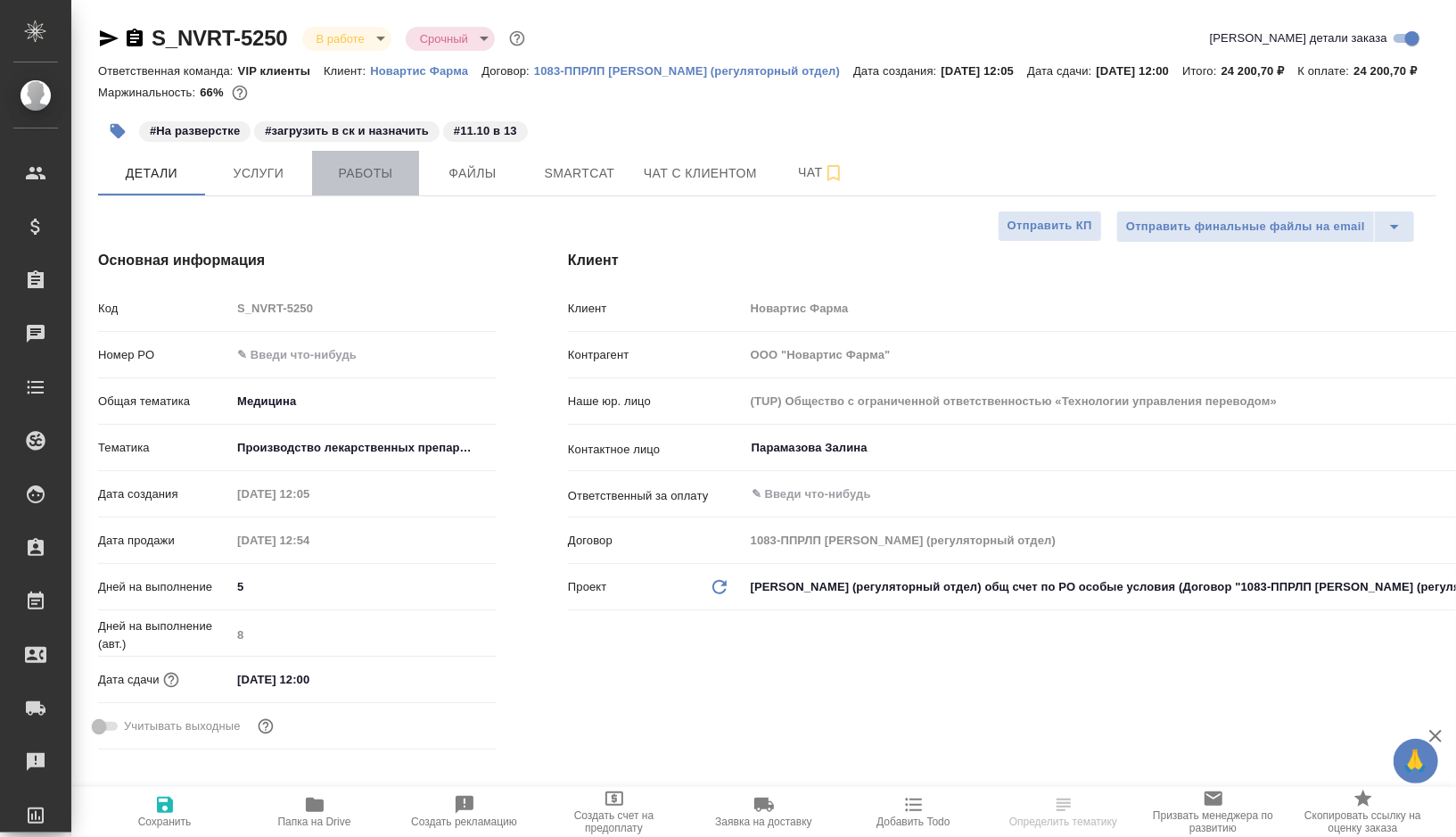
click at [393, 184] on span "Работы" at bounding box center [366, 173] width 85 height 22
type textarea "x"
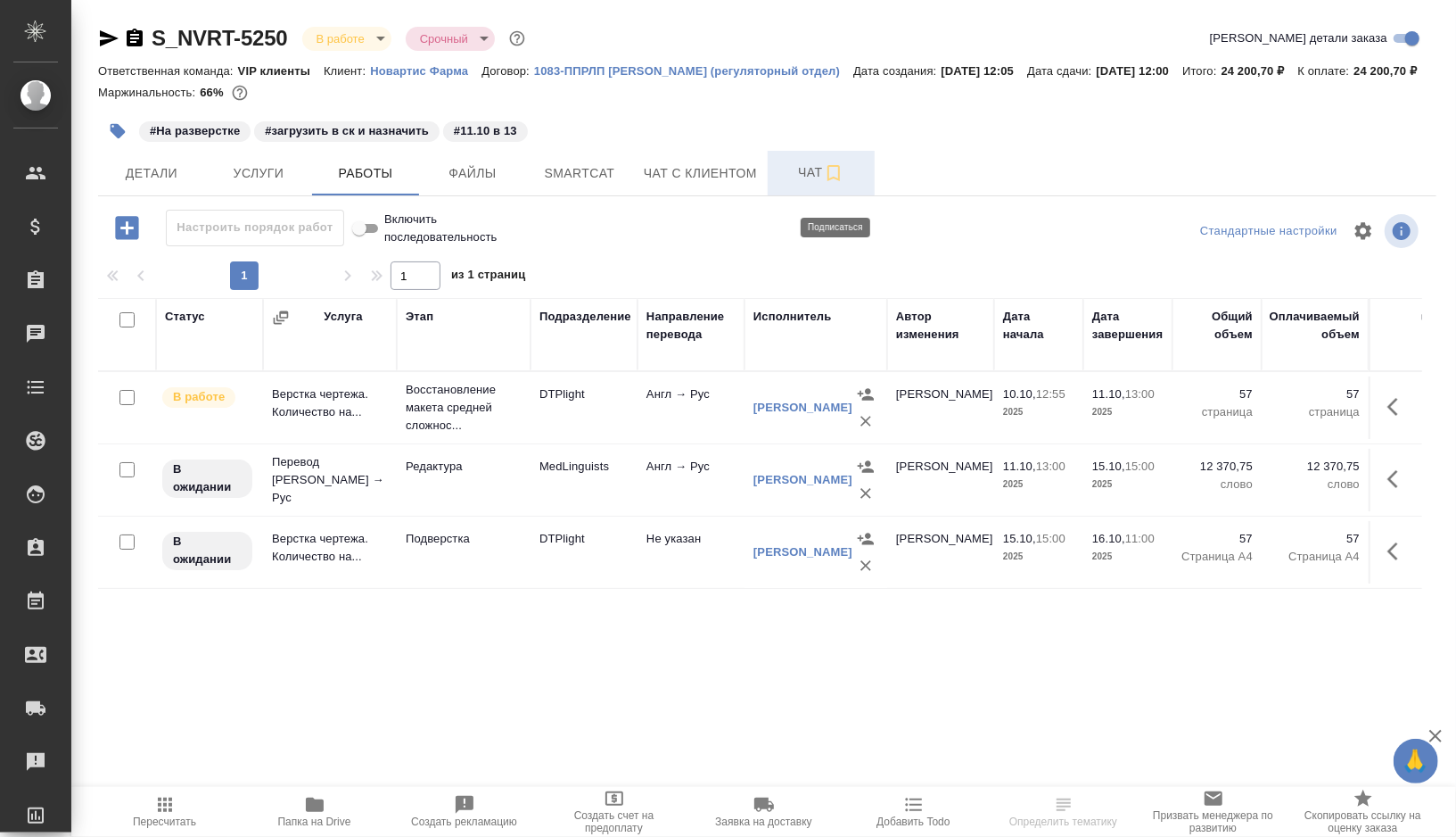
click at [840, 183] on icon "button" at bounding box center [833, 173] width 22 height 22
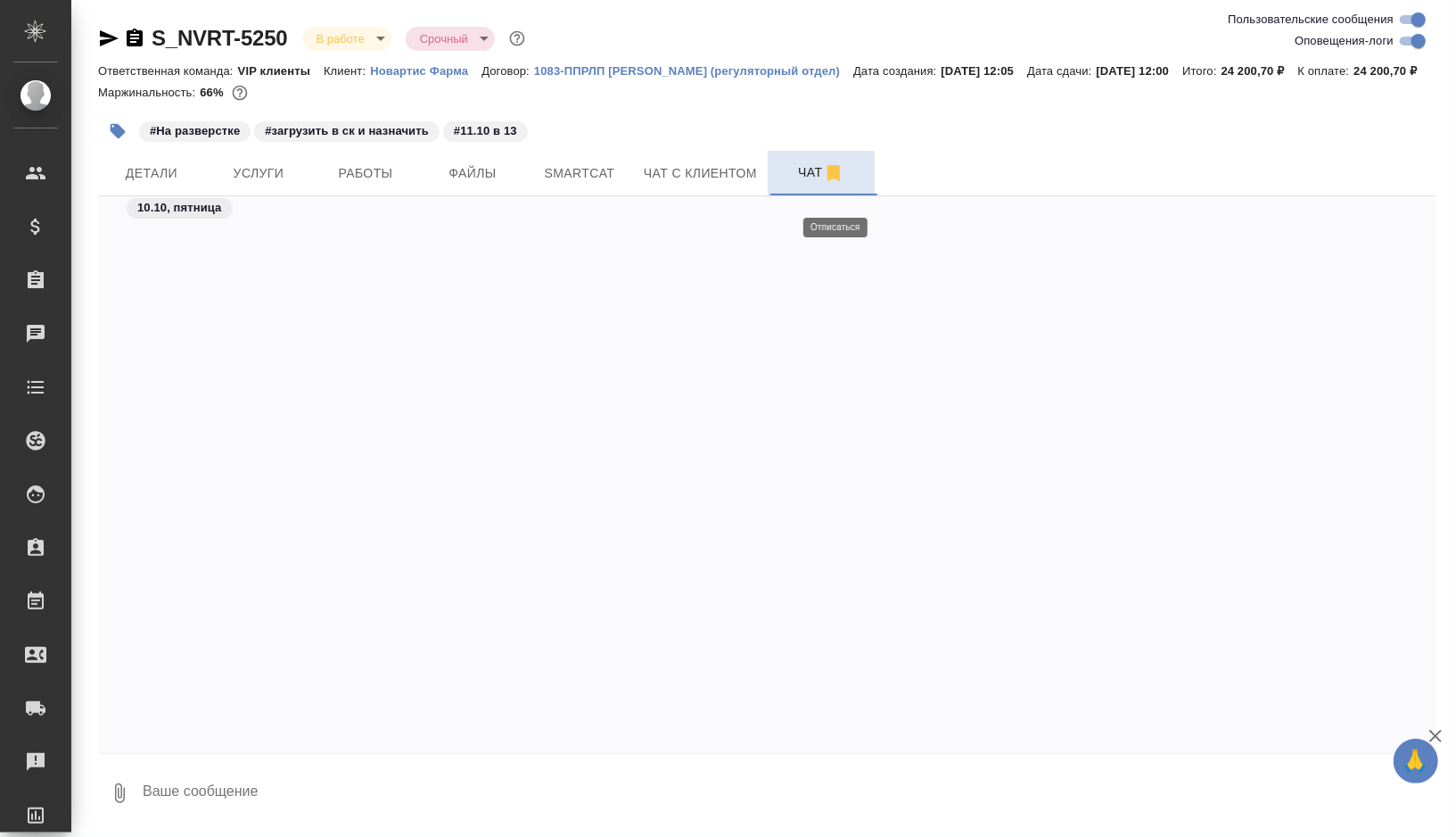
scroll to position [54312, 0]
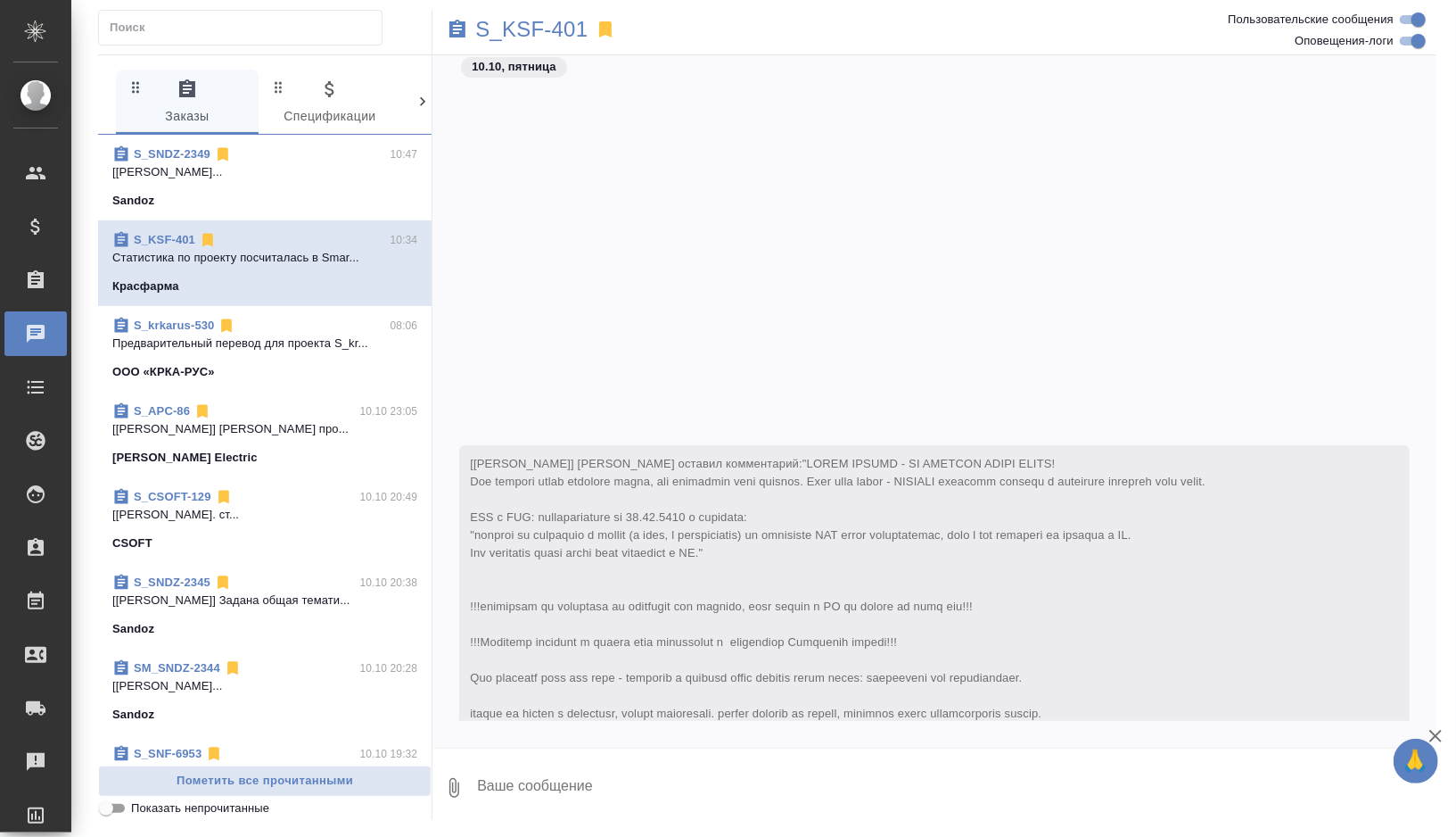
scroll to position [22825, 0]
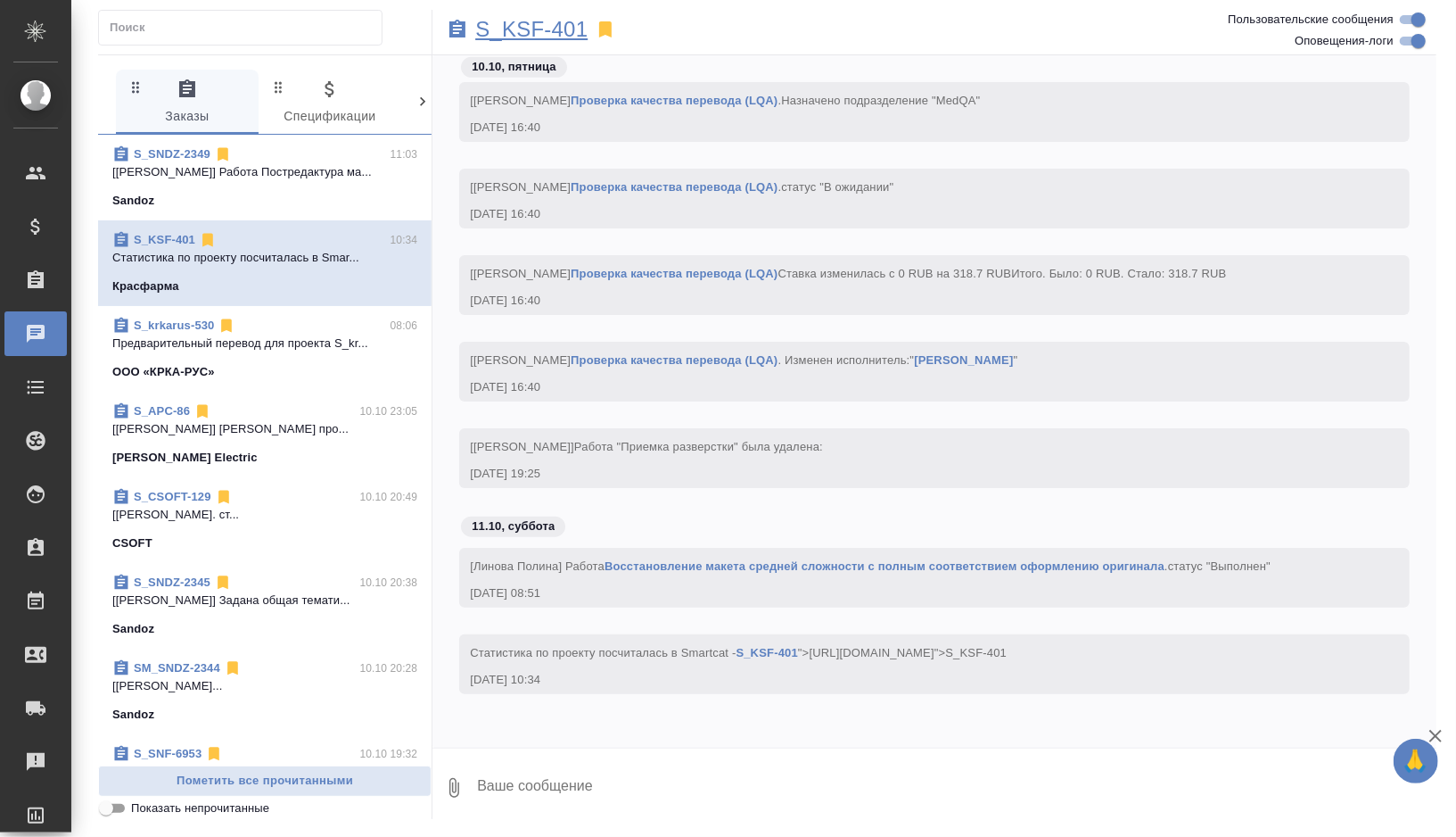
click at [539, 26] on p "S_KSF-401" at bounding box center [531, 29] width 112 height 18
click at [311, 200] on div "Sandoz" at bounding box center [264, 200] width 305 height 18
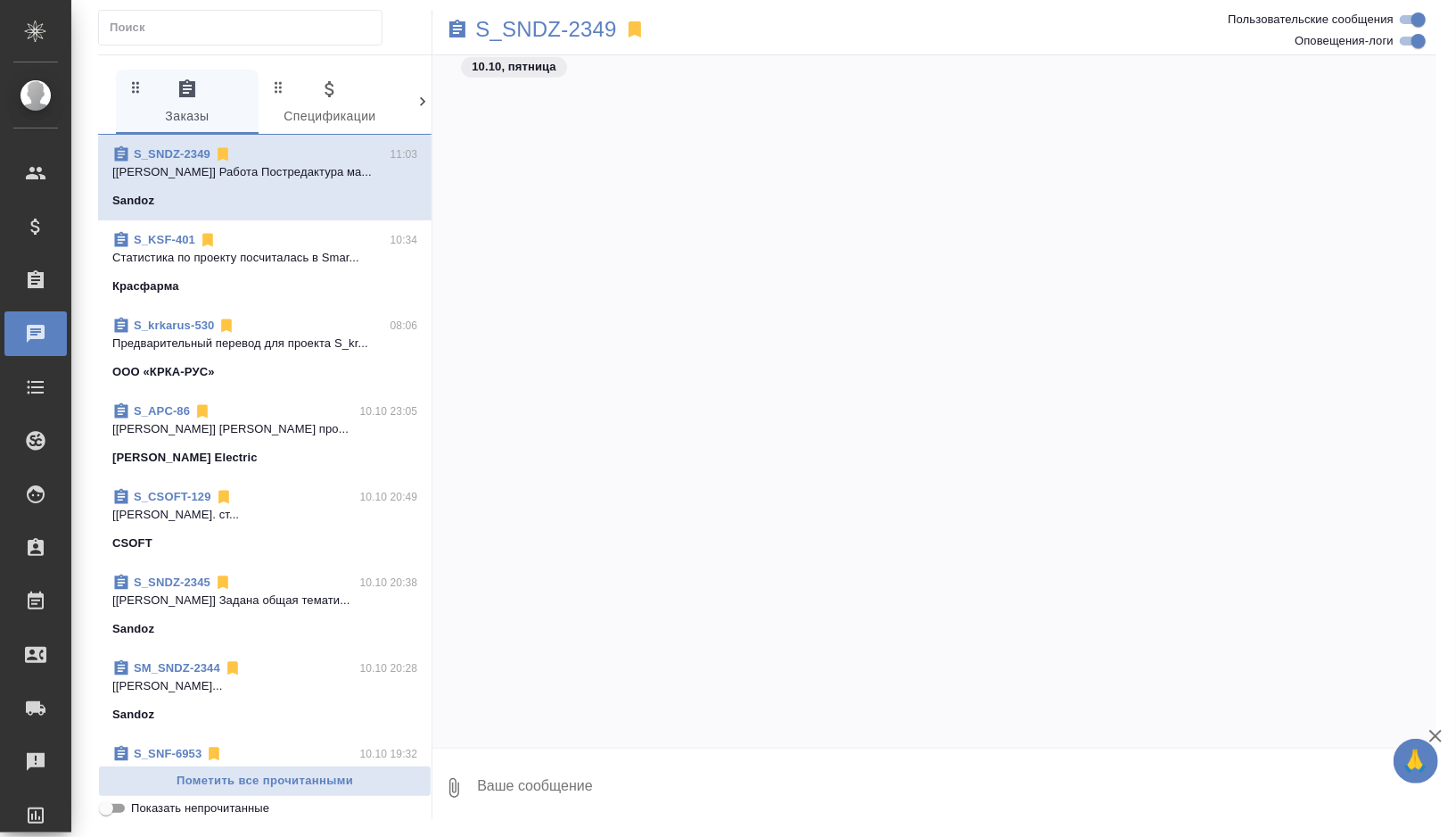
scroll to position [22754, 0]
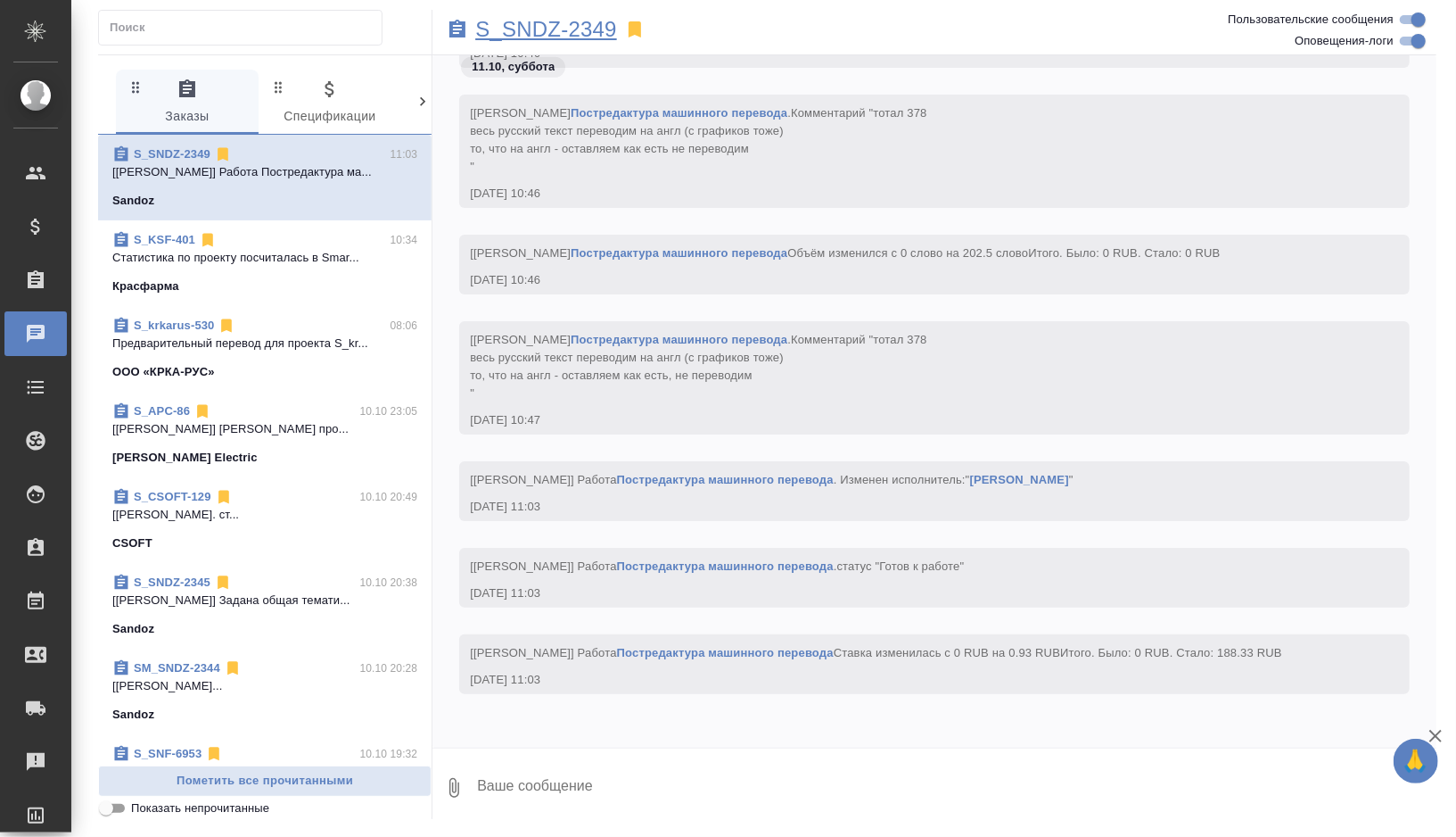
click at [558, 34] on p "S_SNDZ-2349" at bounding box center [545, 29] width 142 height 18
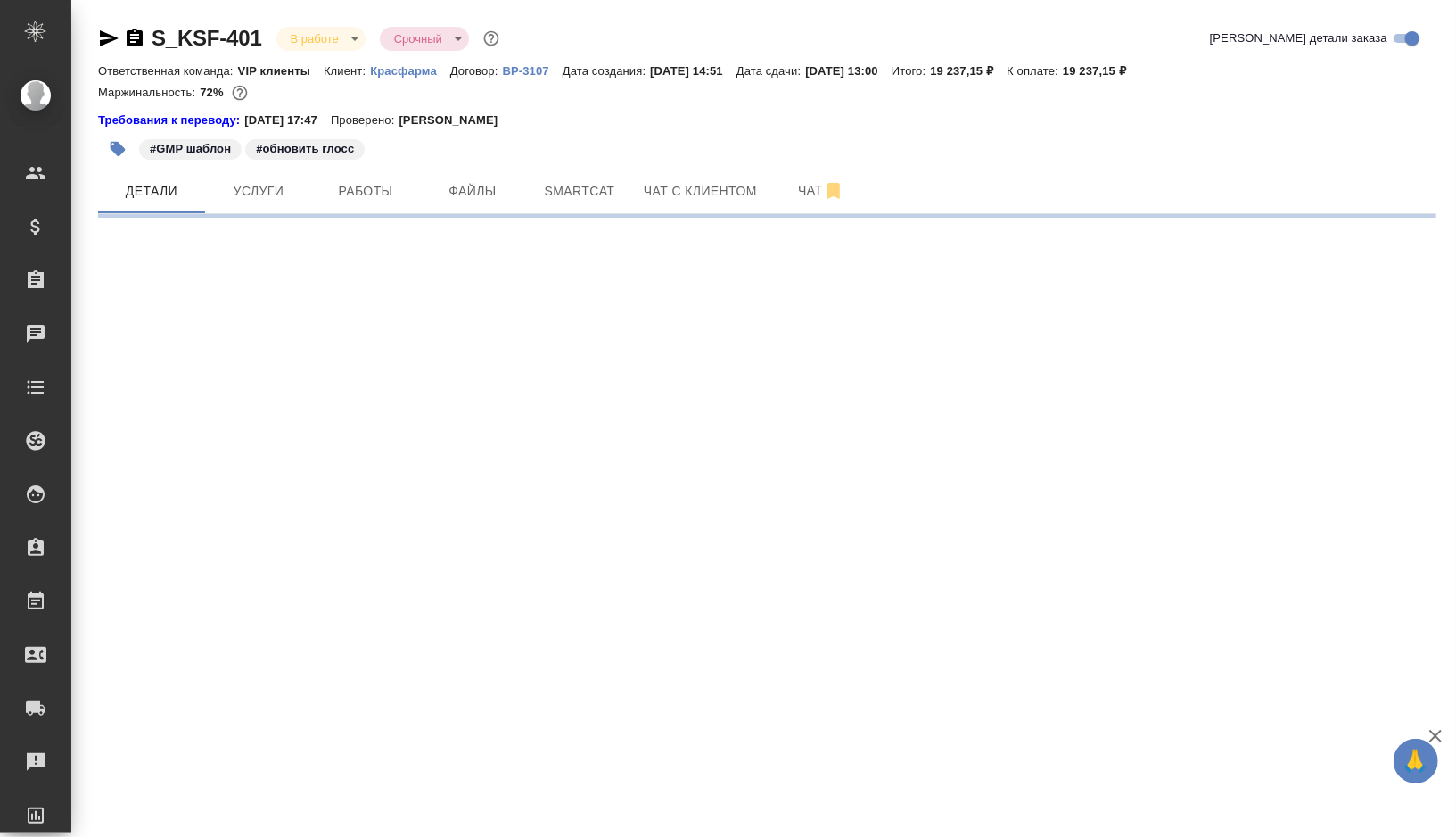
select select "RU"
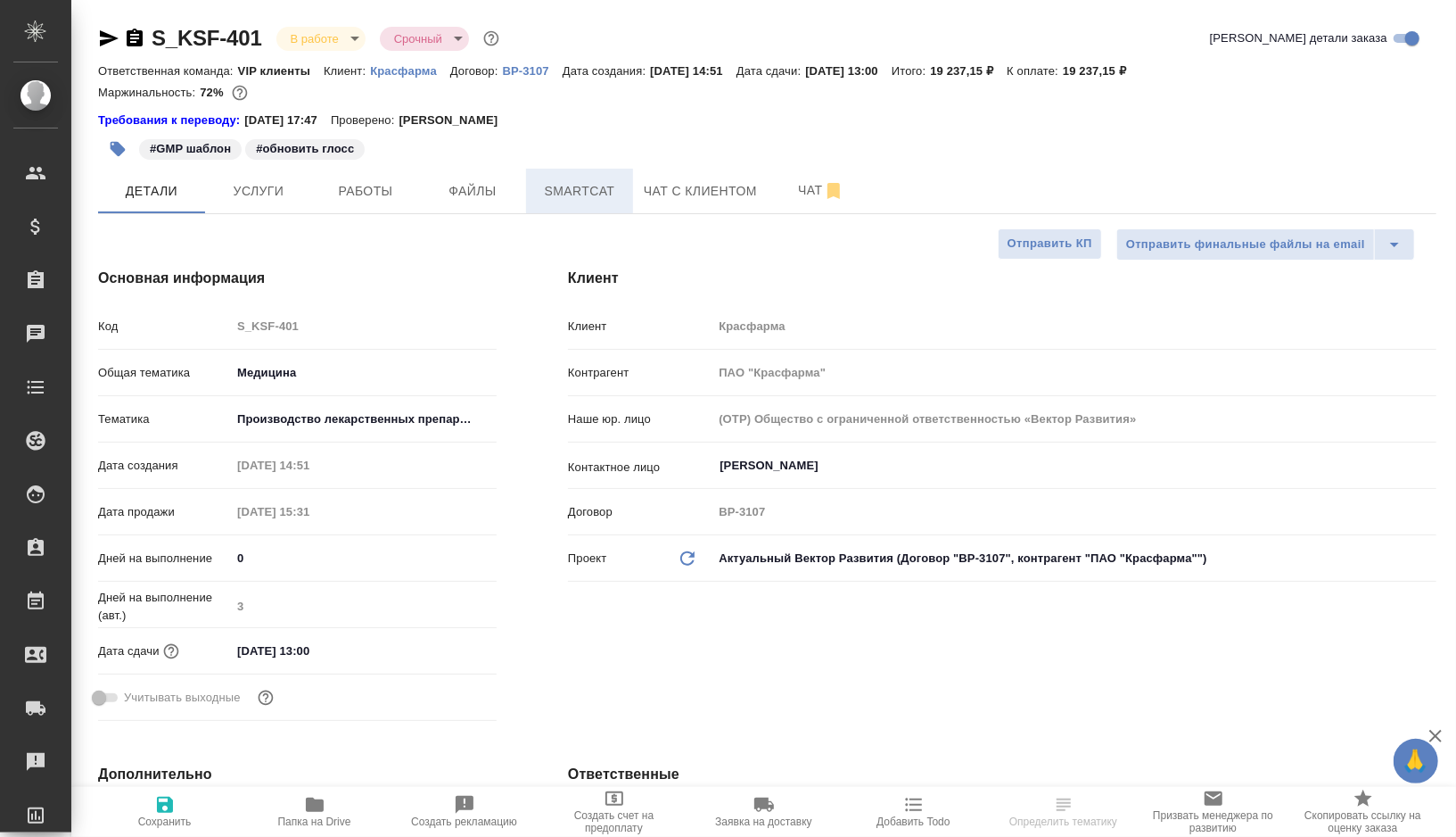
type textarea "x"
click at [562, 201] on button "Smartcat" at bounding box center [579, 190] width 107 height 45
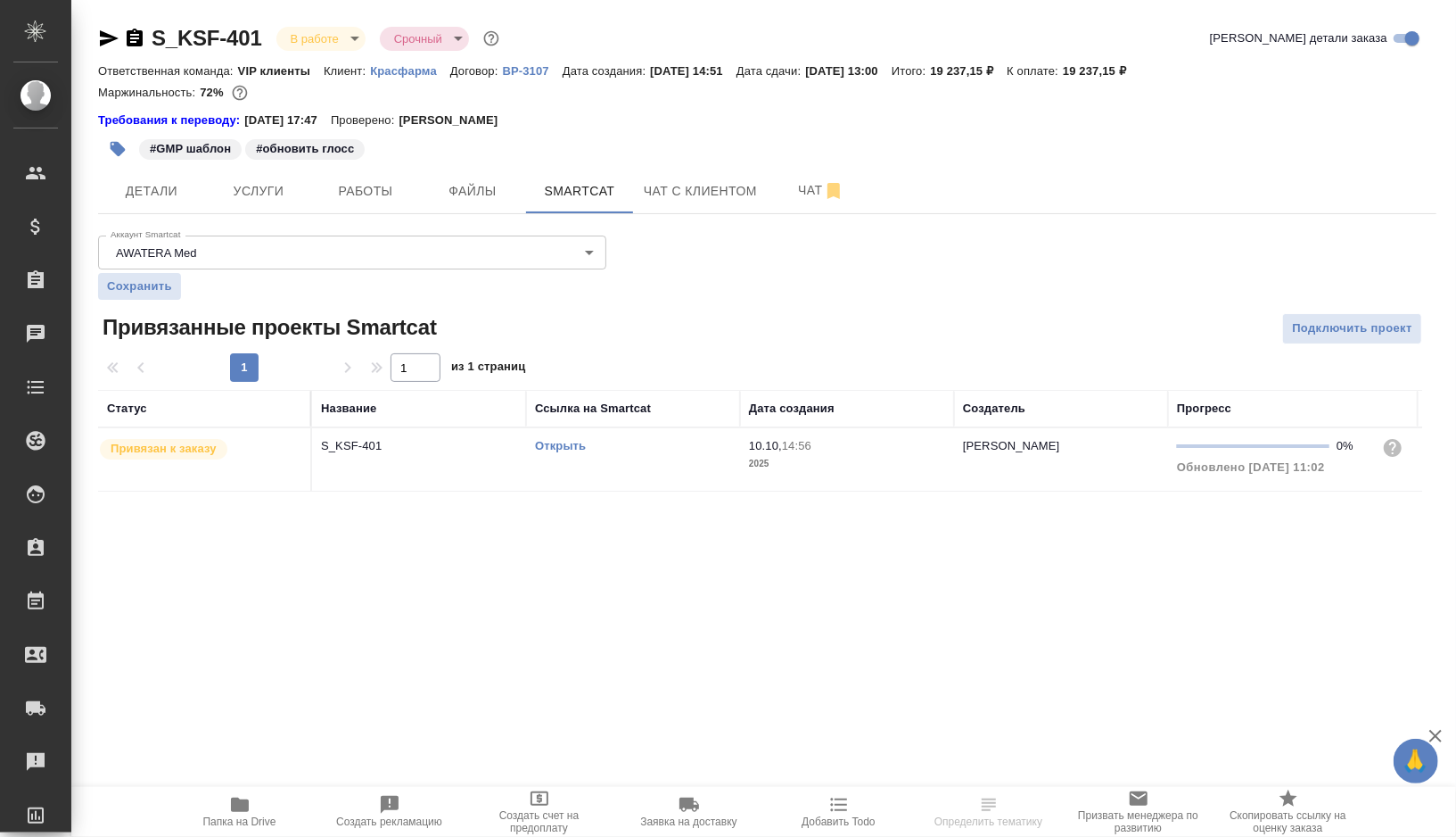
click at [654, 438] on div "Открыть" at bounding box center [633, 446] width 197 height 18
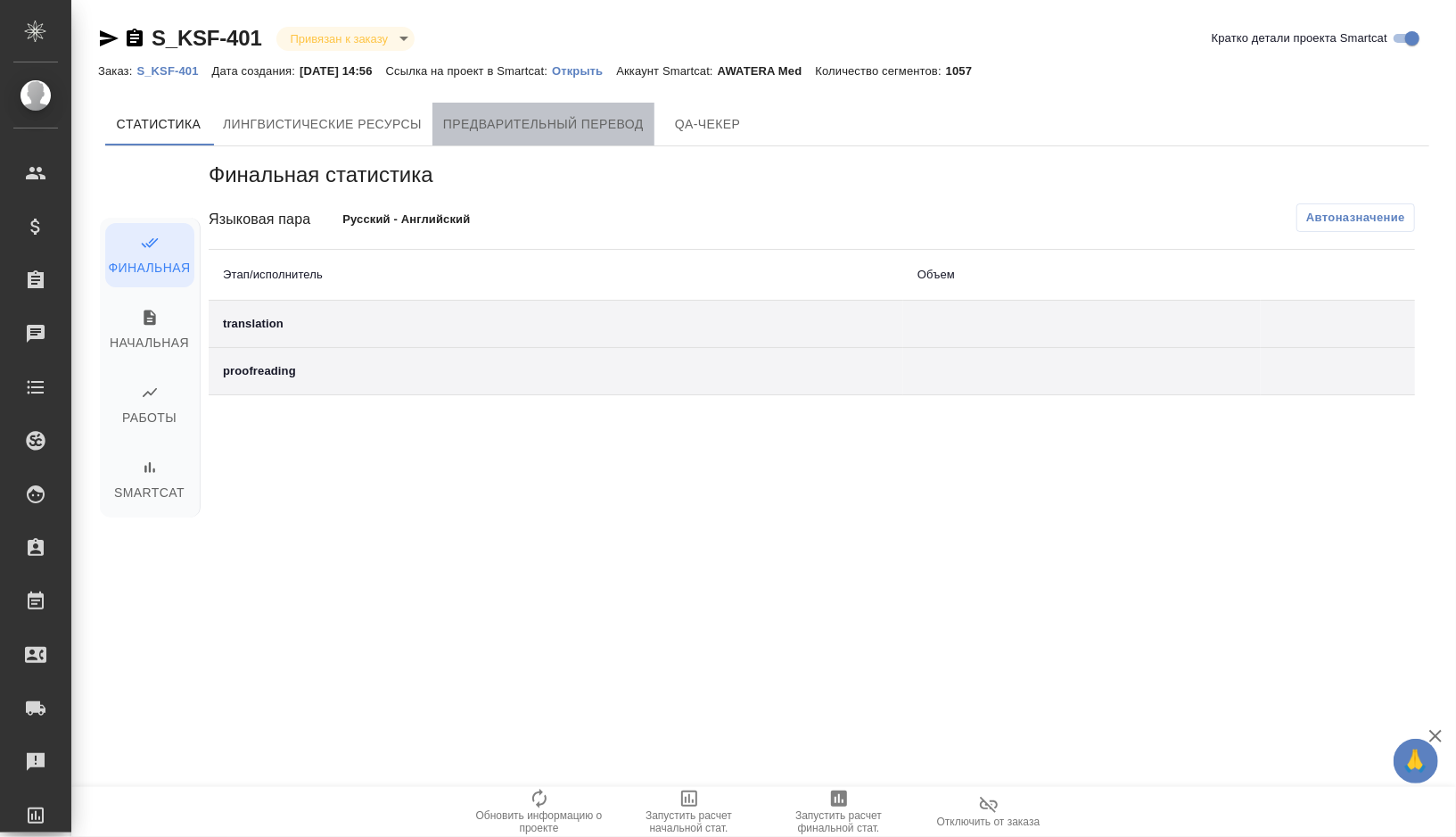
click at [596, 137] on button "Предварительный перевод" at bounding box center [543, 124] width 222 height 43
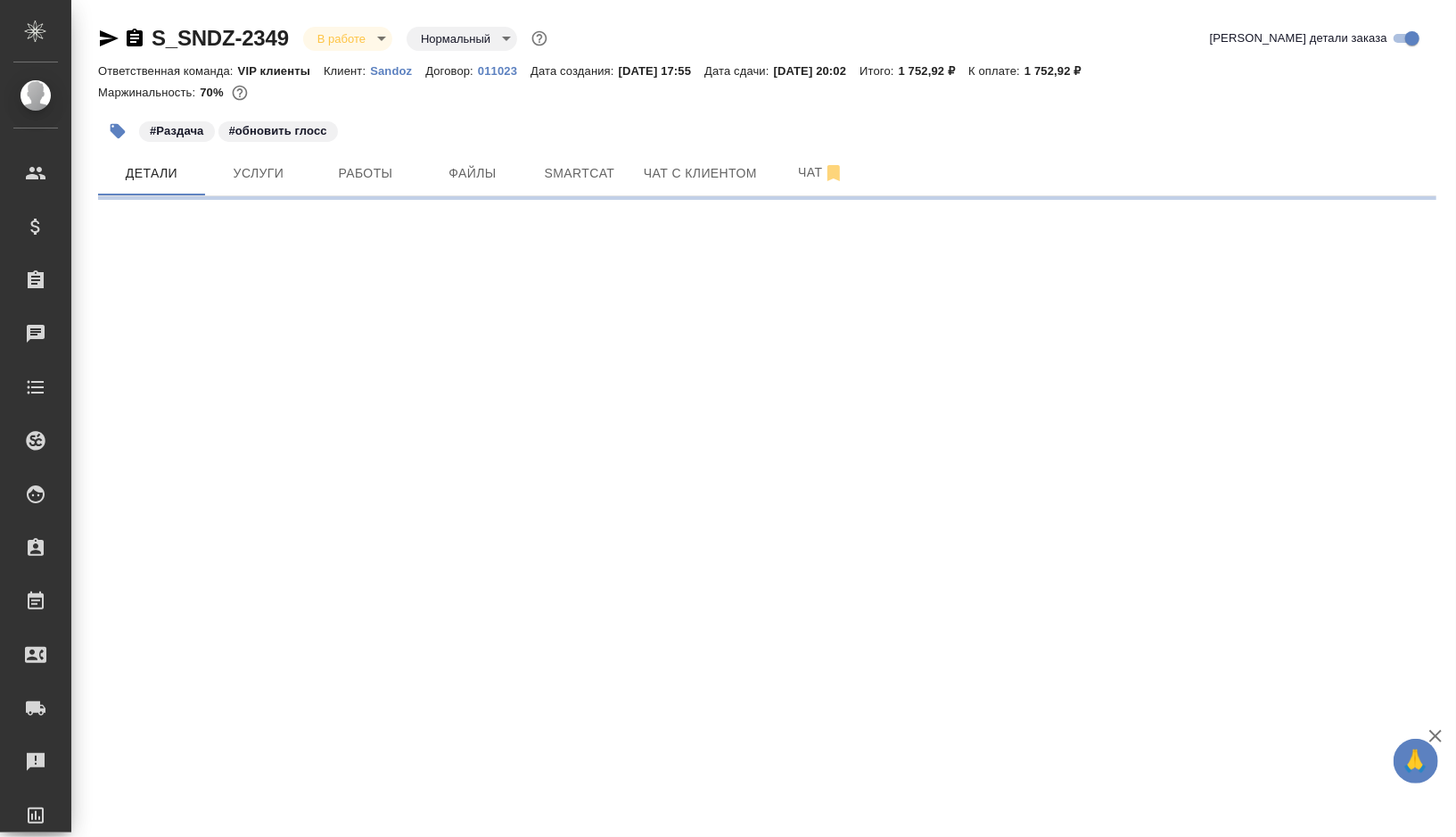
select select "RU"
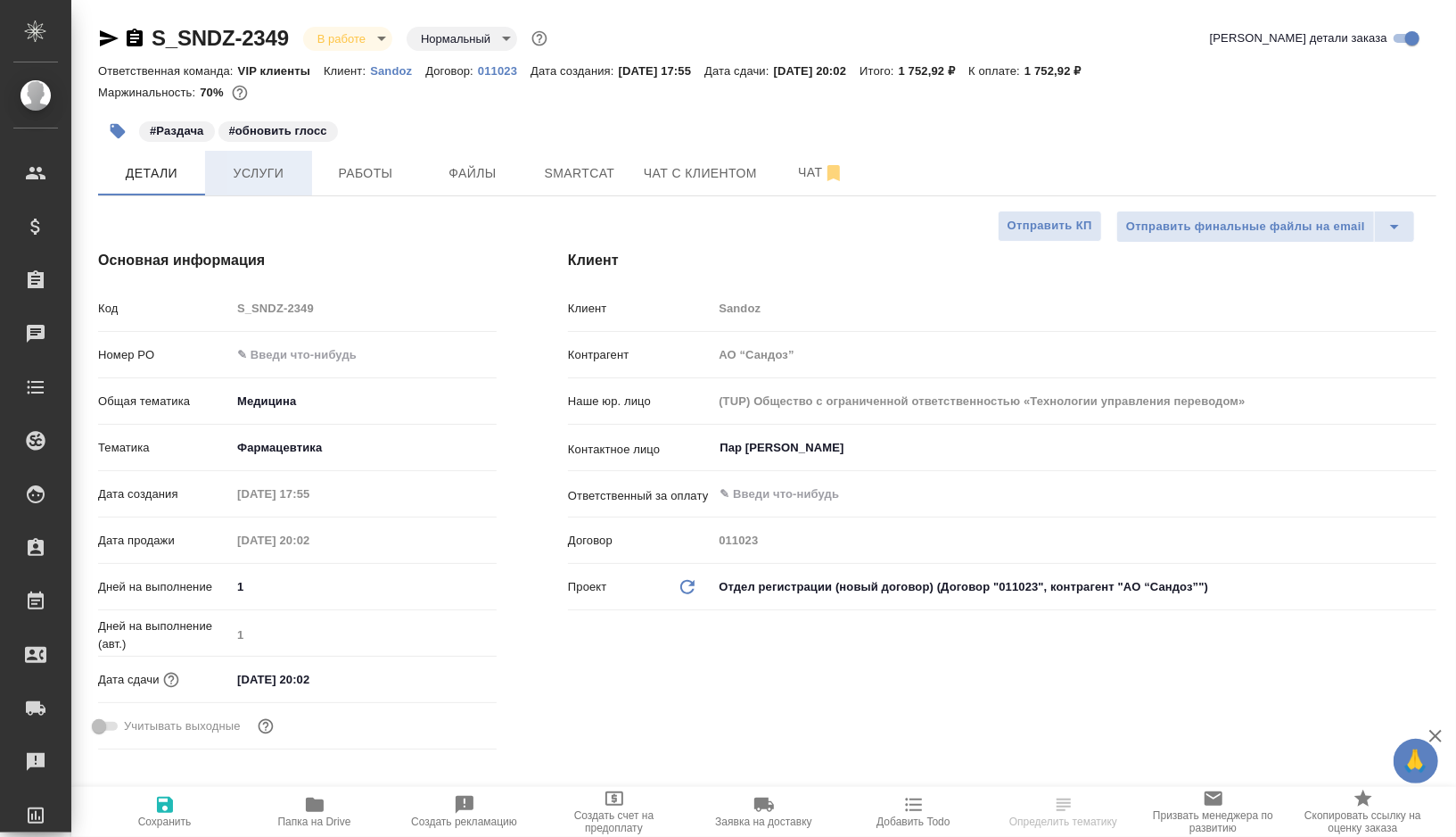
type textarea "x"
click at [123, 134] on icon "button" at bounding box center [118, 131] width 15 height 15
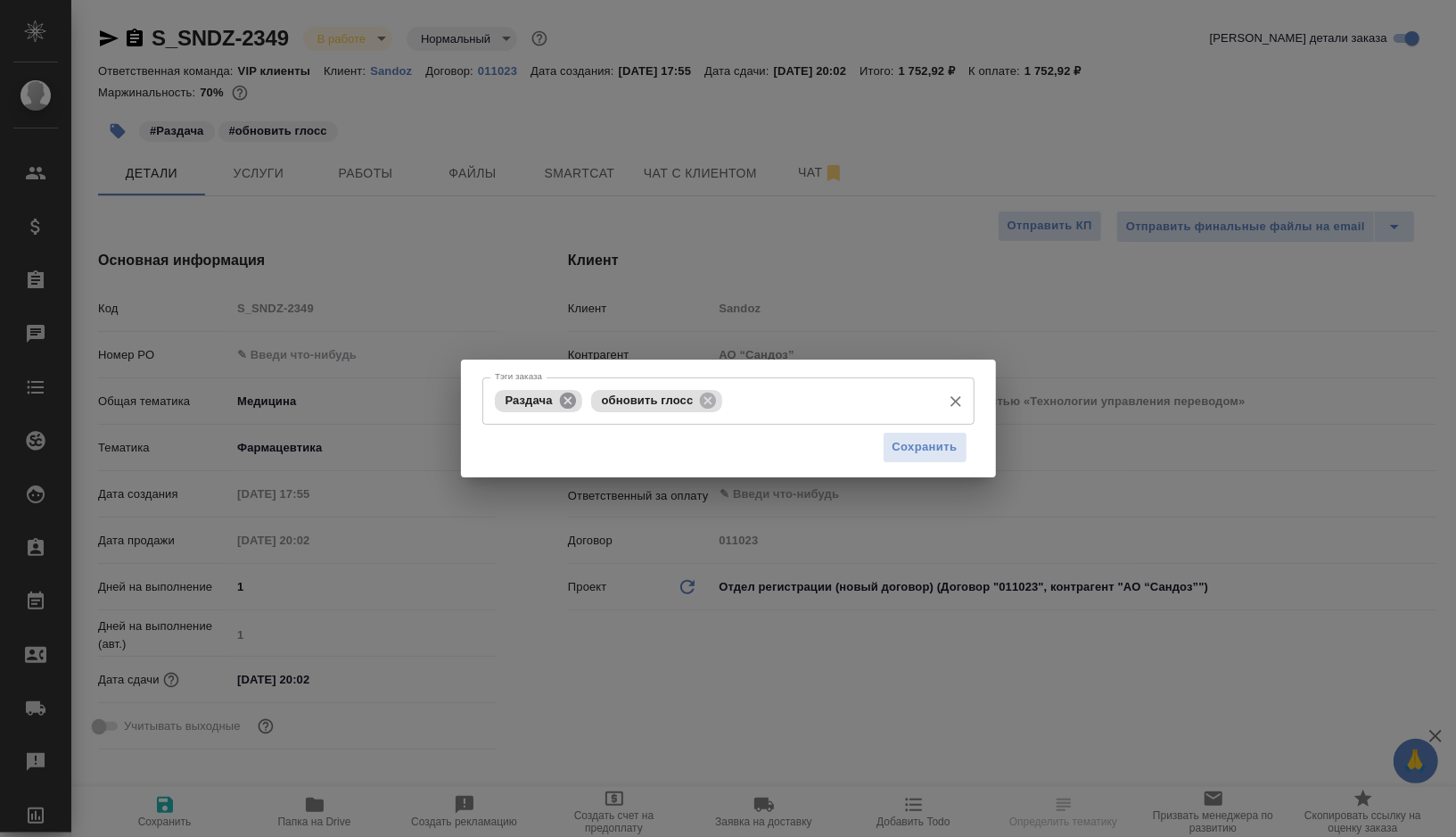
click at [572, 404] on icon at bounding box center [567, 399] width 16 height 16
click at [907, 454] on span "Сохранить" at bounding box center [925, 447] width 66 height 21
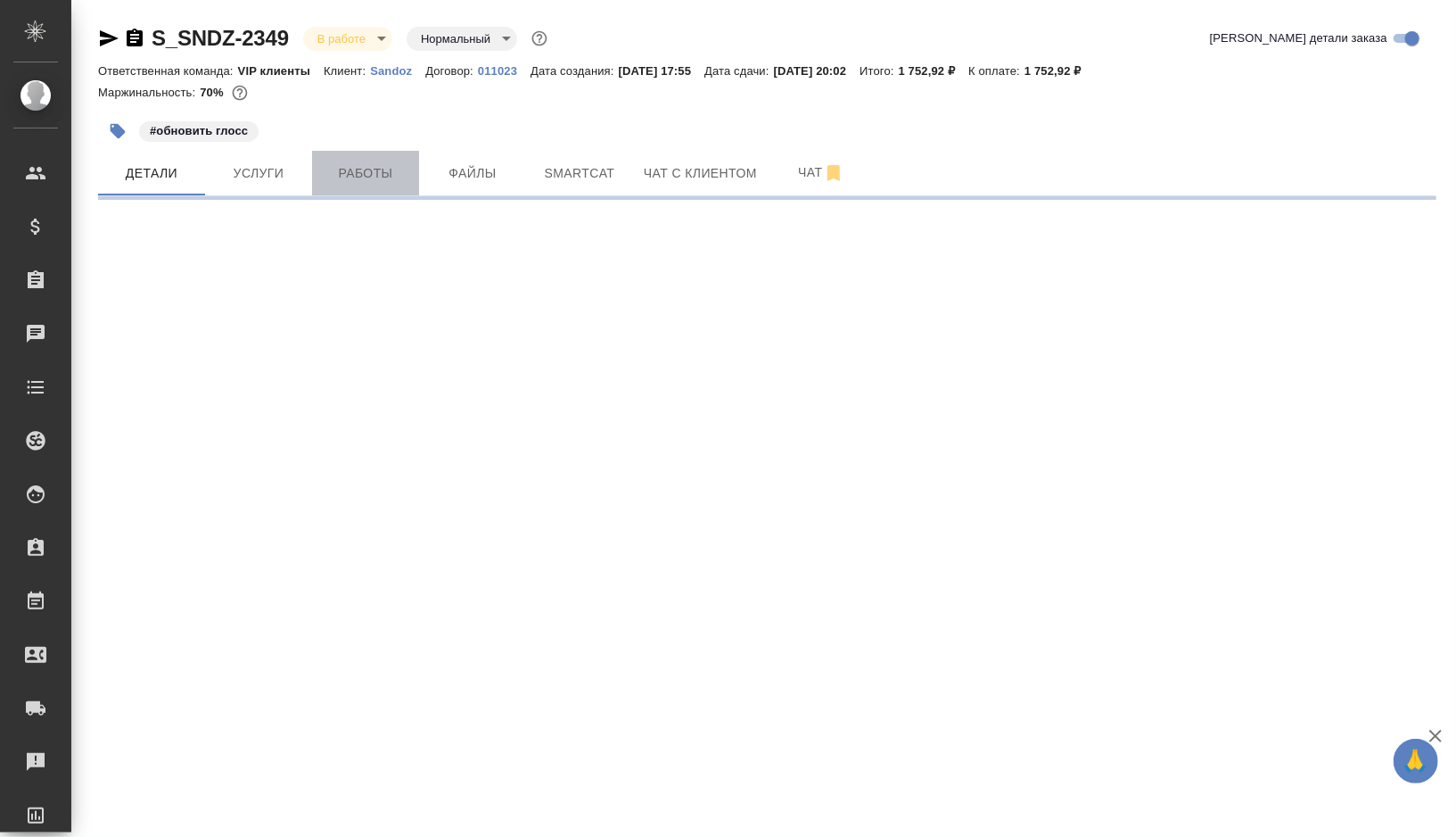
click at [396, 175] on span "Работы" at bounding box center [366, 173] width 85 height 22
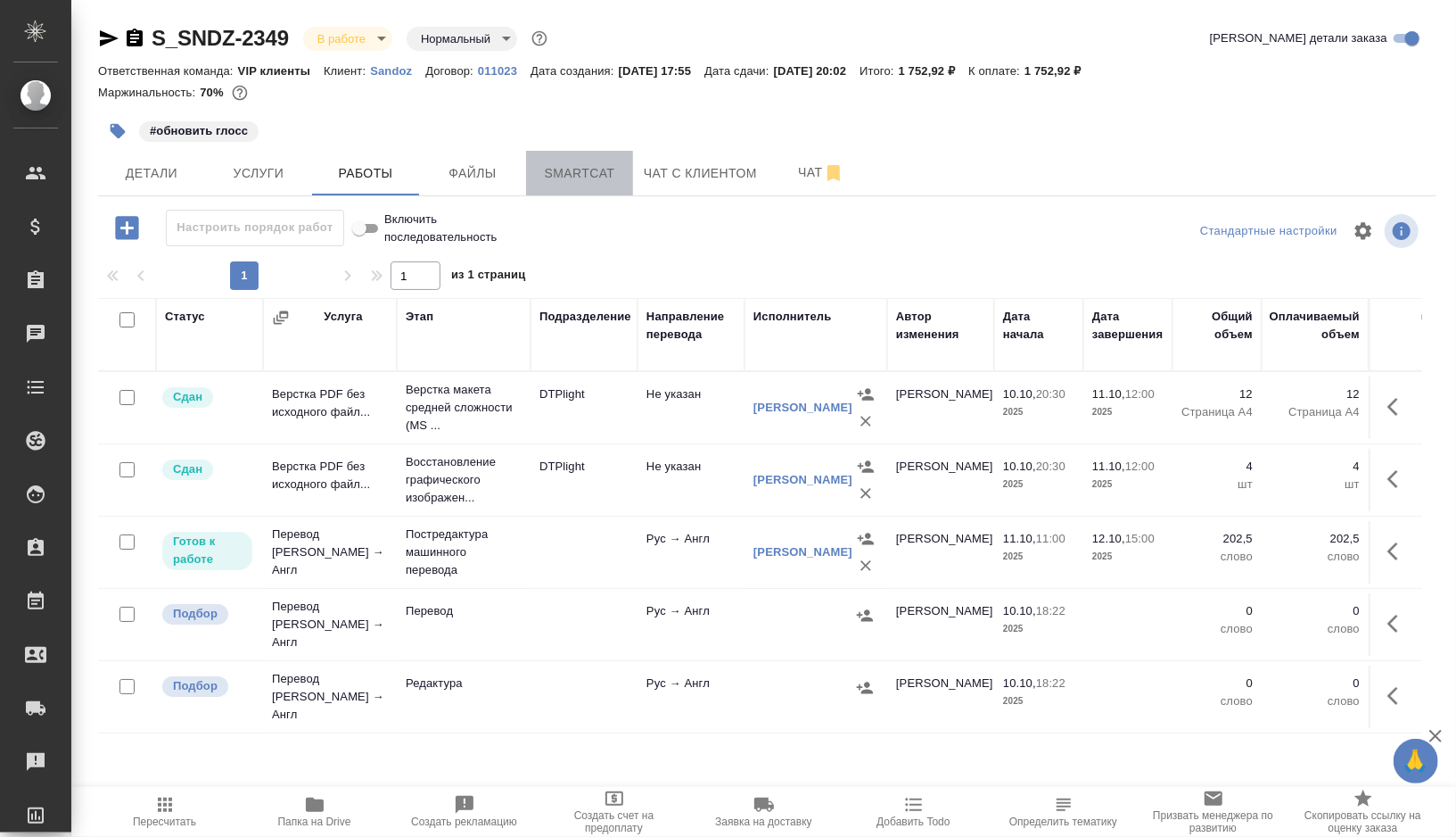
click at [582, 167] on span "Smartcat" at bounding box center [579, 173] width 85 height 22
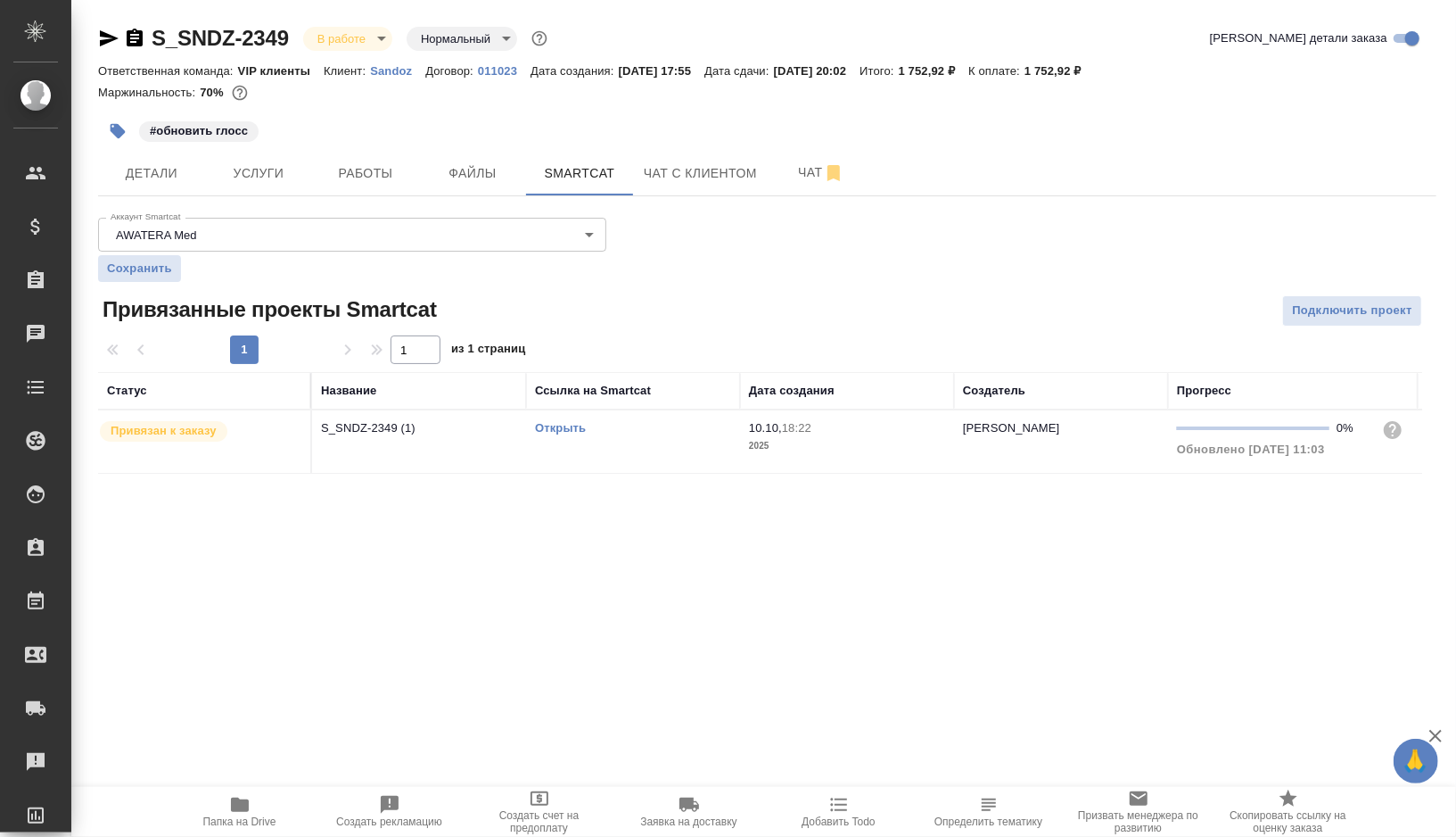
click at [648, 440] on td "Открыть" at bounding box center [633, 442] width 214 height 63
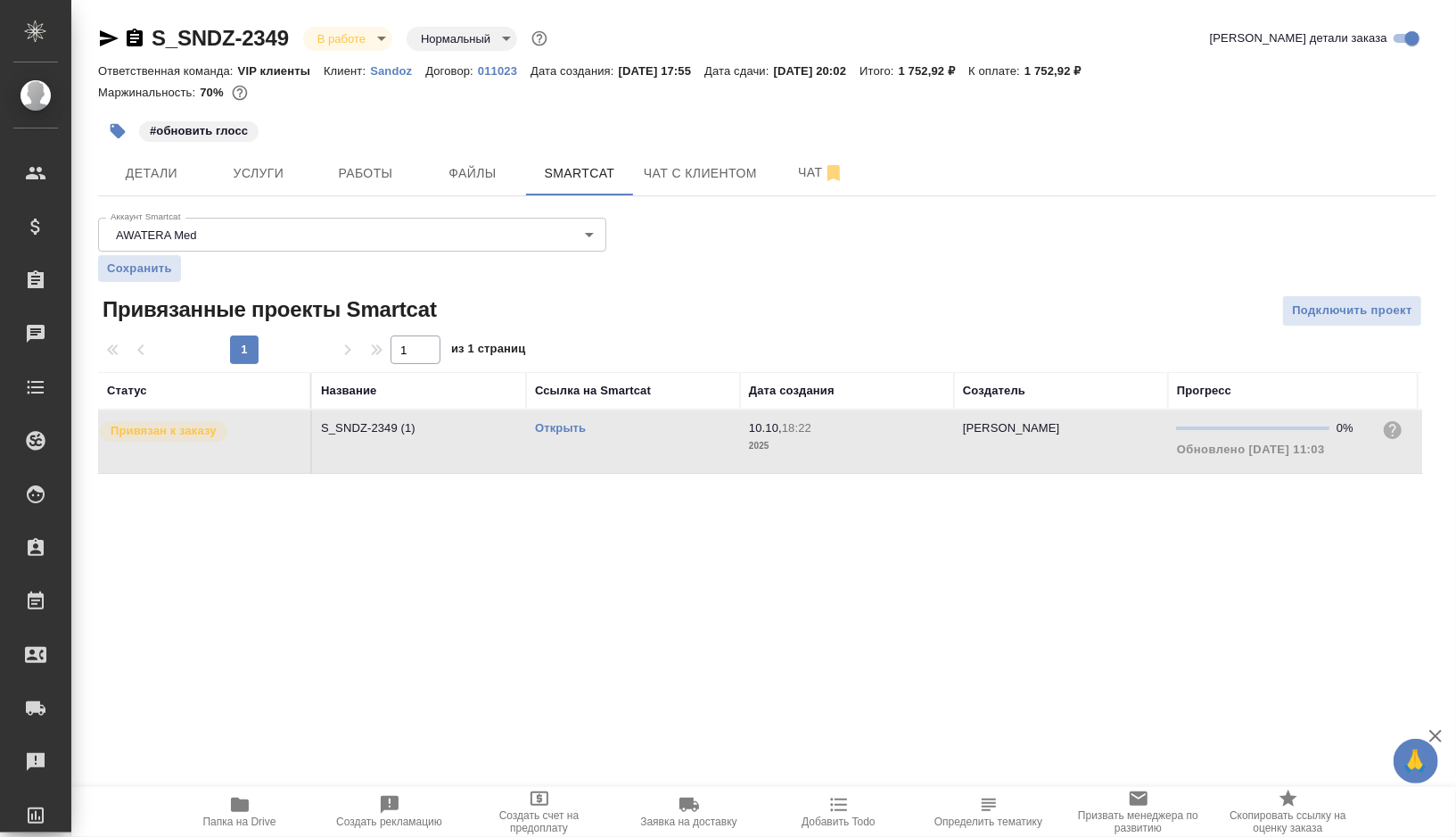
click at [648, 440] on td "Открыть" at bounding box center [633, 442] width 214 height 63
click at [561, 425] on link "Открыть" at bounding box center [560, 428] width 51 height 13
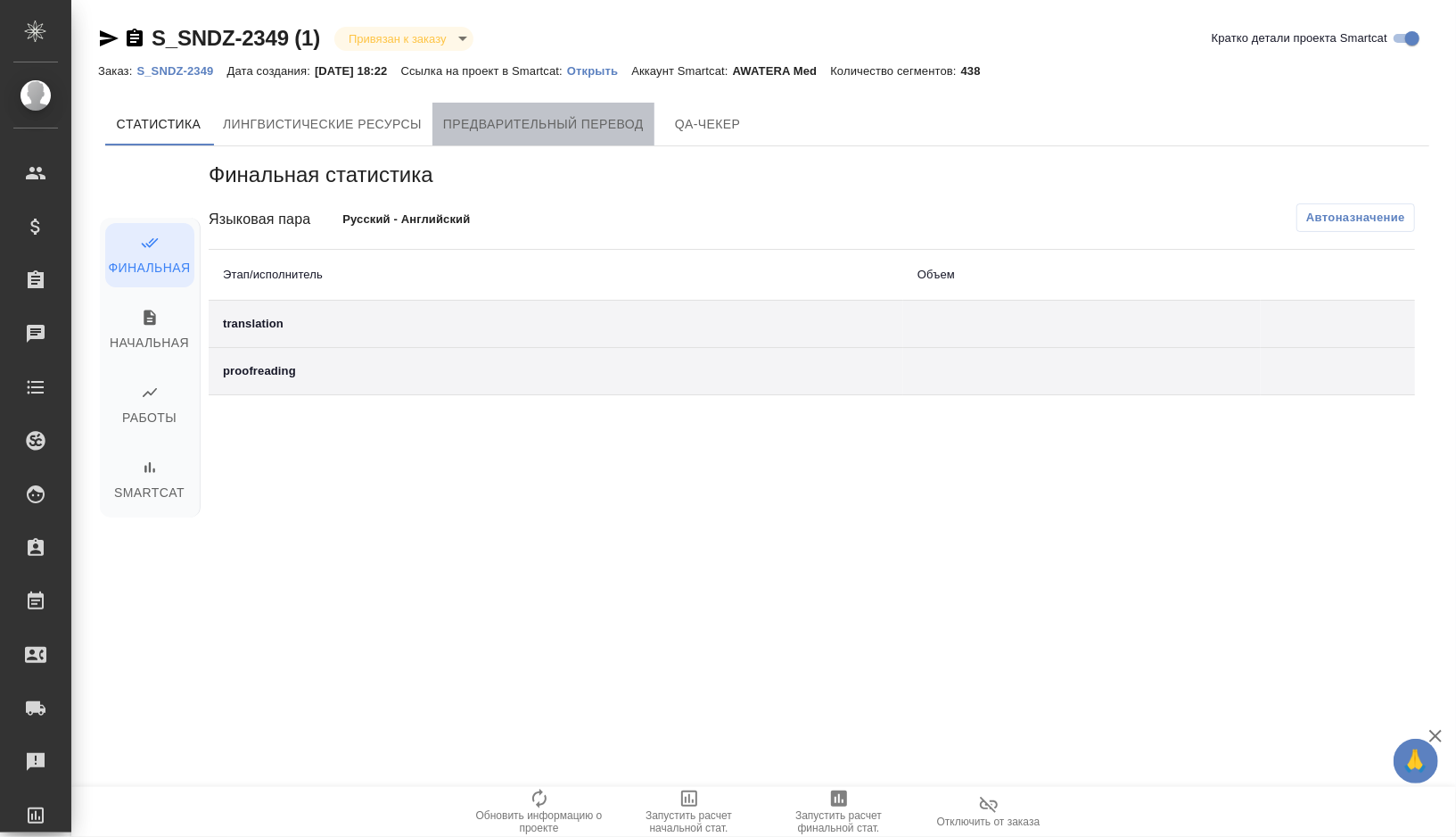
click at [619, 124] on span "Предварительный перевод" at bounding box center [543, 124] width 200 height 22
